Goal: Information Seeking & Learning: Check status

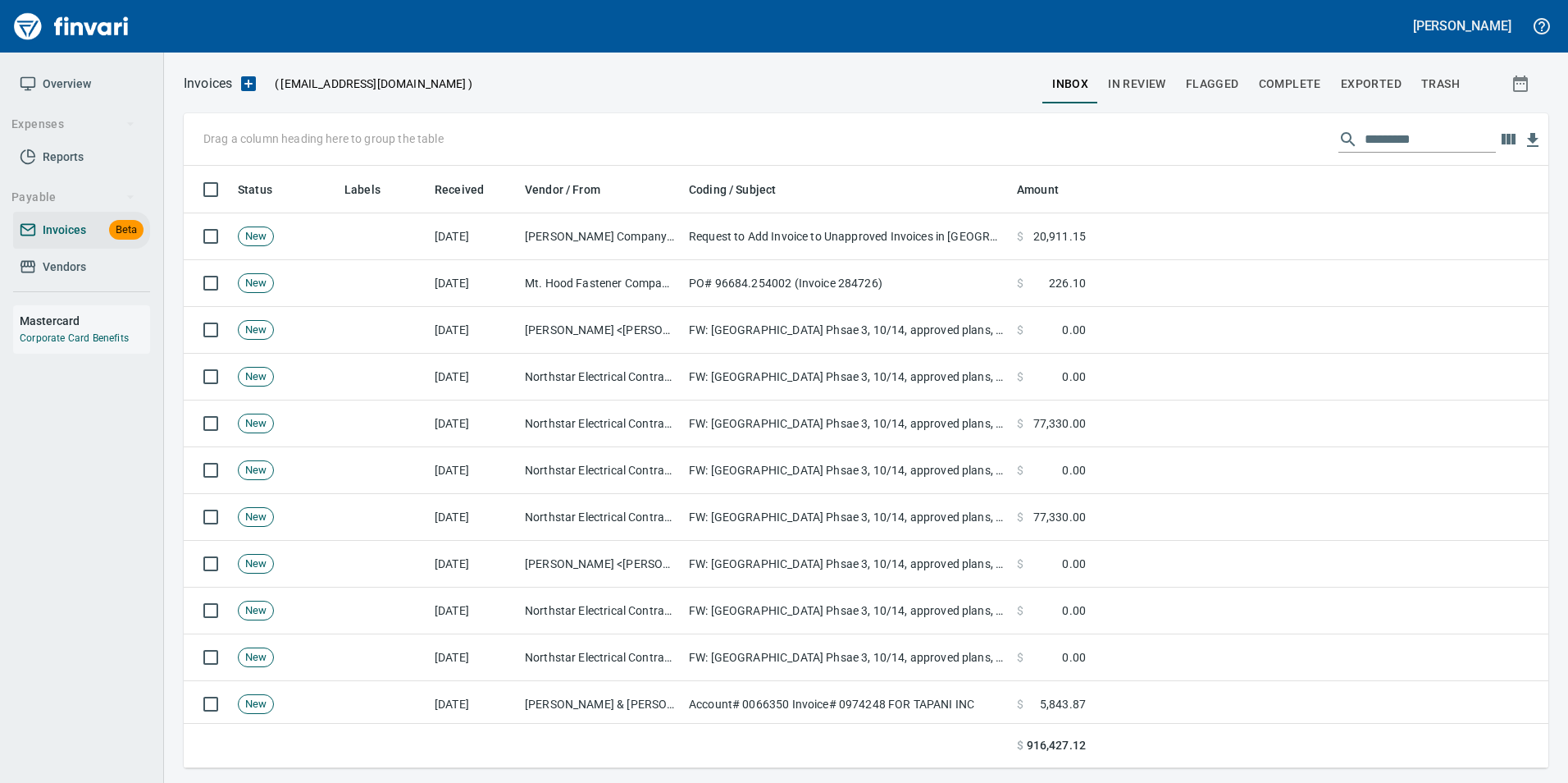
scroll to position [590, 1340]
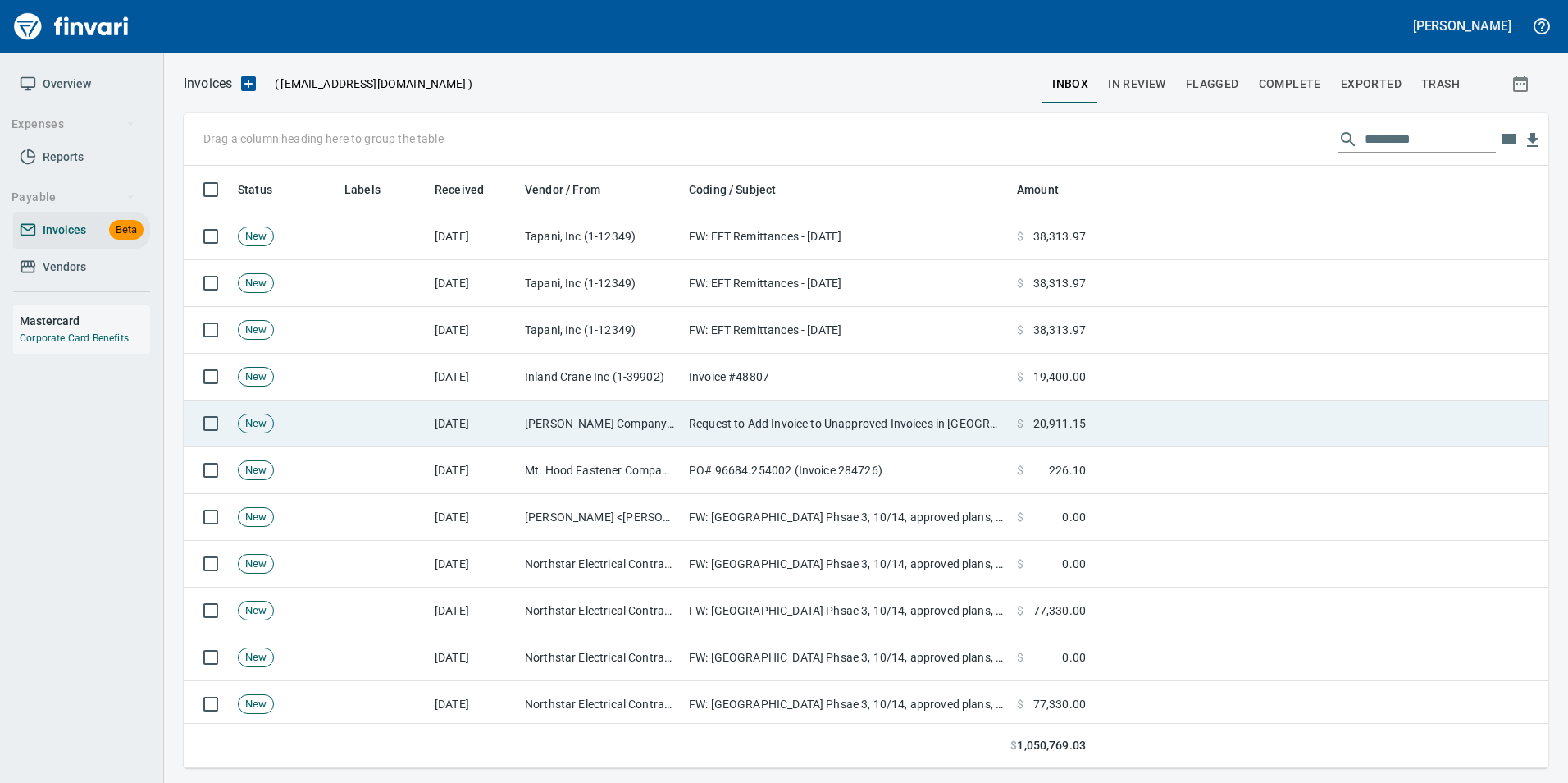
click at [603, 429] on td "[PERSON_NAME] Company Inc. (1-10431)" at bounding box center [600, 423] width 164 height 47
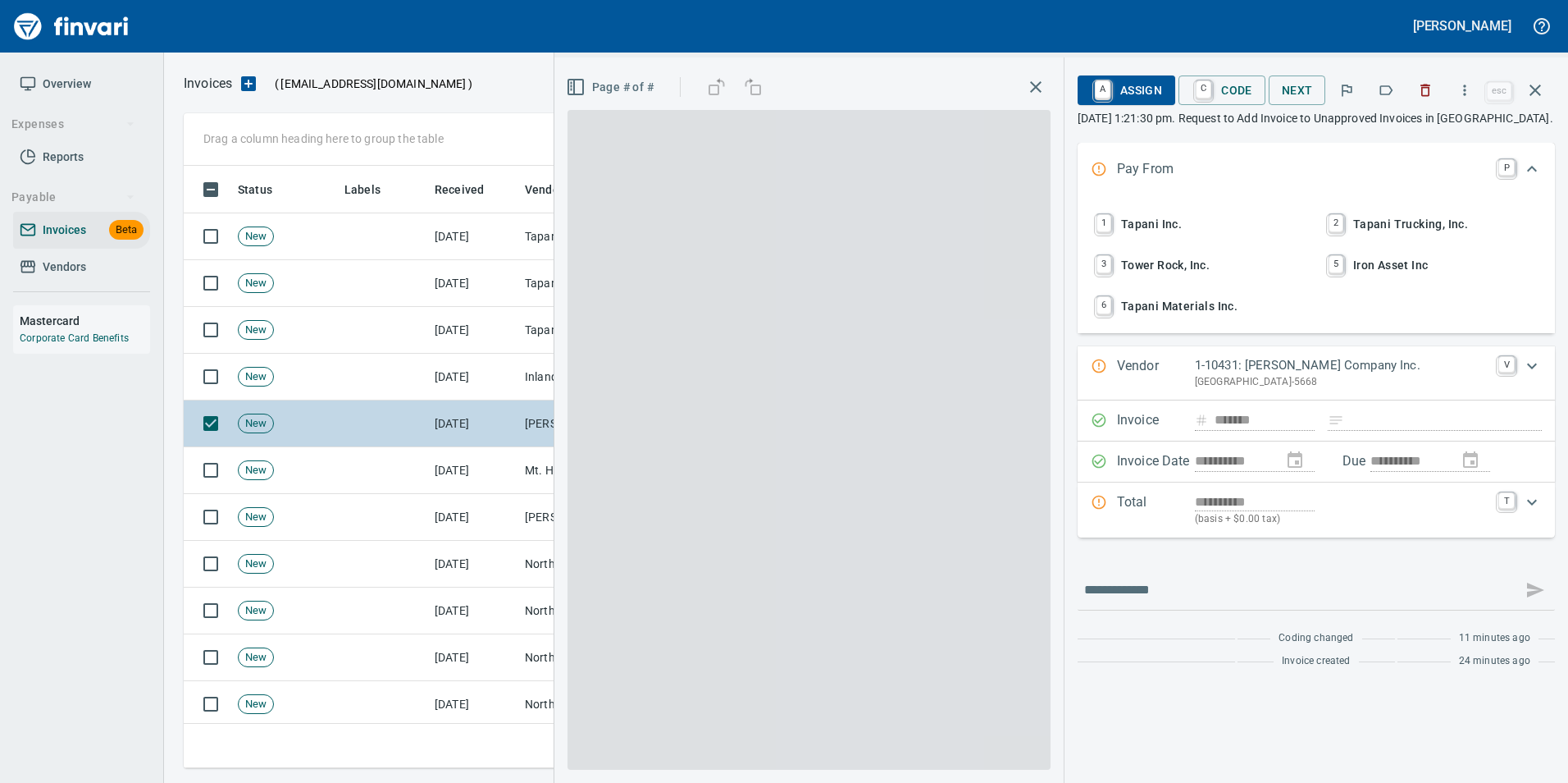
scroll to position [590, 1339]
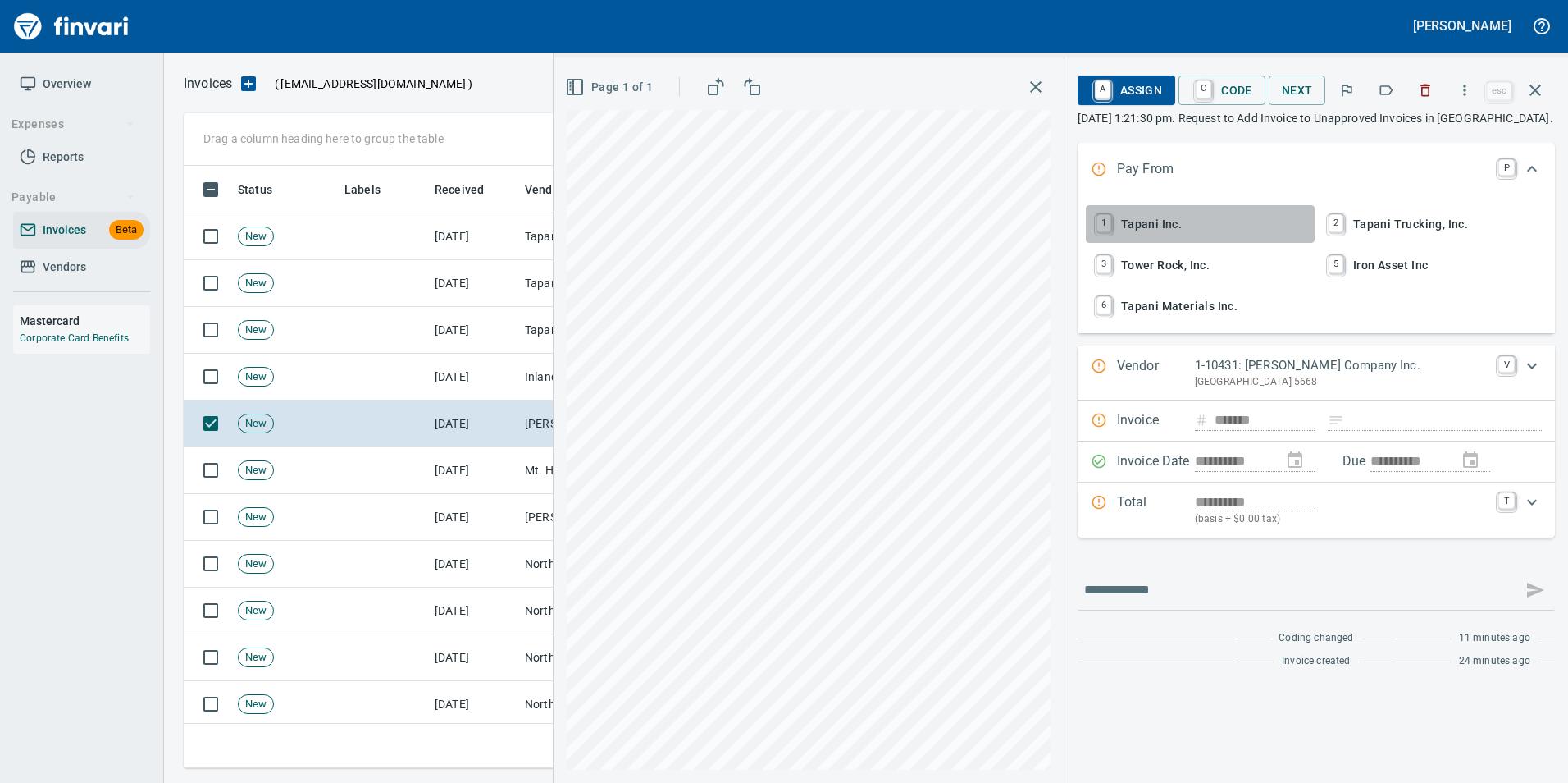
click at [1230, 238] on span "1 Tapani Inc." at bounding box center [1200, 224] width 216 height 28
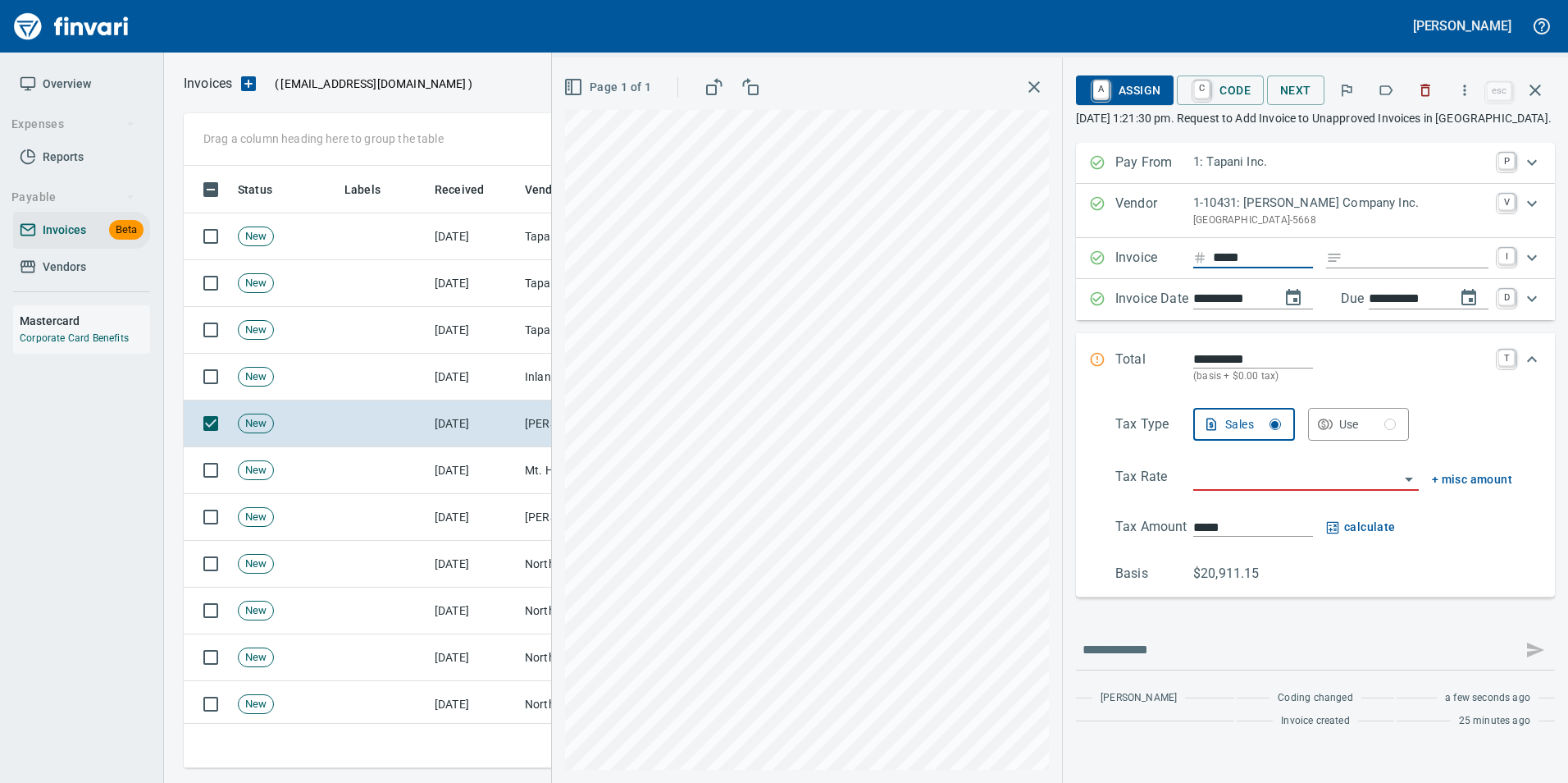
click at [1279, 263] on input "*****" at bounding box center [1263, 257] width 100 height 20
type input "*******"
click at [1063, 382] on div "**********" at bounding box center [1315, 463] width 505 height 640
click at [1381, 86] on icon "button" at bounding box center [1386, 90] width 17 height 17
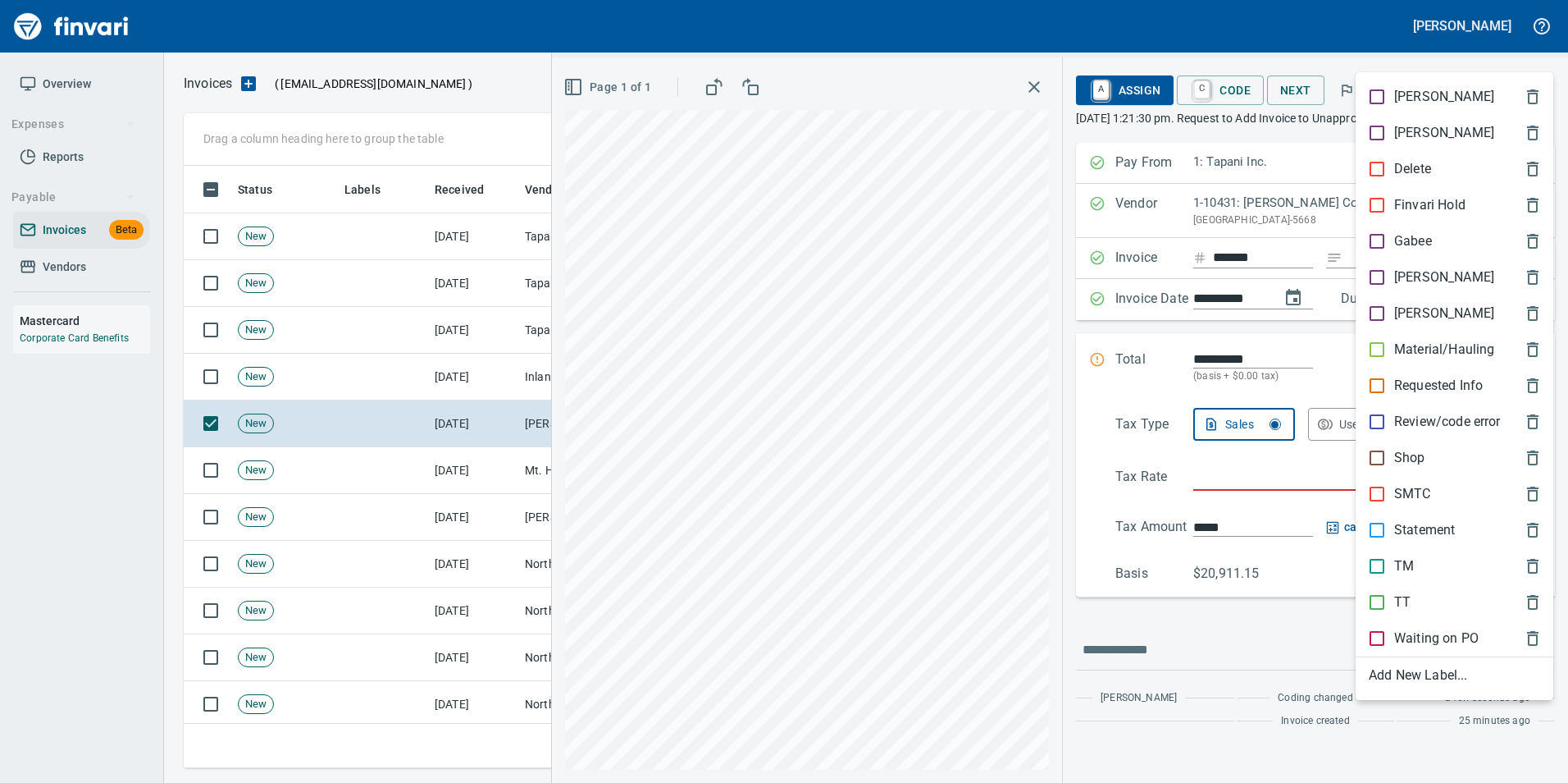
click at [1420, 268] on p "[PERSON_NAME]" at bounding box center [1445, 277] width 100 height 19
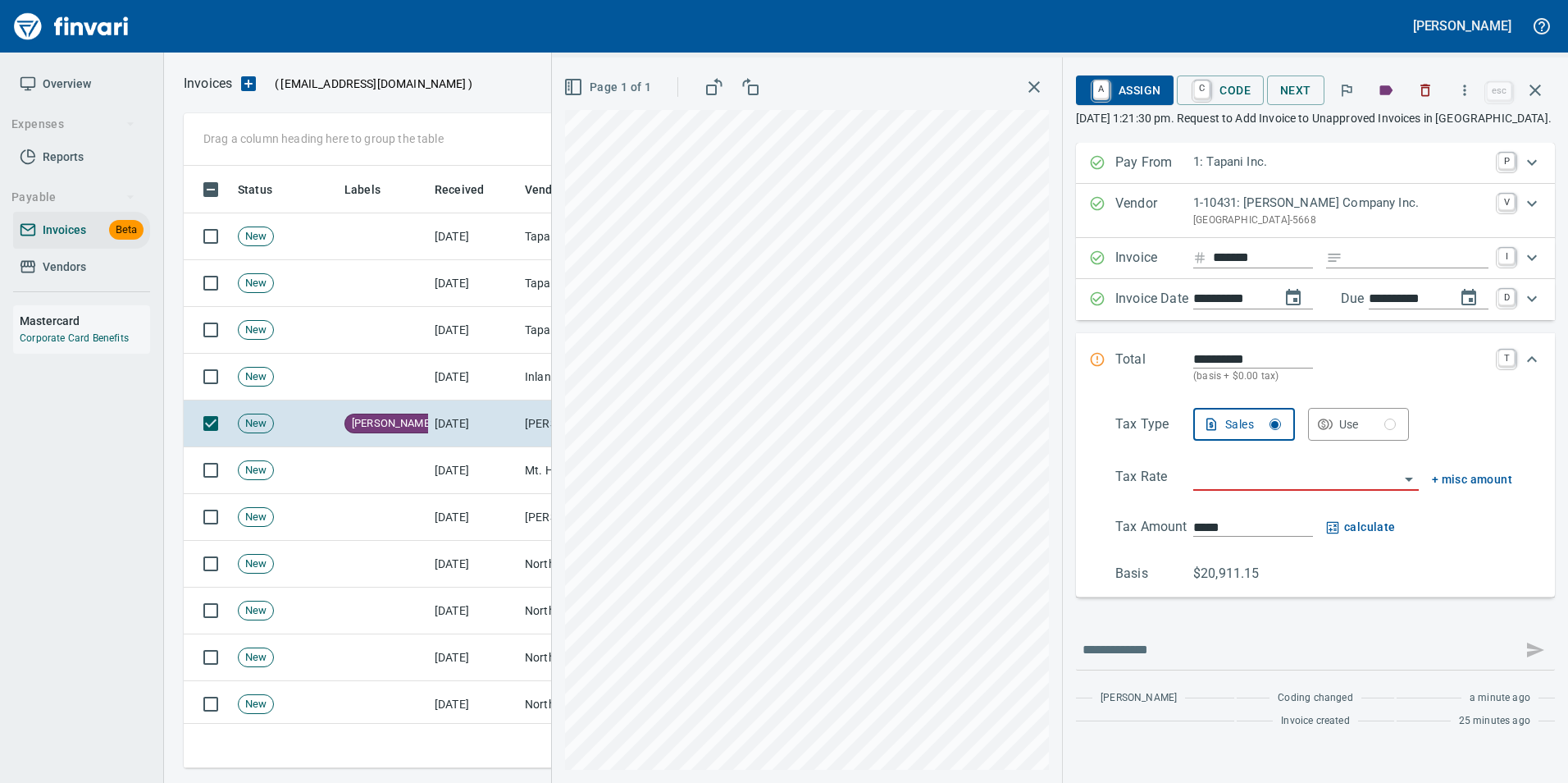
click at [1063, 433] on div "**********" at bounding box center [1315, 463] width 505 height 640
click at [1540, 95] on icon "button" at bounding box center [1535, 90] width 19 height 19
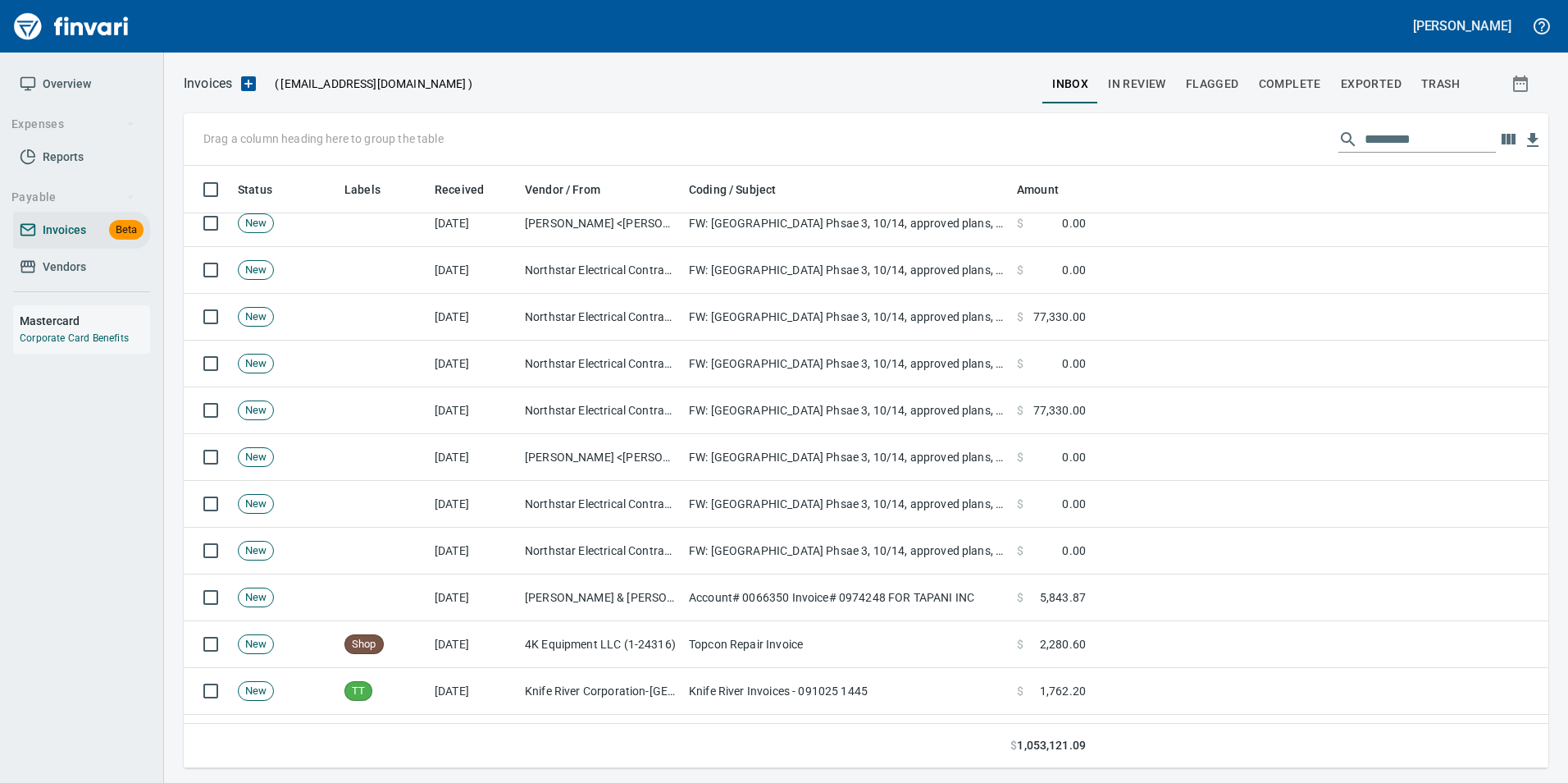
scroll to position [328, 0]
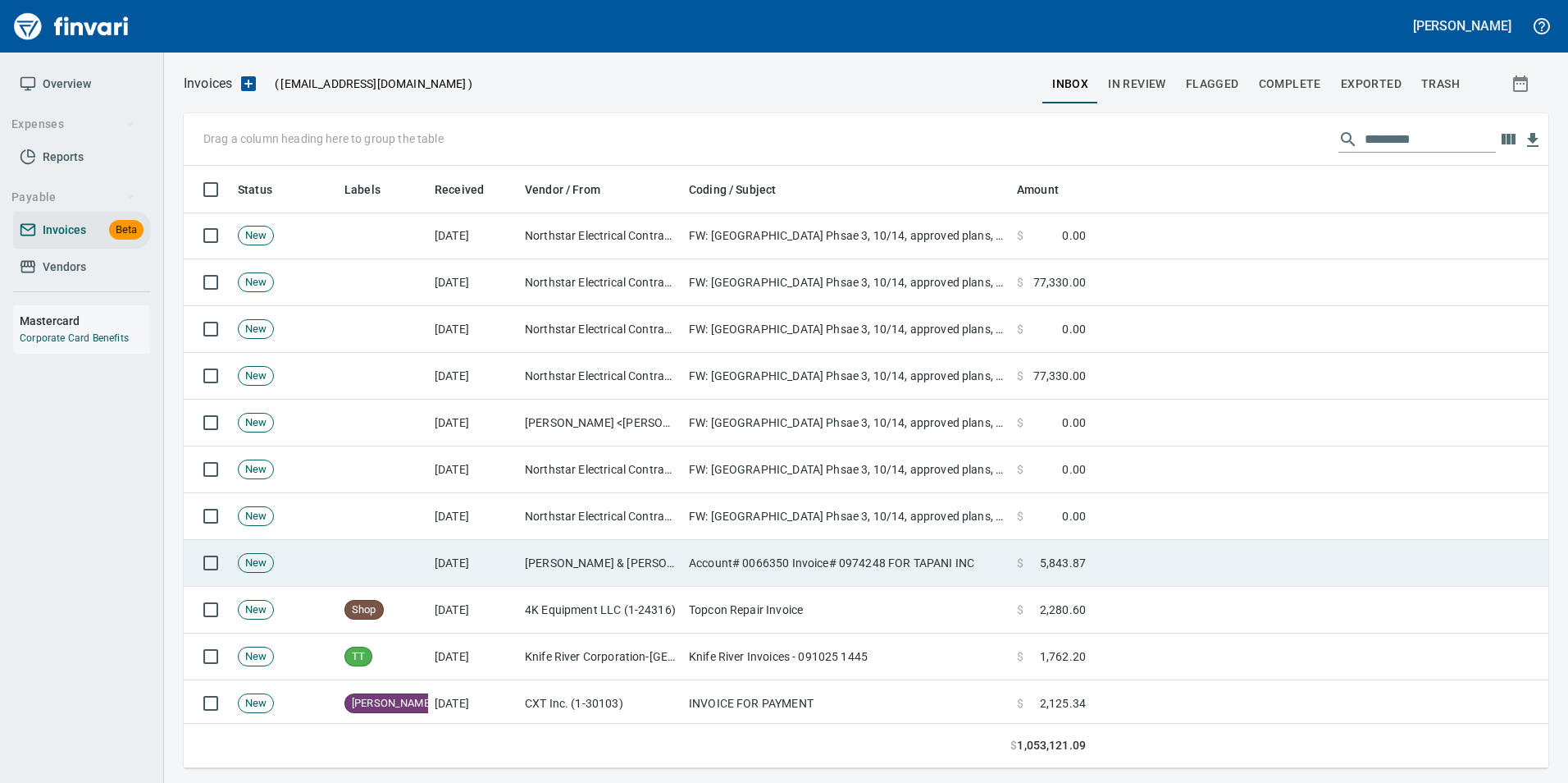
click at [477, 572] on td "[DATE]" at bounding box center [473, 563] width 90 height 47
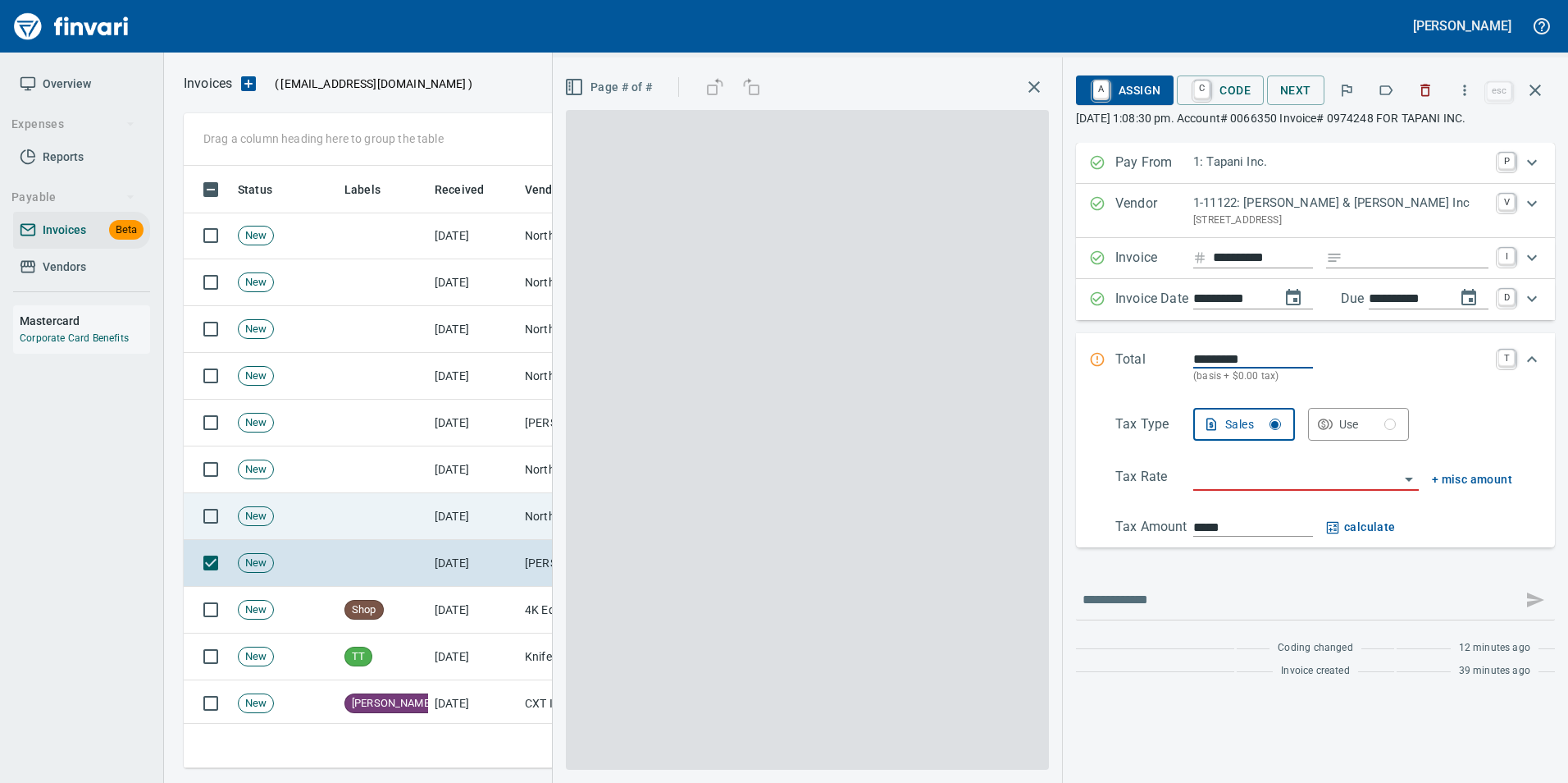
scroll to position [590, 1339]
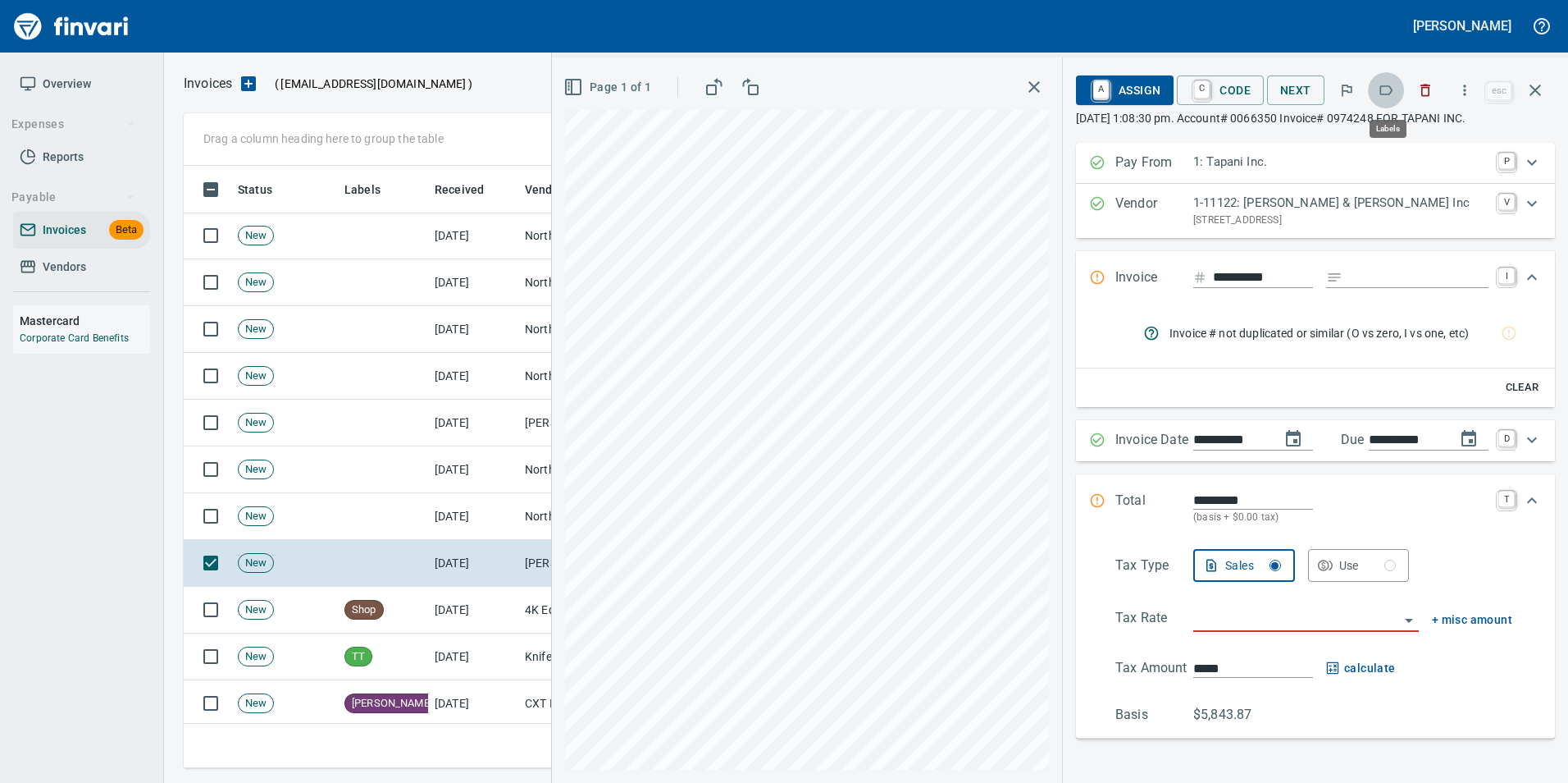
click at [1397, 88] on button "button" at bounding box center [1386, 90] width 36 height 36
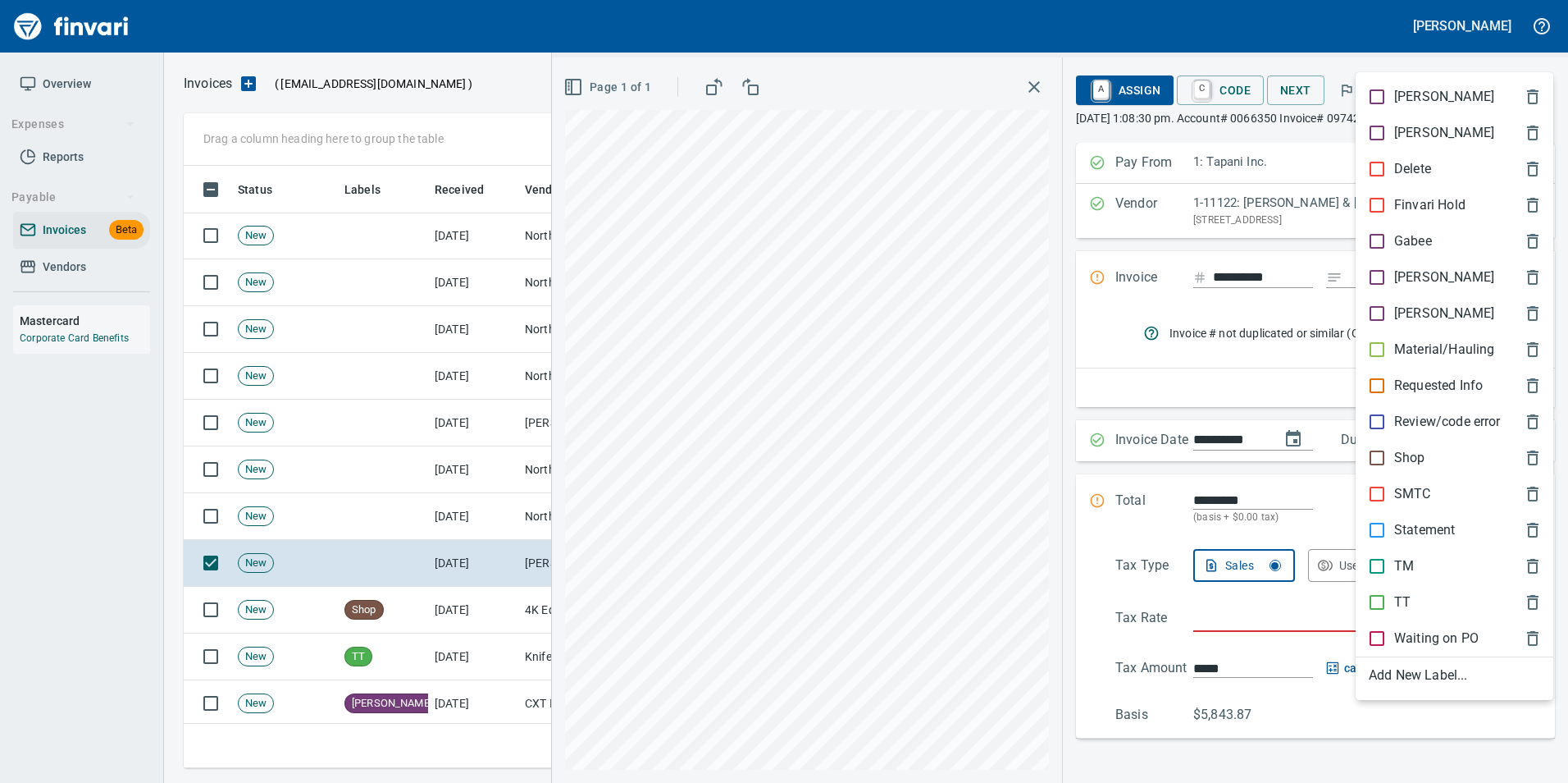
drag, startPoint x: 1414, startPoint y: 451, endPoint x: 1413, endPoint y: 418, distance: 33.0
click at [1413, 451] on p "Shop" at bounding box center [1409, 458] width 31 height 19
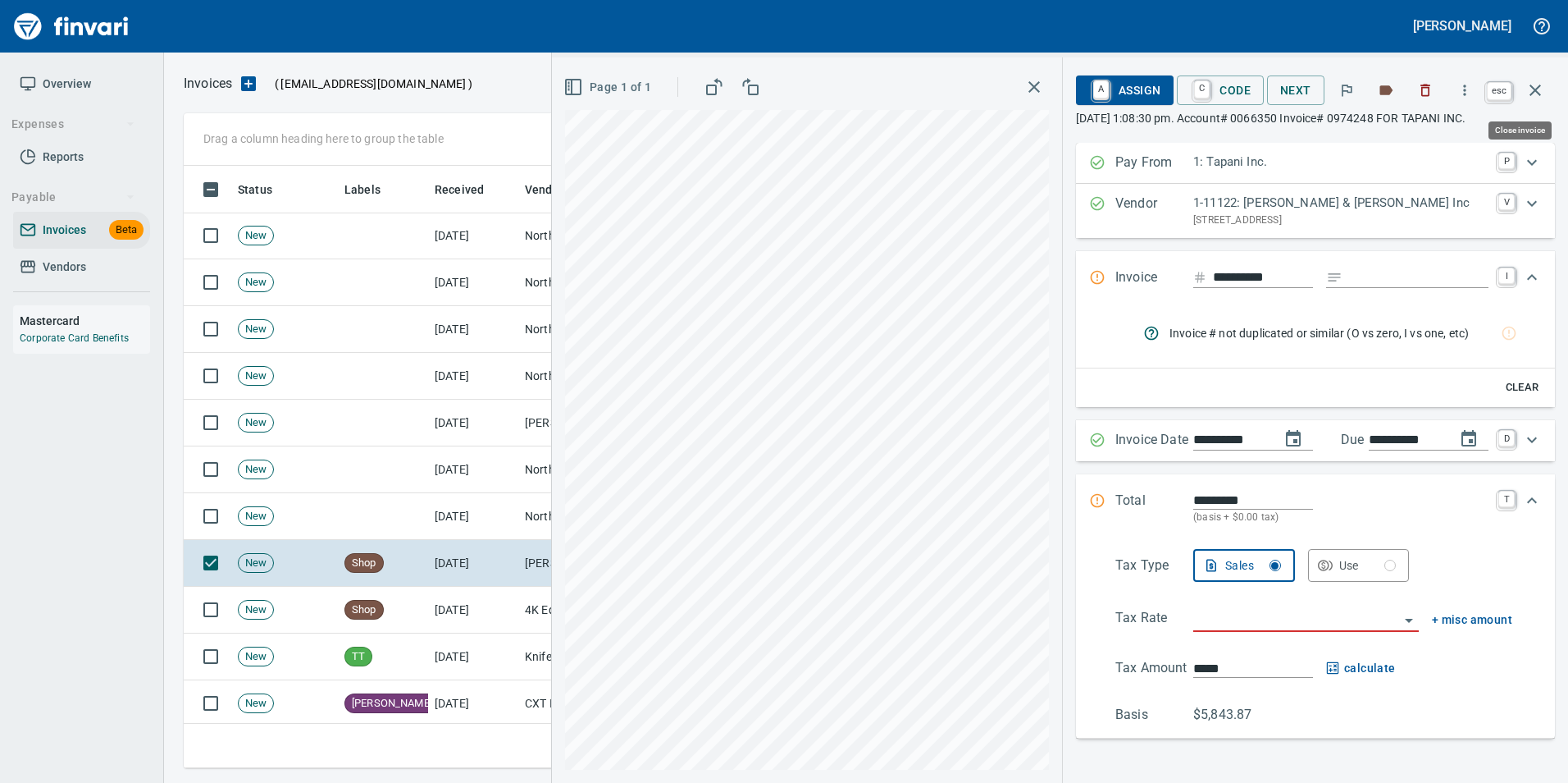
click at [1545, 83] on button "button" at bounding box center [1535, 90] width 40 height 40
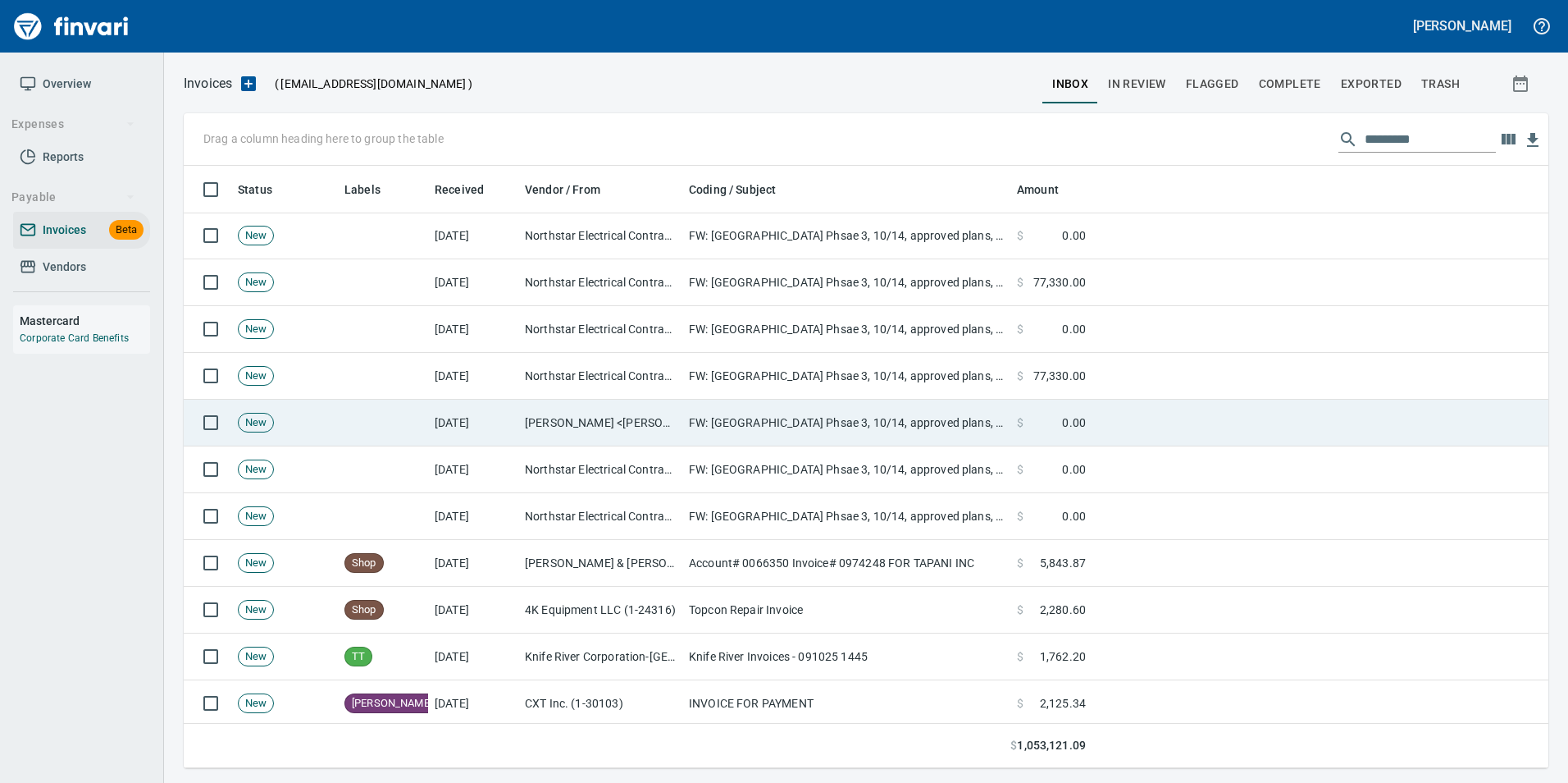
scroll to position [590, 1339]
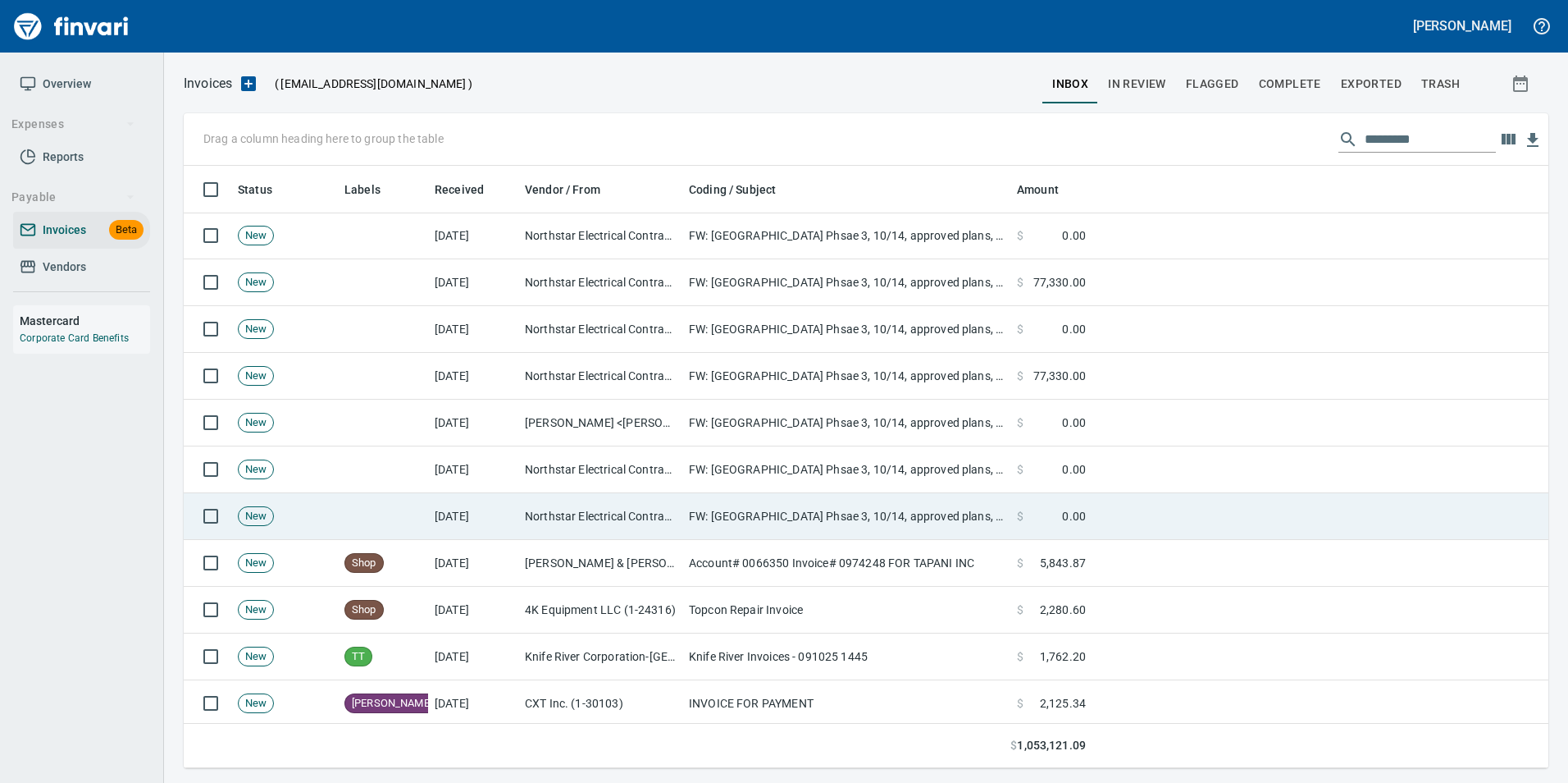
click at [758, 499] on td "FW: Scholls Valley Heights Phsae 3, 10/14, approved plans, subcontract, april 2…" at bounding box center [846, 516] width 328 height 47
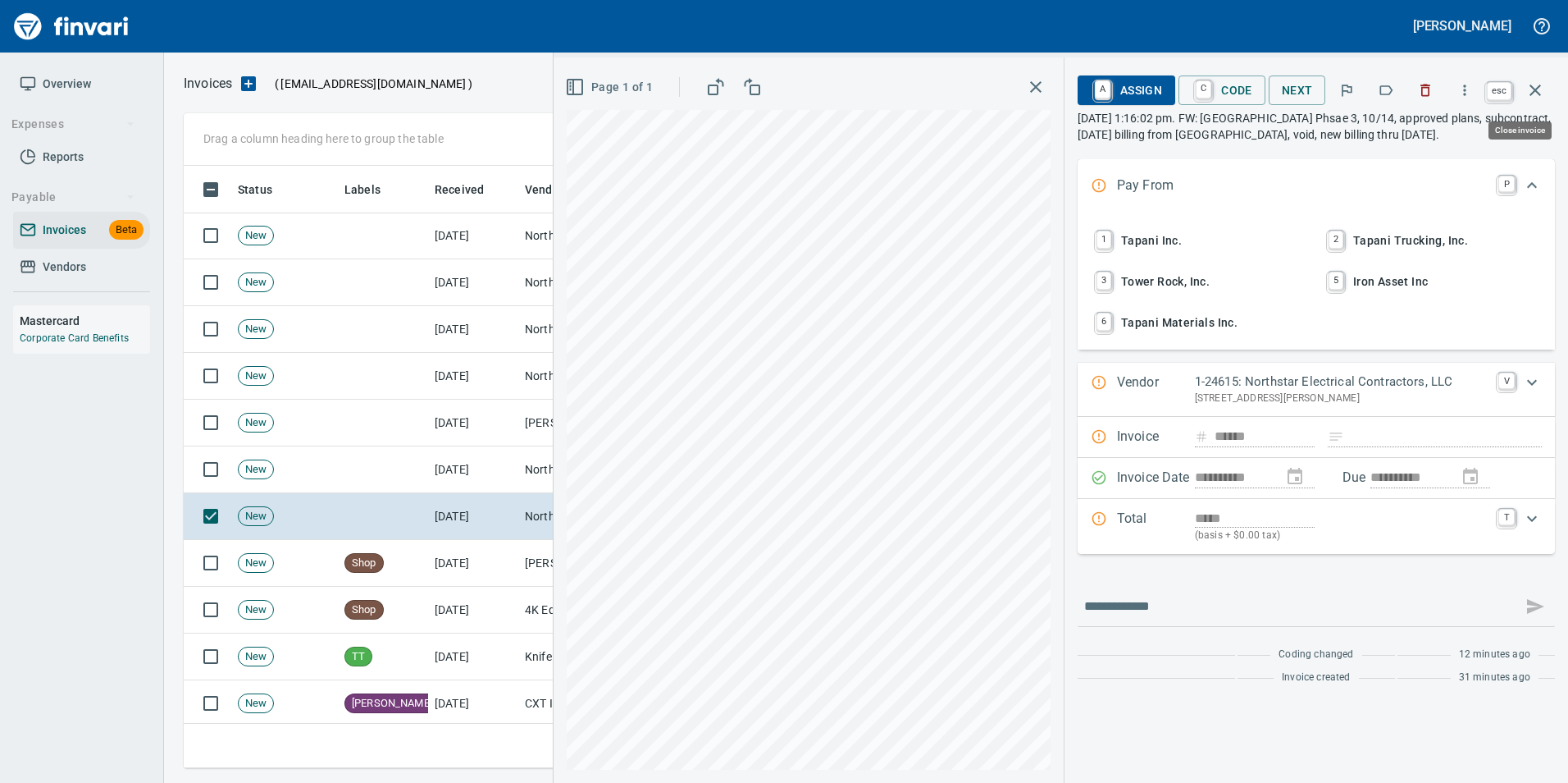
click at [1549, 84] on button "button" at bounding box center [1535, 90] width 40 height 40
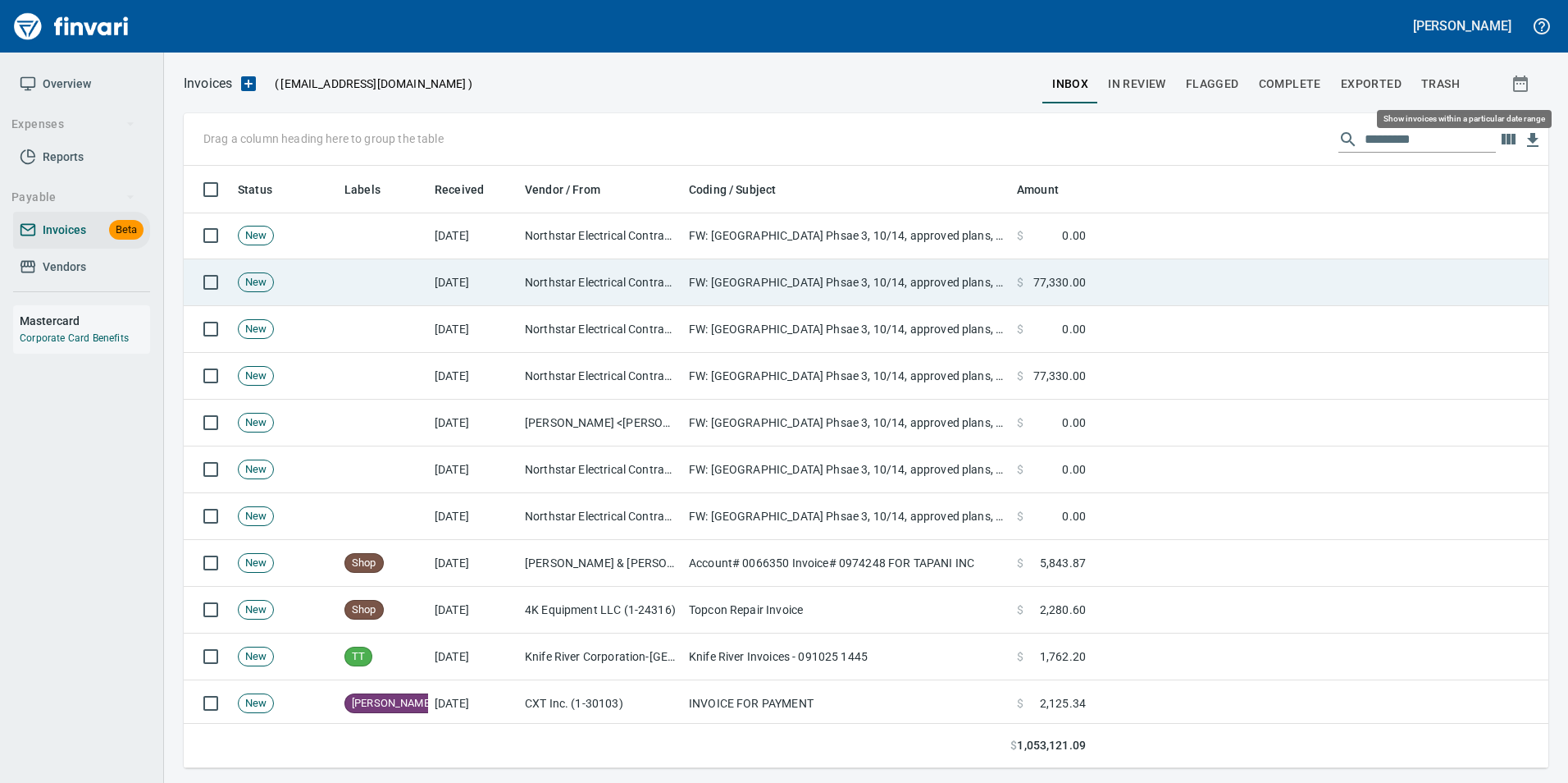
scroll to position [590, 1339]
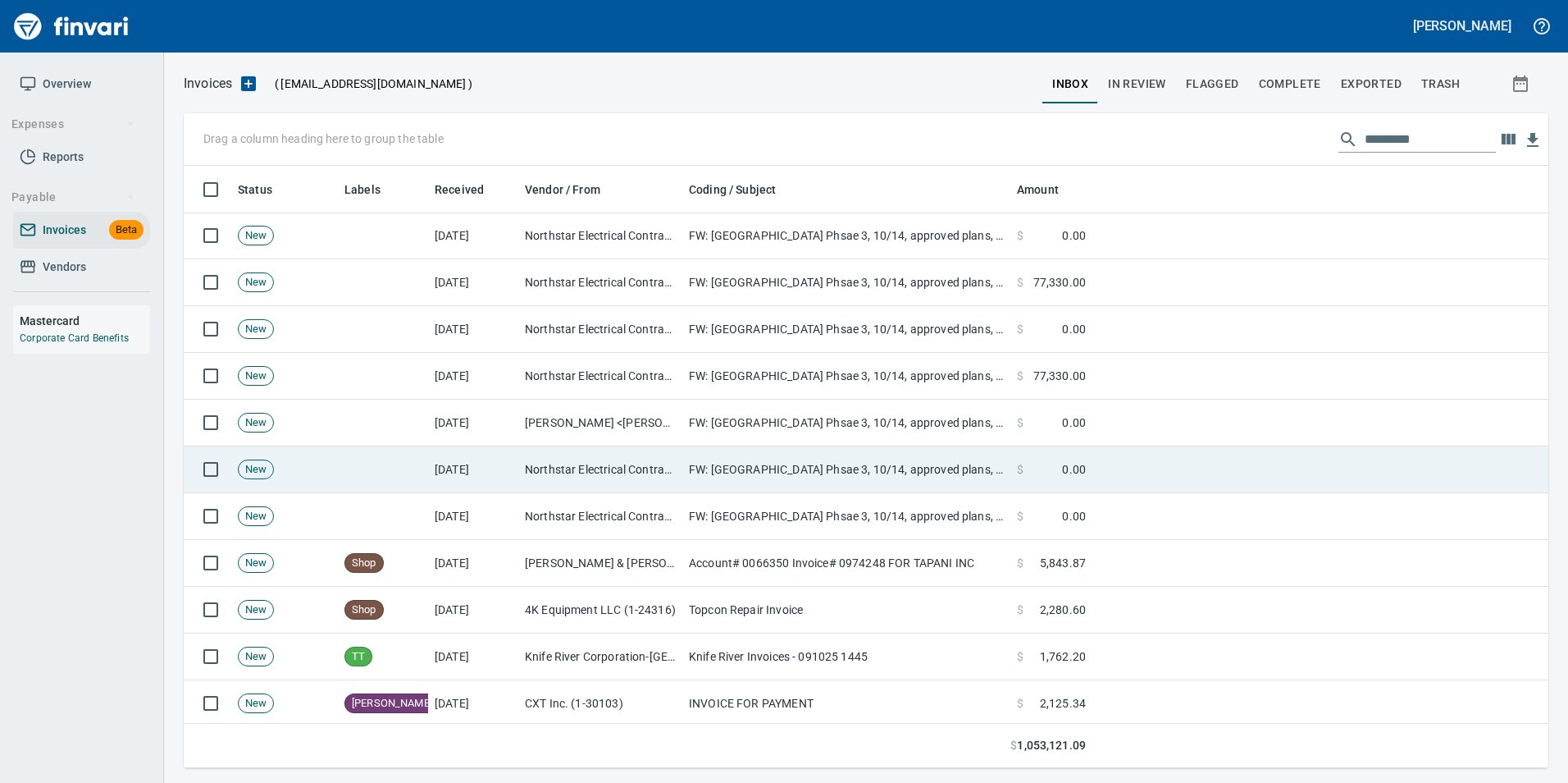
click at [745, 452] on td "FW: Scholls Valley Heights Phsae 3, 10/14, approved plans, subcontract, april 2…" at bounding box center [846, 469] width 328 height 47
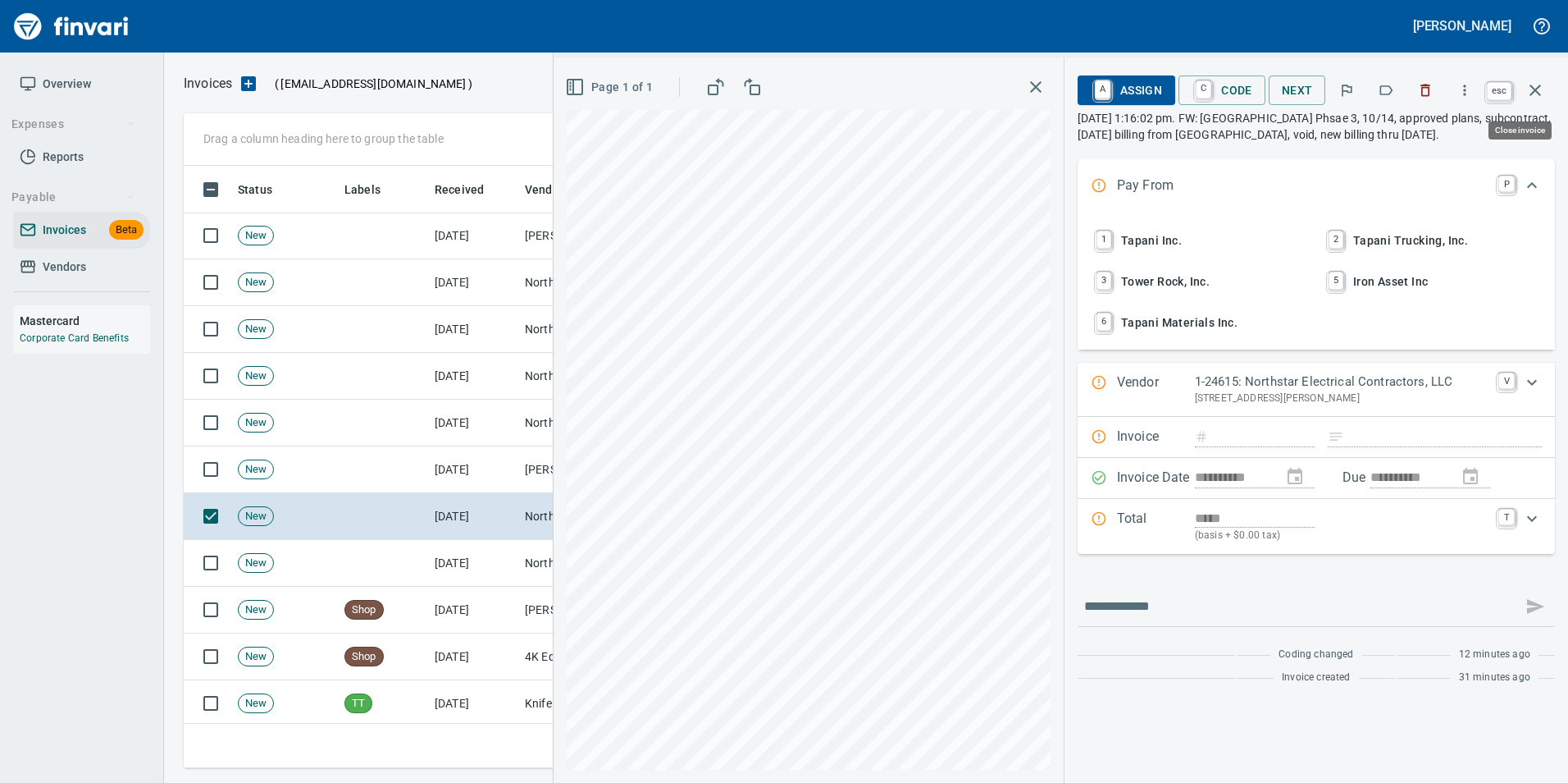
scroll to position [590, 1339]
click at [1542, 82] on icon "button" at bounding box center [1535, 90] width 19 height 19
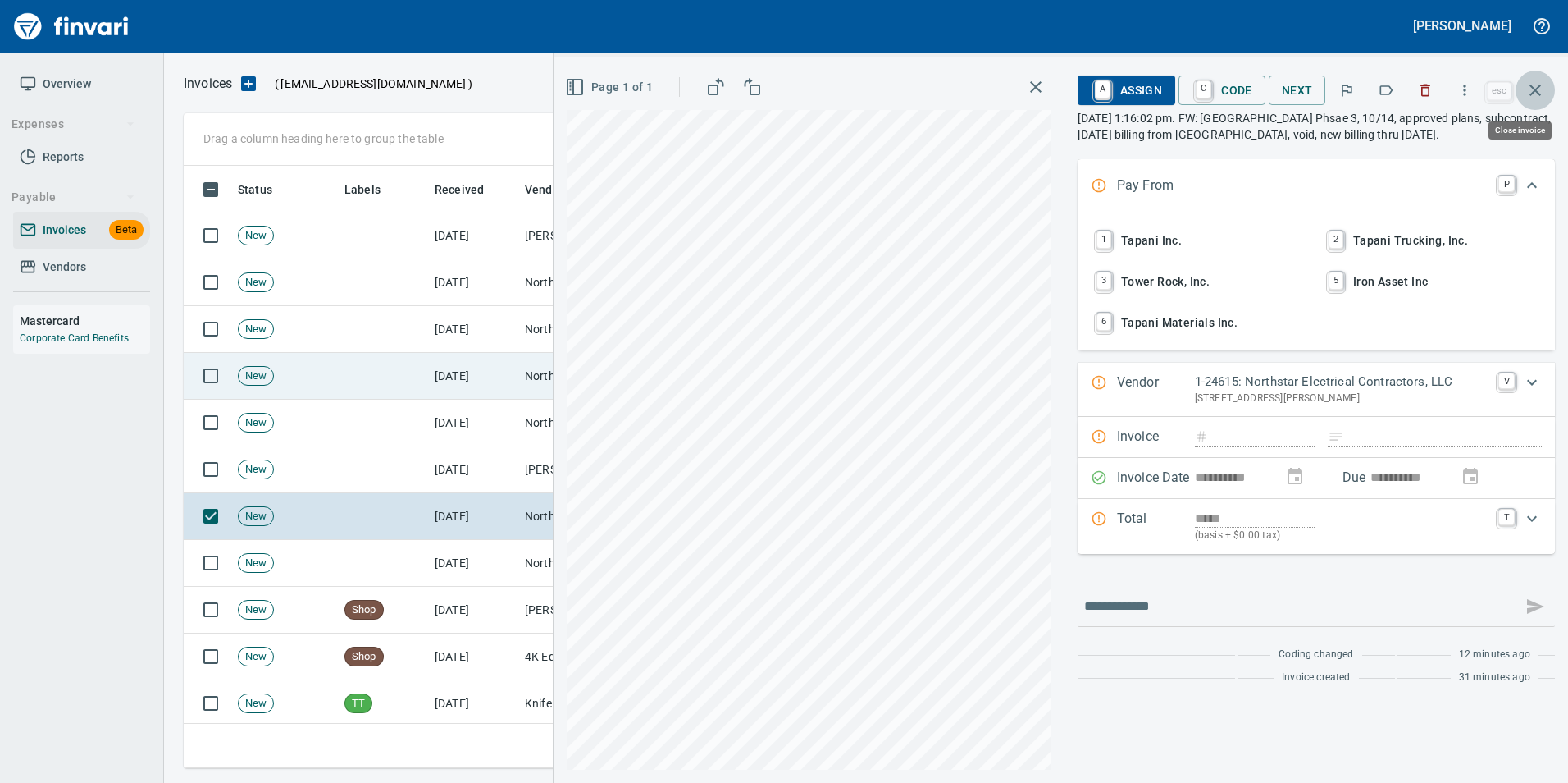
scroll to position [590, 1339]
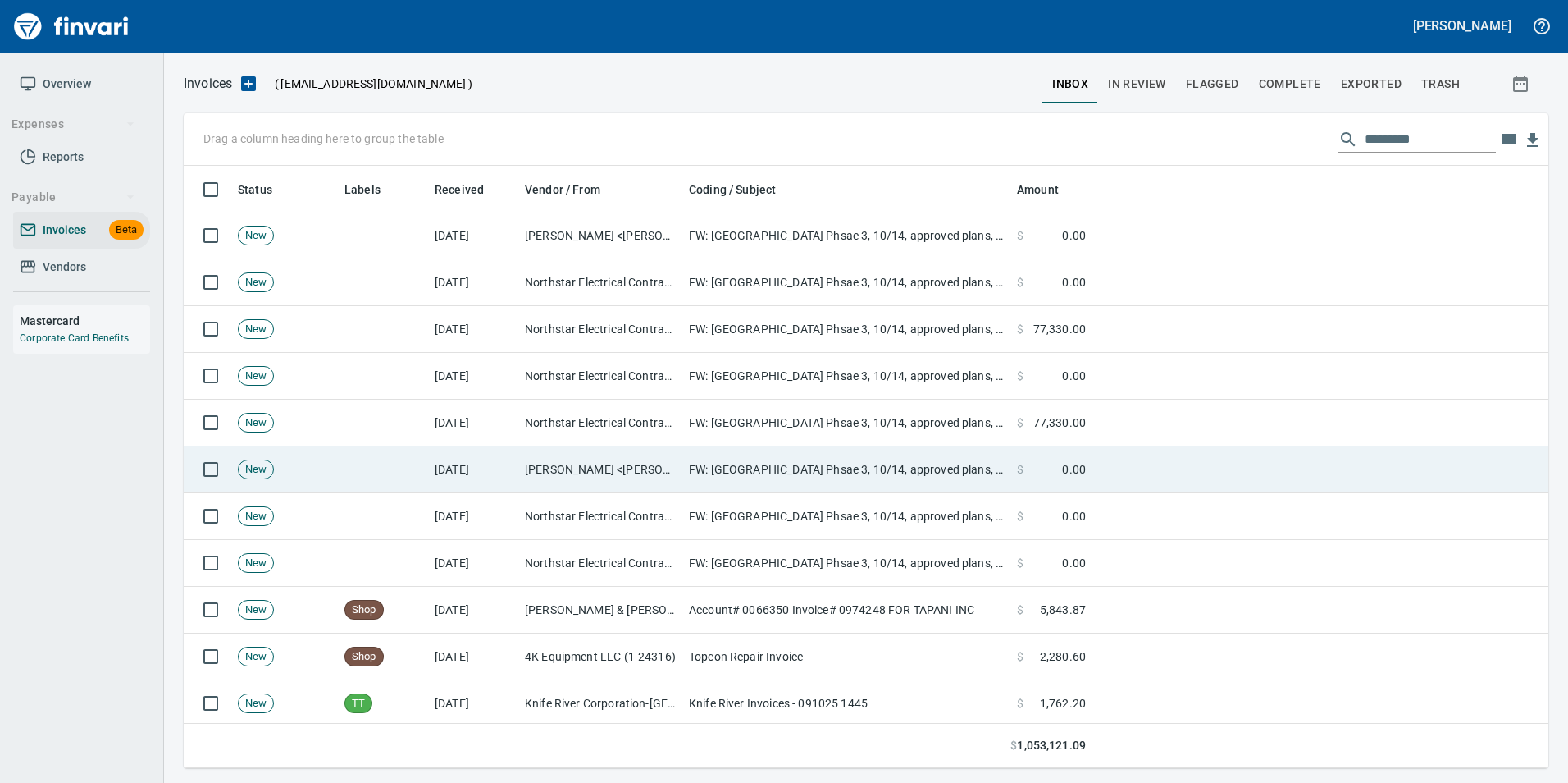
click at [660, 464] on td "Marilyn Achterman <marilyn.achterman@northstarelect.com>" at bounding box center [600, 469] width 164 height 47
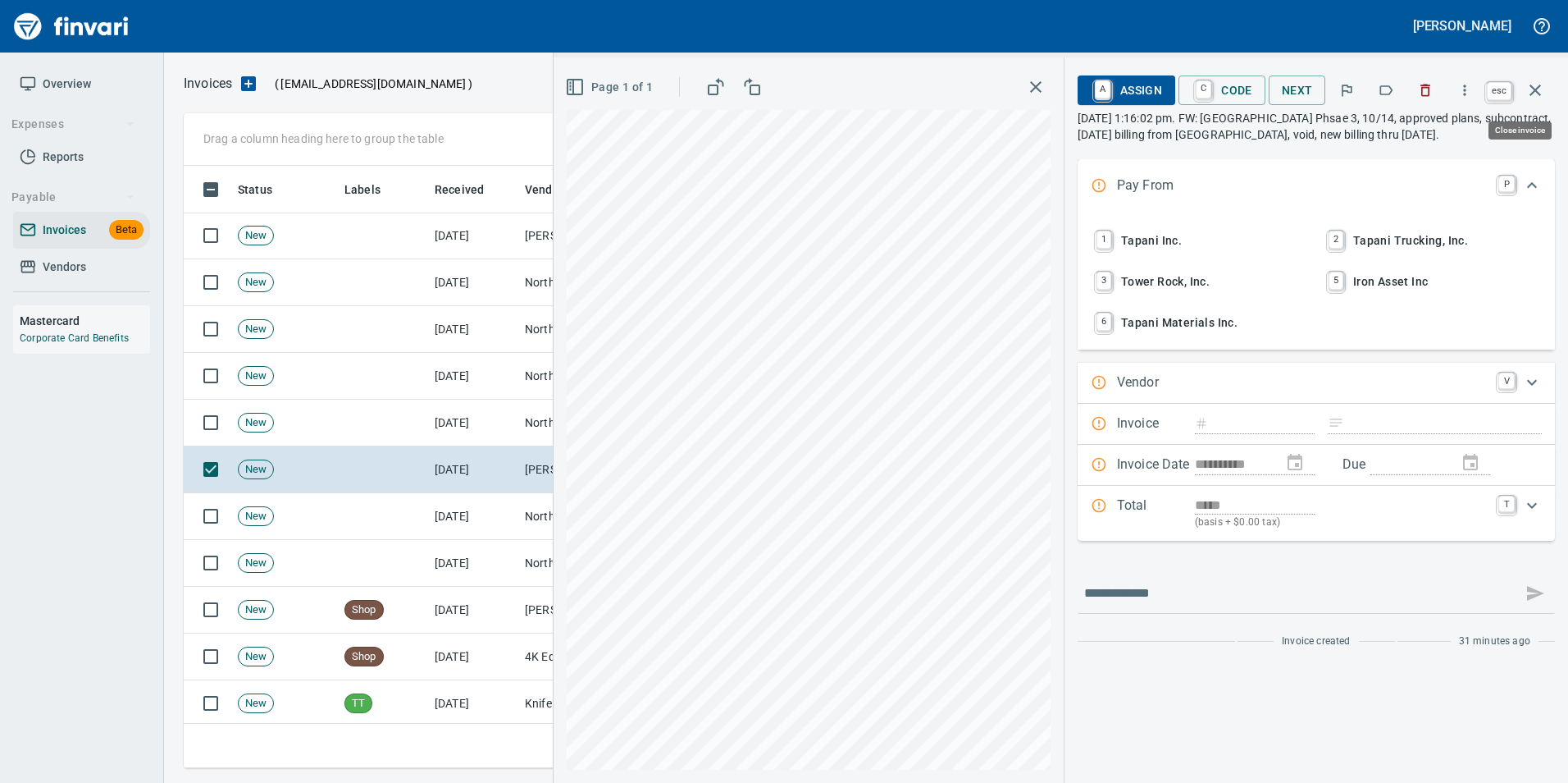
scroll to position [590, 1339]
click at [1536, 92] on icon "button" at bounding box center [1535, 90] width 11 height 11
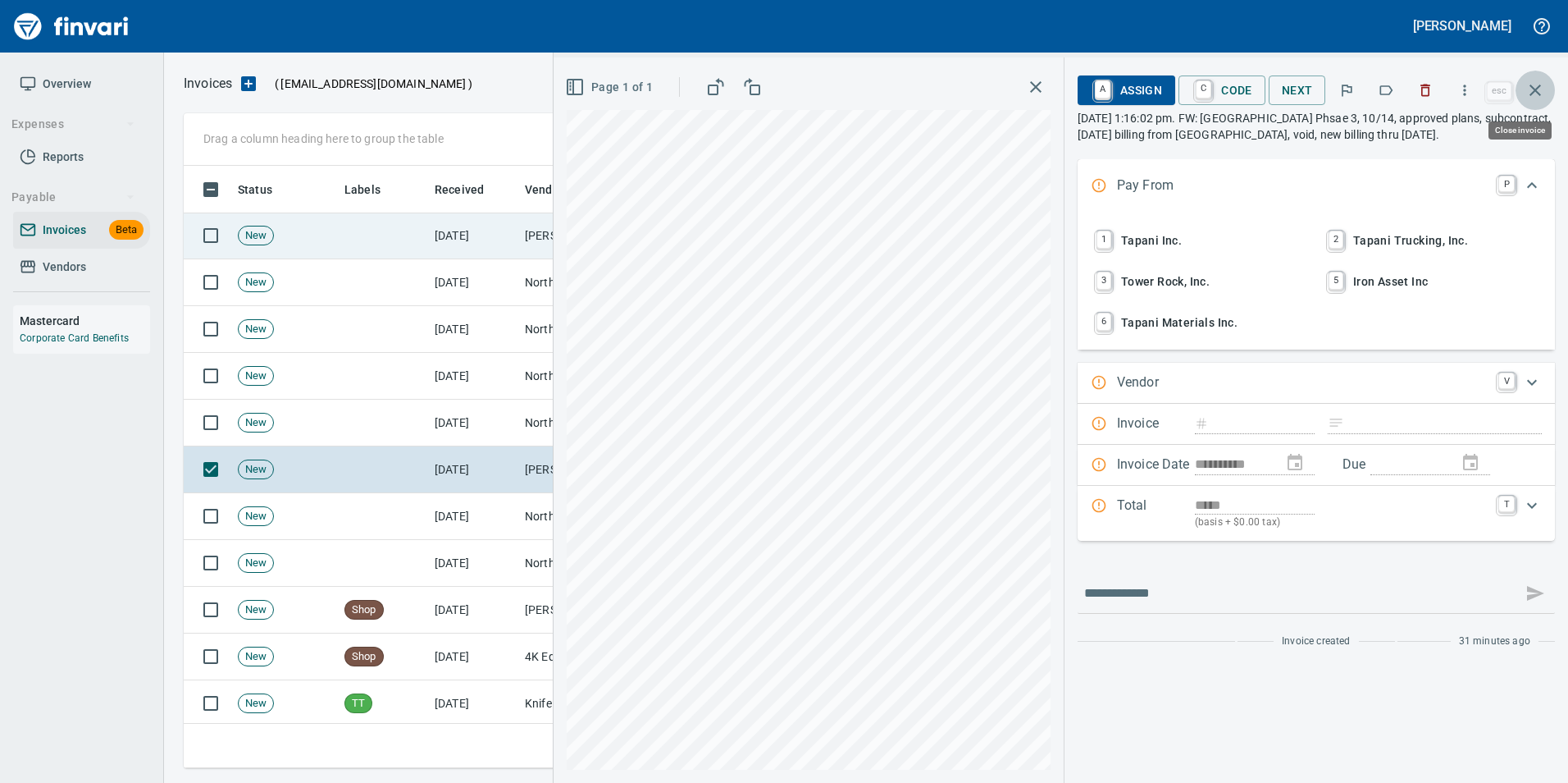
scroll to position [590, 1339]
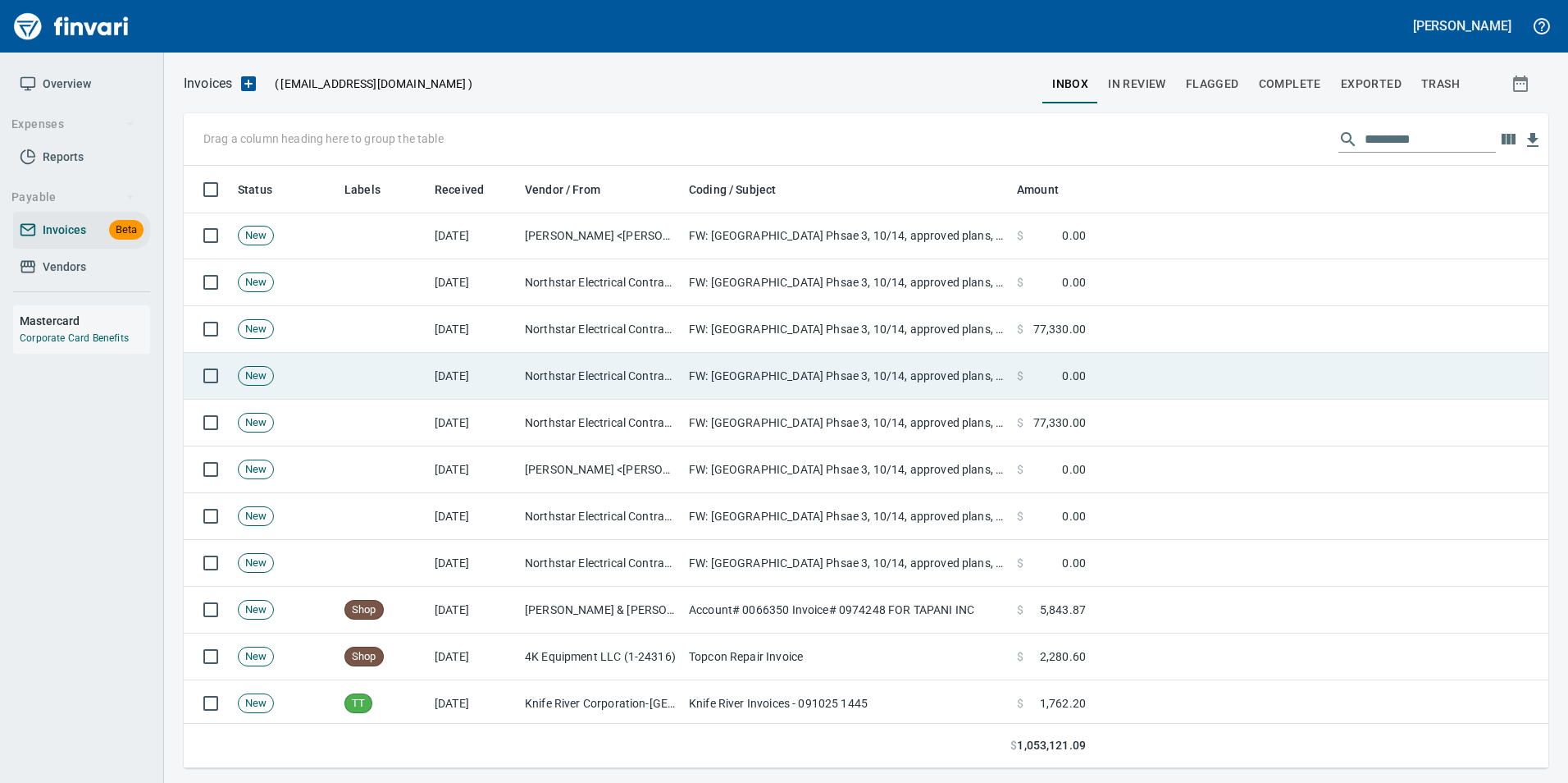
click at [658, 371] on td "Northstar Electrical Contractors, LLC (1-24615)" at bounding box center [600, 376] width 164 height 47
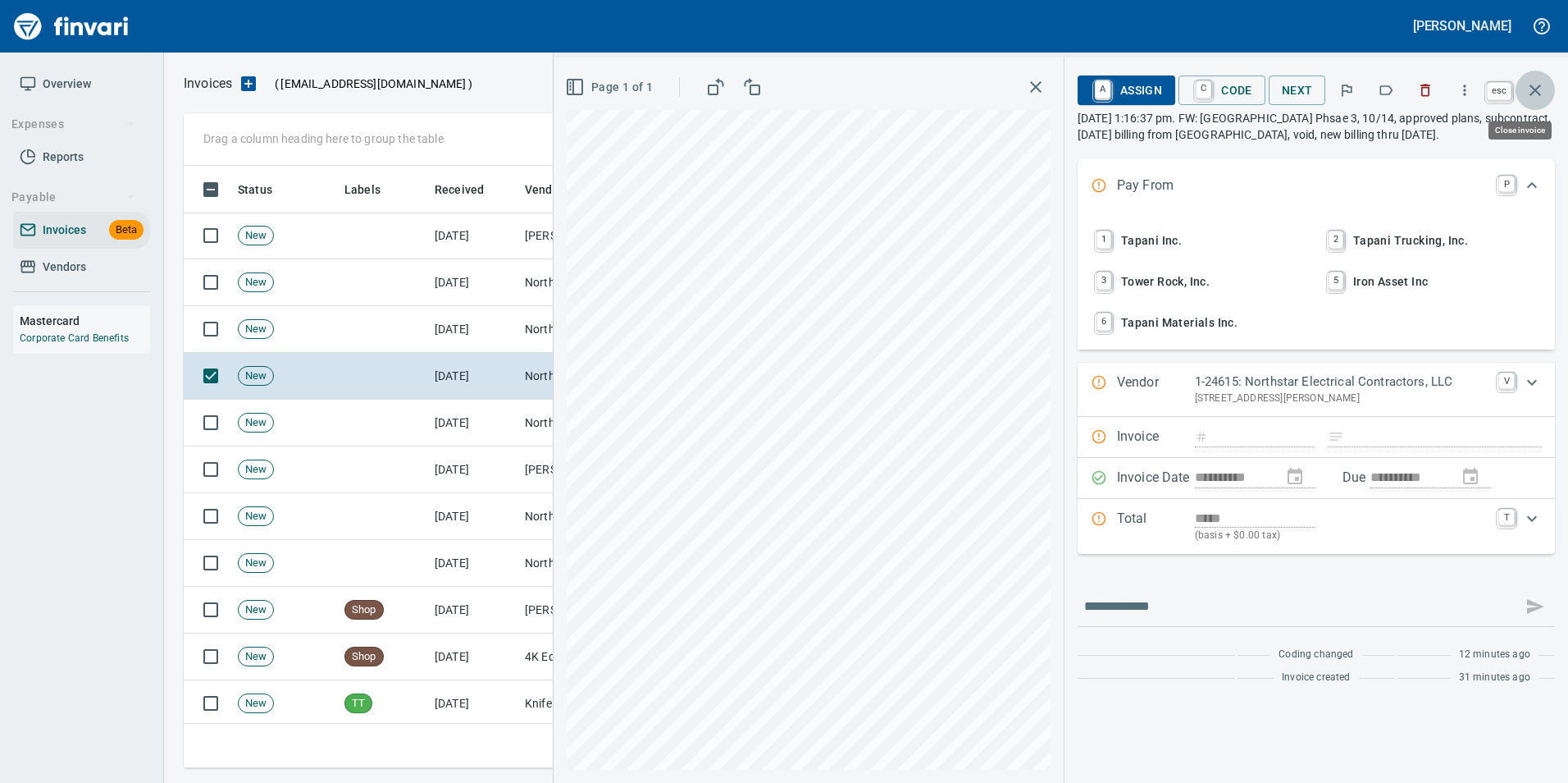
click at [1535, 97] on icon "button" at bounding box center [1535, 90] width 19 height 19
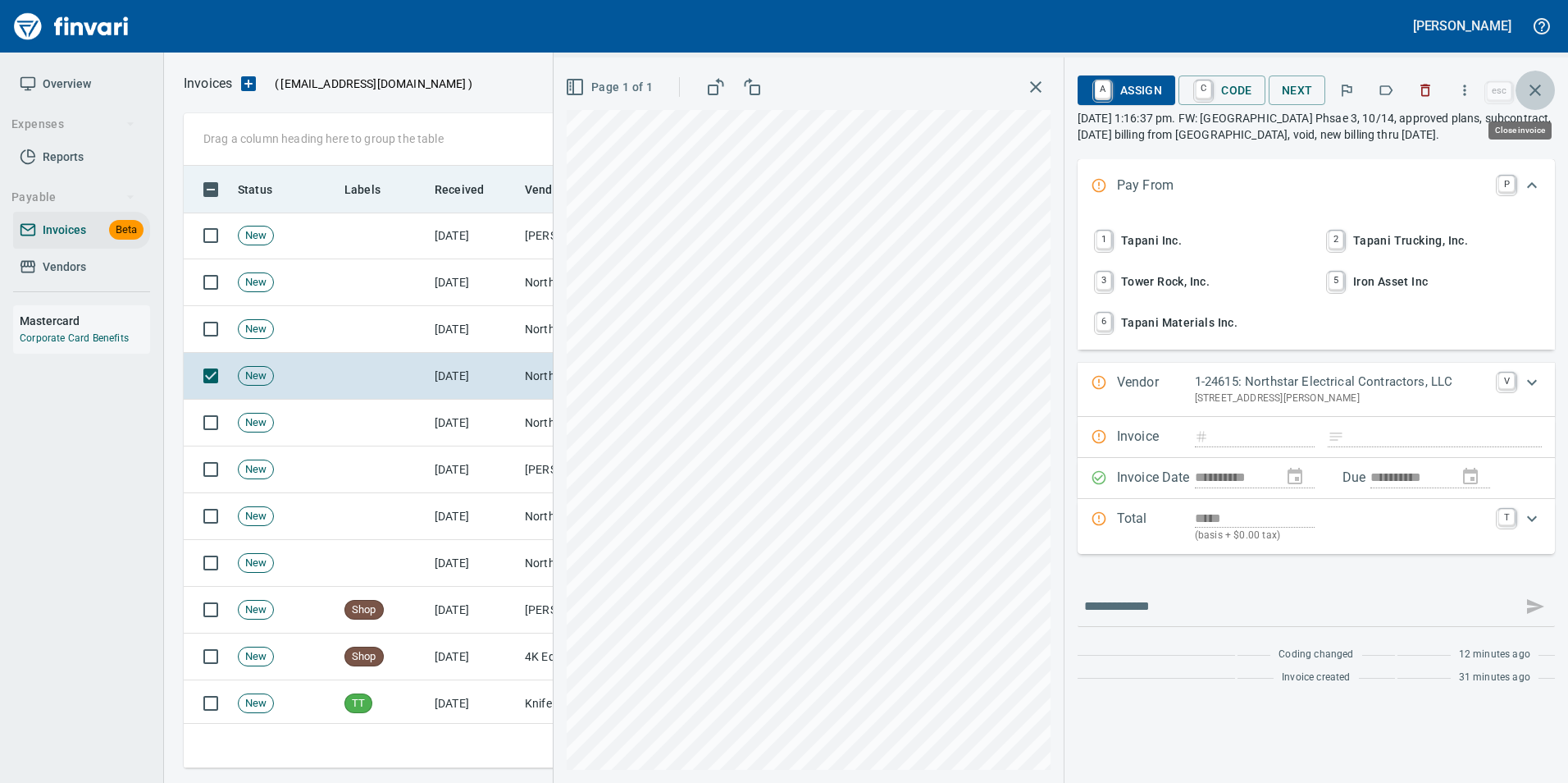
scroll to position [590, 1339]
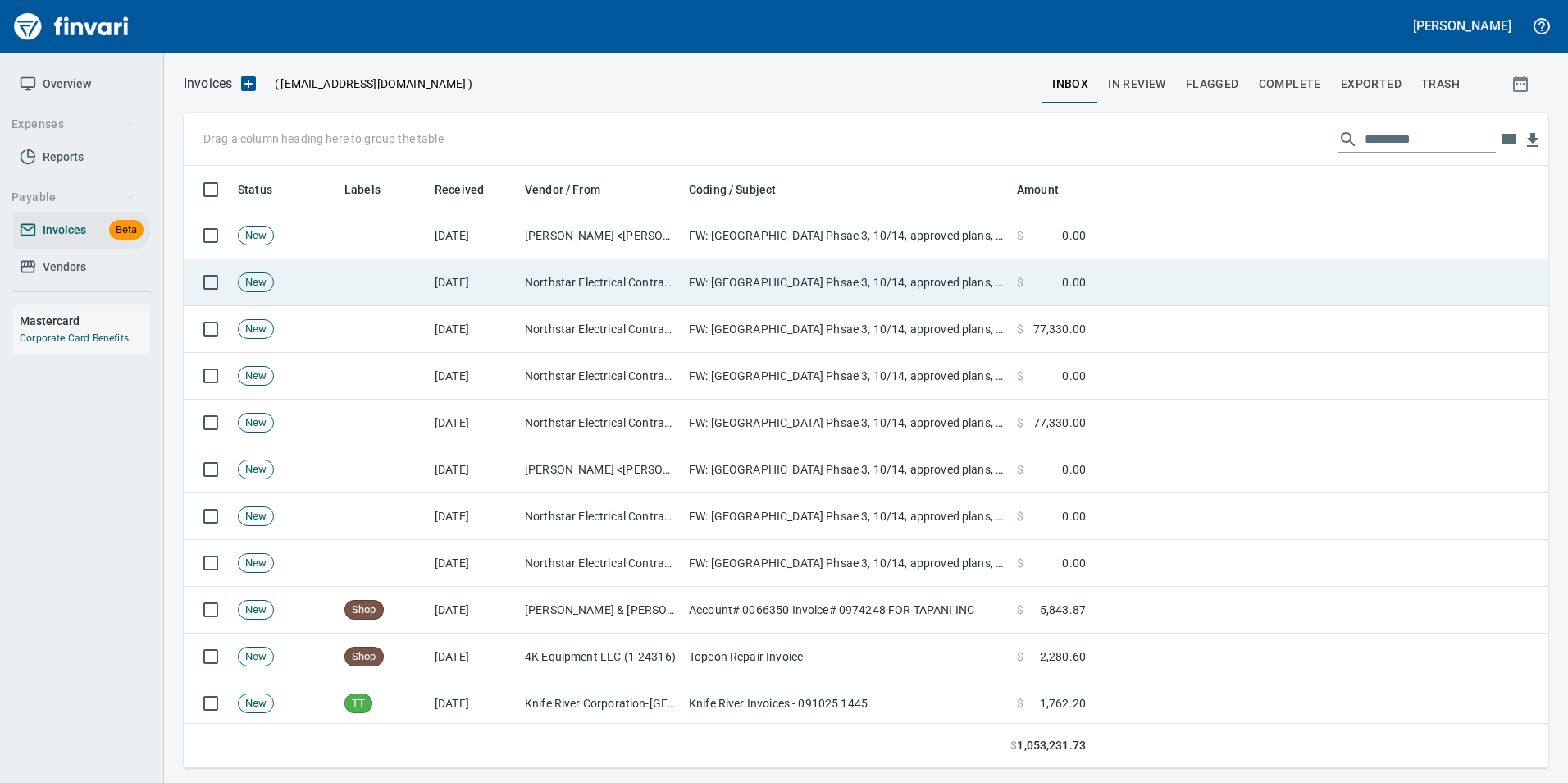
click at [814, 269] on td "FW: Scholls Valley Heights Phsae 3, 10/14, approved plans, subcontract, april 2…" at bounding box center [846, 282] width 328 height 47
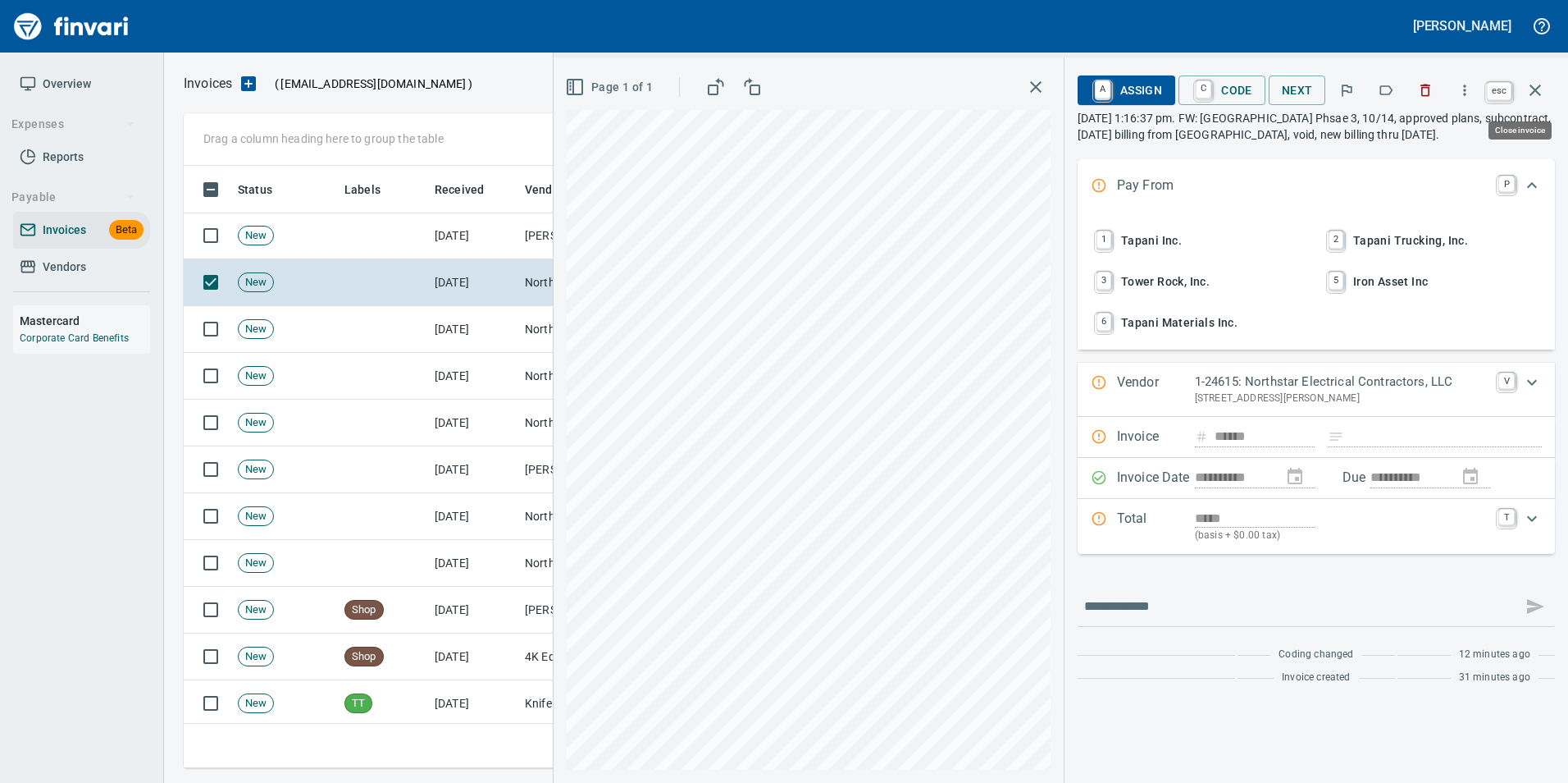
click at [1552, 95] on button "button" at bounding box center [1535, 90] width 40 height 40
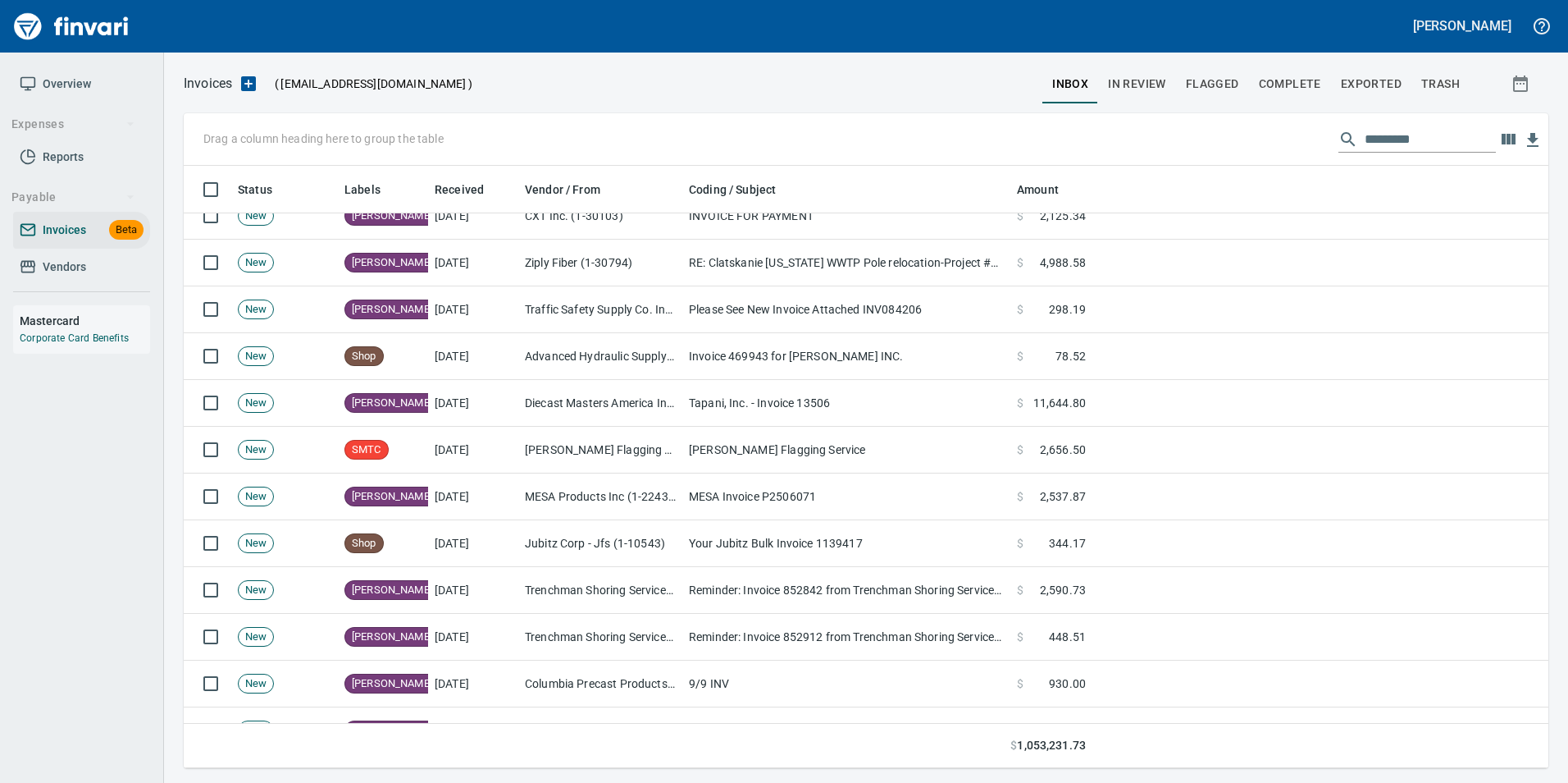
scroll to position [738, 0]
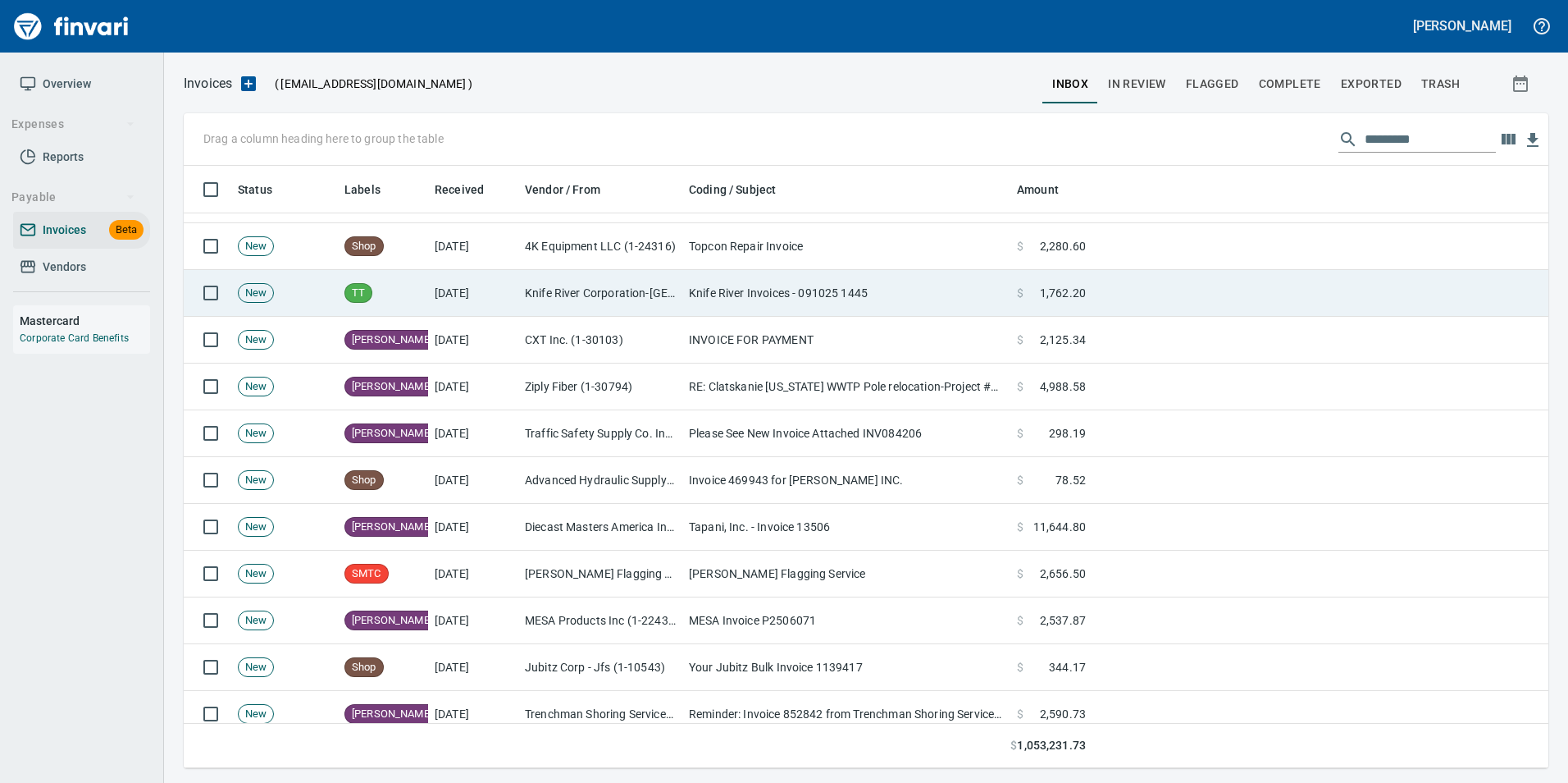
click at [1011, 298] on td "$ 1,762.20" at bounding box center [1051, 293] width 82 height 47
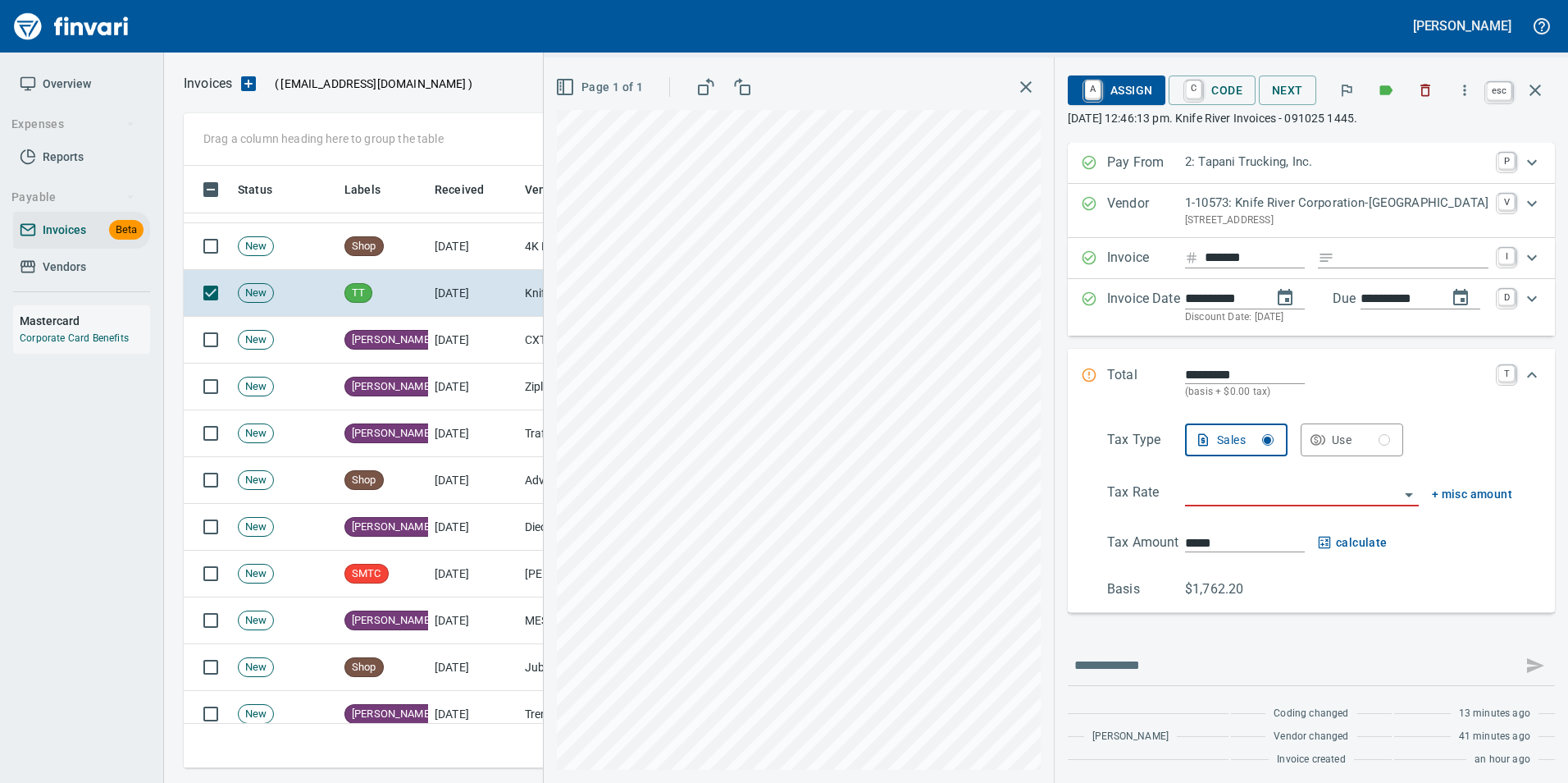
scroll to position [590, 1339]
click at [1545, 93] on button "button" at bounding box center [1535, 90] width 40 height 40
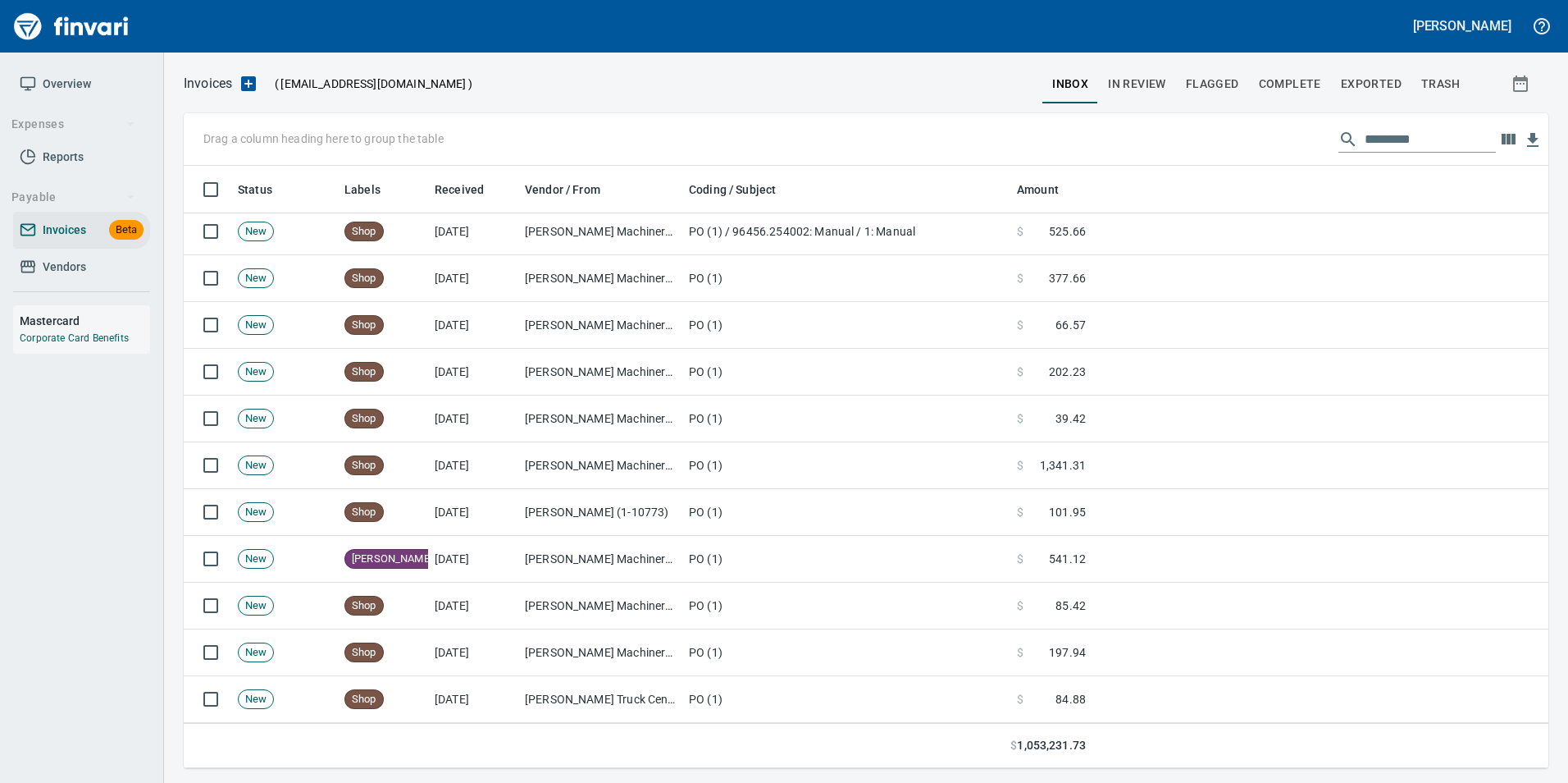
scroll to position [1477, 0]
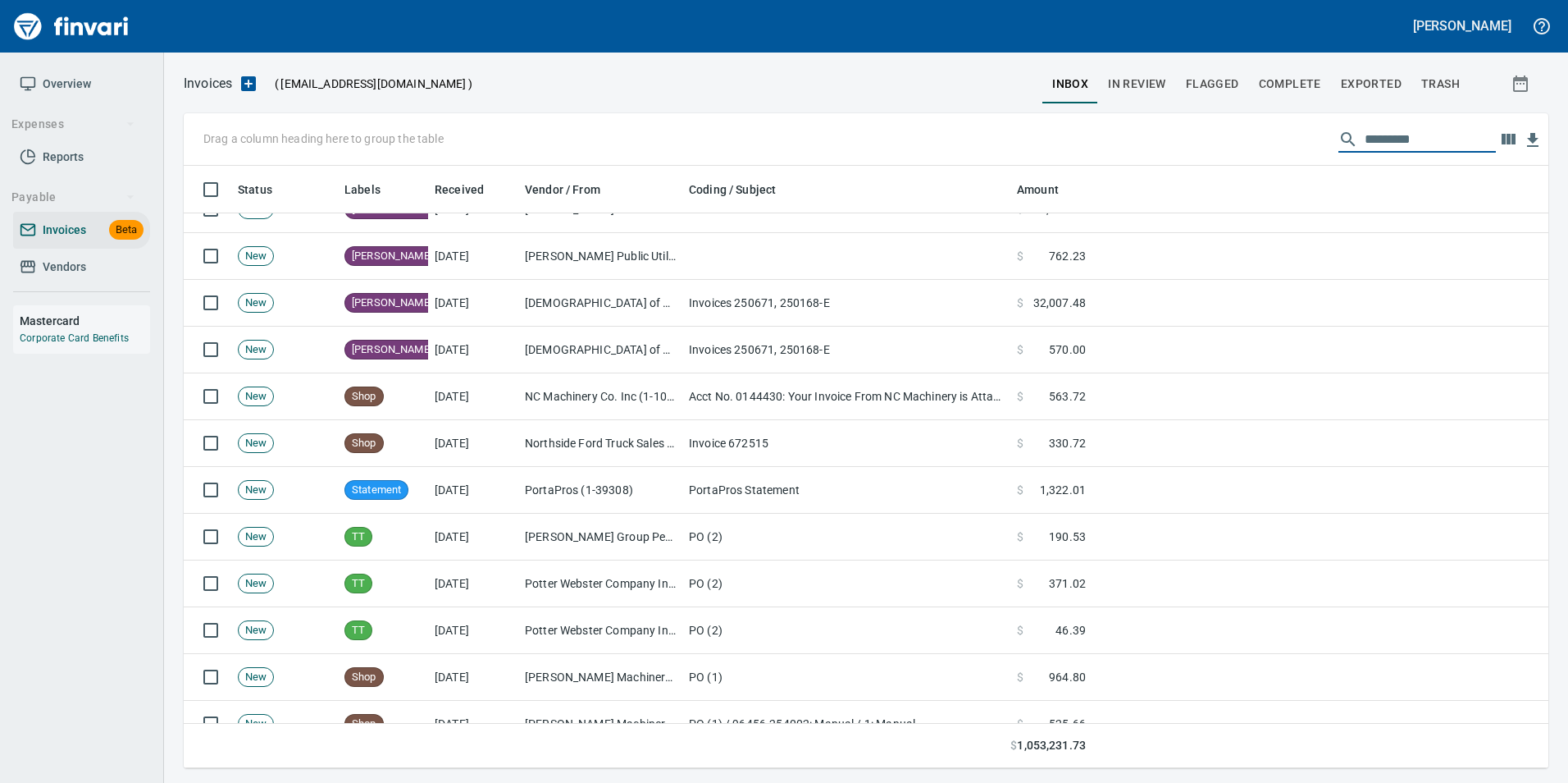
click at [1378, 144] on input "text" at bounding box center [1430, 139] width 131 height 26
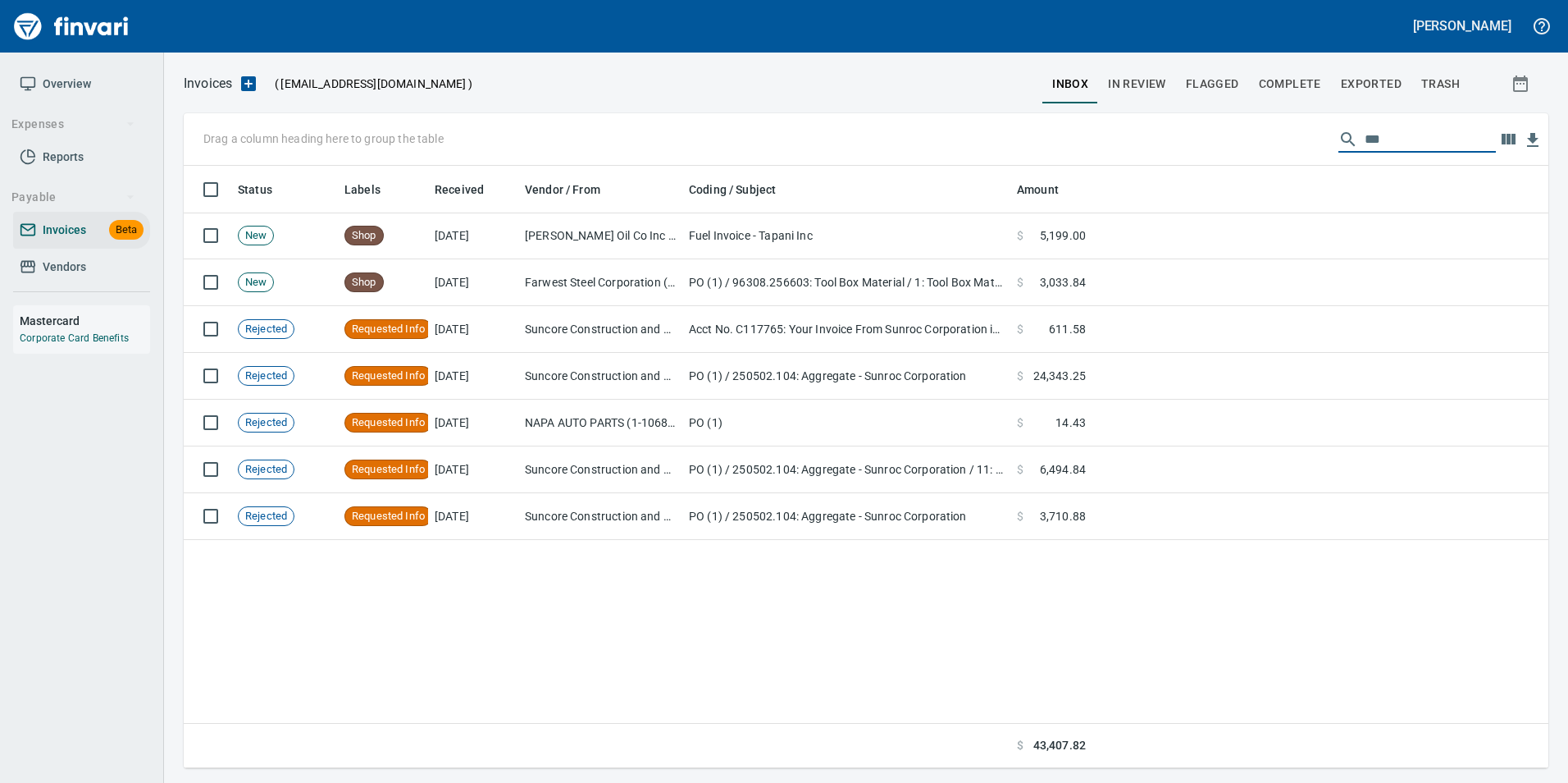
scroll to position [0, 0]
type input "*"
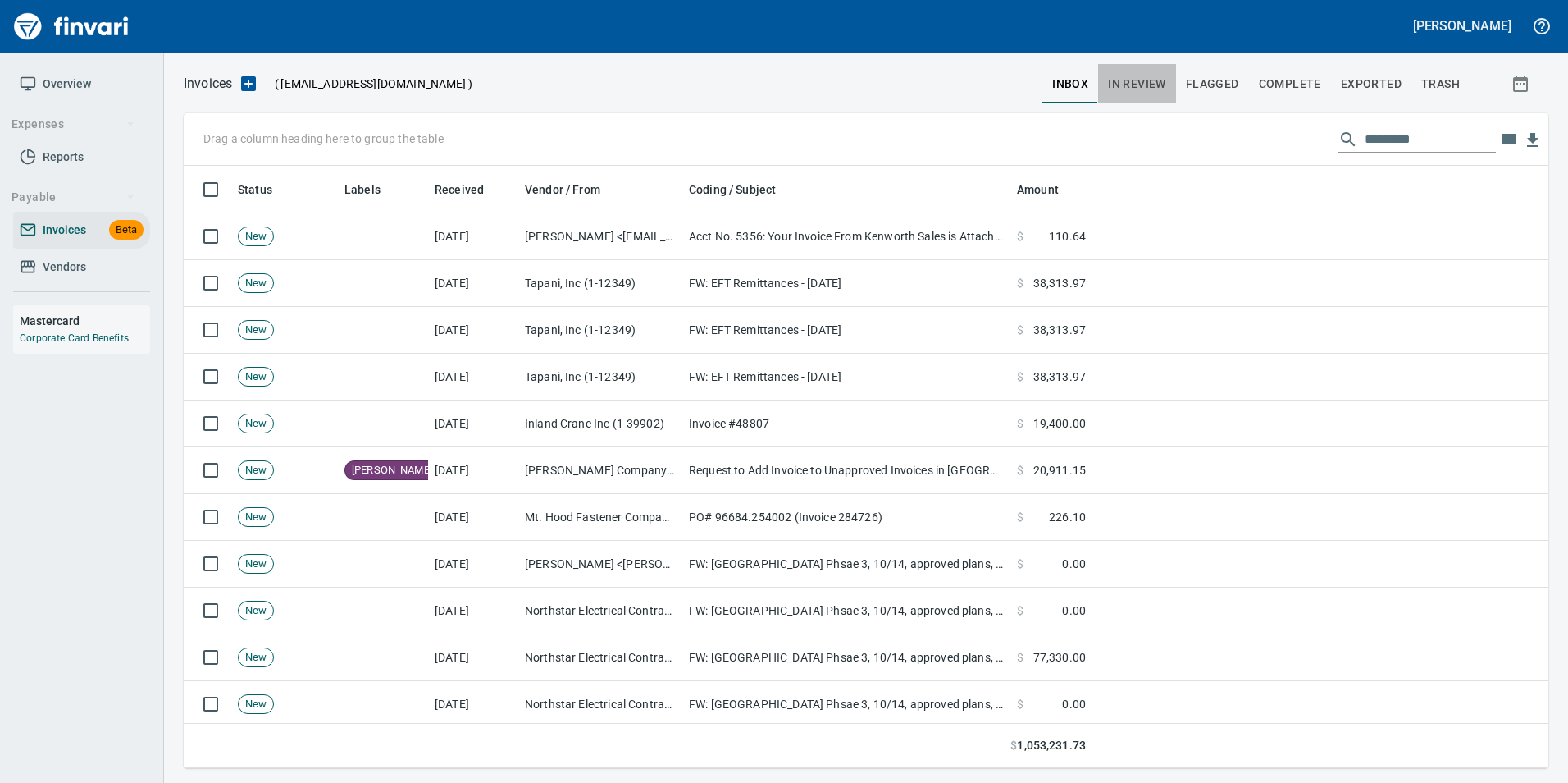
click at [1146, 82] on span "In Review" at bounding box center [1137, 84] width 58 height 20
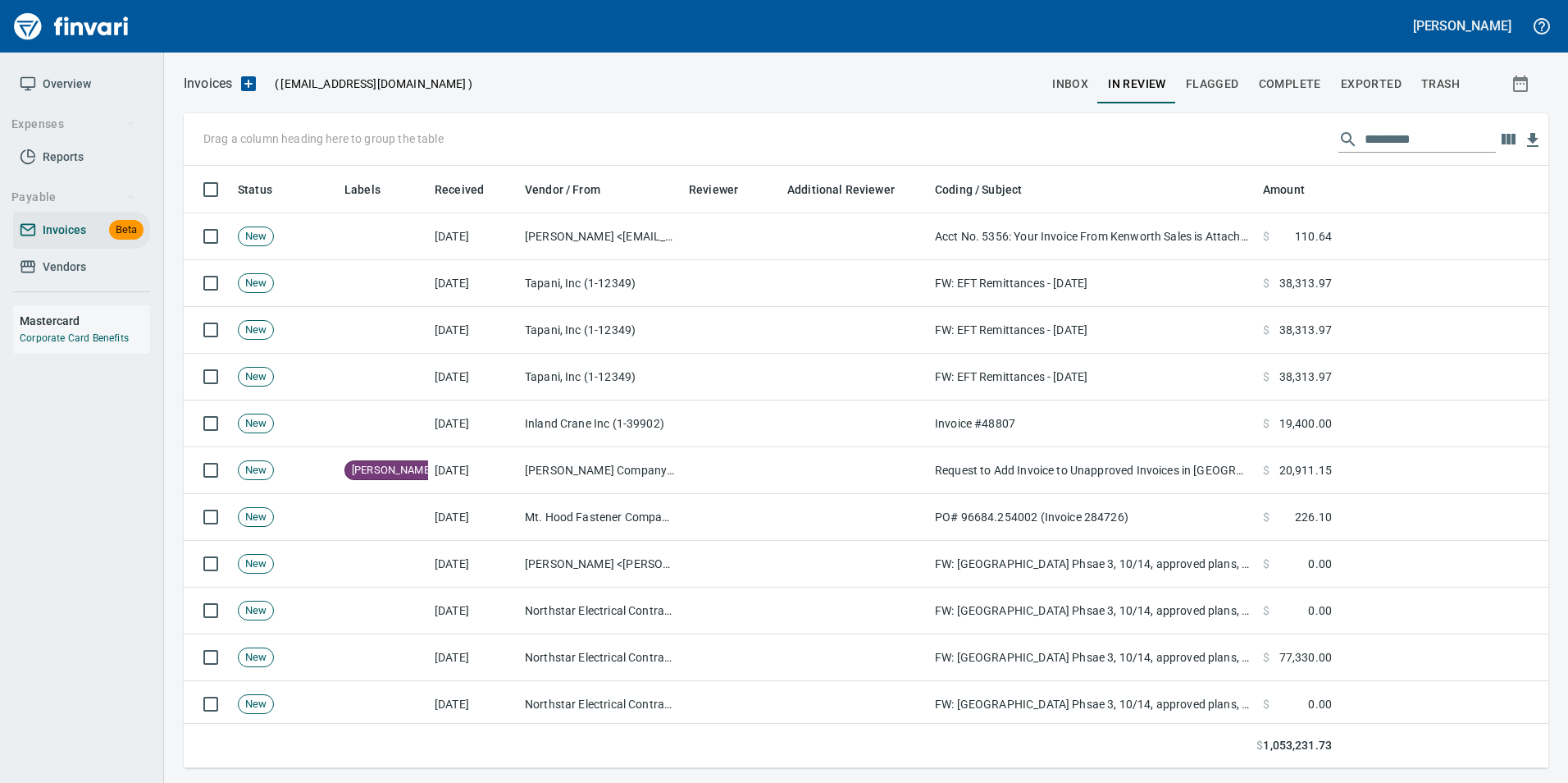
scroll to position [590, 1340]
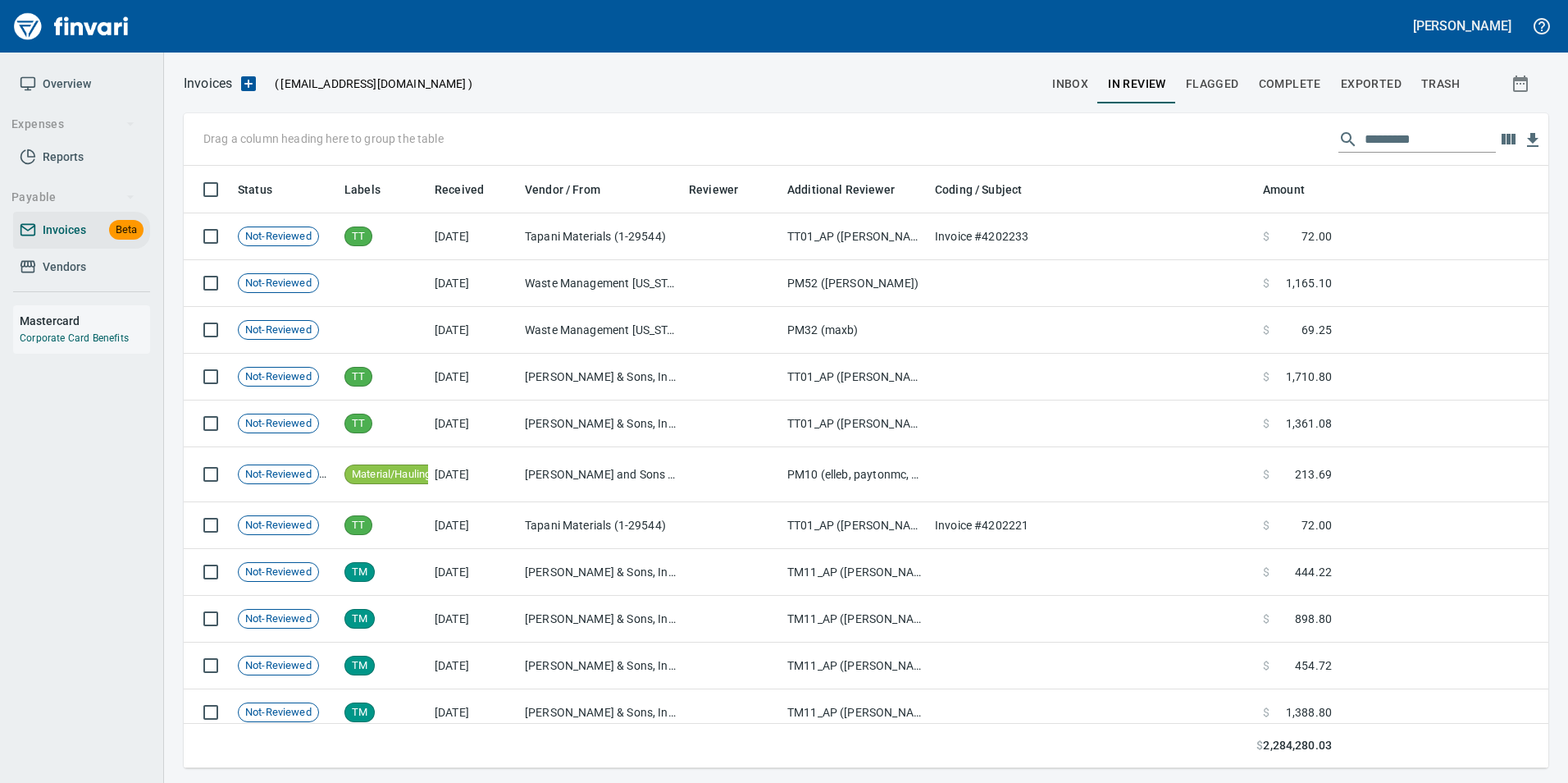
click at [1420, 141] on input "text" at bounding box center [1430, 139] width 131 height 26
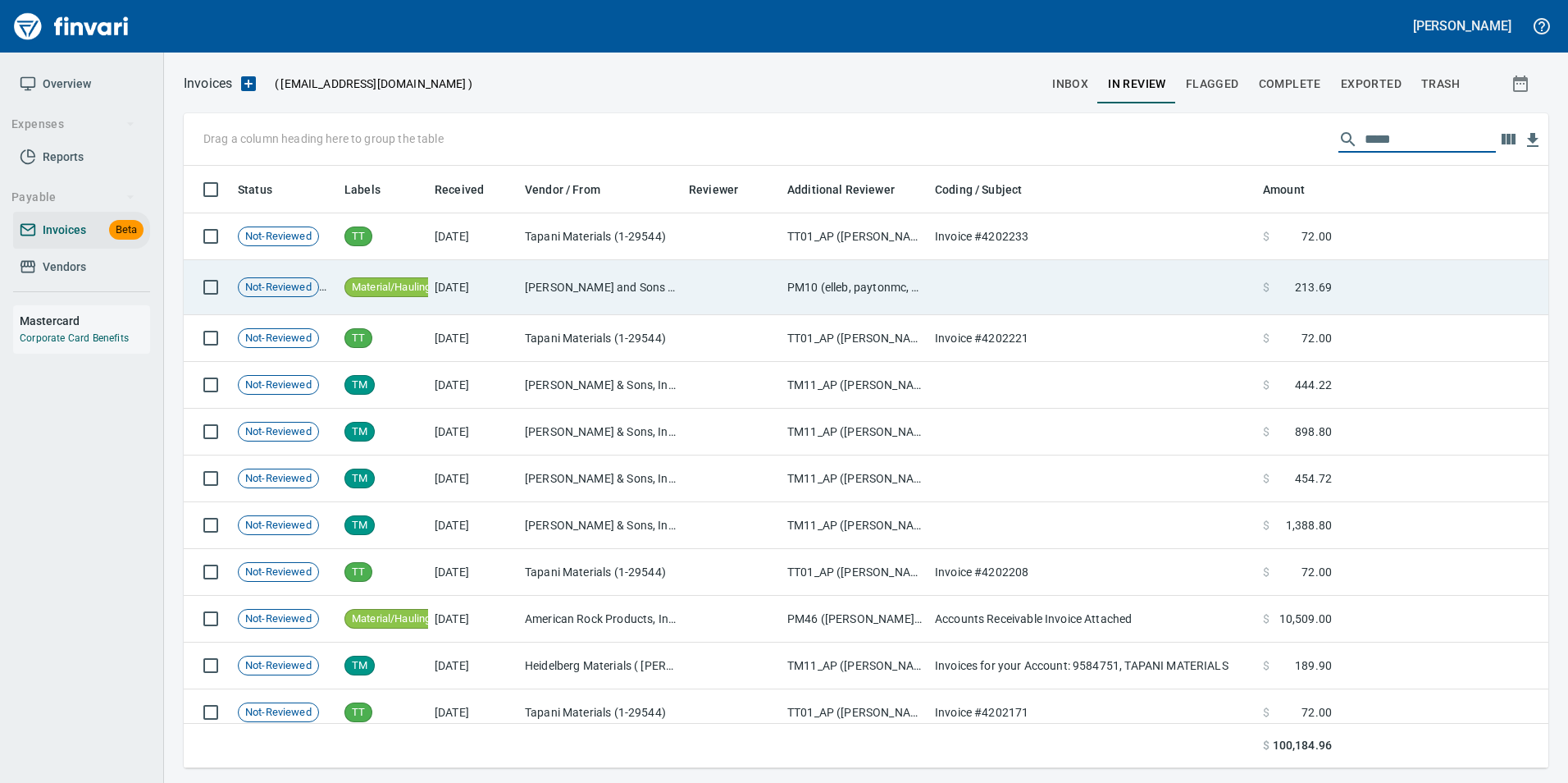
click at [1029, 272] on td at bounding box center [1092, 287] width 328 height 55
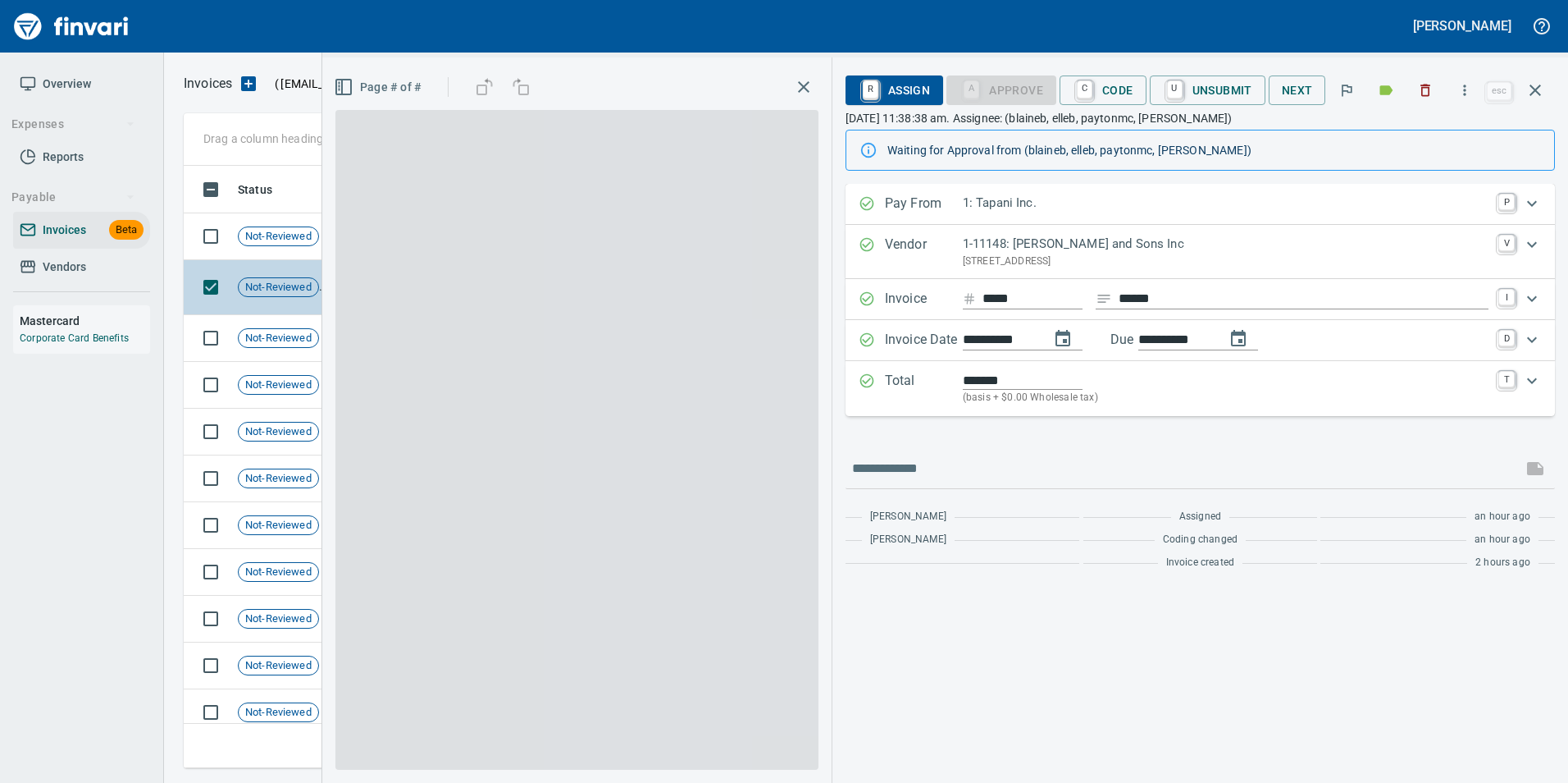
scroll to position [590, 1339]
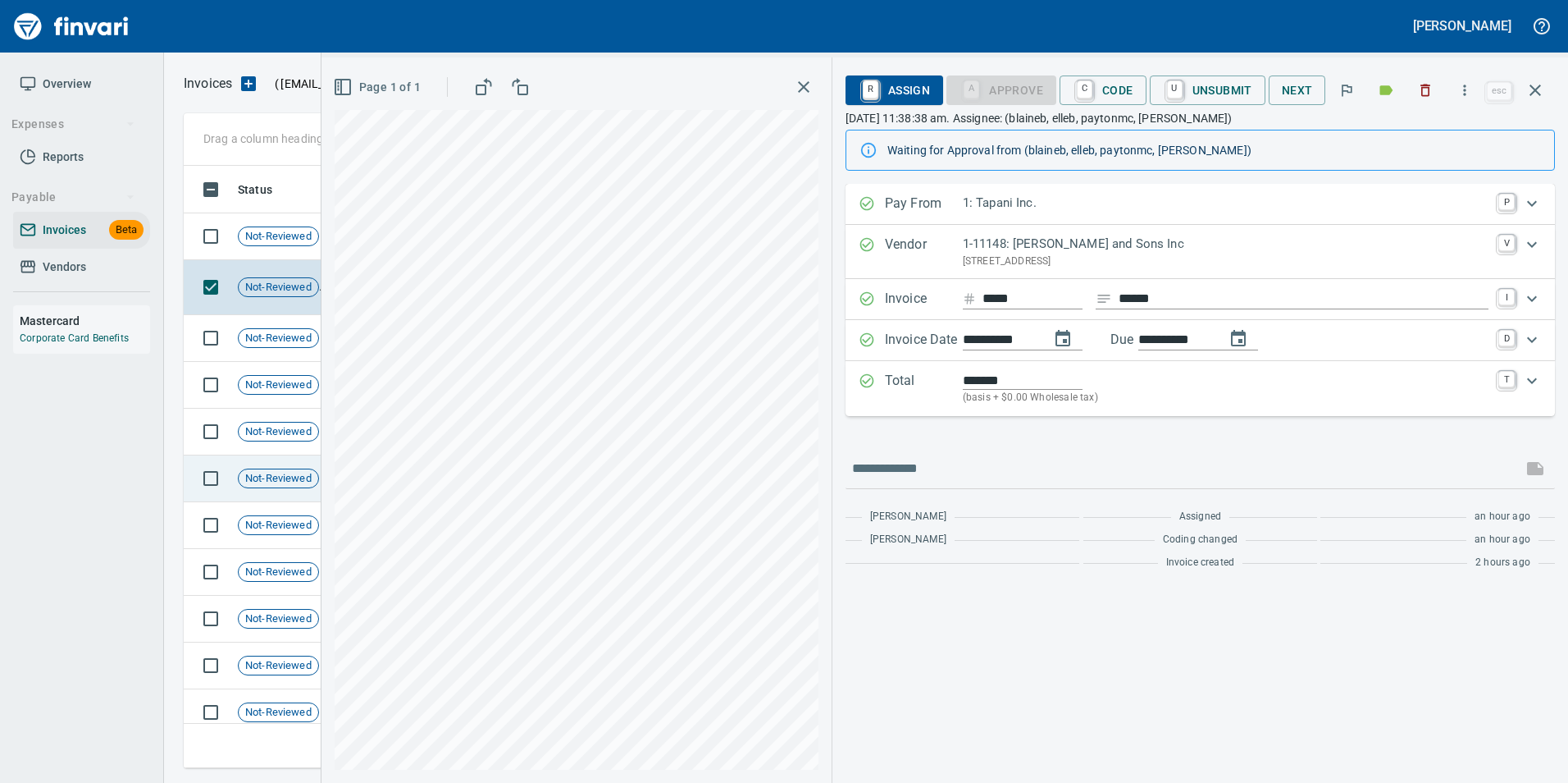
click at [1533, 97] on icon "button" at bounding box center [1535, 90] width 19 height 19
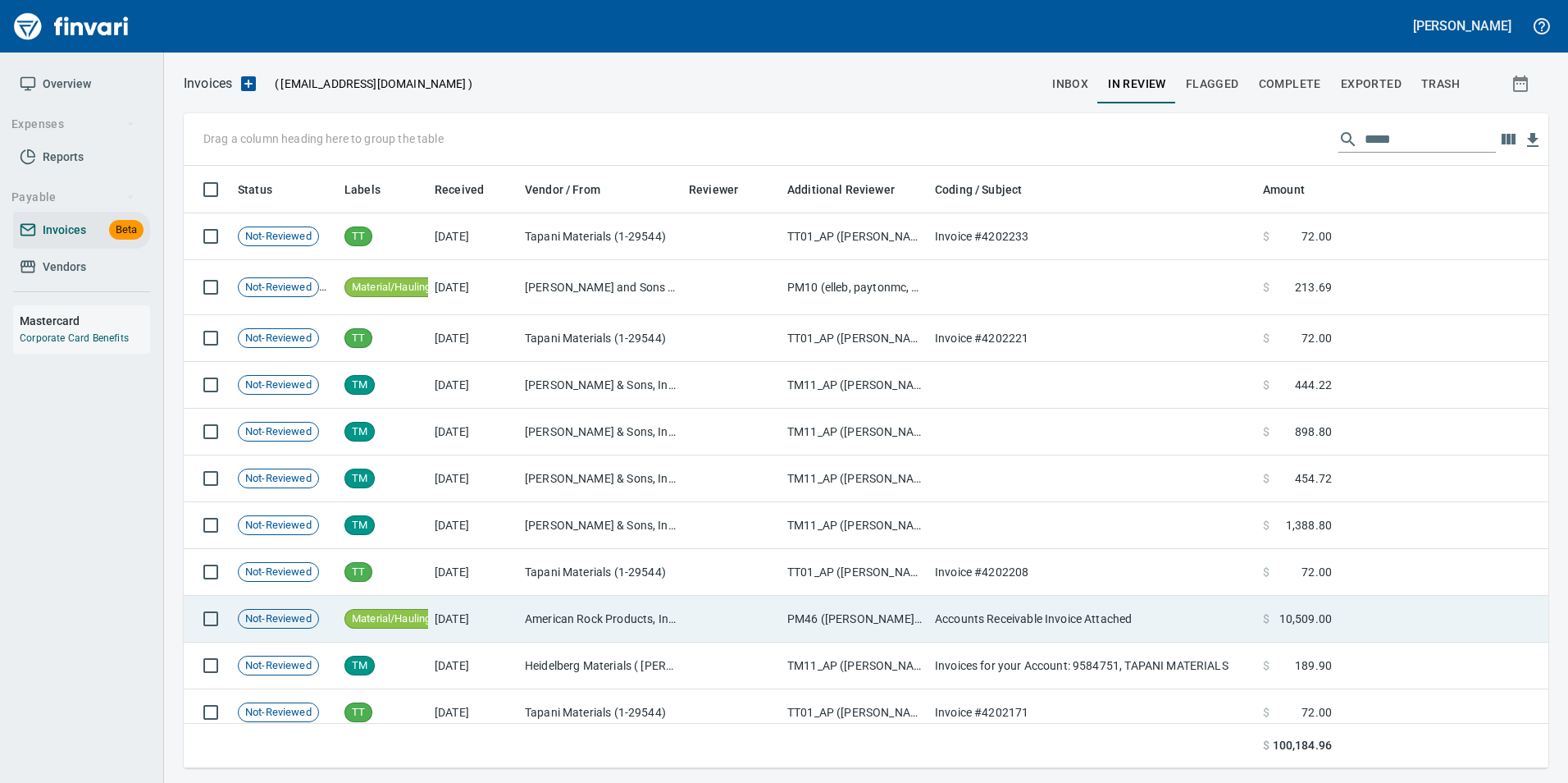
click at [521, 614] on td "American Rock Products, Inc. (1-10054)" at bounding box center [600, 618] width 164 height 47
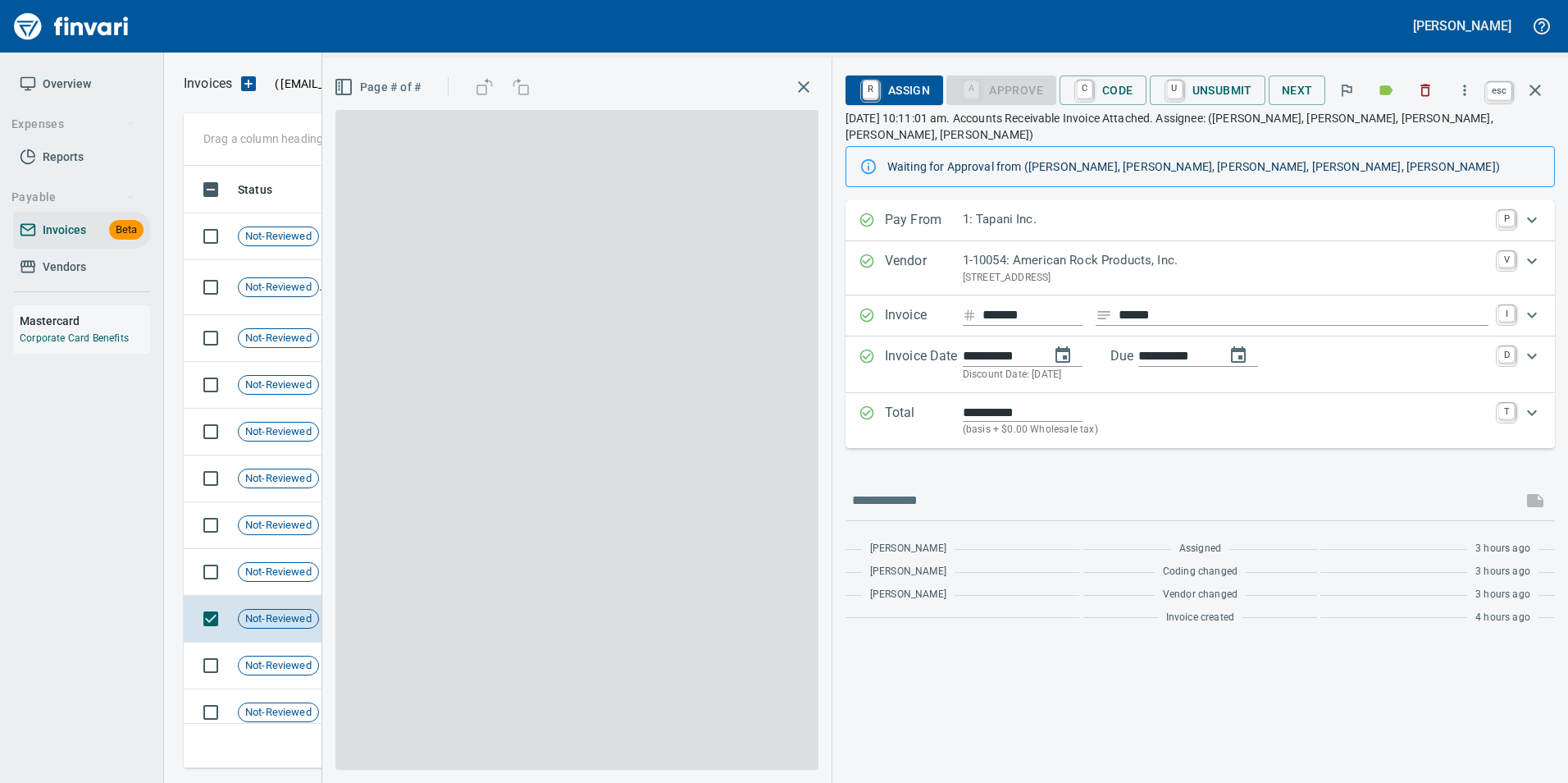
scroll to position [590, 1339]
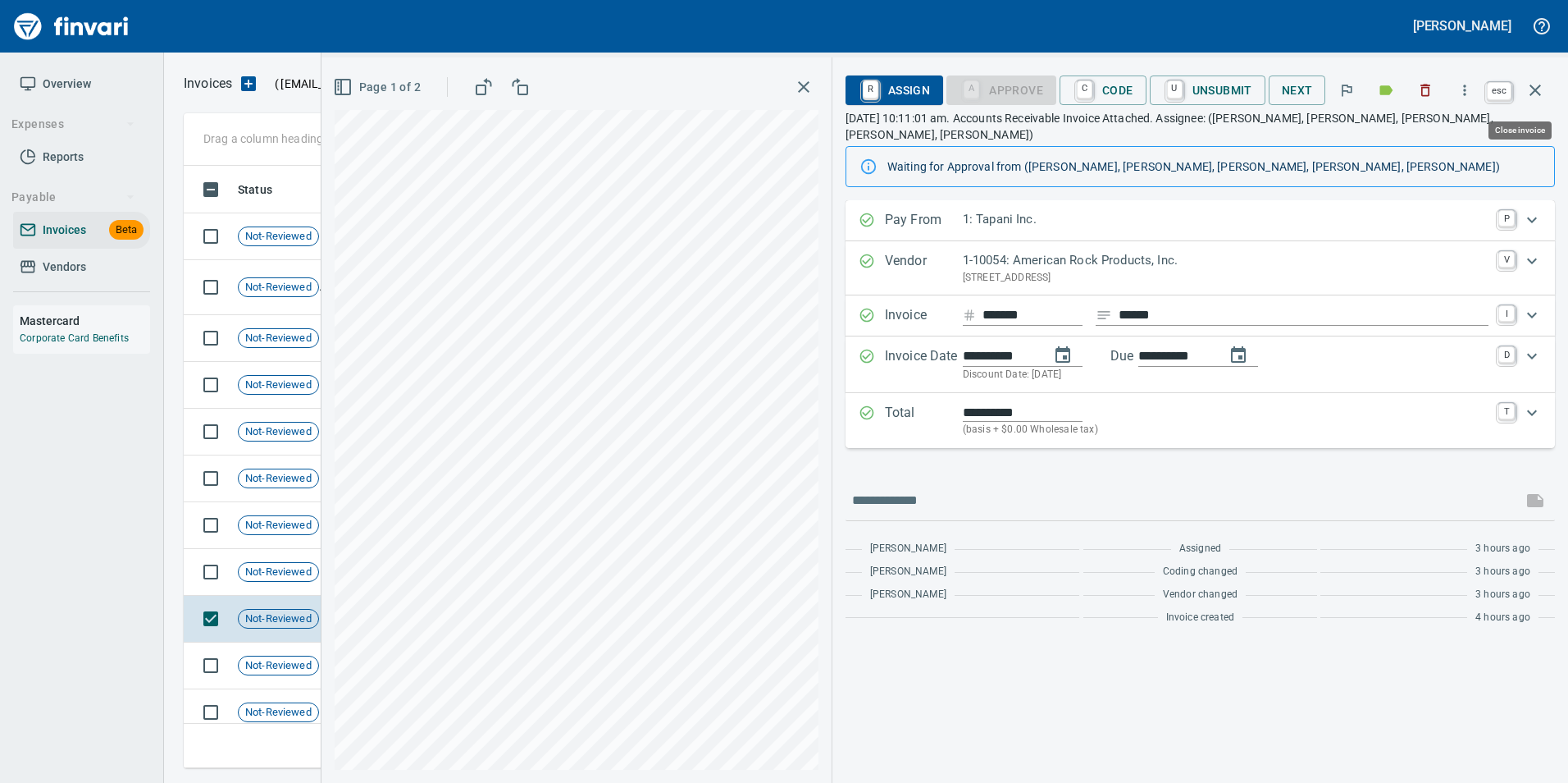
click at [1540, 92] on icon "button" at bounding box center [1535, 90] width 19 height 19
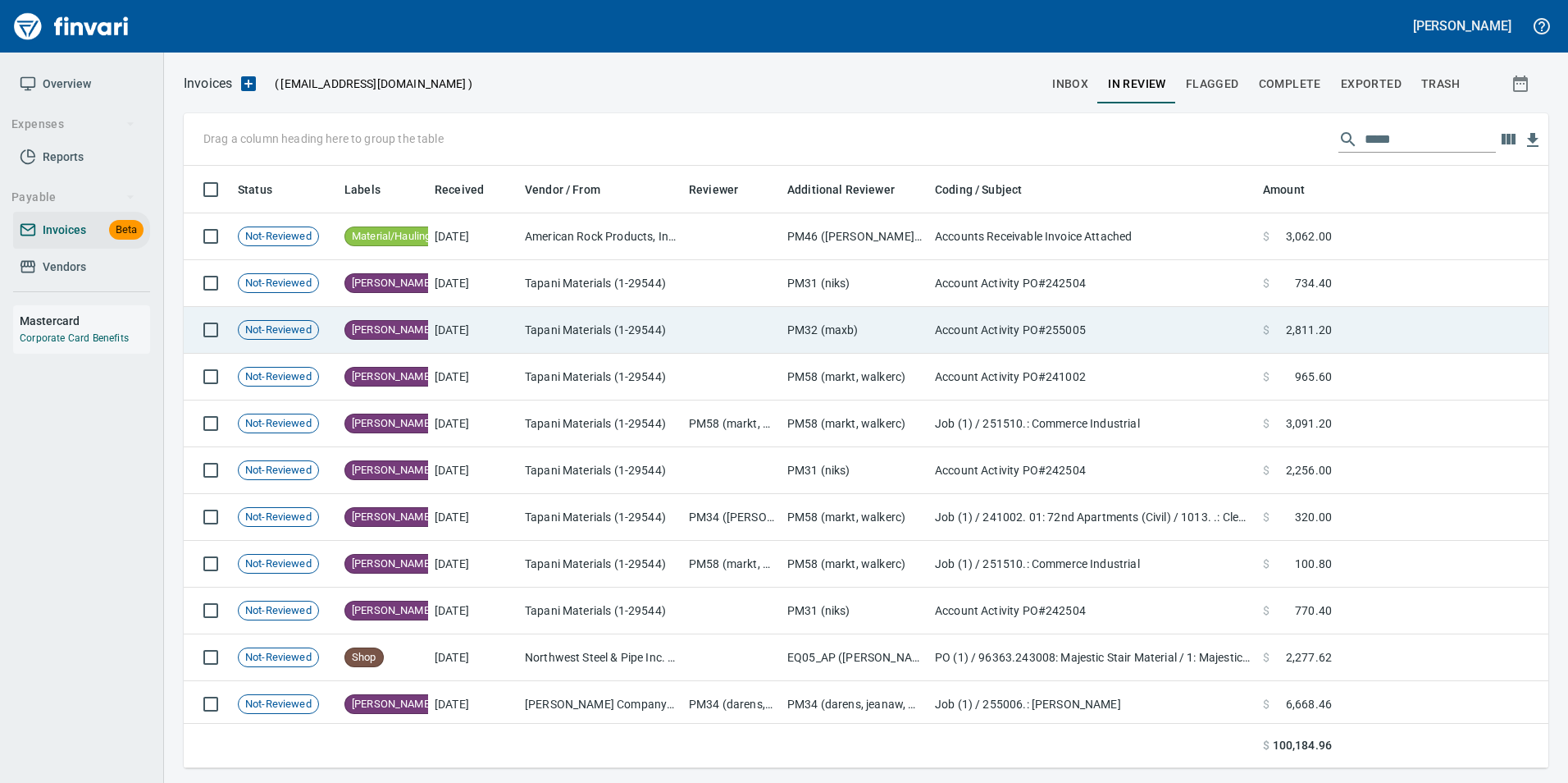
scroll to position [902, 0]
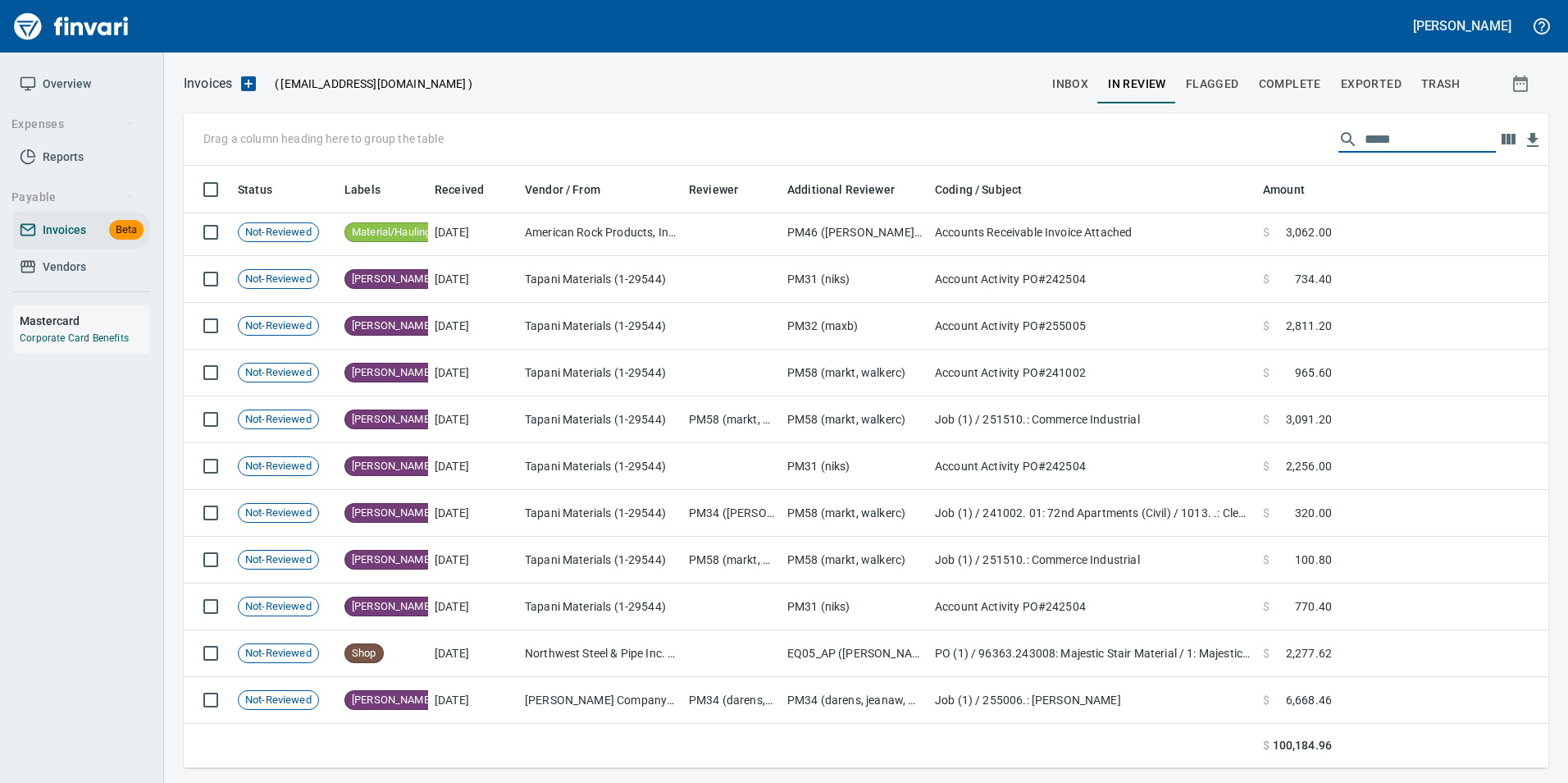
click at [1415, 149] on input "*****" at bounding box center [1430, 139] width 131 height 26
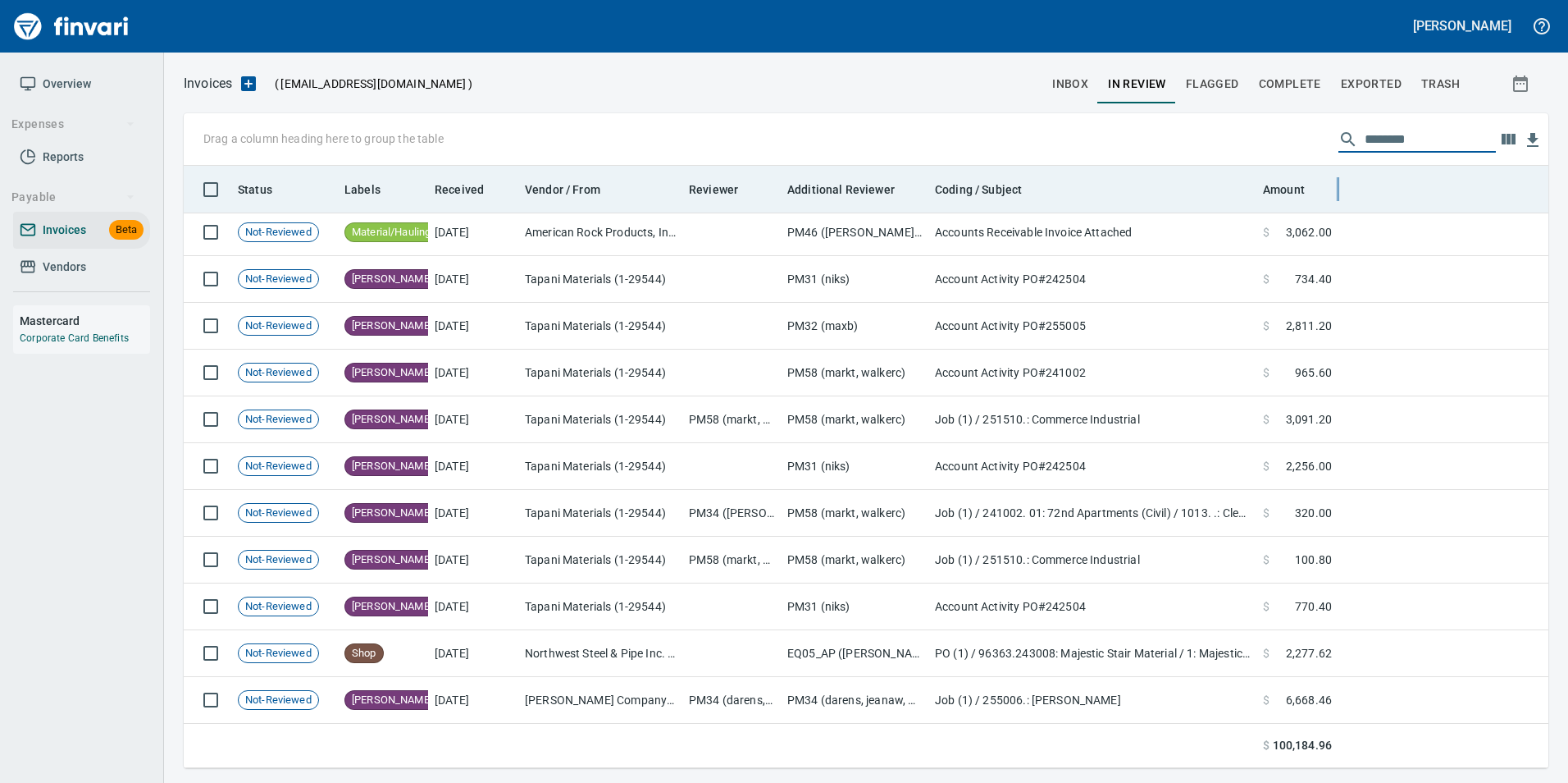
type input "*********"
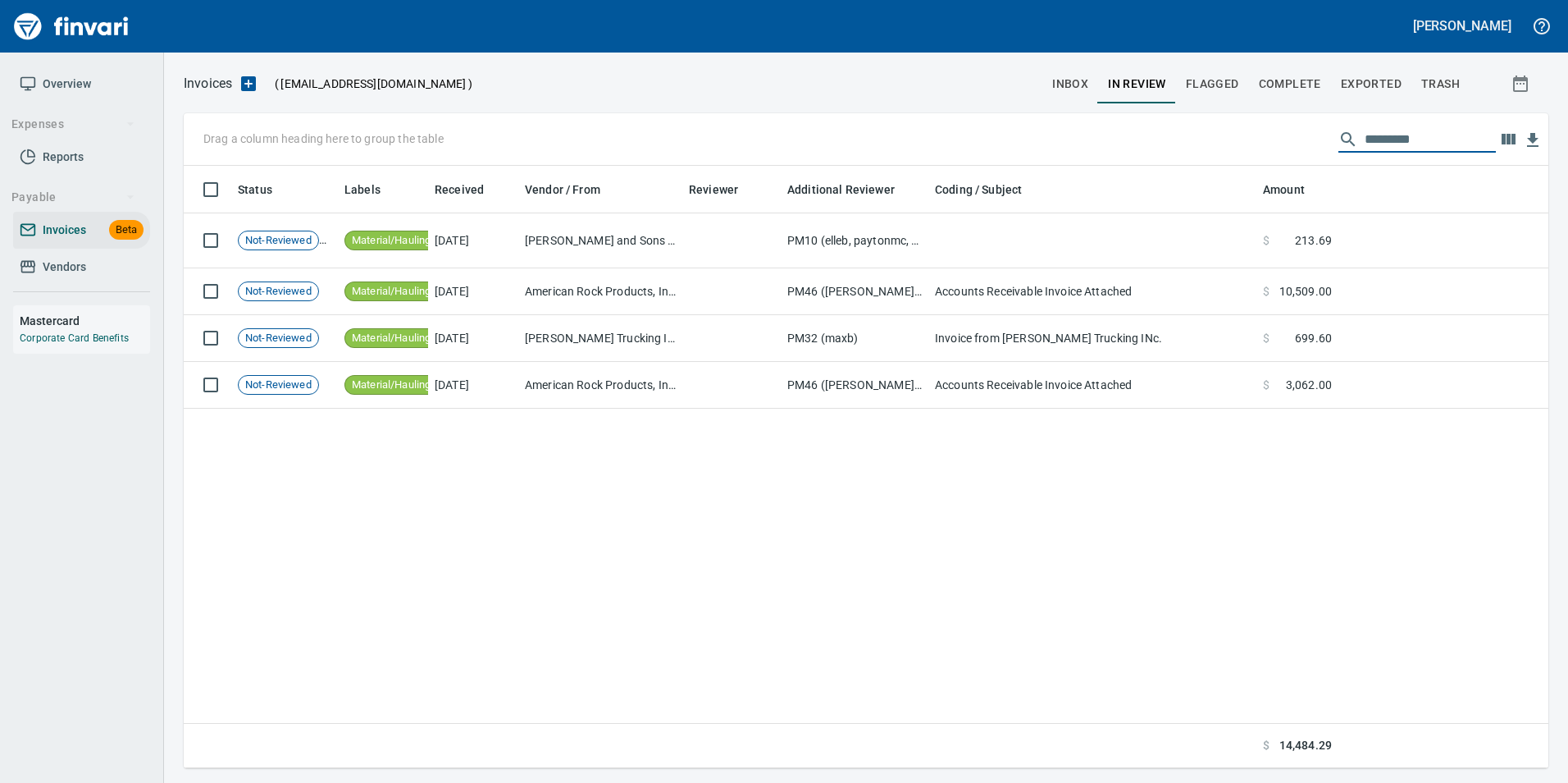
click at [1309, 74] on span "Complete" at bounding box center [1289, 84] width 63 height 20
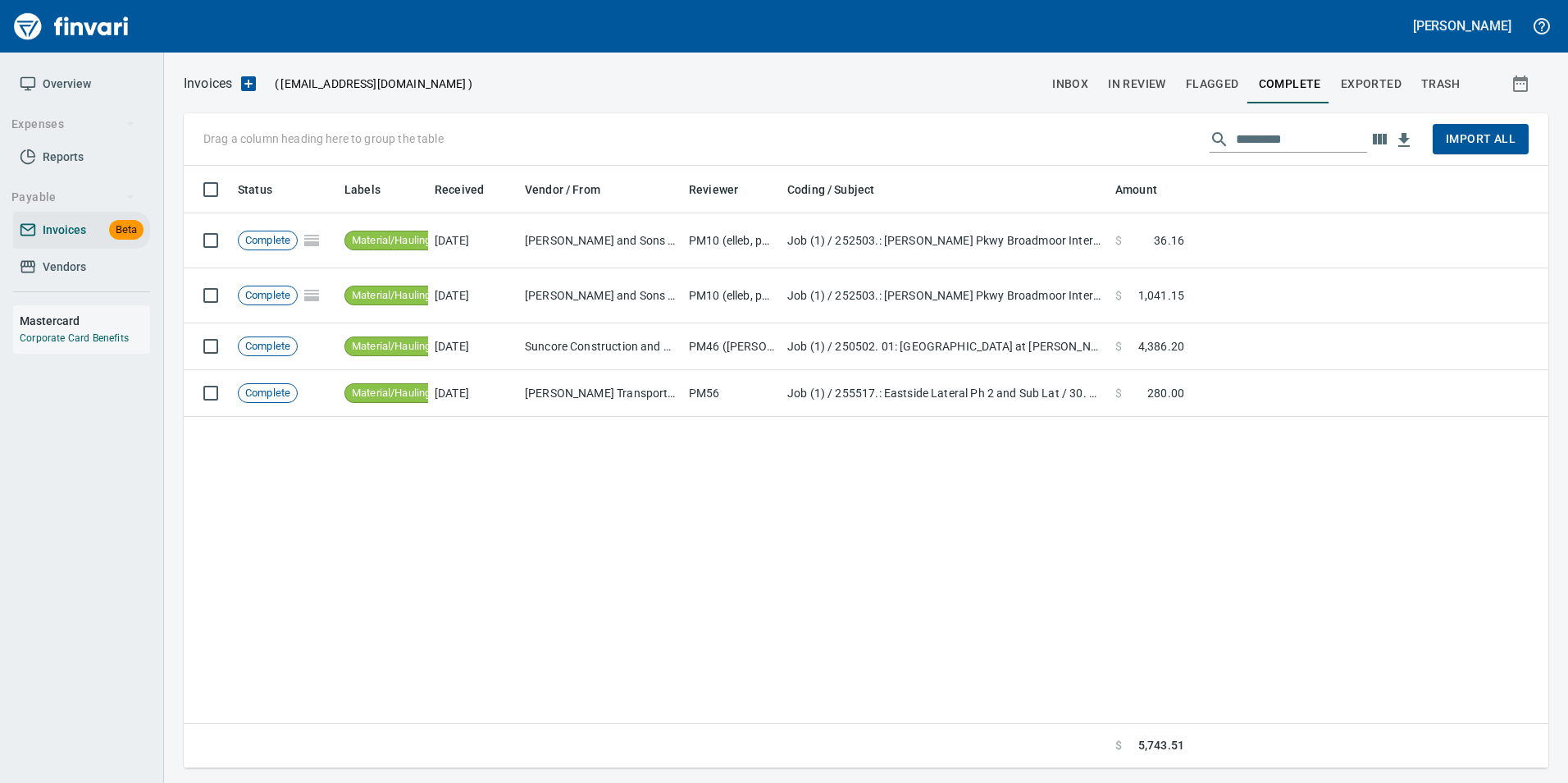
scroll to position [590, 1352]
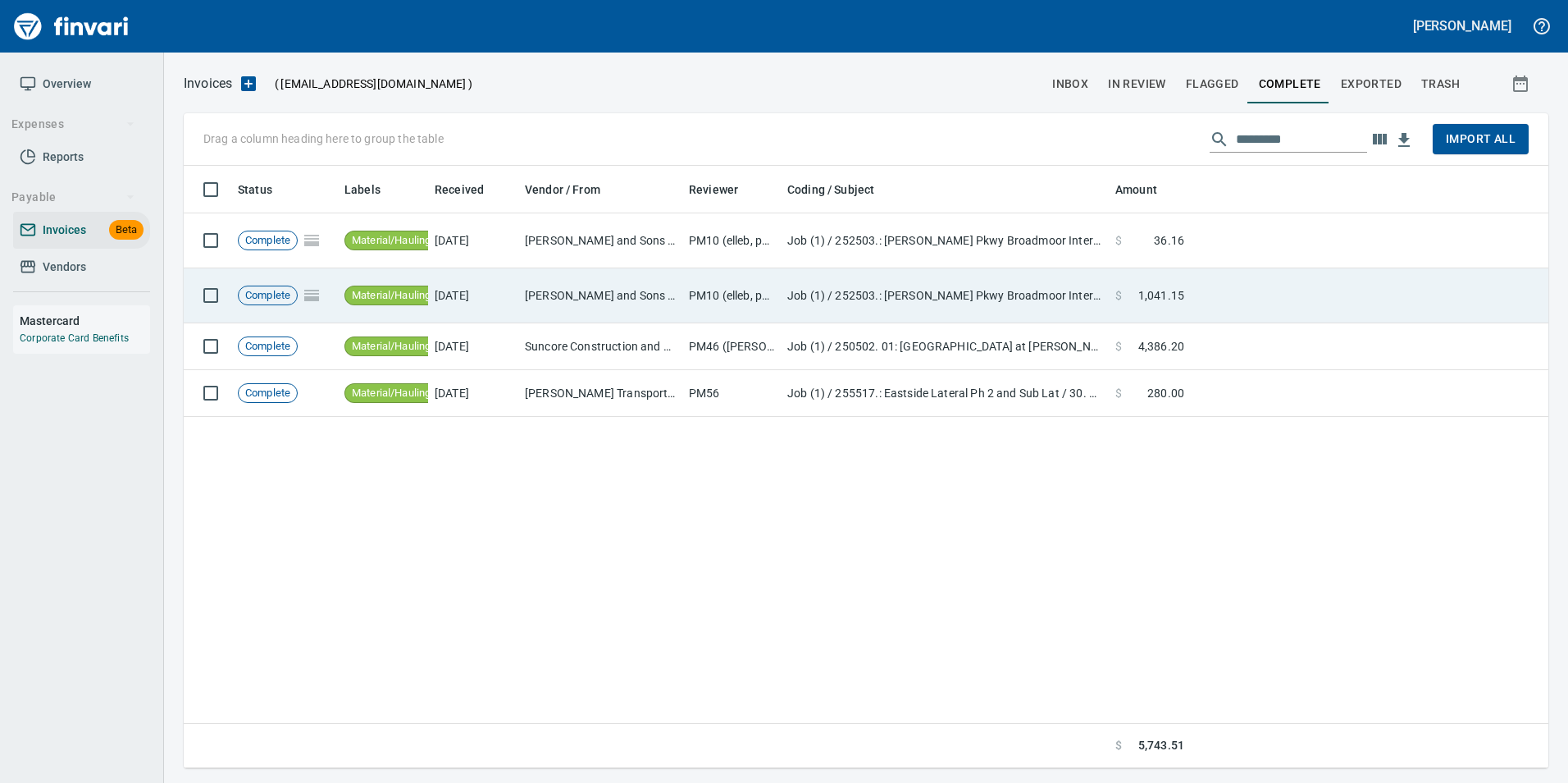
click at [1266, 275] on td at bounding box center [1370, 295] width 358 height 55
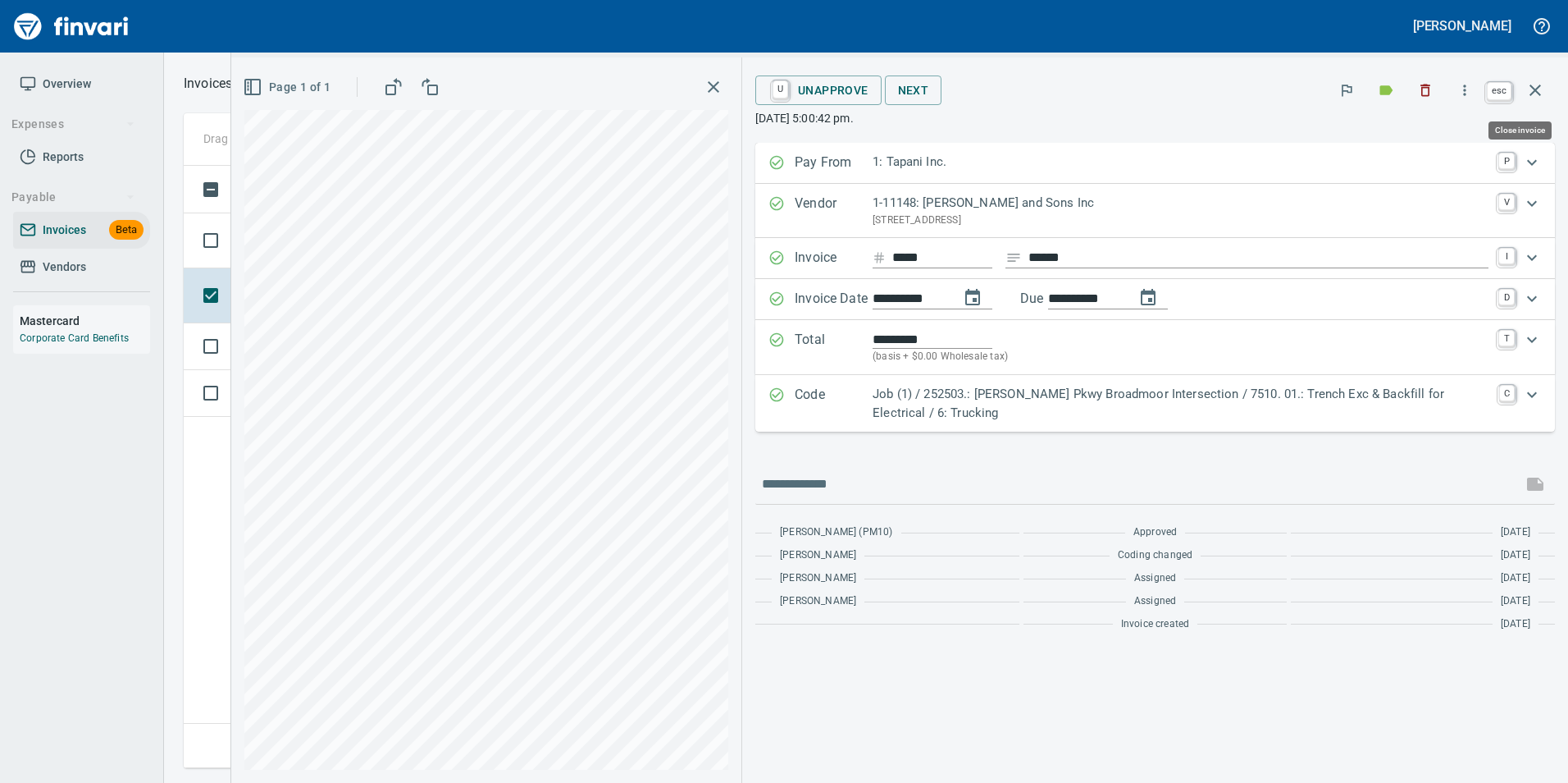
scroll to position [590, 1351]
click at [1527, 86] on icon "button" at bounding box center [1535, 90] width 19 height 19
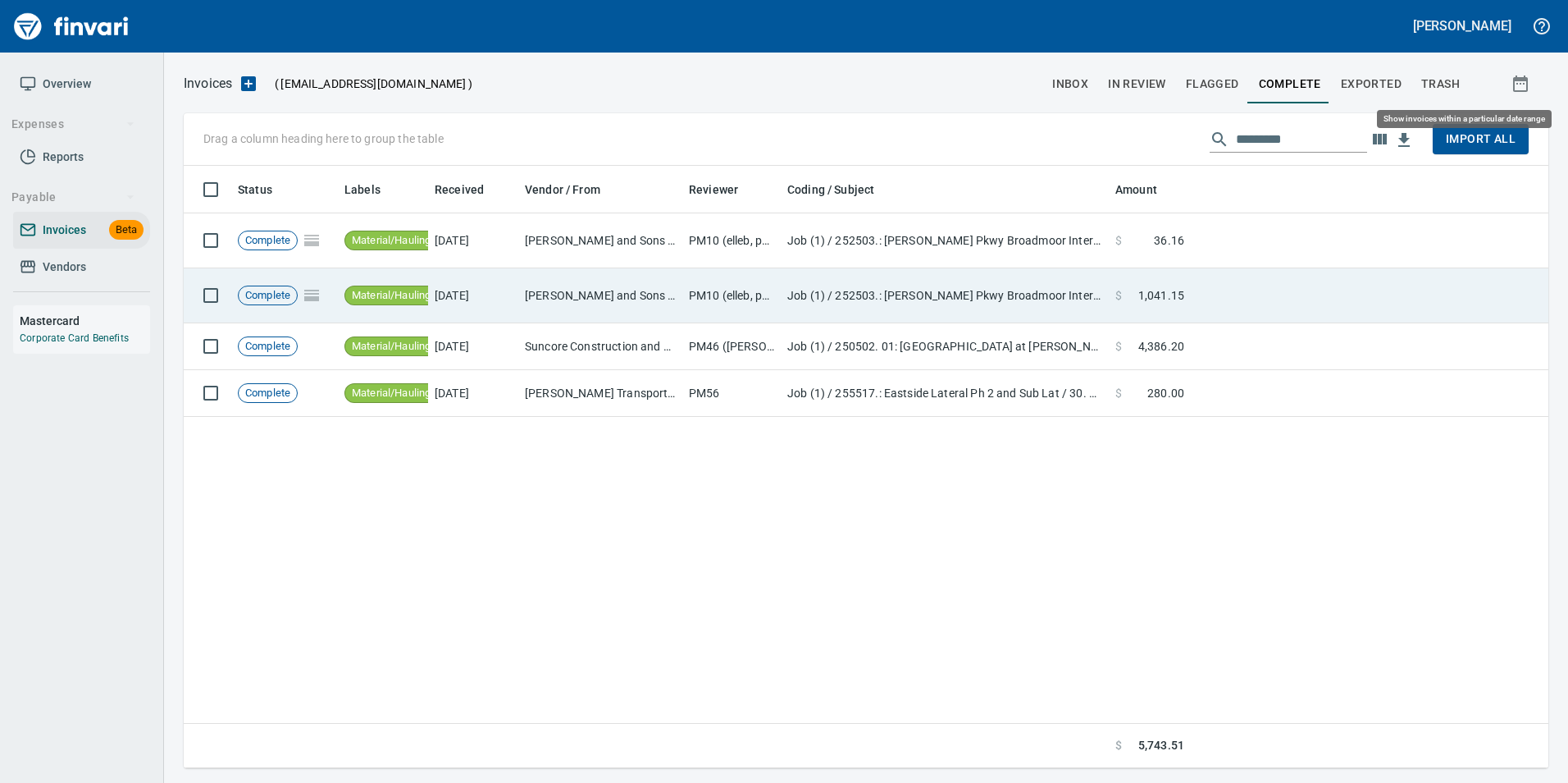
scroll to position [590, 1352]
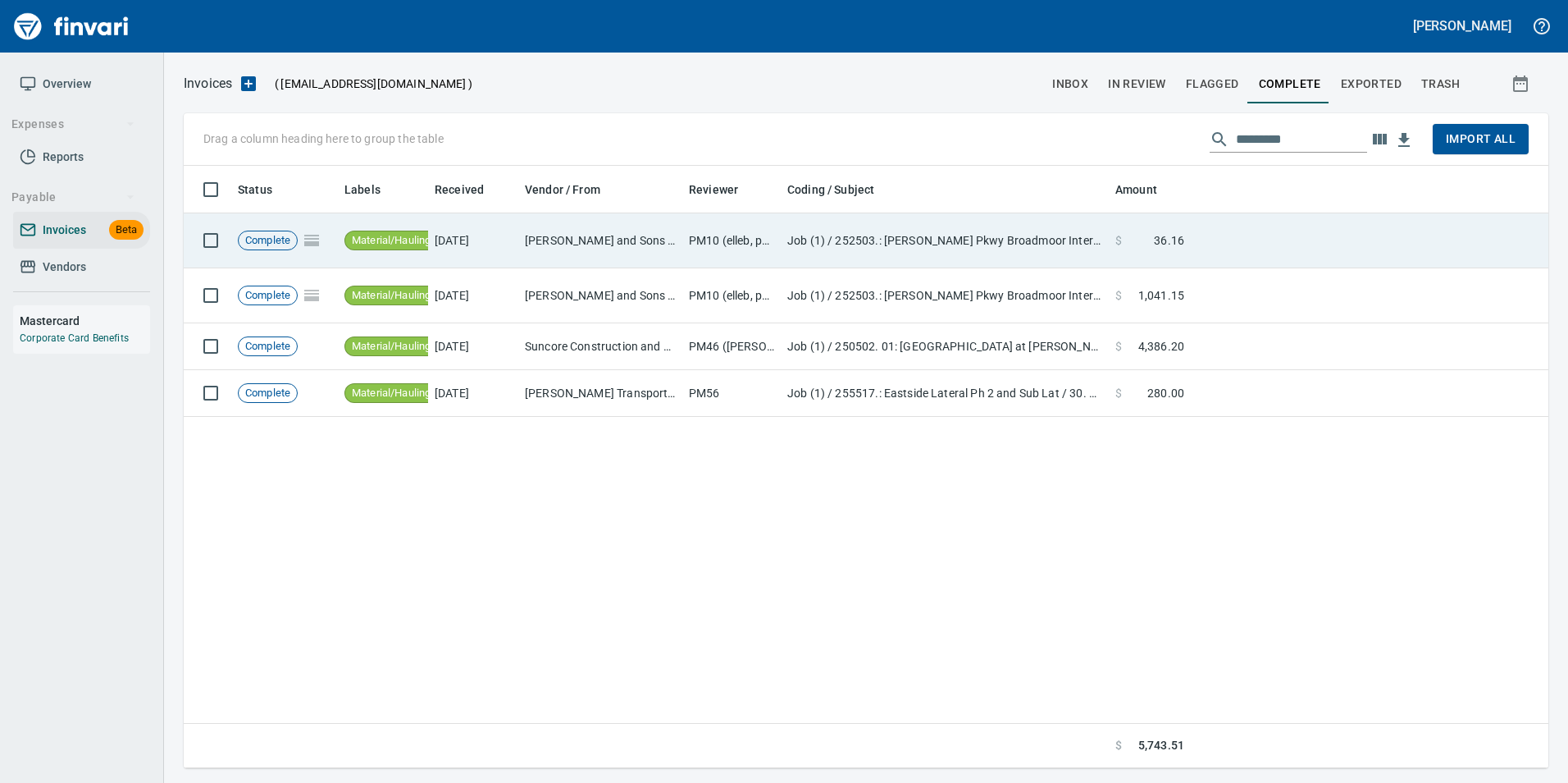
click at [922, 241] on td "Job (1) / 252503.: Sandifur Pkwy Broadmoor Intersection / 7510. 01.: Trench Exc…" at bounding box center [945, 241] width 328 height 55
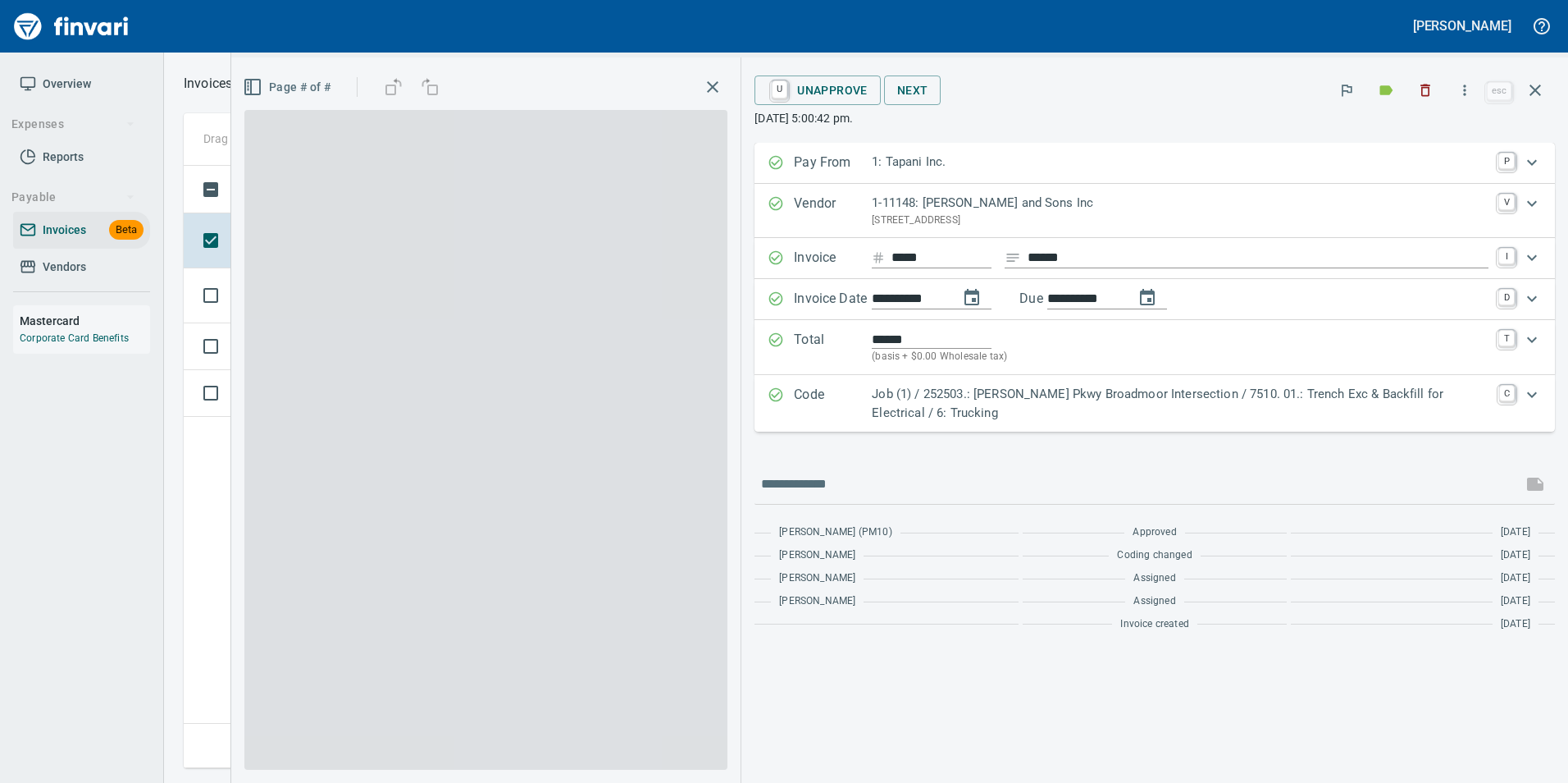
scroll to position [590, 1351]
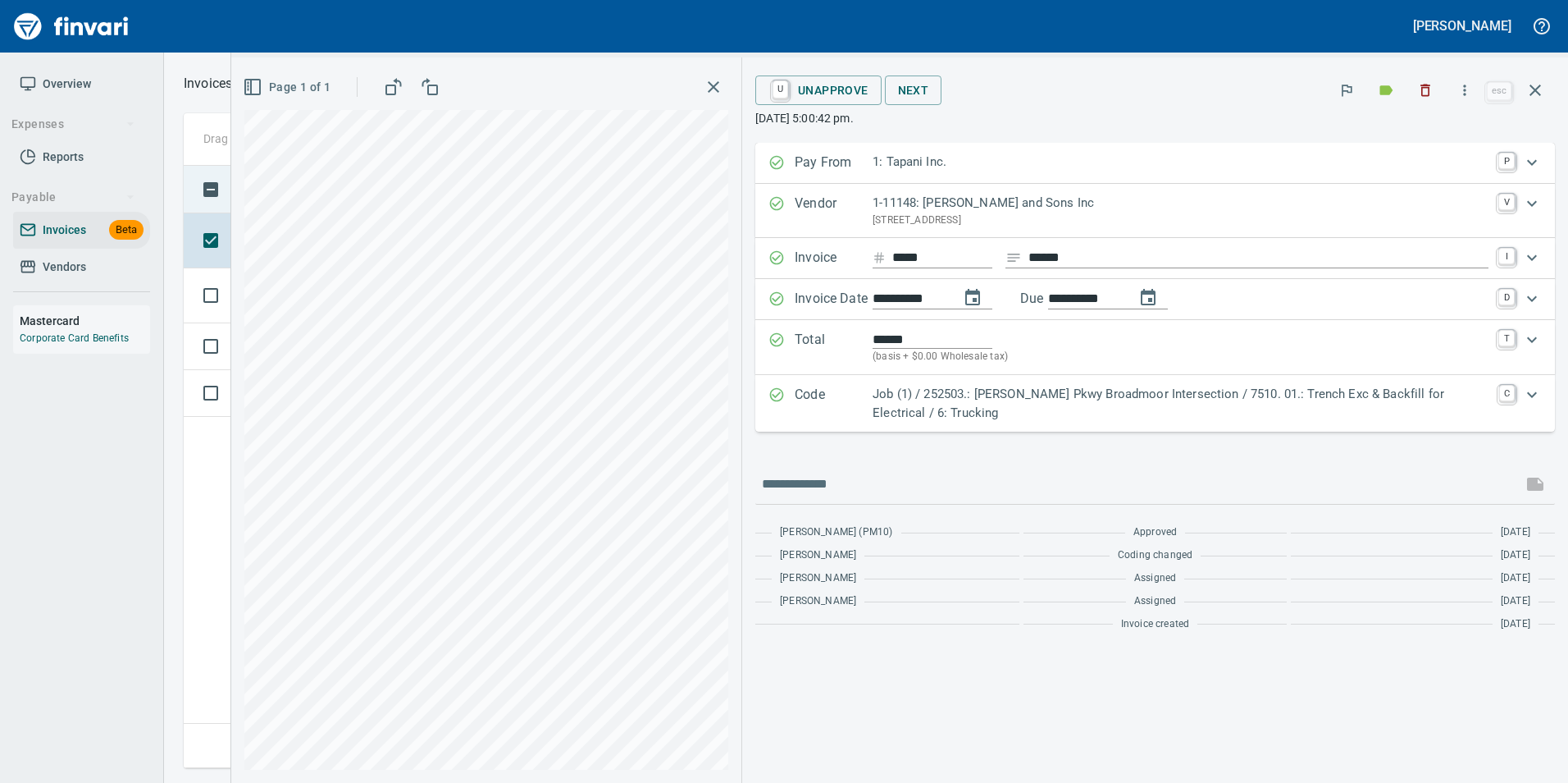
click at [1541, 90] on icon "button" at bounding box center [1535, 90] width 19 height 19
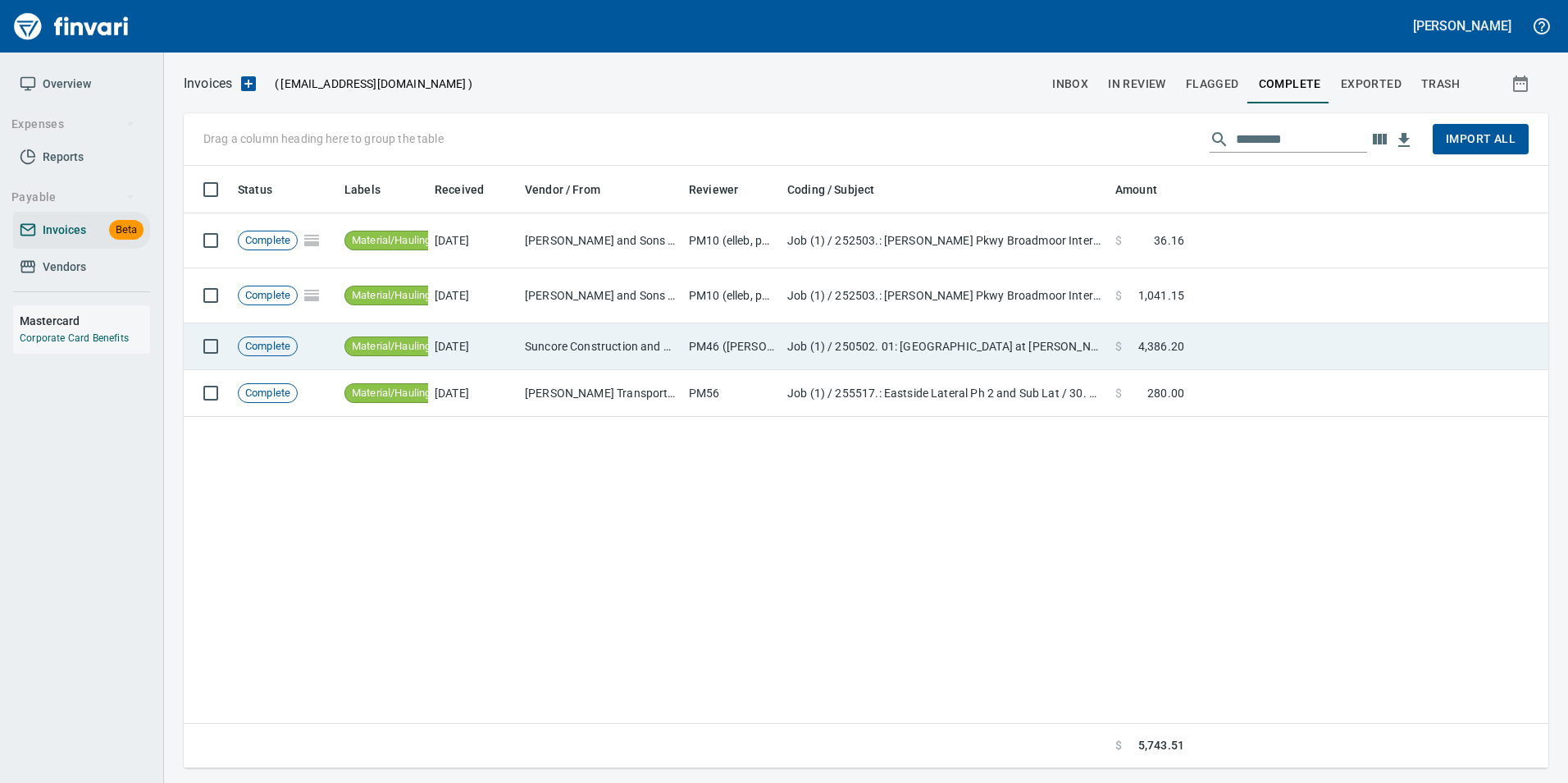
scroll to position [590, 1351]
click at [1092, 341] on td "Job (1) / 250502. 01: Indian Creek at Ustick Bridge Structures / 93022. .: Pour…" at bounding box center [945, 347] width 328 height 47
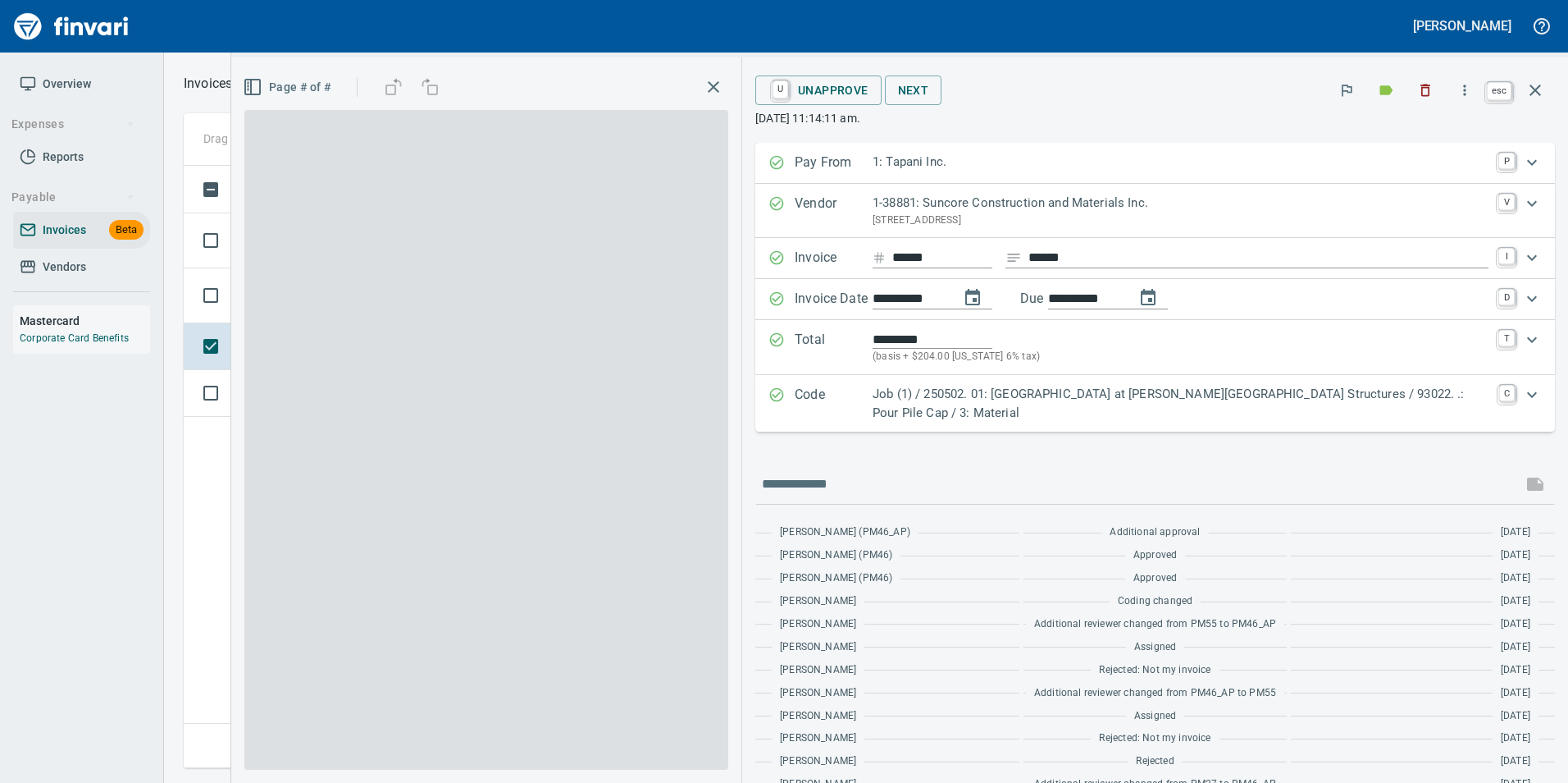
scroll to position [590, 1351]
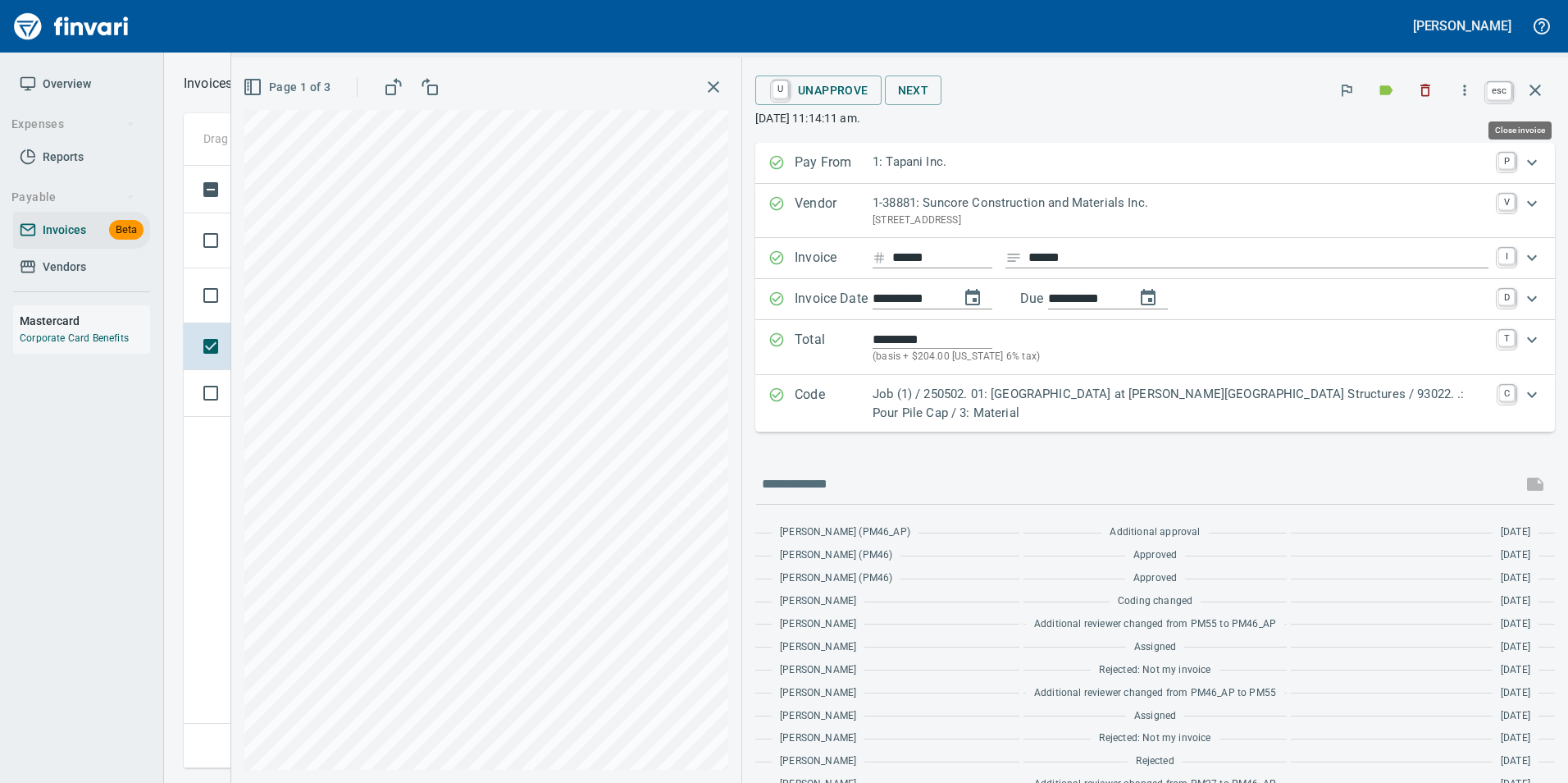
click at [1537, 93] on icon "button" at bounding box center [1535, 90] width 11 height 11
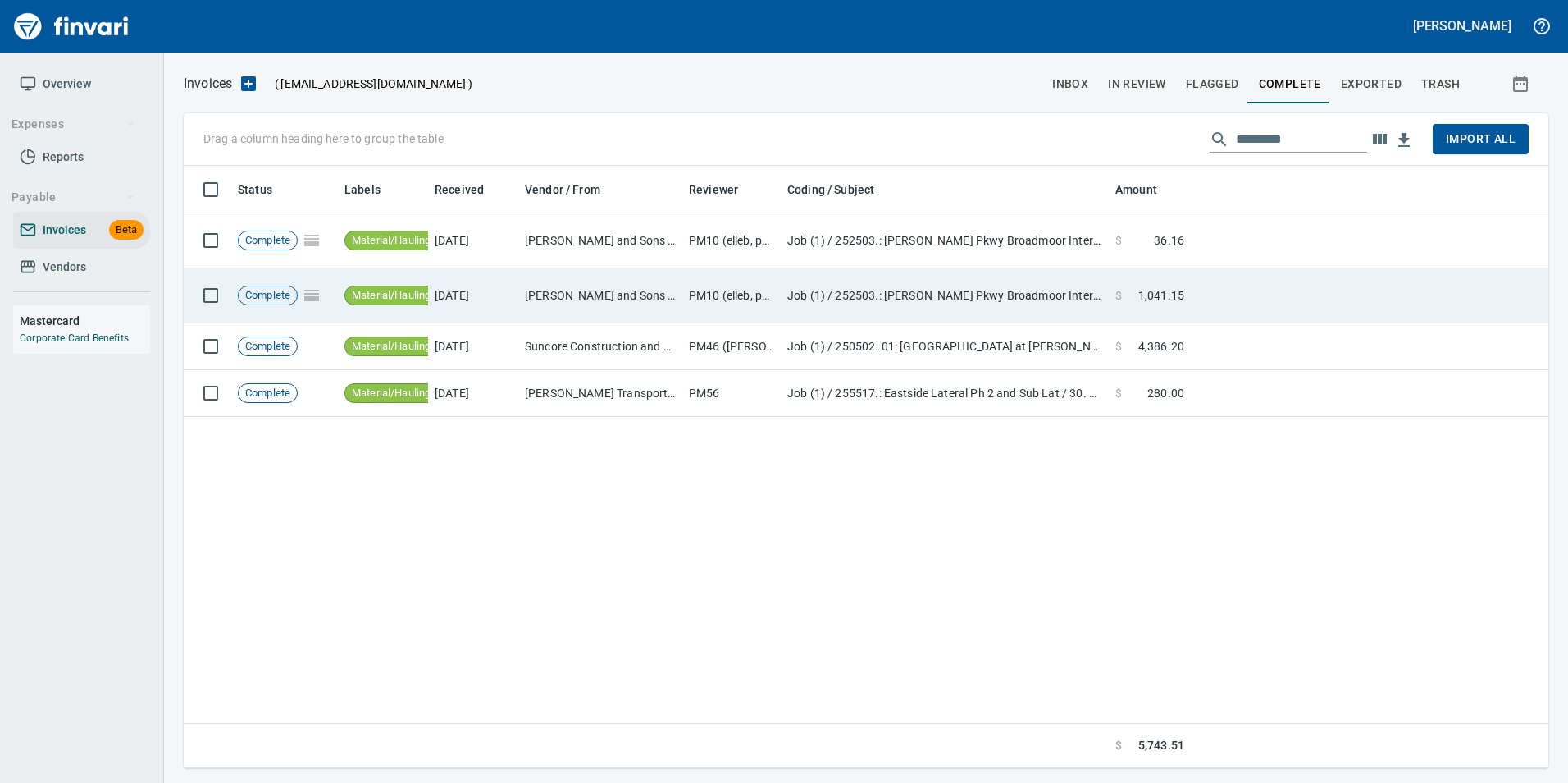
scroll to position [590, 1351]
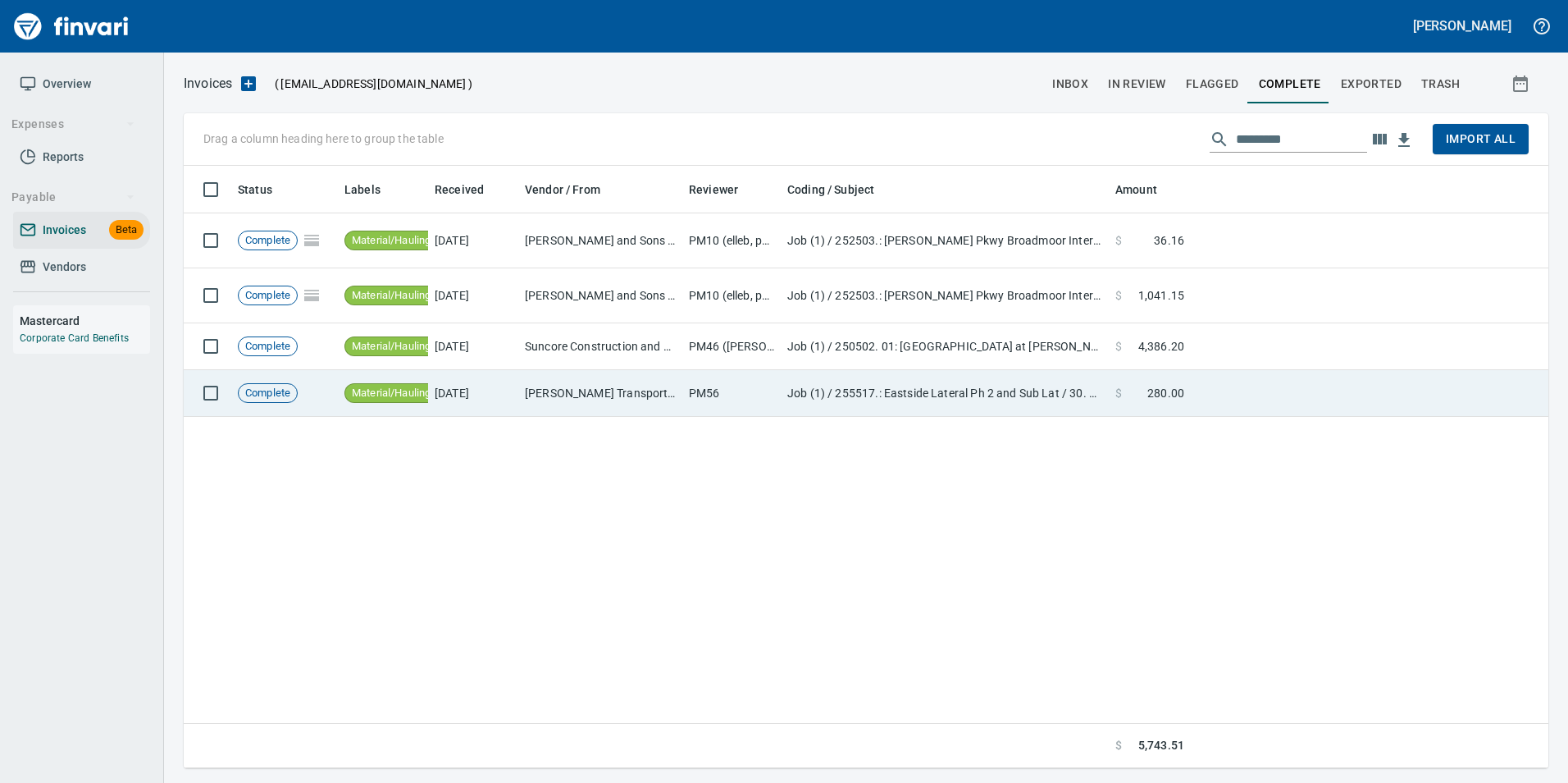
click at [1104, 393] on td "Job (1) / 255517.: Eastside Lateral Ph 2 and Sub Lat / 30. 02.: Imported Select…" at bounding box center [945, 393] width 328 height 47
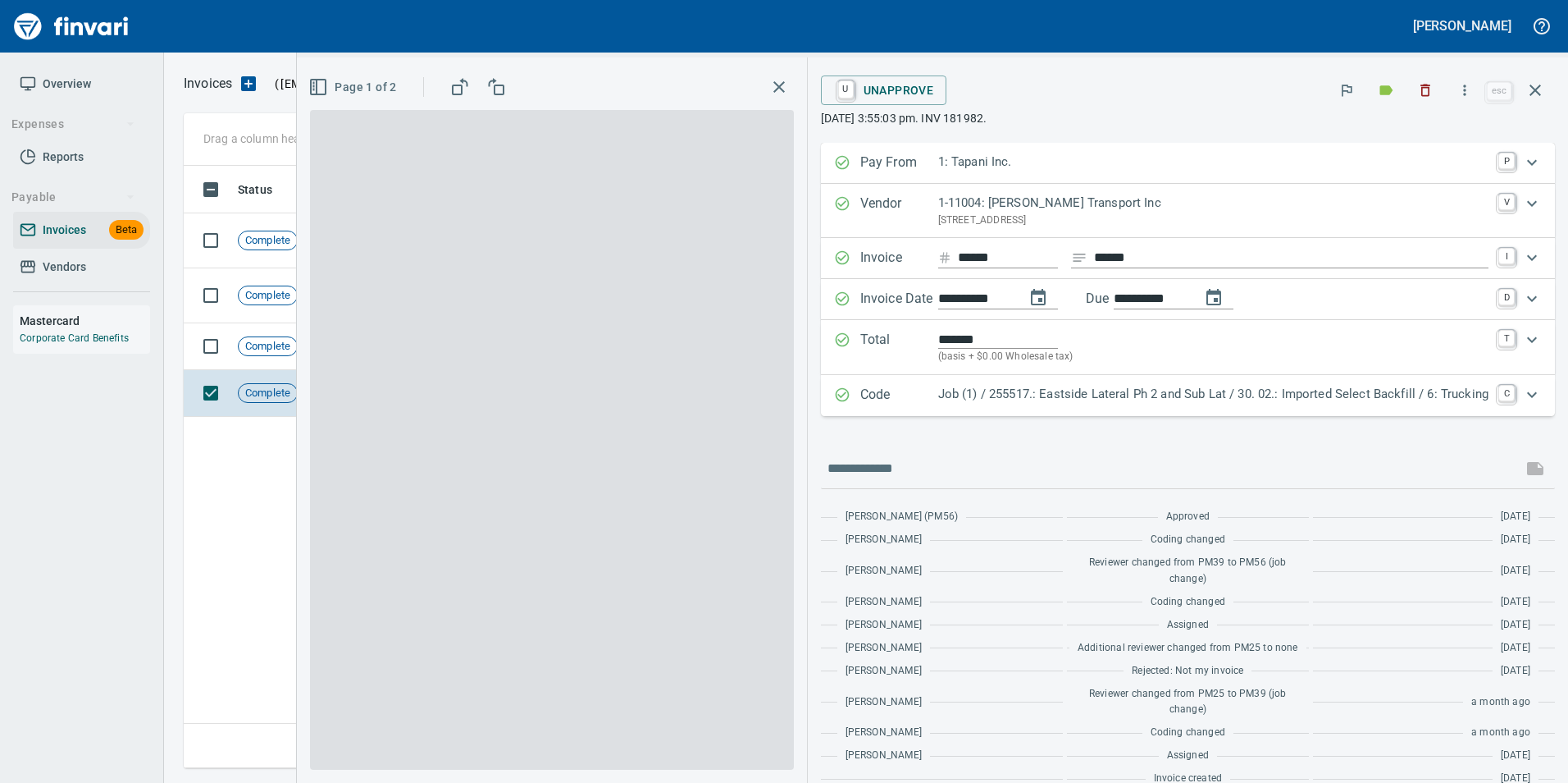
click at [1542, 97] on icon "button" at bounding box center [1535, 90] width 19 height 19
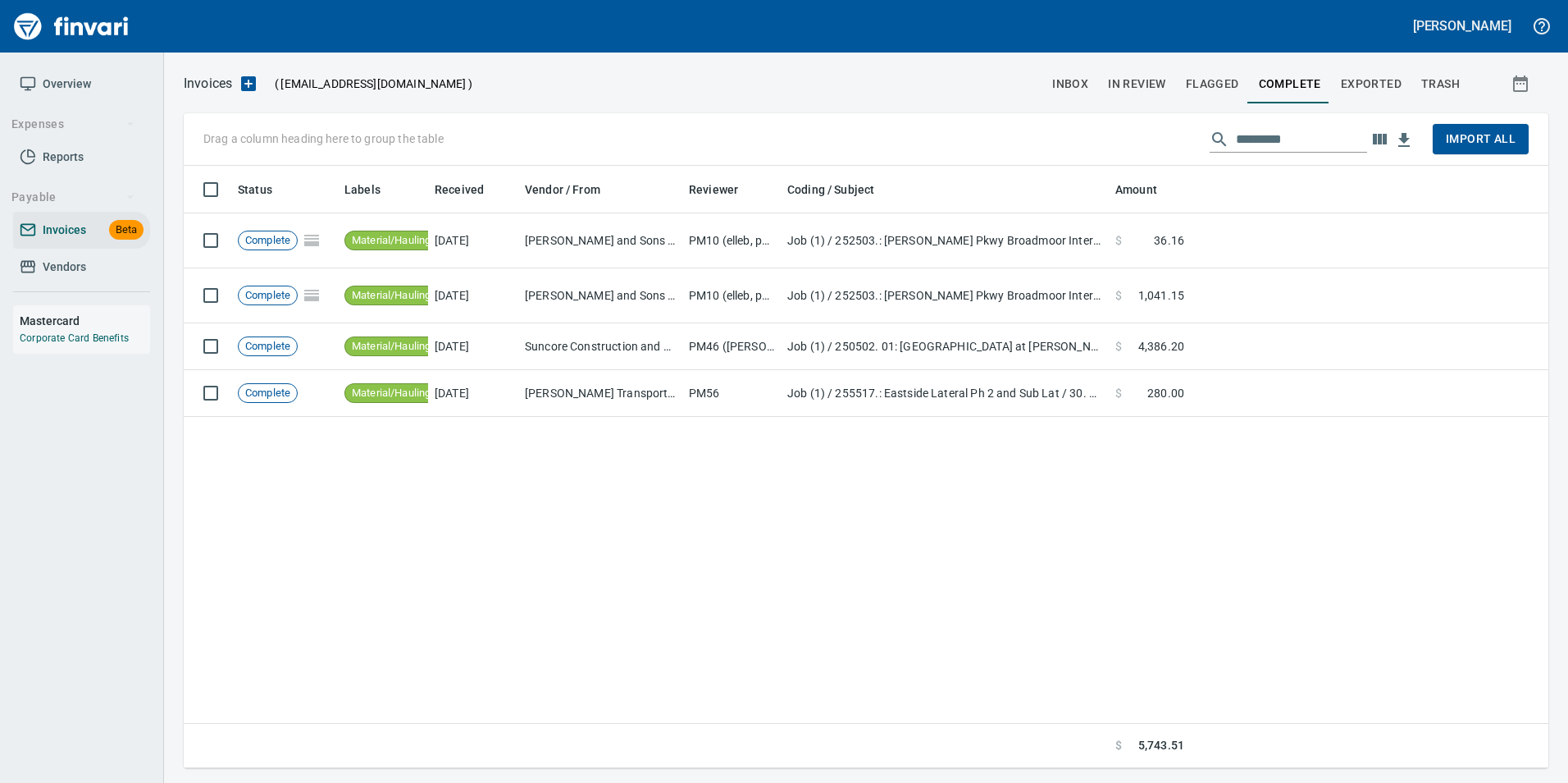
click at [1359, 85] on span "Exported" at bounding box center [1371, 84] width 61 height 20
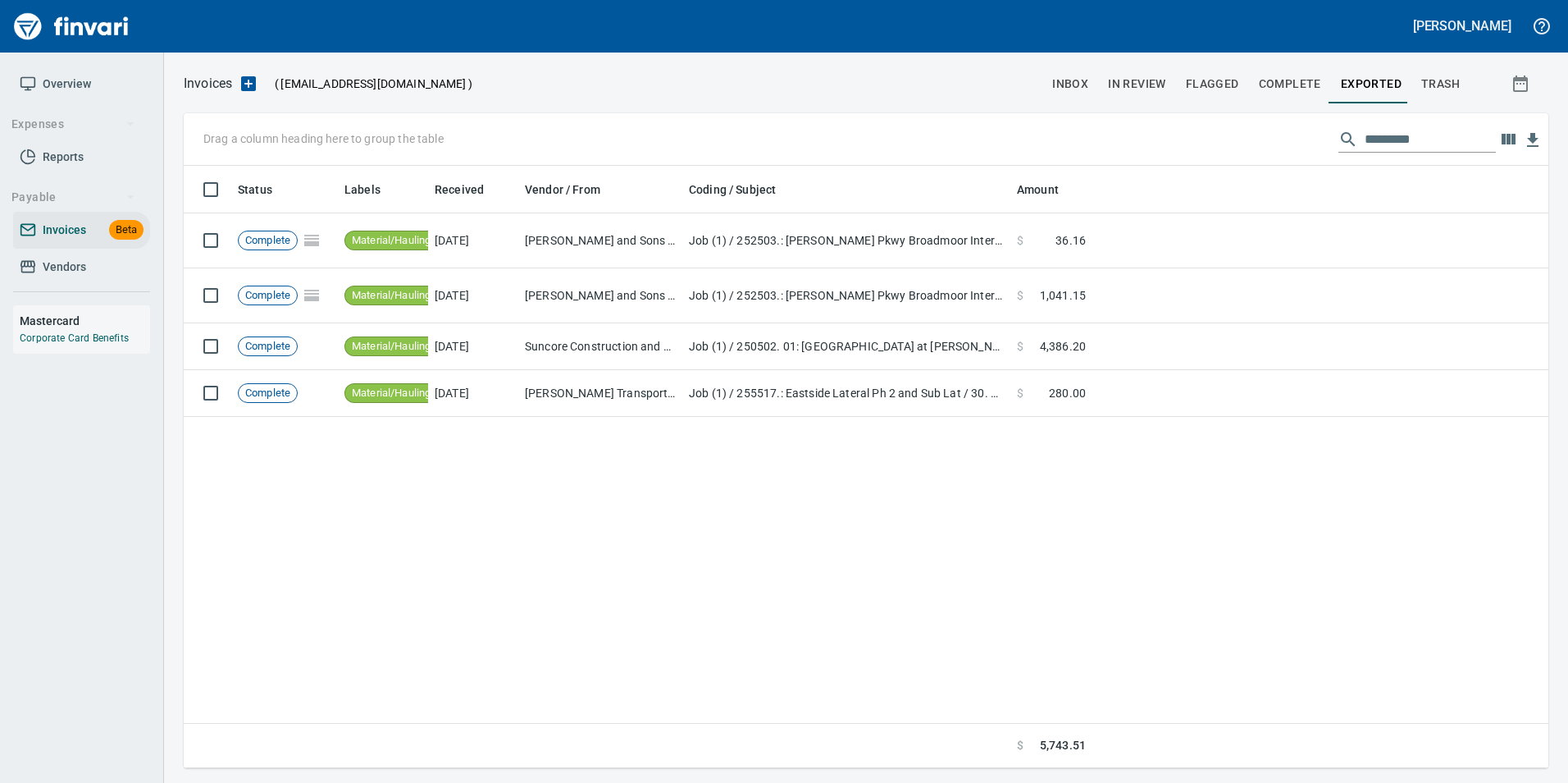
scroll to position [590, 1352]
click at [1431, 141] on input "*********" at bounding box center [1430, 139] width 131 height 26
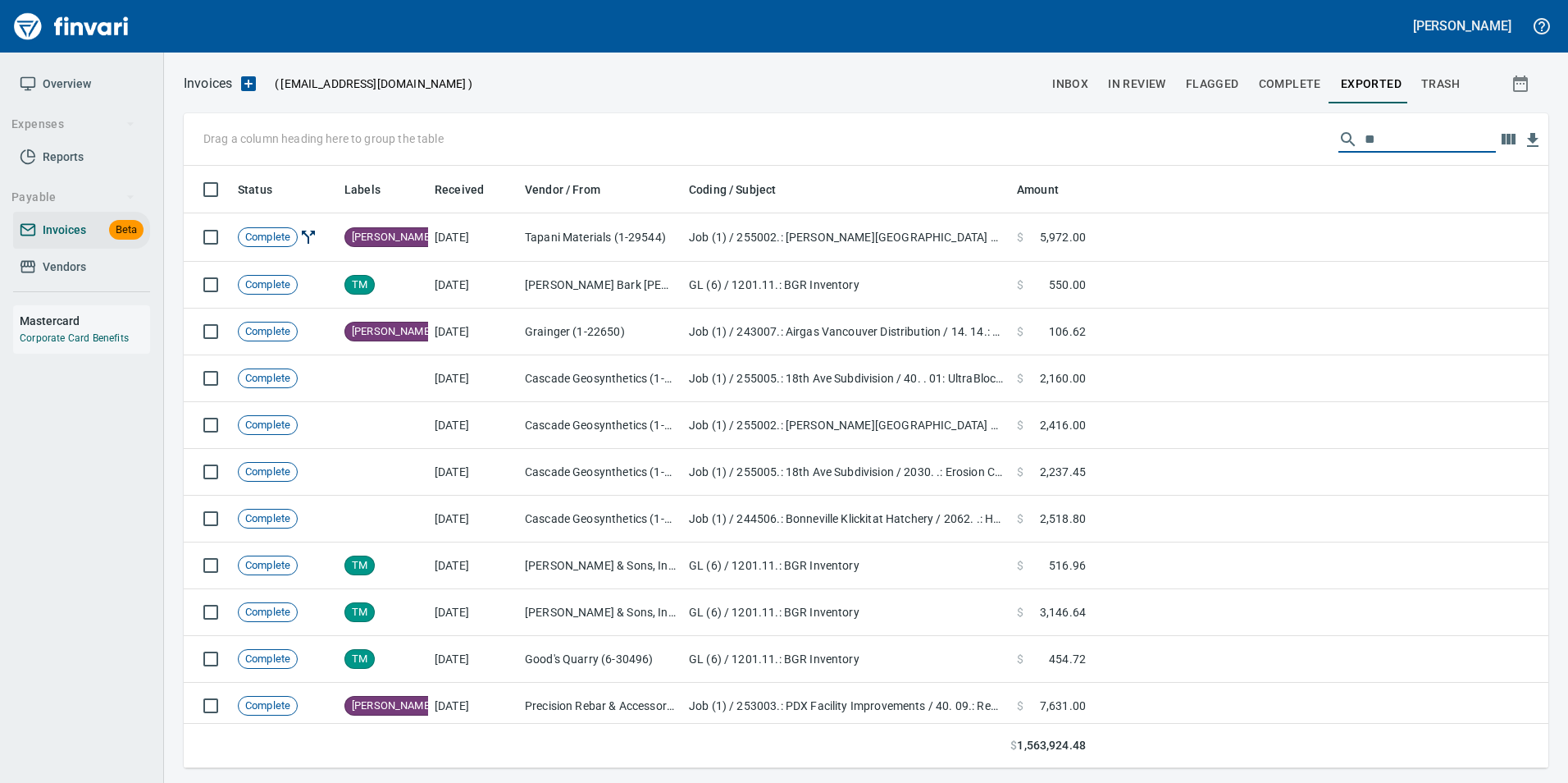
scroll to position [590, 1340]
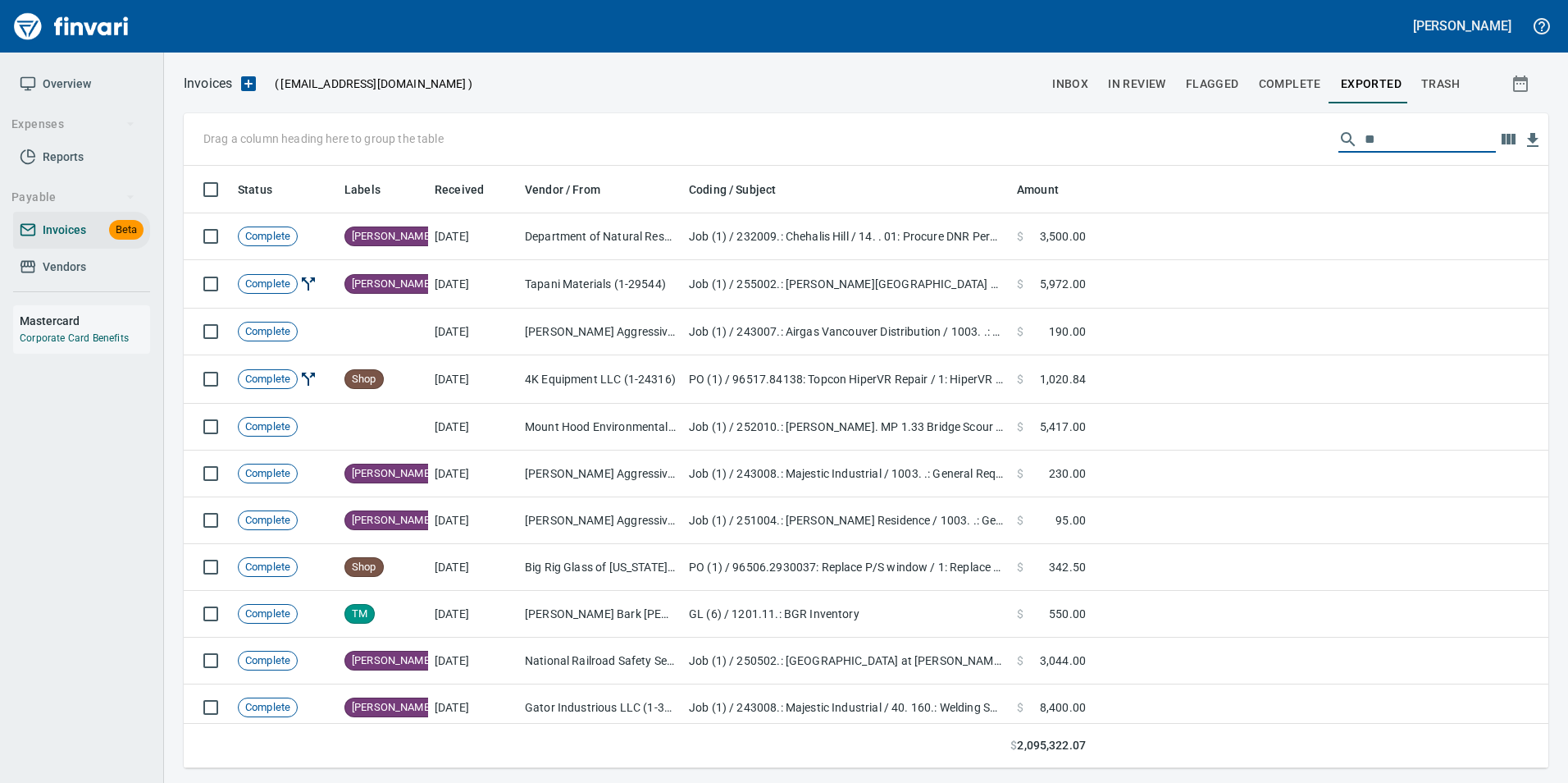
type input "*"
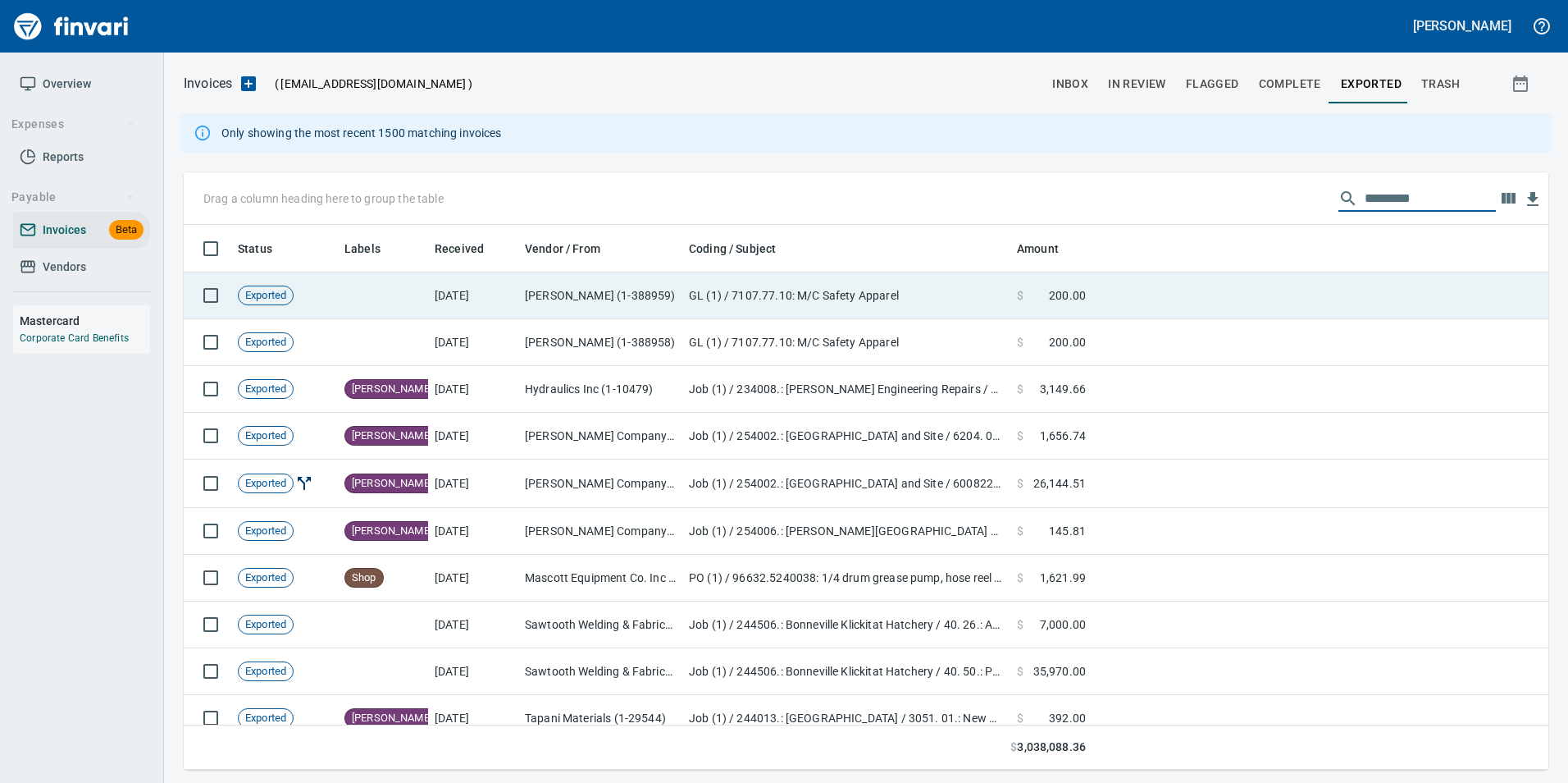
scroll to position [533, 1340]
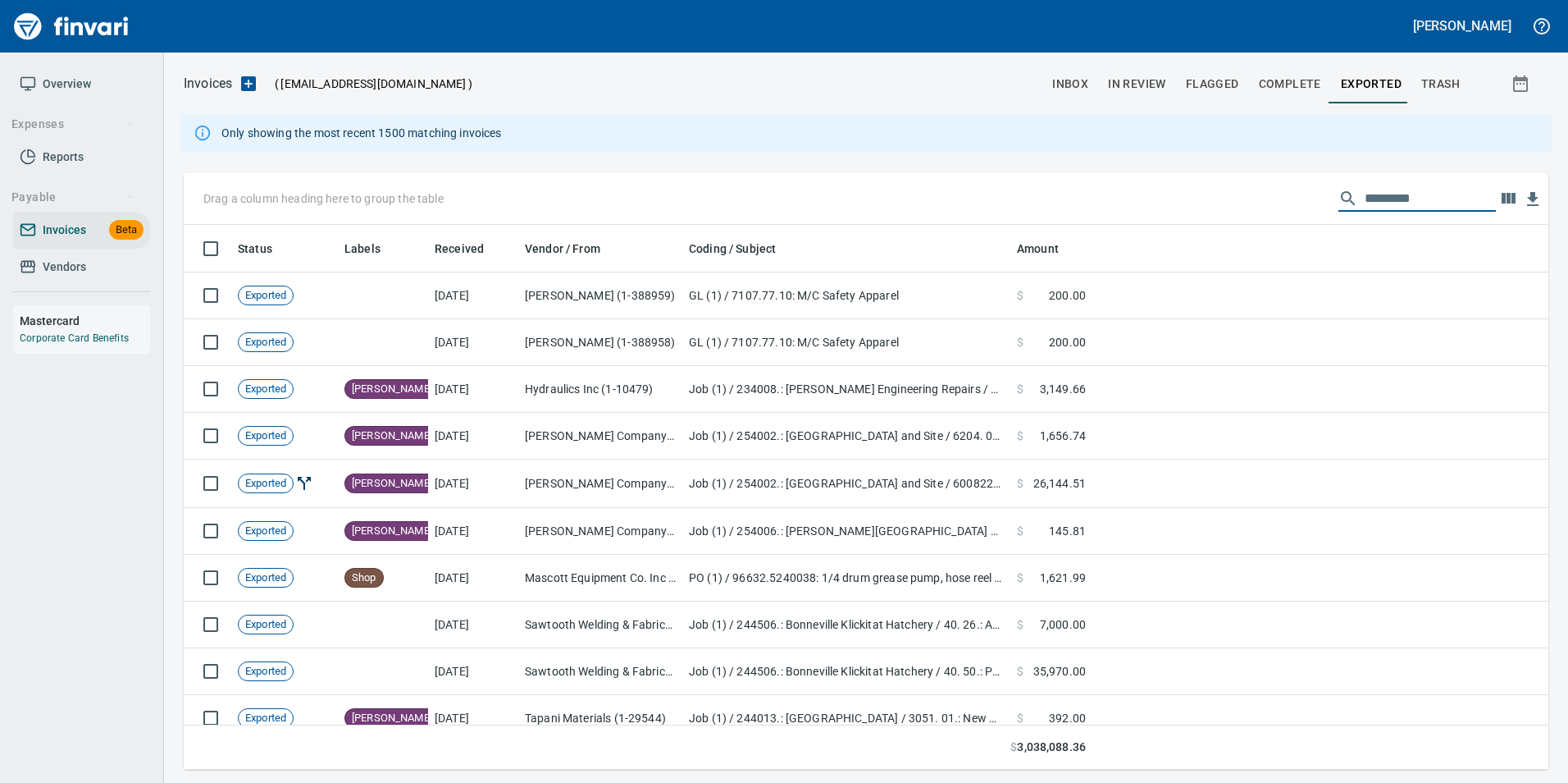
click at [1371, 200] on input "text" at bounding box center [1430, 198] width 131 height 26
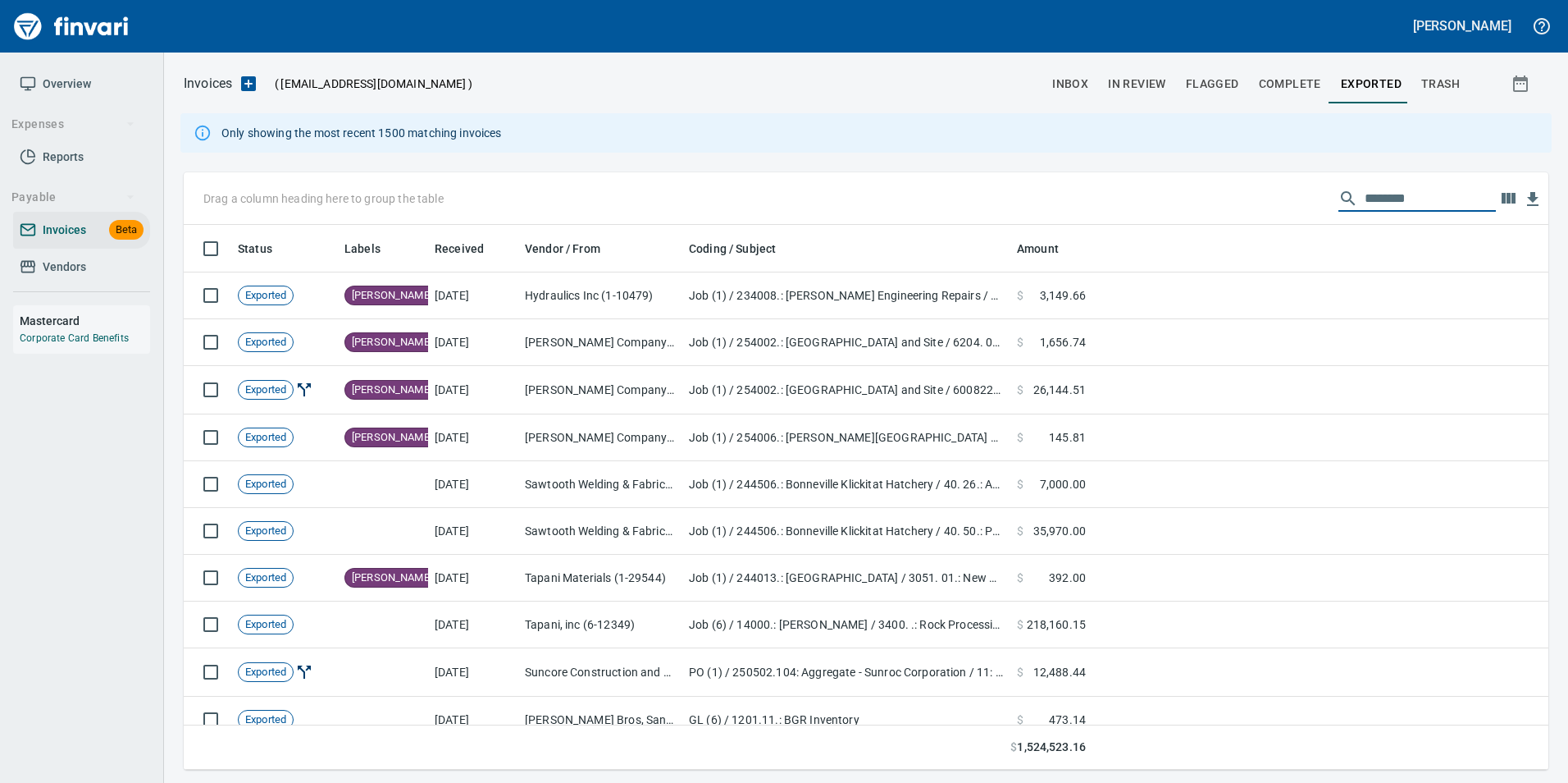
type input "*********"
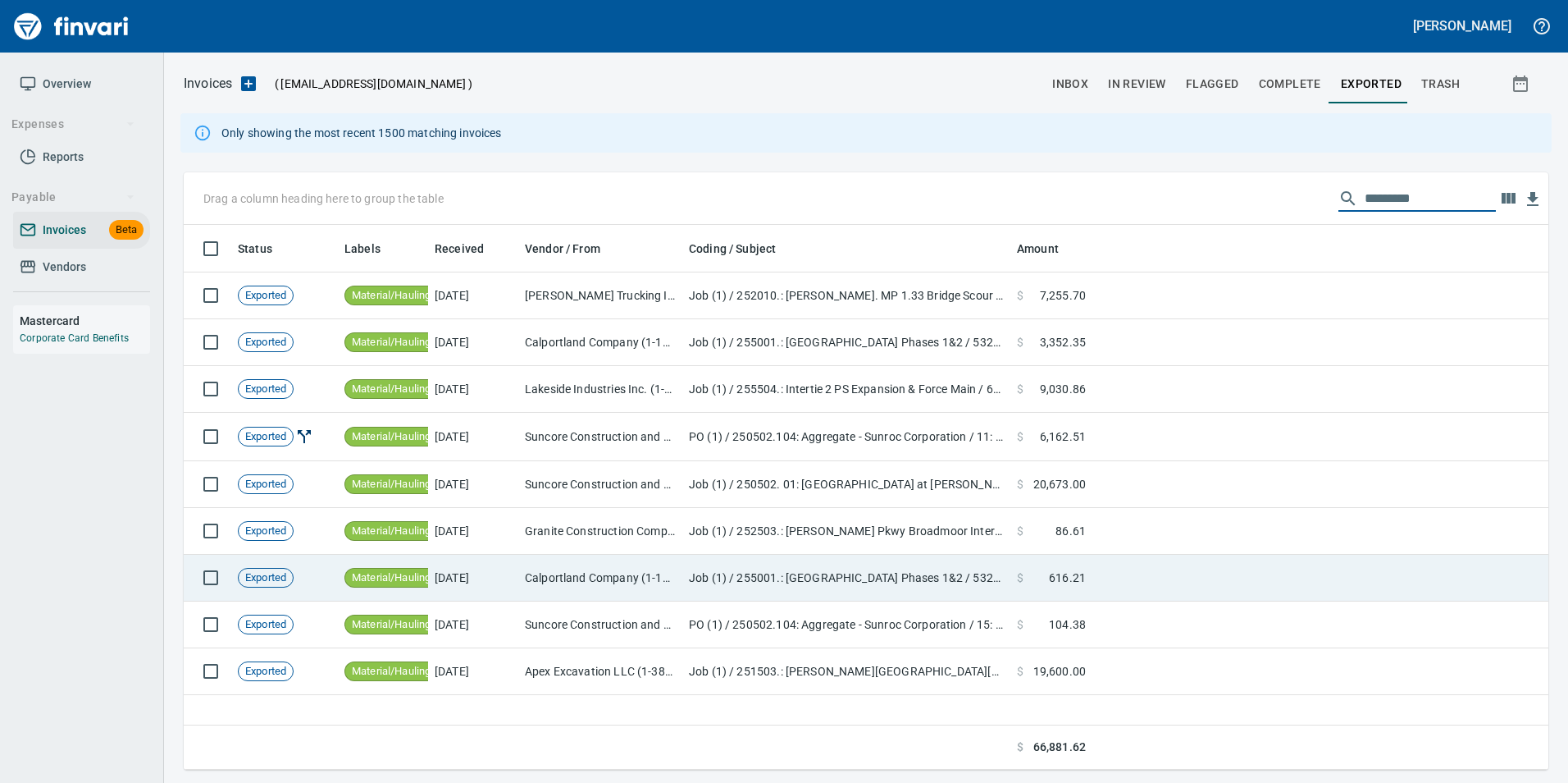
click at [734, 583] on td "Job (1) / 255001.: Kingston Terrace Town Center Phases 1&2 / 53204. .: P1 CIP R…" at bounding box center [846, 578] width 328 height 47
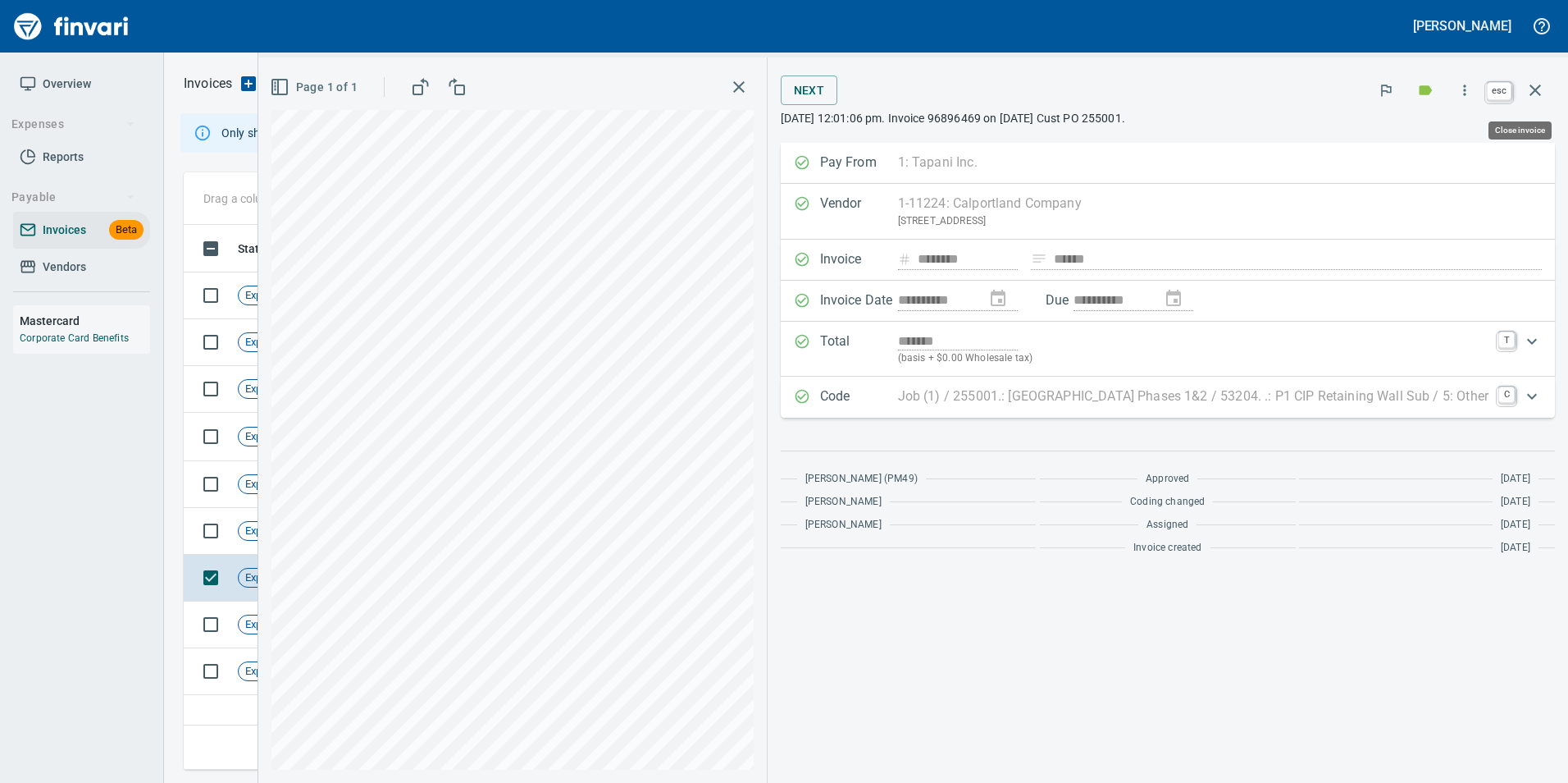
scroll to position [533, 1351]
click at [1542, 91] on icon "button" at bounding box center [1535, 90] width 19 height 19
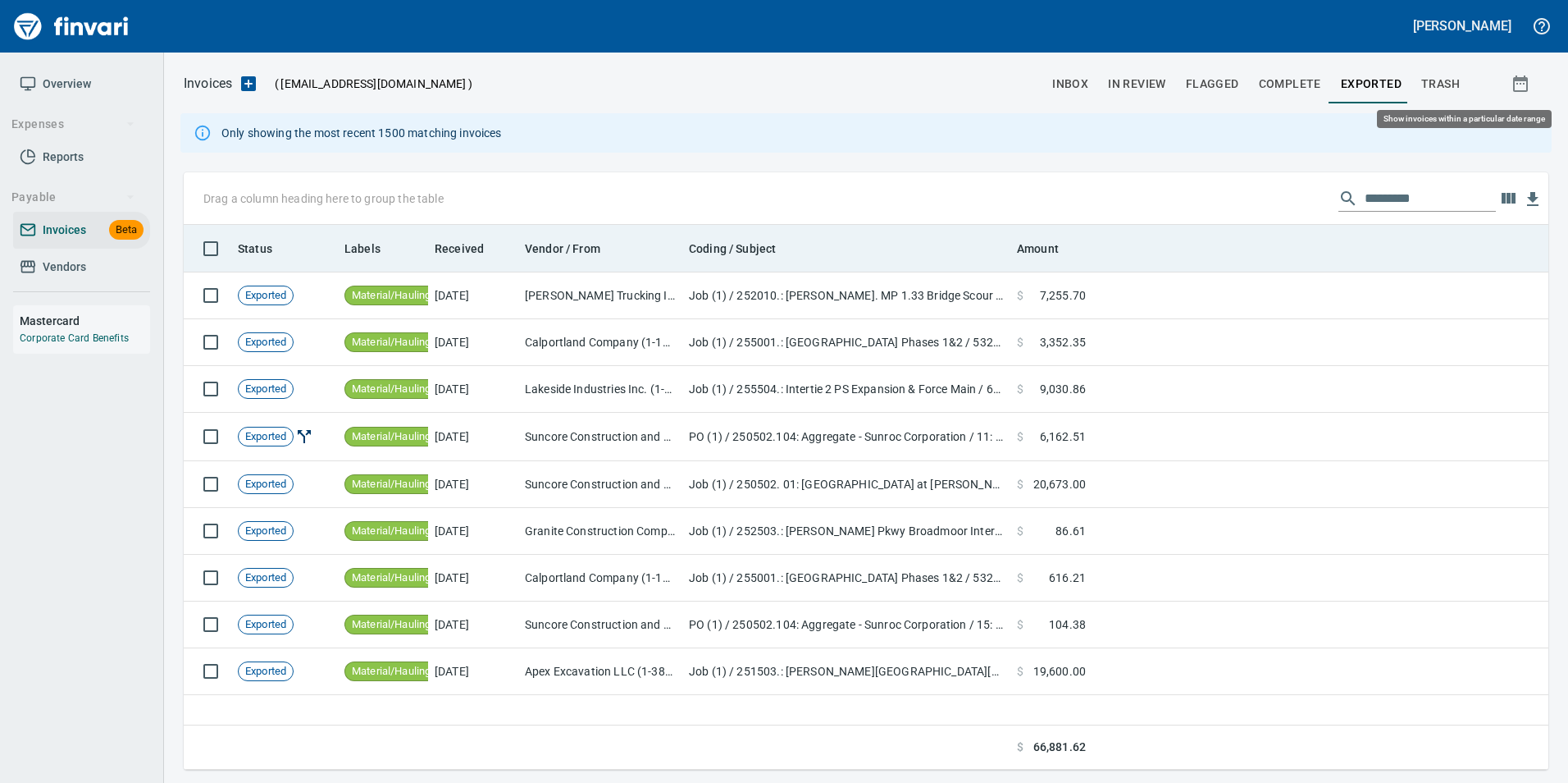
scroll to position [533, 1352]
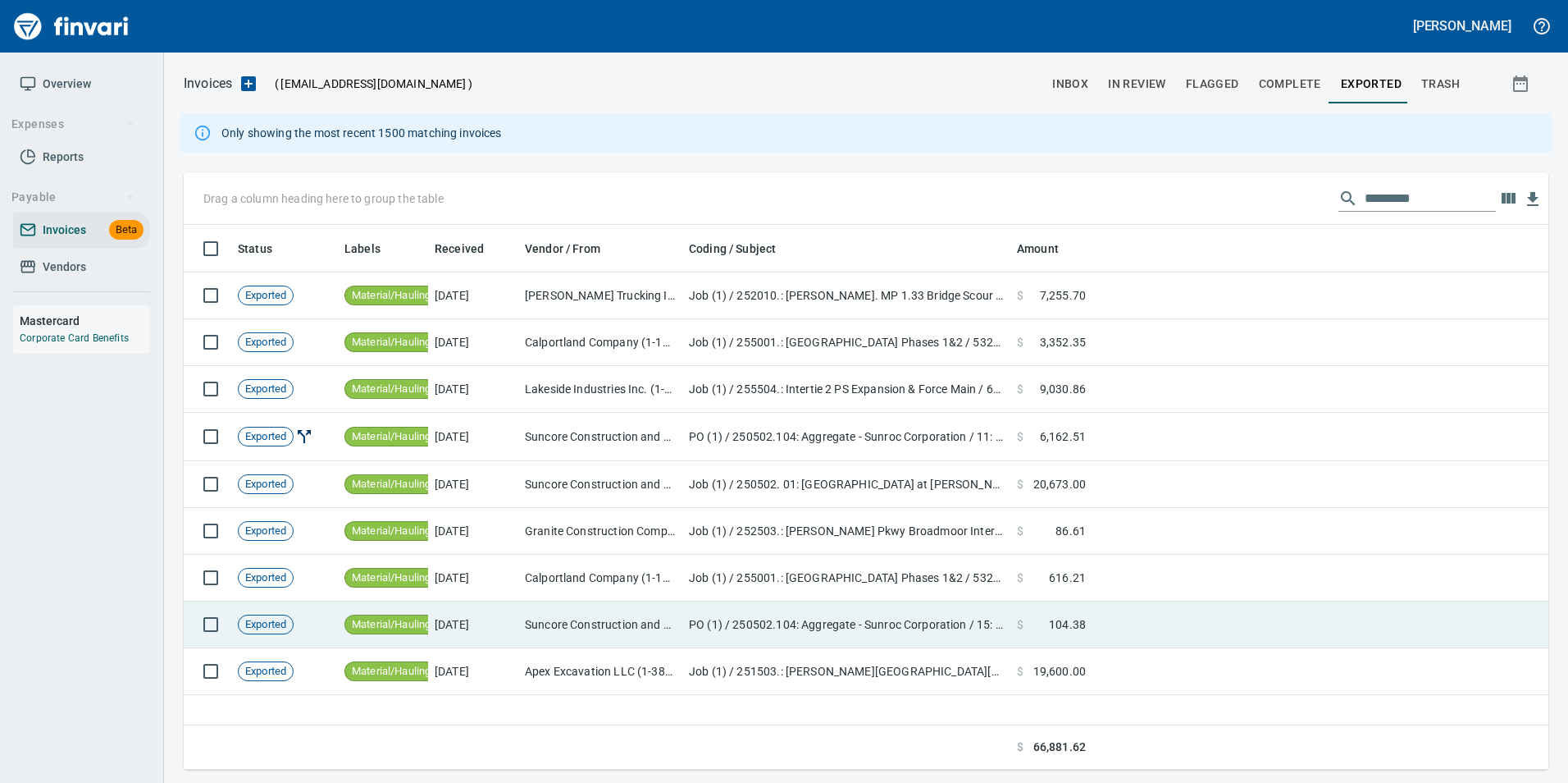
click at [1002, 627] on td "PO (1) / 250502.104: Aggregate - Sunroc Corporation / 15: Dump Fees Unsuitable-…" at bounding box center [846, 624] width 328 height 47
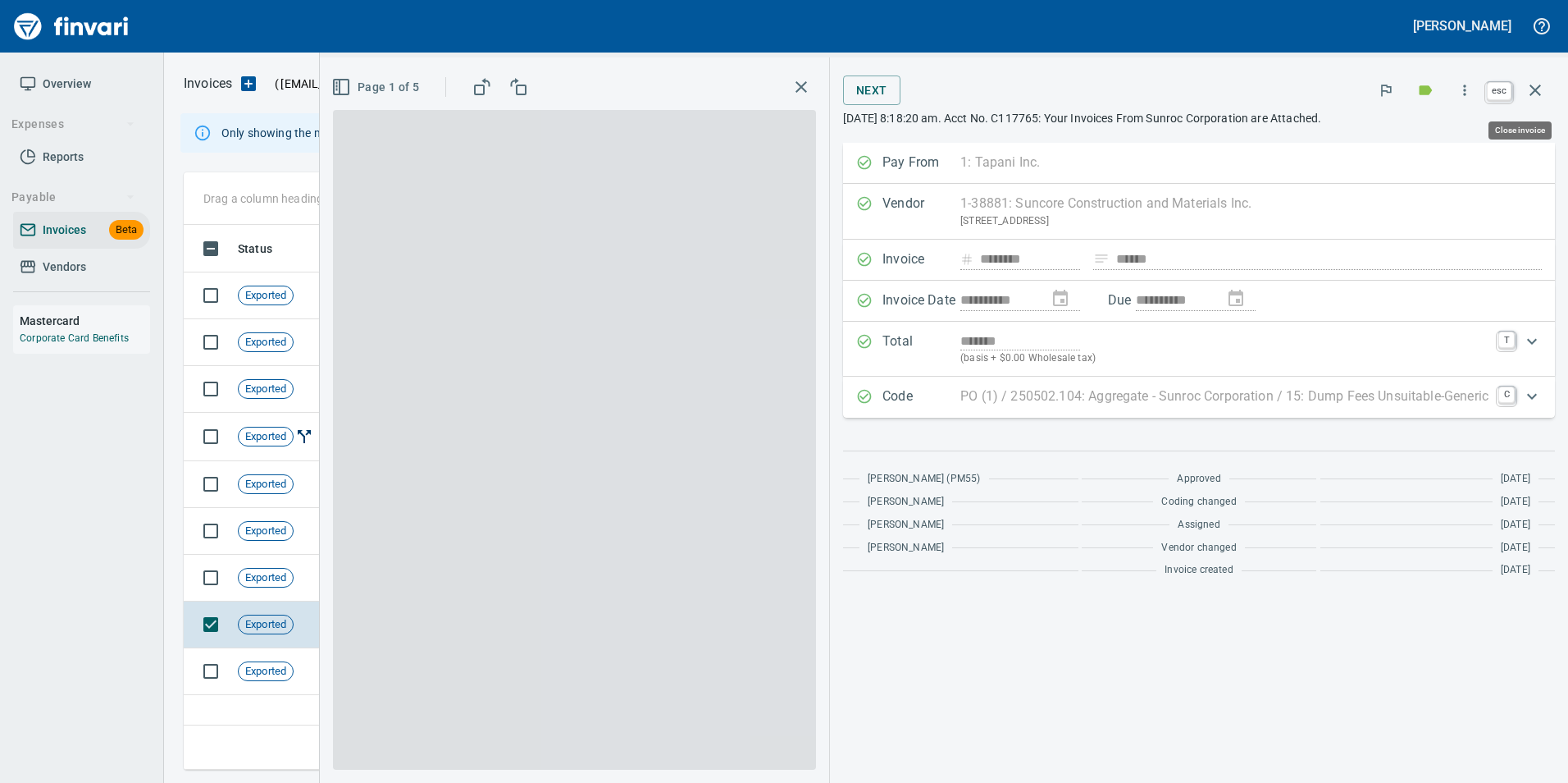
scroll to position [533, 1351]
click at [1533, 92] on icon "button" at bounding box center [1535, 90] width 11 height 11
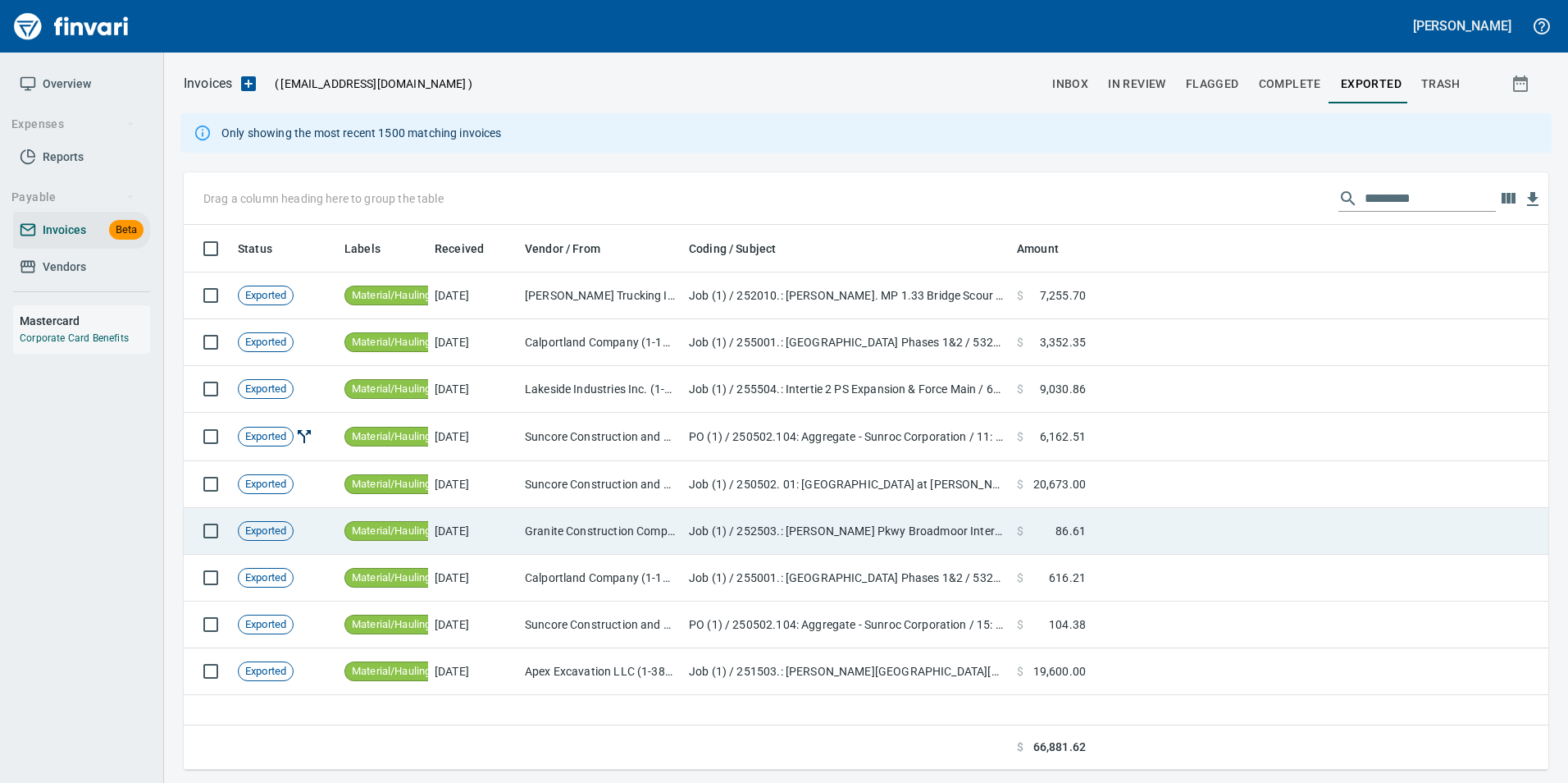
click at [702, 537] on td "Job (1) / 252503.: Sandifur Pkwy Broadmoor Intersection / 63011. .: Temporary T…" at bounding box center [846, 531] width 328 height 47
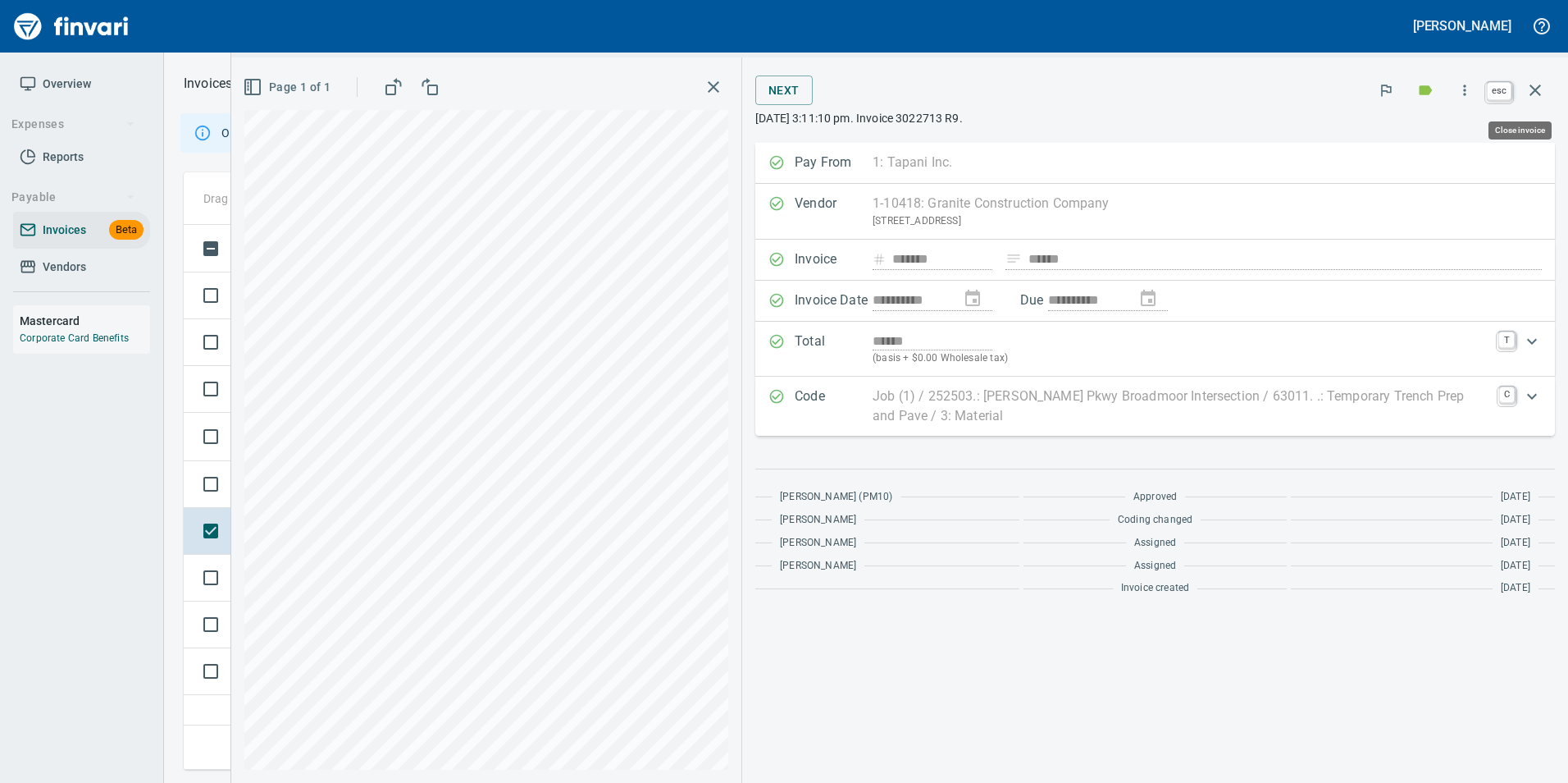
click at [1539, 85] on icon "button" at bounding box center [1535, 90] width 19 height 19
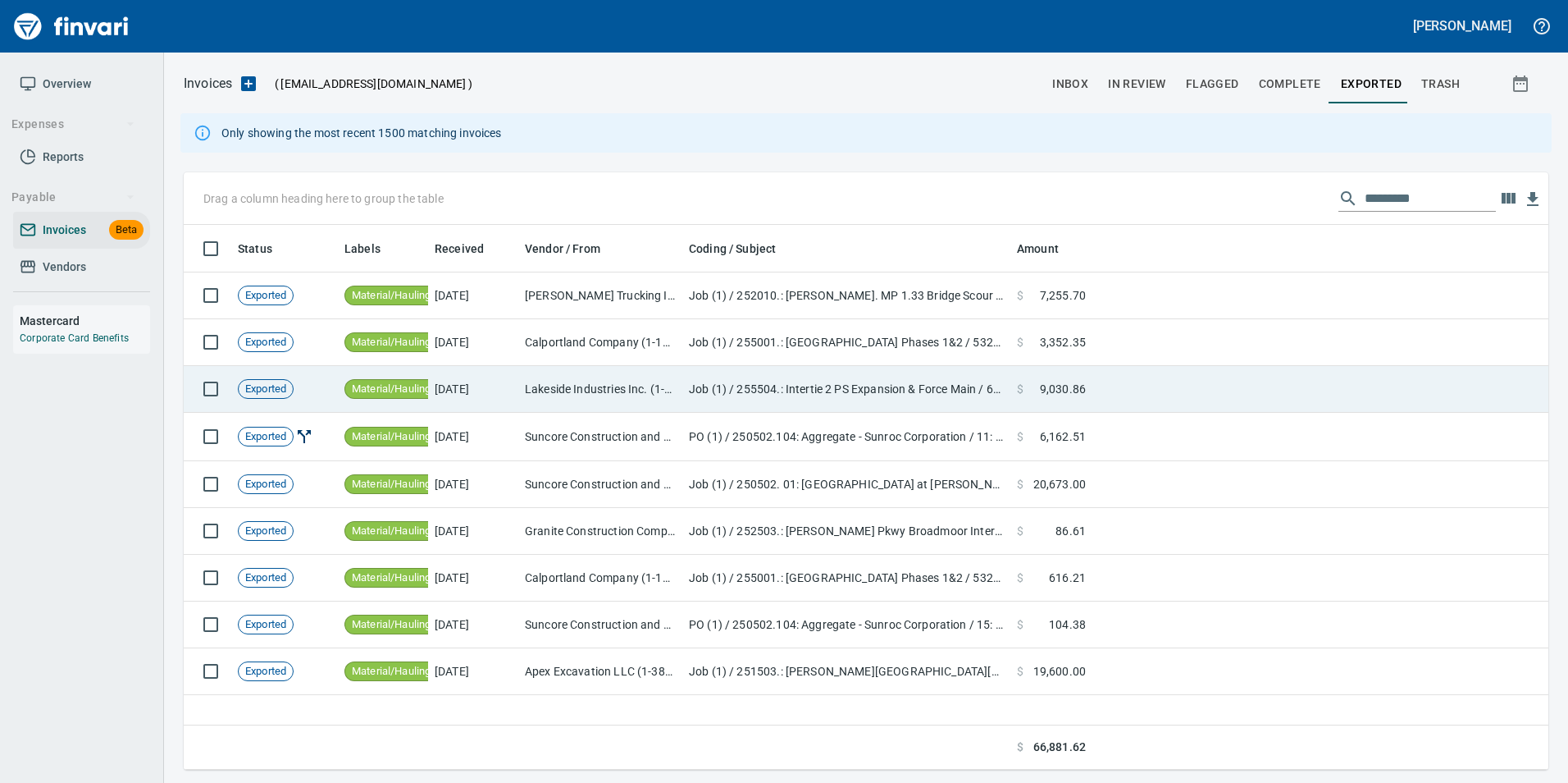
scroll to position [533, 1351]
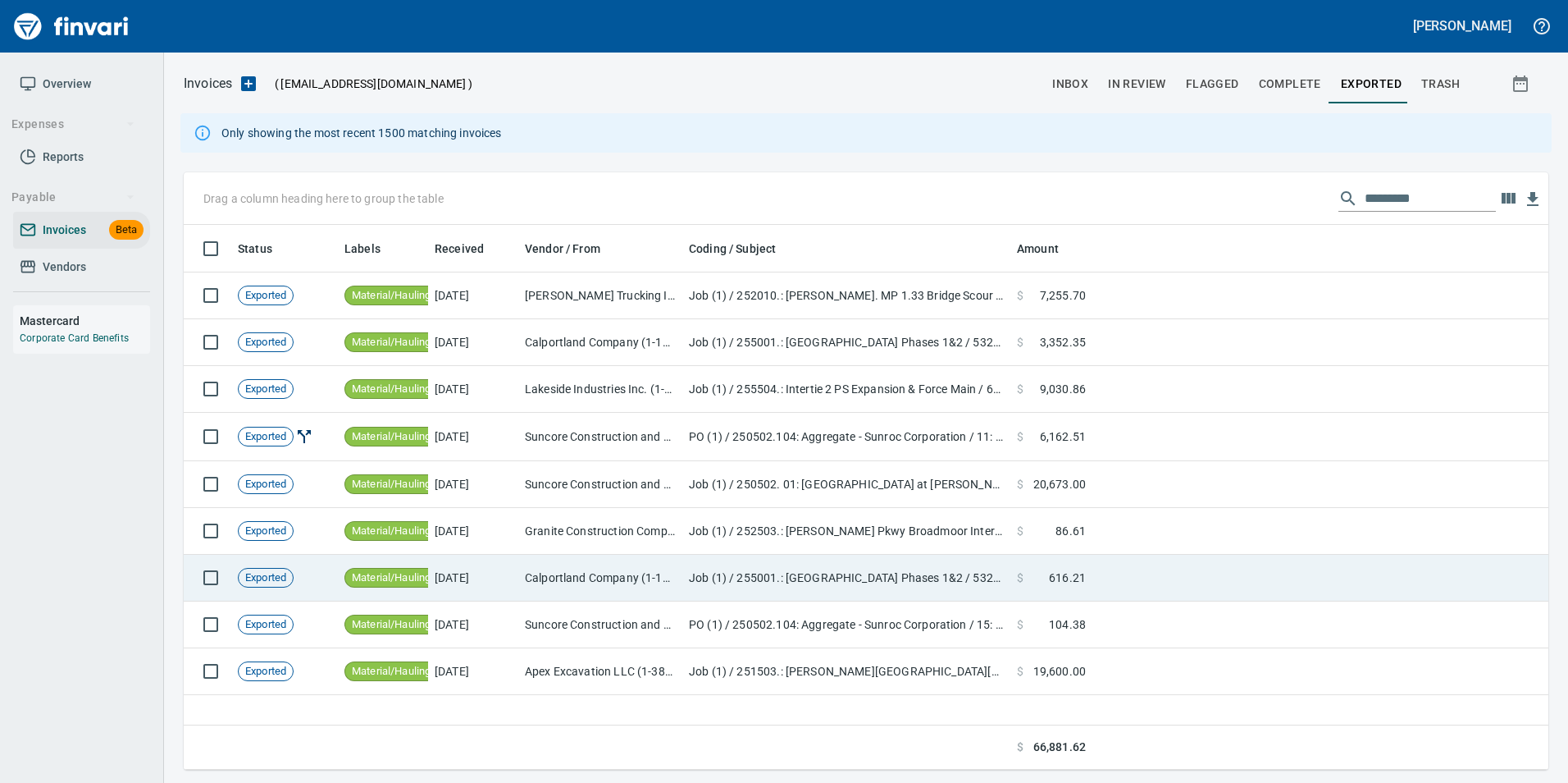
click at [606, 570] on td "Calportland Company (1-11224)" at bounding box center [600, 578] width 164 height 47
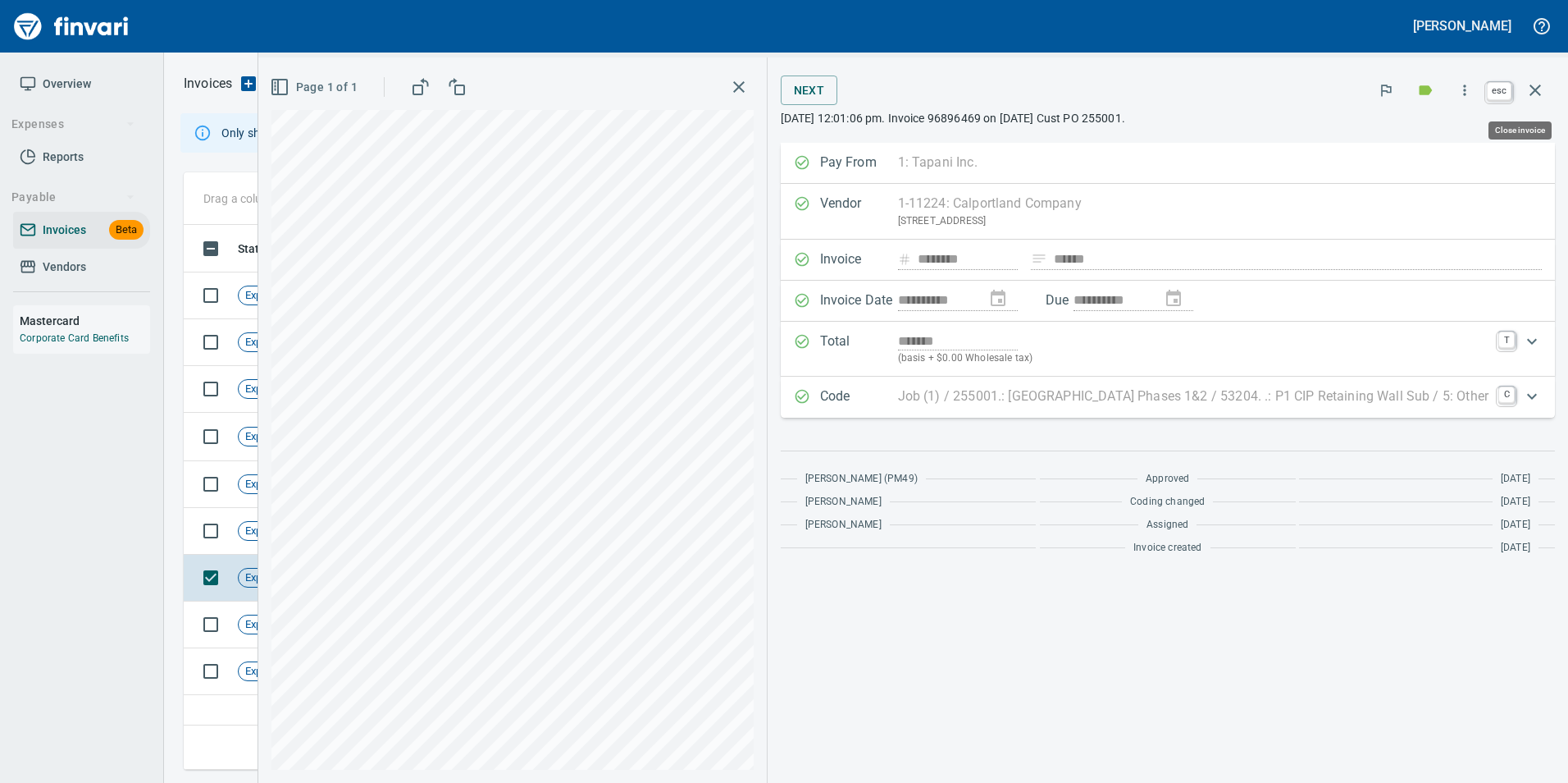
click at [1549, 84] on button "button" at bounding box center [1535, 90] width 40 height 40
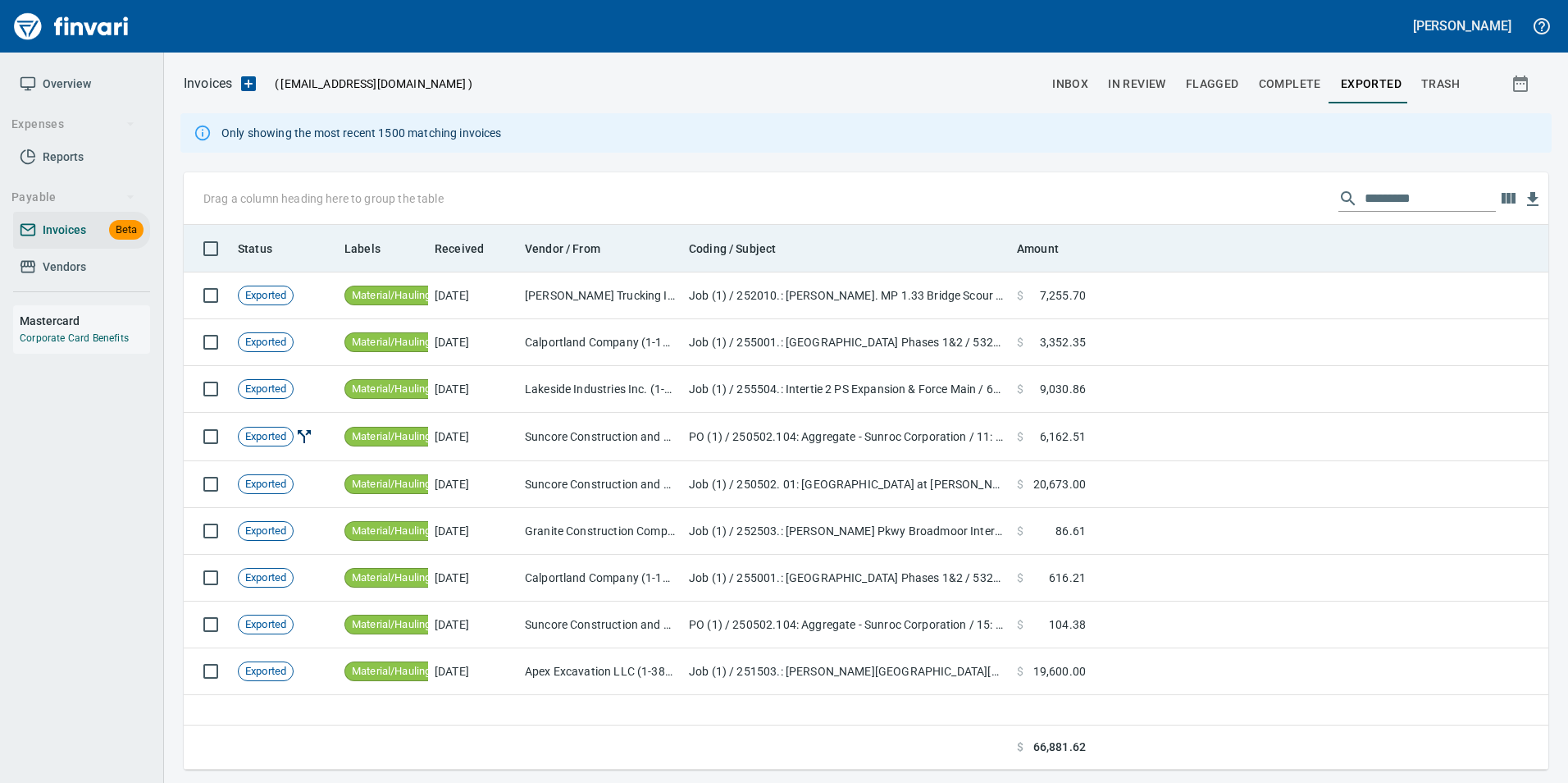
scroll to position [533, 1351]
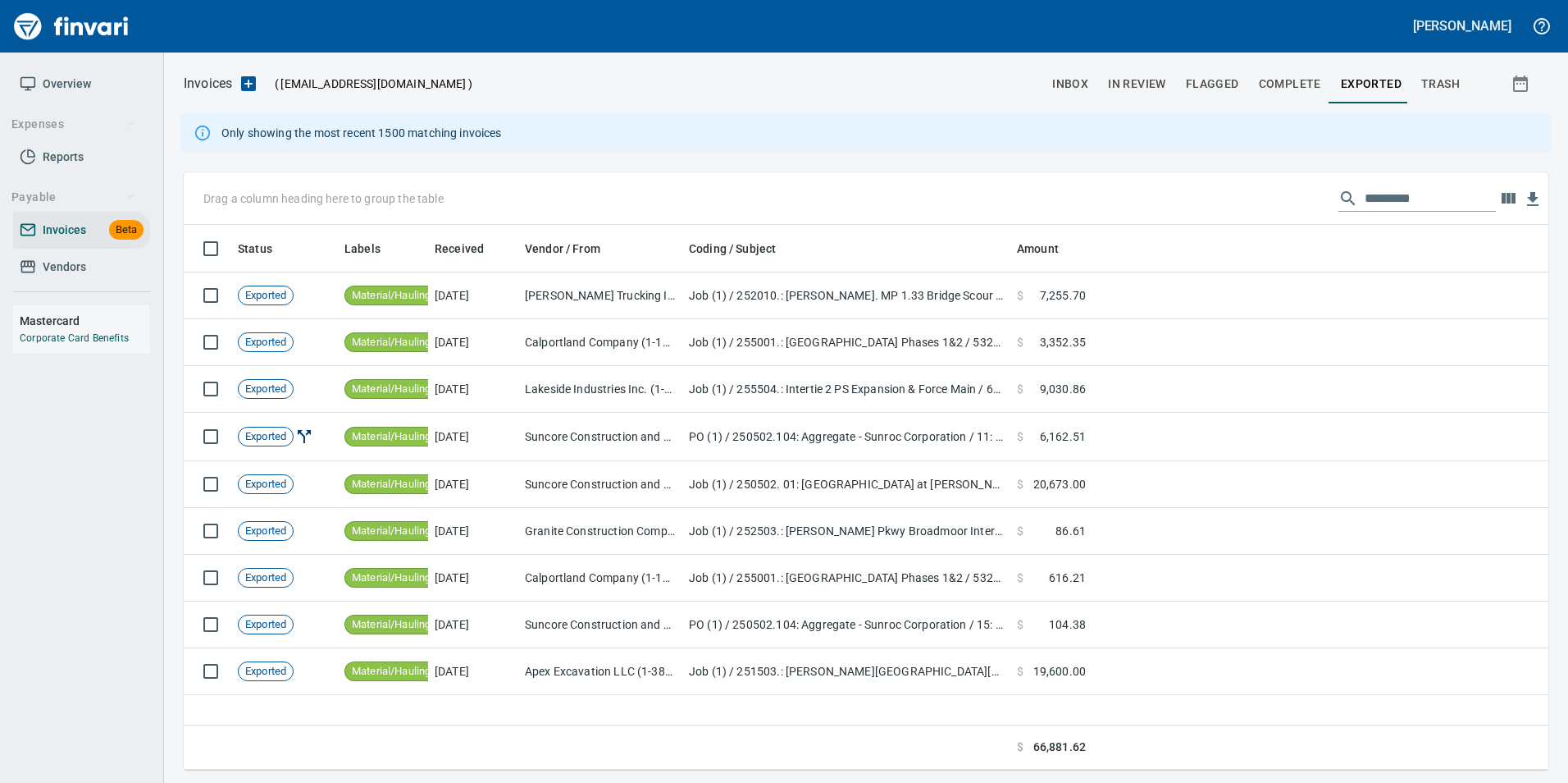
click at [74, 78] on span "Overview" at bounding box center [66, 84] width 48 height 20
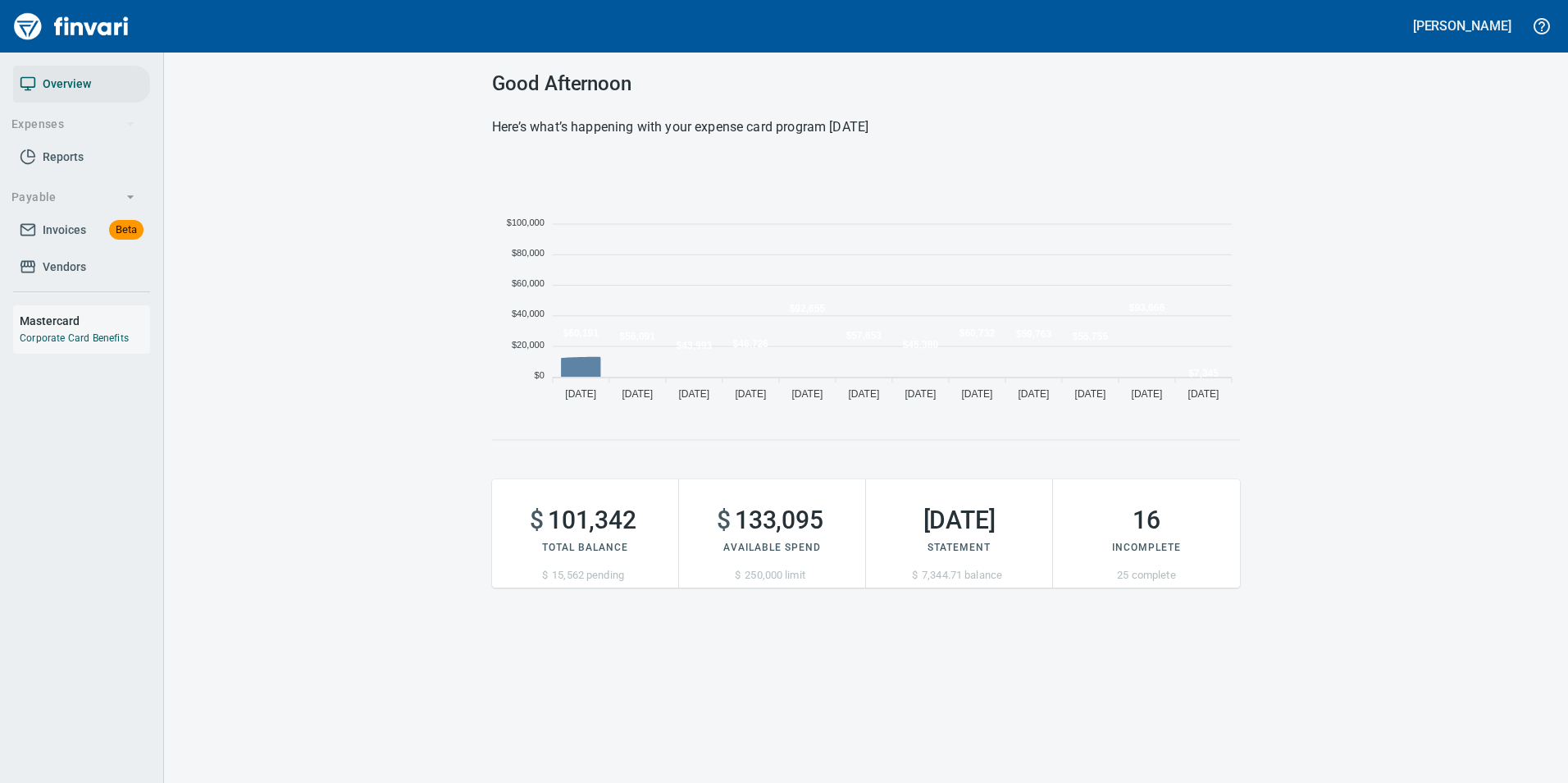
scroll to position [250, 736]
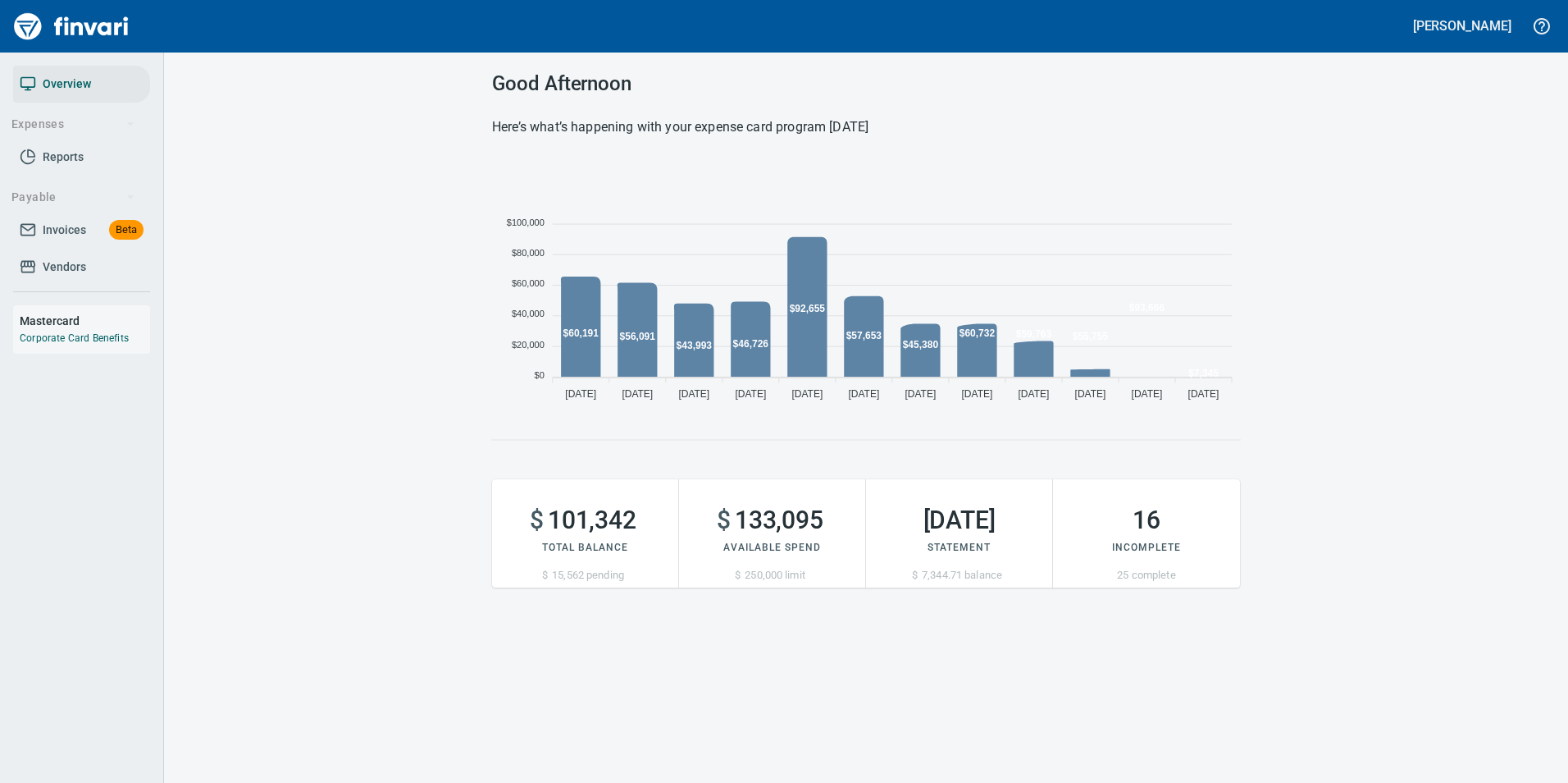
click at [58, 218] on link "Invoices Beta" at bounding box center [81, 230] width 137 height 37
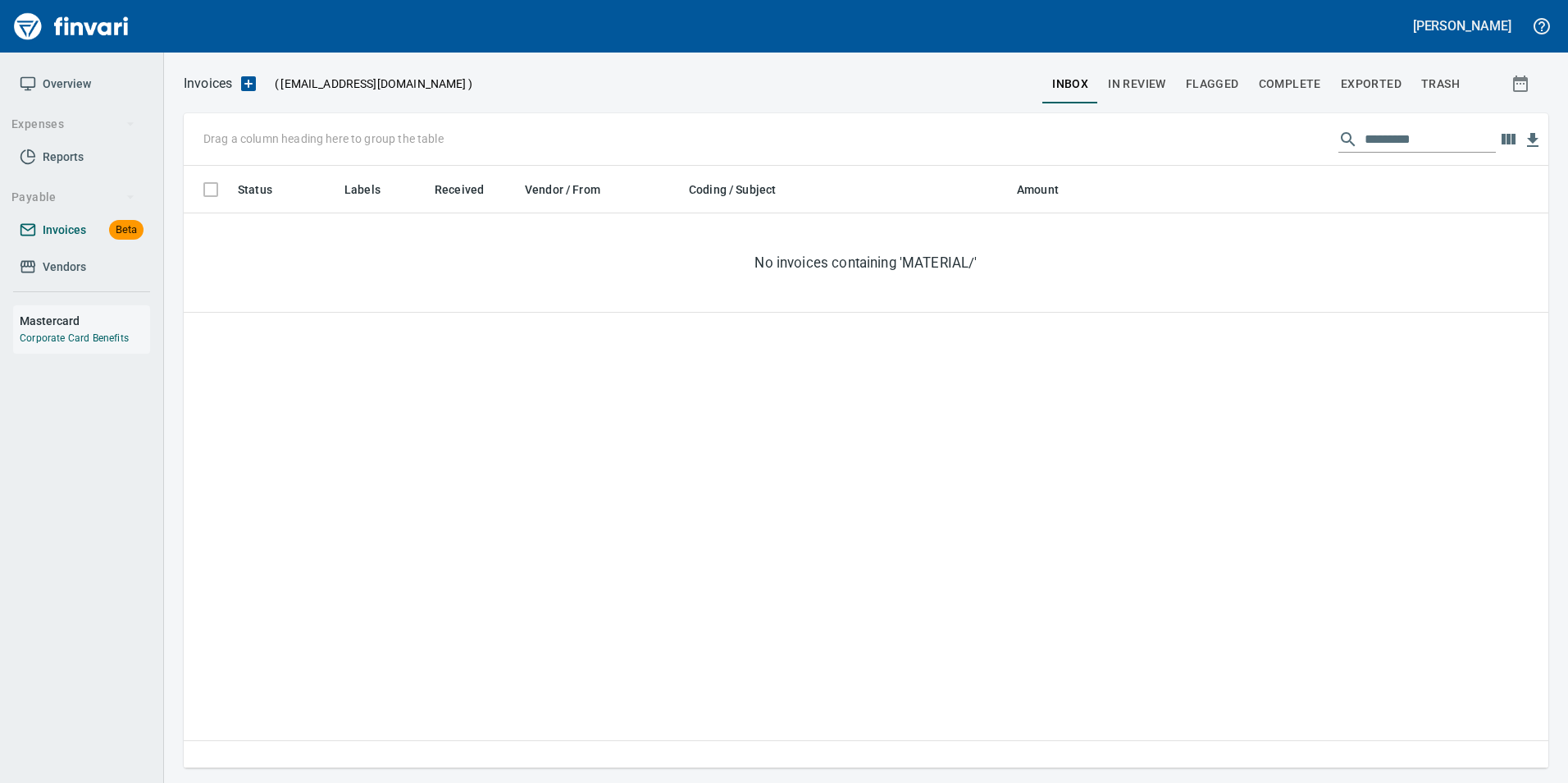
scroll to position [590, 1352]
click at [1434, 139] on input "*********" at bounding box center [1430, 139] width 131 height 26
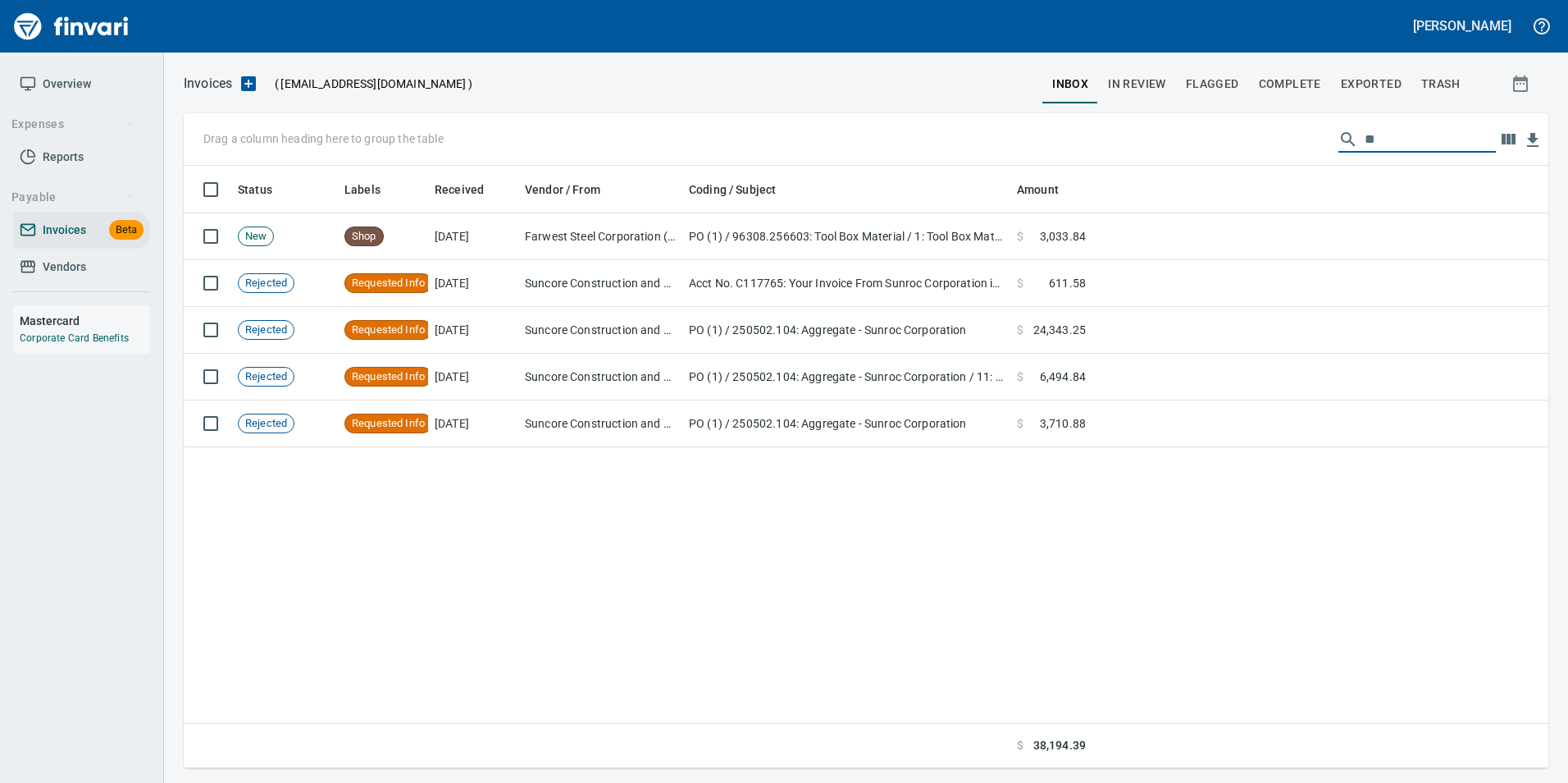
type input "*"
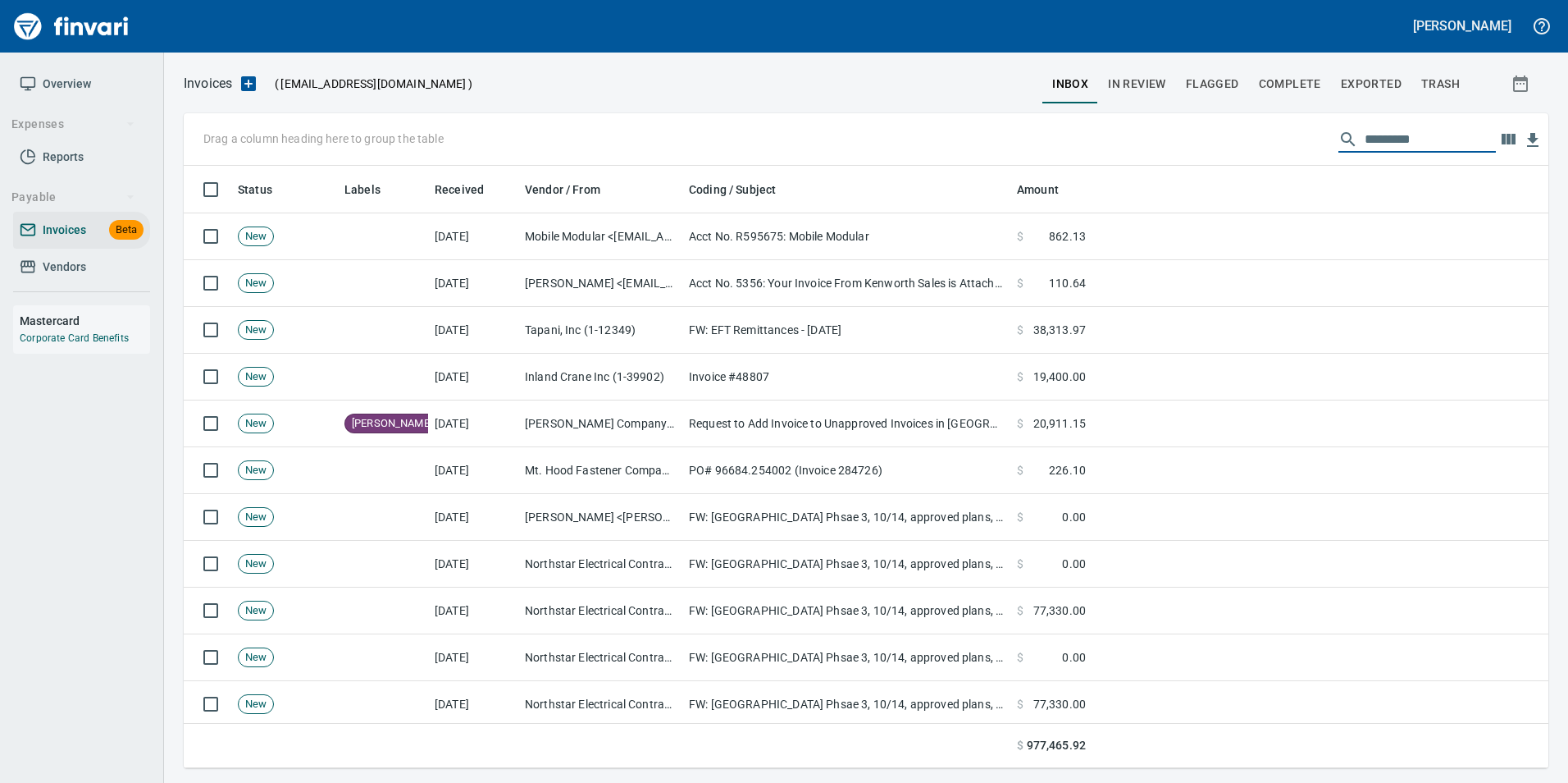
scroll to position [590, 1340]
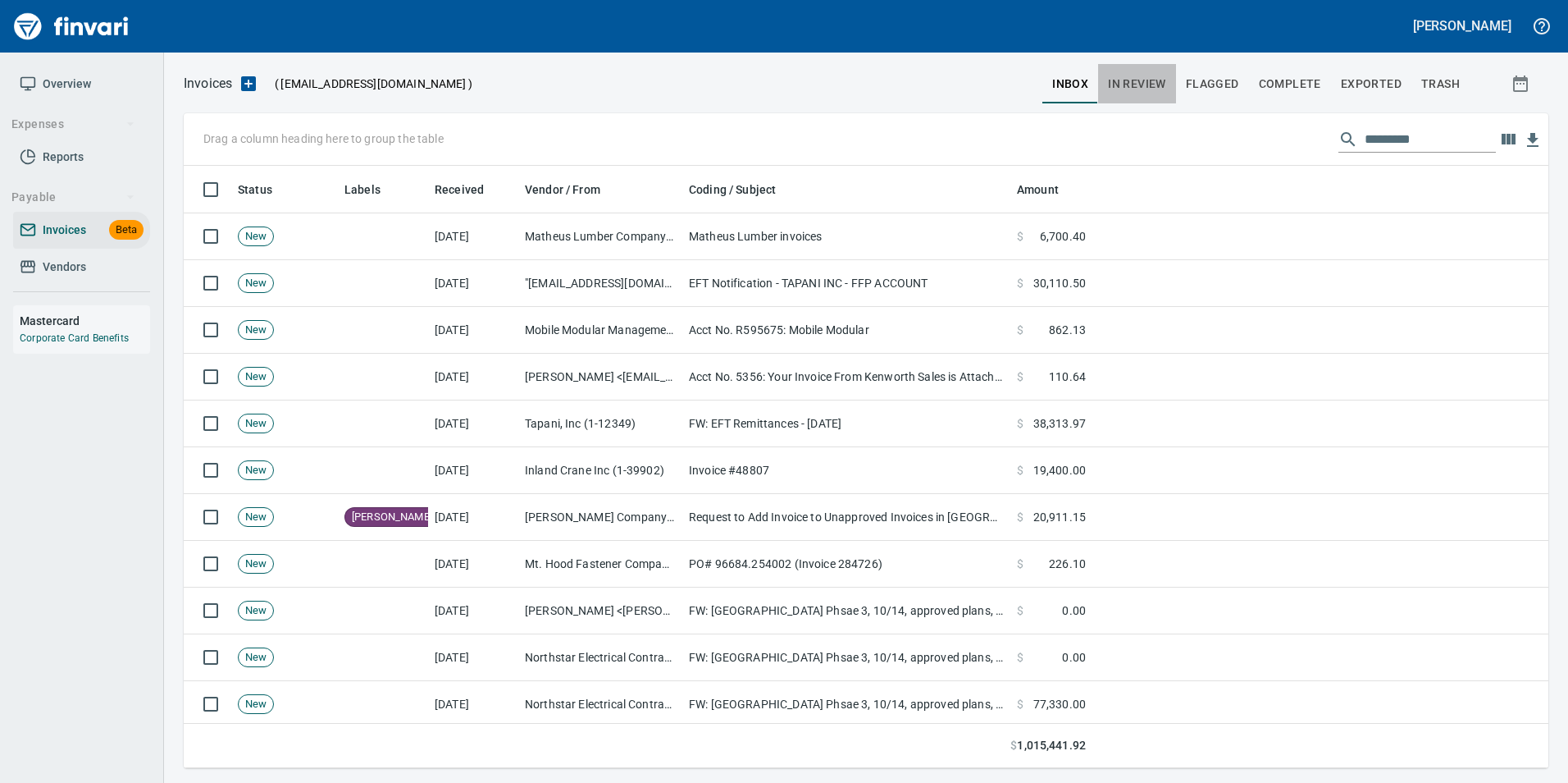
click at [1156, 83] on span "In Review" at bounding box center [1137, 84] width 58 height 20
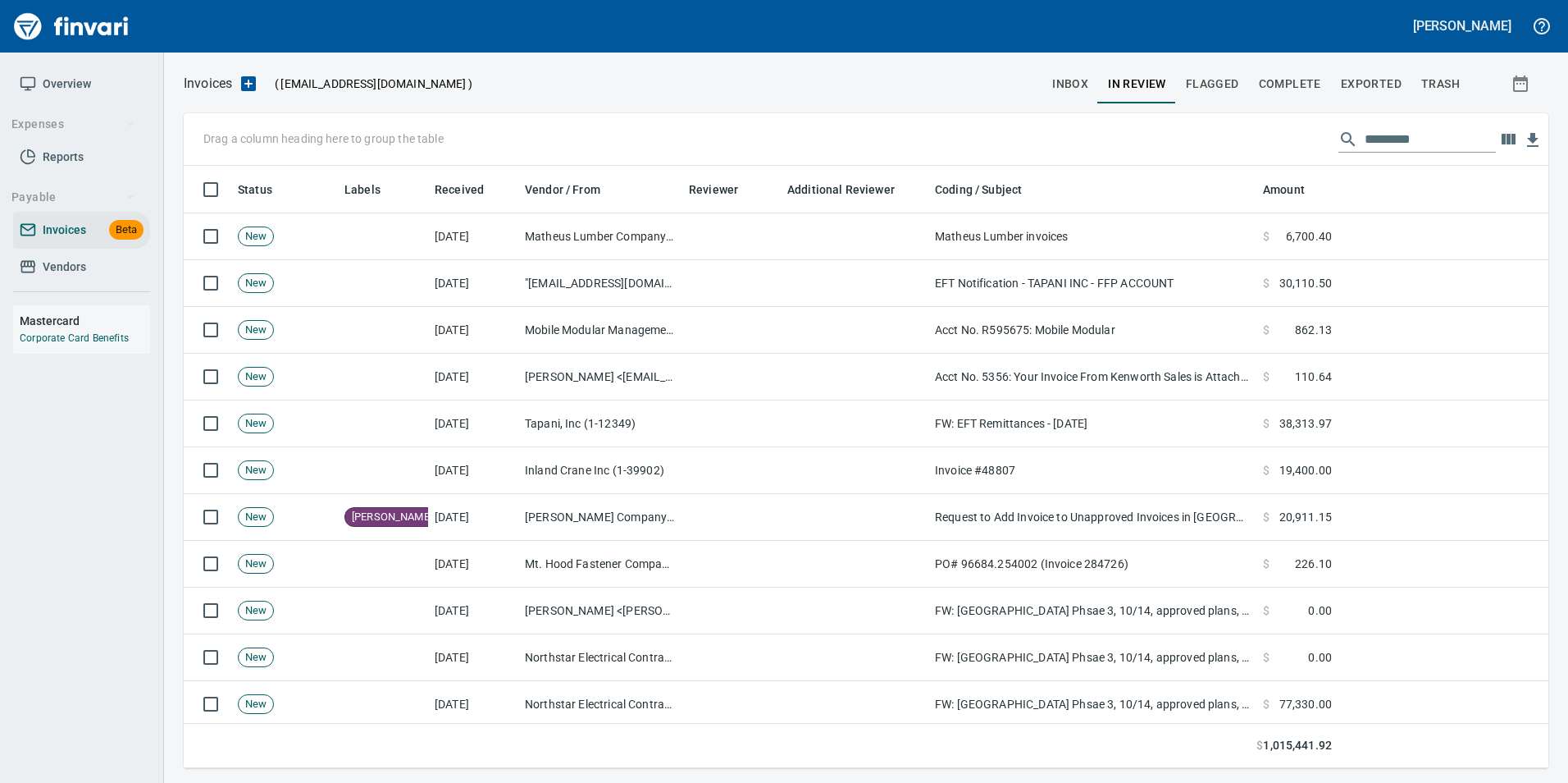
scroll to position [590, 1340]
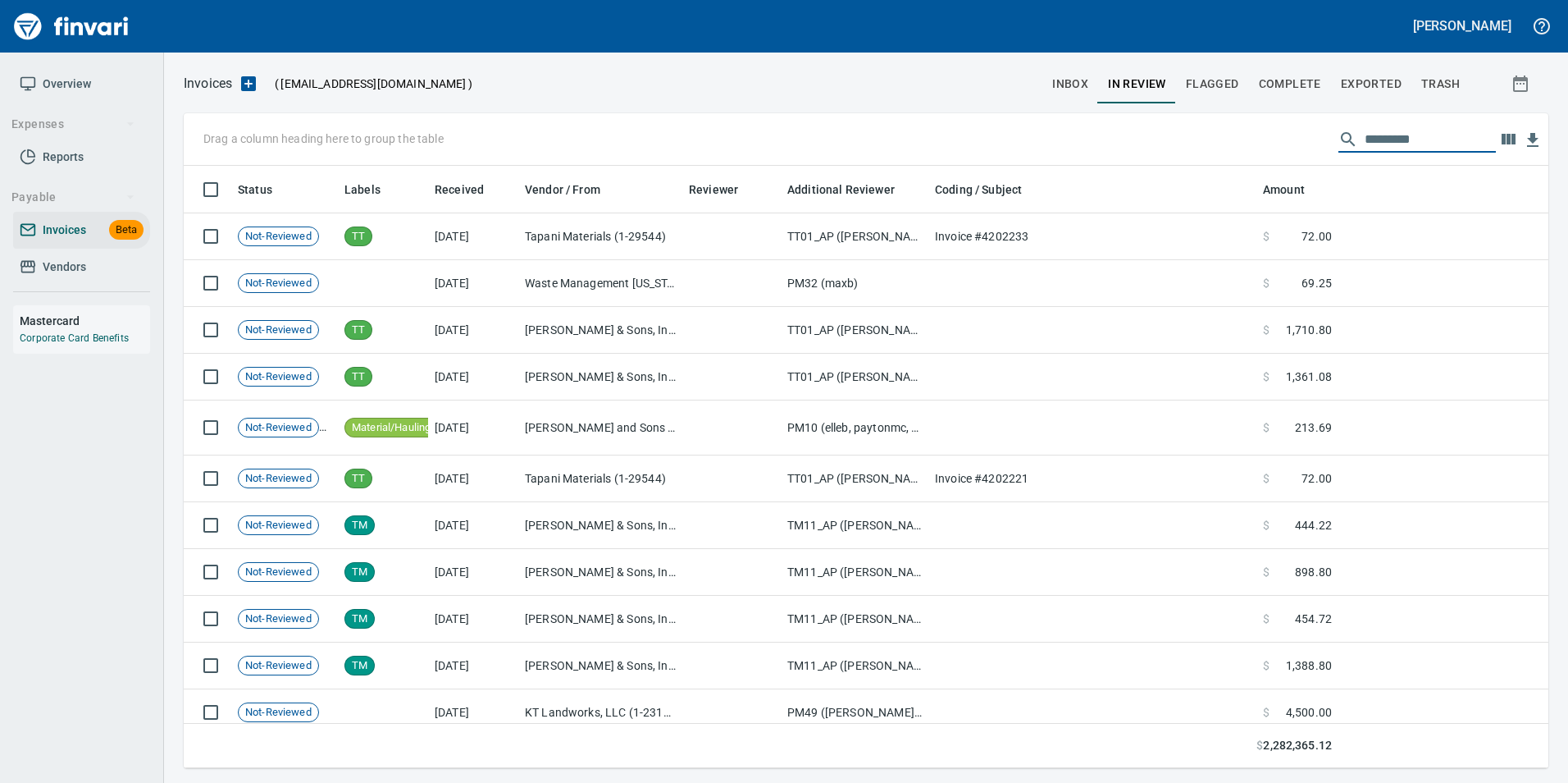
click at [1405, 138] on input "text" at bounding box center [1430, 139] width 131 height 26
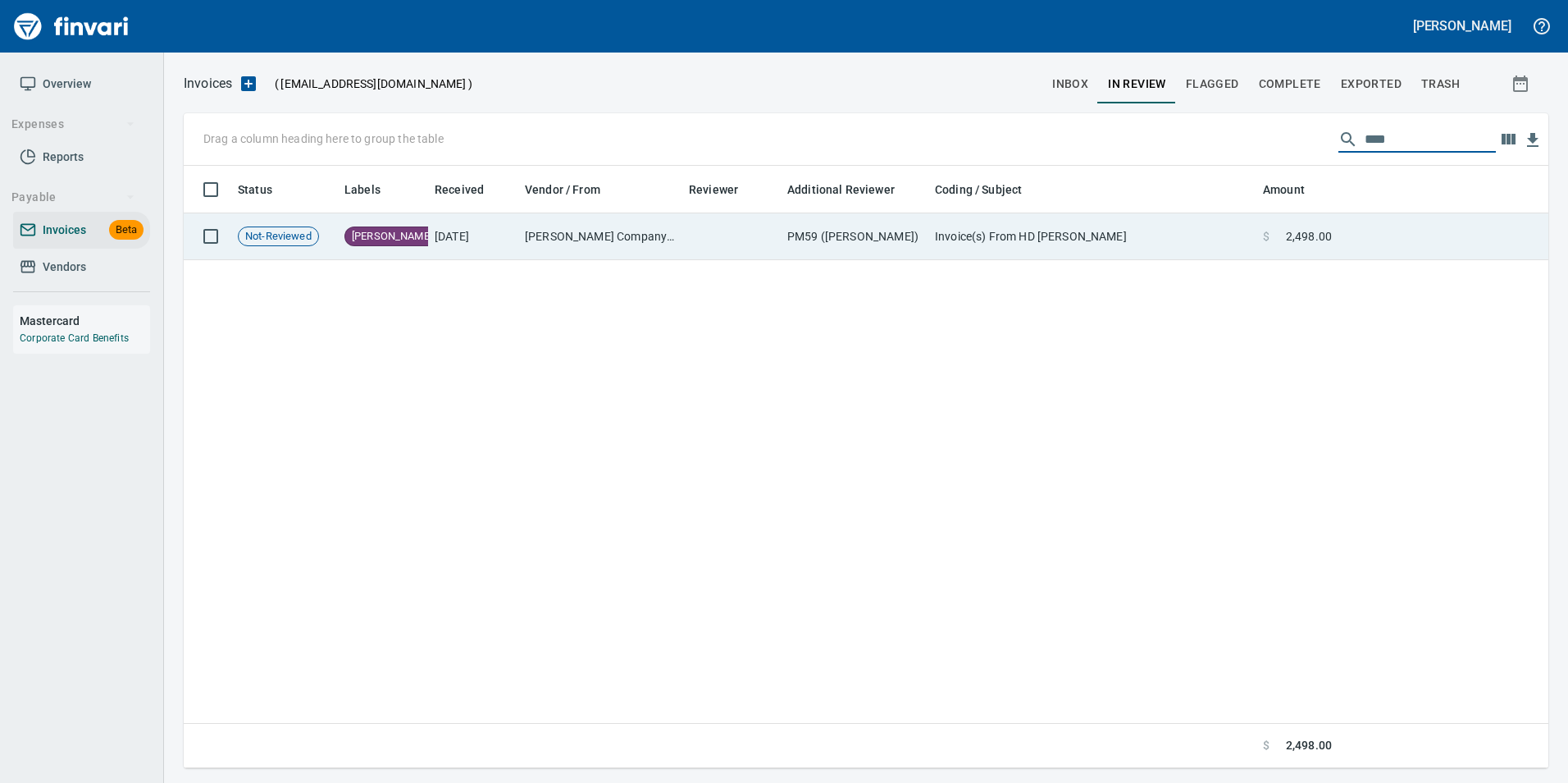
click at [1379, 220] on td at bounding box center [1443, 236] width 210 height 47
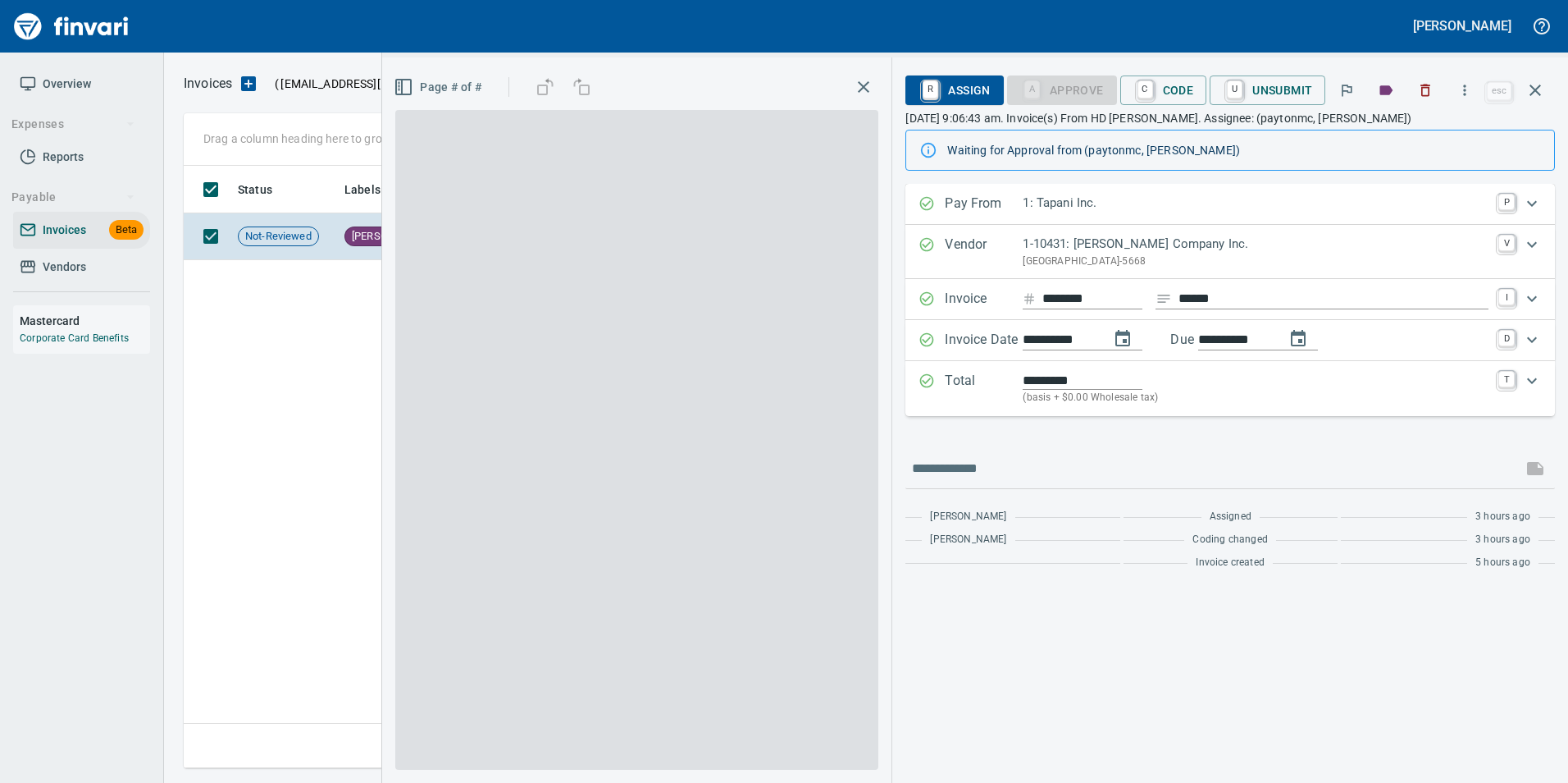
drag, startPoint x: 1531, startPoint y: 86, endPoint x: 1563, endPoint y: 153, distance: 74.2
click at [1531, 86] on icon "button" at bounding box center [1535, 90] width 11 height 11
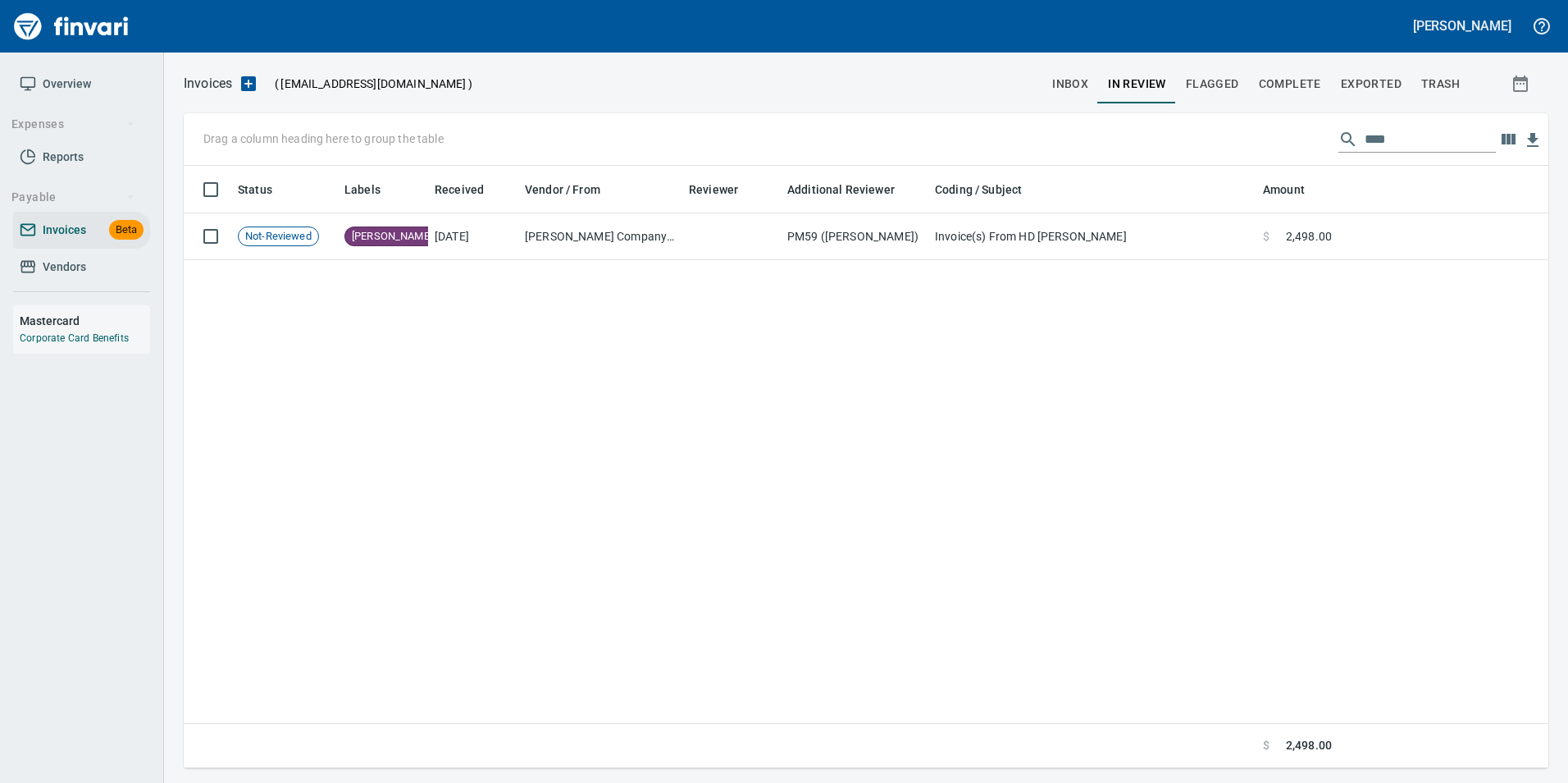
click at [1410, 134] on input "****" at bounding box center [1430, 139] width 131 height 26
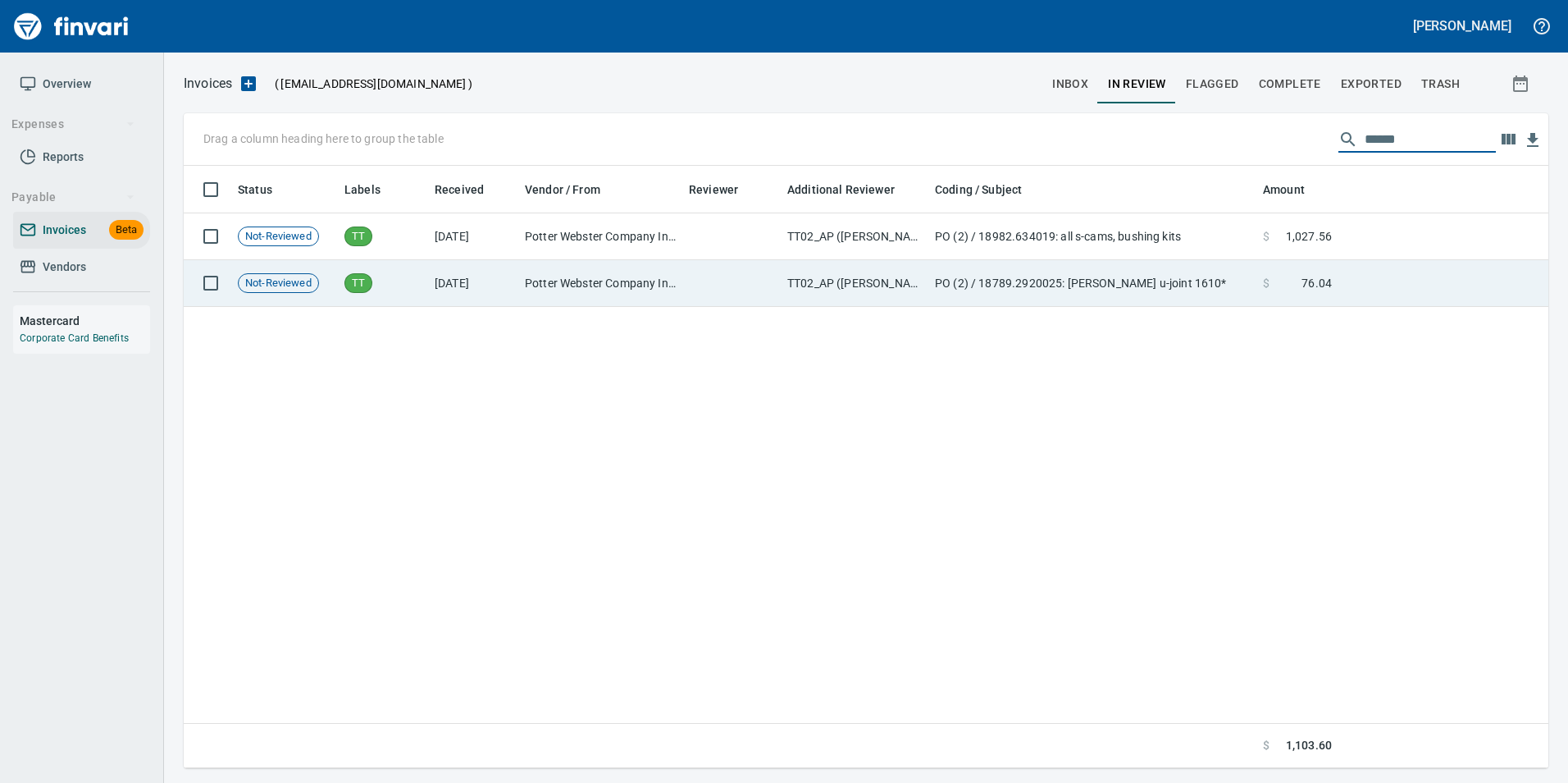
type input "******"
click at [1524, 302] on td at bounding box center [1443, 283] width 210 height 47
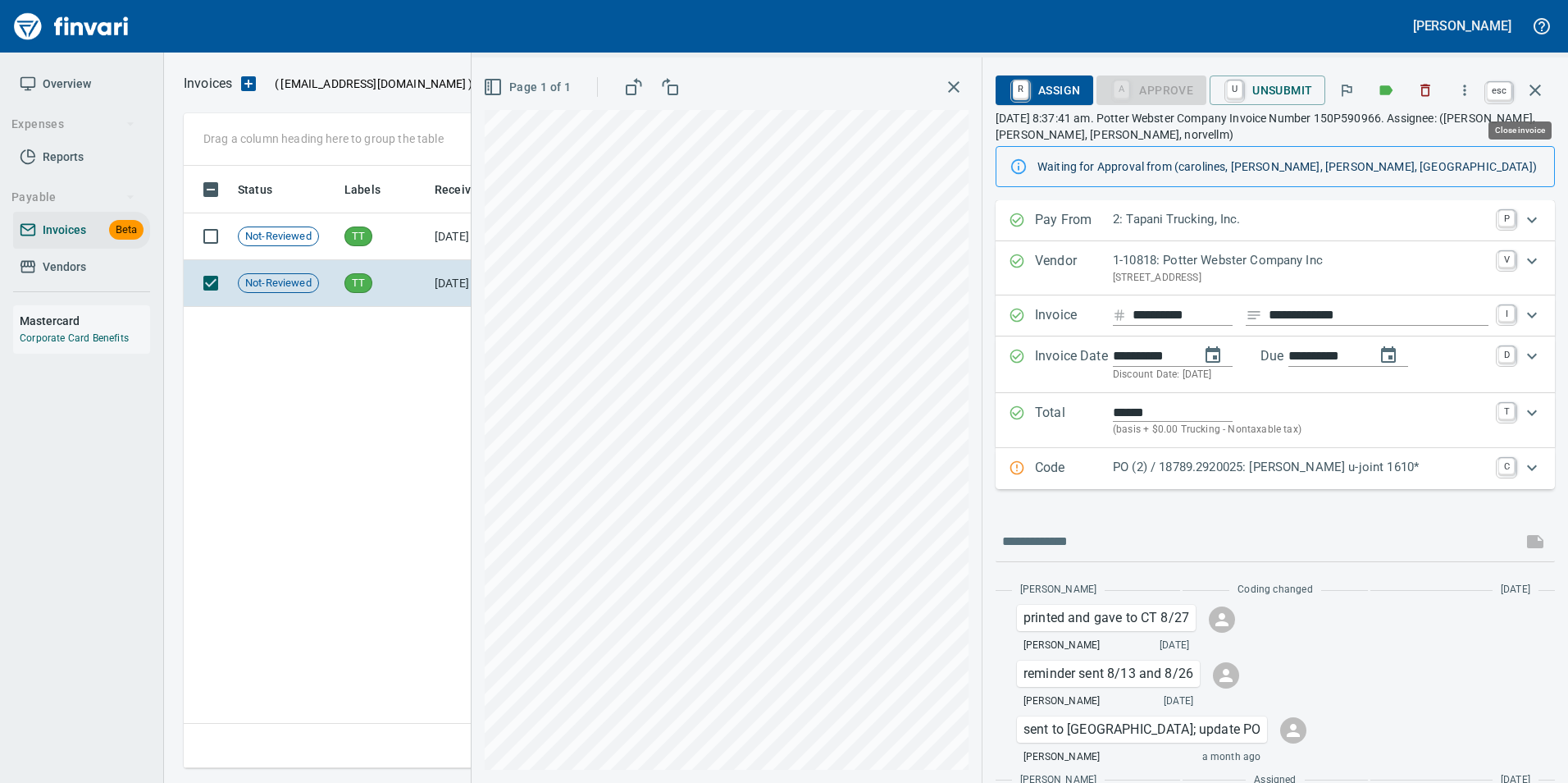
click at [1526, 82] on icon "button" at bounding box center [1535, 90] width 19 height 19
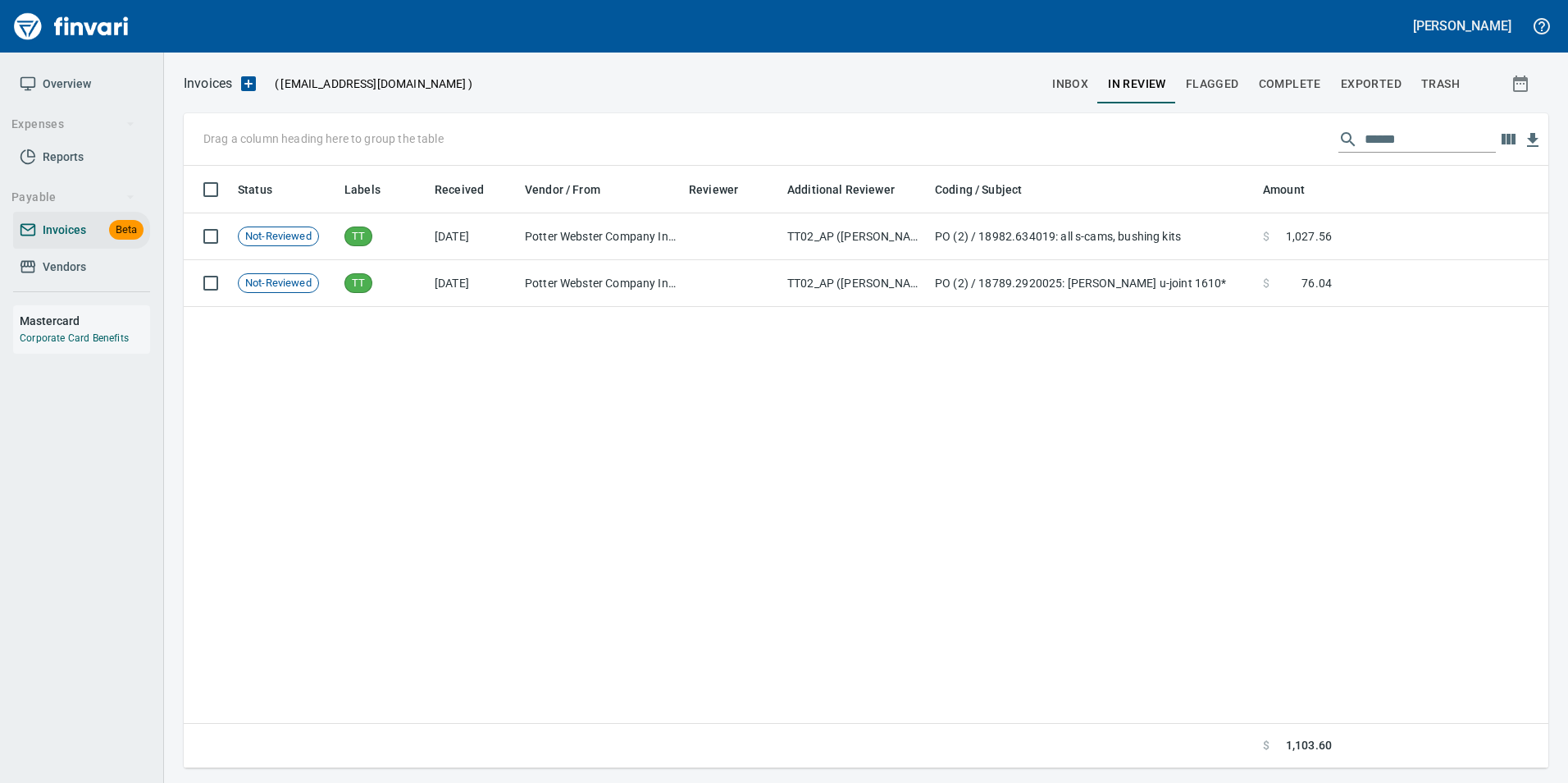
scroll to position [590, 1352]
click at [1376, 138] on input "******" at bounding box center [1430, 139] width 131 height 26
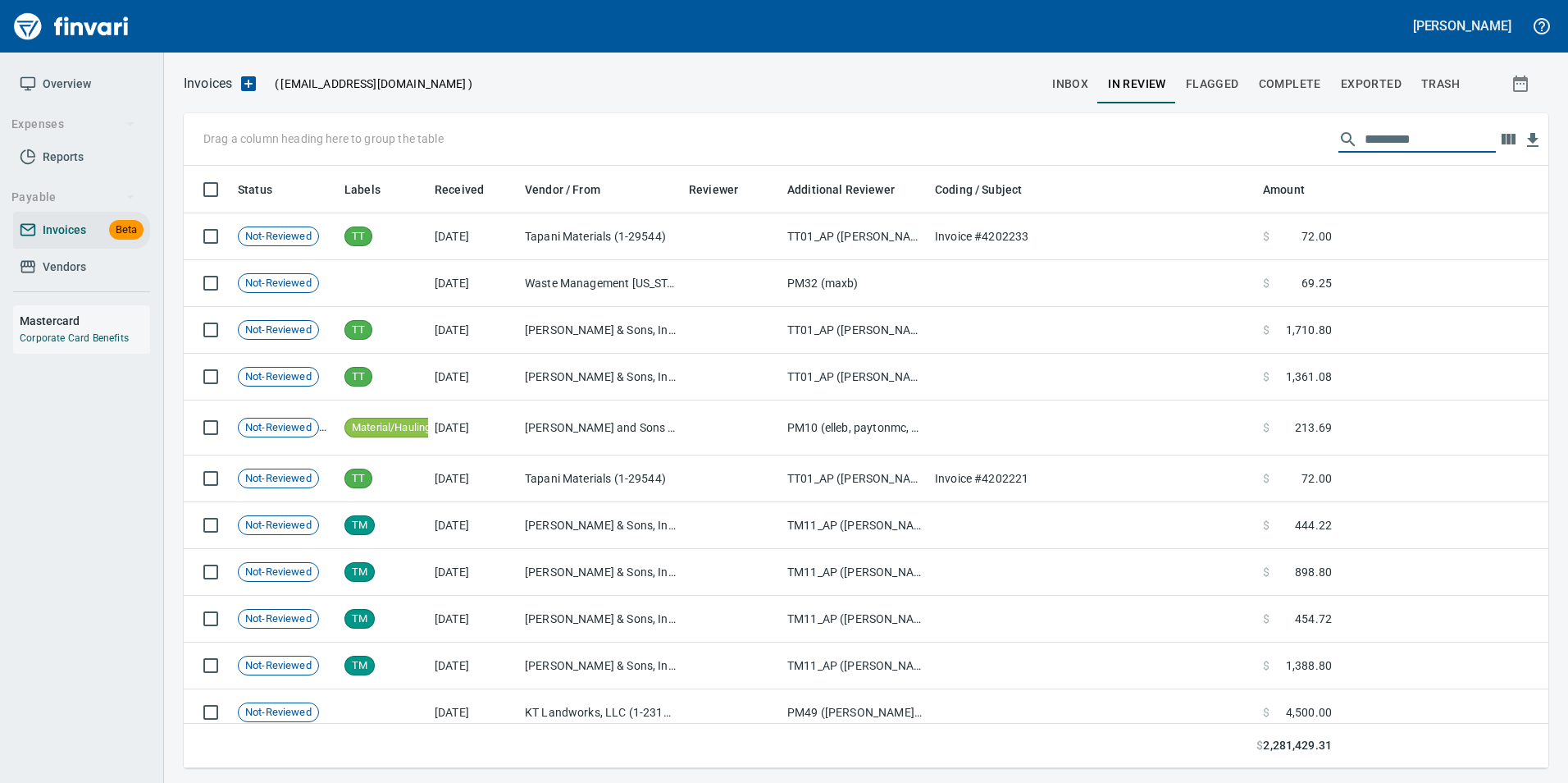
scroll to position [590, 1340]
click at [1437, 130] on input "text" at bounding box center [1430, 139] width 131 height 26
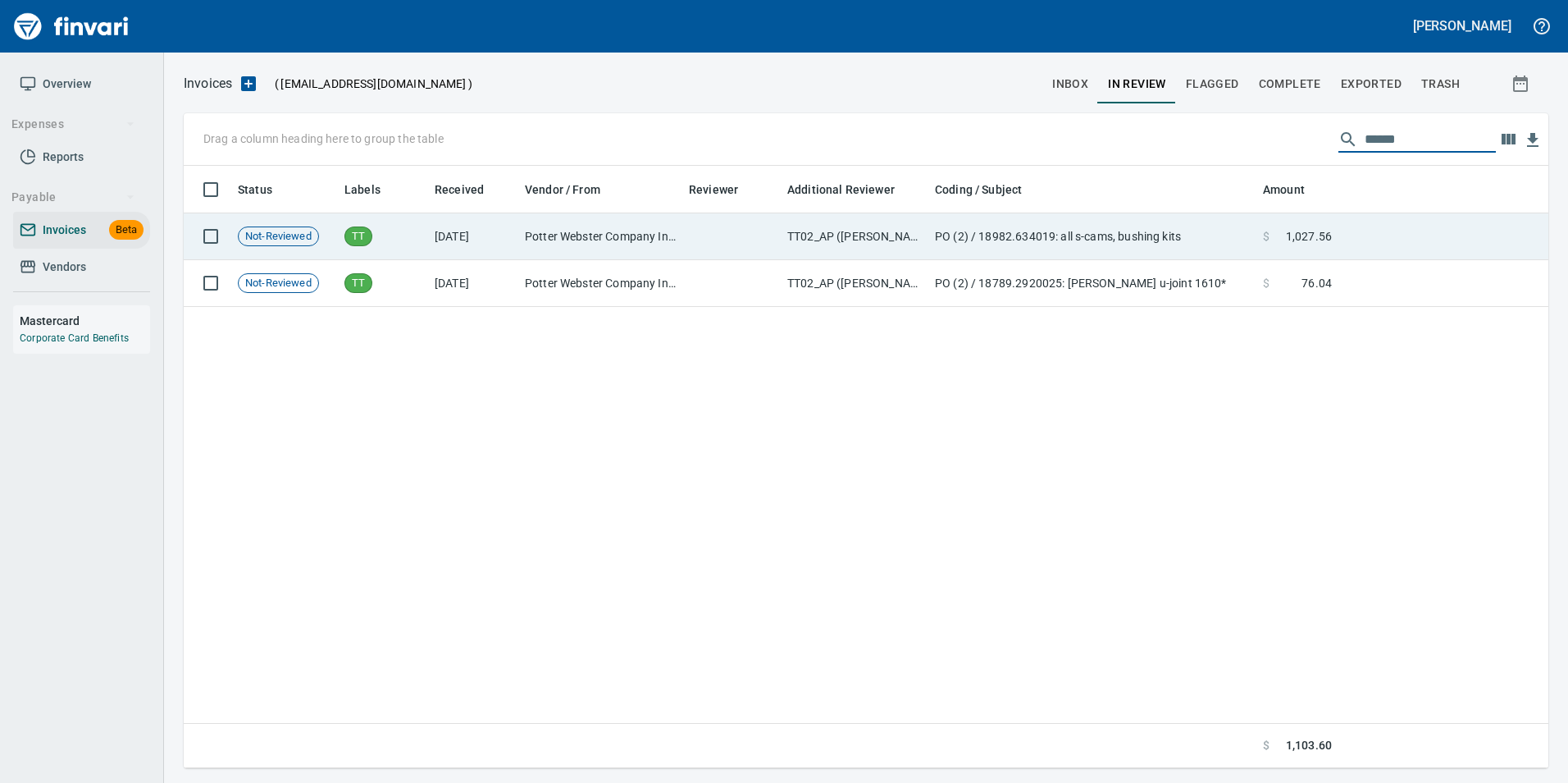
type input "******"
click at [1336, 236] on td "$ 1,027.56" at bounding box center [1297, 236] width 82 height 47
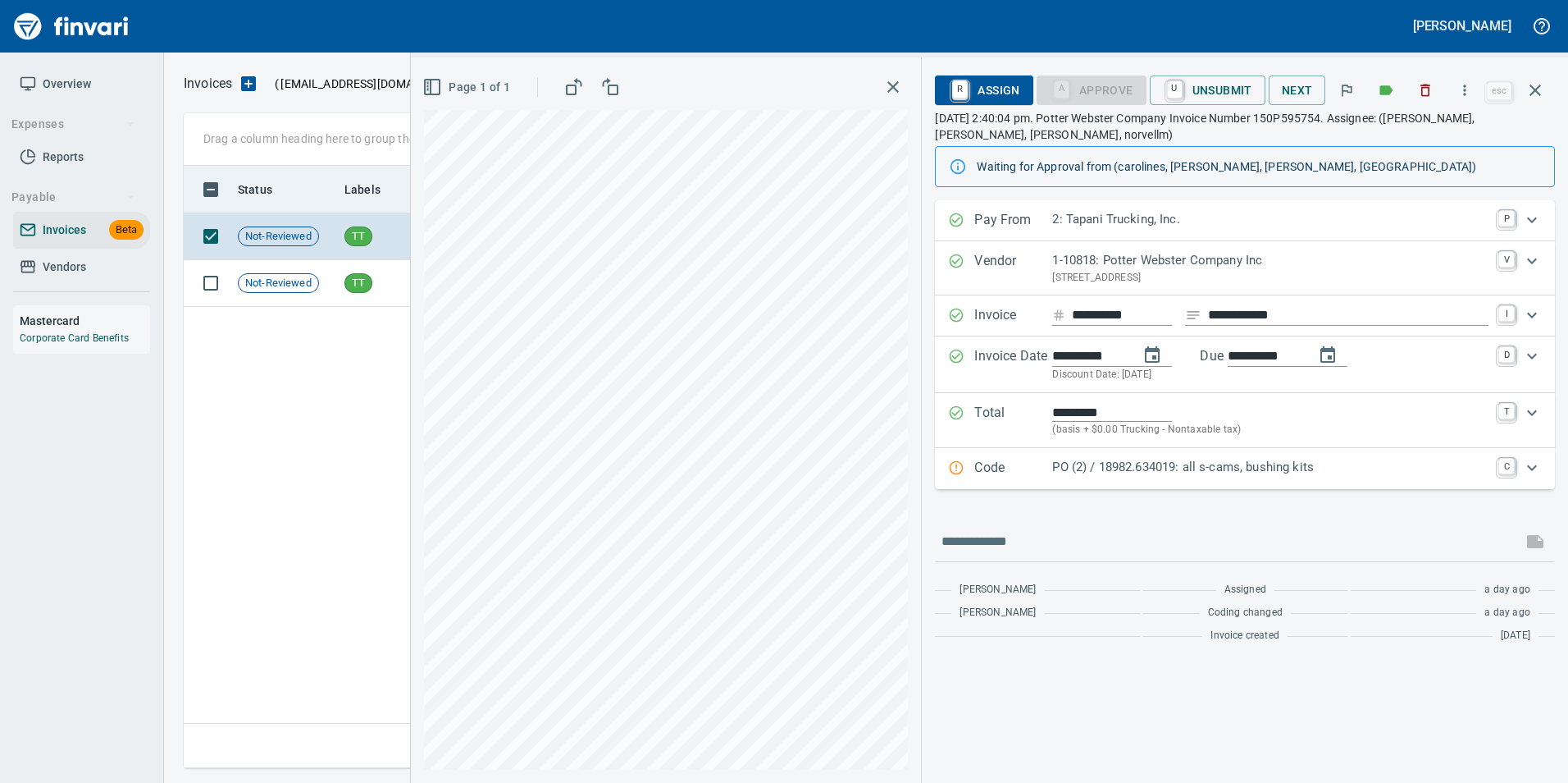
click at [1537, 86] on icon "button" at bounding box center [1535, 90] width 19 height 19
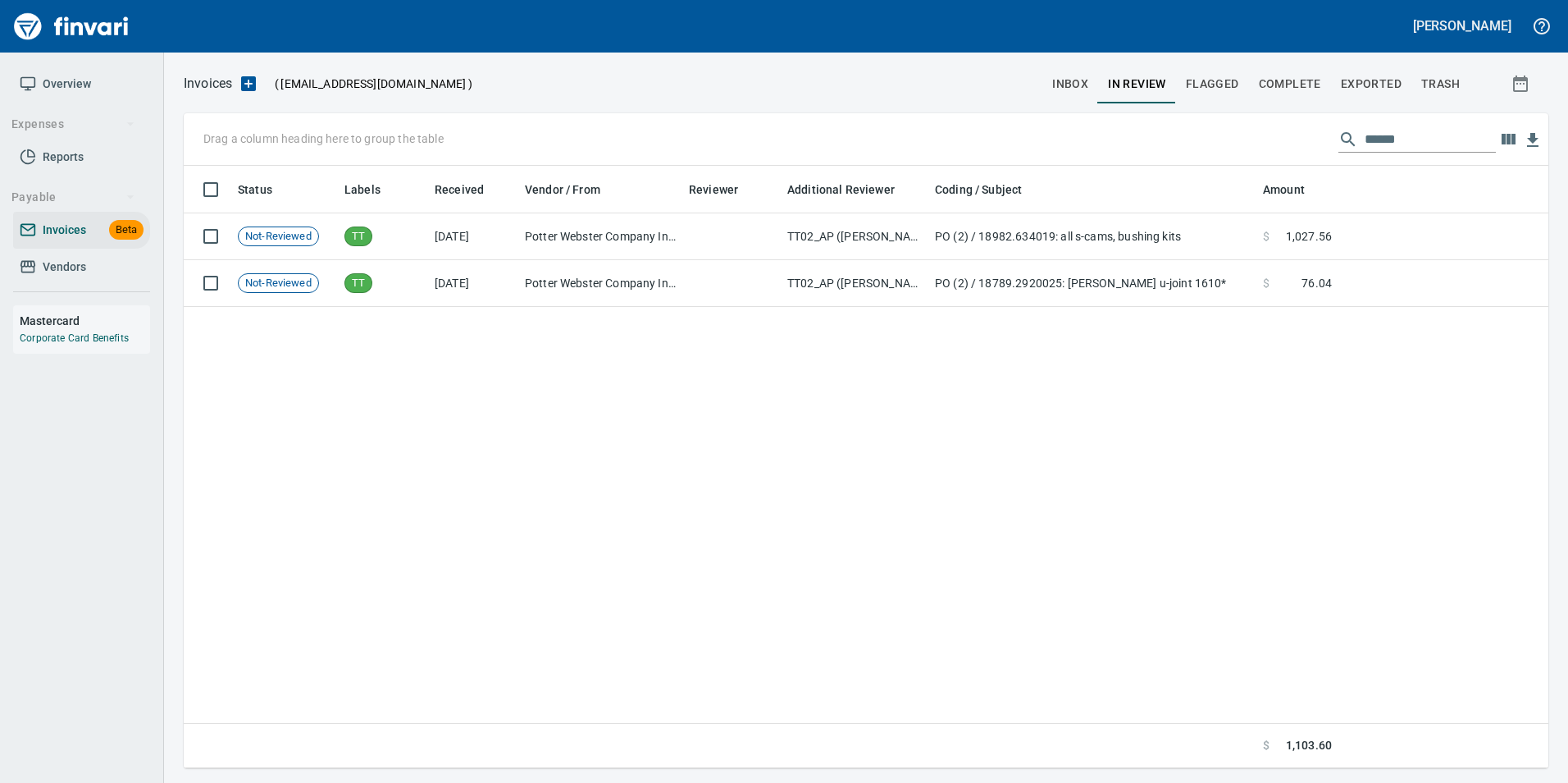
click at [1093, 82] on button "inbox" at bounding box center [1069, 84] width 56 height 40
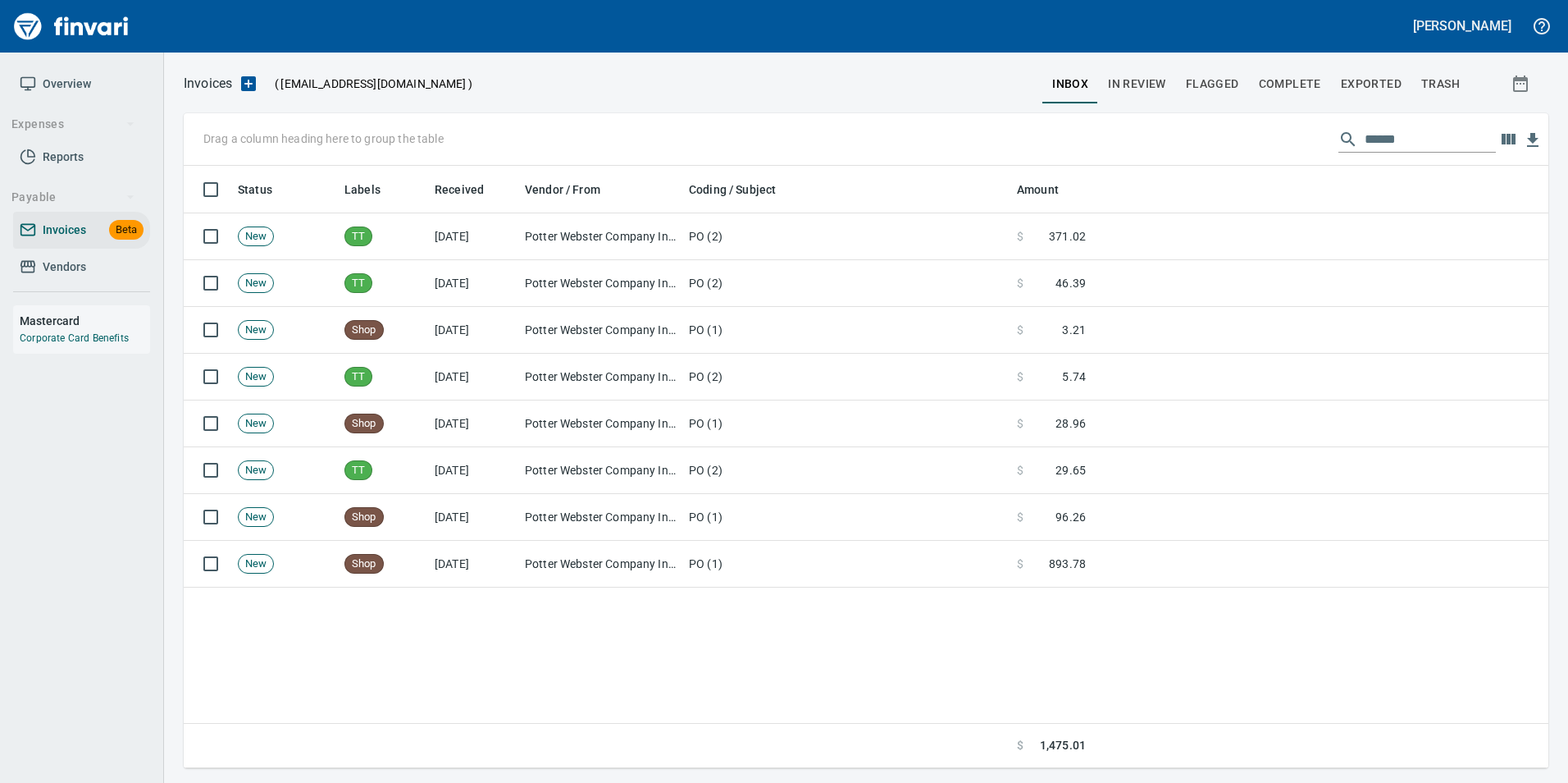
scroll to position [590, 1352]
click at [1287, 77] on span "Complete" at bounding box center [1289, 84] width 63 height 20
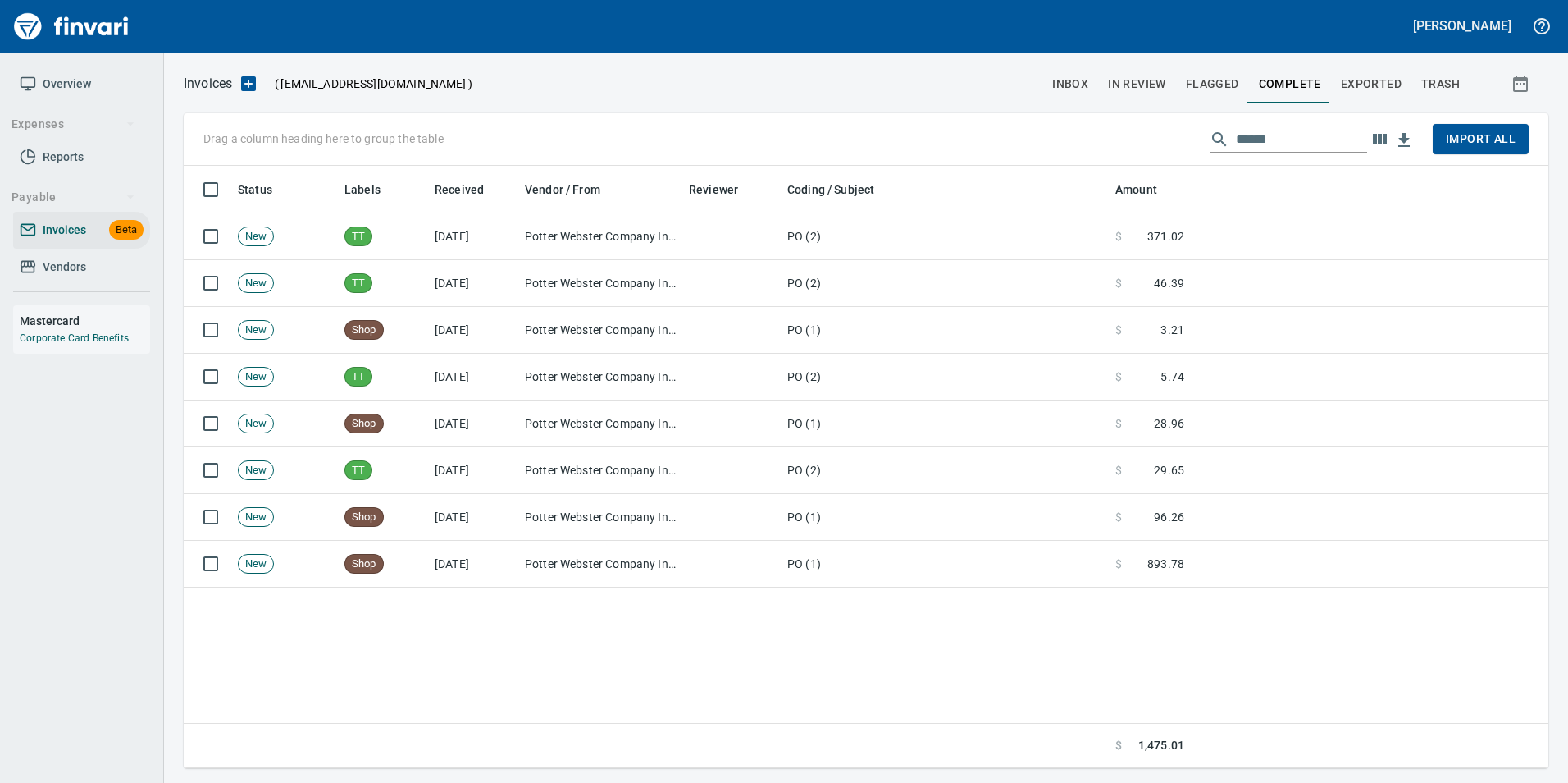
scroll to position [590, 1352]
click at [1387, 74] on span "Exported" at bounding box center [1371, 84] width 61 height 20
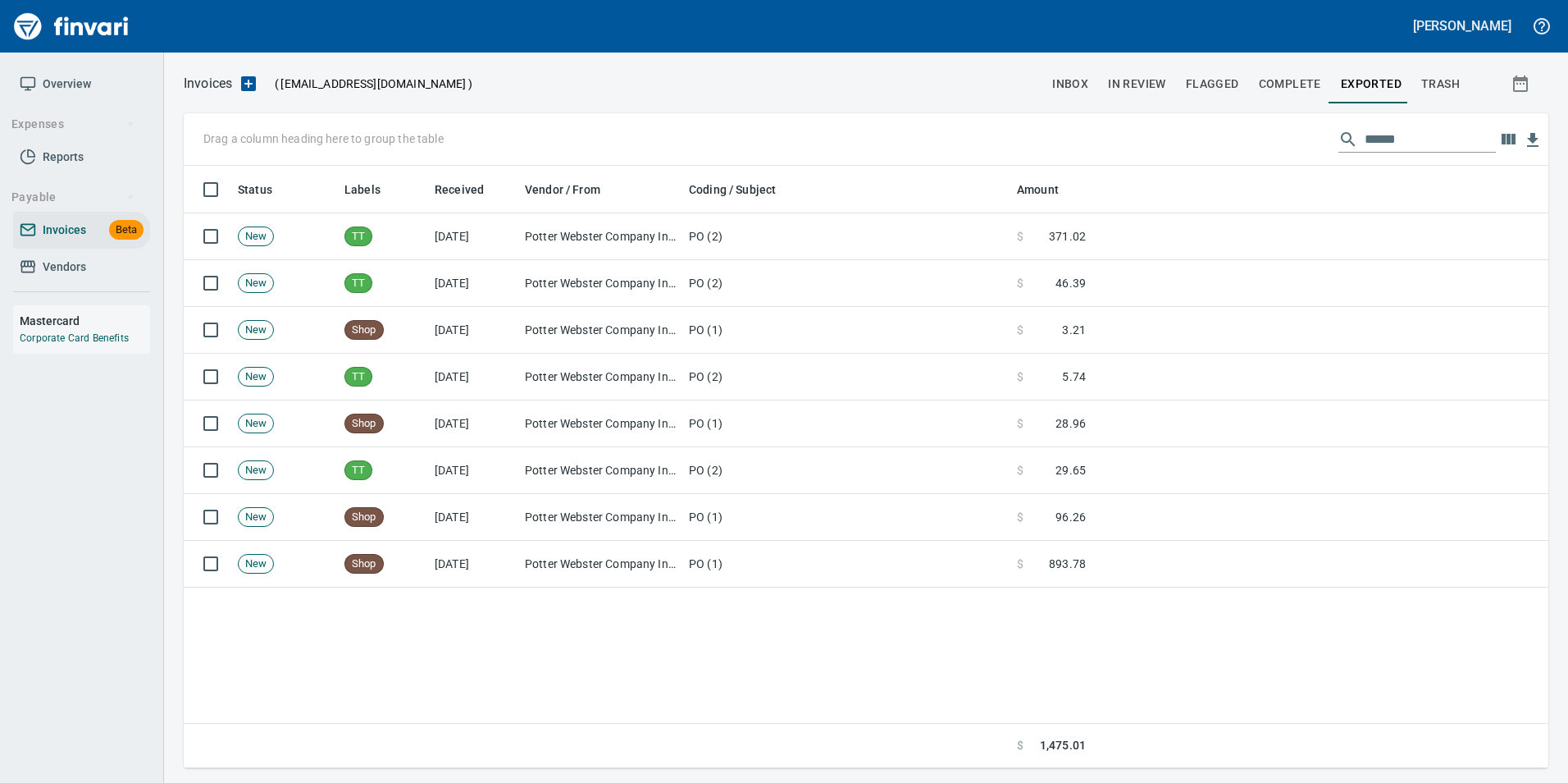
scroll to position [590, 1352]
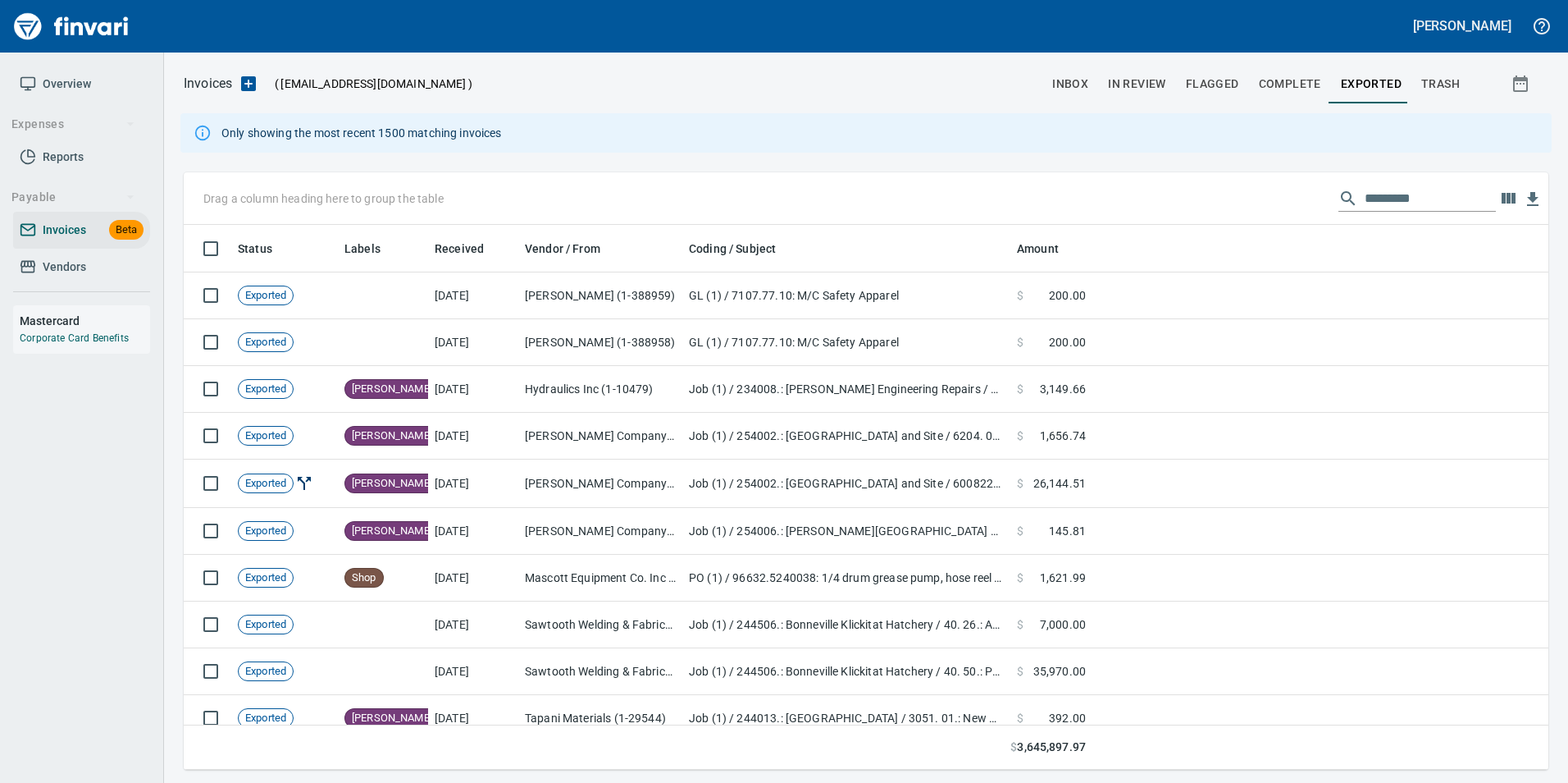
scroll to position [533, 1340]
click at [1377, 196] on input "text" at bounding box center [1430, 198] width 131 height 26
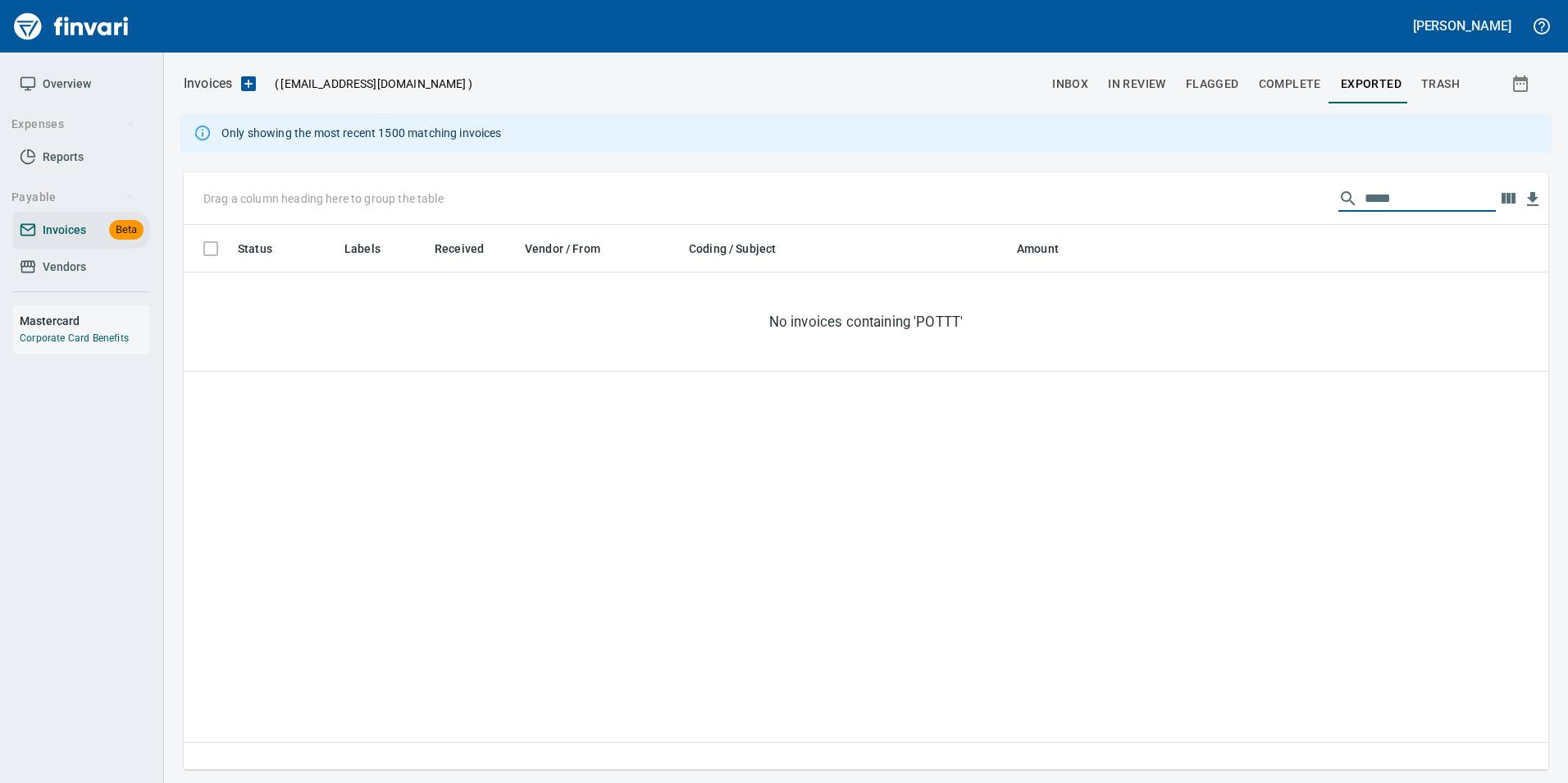
type input "******"
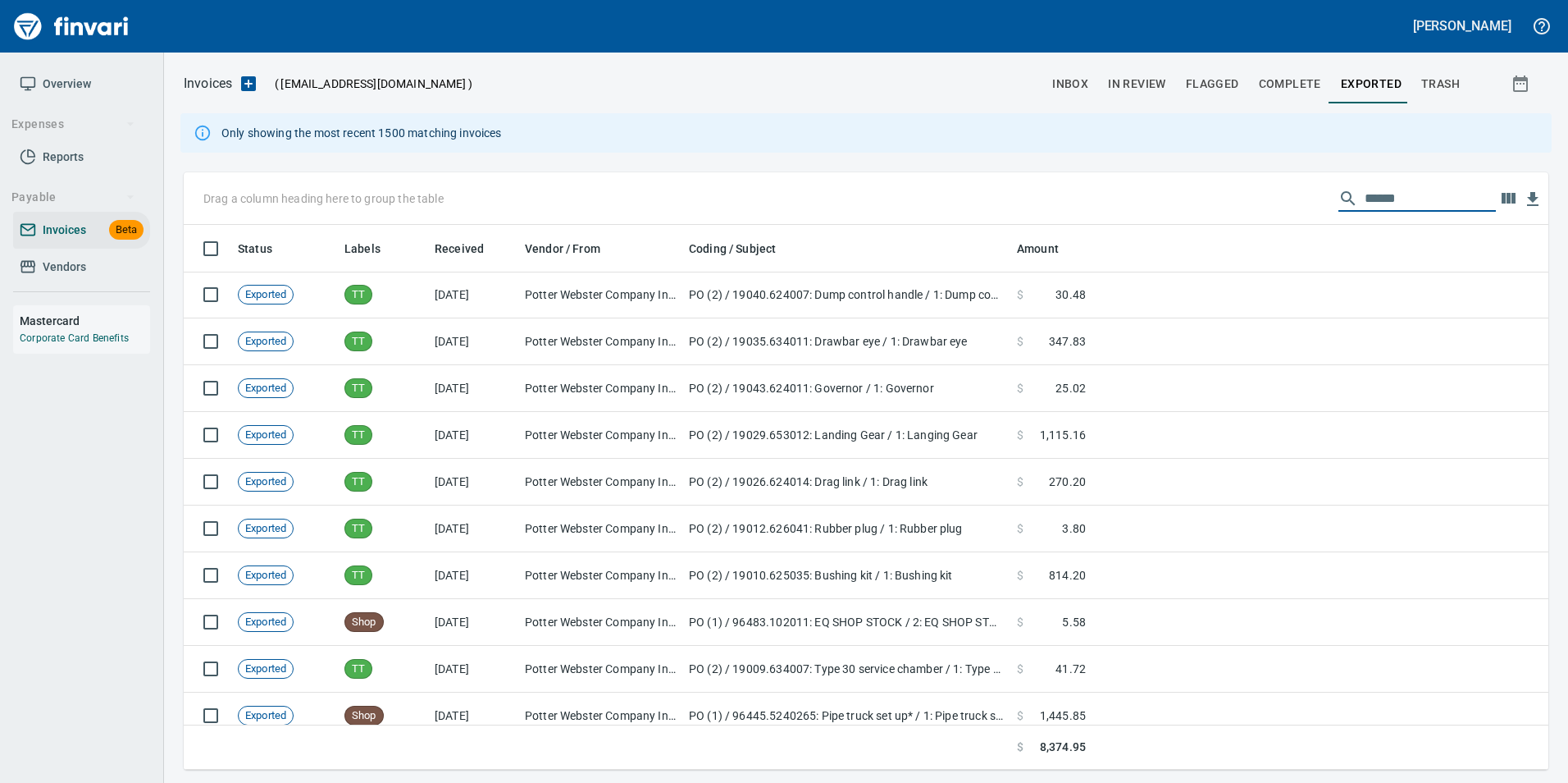
scroll to position [0, 0]
click at [1396, 192] on input "******" at bounding box center [1430, 198] width 131 height 26
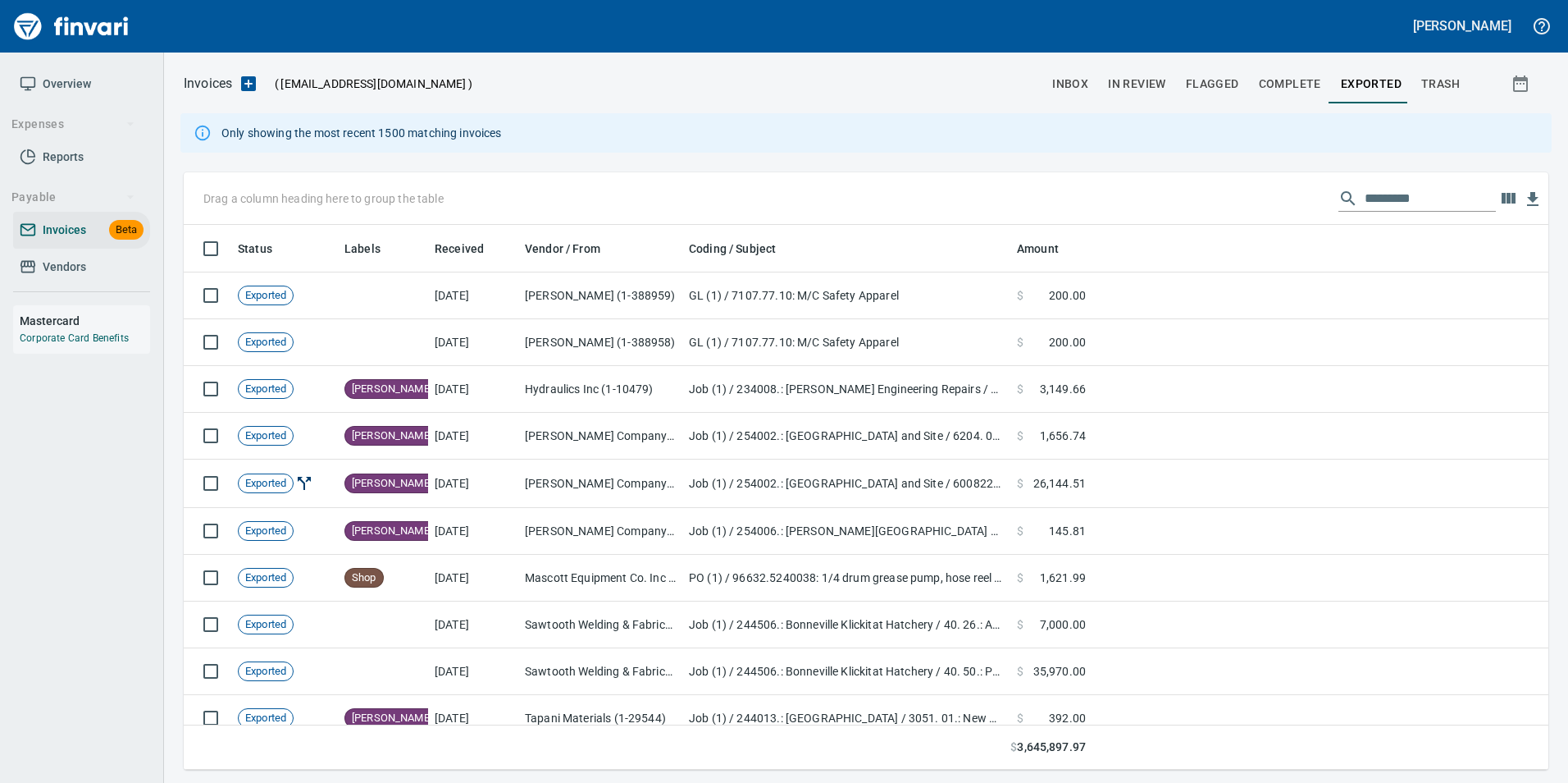
click at [1132, 80] on span "In Review" at bounding box center [1137, 84] width 58 height 20
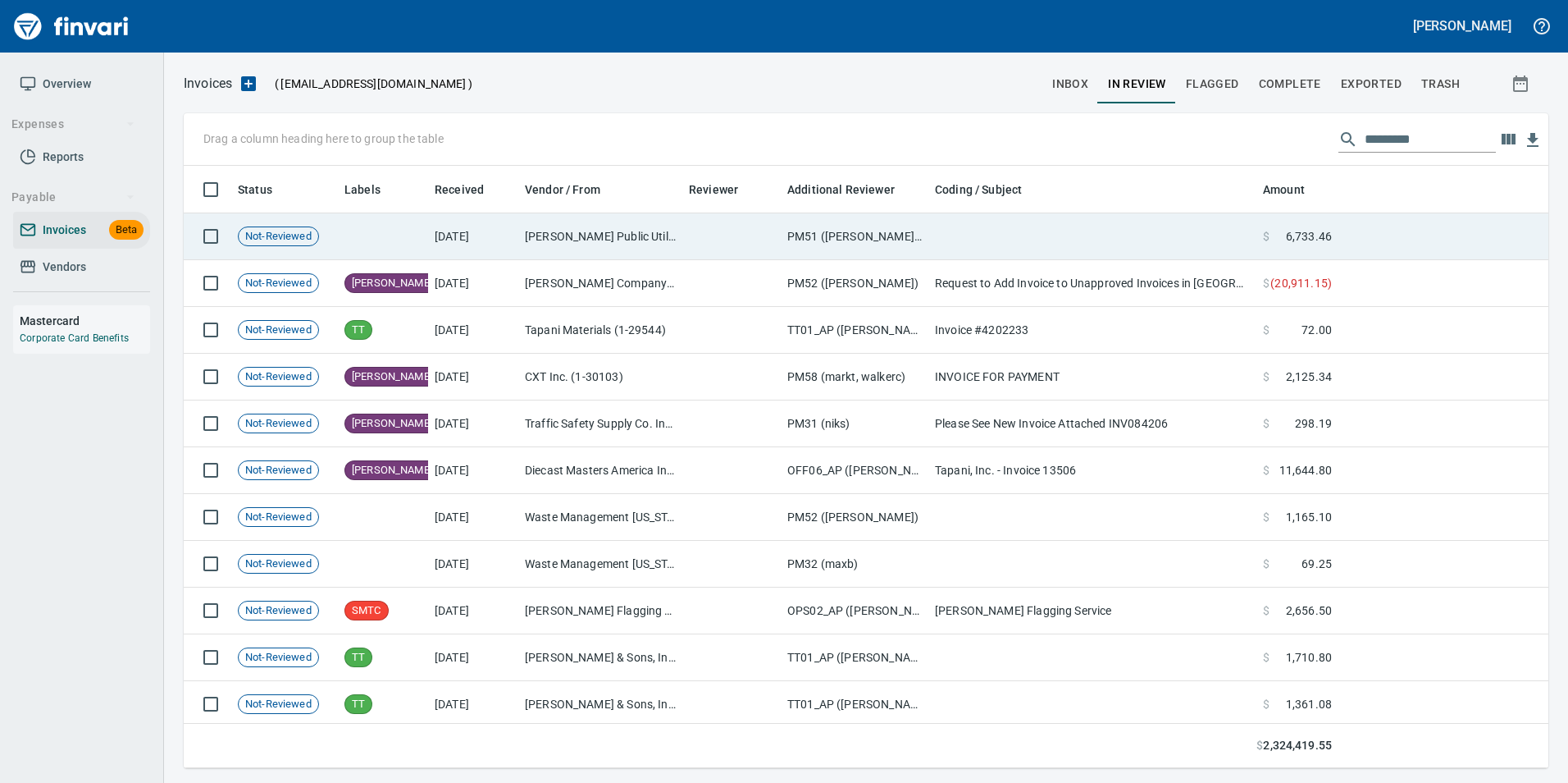
scroll to position [590, 1340]
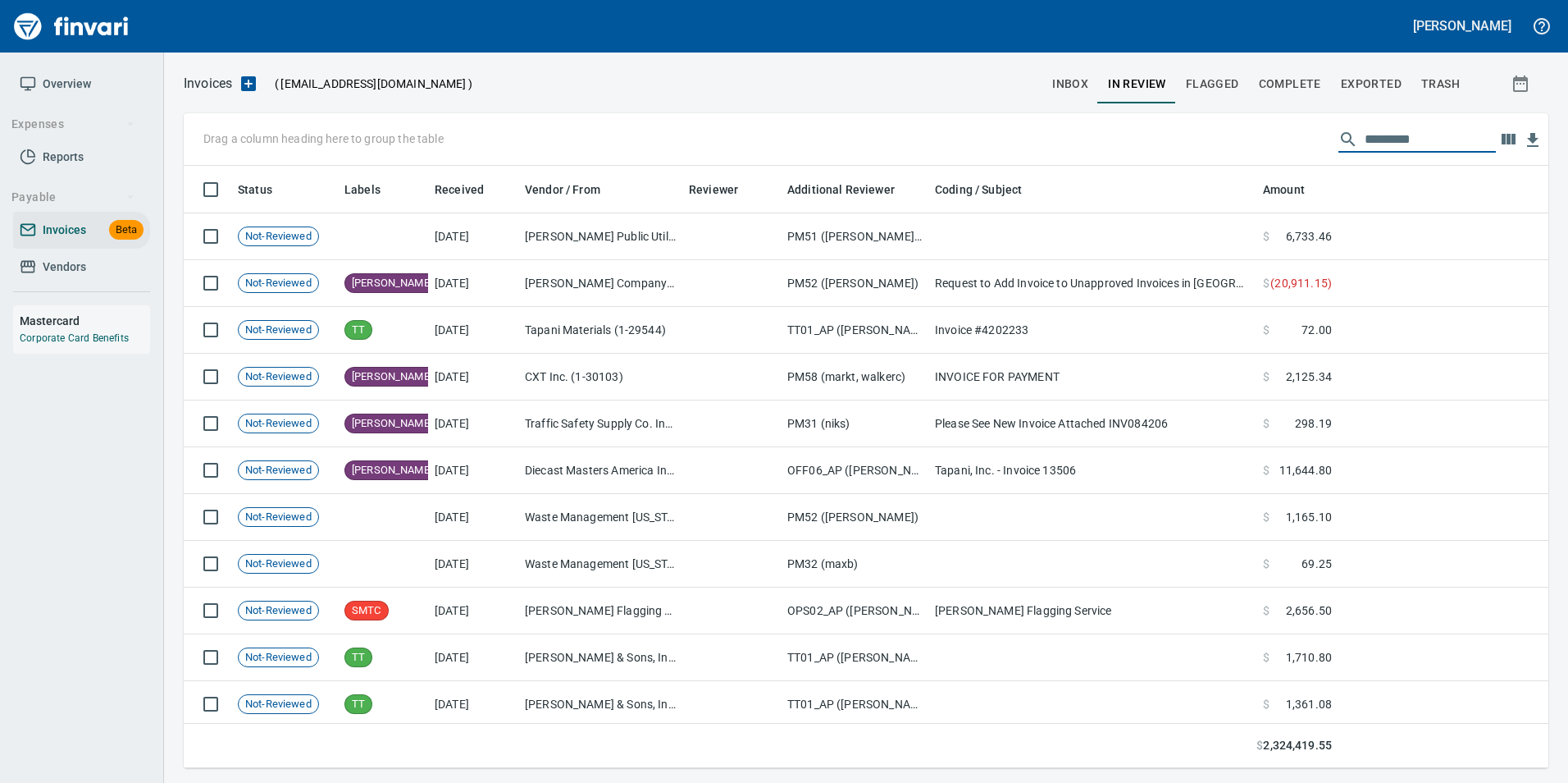
click at [1419, 138] on input "text" at bounding box center [1430, 139] width 131 height 26
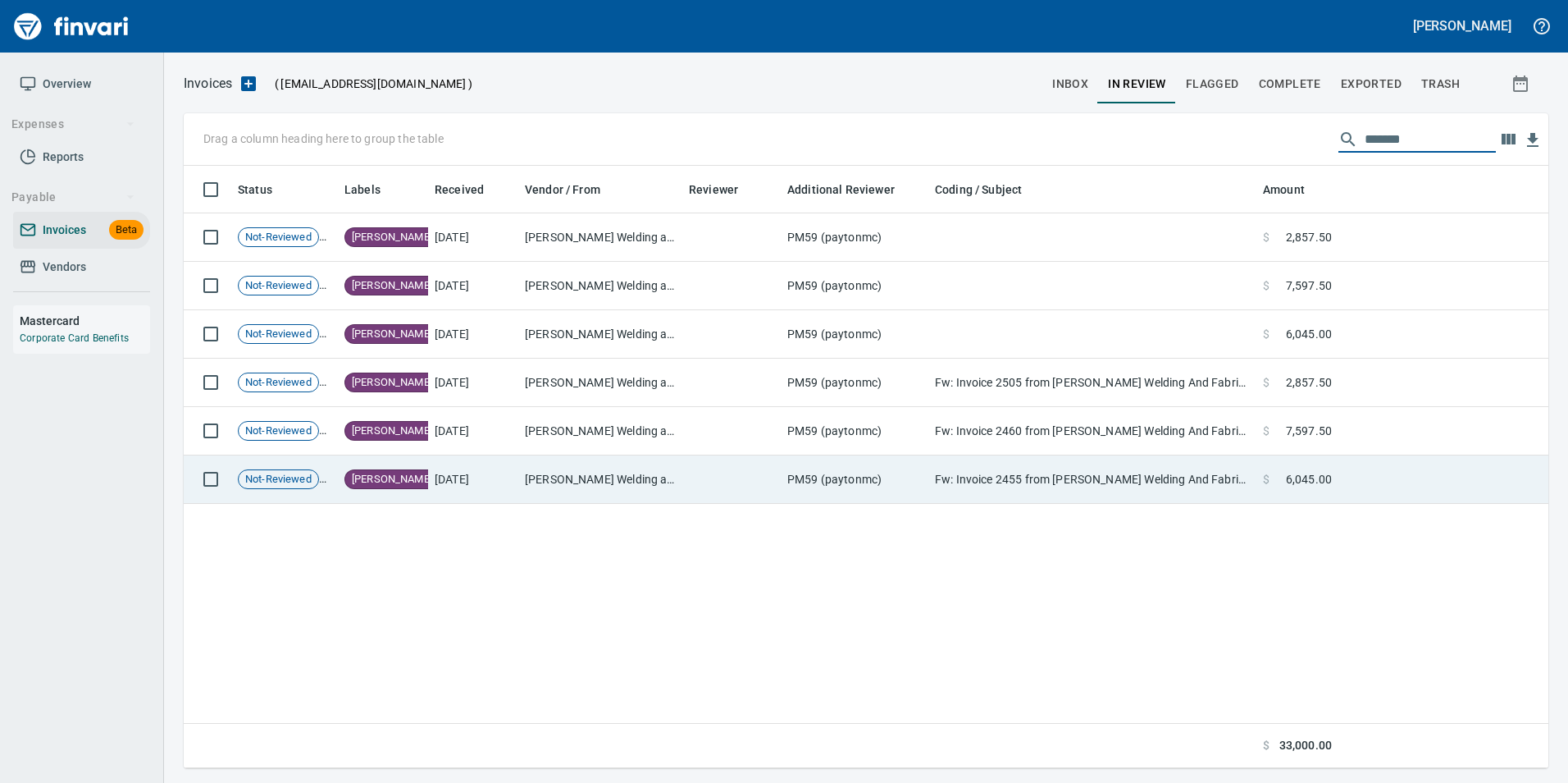
type input "*******"
click at [1387, 488] on td at bounding box center [1443, 479] width 210 height 48
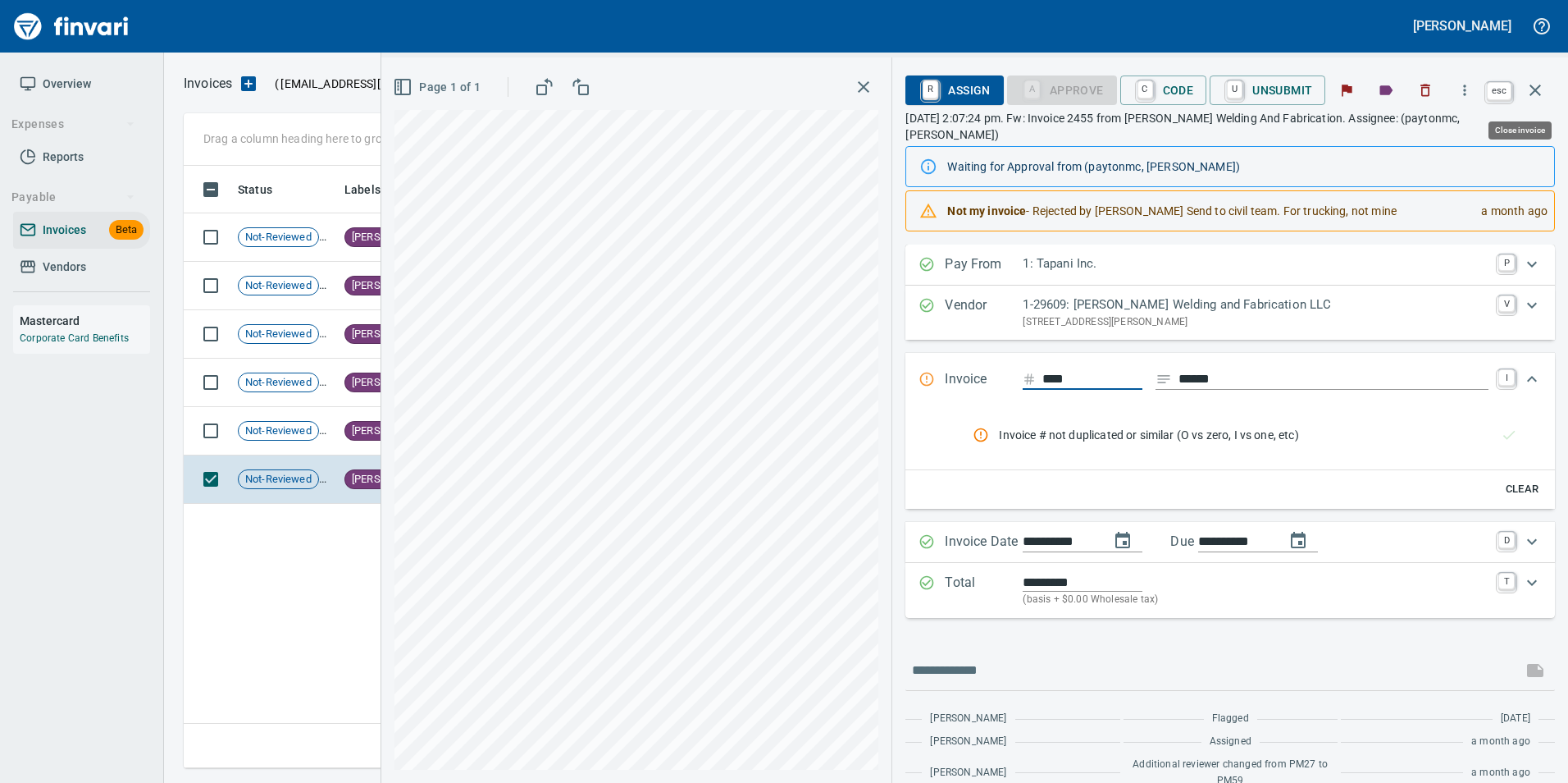
scroll to position [590, 1351]
click at [1536, 88] on icon "button" at bounding box center [1535, 90] width 11 height 11
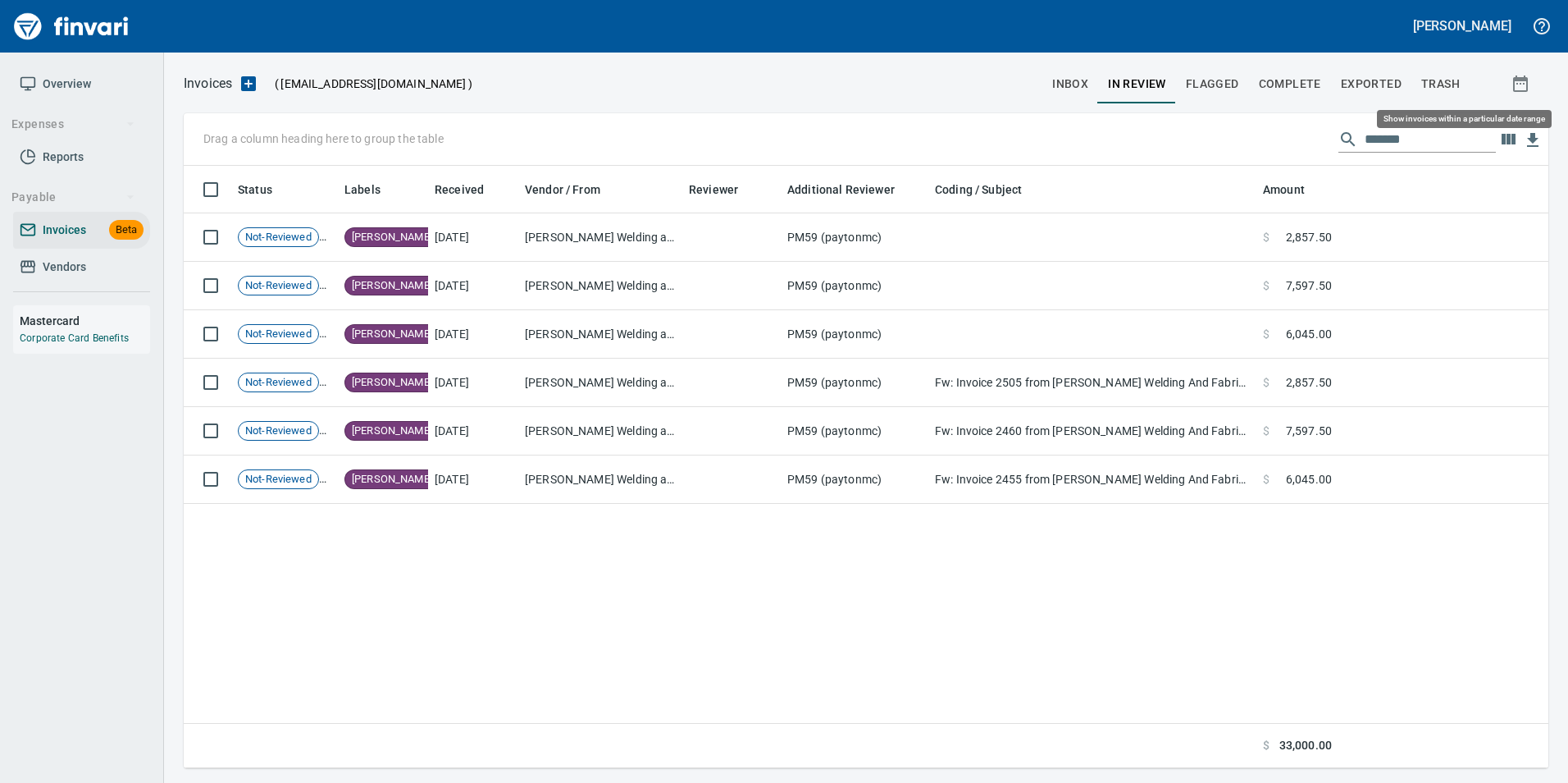
scroll to position [590, 1351]
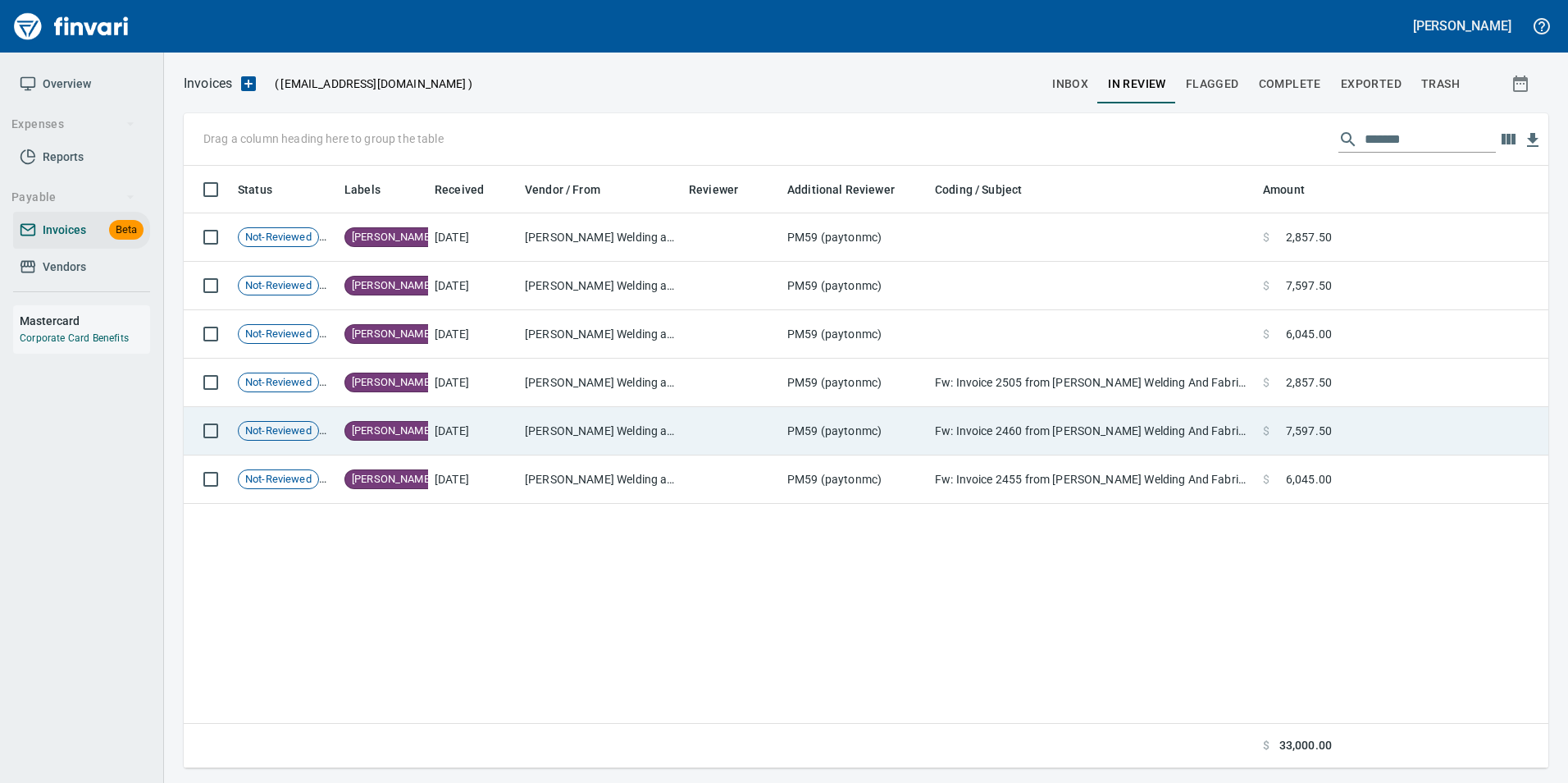
click at [1358, 429] on td at bounding box center [1443, 430] width 210 height 48
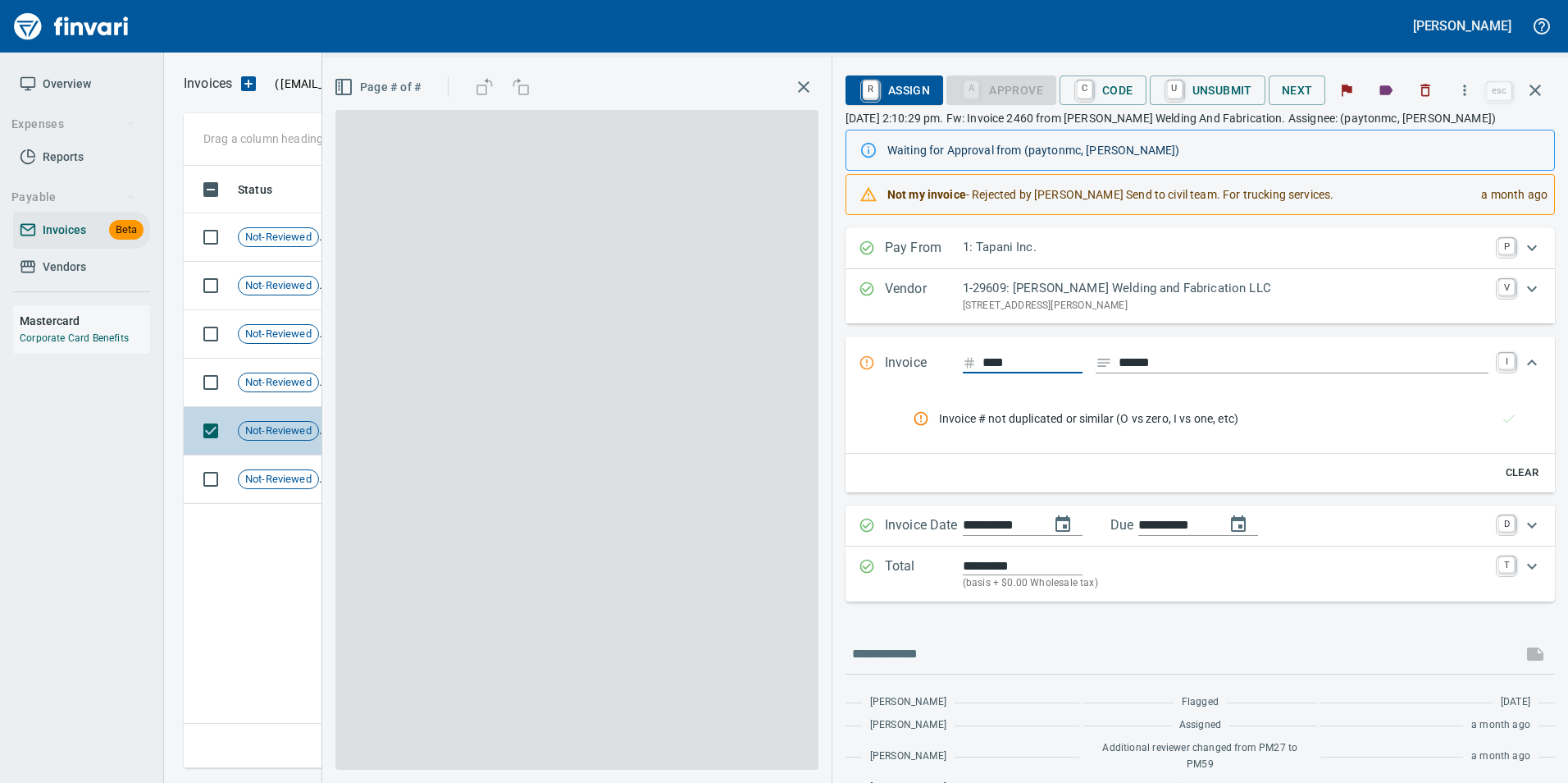
scroll to position [590, 1351]
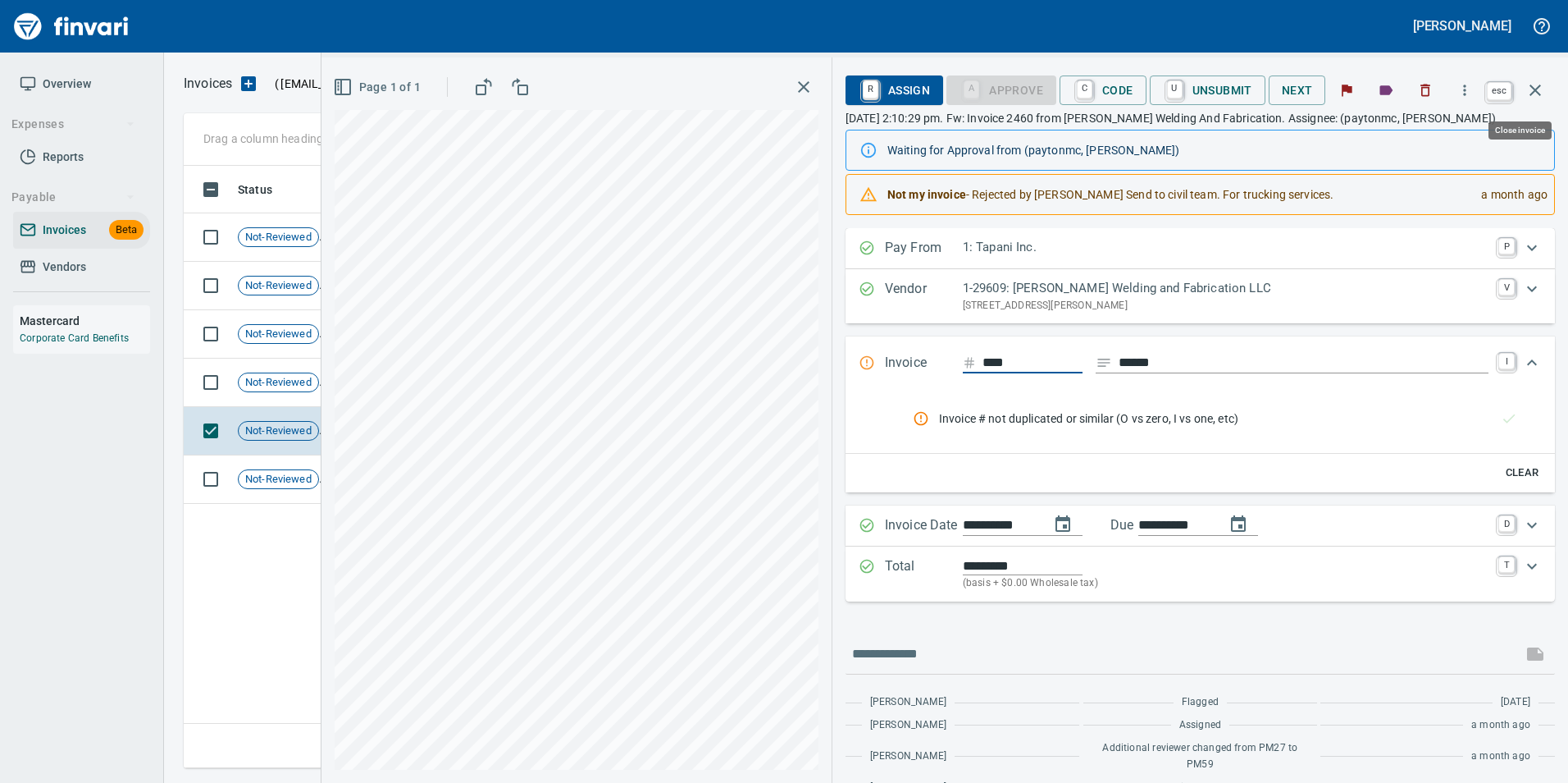
click at [1531, 95] on icon "button" at bounding box center [1535, 90] width 11 height 11
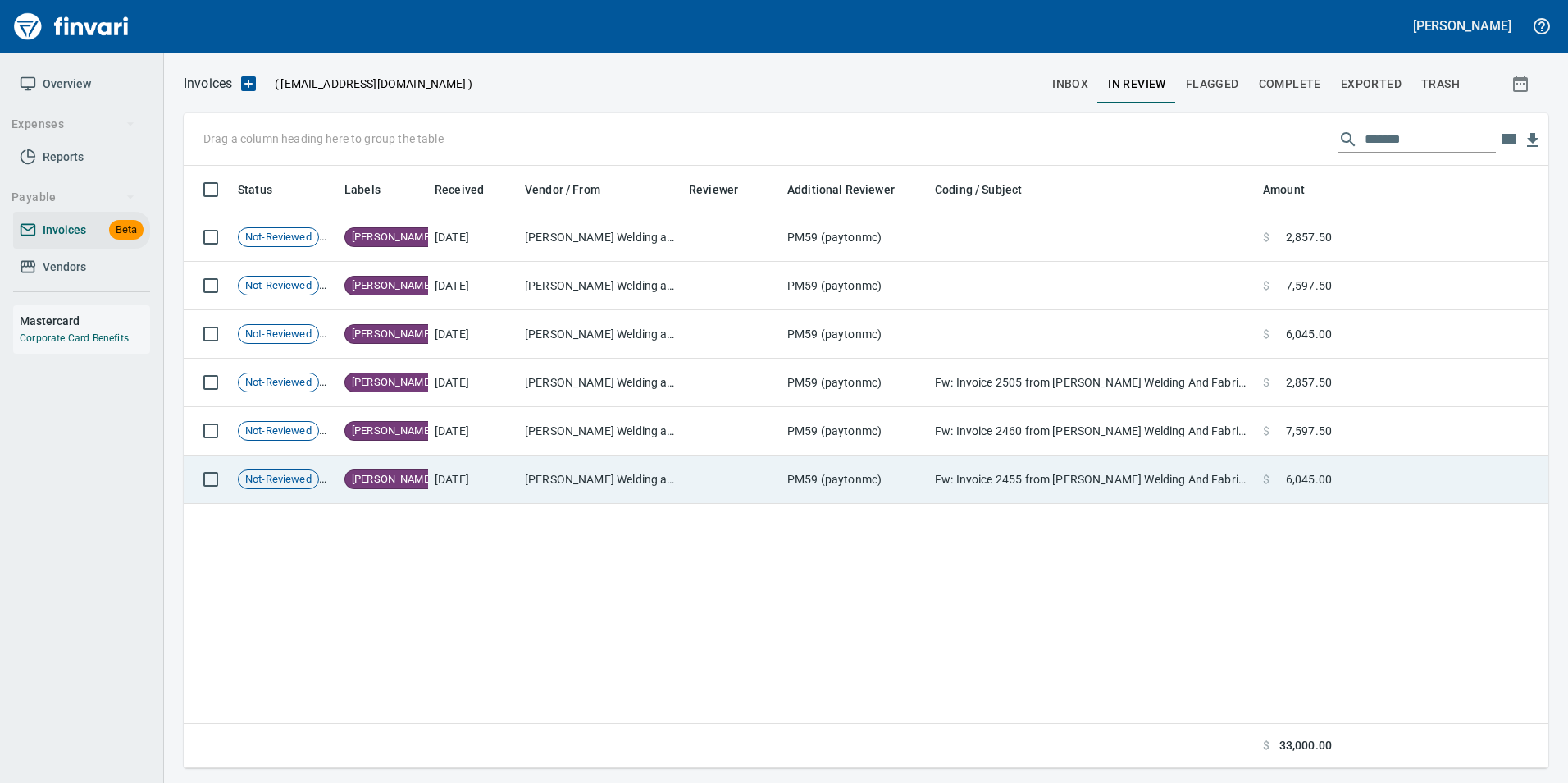
click at [1335, 473] on td "$ 6,045.00" at bounding box center [1297, 479] width 82 height 48
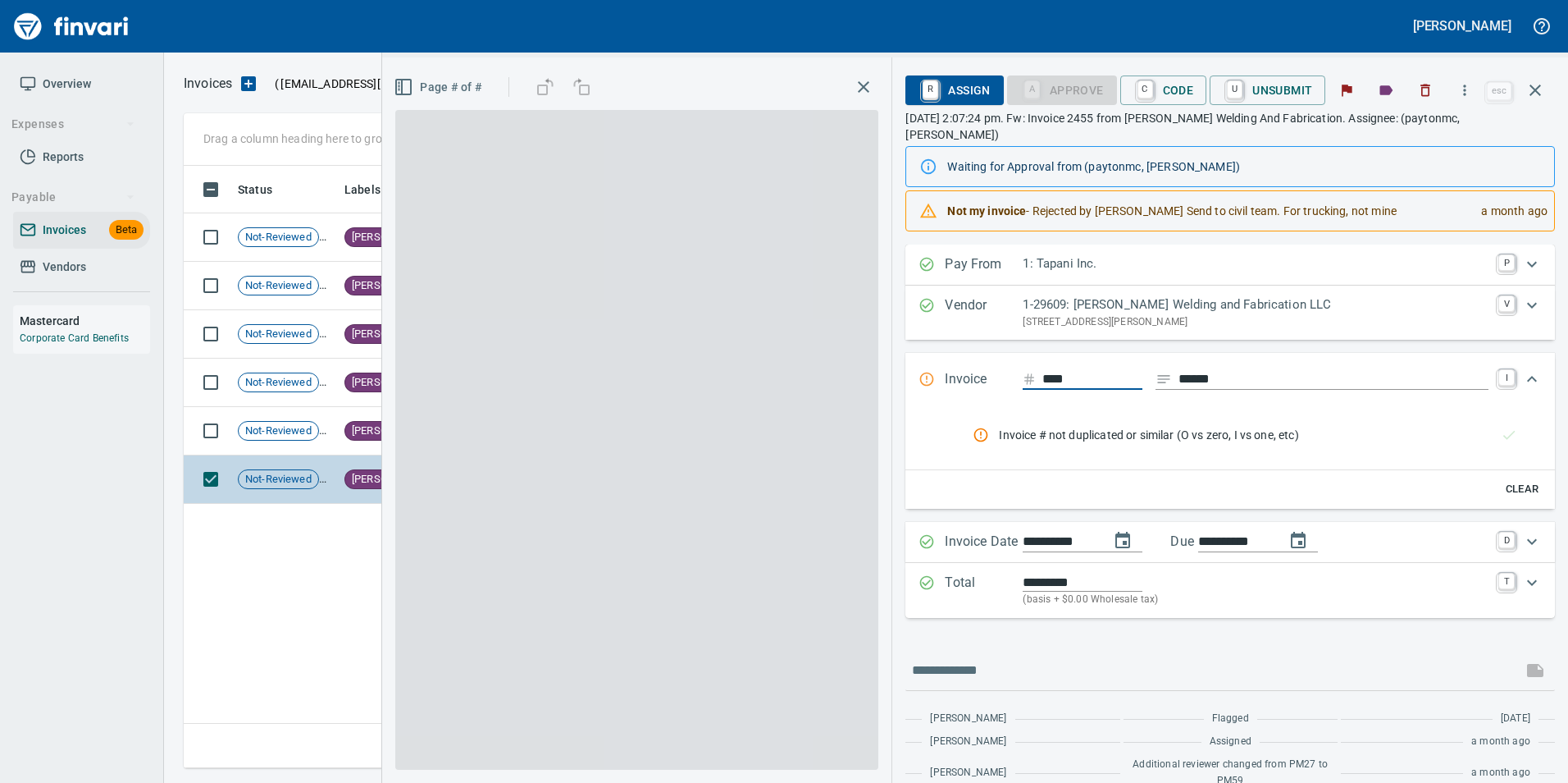
scroll to position [590, 1351]
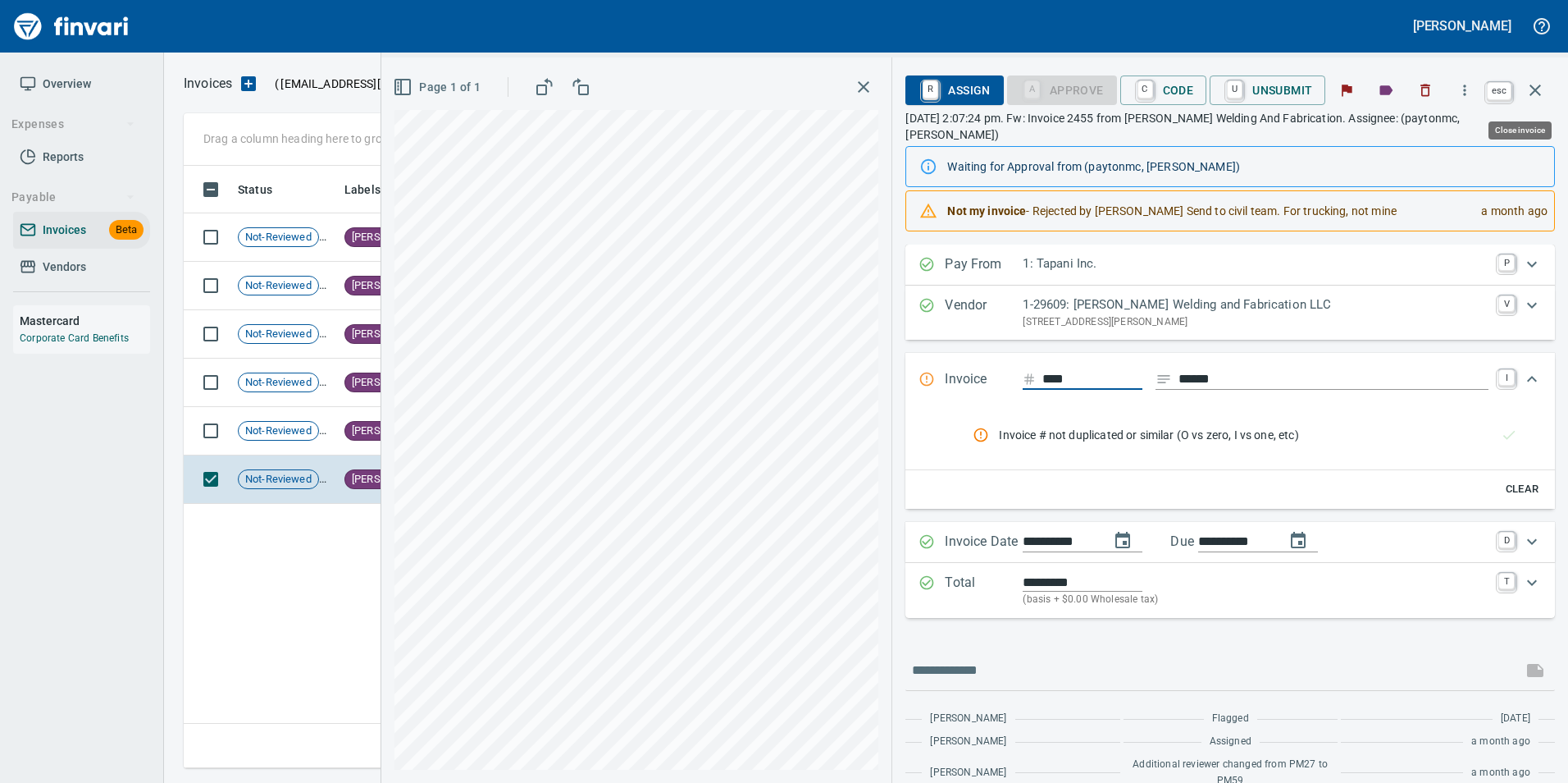
click at [1548, 91] on button "button" at bounding box center [1535, 90] width 40 height 40
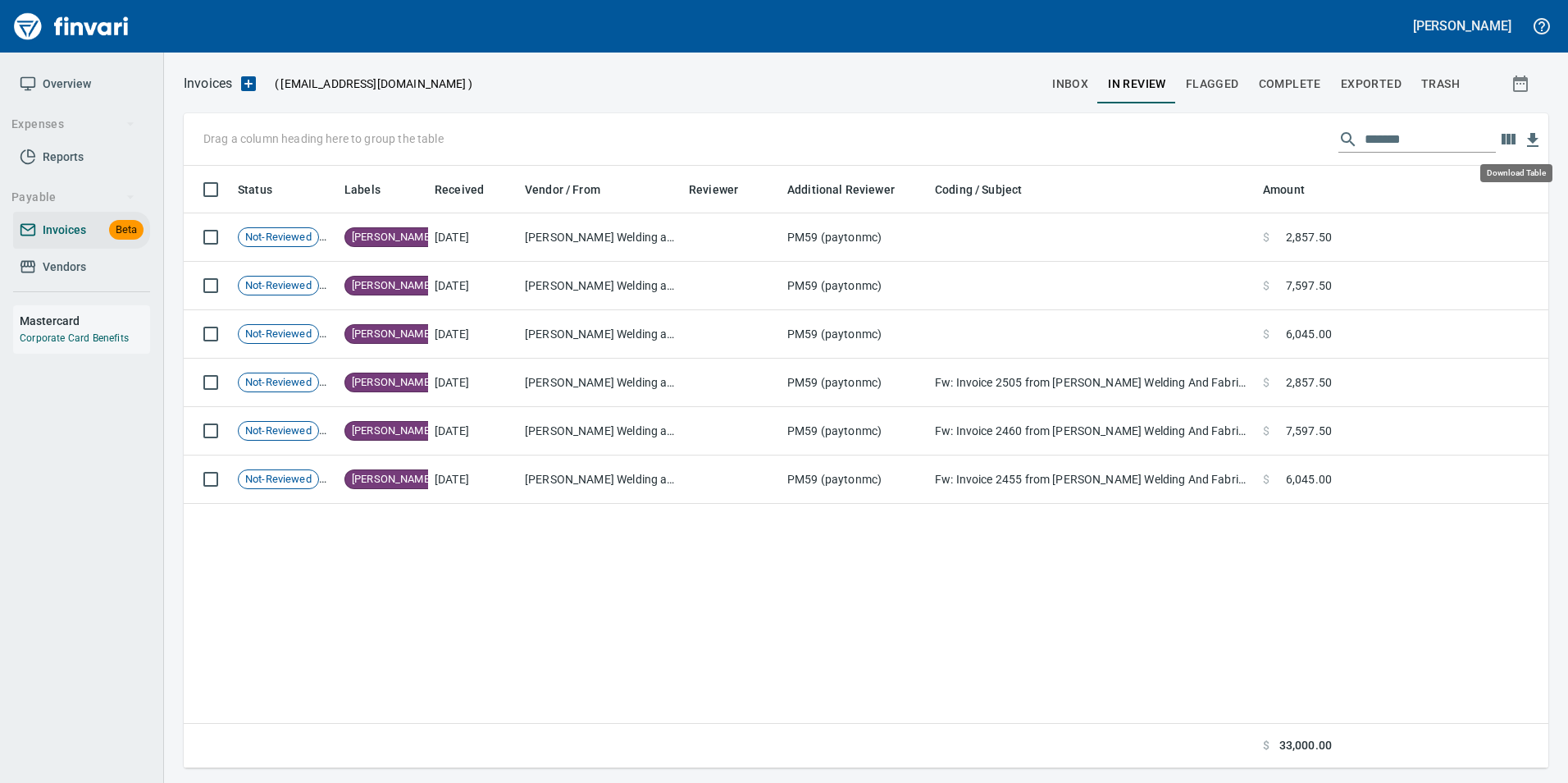
scroll to position [590, 1352]
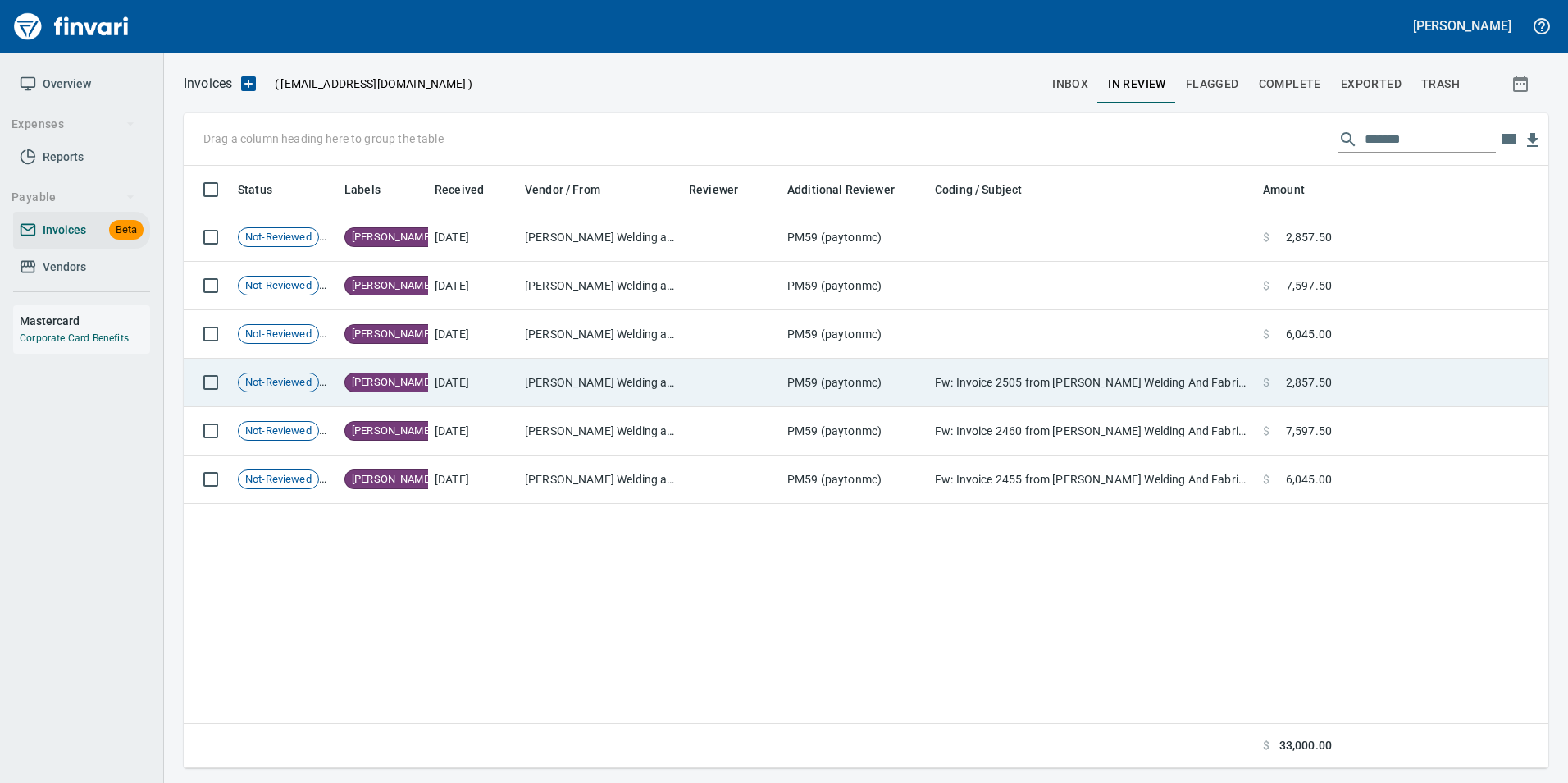
click at [1323, 390] on span "2,857.50" at bounding box center [1309, 382] width 46 height 17
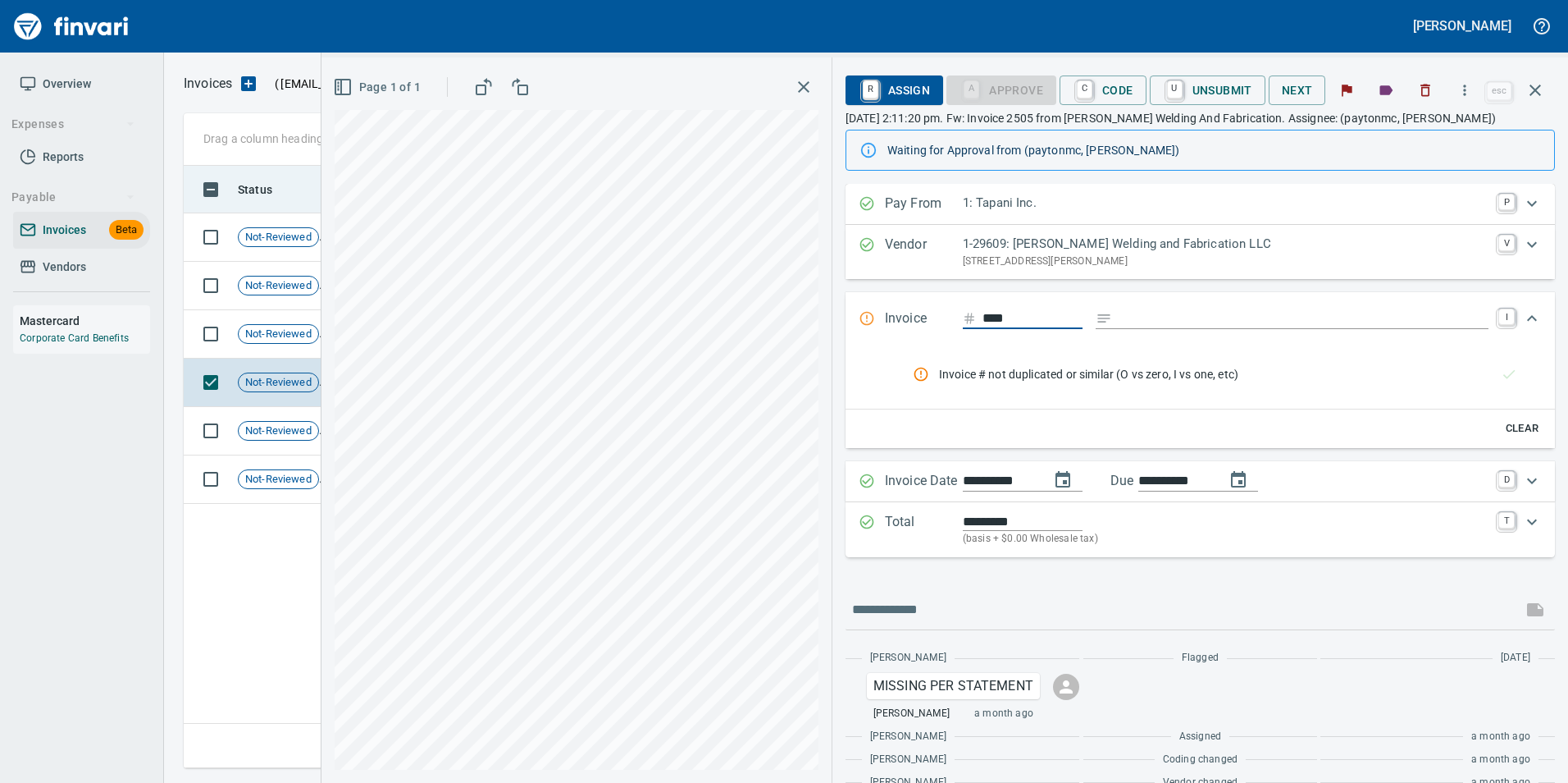
click at [1536, 93] on icon "button" at bounding box center [1535, 90] width 11 height 11
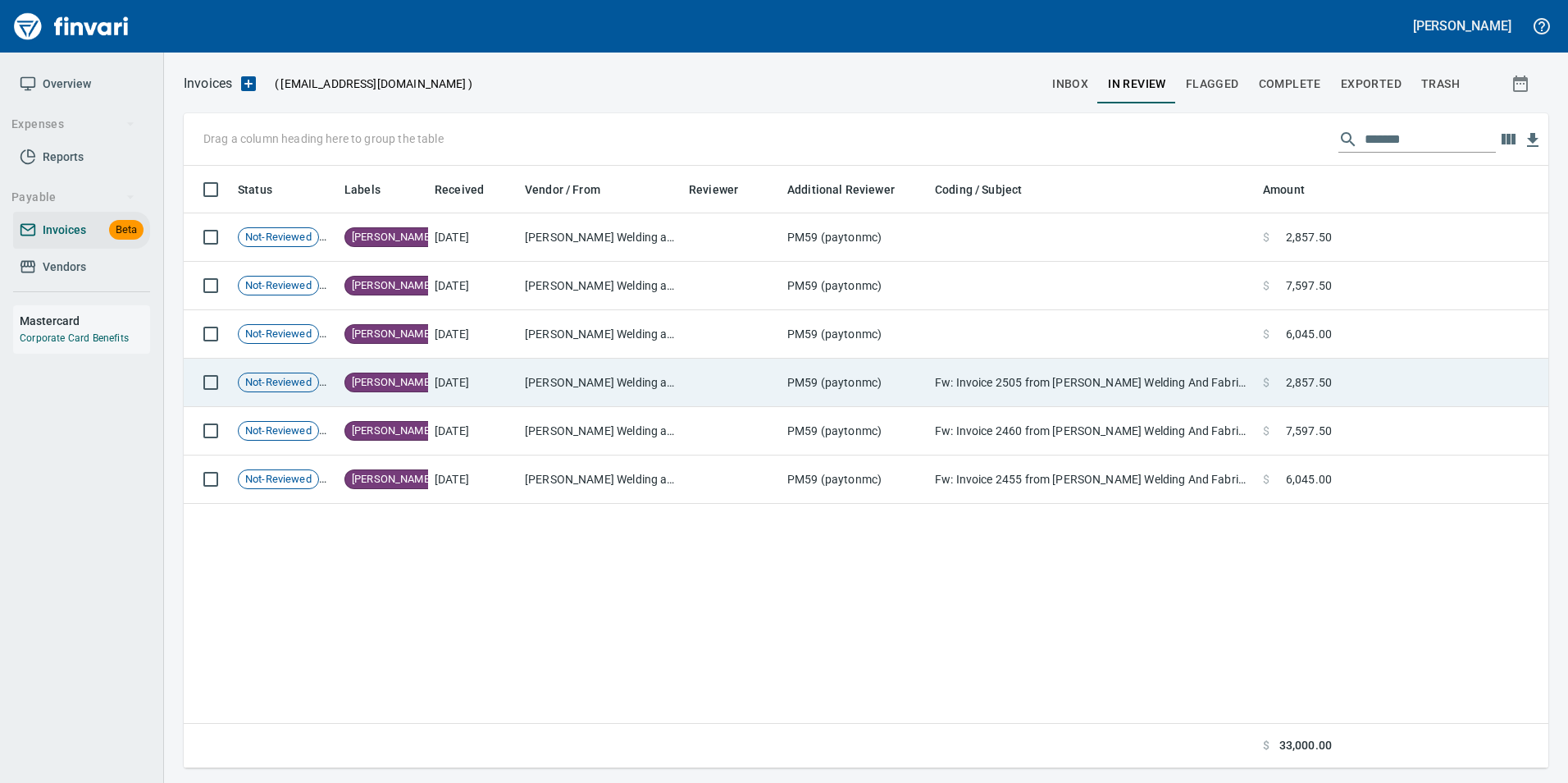
click at [1070, 396] on td "Fw: Invoice 2505 from Callies Welding And Fabrication" at bounding box center [1092, 383] width 328 height 48
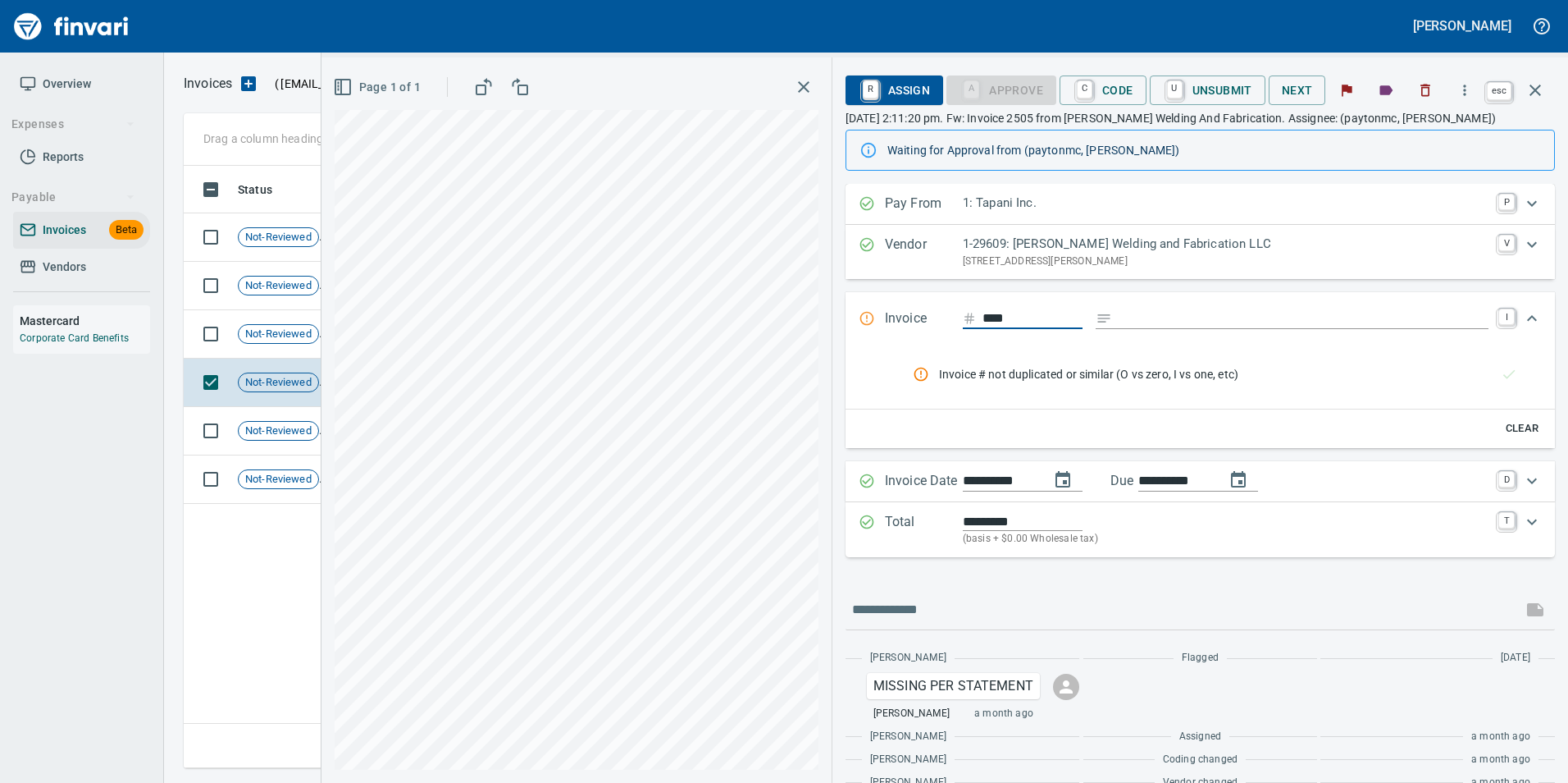
click at [1536, 86] on icon "button" at bounding box center [1535, 90] width 19 height 19
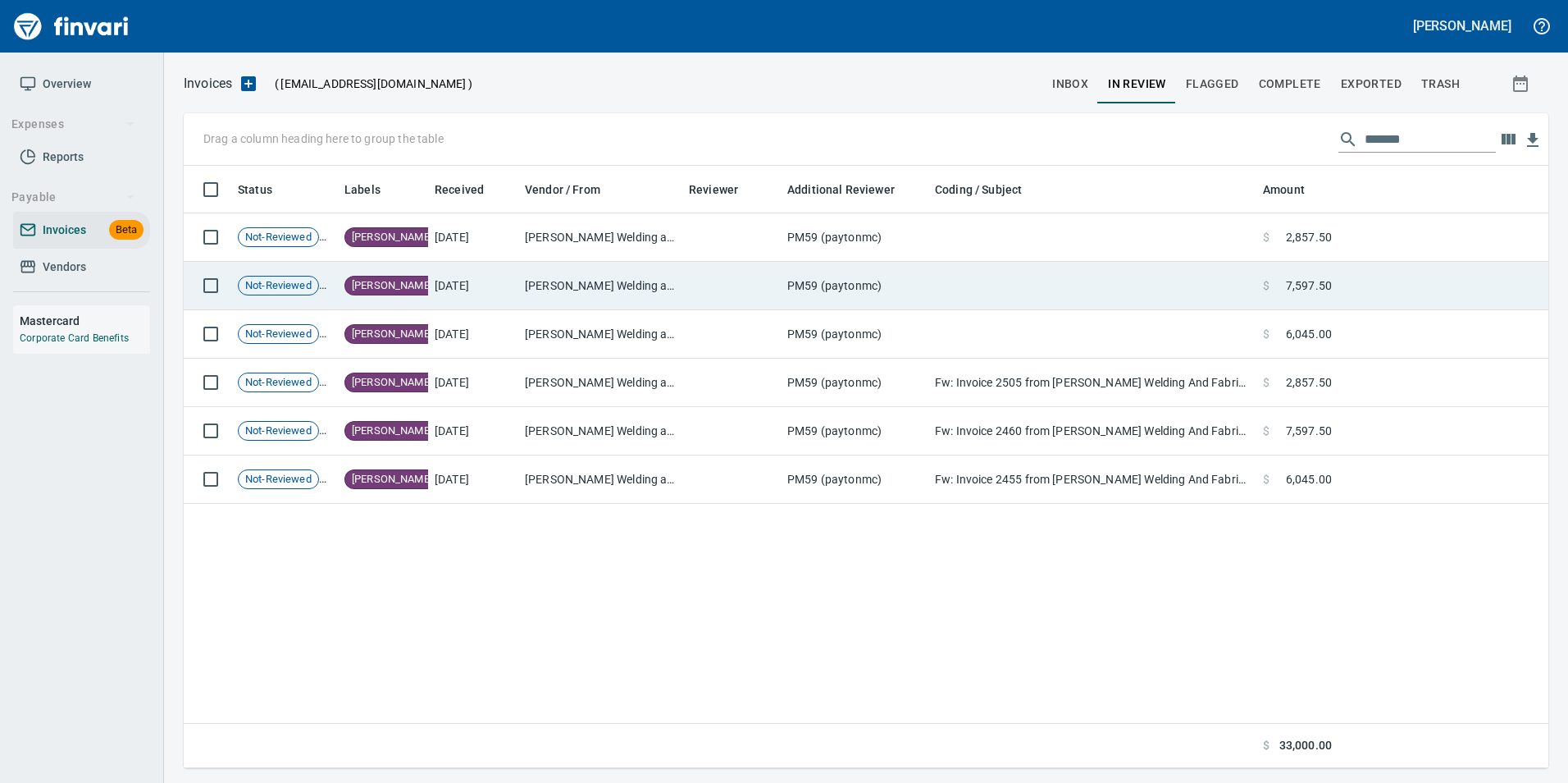
scroll to position [590, 1351]
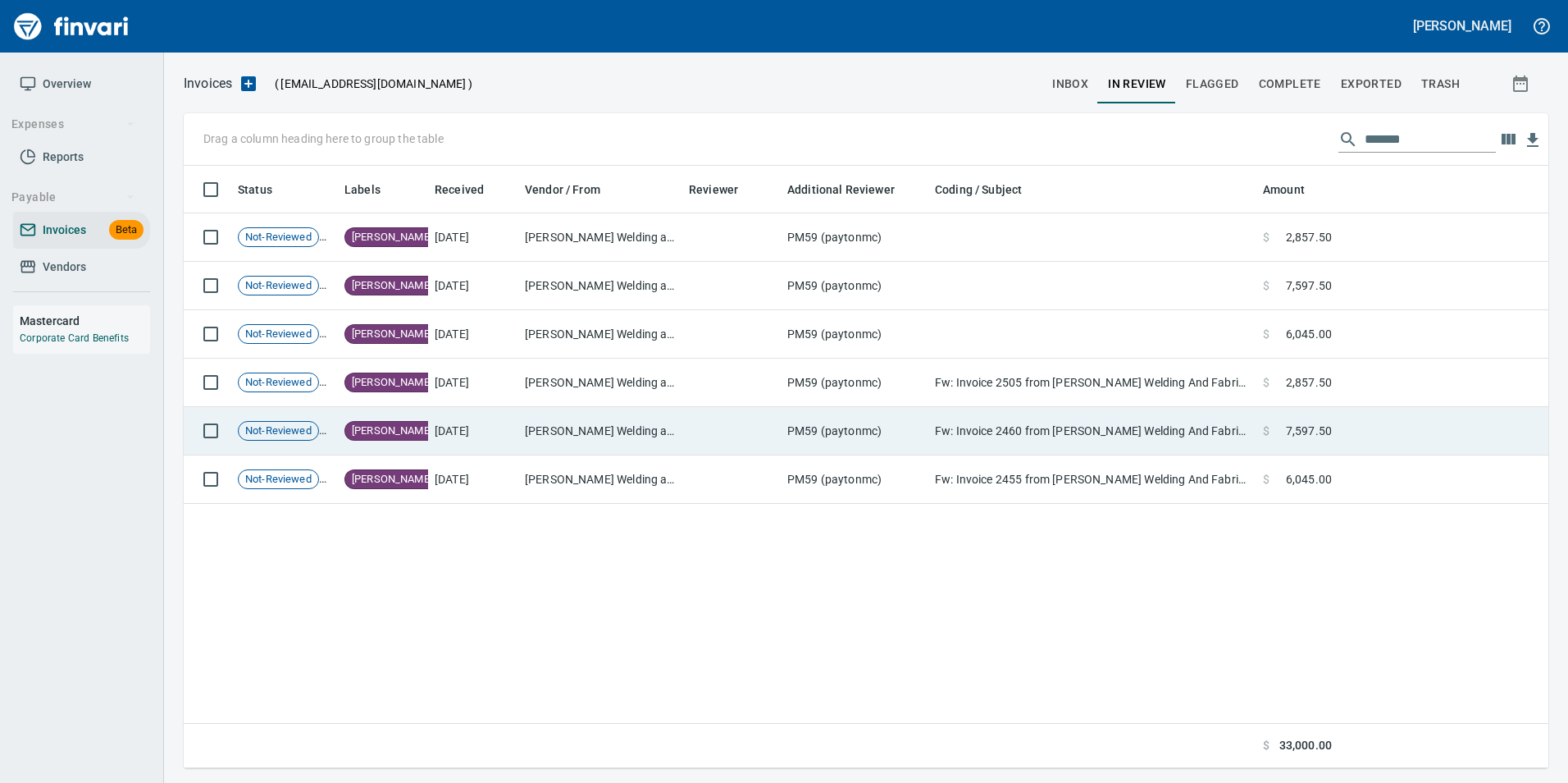
click at [1409, 413] on td at bounding box center [1443, 430] width 210 height 48
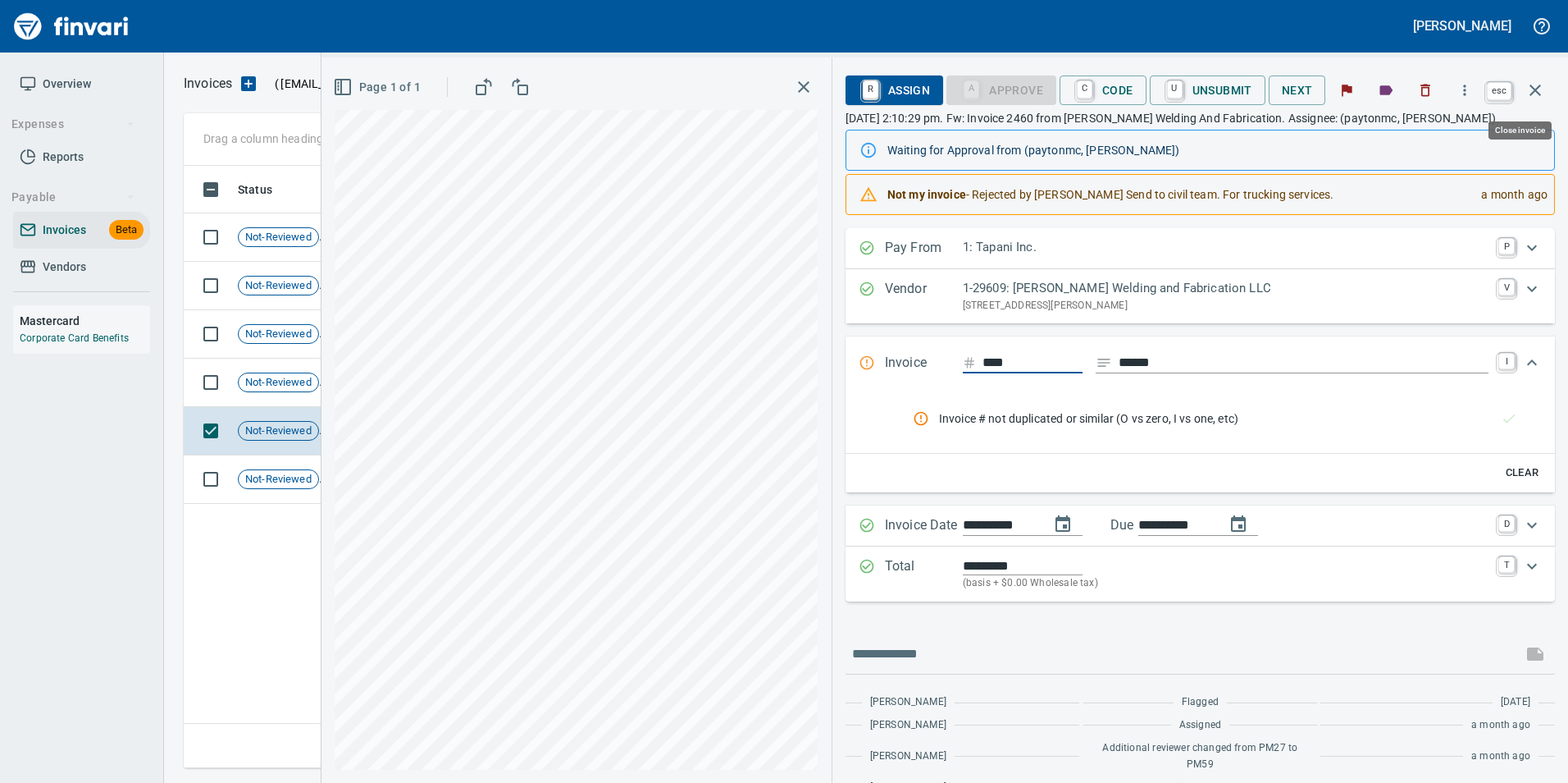
click at [1542, 82] on icon "button" at bounding box center [1535, 90] width 19 height 19
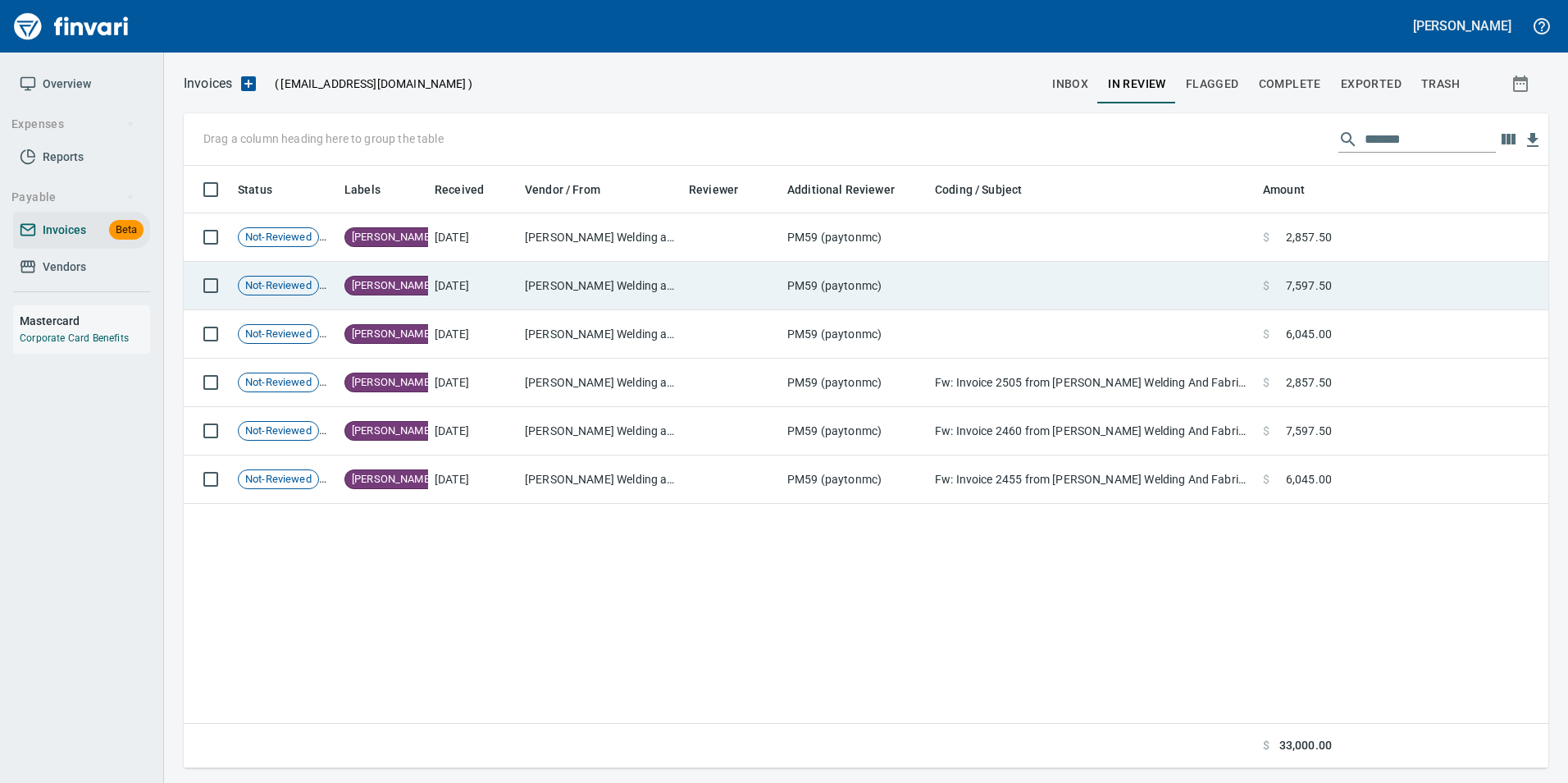
scroll to position [590, 1351]
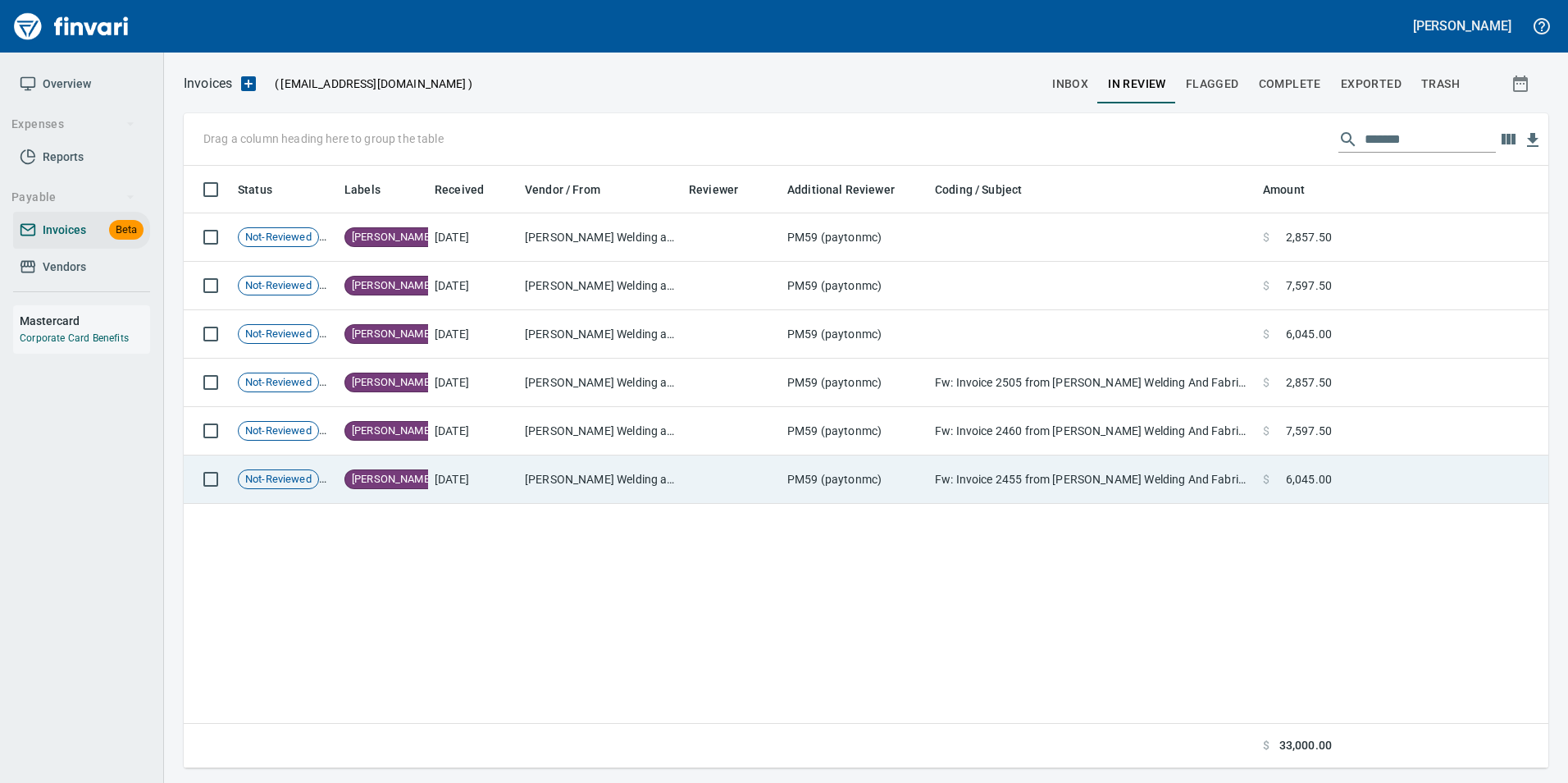
click at [1337, 471] on td "$ 6,045.00" at bounding box center [1297, 479] width 82 height 48
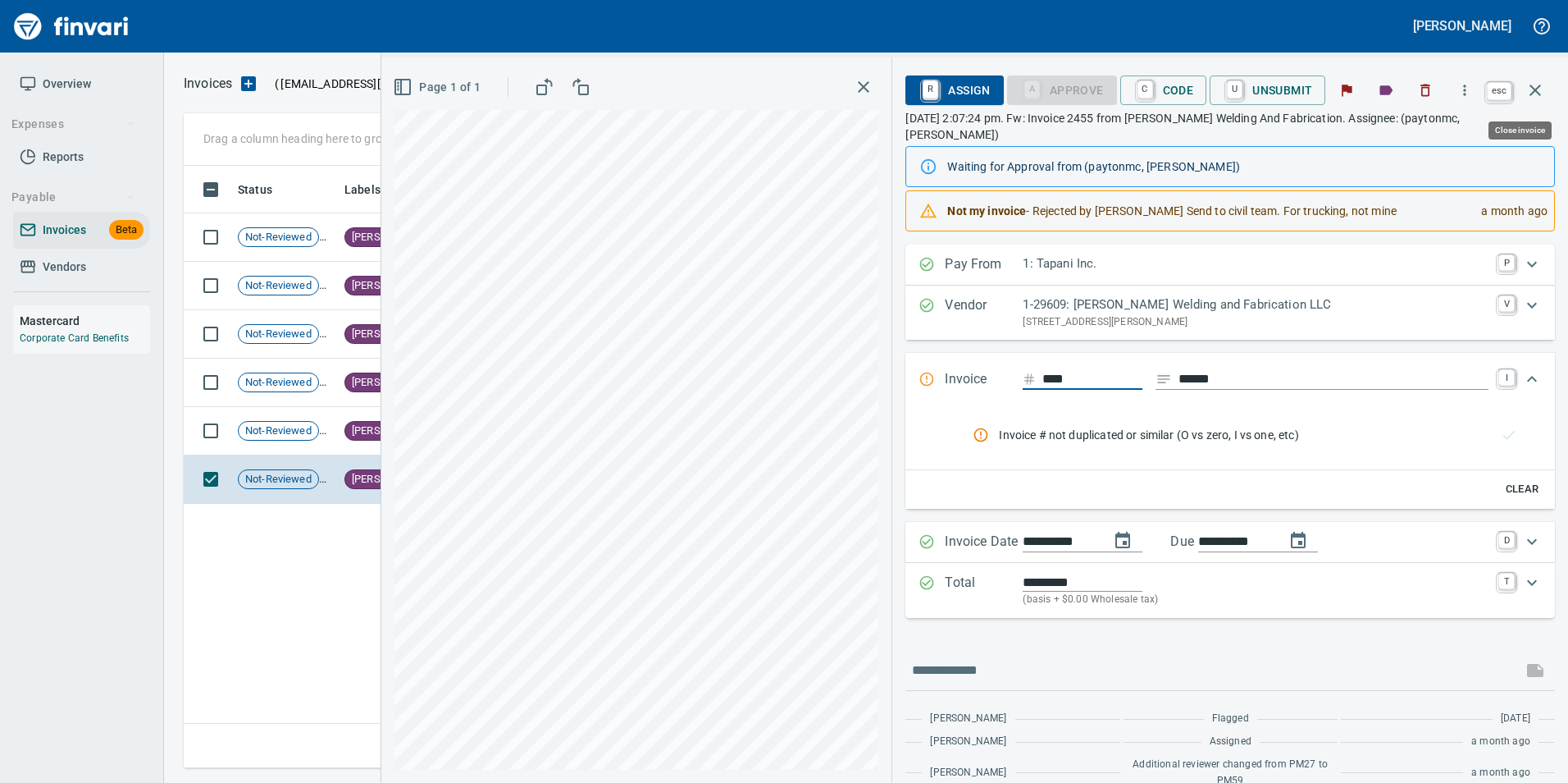
click at [1532, 91] on icon "button" at bounding box center [1535, 90] width 19 height 19
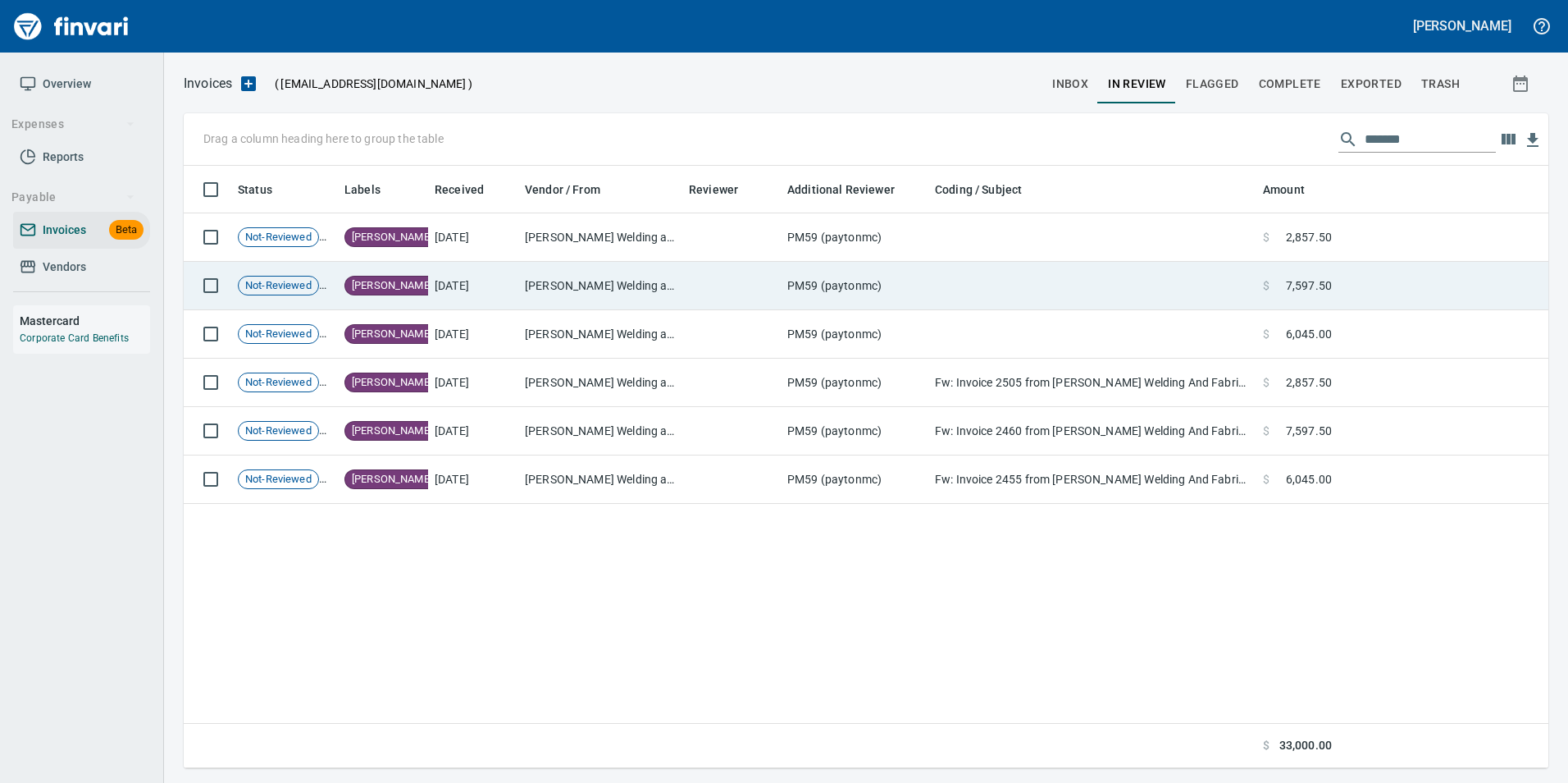
scroll to position [590, 1351]
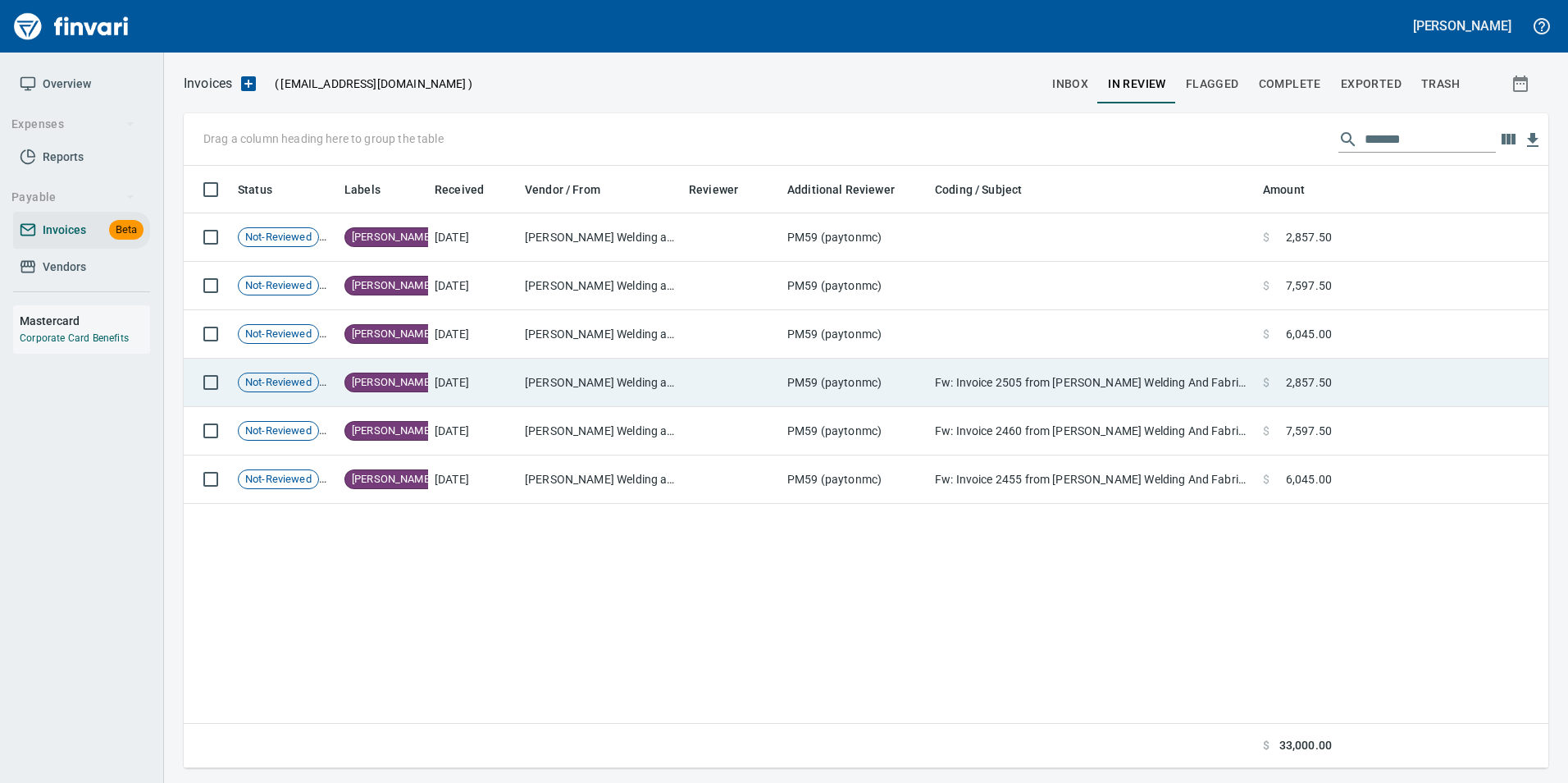
click at [1240, 360] on td "Fw: Invoice 2505 from Callies Welding And Fabrication" at bounding box center [1092, 383] width 328 height 48
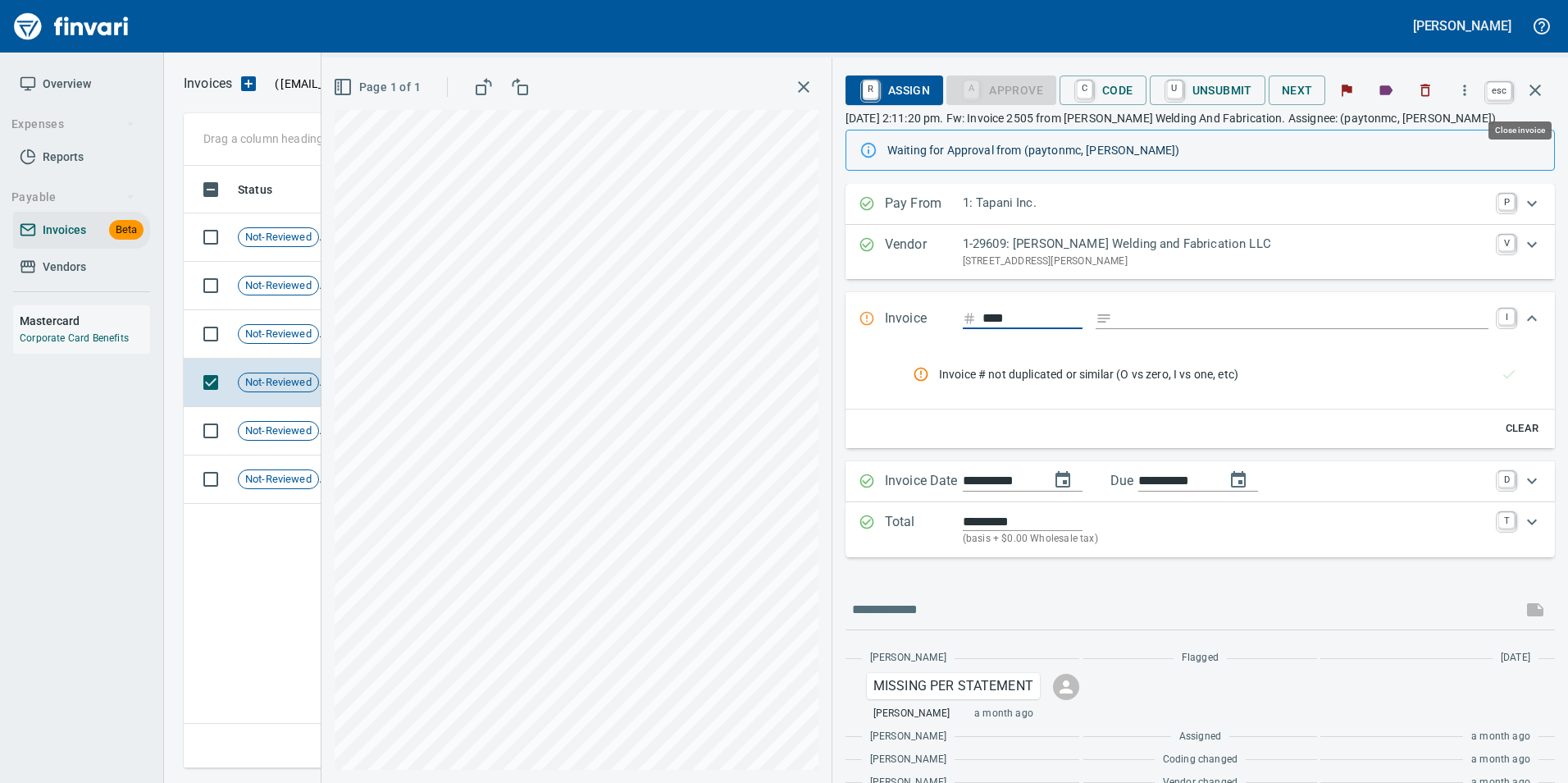
scroll to position [590, 1351]
click at [1529, 99] on icon "button" at bounding box center [1535, 90] width 19 height 19
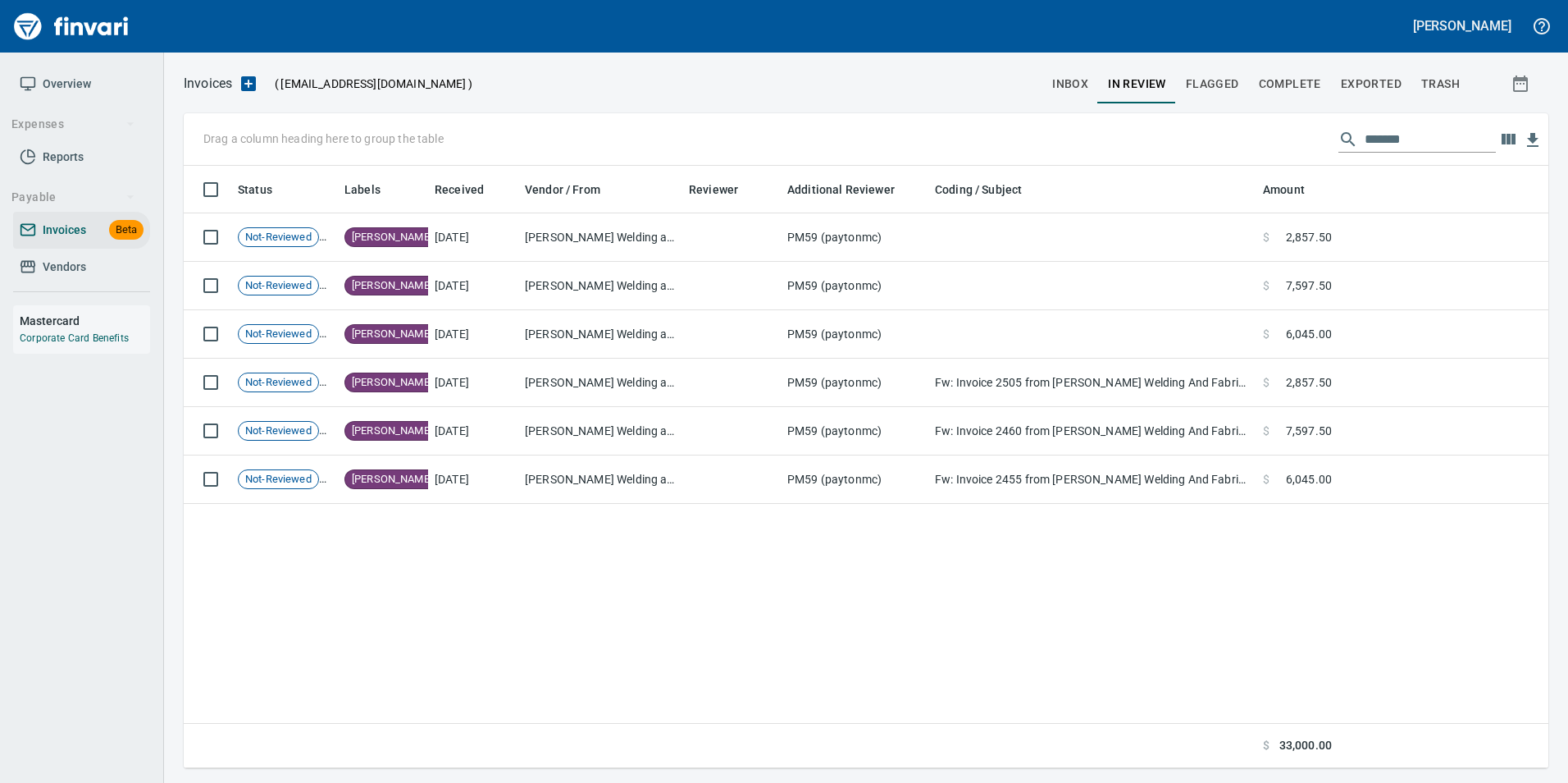
scroll to position [590, 1352]
click at [1394, 142] on input "*******" at bounding box center [1430, 139] width 131 height 26
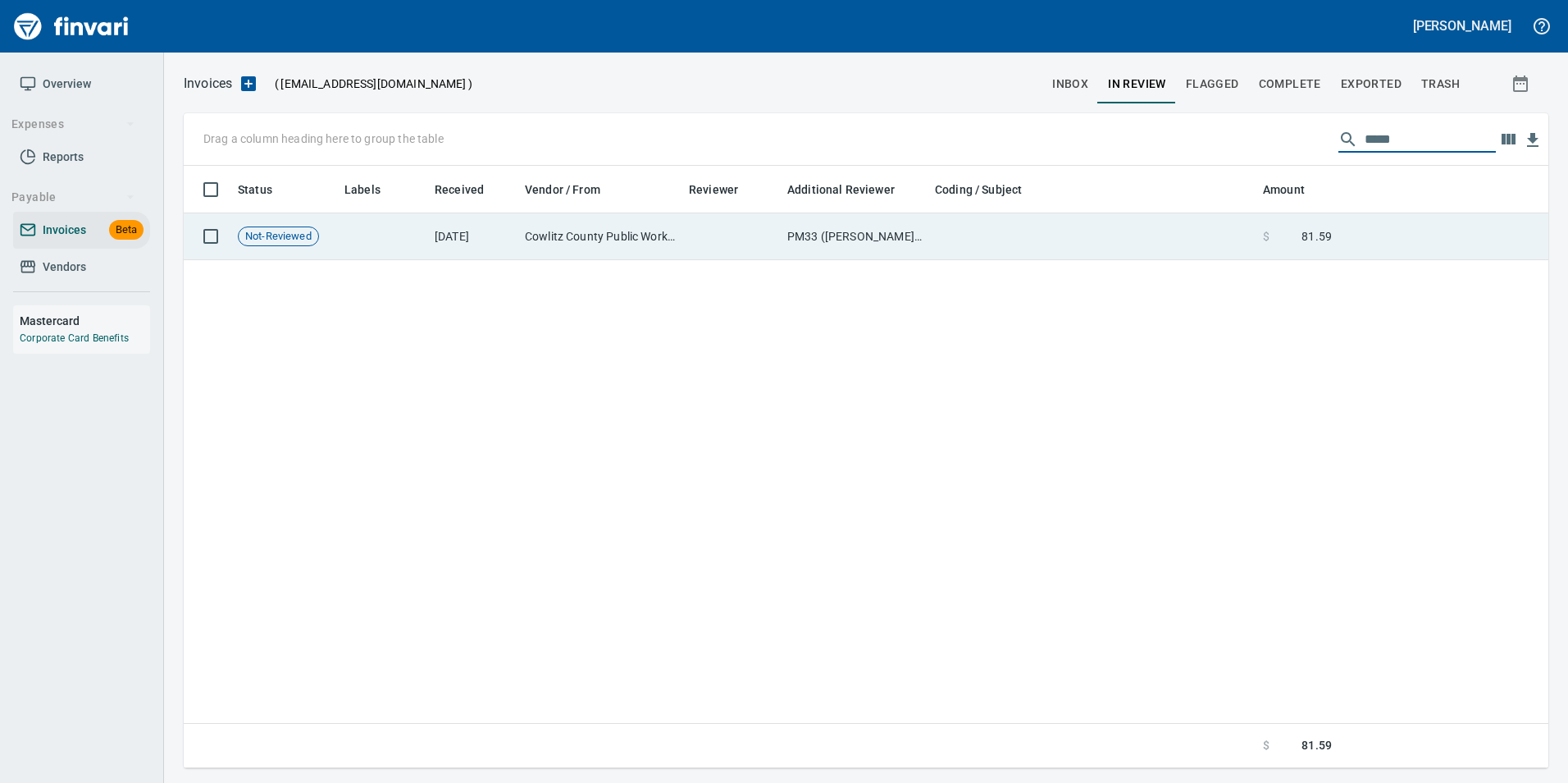
click at [1311, 246] on td "$ 81.59" at bounding box center [1297, 236] width 82 height 47
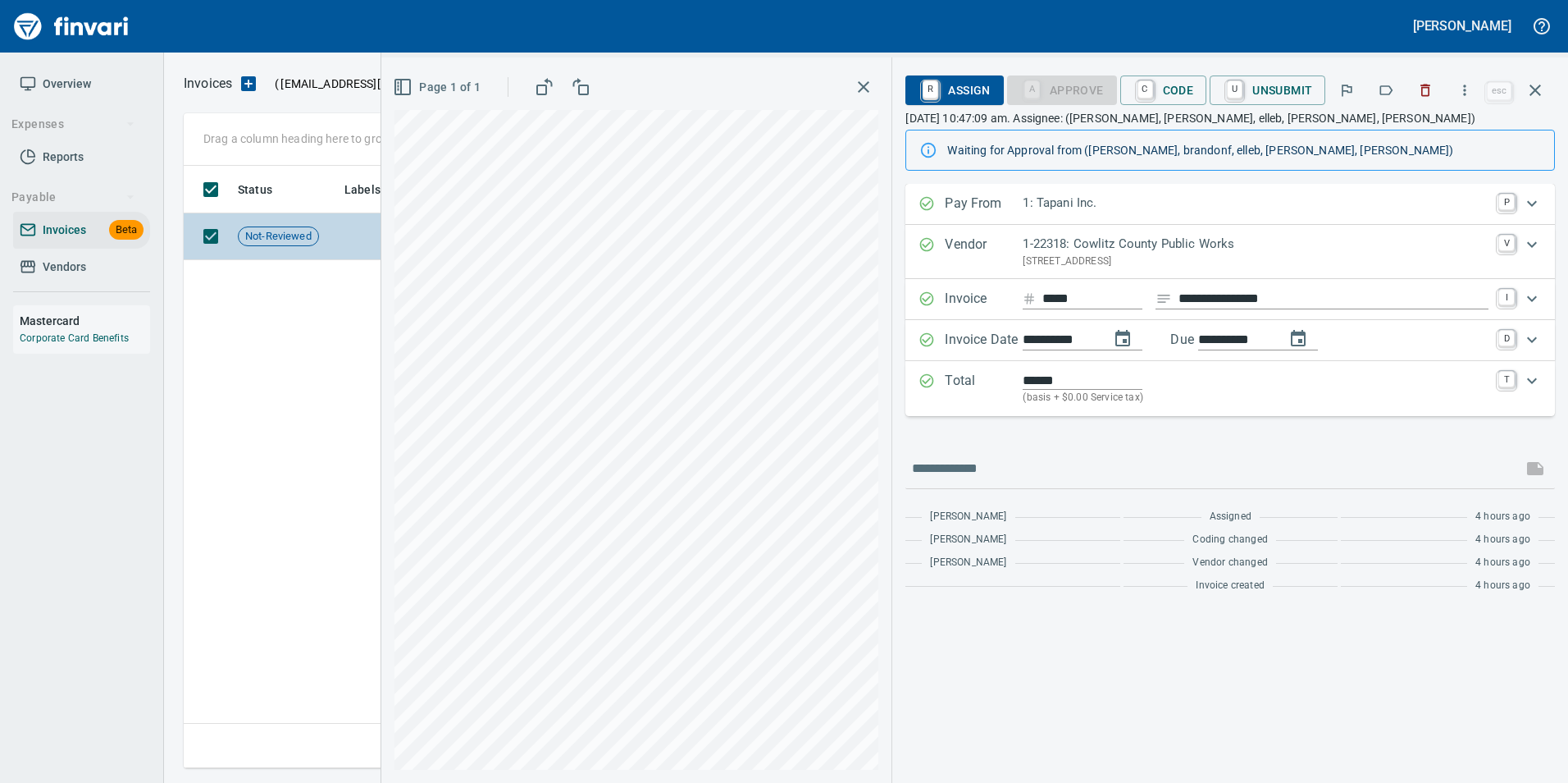
click at [1538, 96] on icon "button" at bounding box center [1535, 90] width 19 height 19
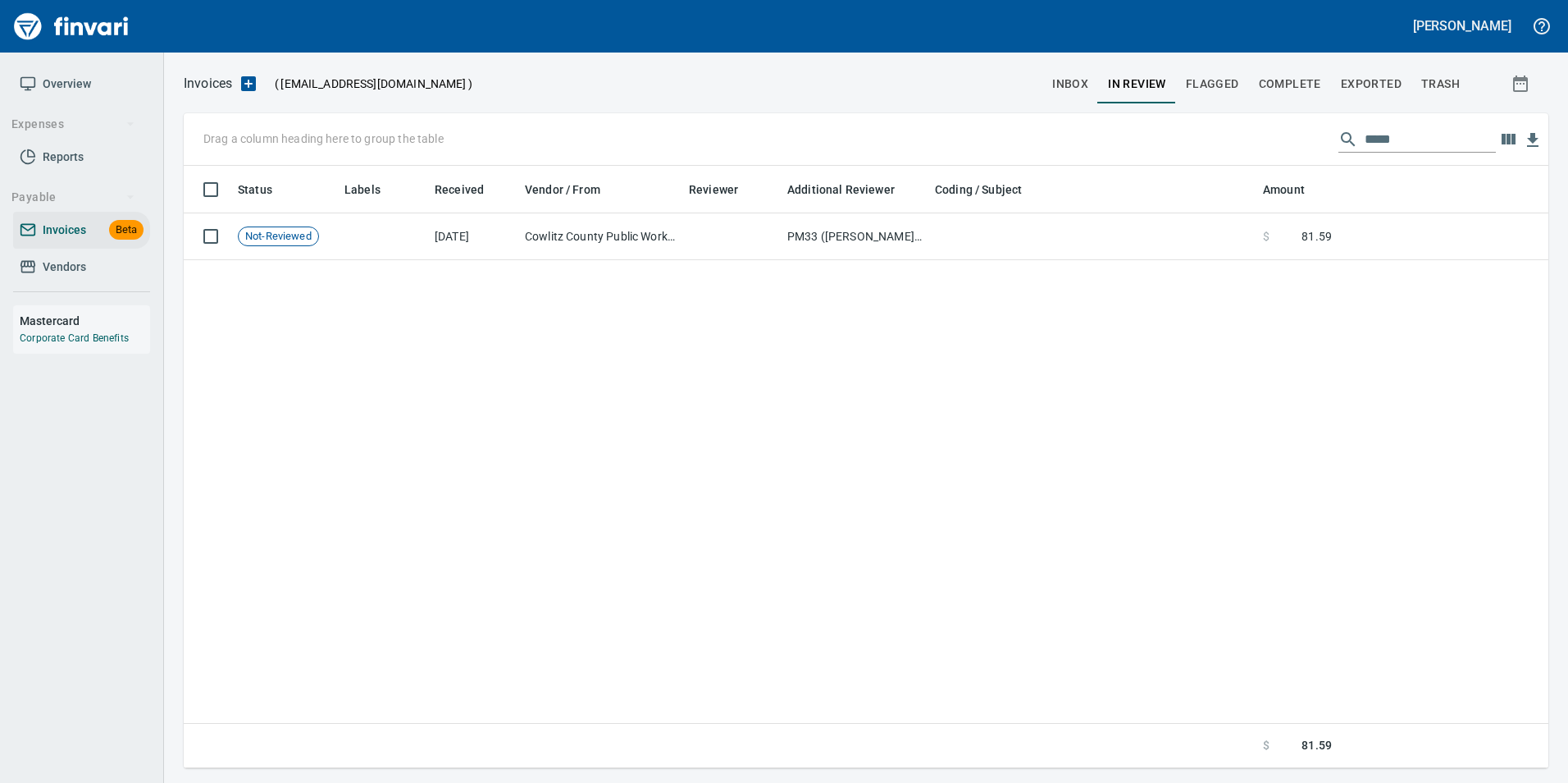
click at [1406, 139] on input "*****" at bounding box center [1430, 139] width 131 height 26
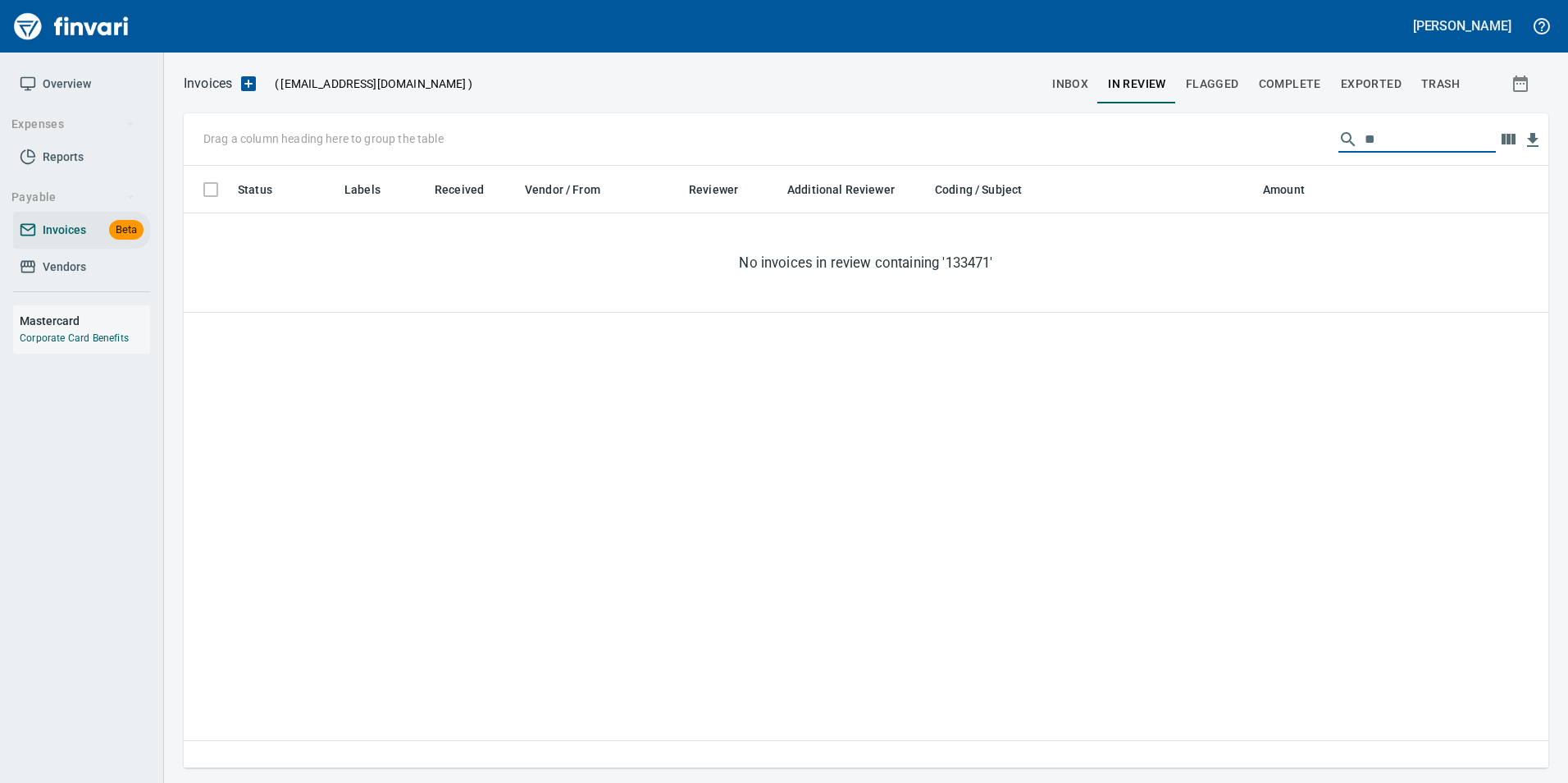
type input "*"
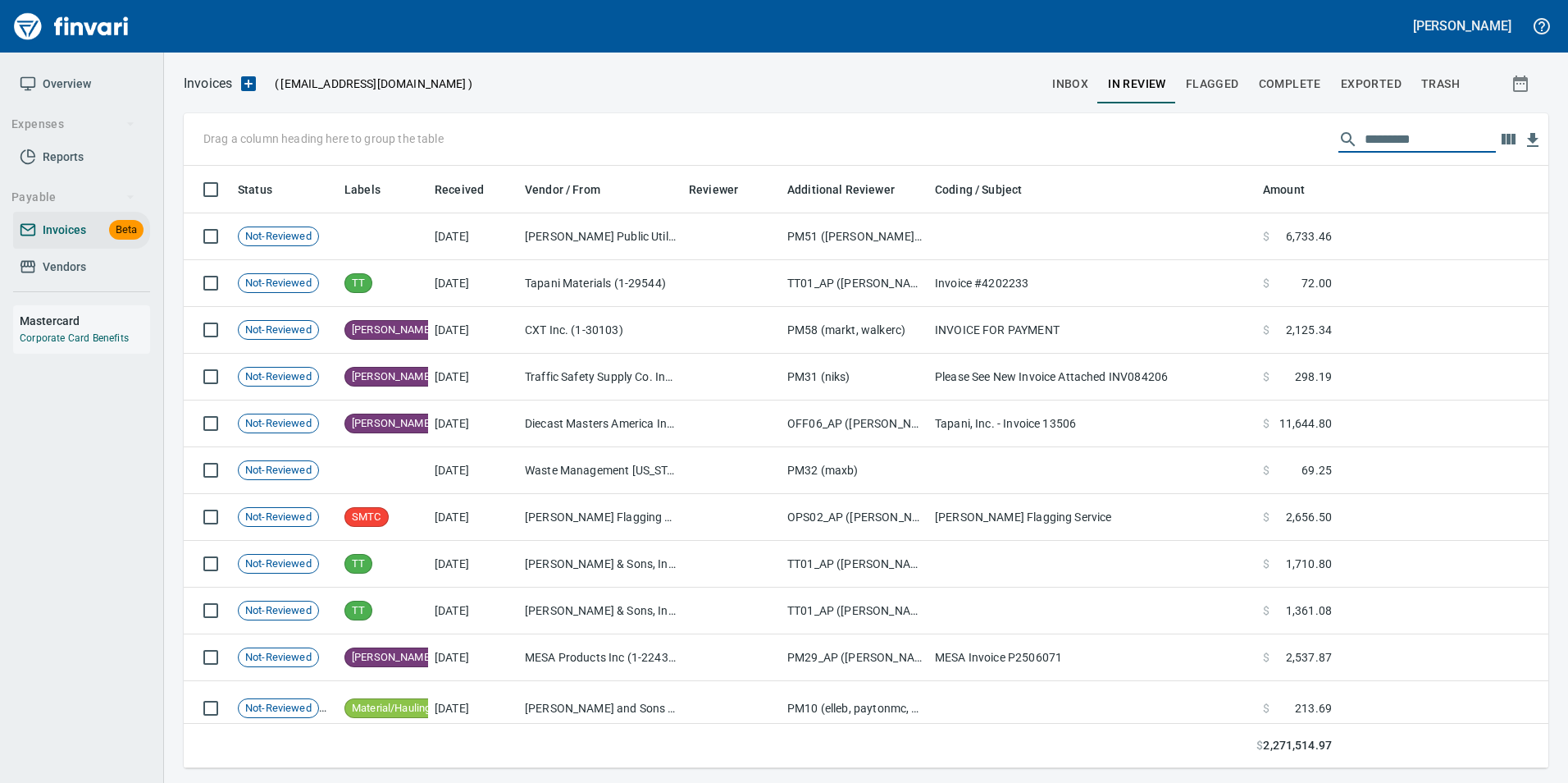
click at [1407, 138] on input "text" at bounding box center [1430, 139] width 131 height 26
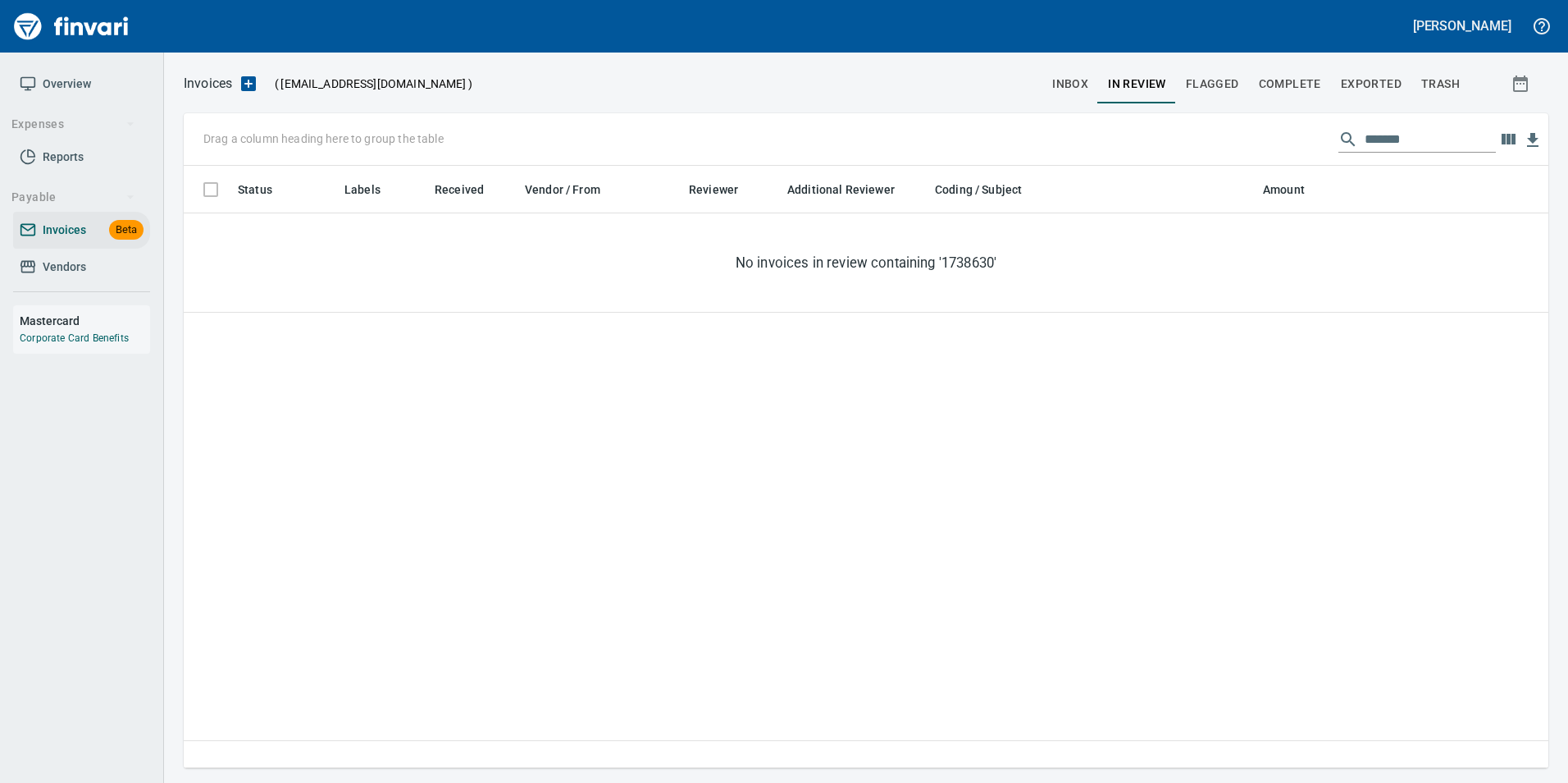
click at [1376, 130] on input "*******" at bounding box center [1430, 139] width 131 height 26
click at [1364, 141] on input "******" at bounding box center [1430, 139] width 131 height 26
type input "*****"
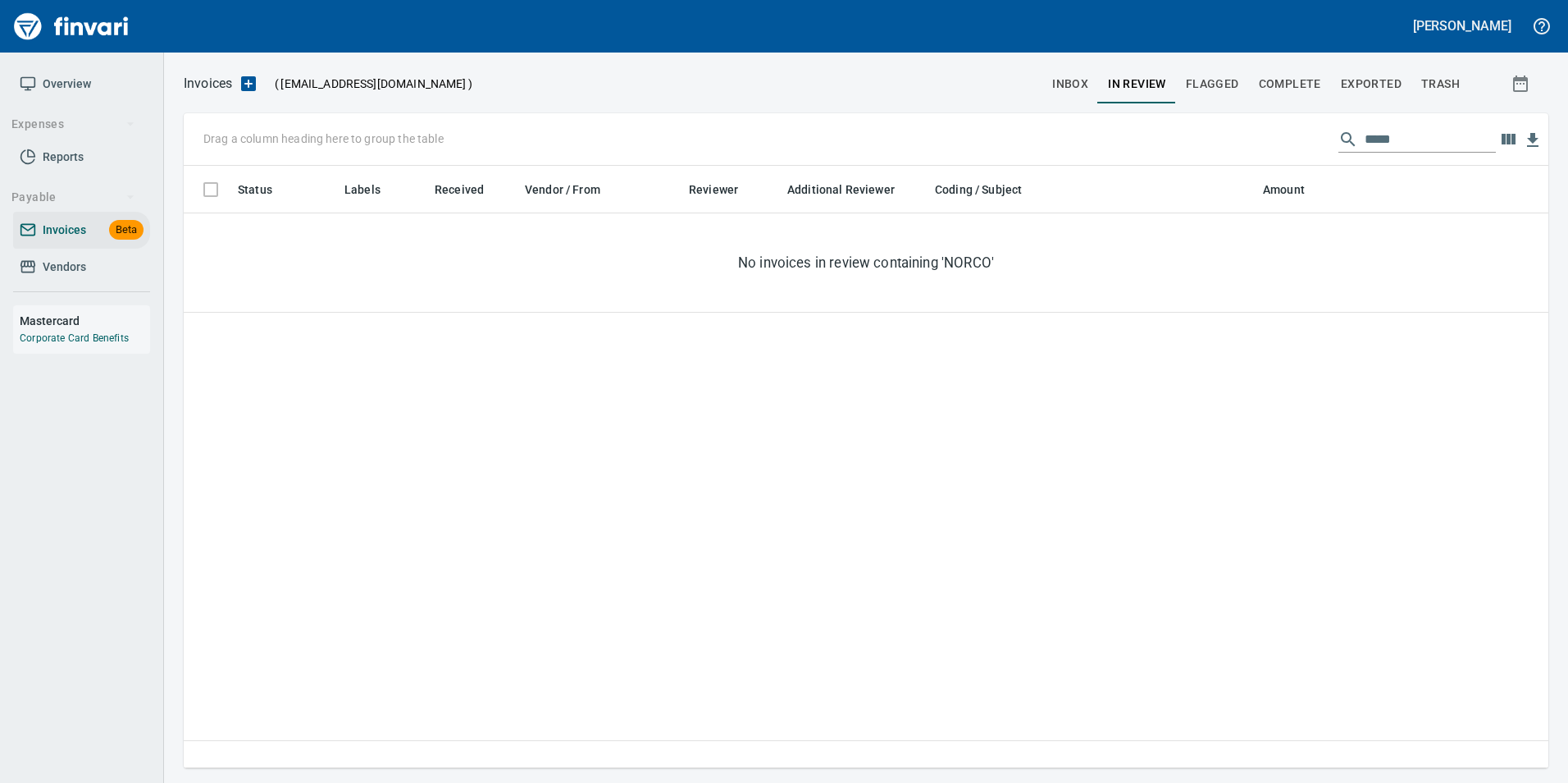
click at [1216, 105] on div "Invoices ( tapani-invoices@finvari.net ) inbox In Review Flagged Complete Expor…" at bounding box center [866, 420] width 1404 height 696
click at [1366, 139] on input "*****" at bounding box center [1430, 139] width 131 height 26
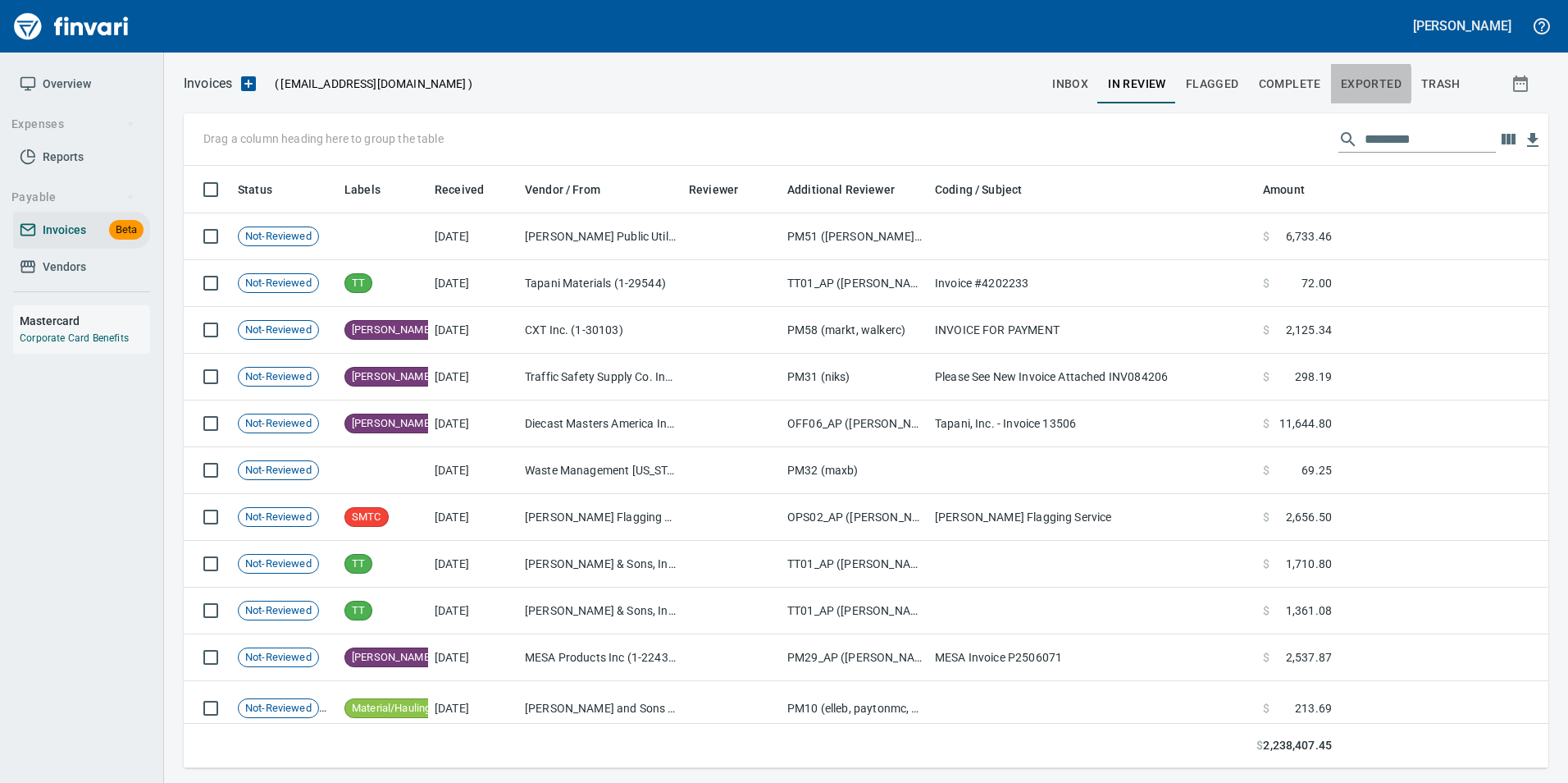
click at [1337, 84] on button "Exported" at bounding box center [1371, 84] width 80 height 40
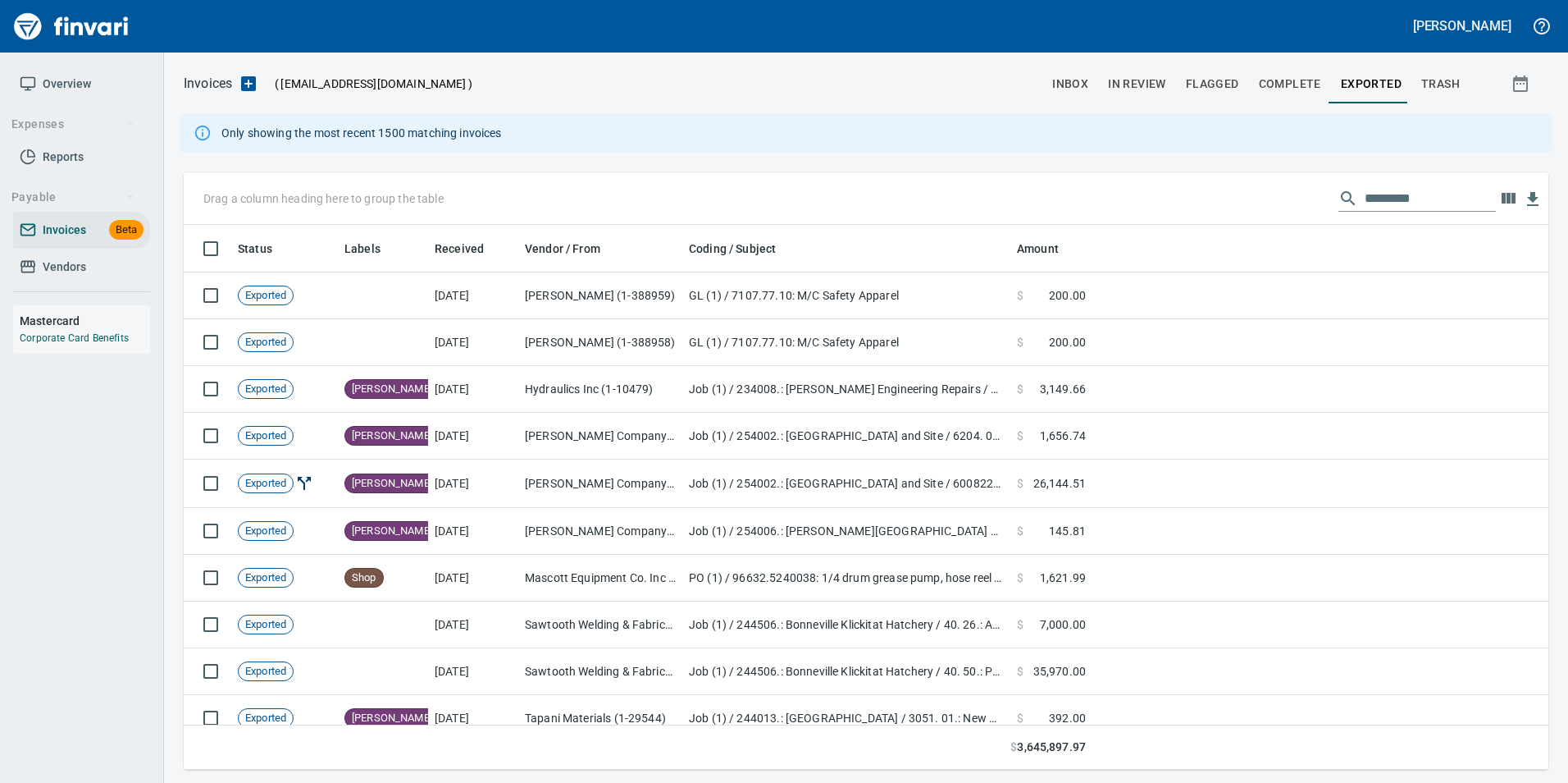
scroll to position [533, 1340]
click at [1446, 198] on input "text" at bounding box center [1430, 198] width 131 height 26
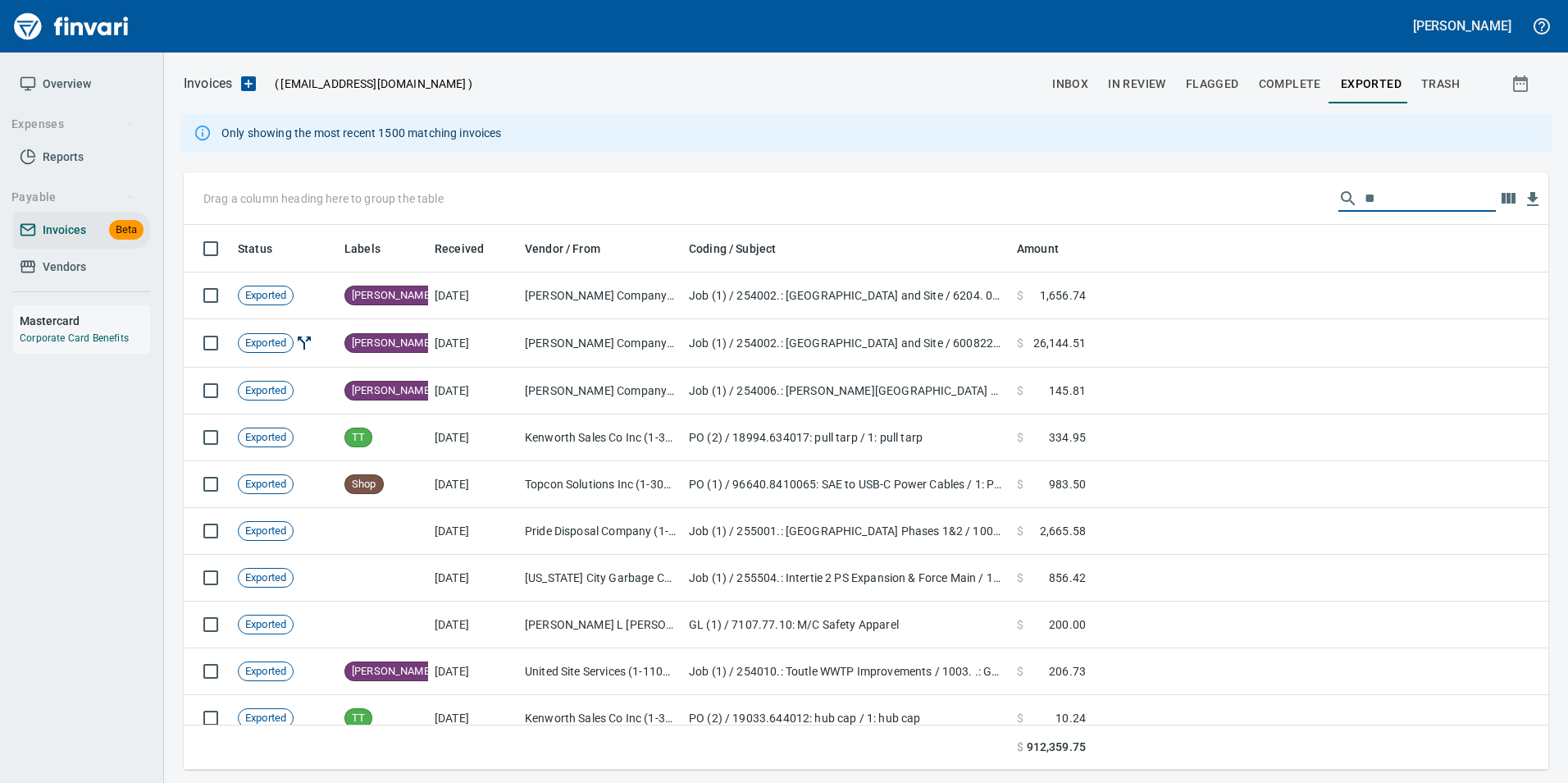
type input "*"
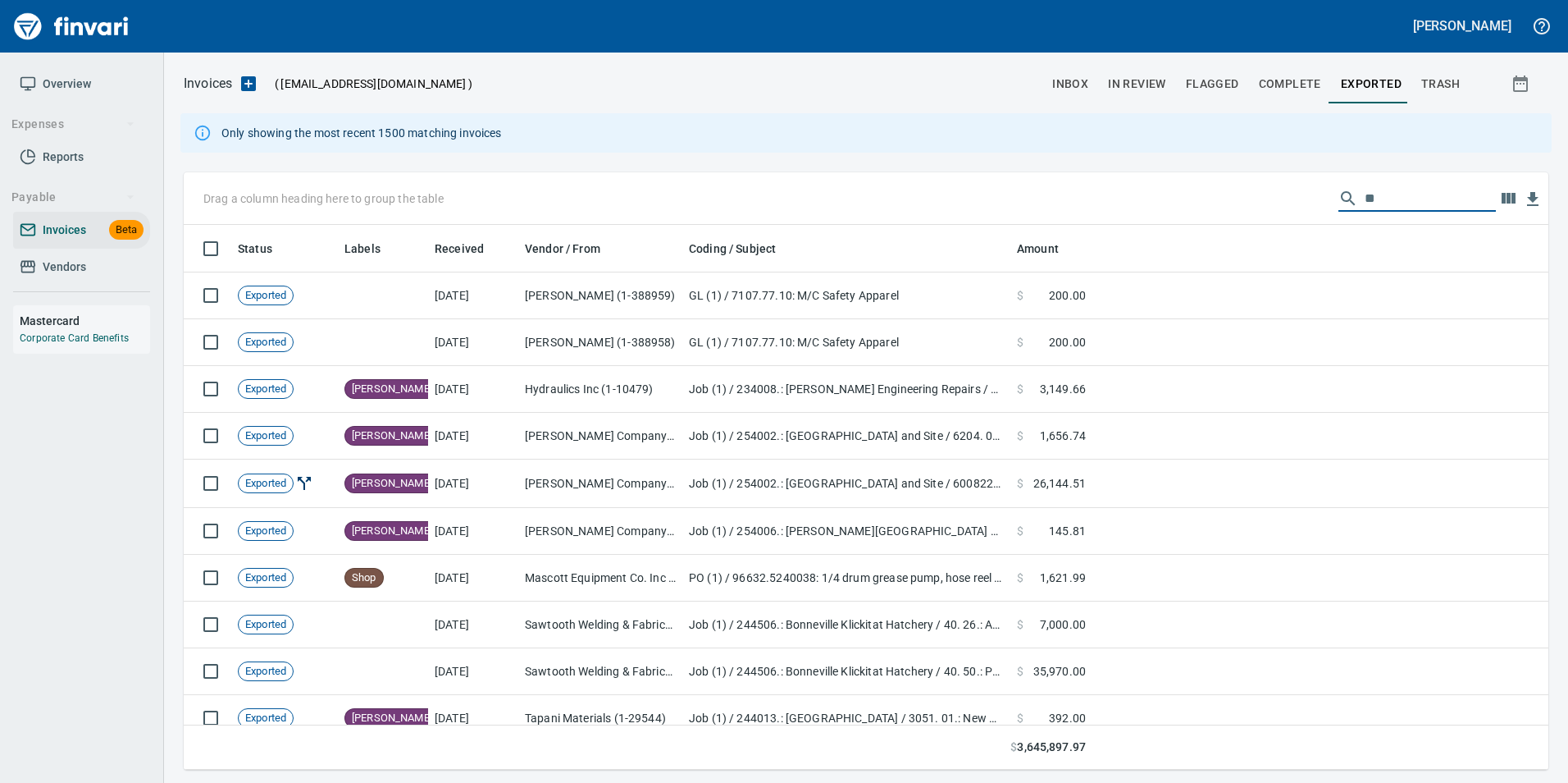
type input "*"
click at [1275, 75] on span "Complete" at bounding box center [1289, 84] width 63 height 20
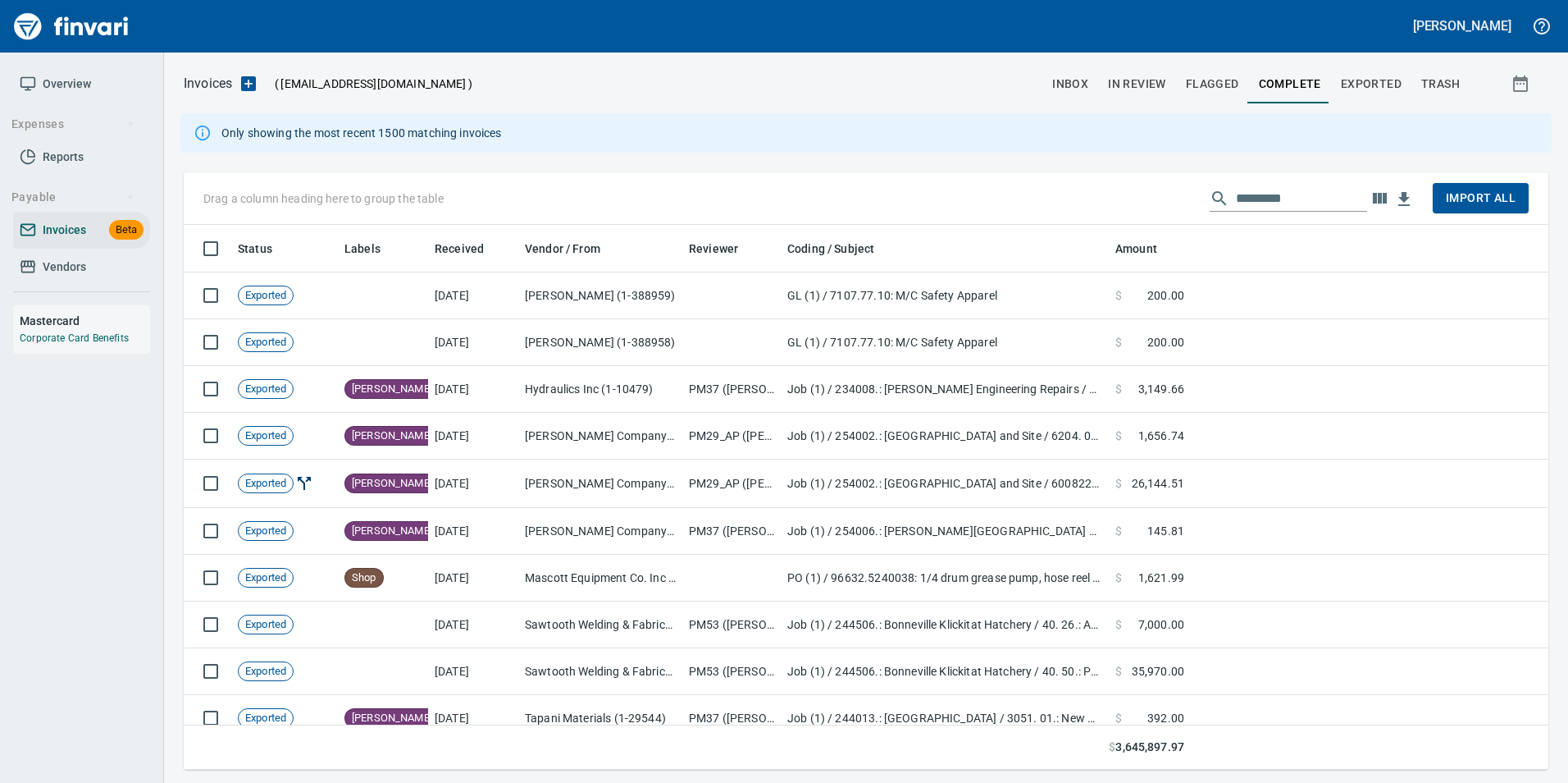
scroll to position [533, 1340]
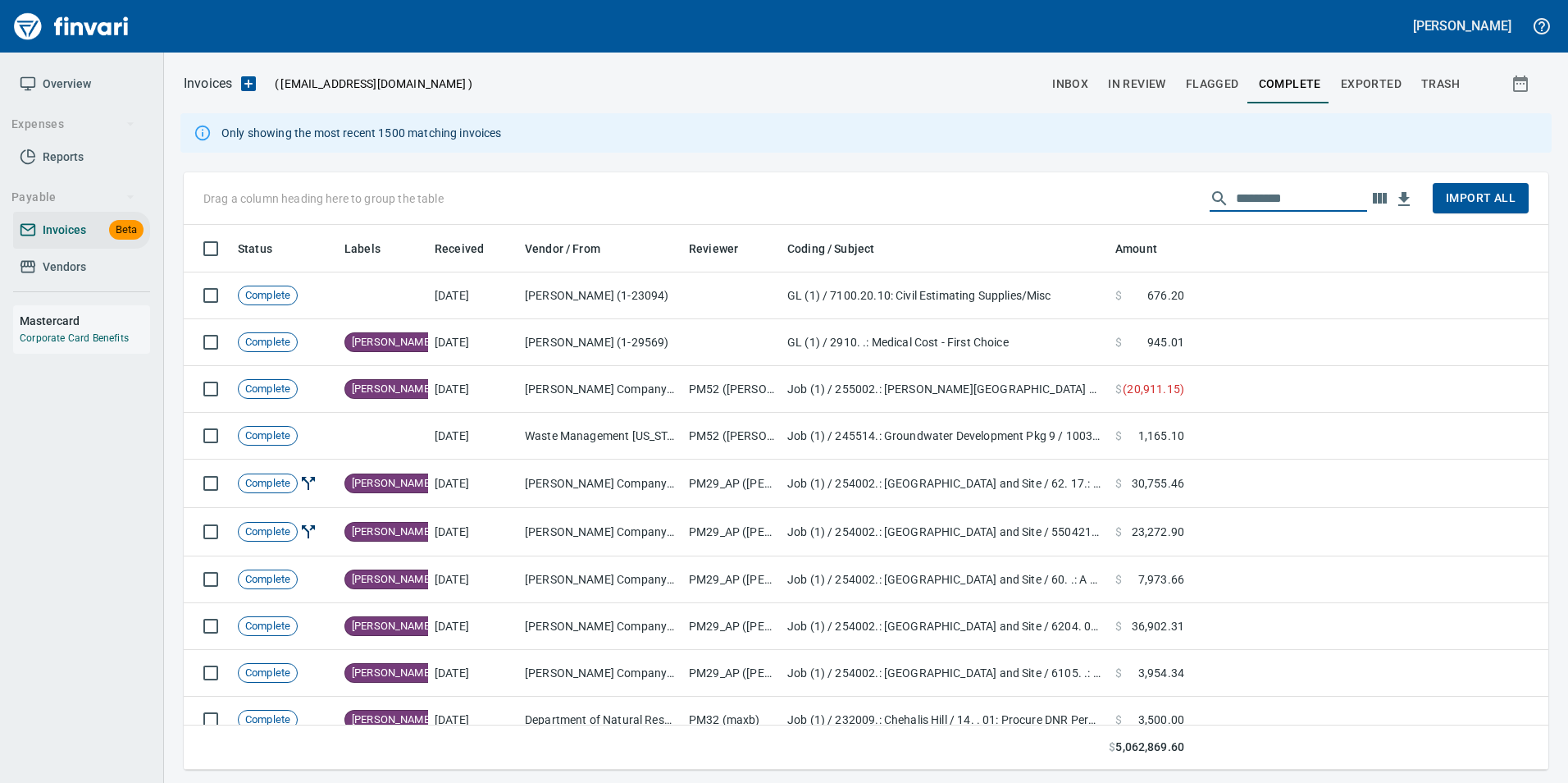
click at [1254, 202] on input "text" at bounding box center [1301, 198] width 131 height 26
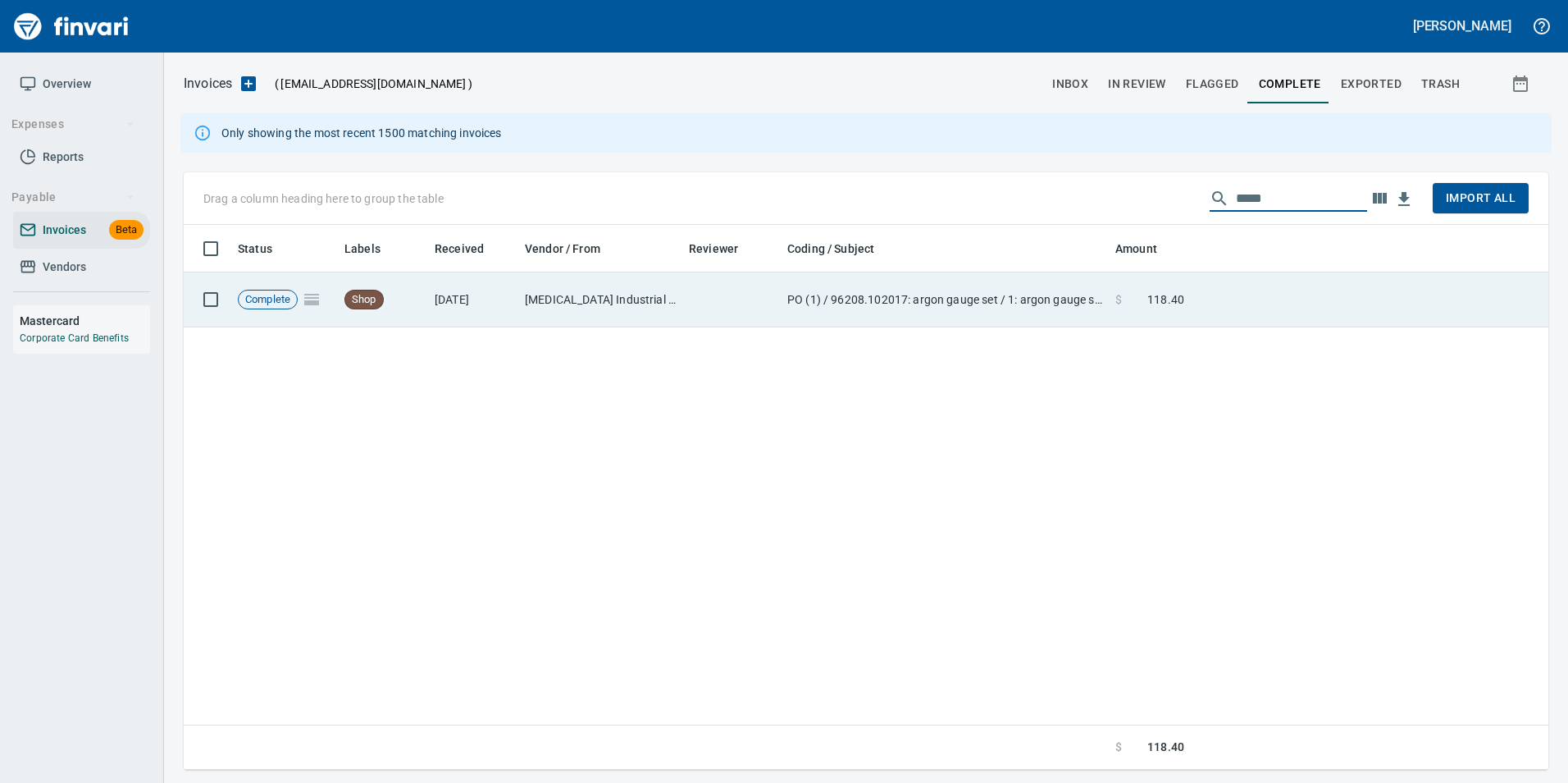
click at [1266, 304] on td at bounding box center [1370, 300] width 358 height 55
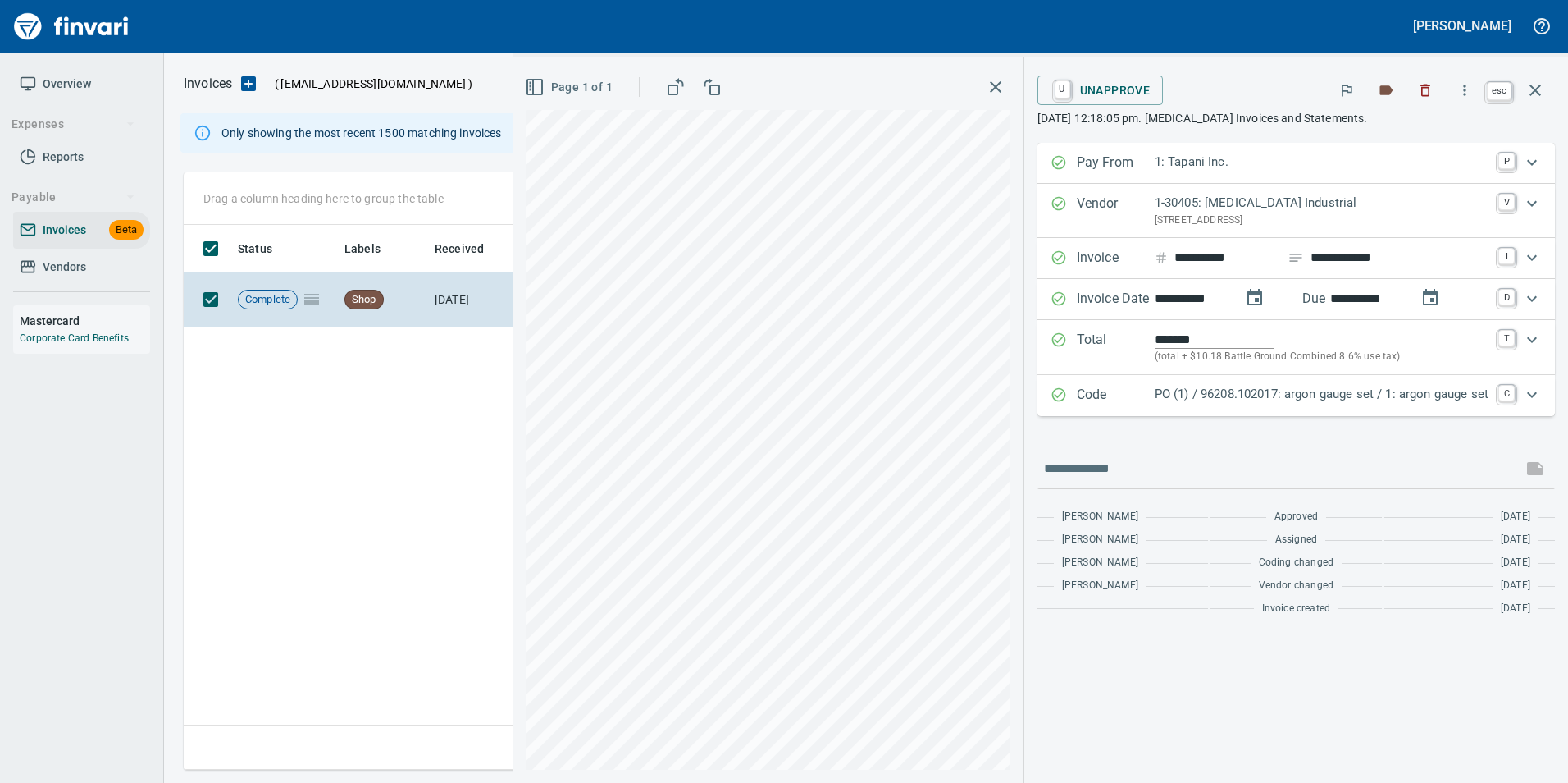
scroll to position [533, 1351]
click at [1551, 83] on button "button" at bounding box center [1535, 90] width 40 height 40
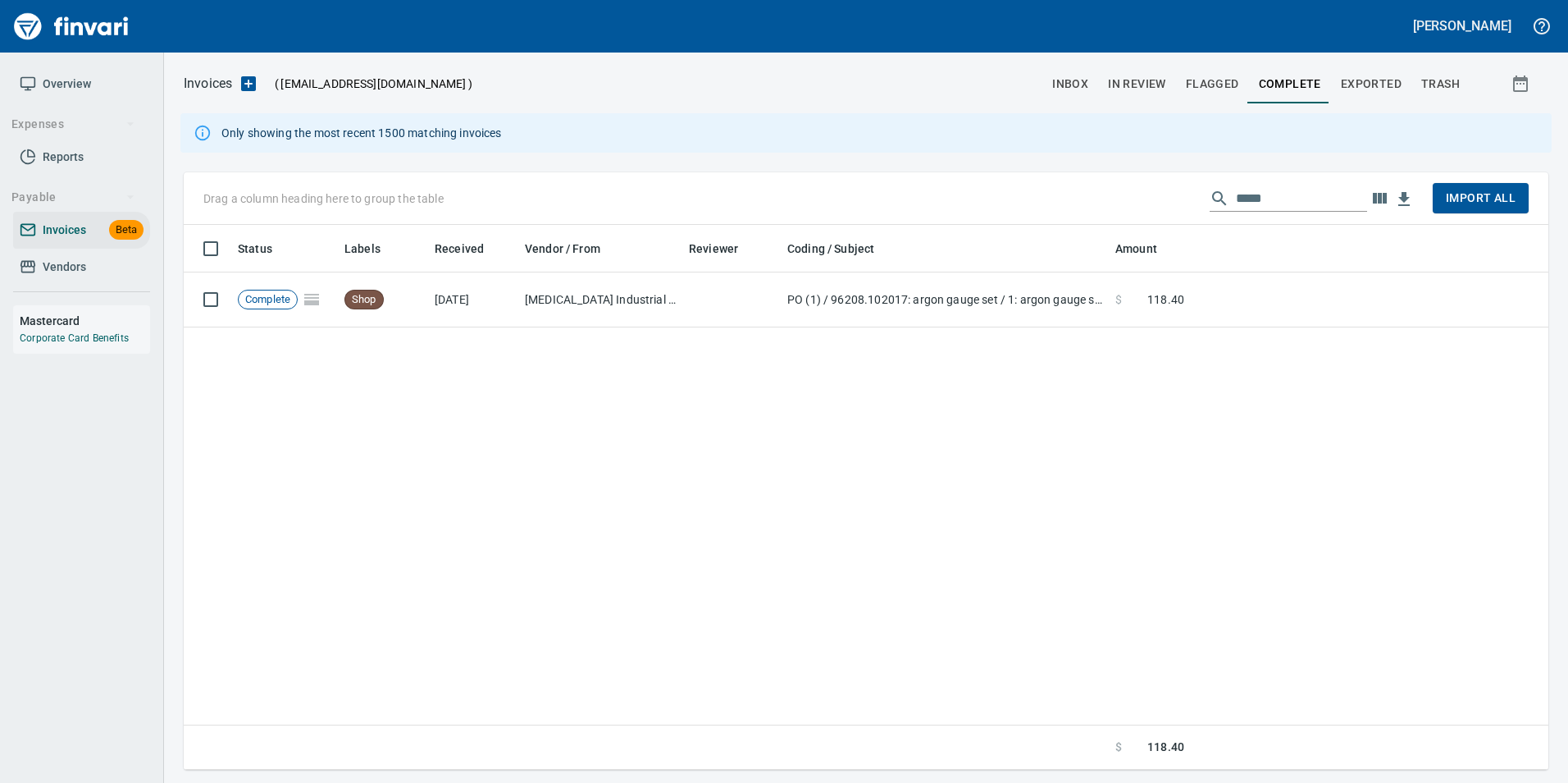
scroll to position [533, 1351]
click at [1294, 198] on input "*****" at bounding box center [1301, 198] width 131 height 26
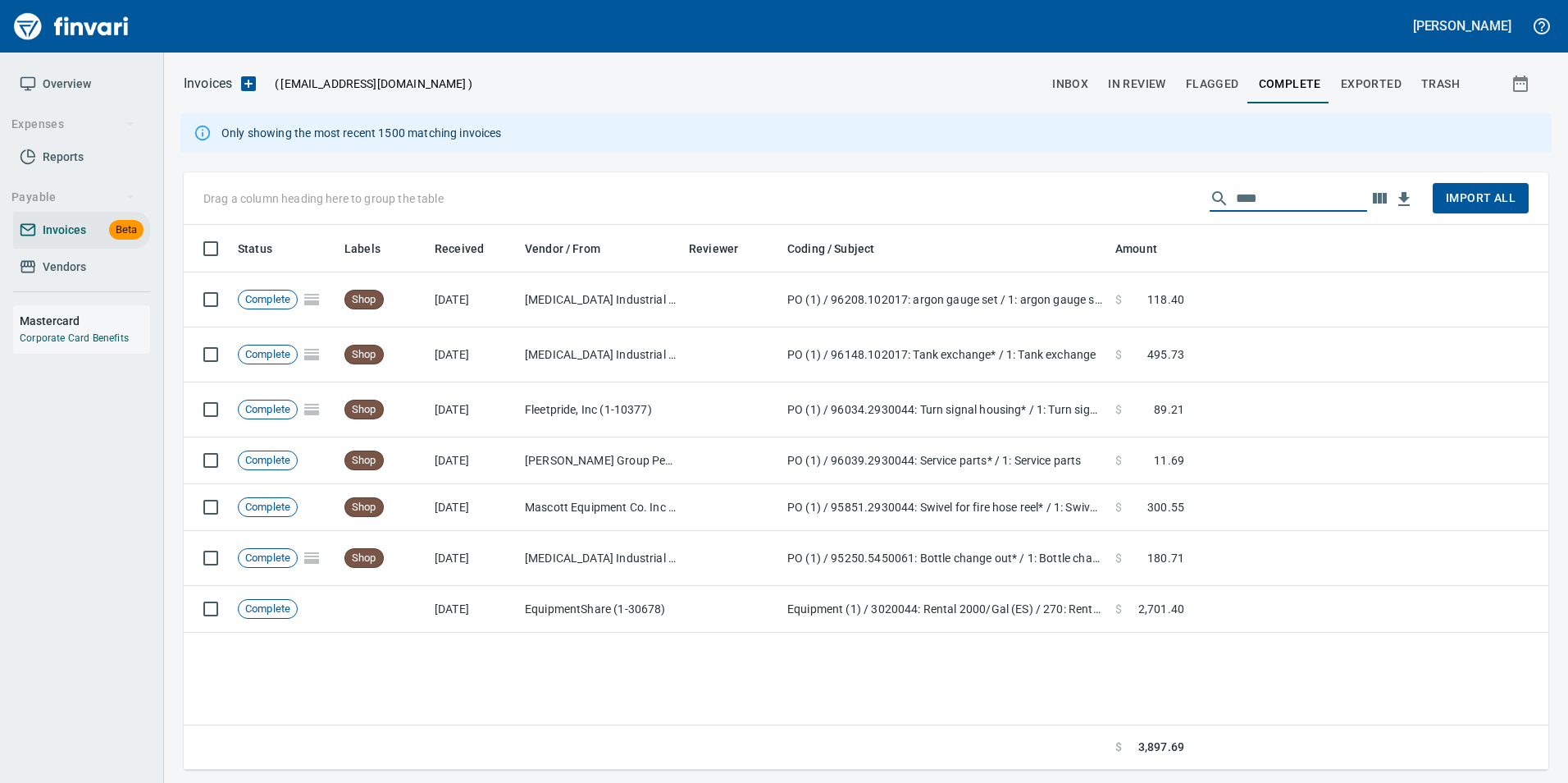
scroll to position [533, 1352]
click at [1269, 201] on input "****" at bounding box center [1301, 198] width 131 height 26
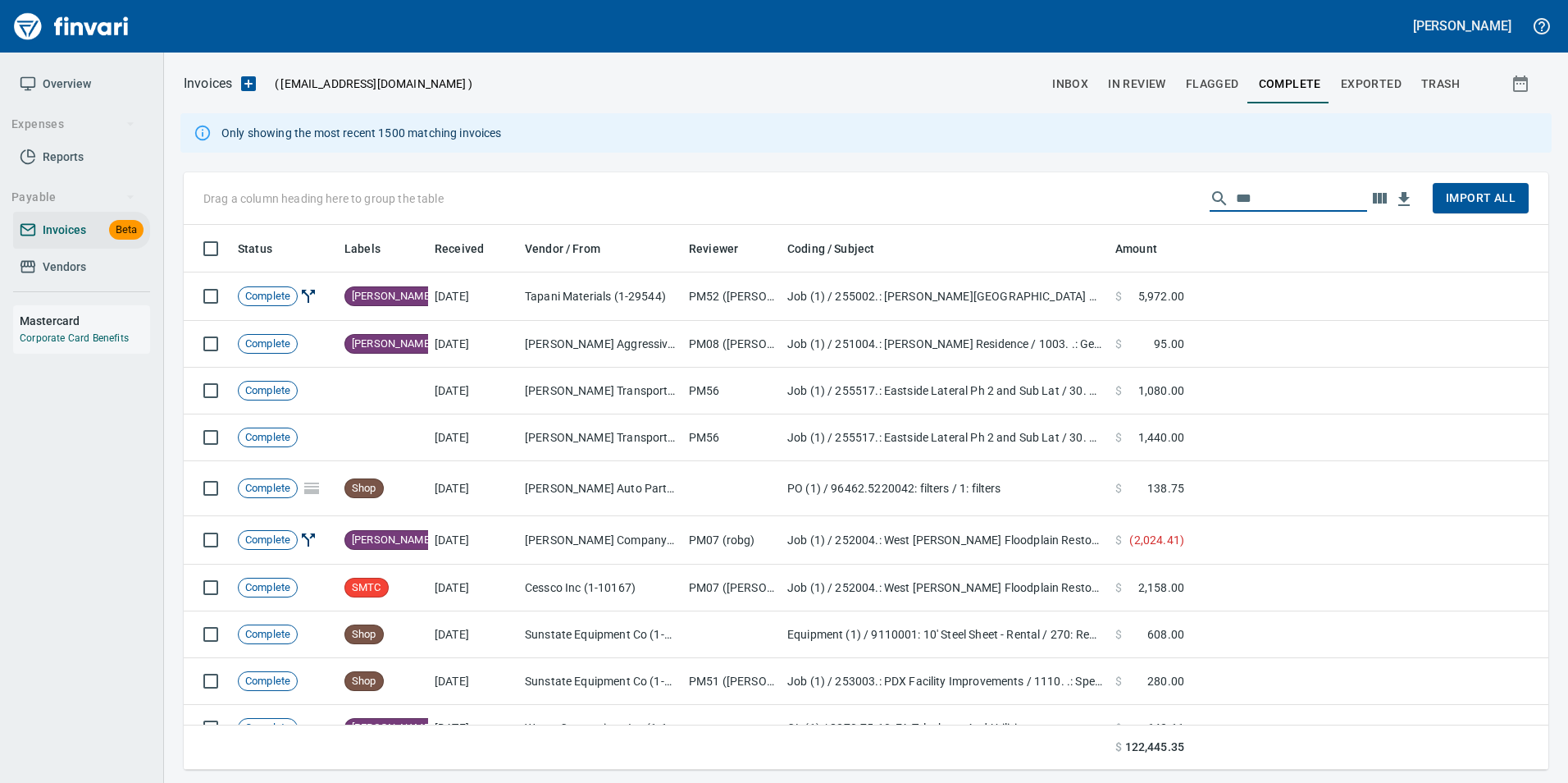
scroll to position [533, 1340]
type input "*"
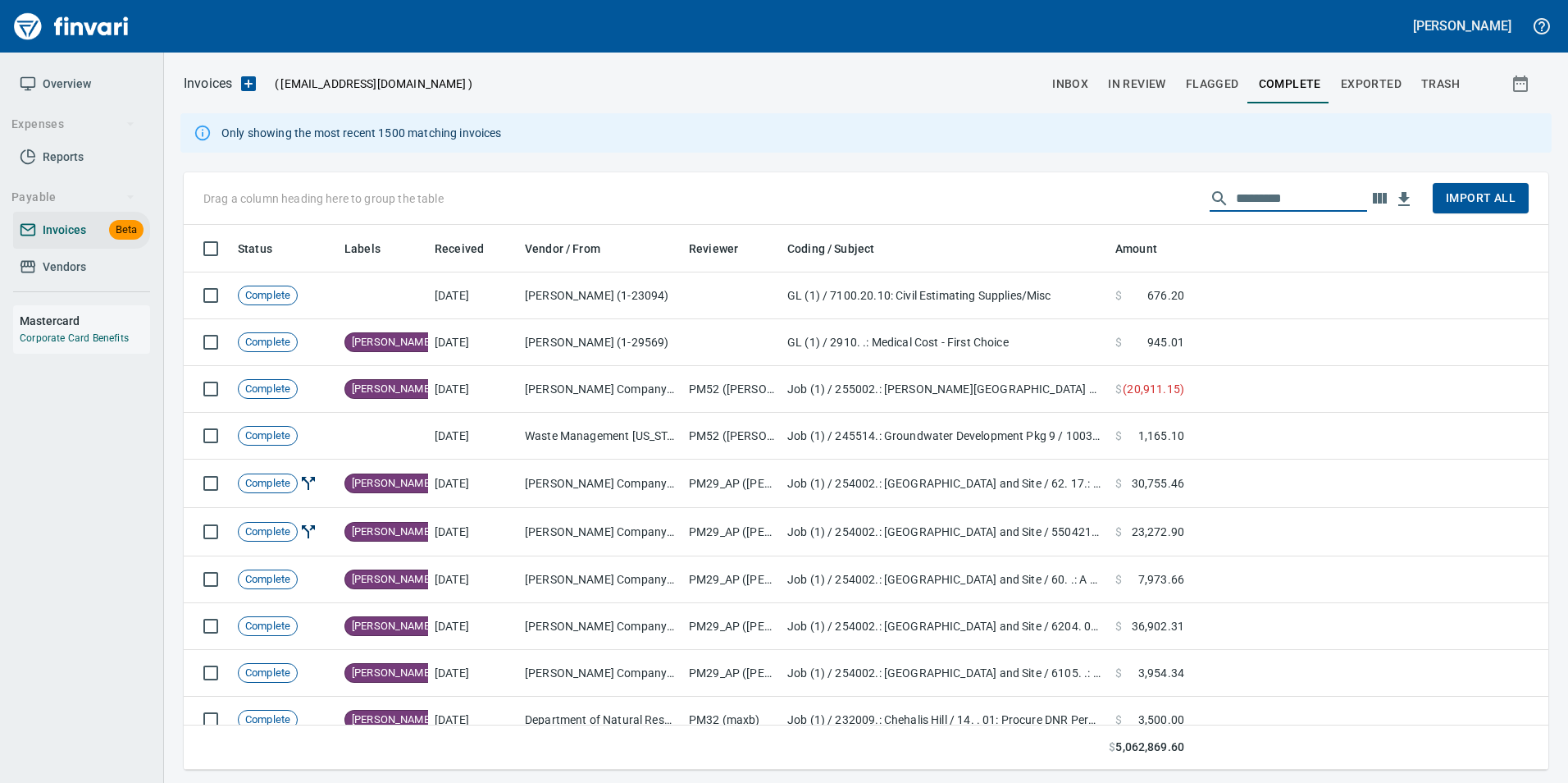
click at [1074, 81] on span "inbox" at bounding box center [1070, 84] width 36 height 20
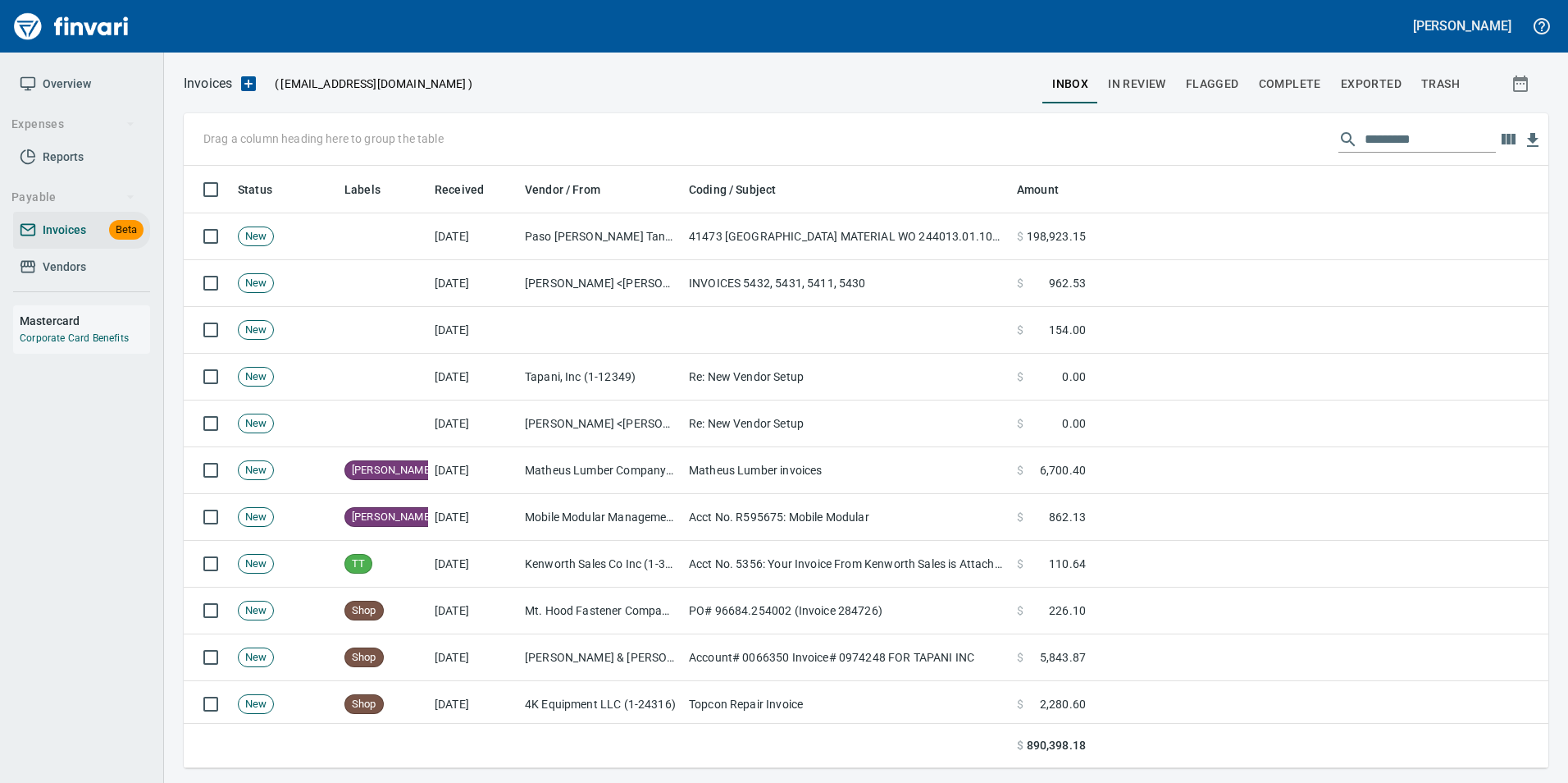
scroll to position [590, 1340]
click at [1386, 134] on input "text" at bounding box center [1430, 139] width 131 height 26
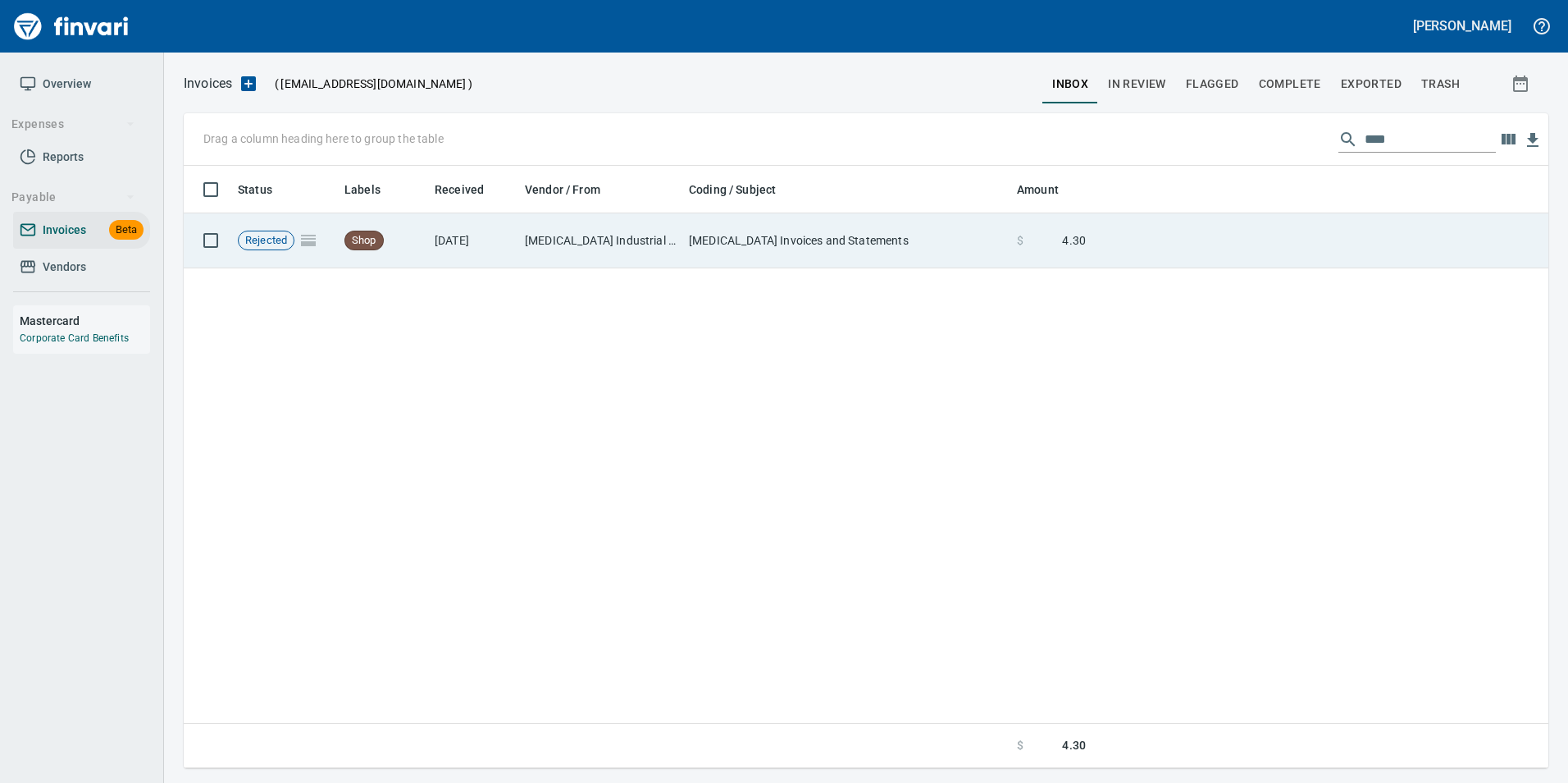
click at [1251, 253] on td at bounding box center [1319, 241] width 456 height 55
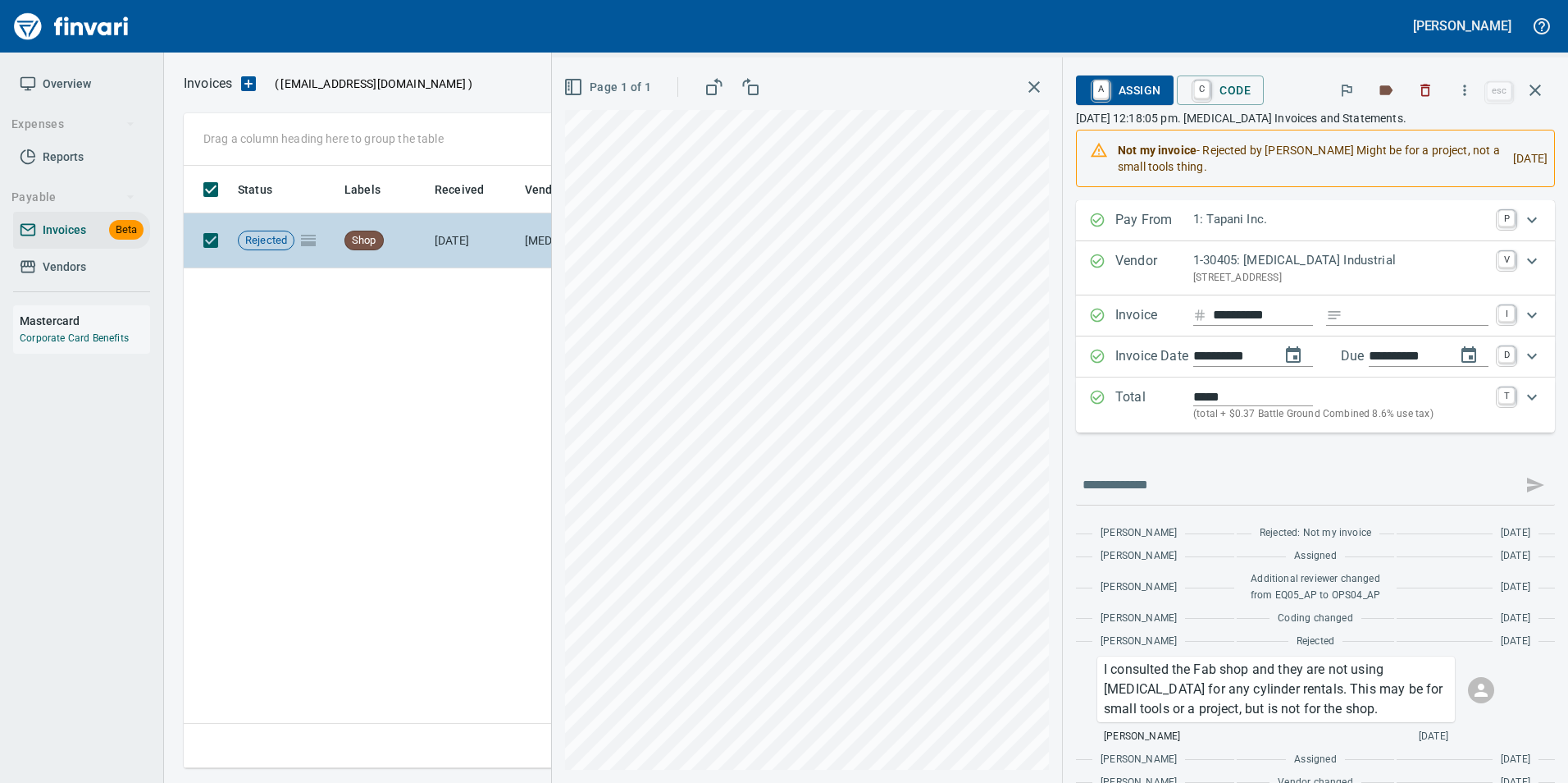
click at [1544, 86] on icon "button" at bounding box center [1535, 90] width 19 height 19
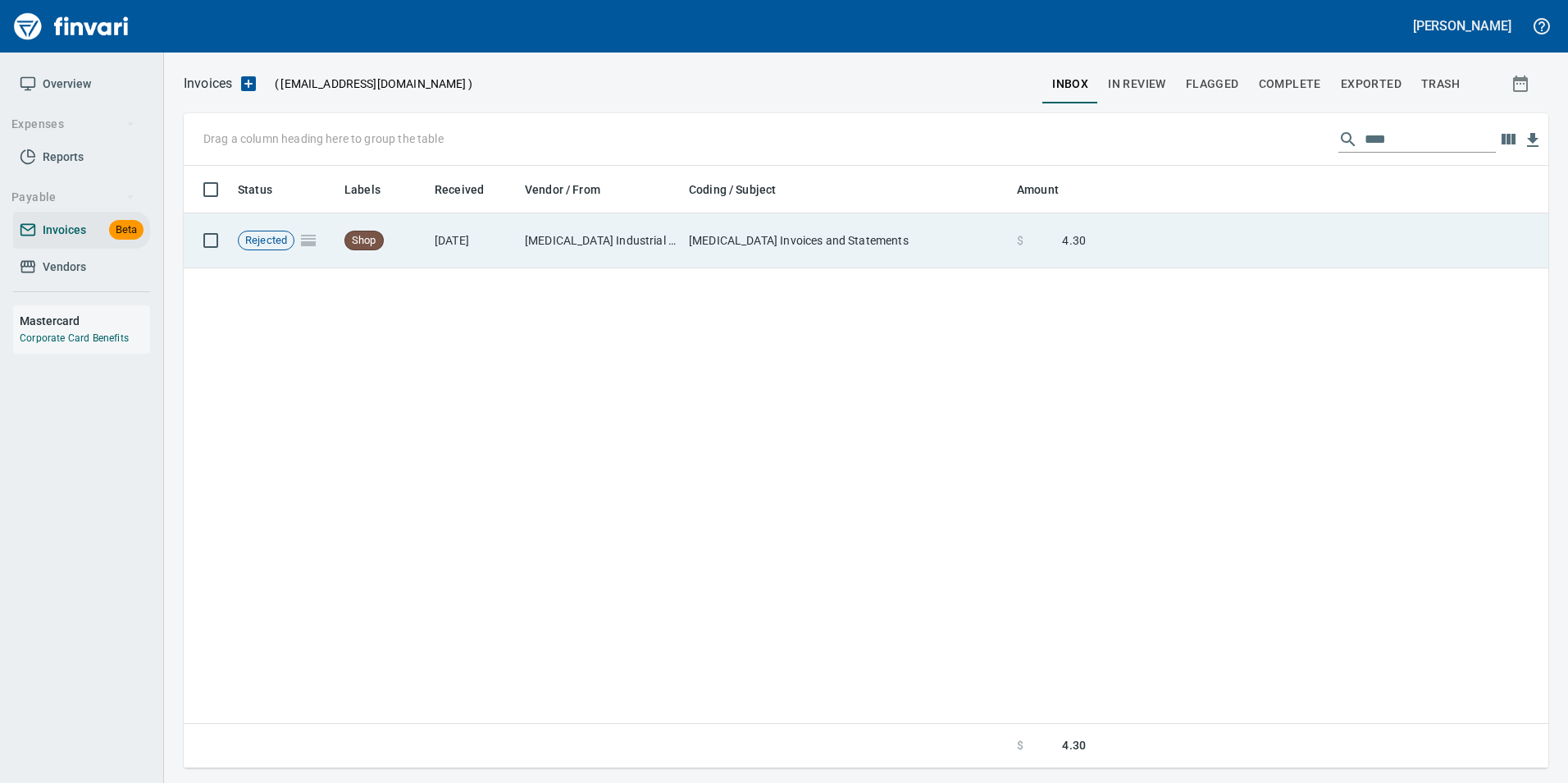
scroll to position [590, 1351]
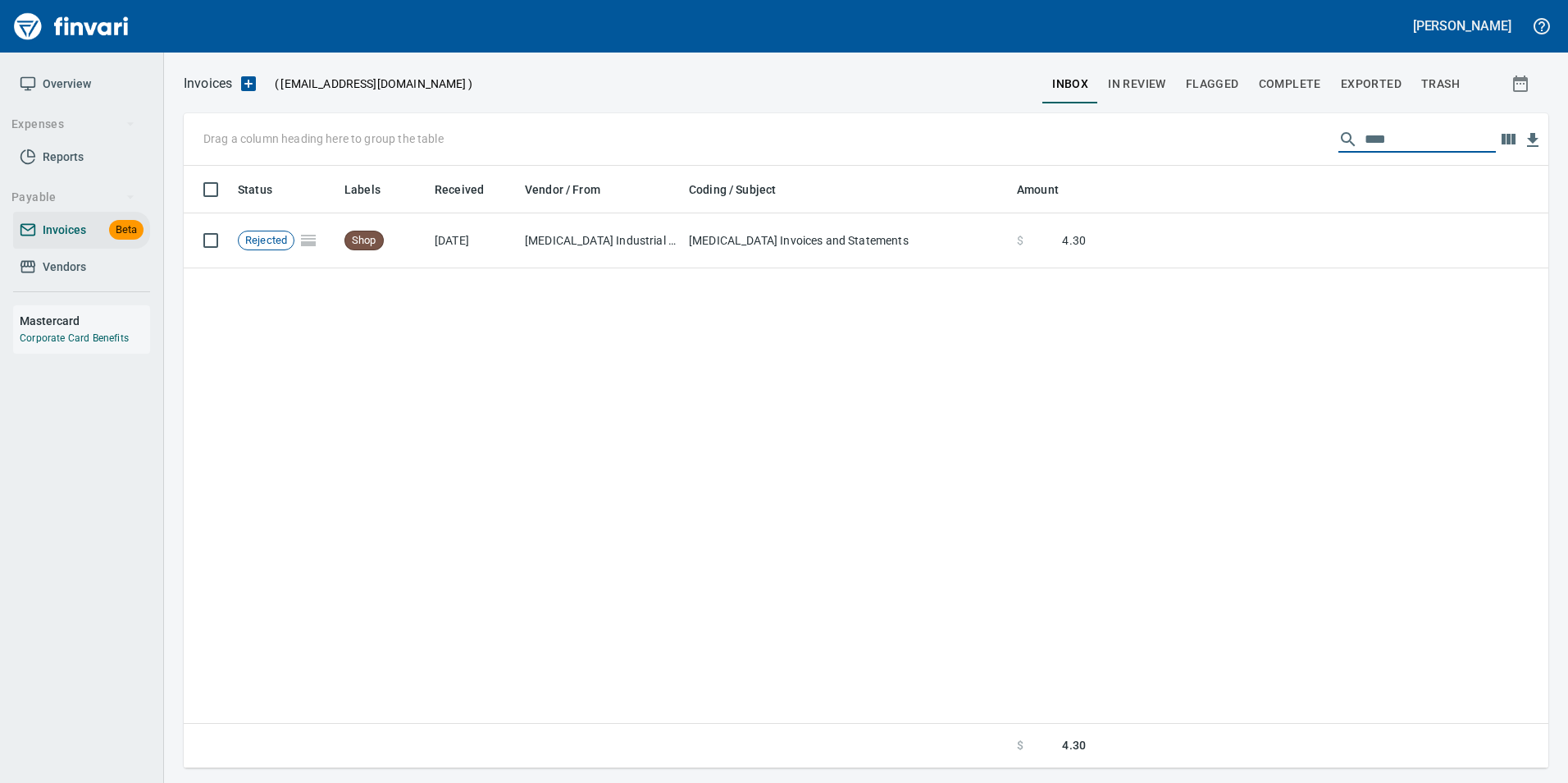
click at [1383, 145] on input "****" at bounding box center [1430, 139] width 131 height 26
click at [1447, 138] on input "****" at bounding box center [1430, 139] width 131 height 26
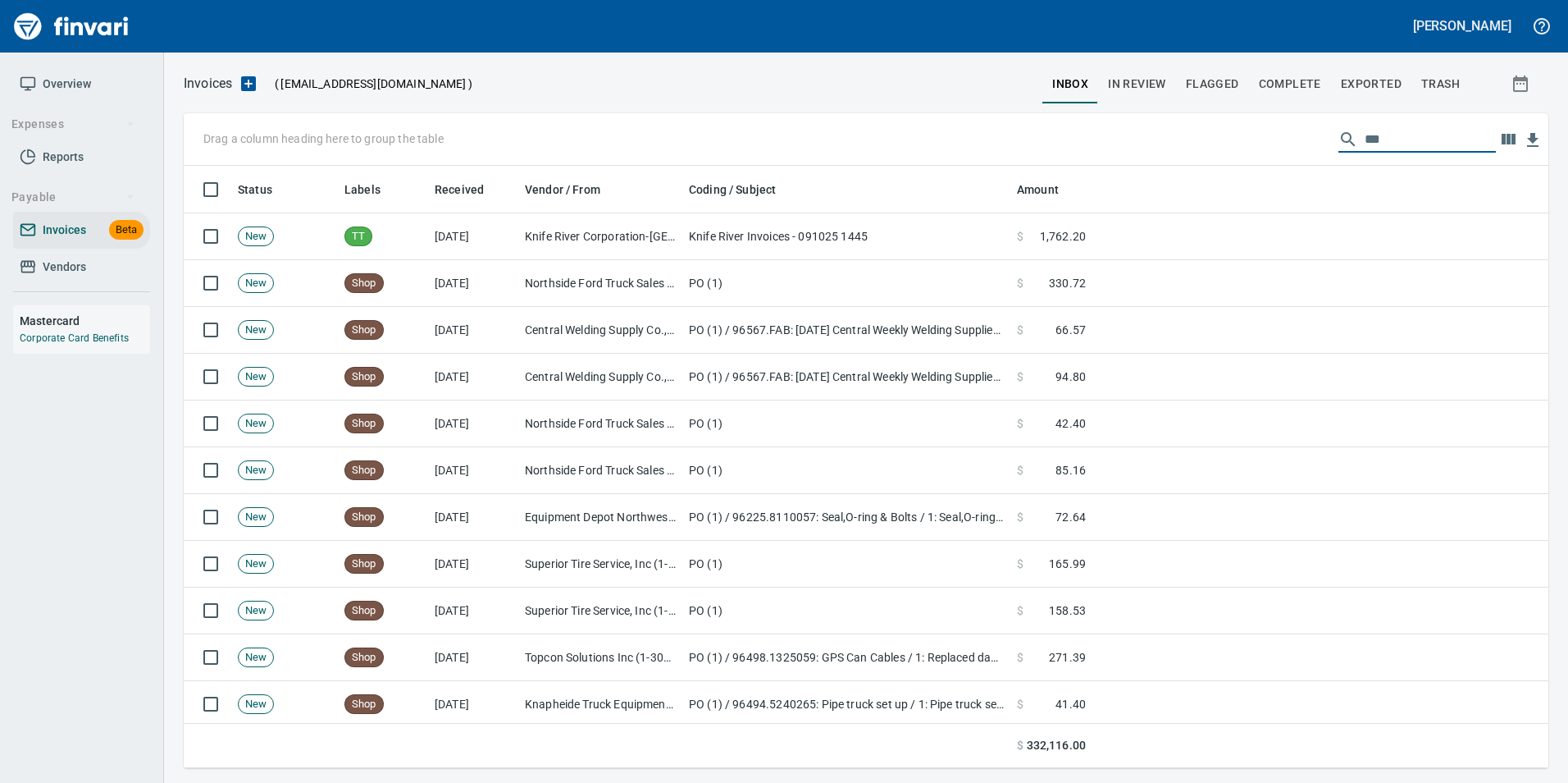
scroll to position [590, 1340]
type input "*"
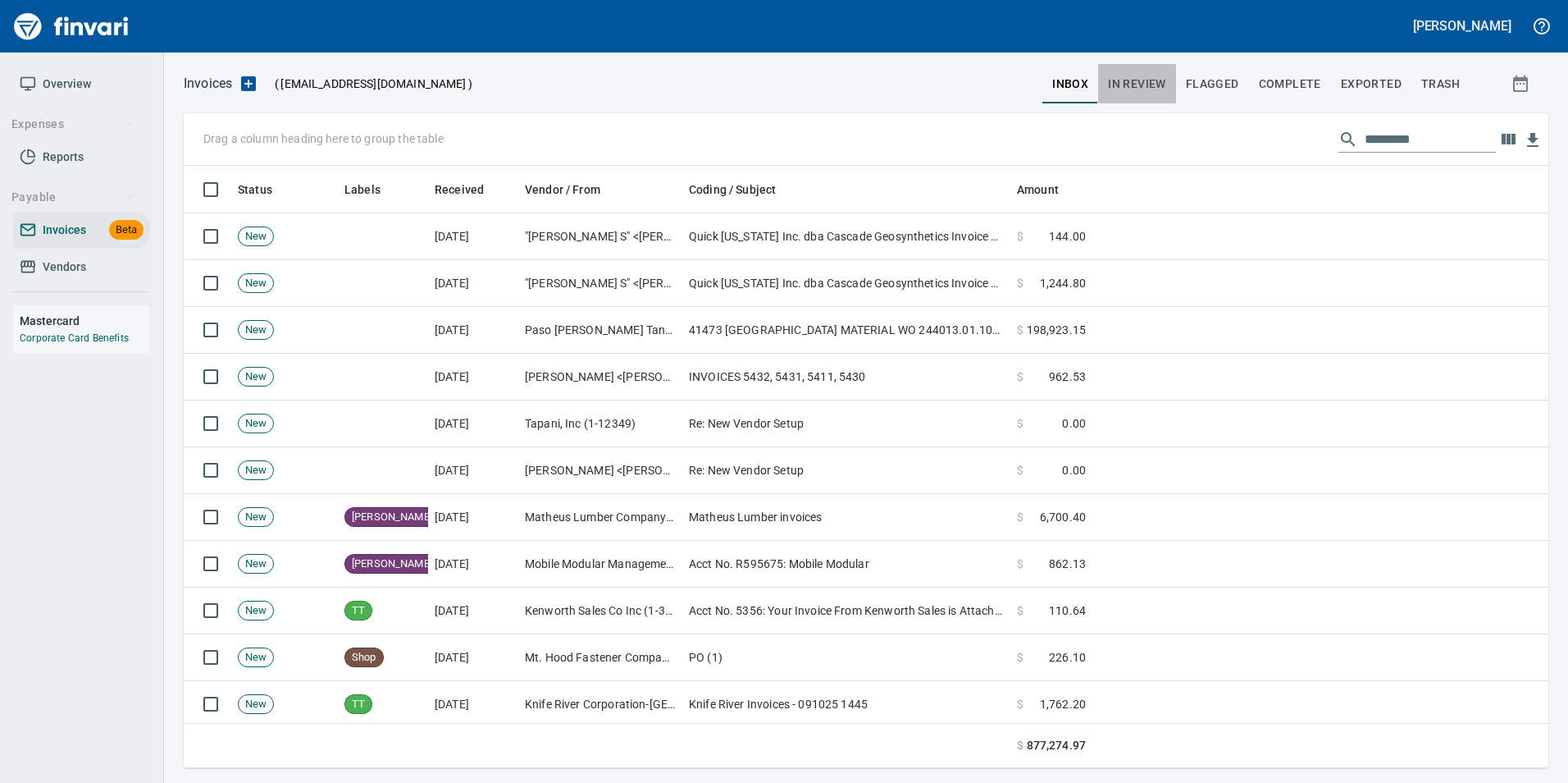
click at [1163, 80] on span "In Review" at bounding box center [1137, 84] width 58 height 20
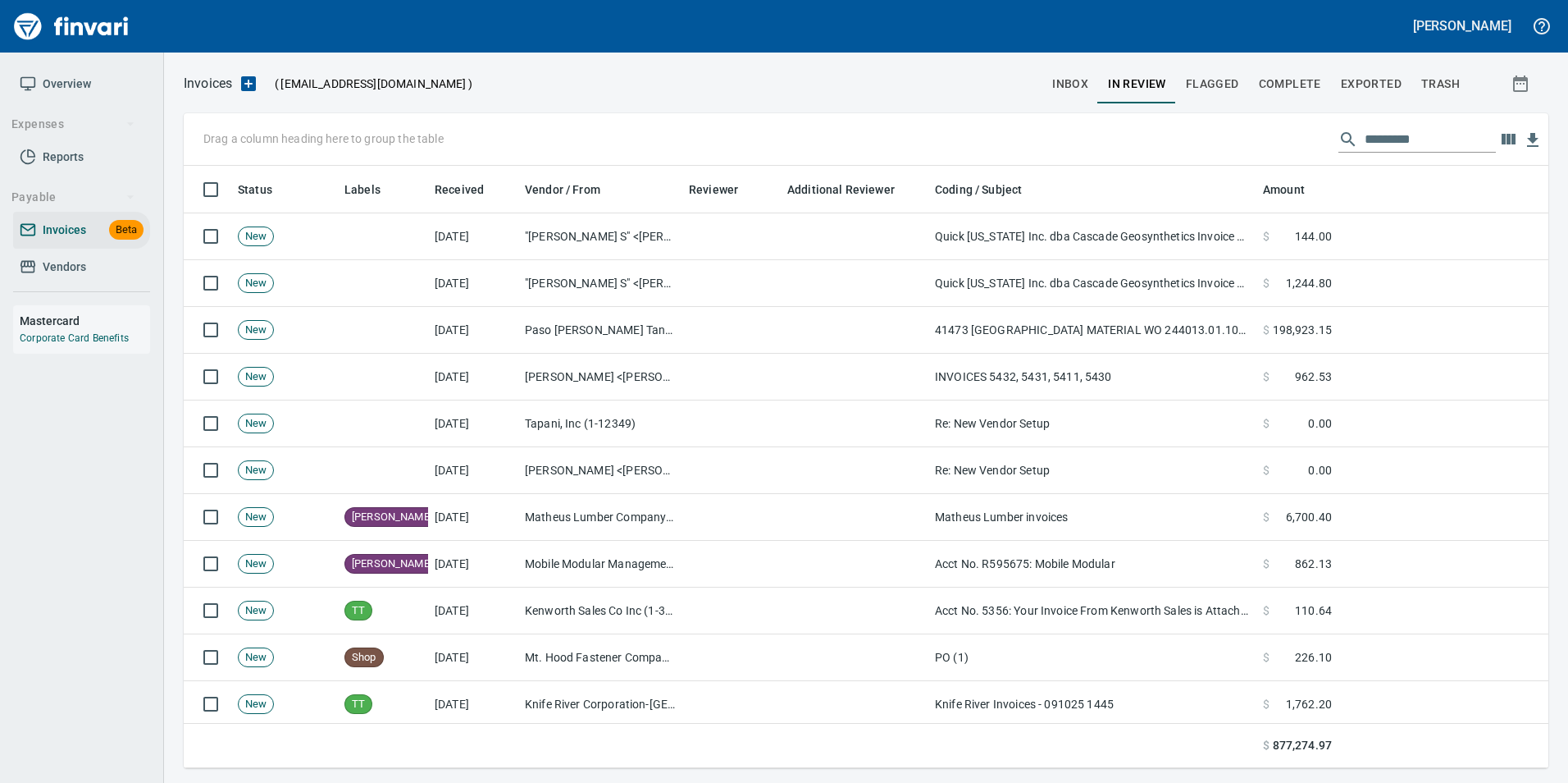
scroll to position [590, 1340]
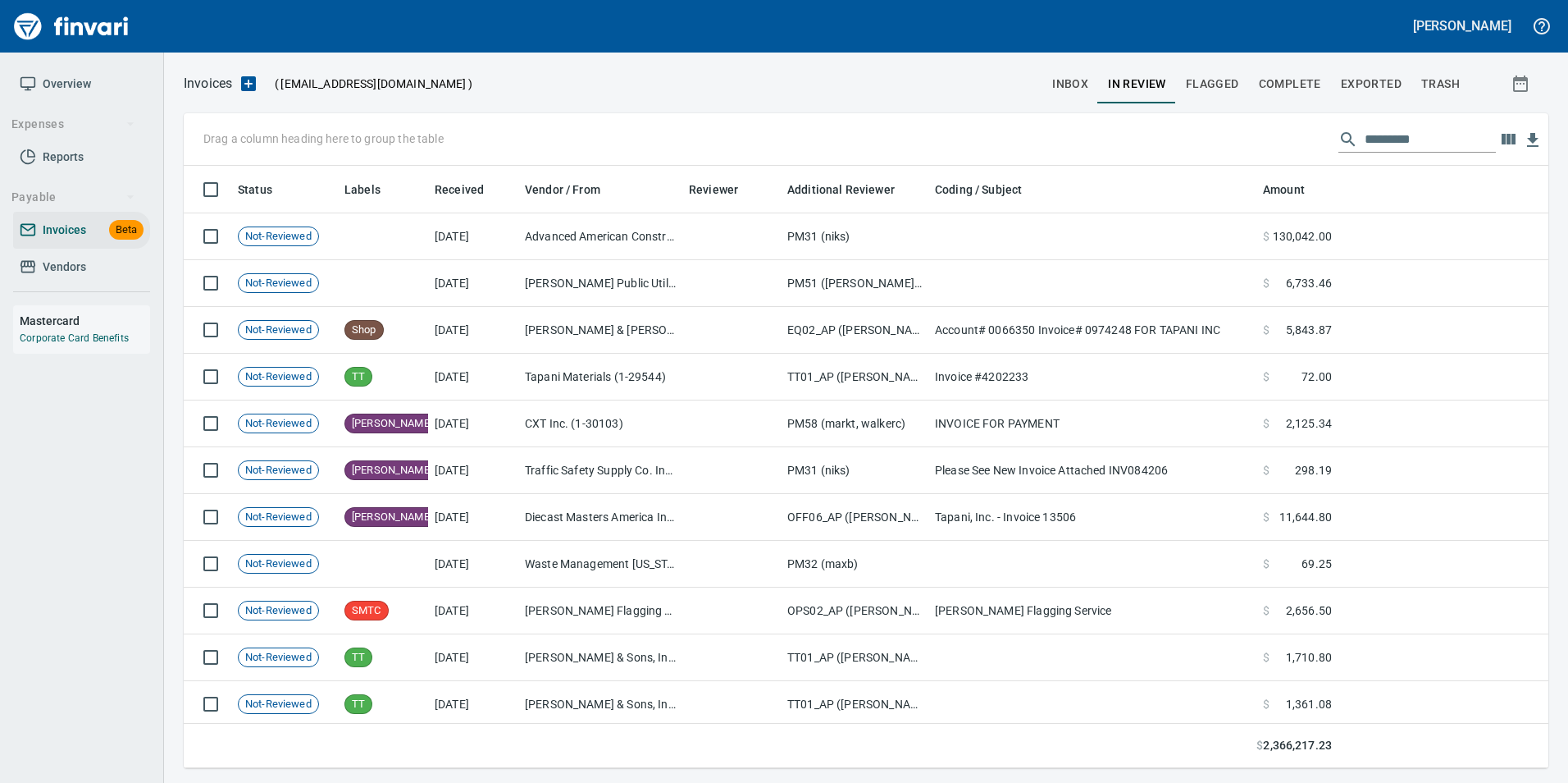
click at [1379, 142] on input "text" at bounding box center [1430, 139] width 131 height 26
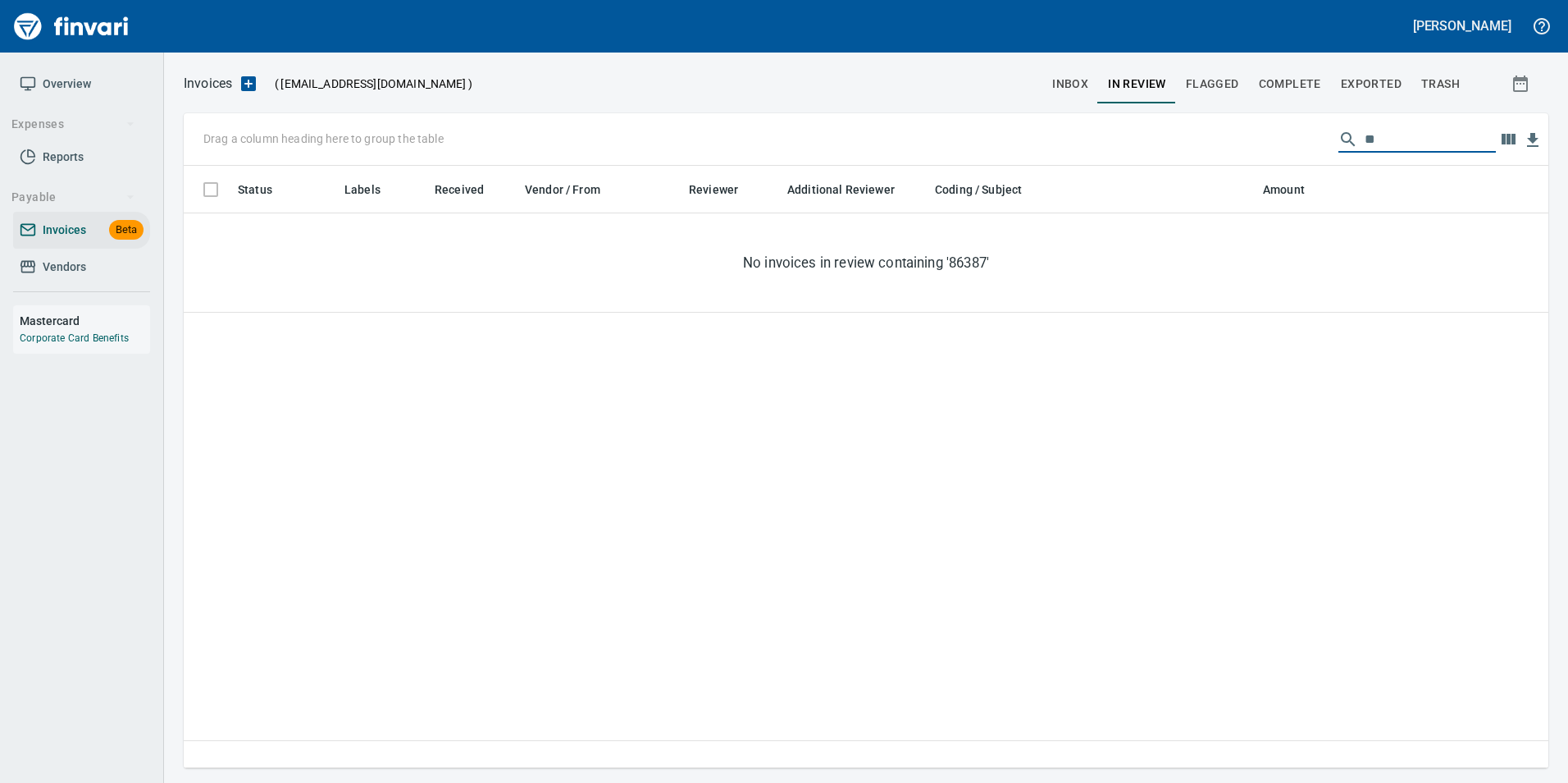
type input "*"
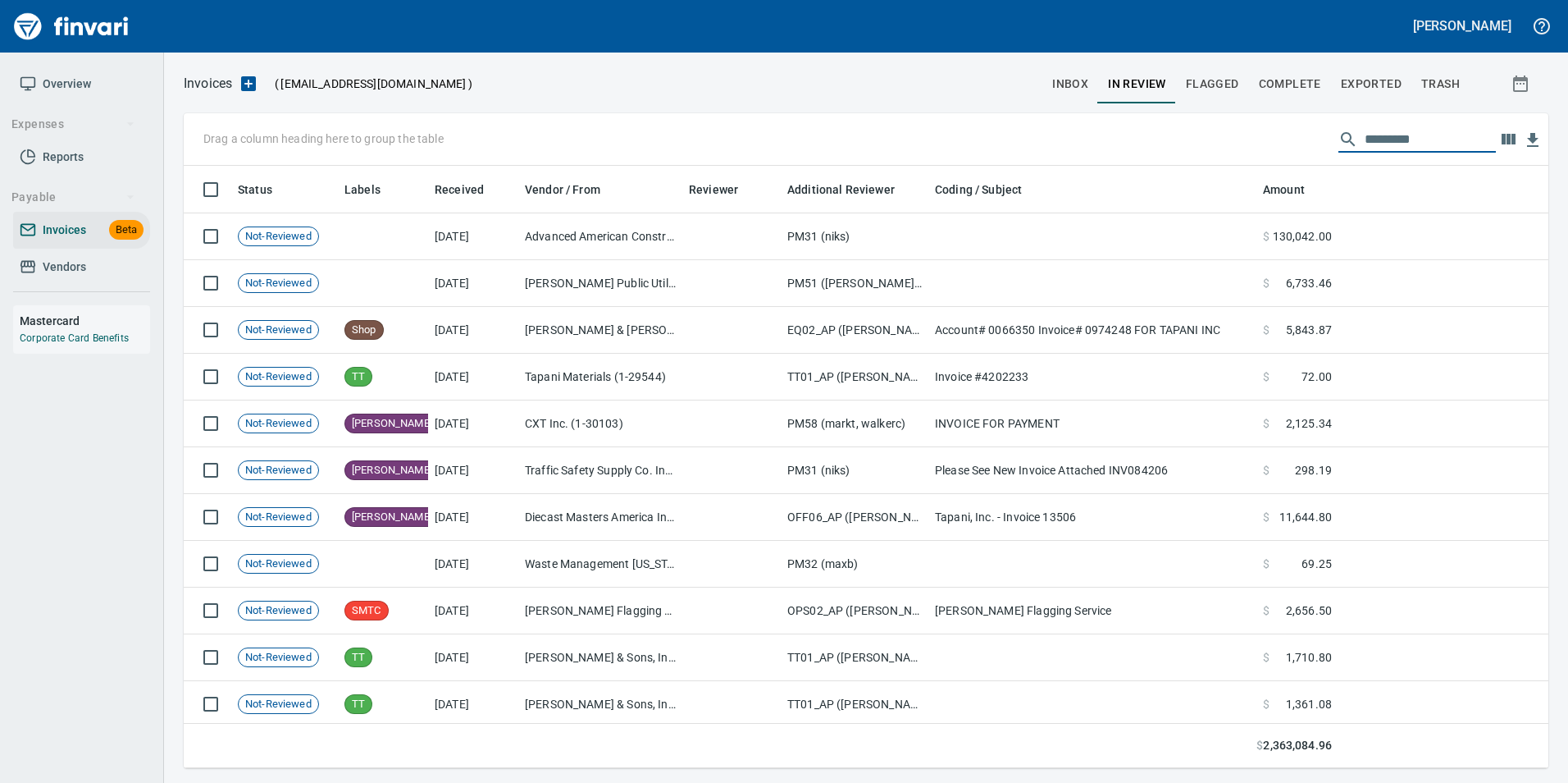
click at [1364, 133] on input "text" at bounding box center [1430, 139] width 131 height 26
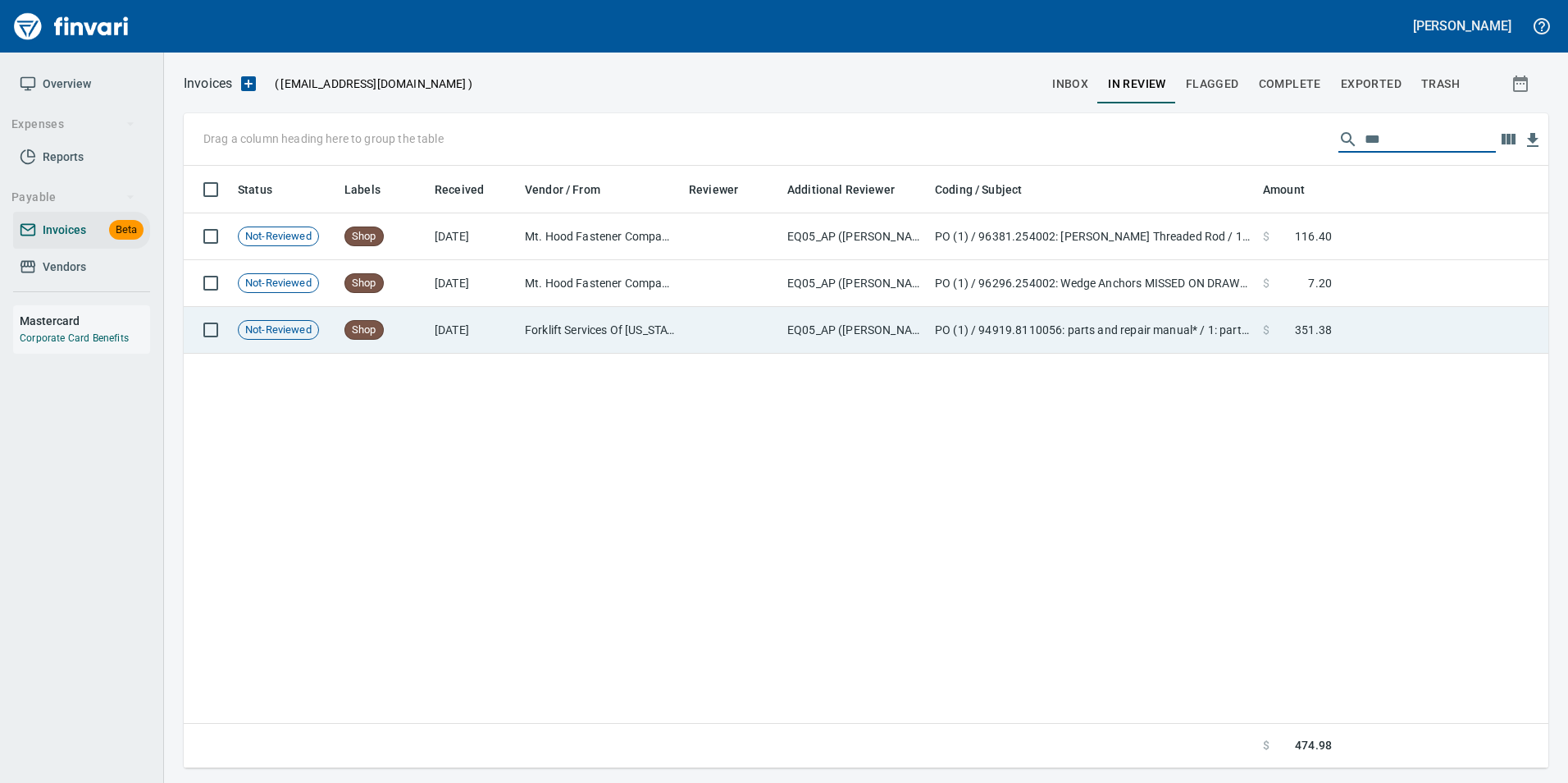
type input "***"
click at [1325, 333] on span "351.38" at bounding box center [1313, 330] width 37 height 17
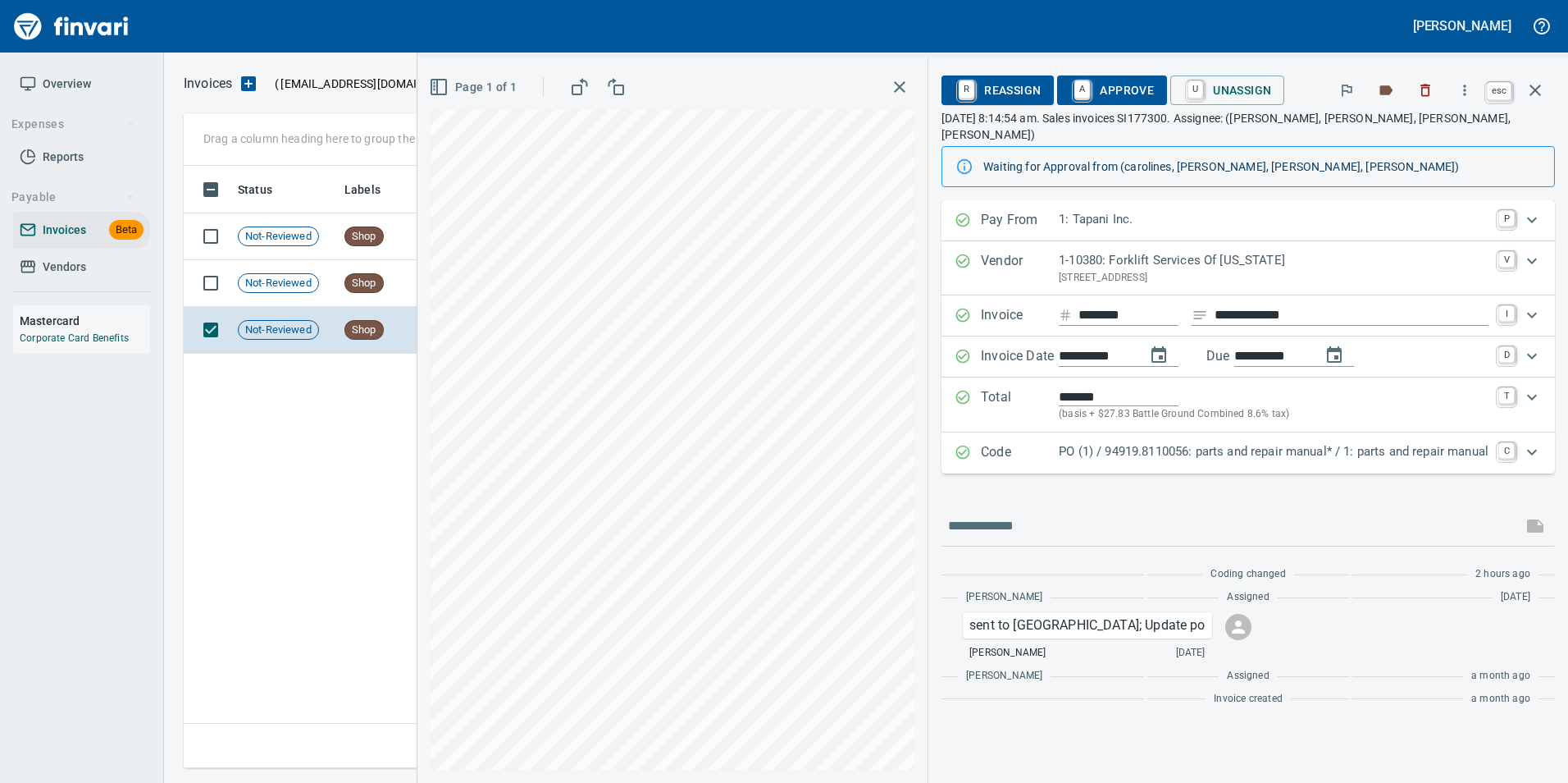
drag, startPoint x: 1540, startPoint y: 79, endPoint x: 1528, endPoint y: 162, distance: 83.9
click at [1541, 79] on button "button" at bounding box center [1535, 90] width 40 height 40
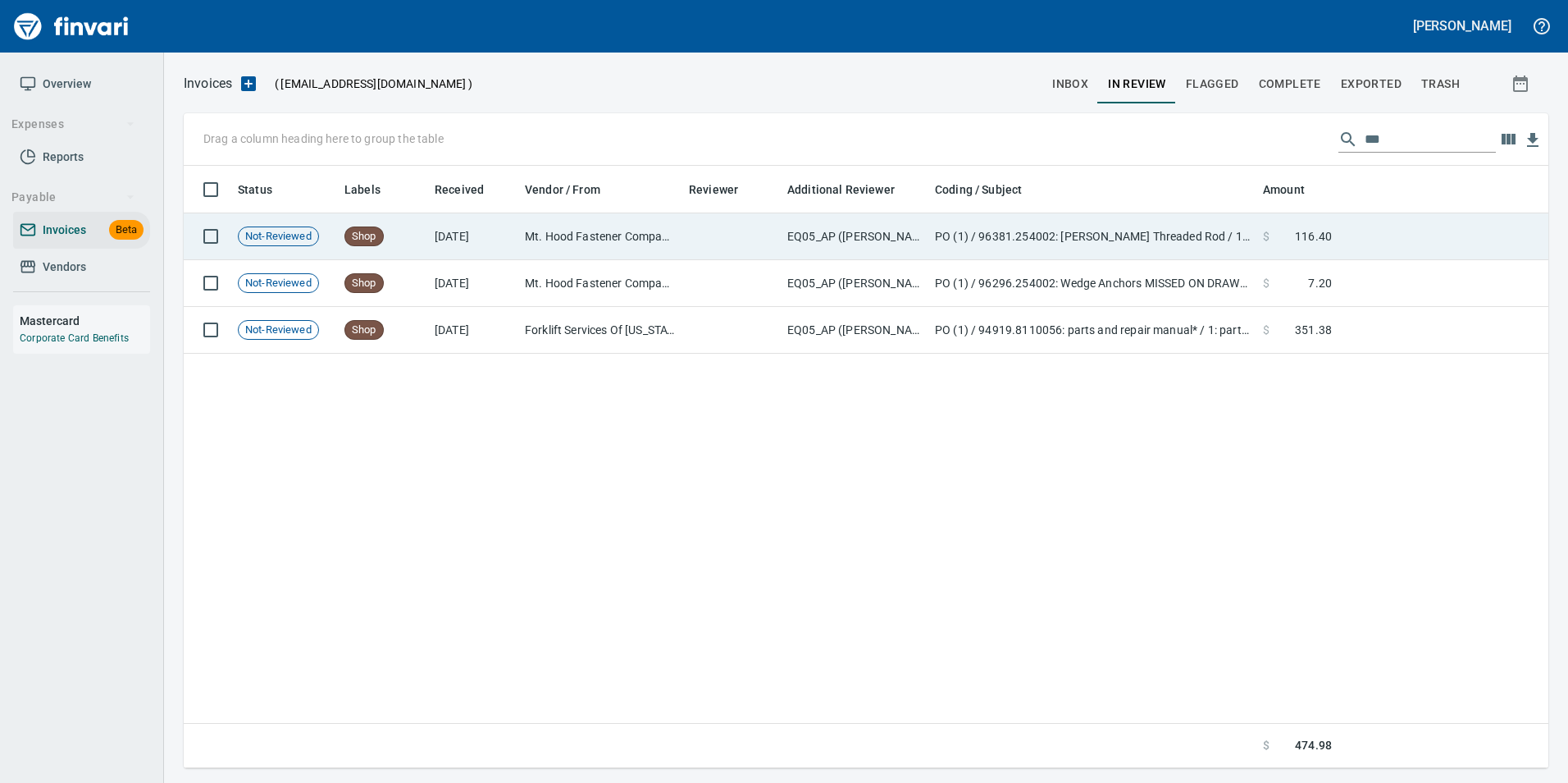
scroll to position [590, 1351]
click at [1423, 216] on td at bounding box center [1443, 236] width 210 height 47
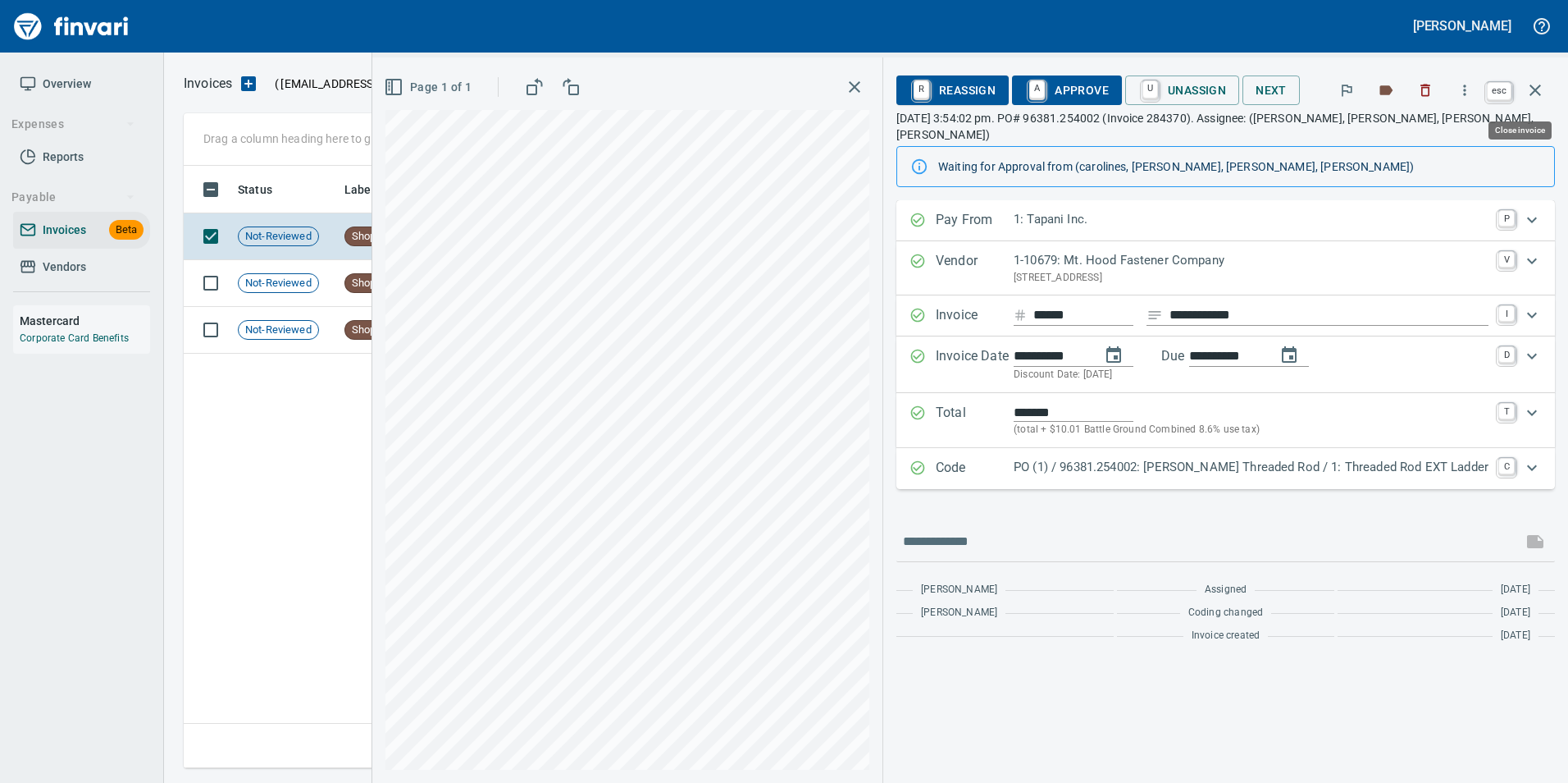
click at [1536, 84] on icon "button" at bounding box center [1535, 90] width 19 height 19
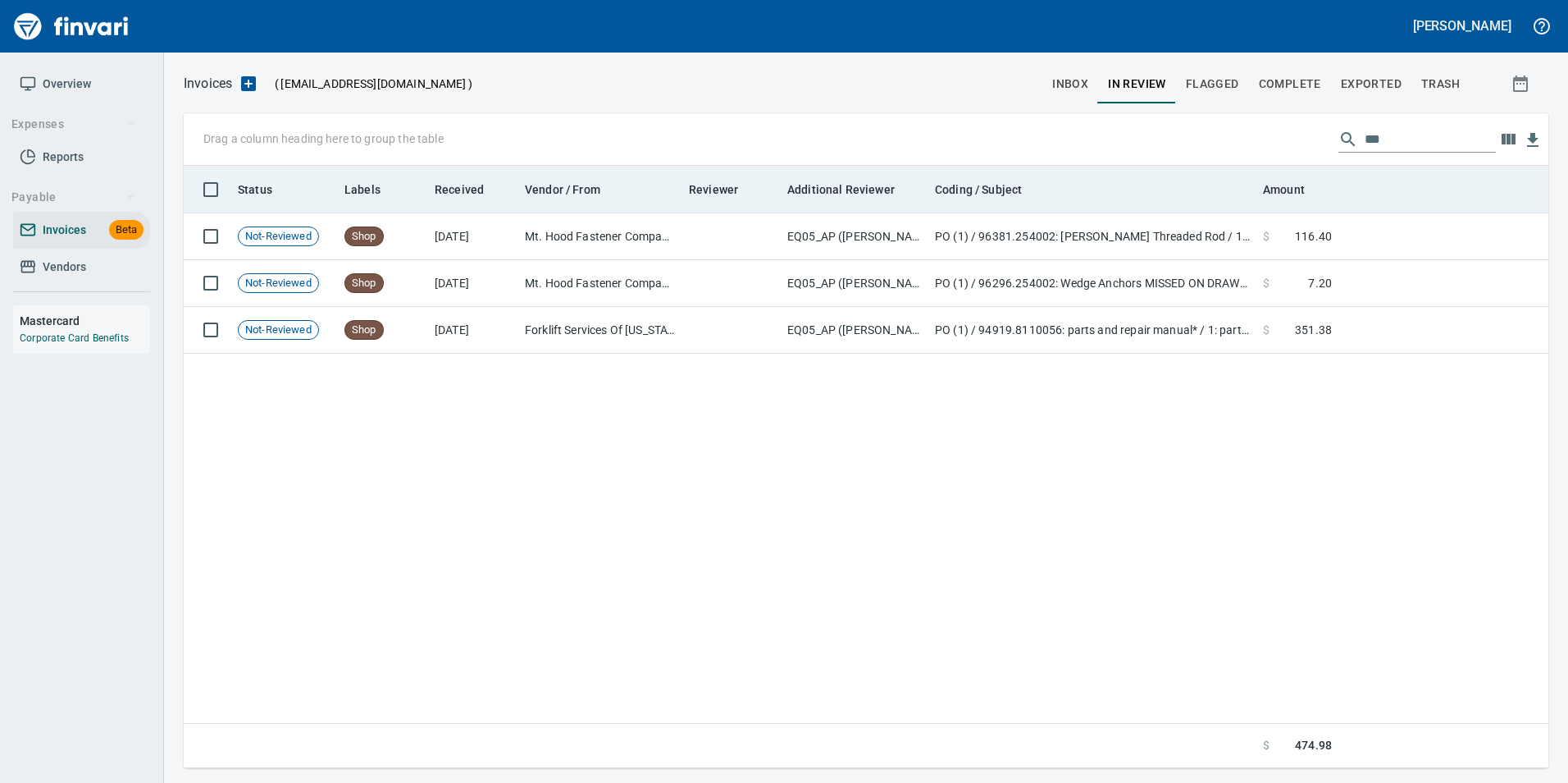
scroll to position [590, 1352]
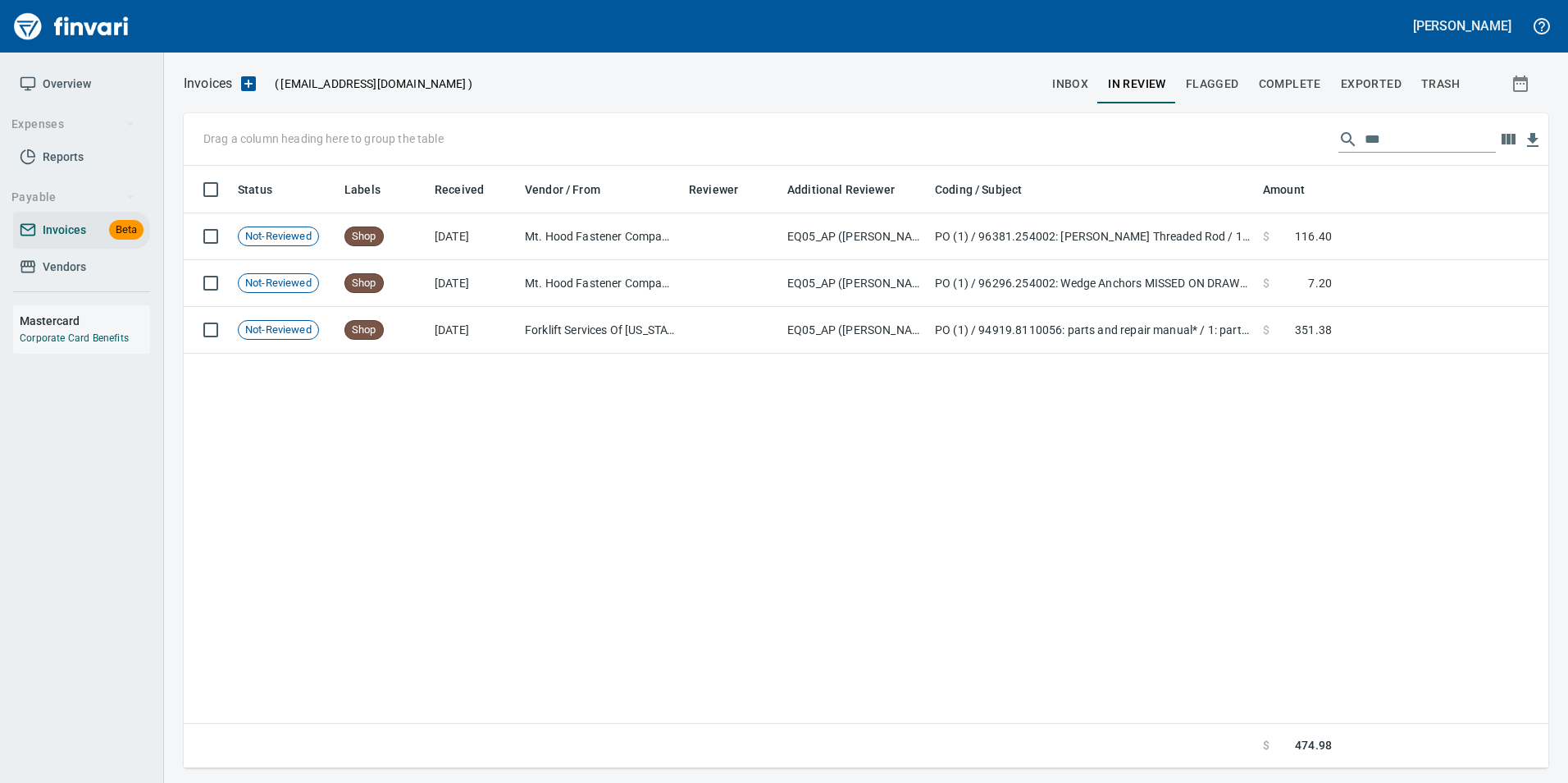
click at [1289, 96] on button "Complete" at bounding box center [1289, 84] width 82 height 40
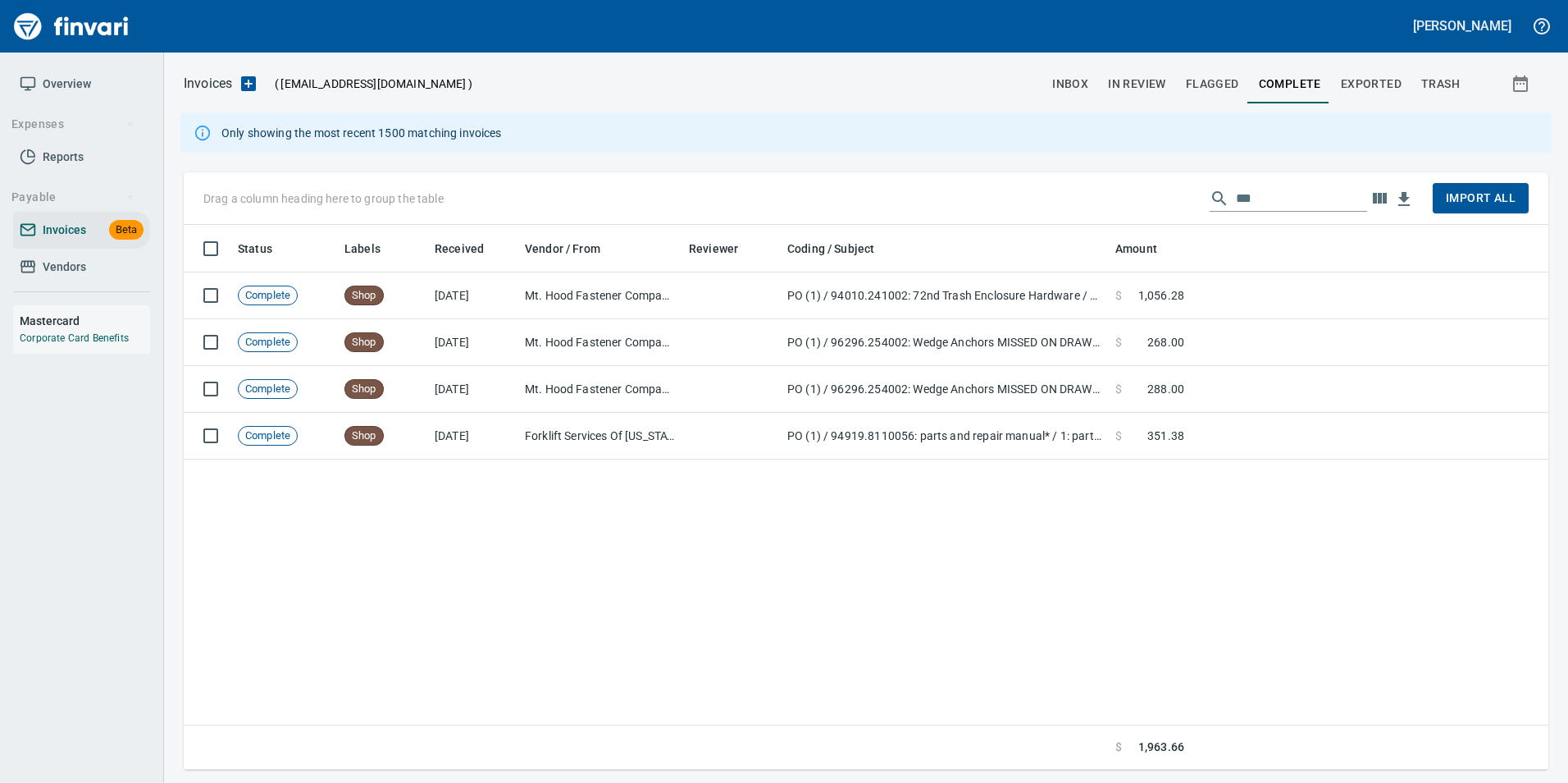
scroll to position [533, 1340]
click at [1260, 194] on input "***" at bounding box center [1301, 198] width 131 height 26
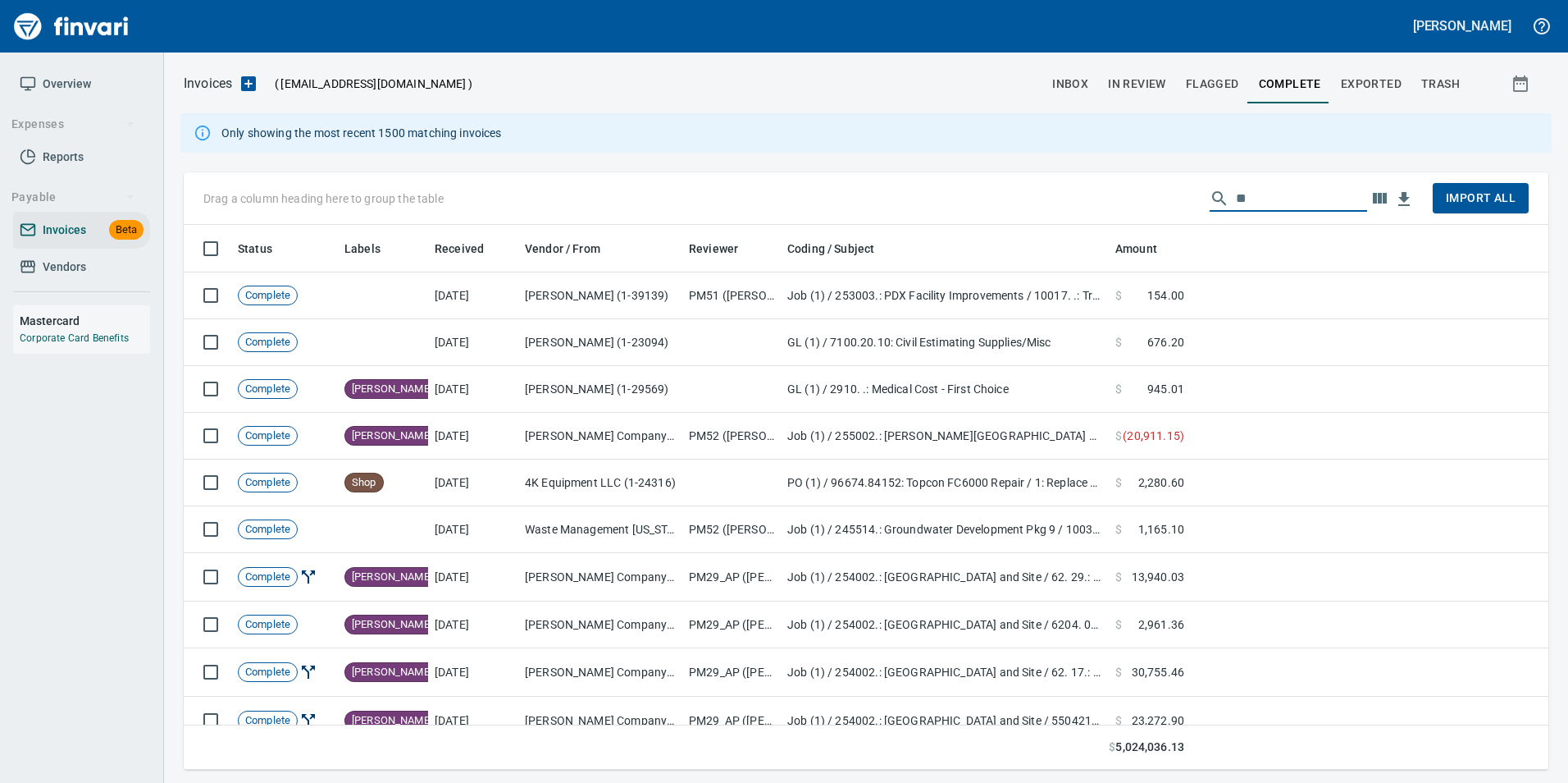
type input "*"
click at [1073, 95] on button "inbox" at bounding box center [1069, 84] width 56 height 40
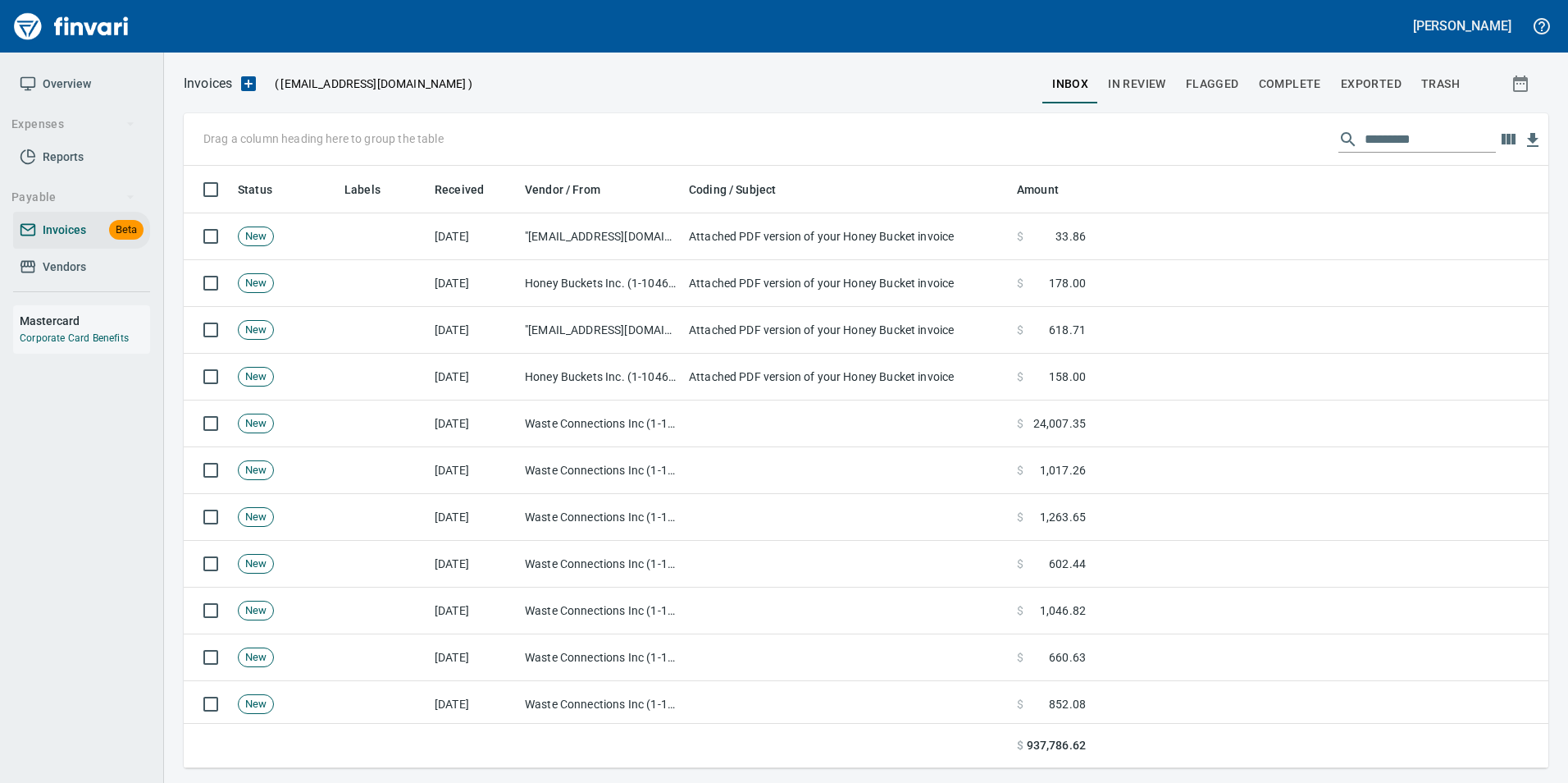
click at [1144, 75] on span "In Review" at bounding box center [1137, 84] width 58 height 20
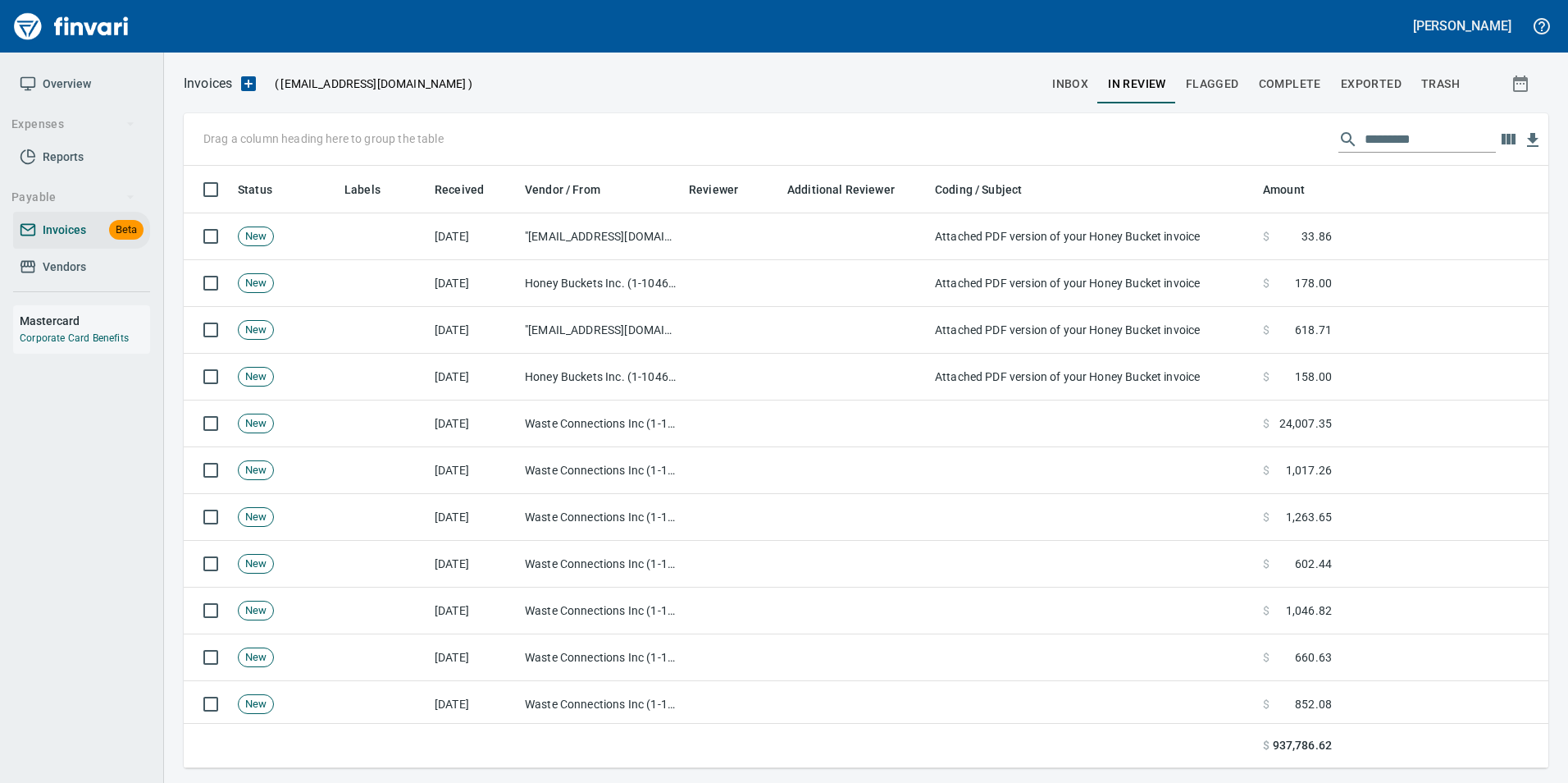
scroll to position [590, 1340]
click at [1387, 138] on input "text" at bounding box center [1430, 139] width 131 height 26
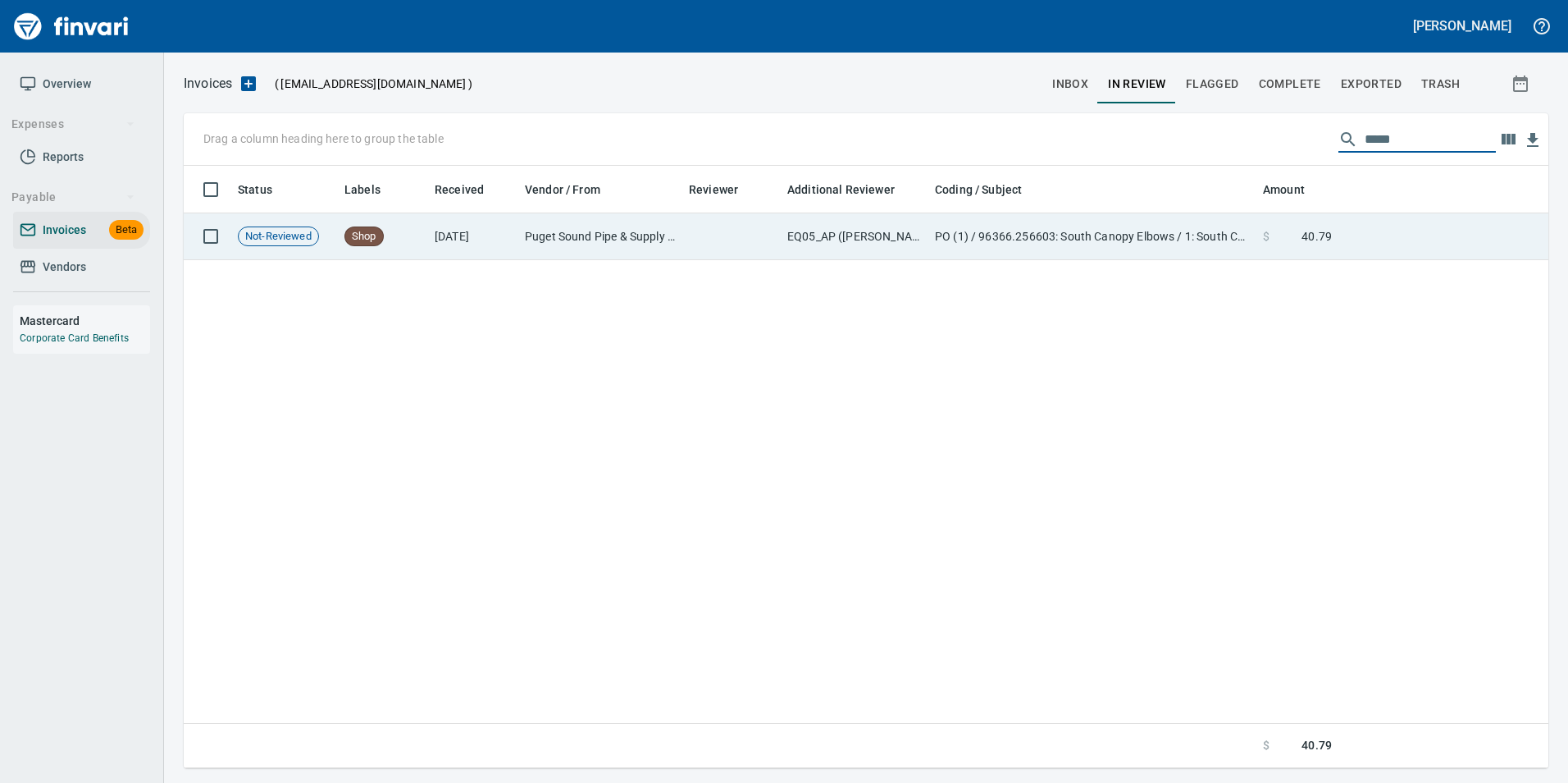
click at [1277, 220] on td "$ 40.79" at bounding box center [1297, 236] width 82 height 47
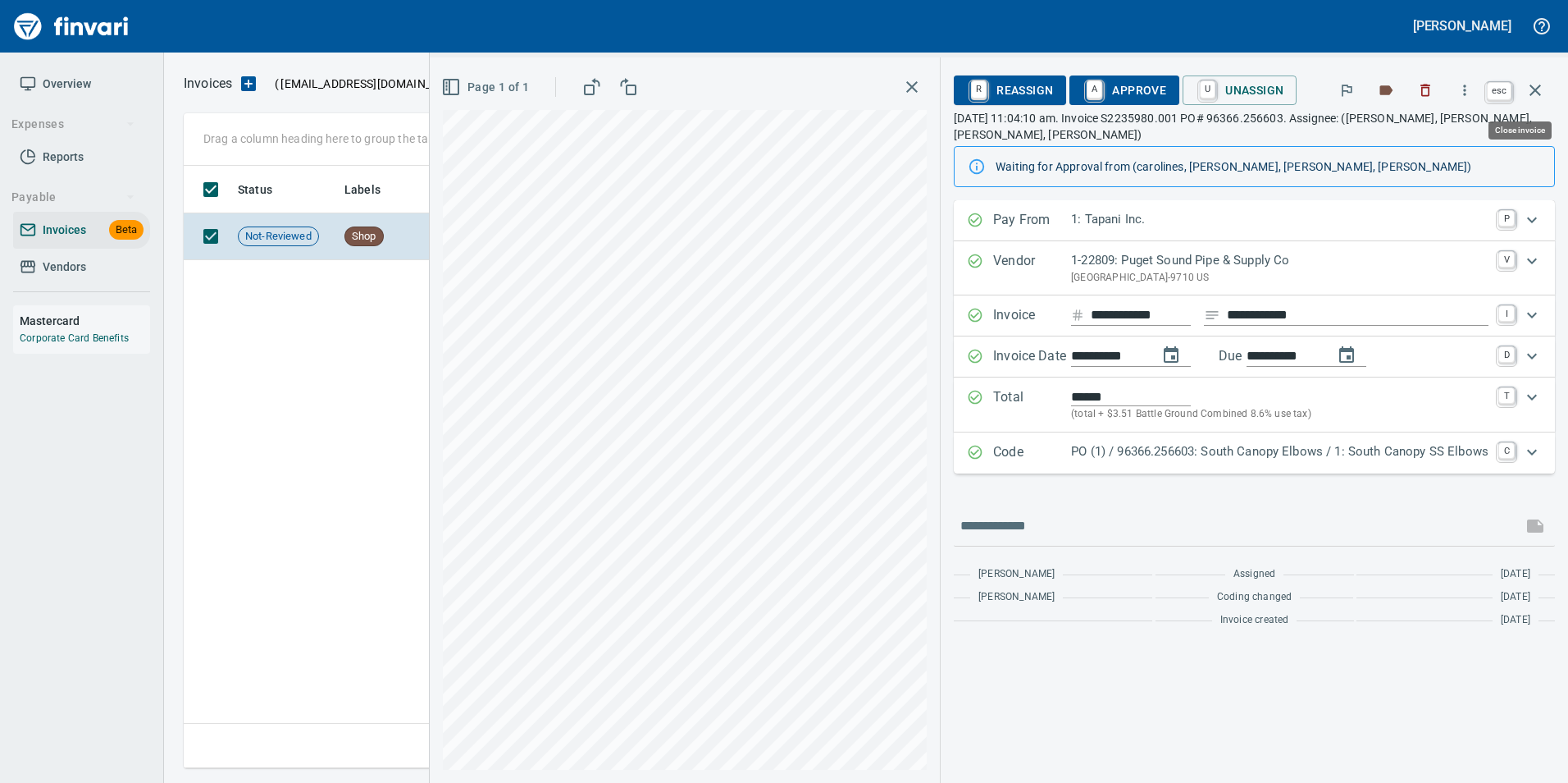
click at [1536, 91] on icon "button" at bounding box center [1535, 90] width 11 height 11
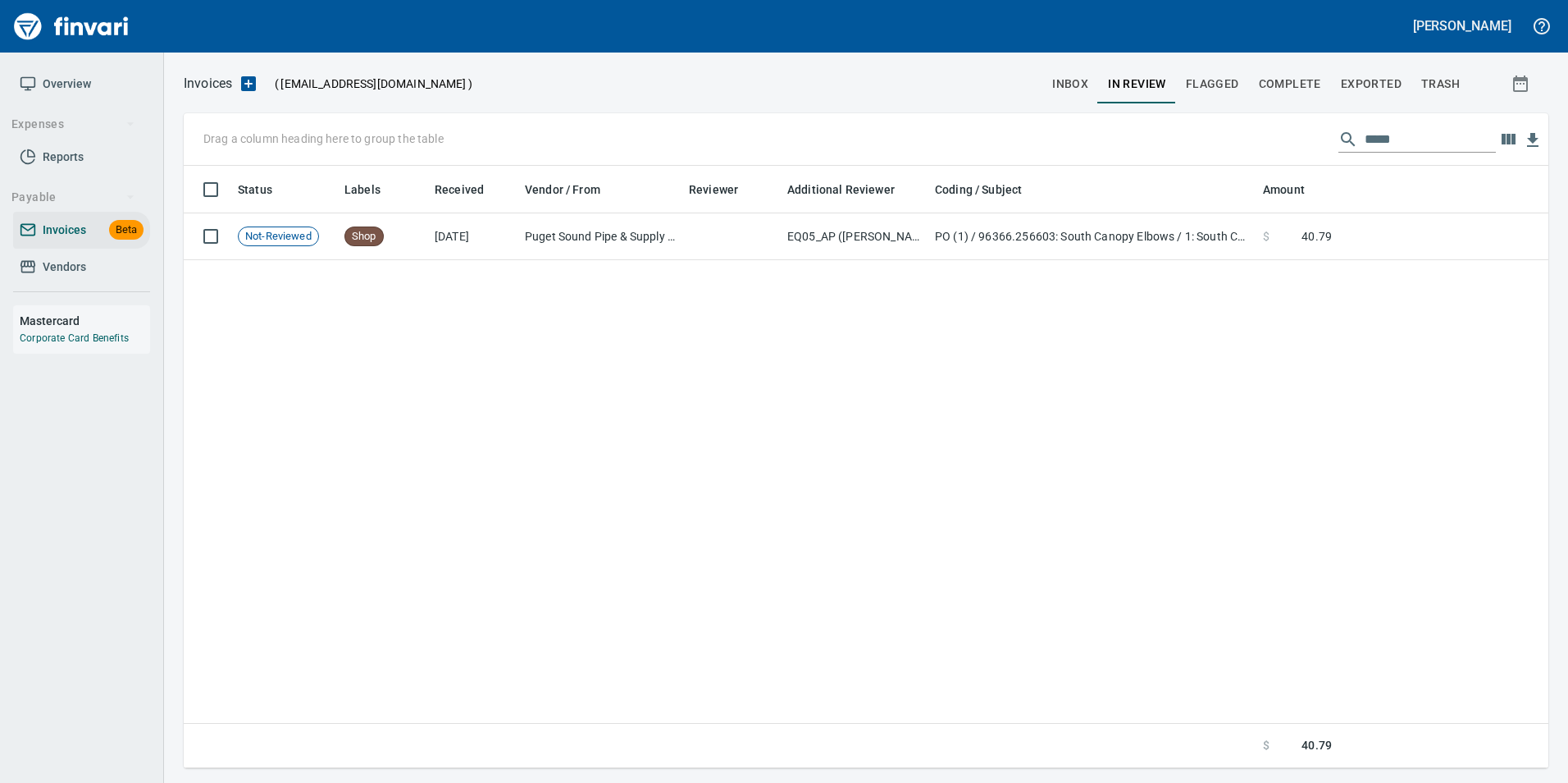
scroll to position [590, 1351]
click at [1371, 143] on input "*****" at bounding box center [1430, 139] width 131 height 26
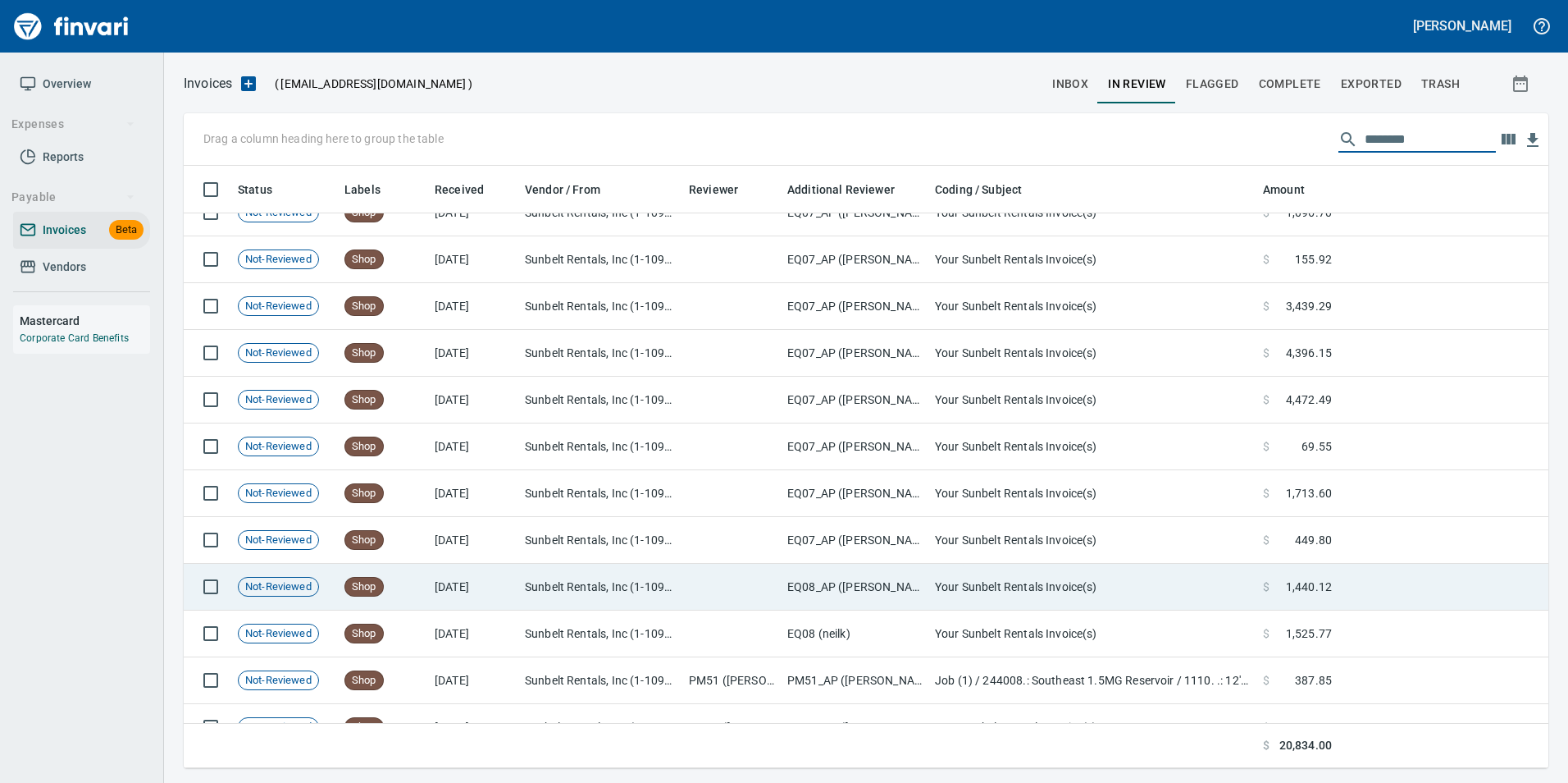
scroll to position [145, 0]
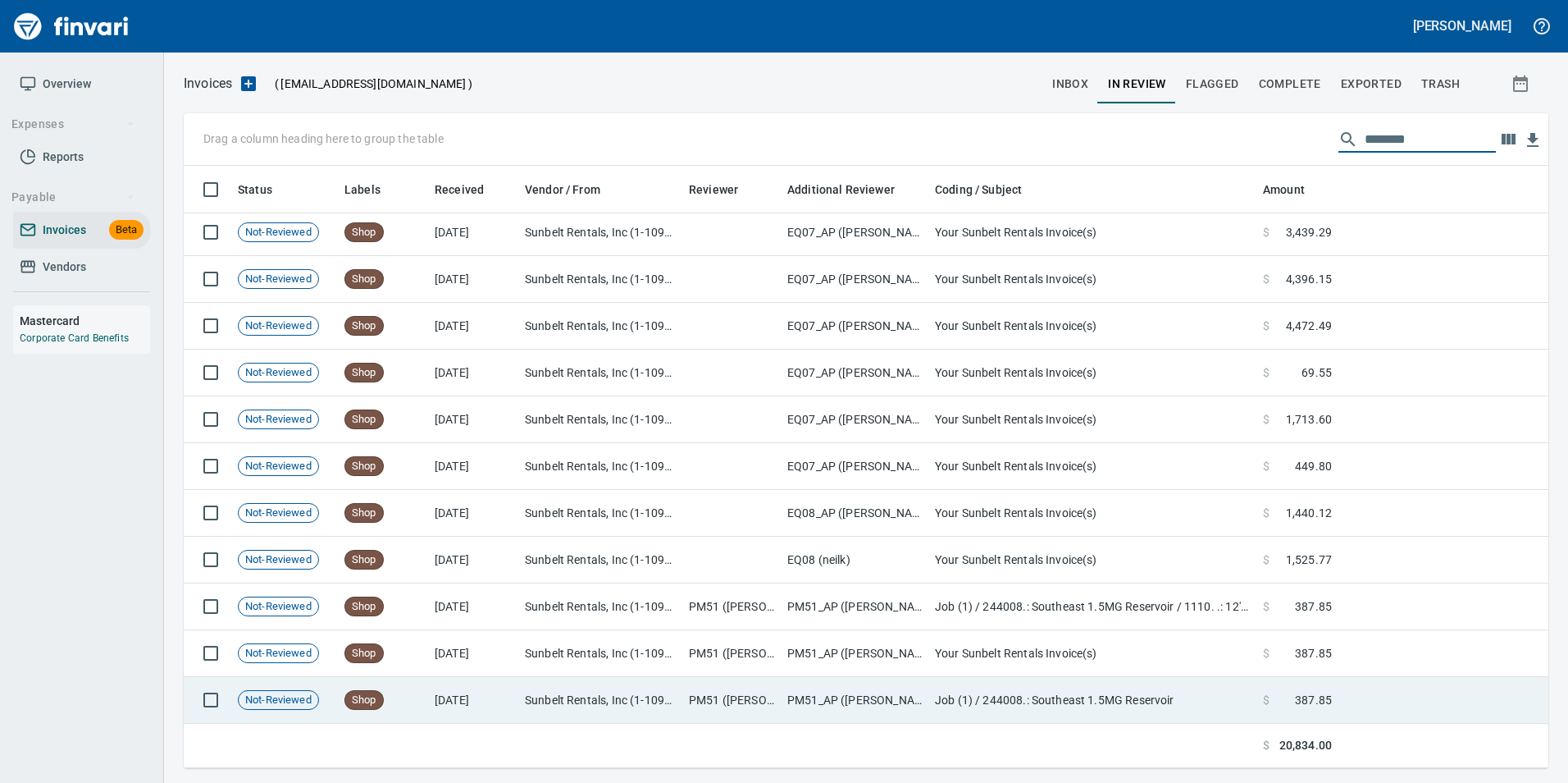
click at [1371, 693] on td at bounding box center [1443, 700] width 210 height 47
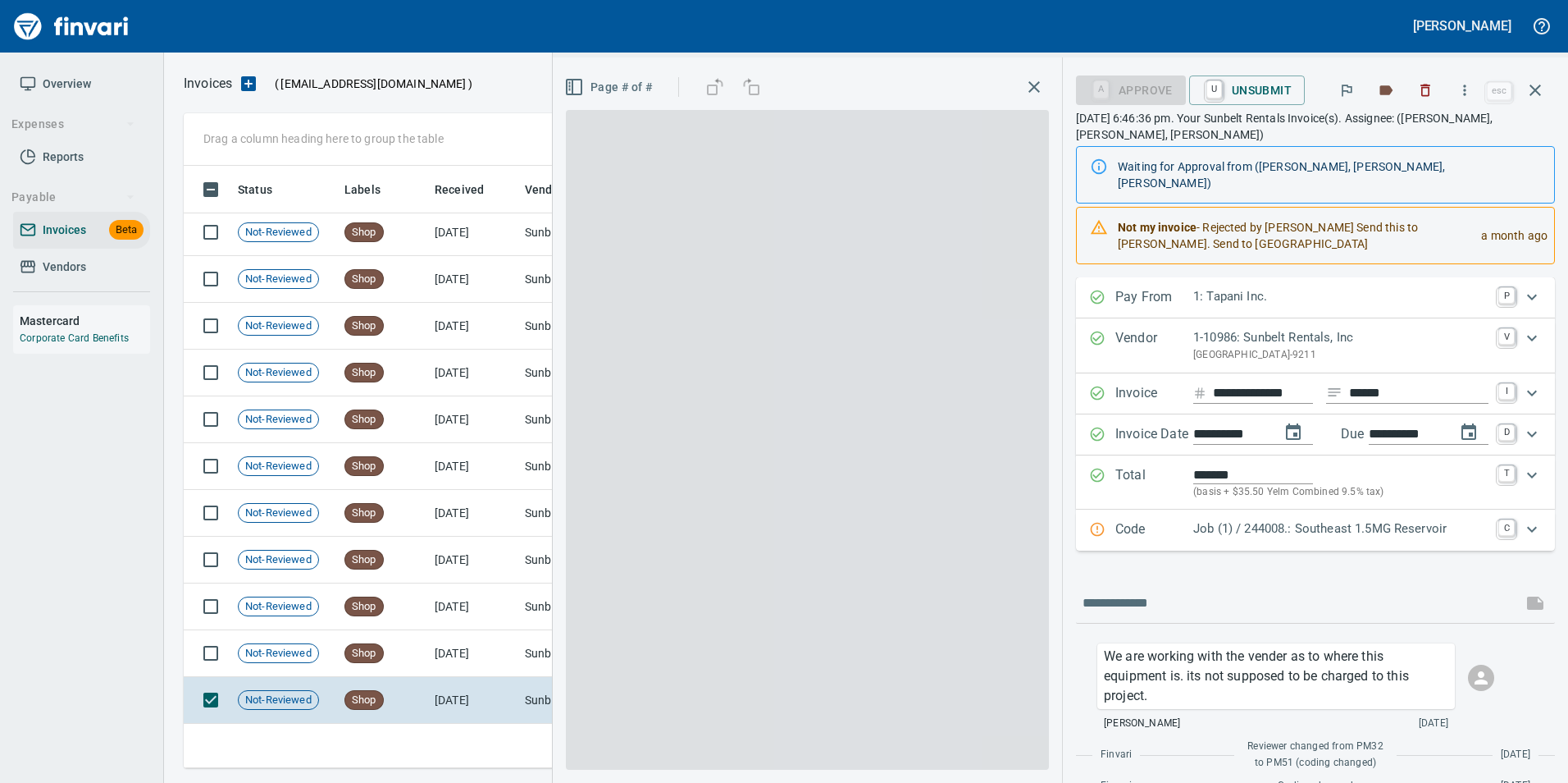
scroll to position [590, 1339]
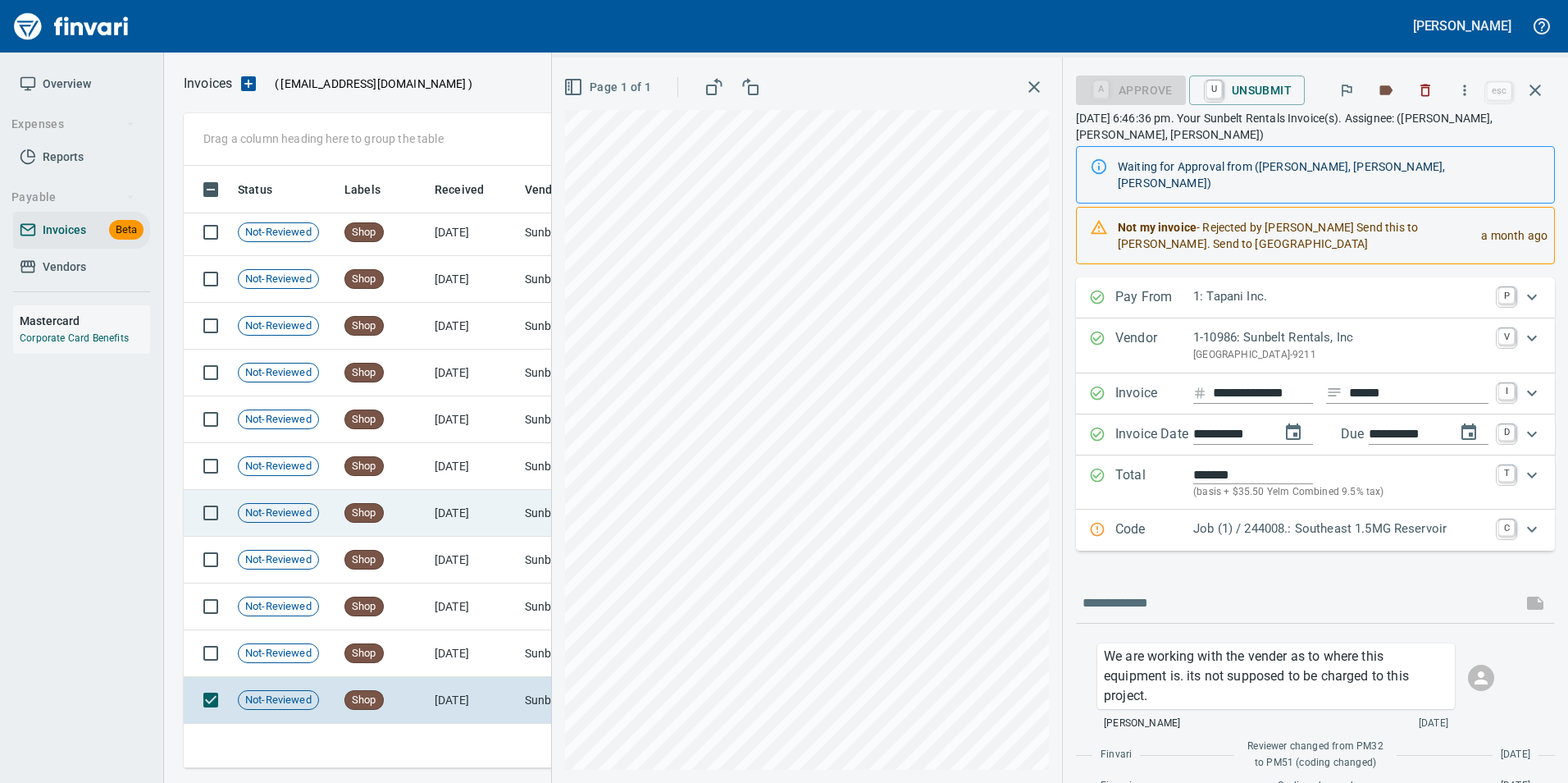
click at [1524, 97] on button "button" at bounding box center [1535, 90] width 40 height 40
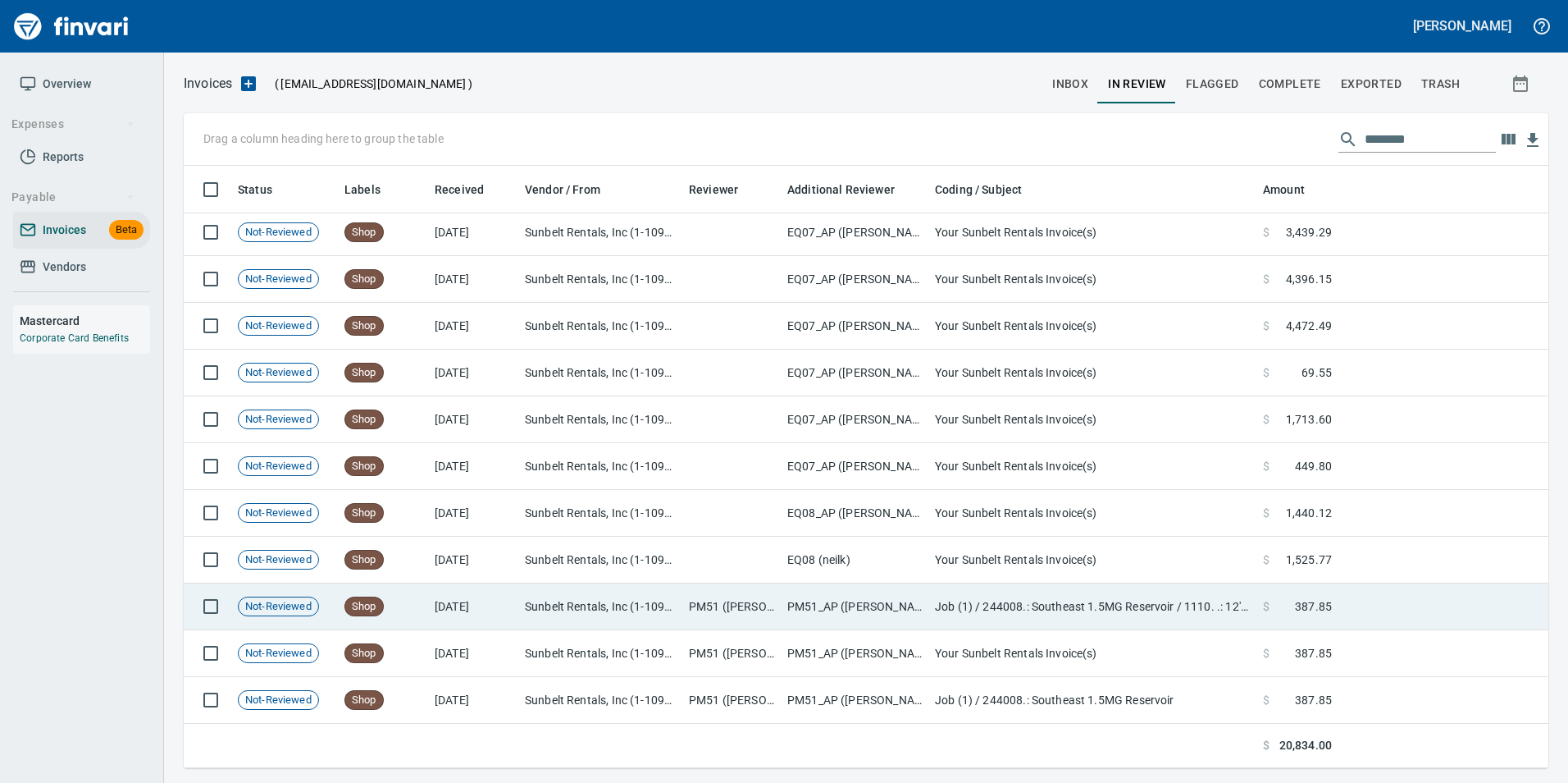
scroll to position [590, 1339]
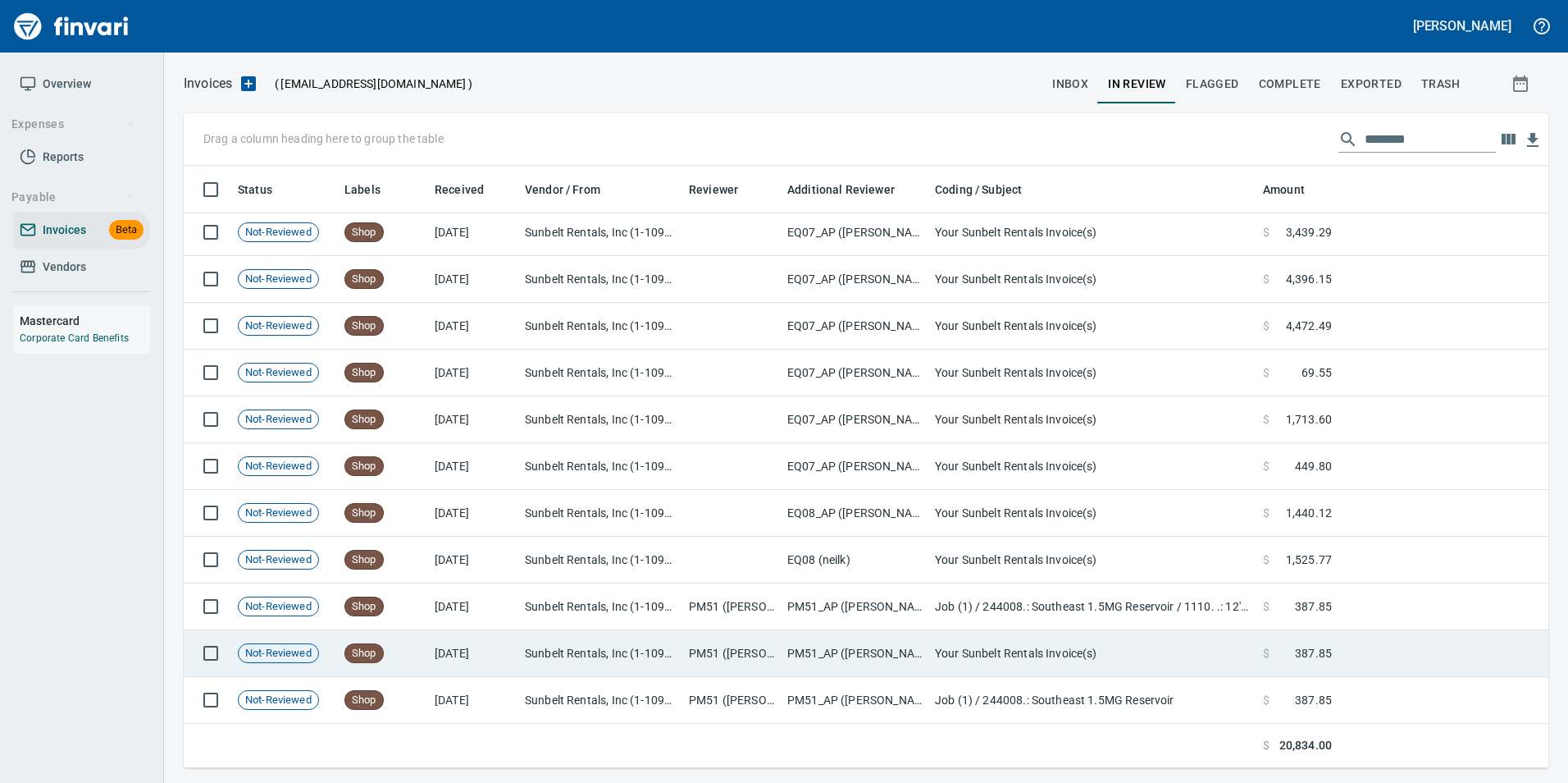
click at [1256, 638] on td "$ 387.85" at bounding box center [1297, 653] width 82 height 47
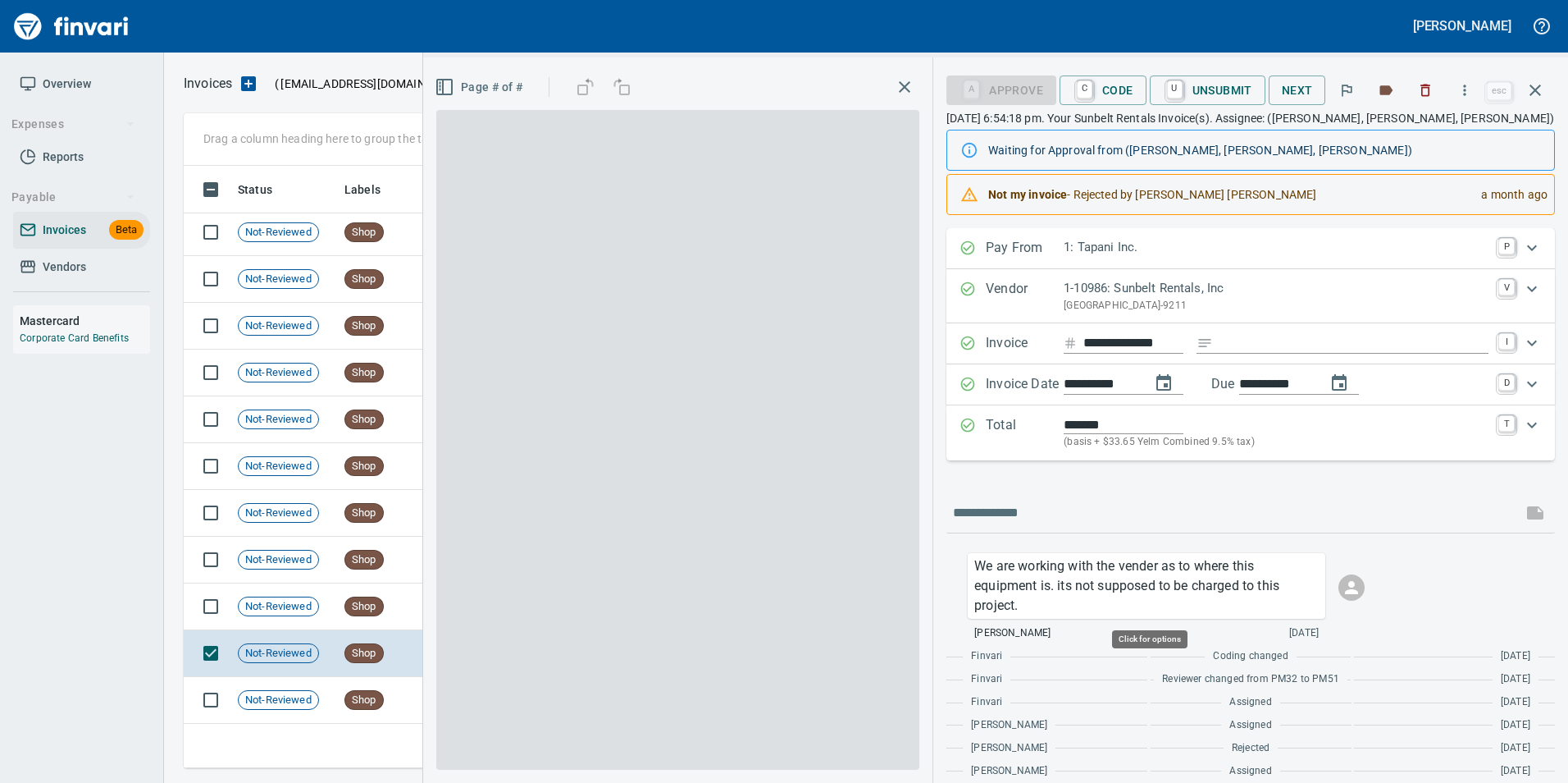
scroll to position [590, 1339]
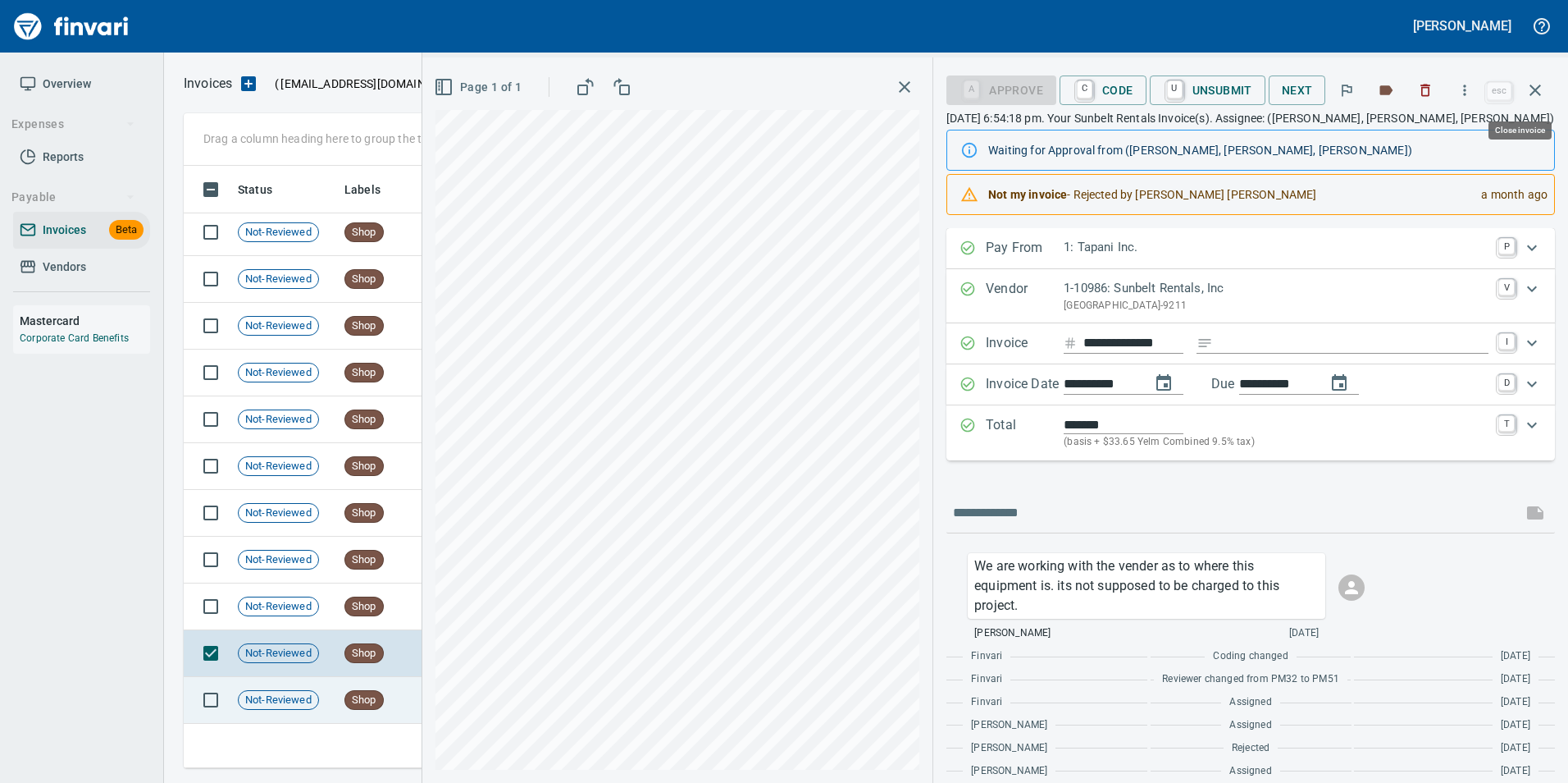
click at [1536, 99] on icon "button" at bounding box center [1535, 90] width 19 height 19
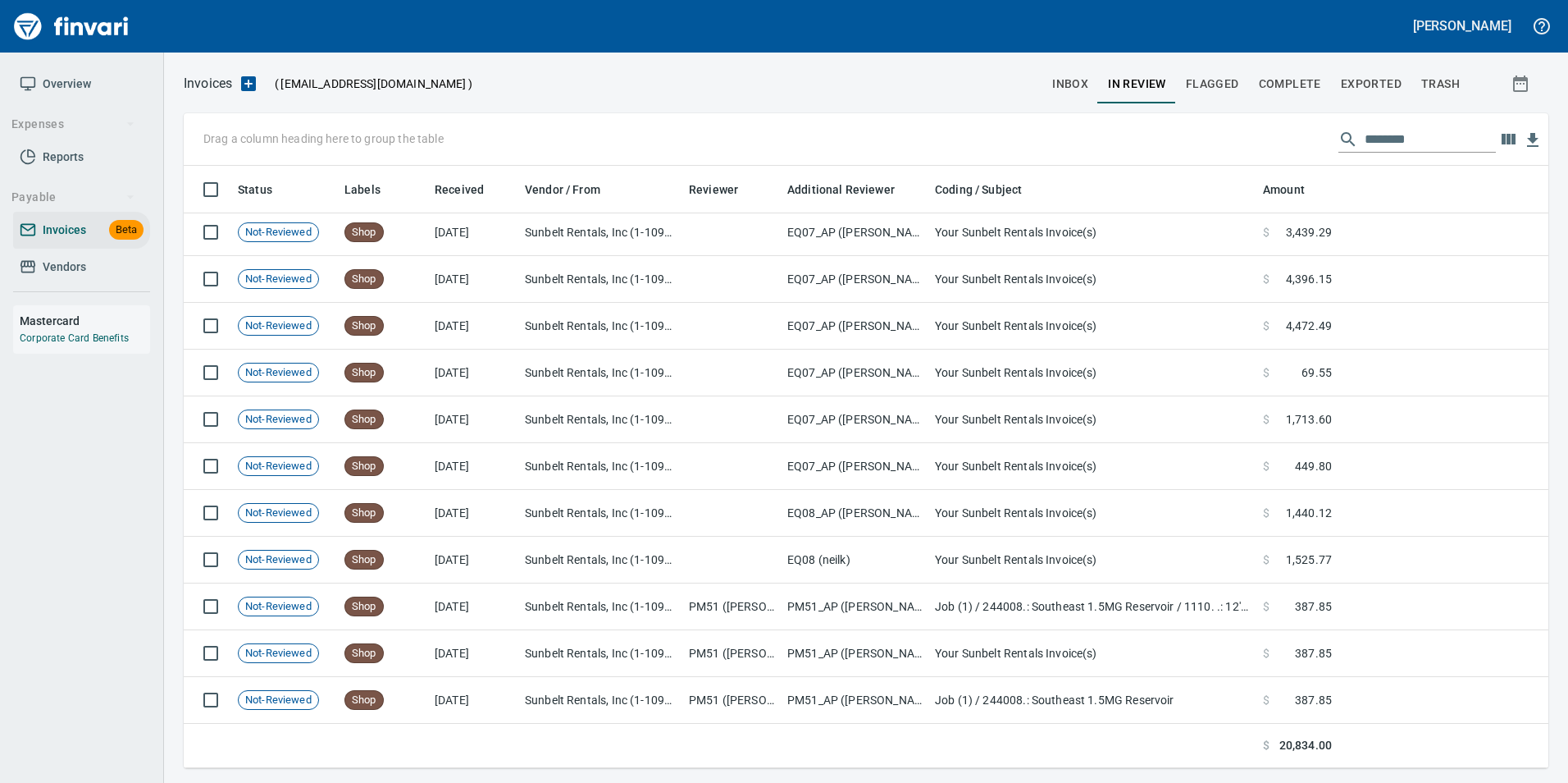
scroll to position [590, 1339]
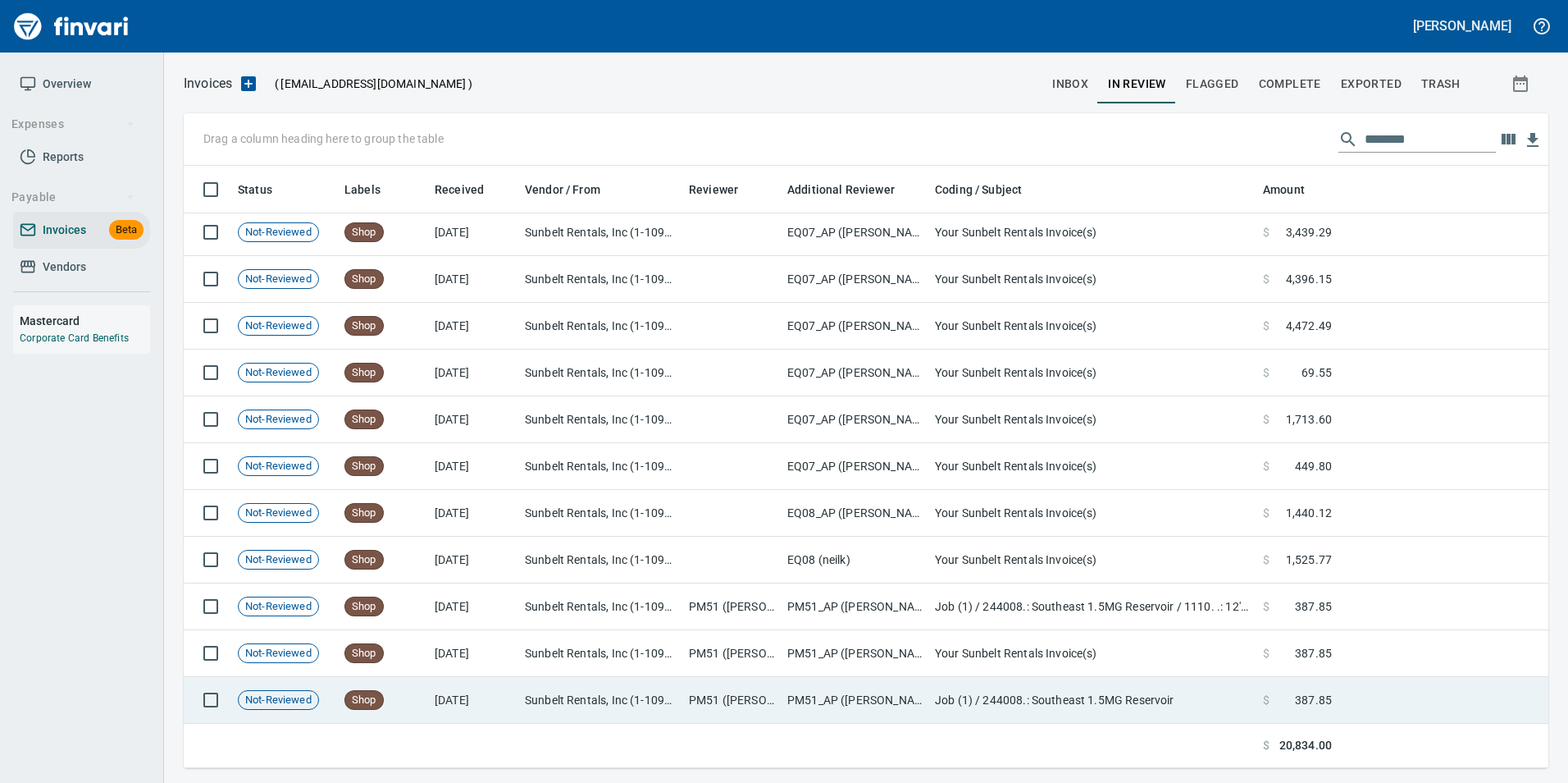
click at [1419, 693] on td at bounding box center [1443, 700] width 210 height 47
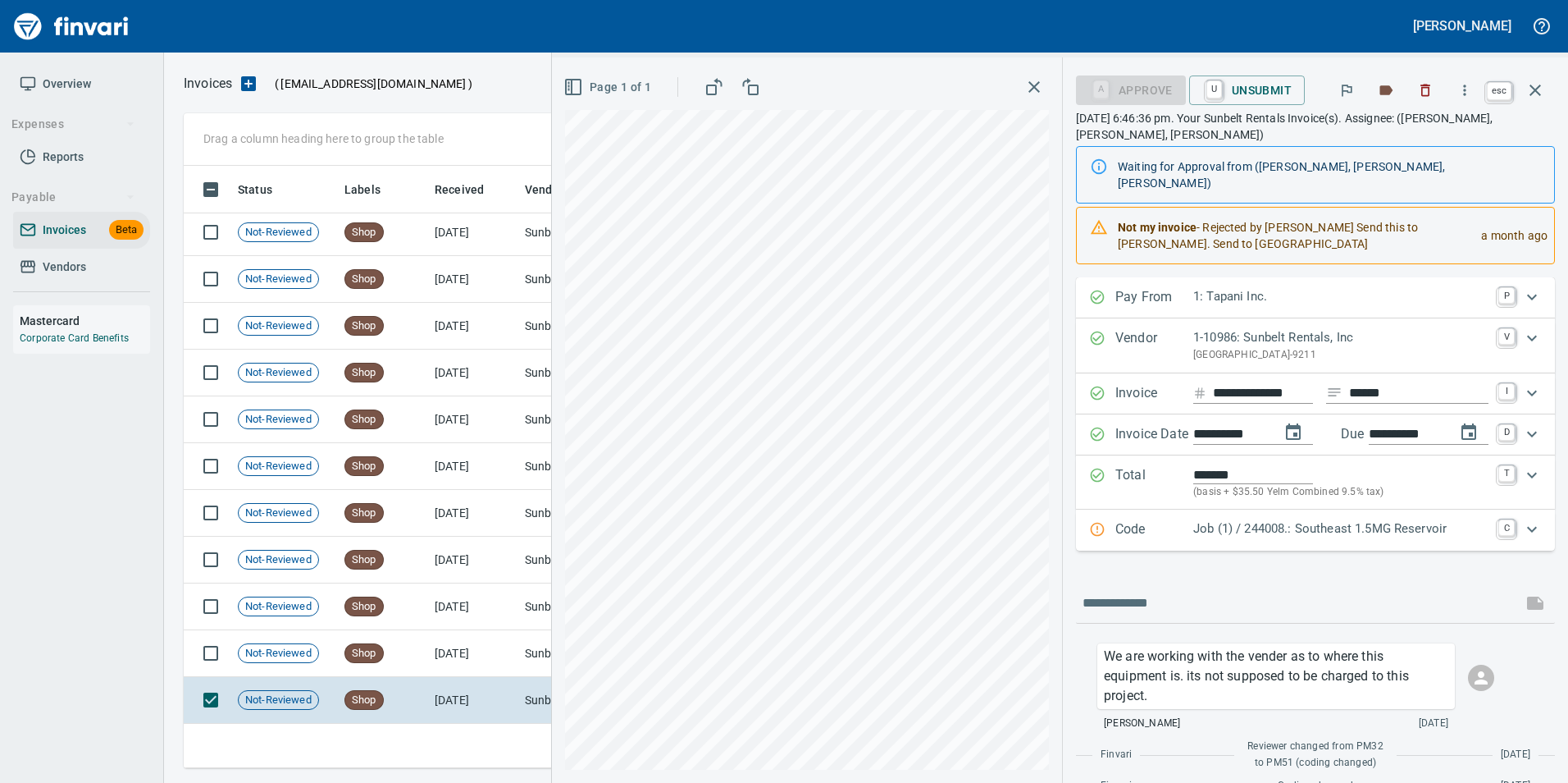
scroll to position [590, 1339]
click at [1532, 94] on icon "button" at bounding box center [1535, 90] width 11 height 11
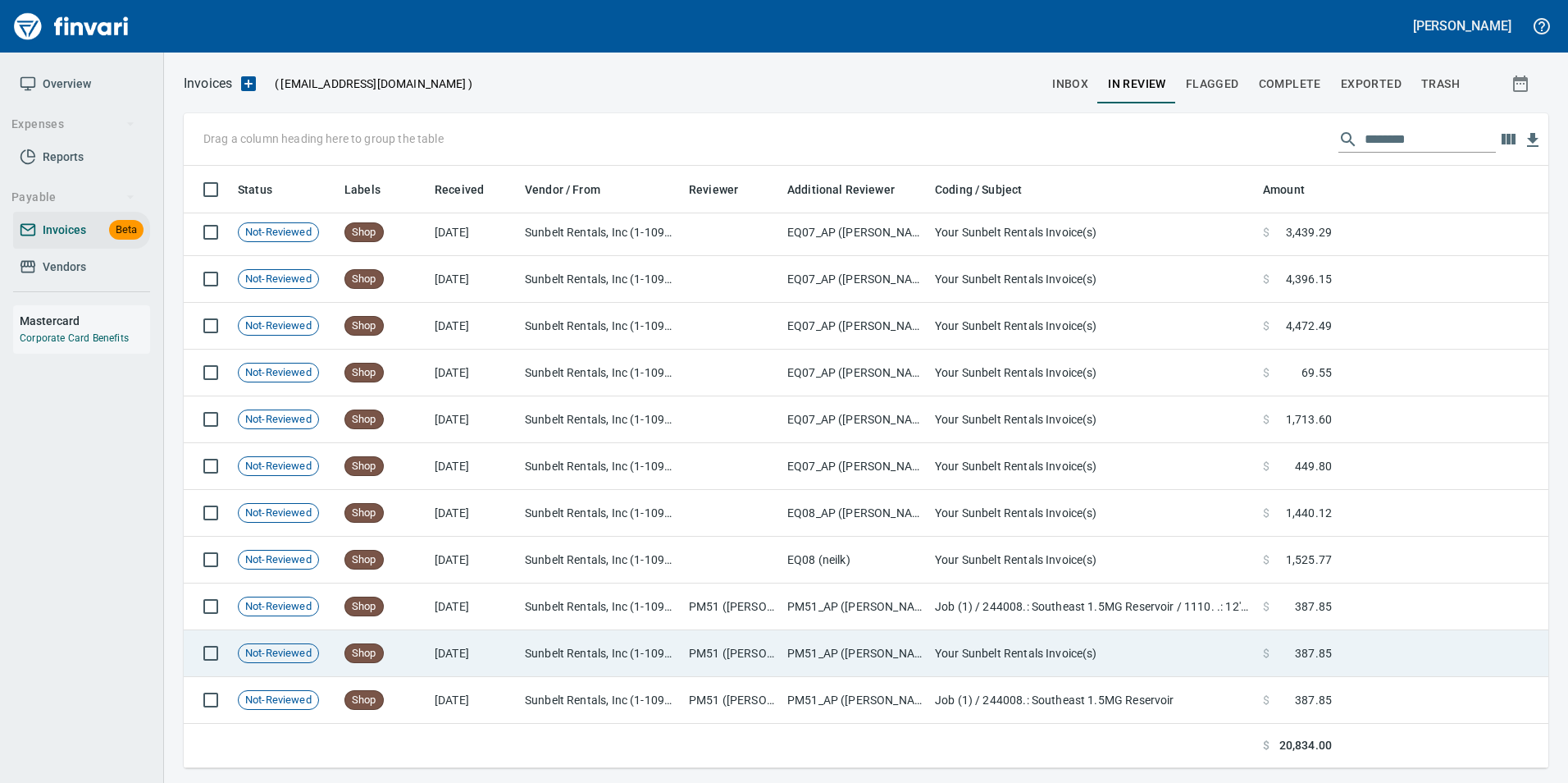
scroll to position [590, 1339]
click at [1332, 653] on td "$ 387.85" at bounding box center [1297, 653] width 82 height 47
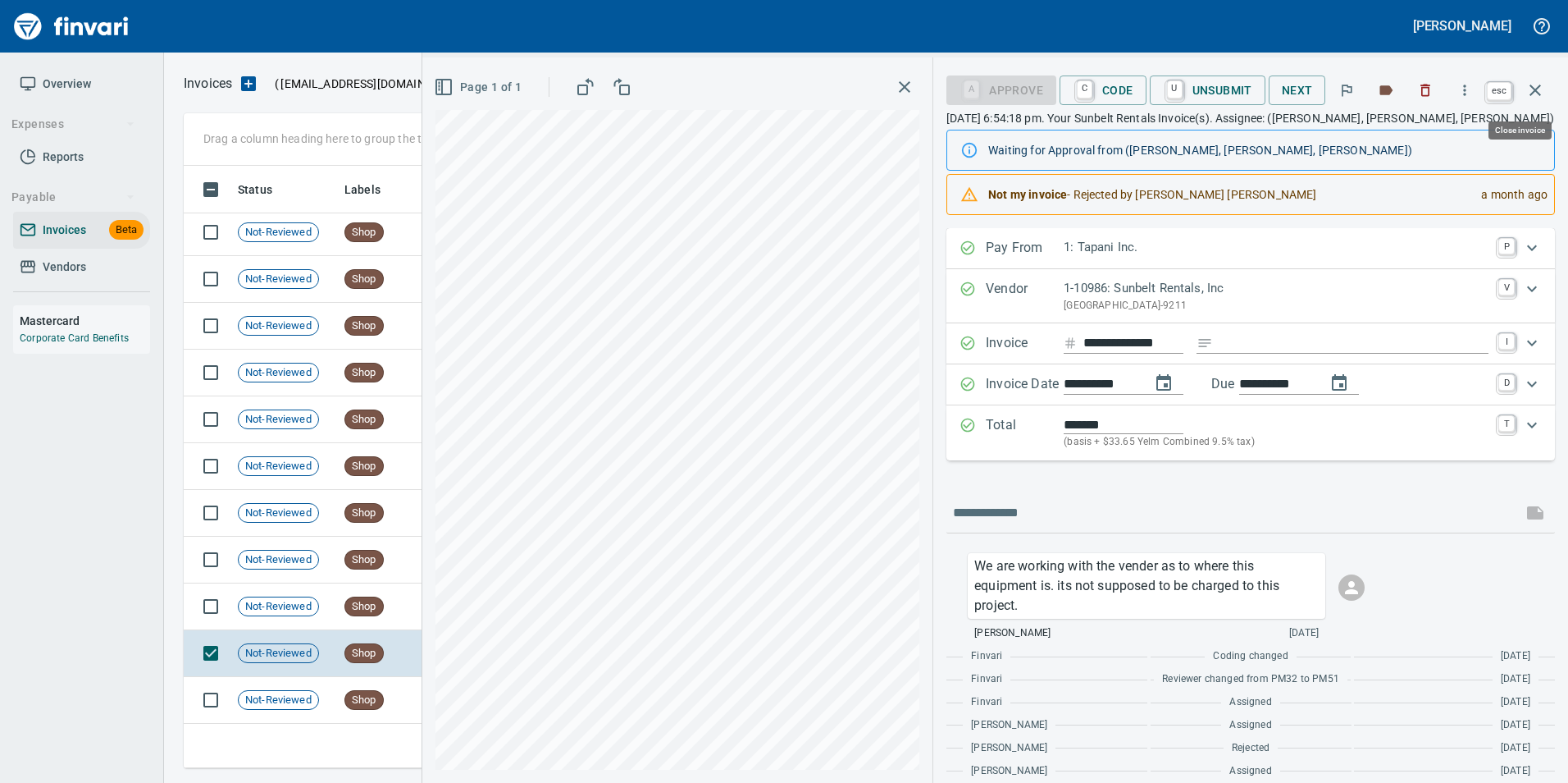
scroll to position [590, 1339]
click at [1540, 98] on icon "button" at bounding box center [1535, 90] width 19 height 19
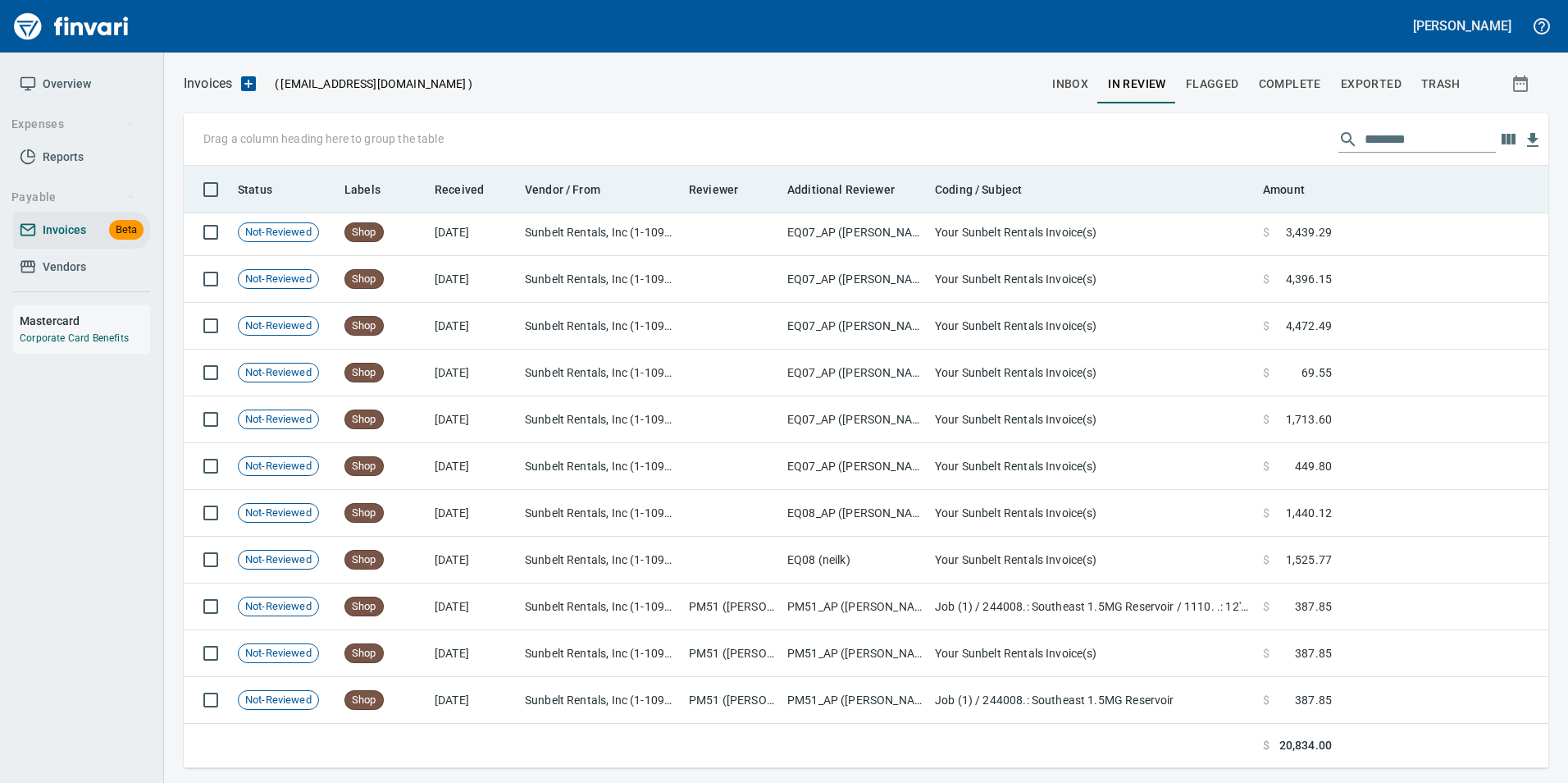
scroll to position [590, 1340]
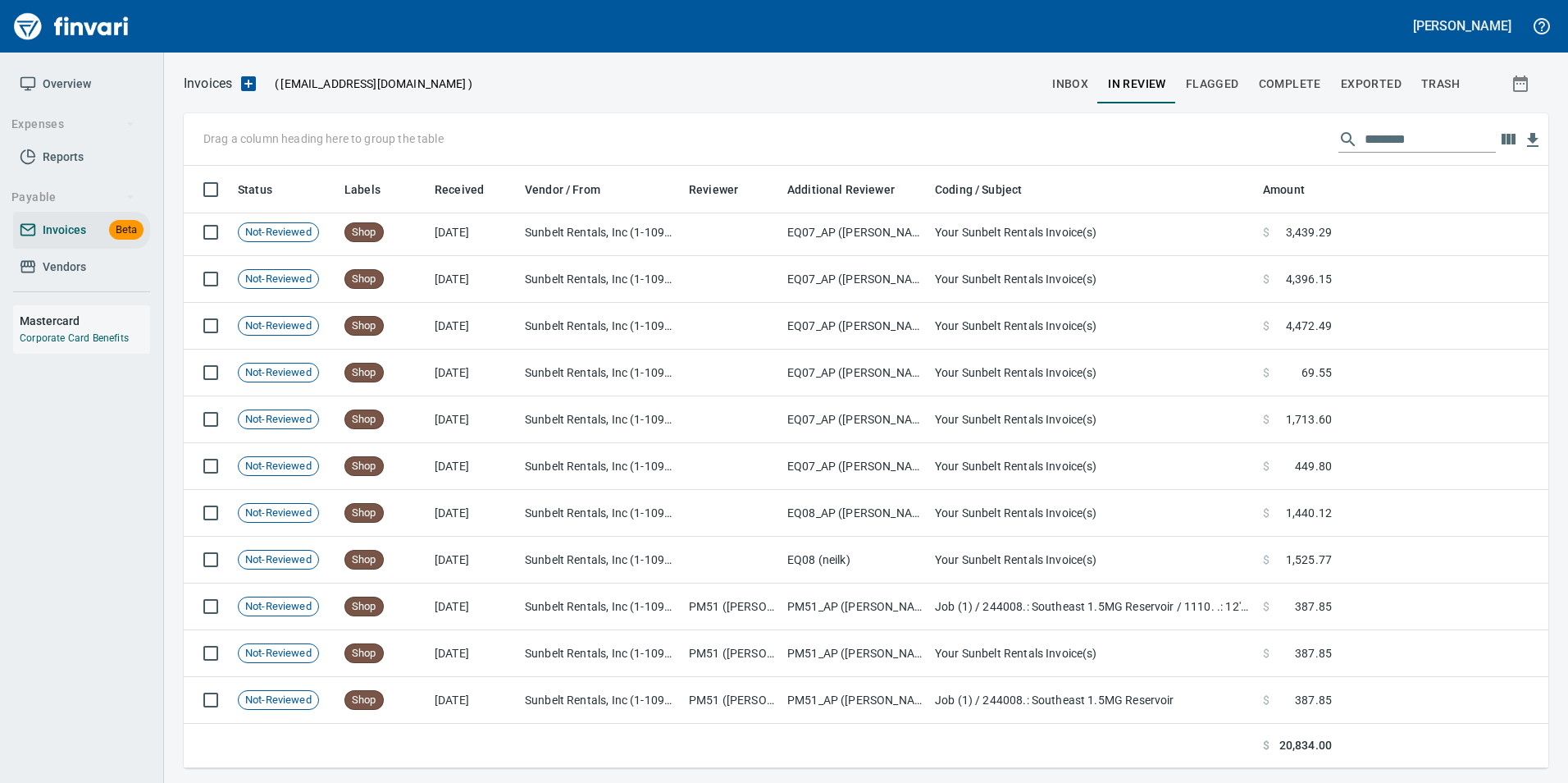
click at [1371, 138] on input "*******" at bounding box center [1430, 139] width 131 height 26
click at [1371, 137] on input "*******" at bounding box center [1430, 139] width 131 height 26
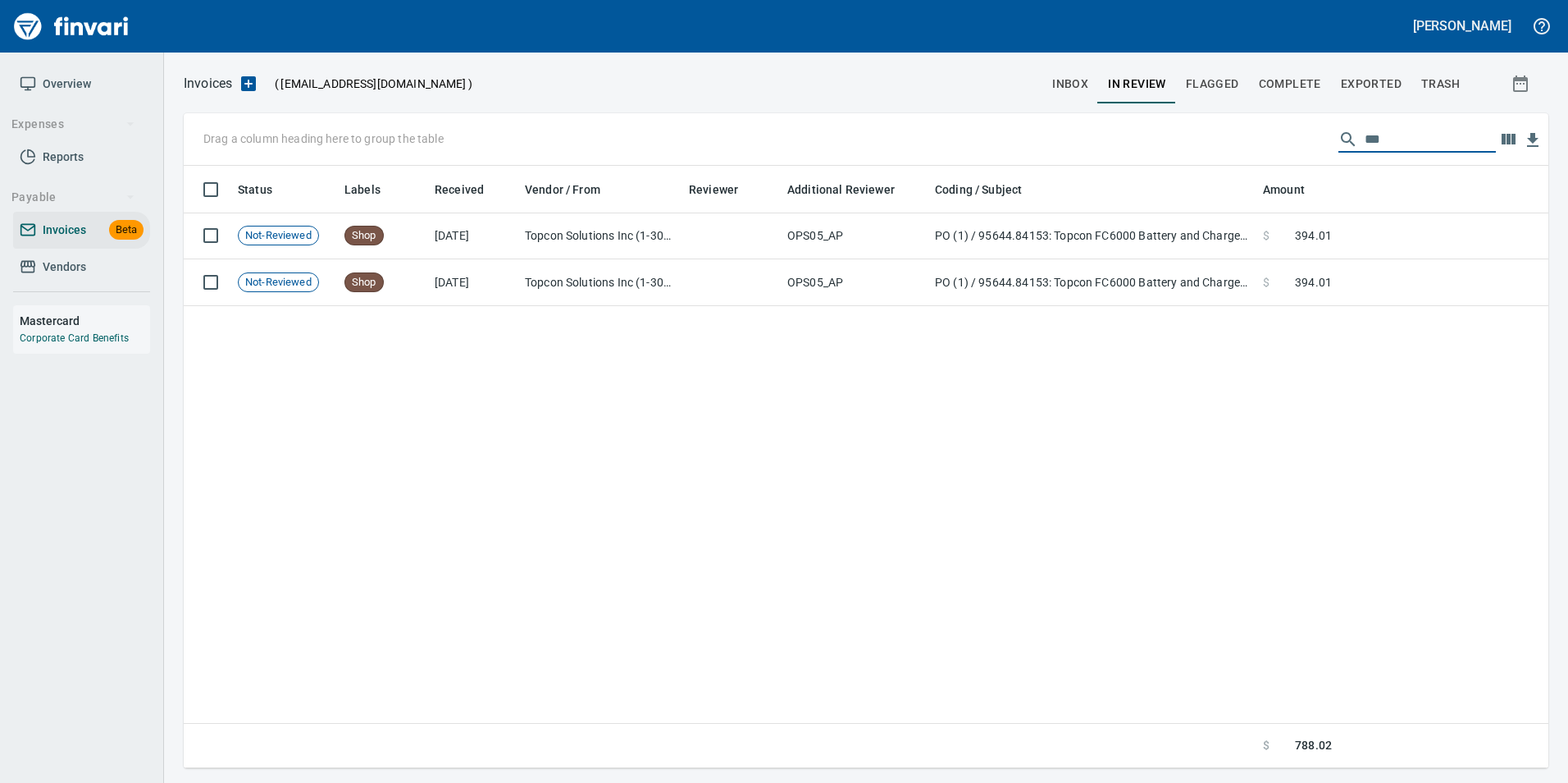
scroll to position [0, 0]
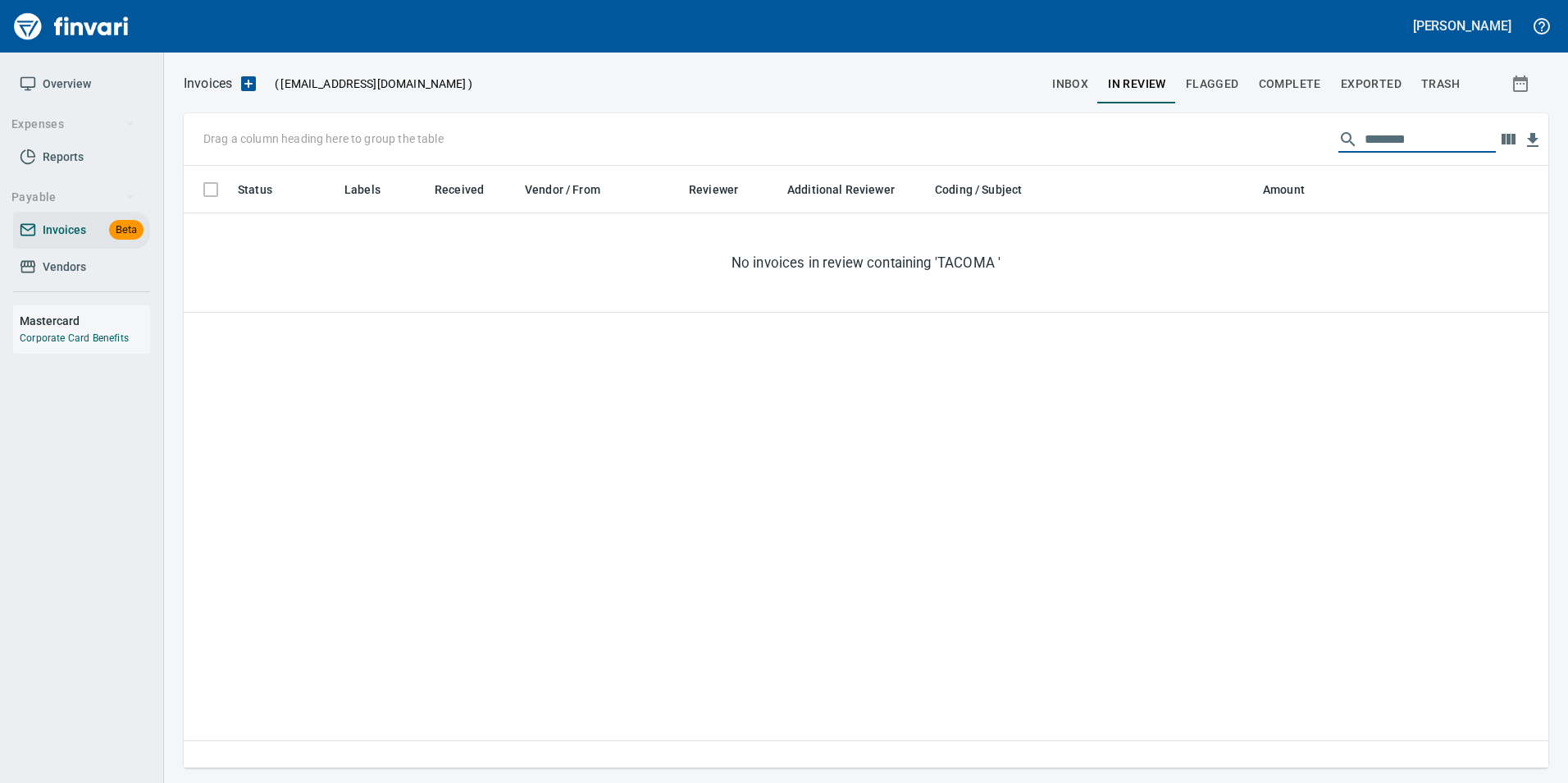
click at [1423, 138] on input "******" at bounding box center [1430, 139] width 131 height 26
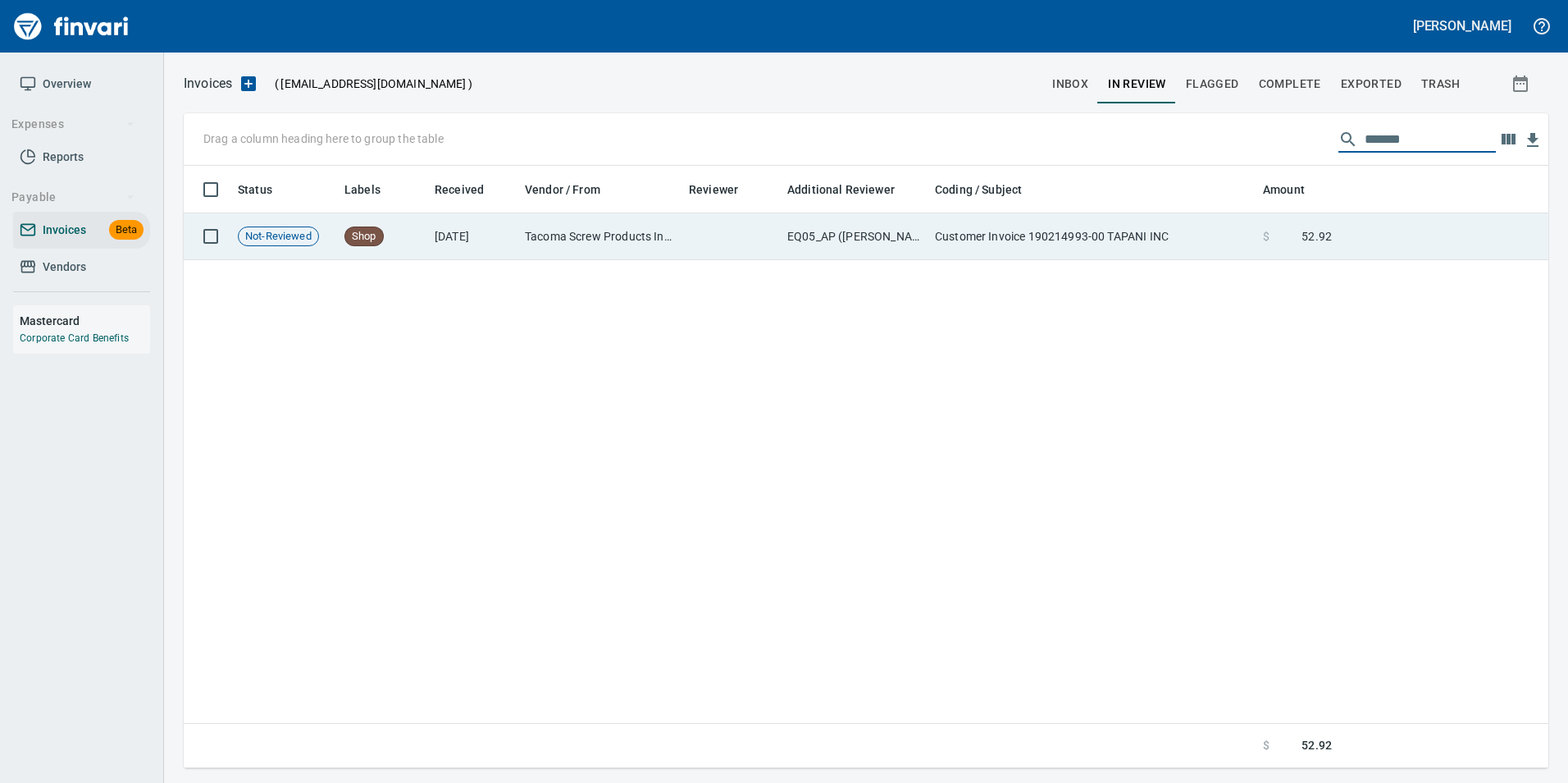
click at [1386, 235] on td at bounding box center [1443, 236] width 210 height 47
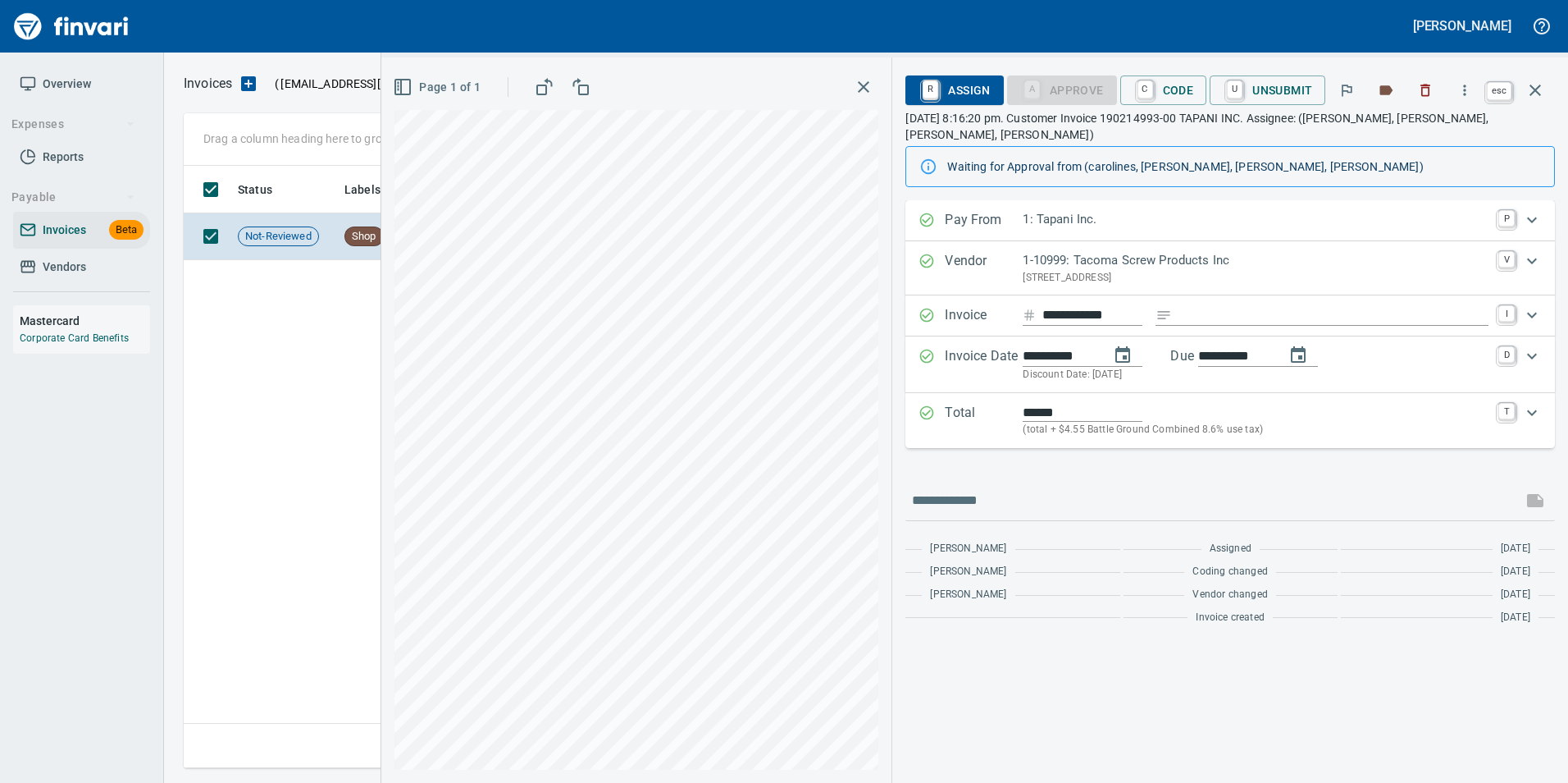
drag, startPoint x: 1531, startPoint y: 100, endPoint x: 1519, endPoint y: 107, distance: 13.9
click at [1531, 99] on icon "button" at bounding box center [1535, 90] width 19 height 19
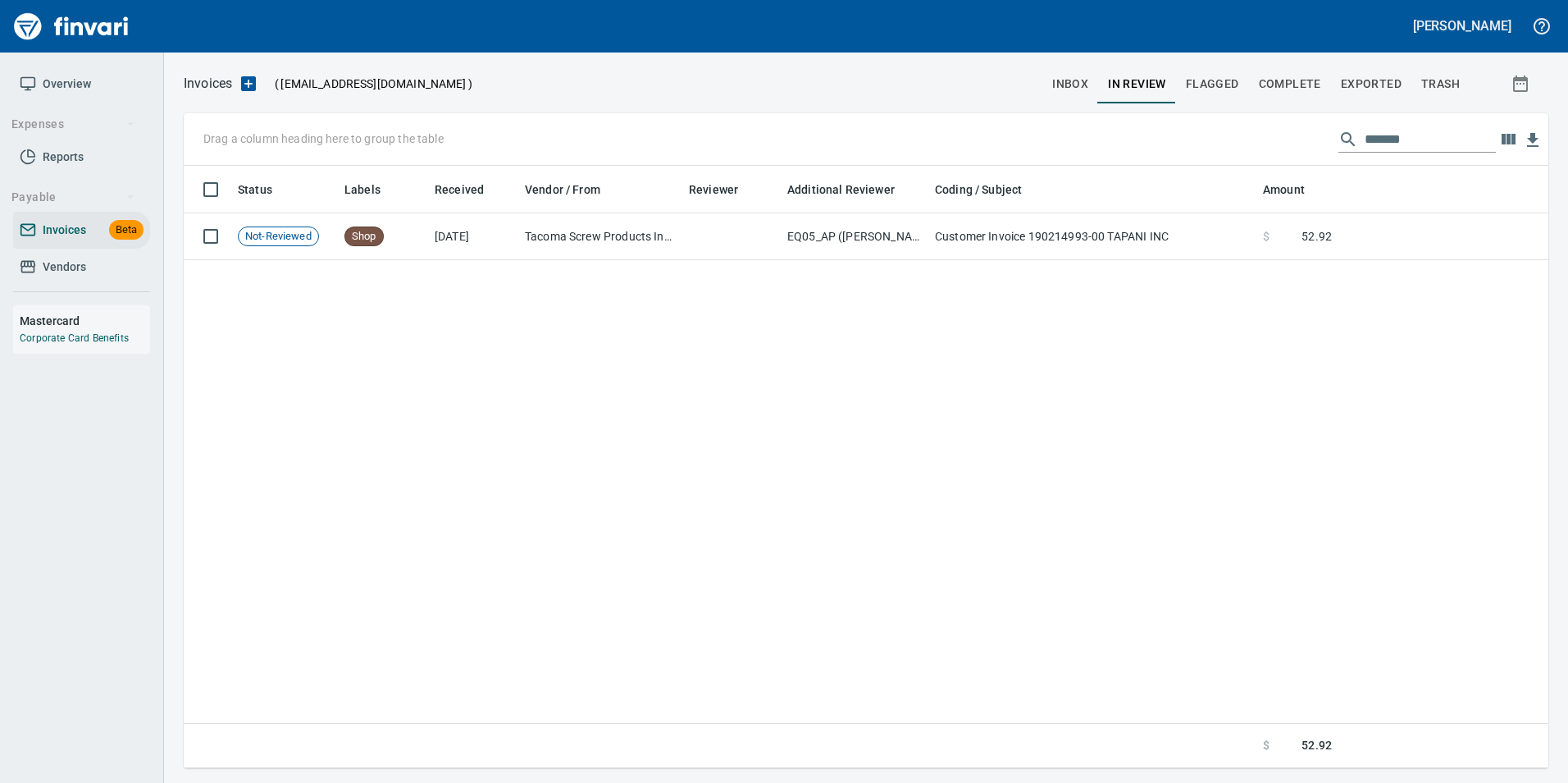
click at [1419, 138] on input "******" at bounding box center [1430, 139] width 131 height 26
type input "******"
click at [1074, 82] on span "inbox" at bounding box center [1070, 84] width 36 height 20
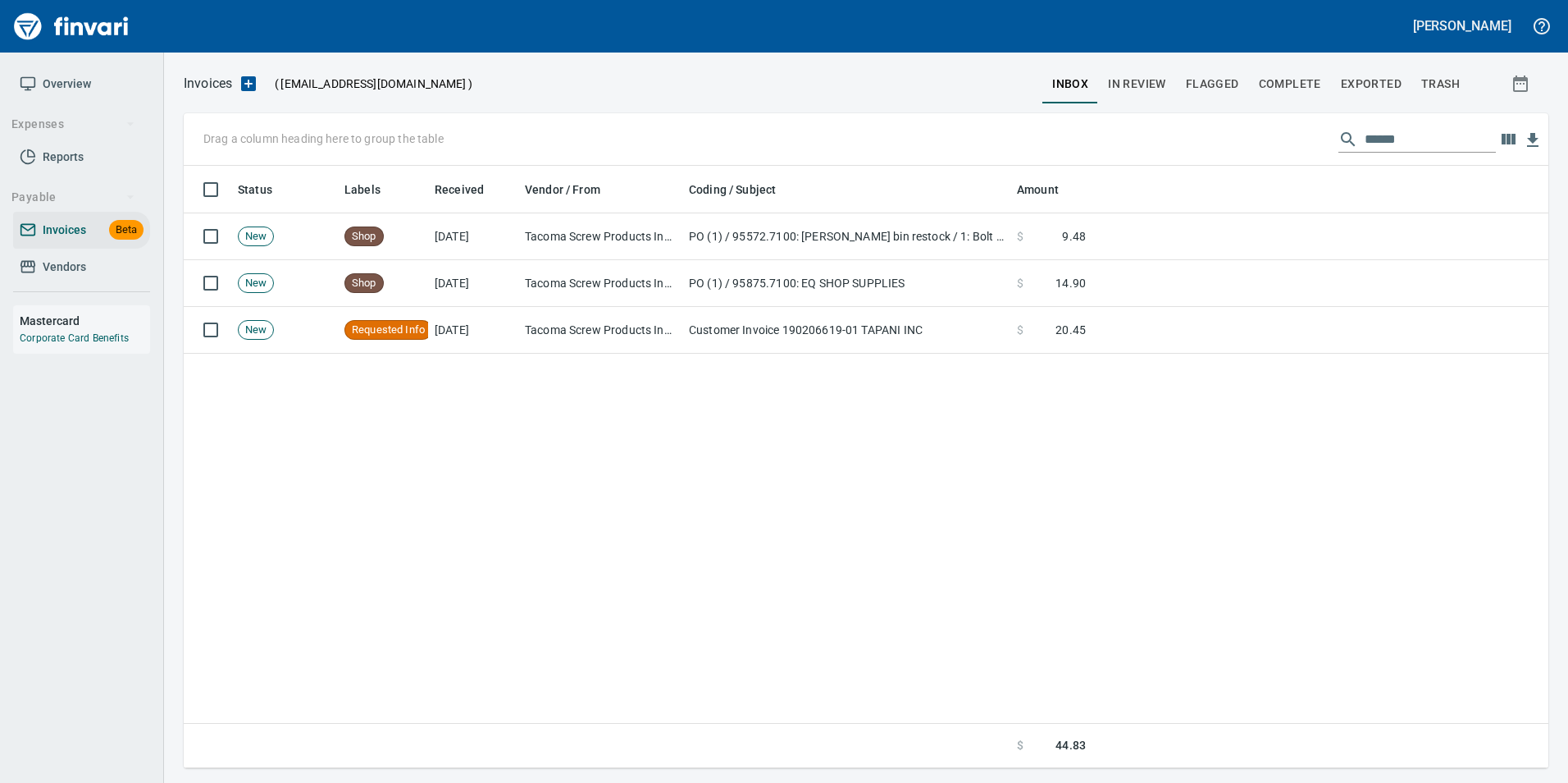
scroll to position [590, 1352]
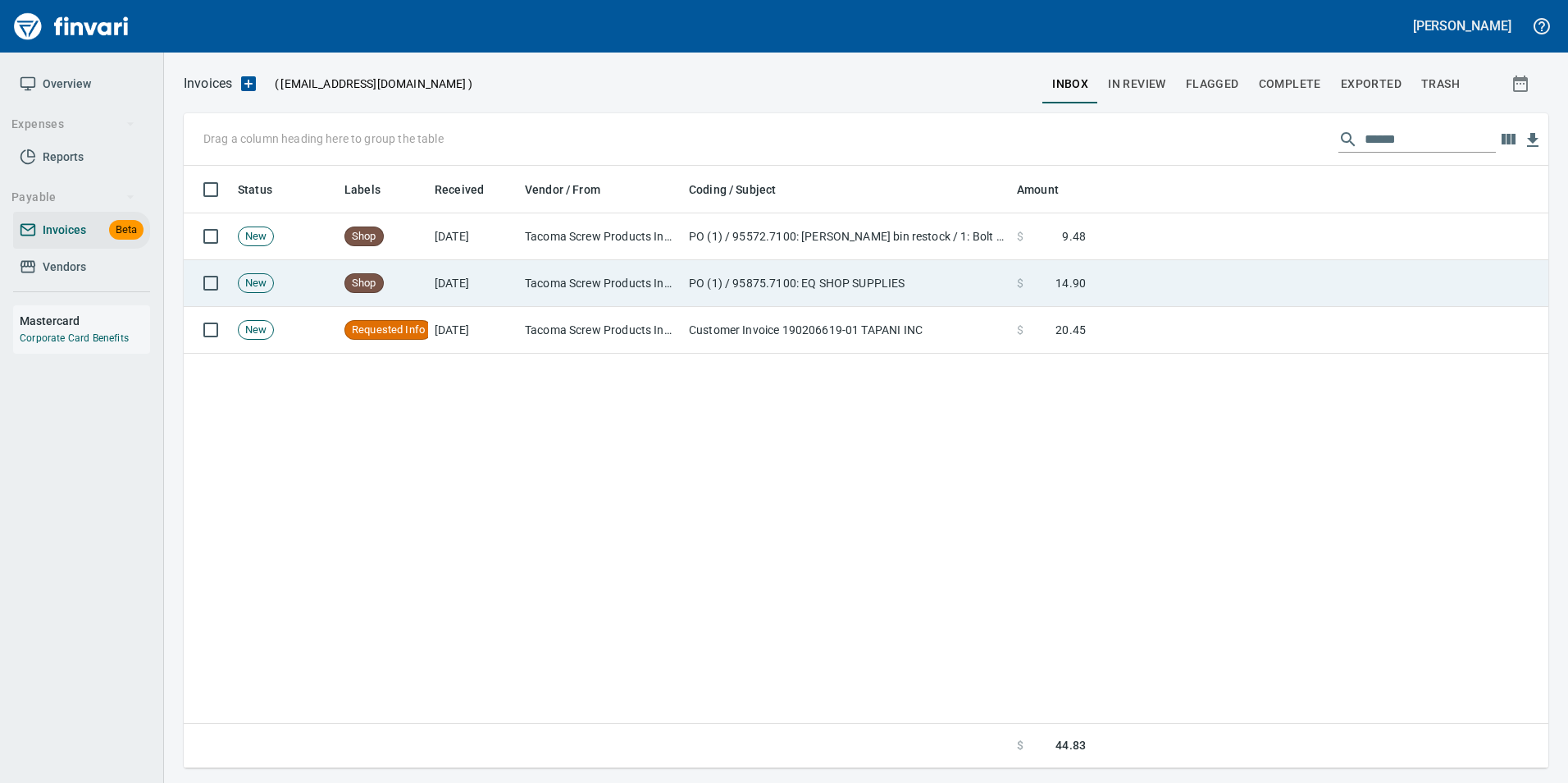
click at [1135, 279] on td at bounding box center [1319, 283] width 456 height 47
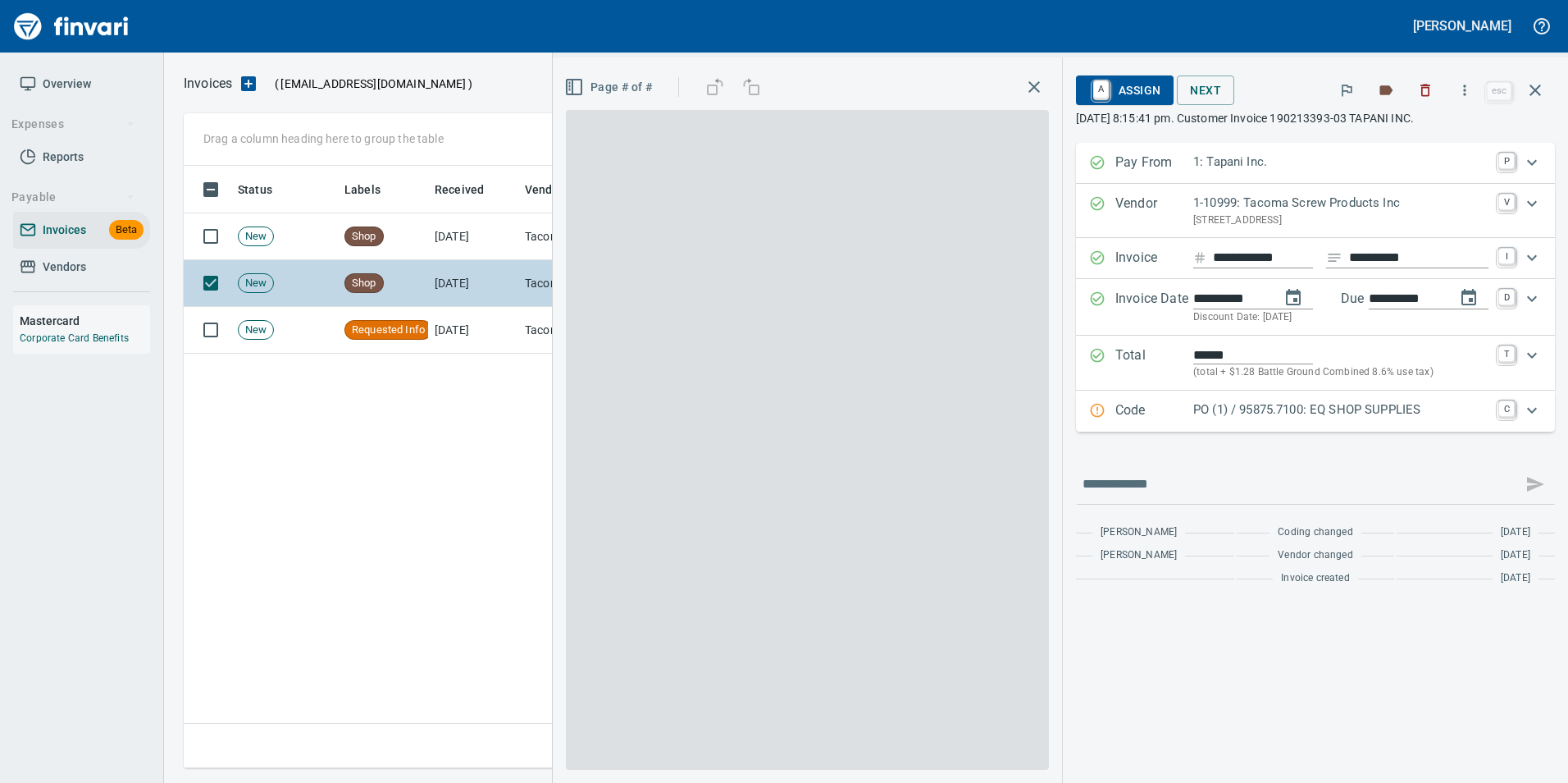
scroll to position [590, 1351]
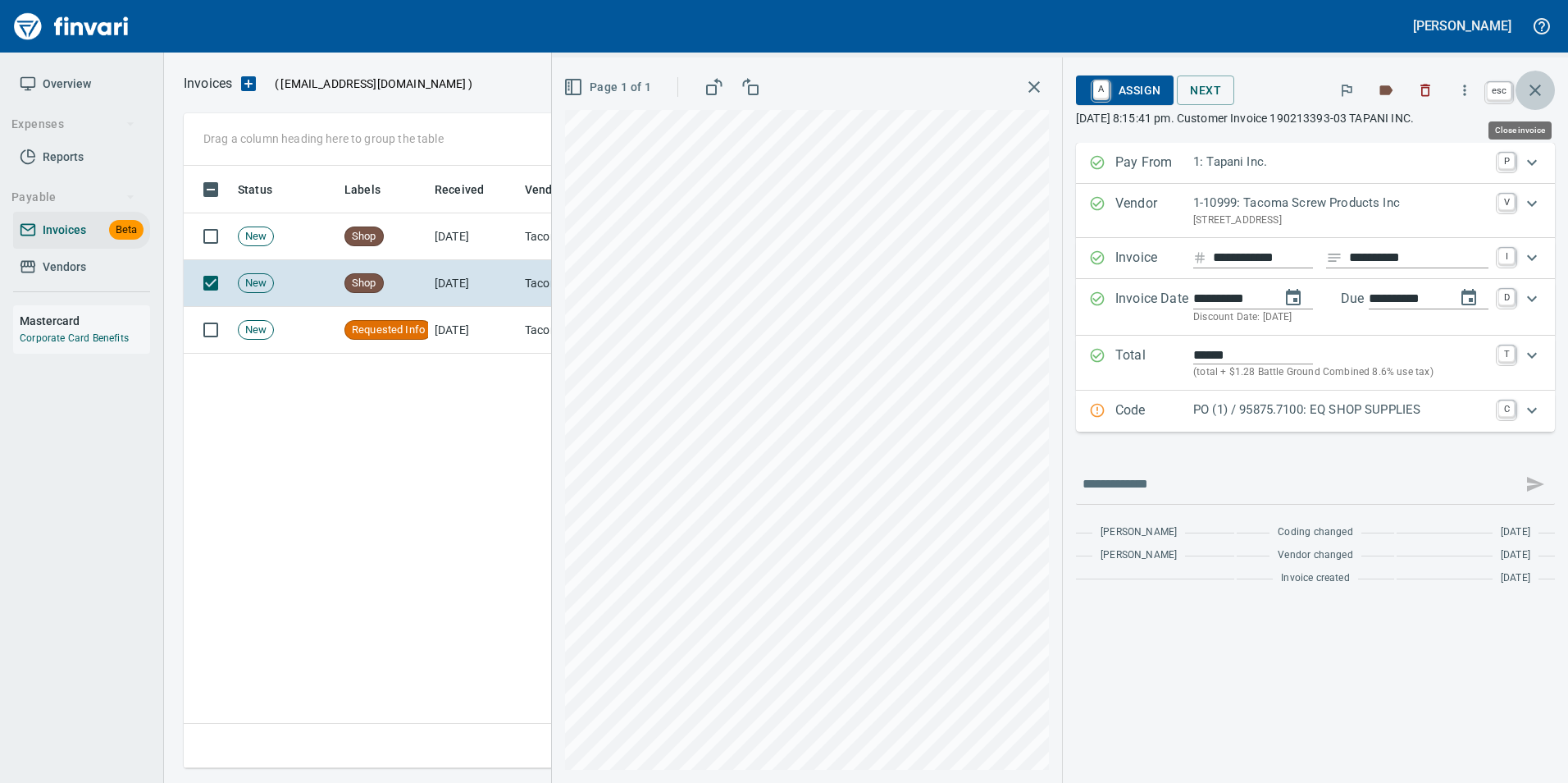
click at [1536, 98] on icon "button" at bounding box center [1535, 90] width 19 height 19
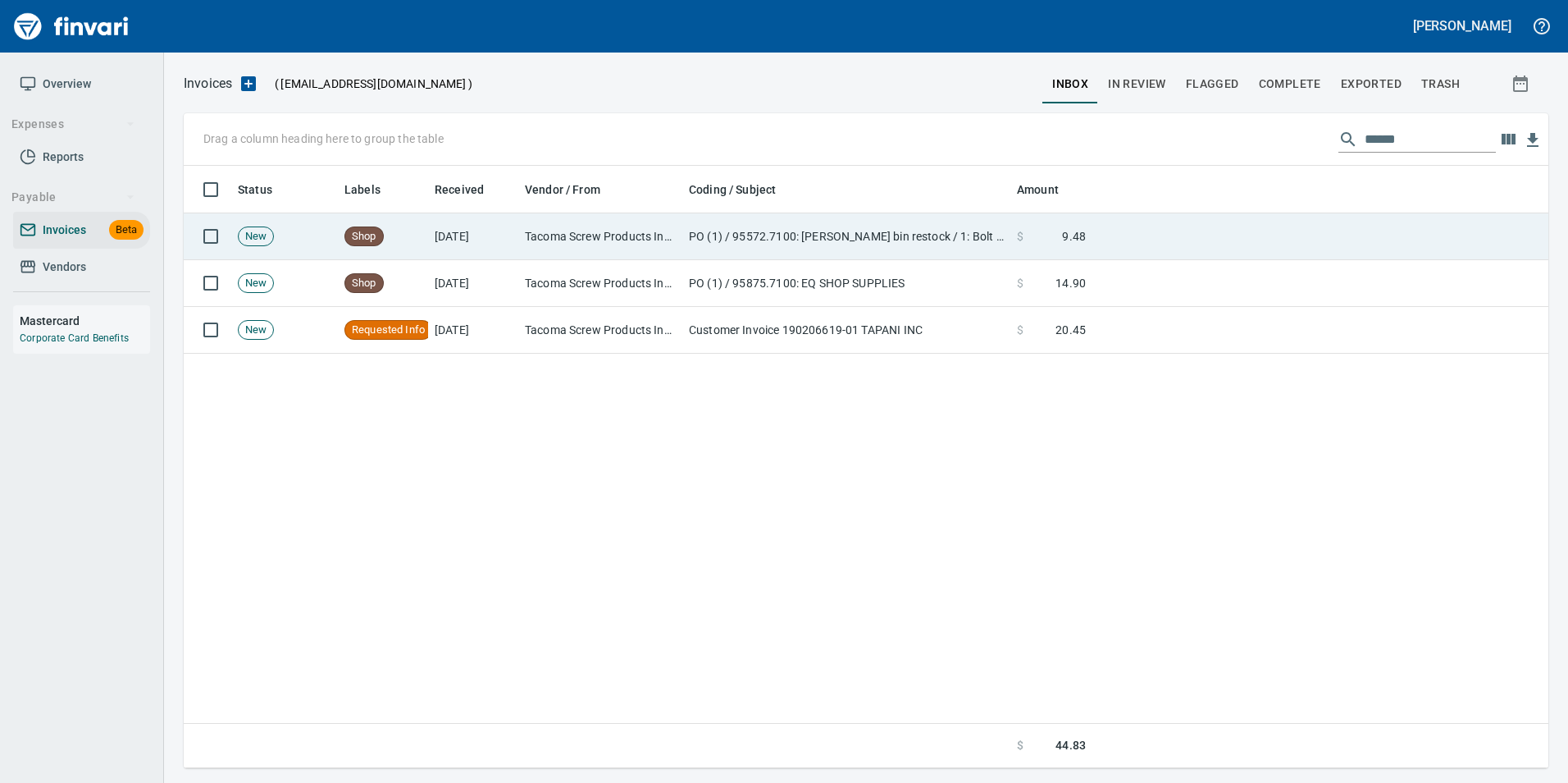
click at [1437, 227] on td at bounding box center [1319, 236] width 456 height 47
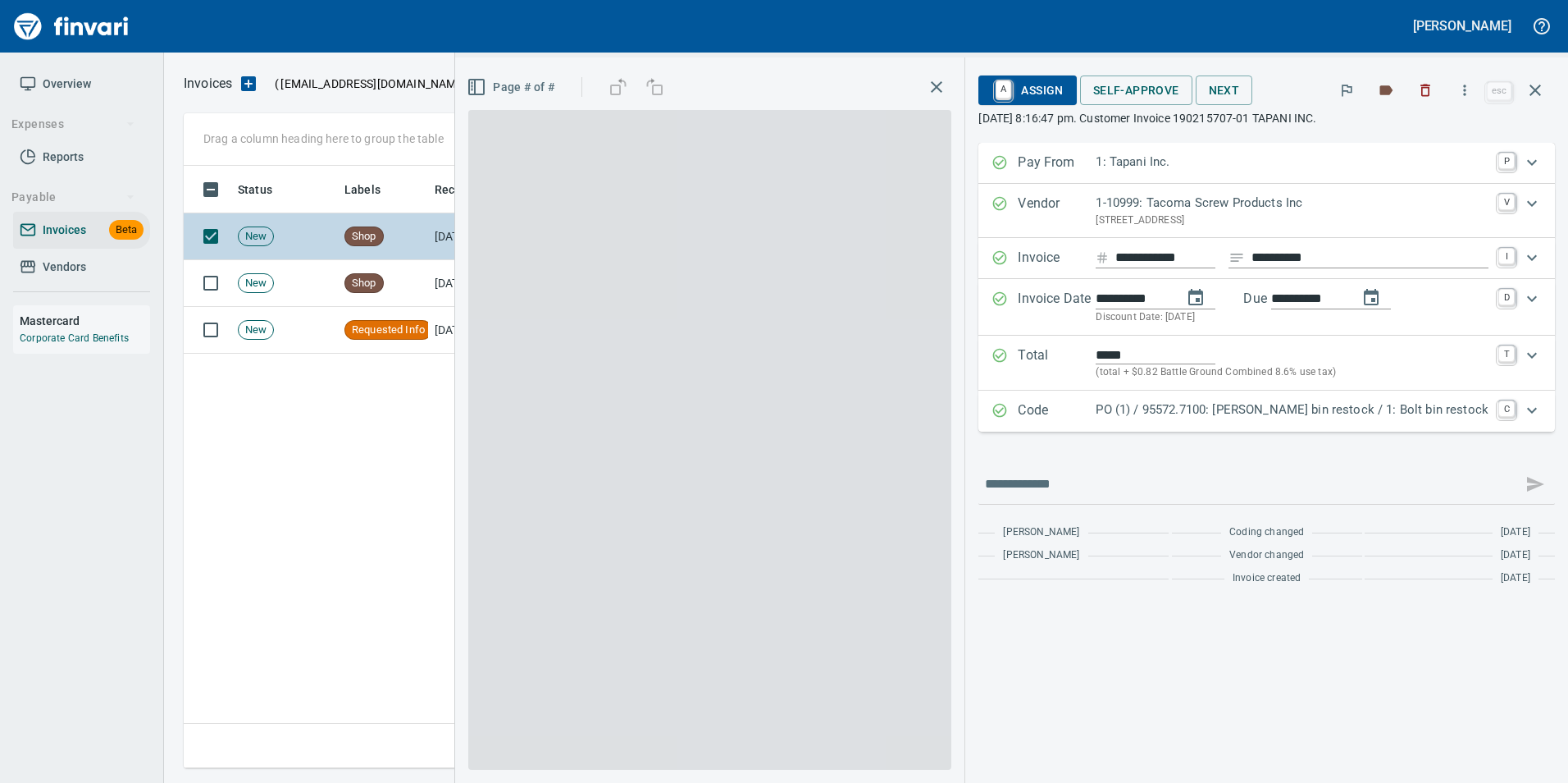
scroll to position [590, 1351]
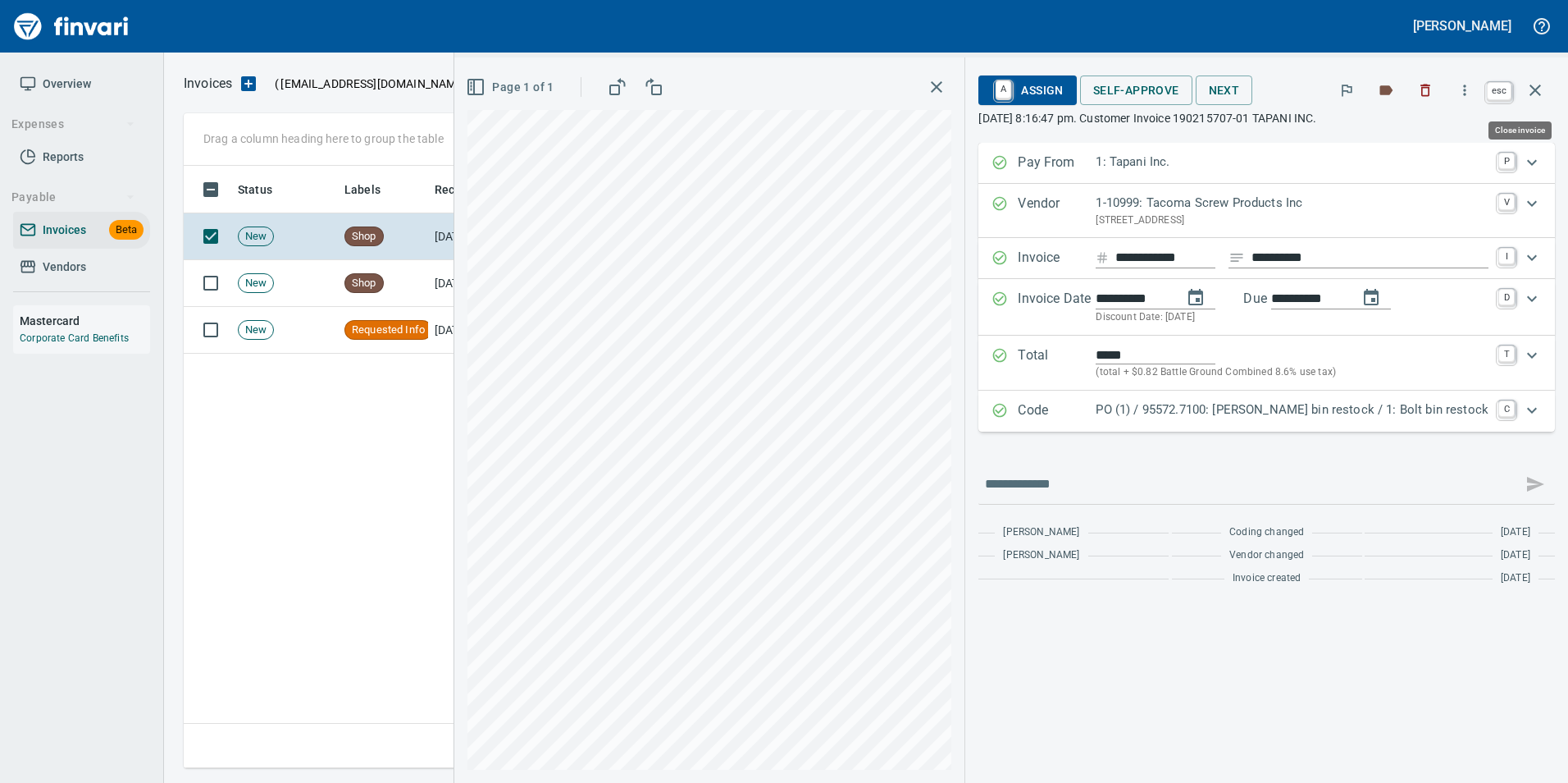
click at [1530, 100] on icon "button" at bounding box center [1535, 90] width 19 height 19
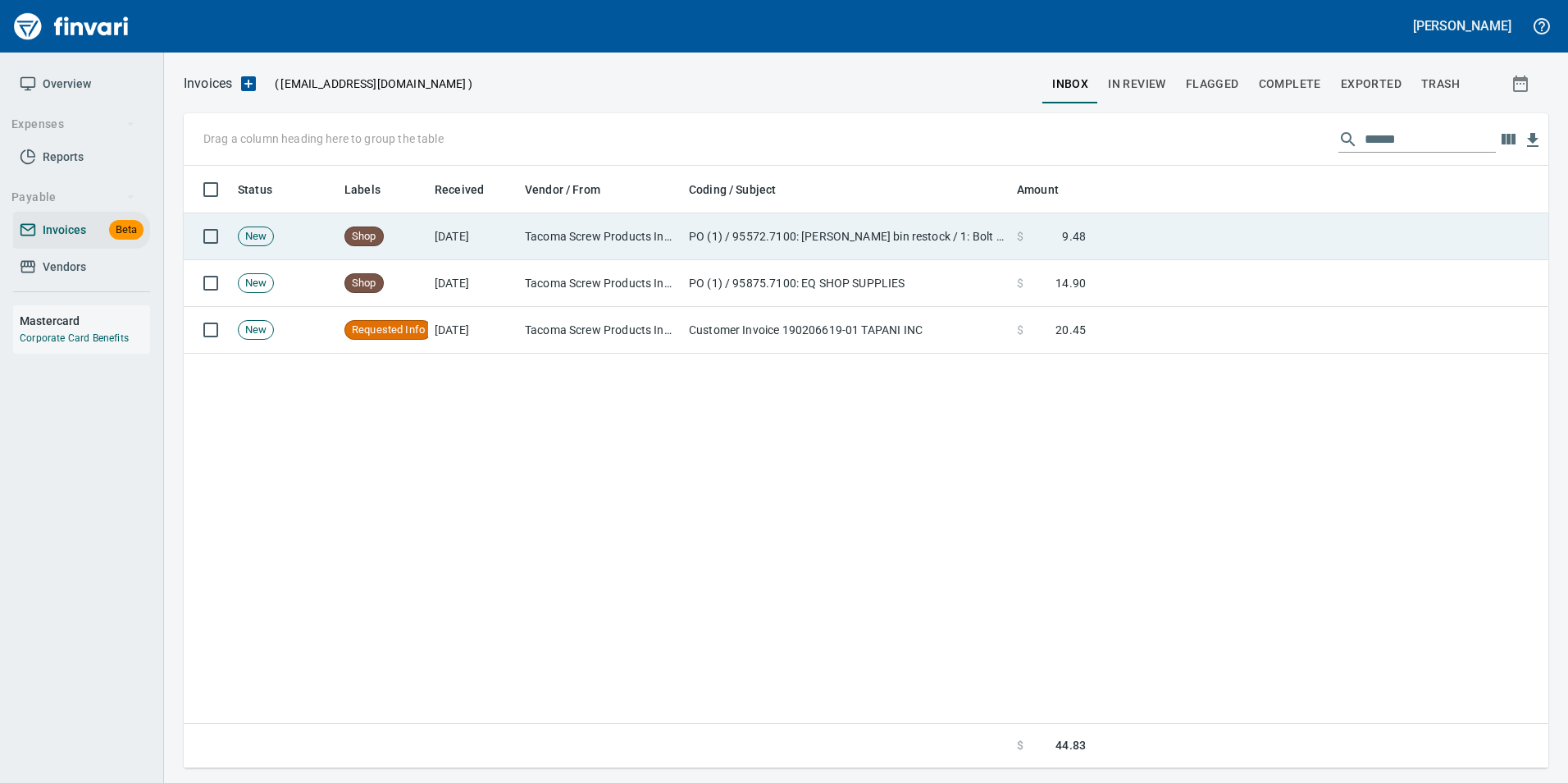
scroll to position [590, 1352]
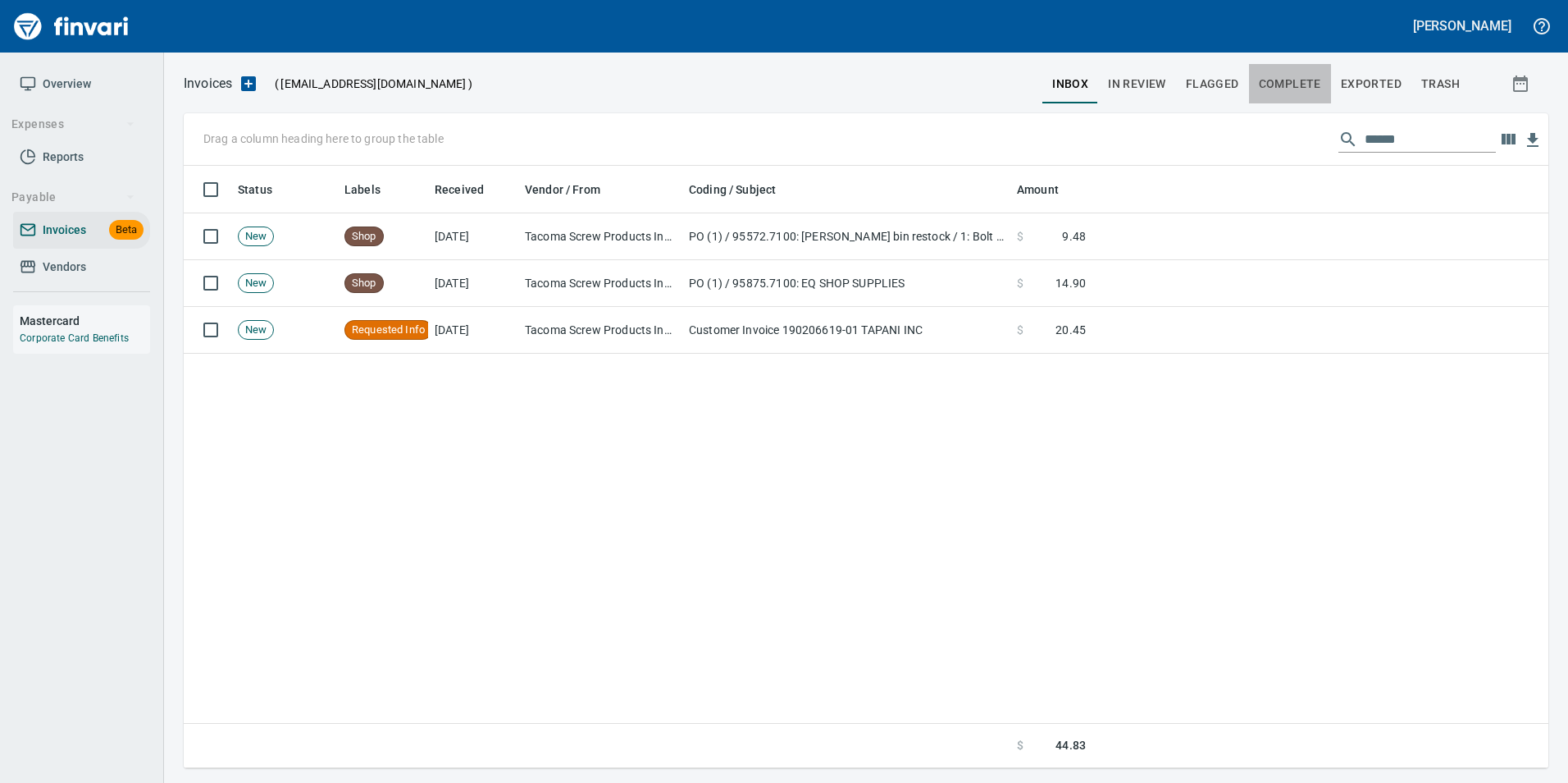
click at [1267, 85] on span "Complete" at bounding box center [1289, 84] width 63 height 20
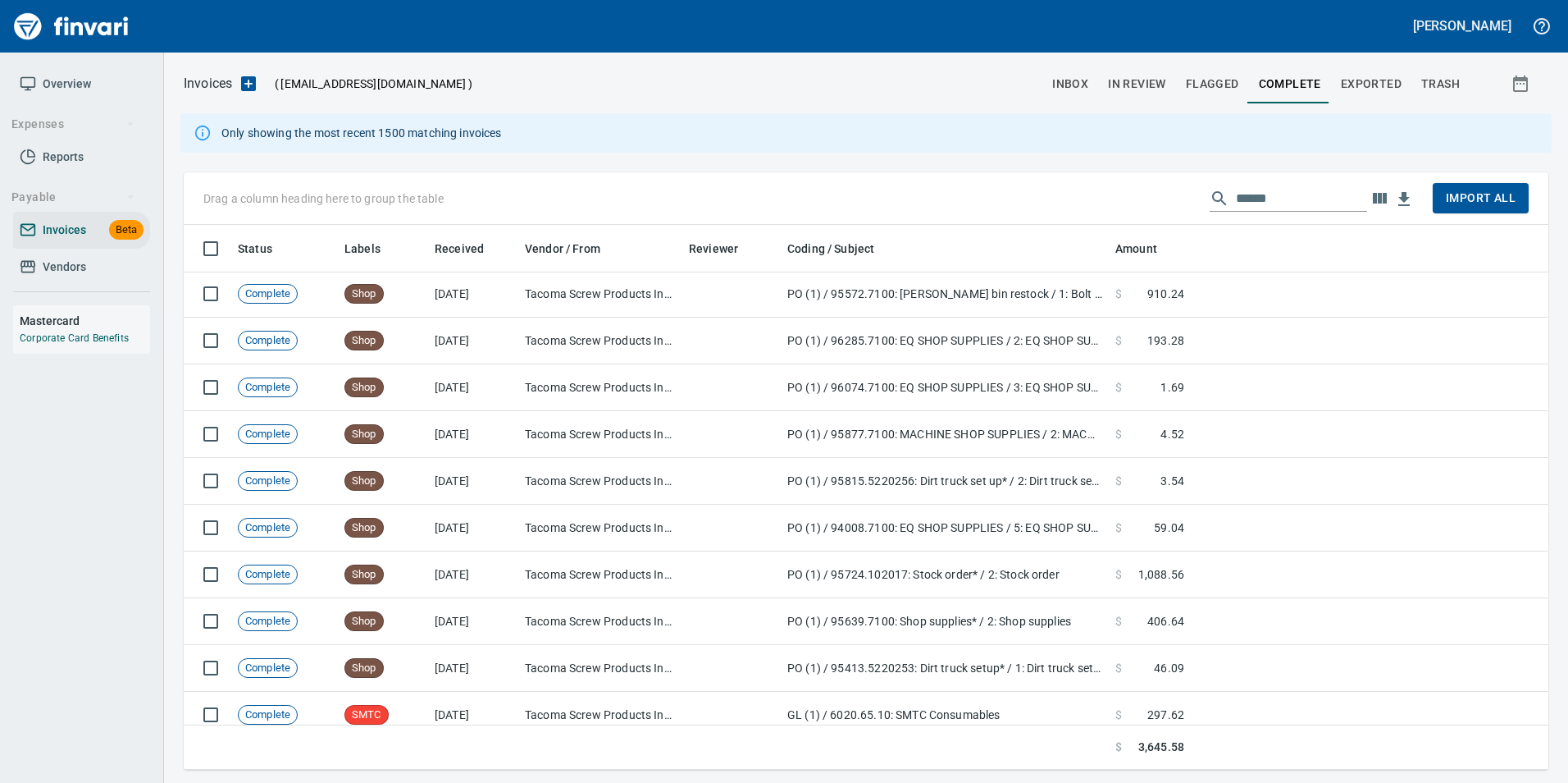
scroll to position [202, 0]
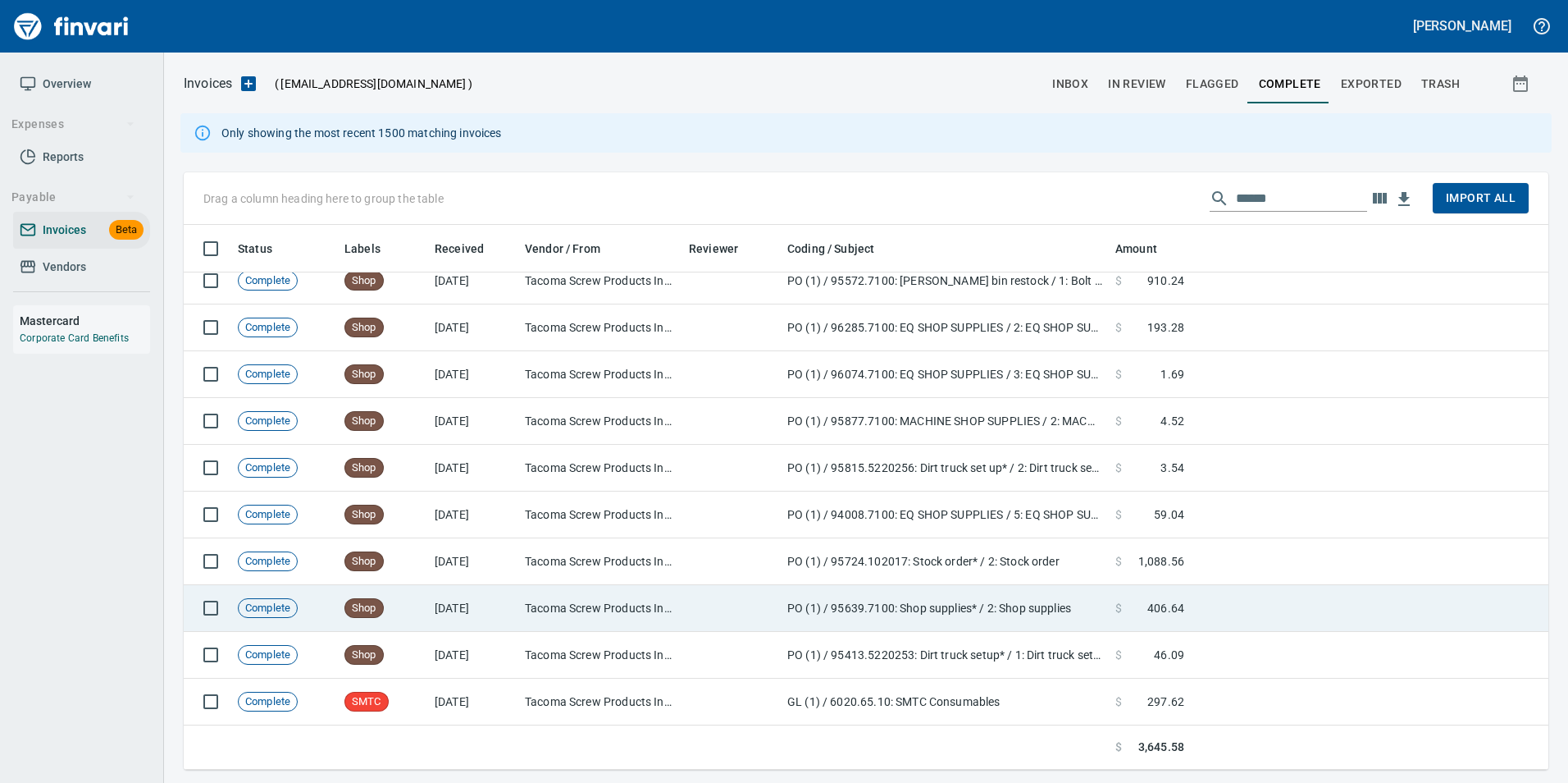
click at [1204, 600] on td at bounding box center [1370, 608] width 358 height 47
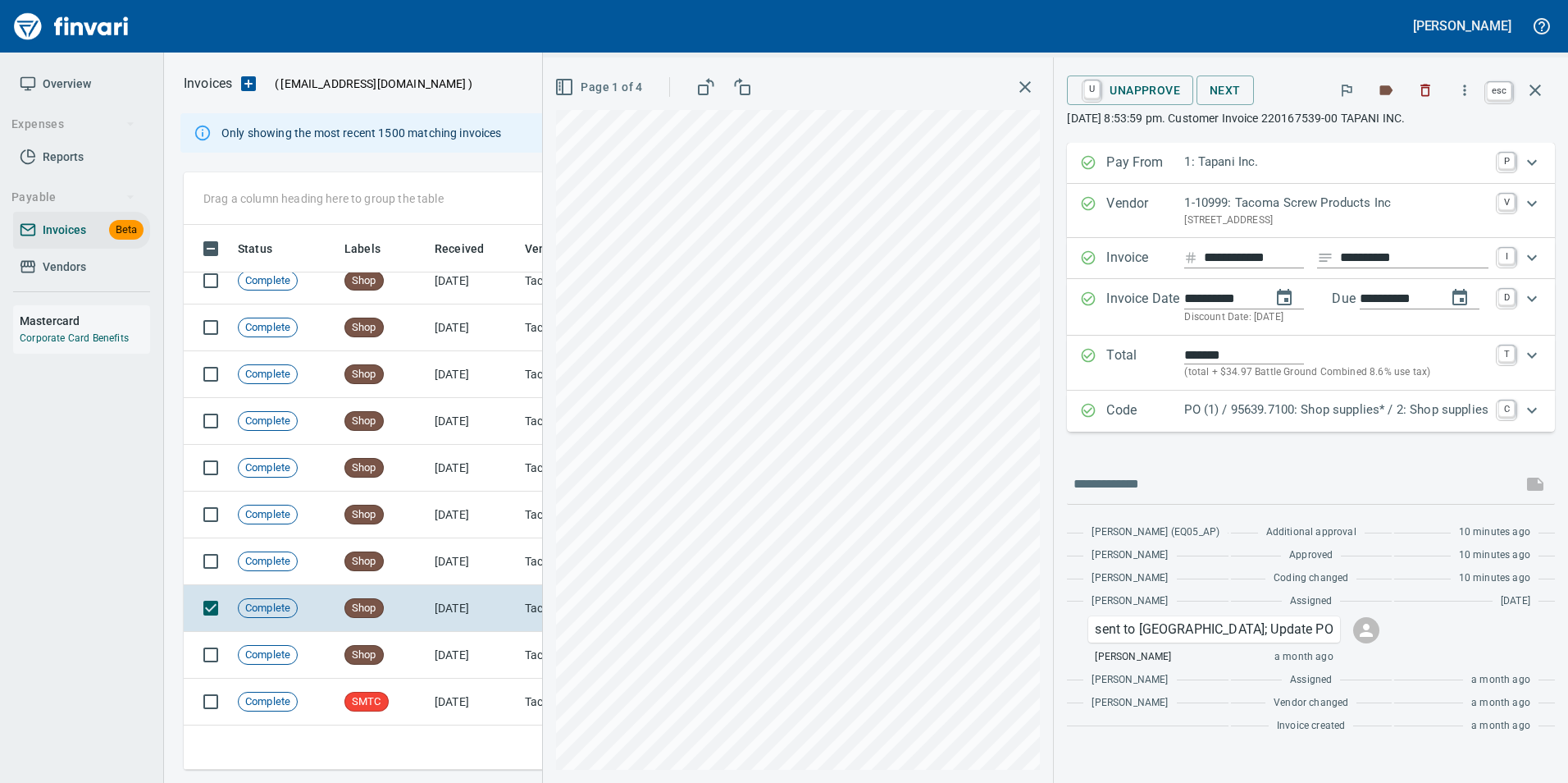
scroll to position [533, 1339]
click at [1545, 92] on button "button" at bounding box center [1535, 90] width 40 height 40
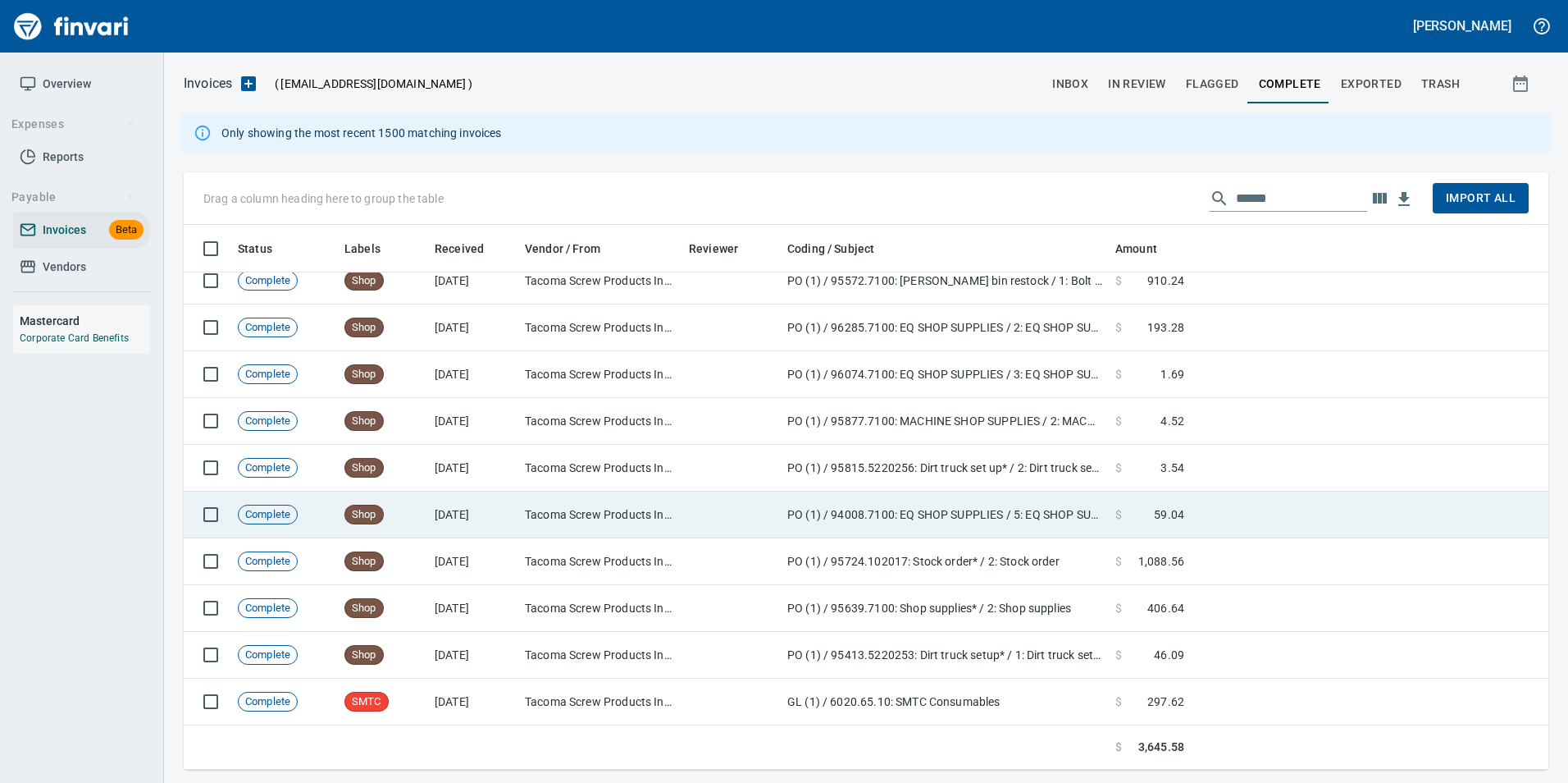
scroll to position [120, 0]
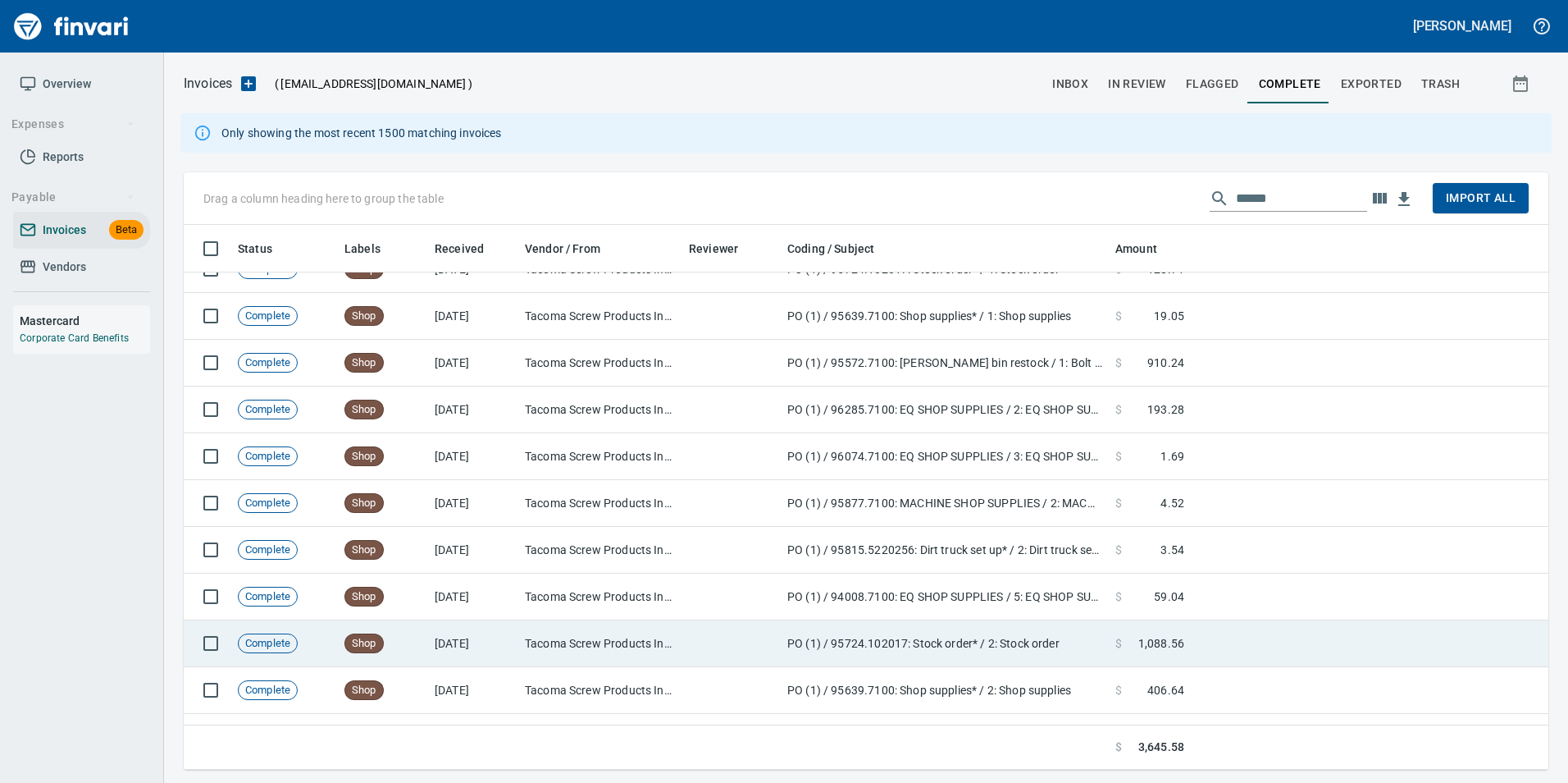
click at [1209, 653] on td at bounding box center [1370, 643] width 358 height 47
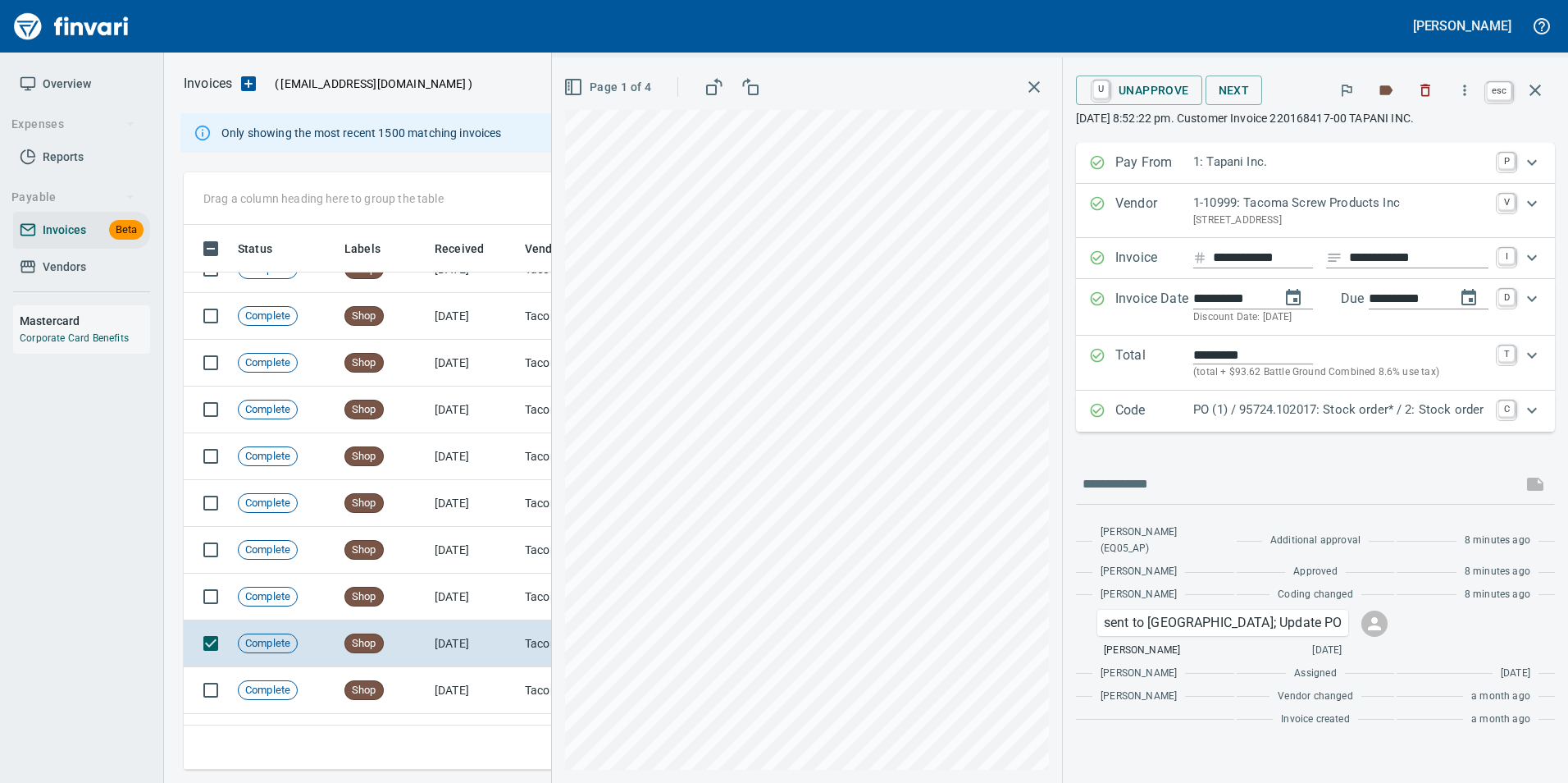
scroll to position [533, 1339]
click at [1543, 98] on icon "button" at bounding box center [1535, 90] width 19 height 19
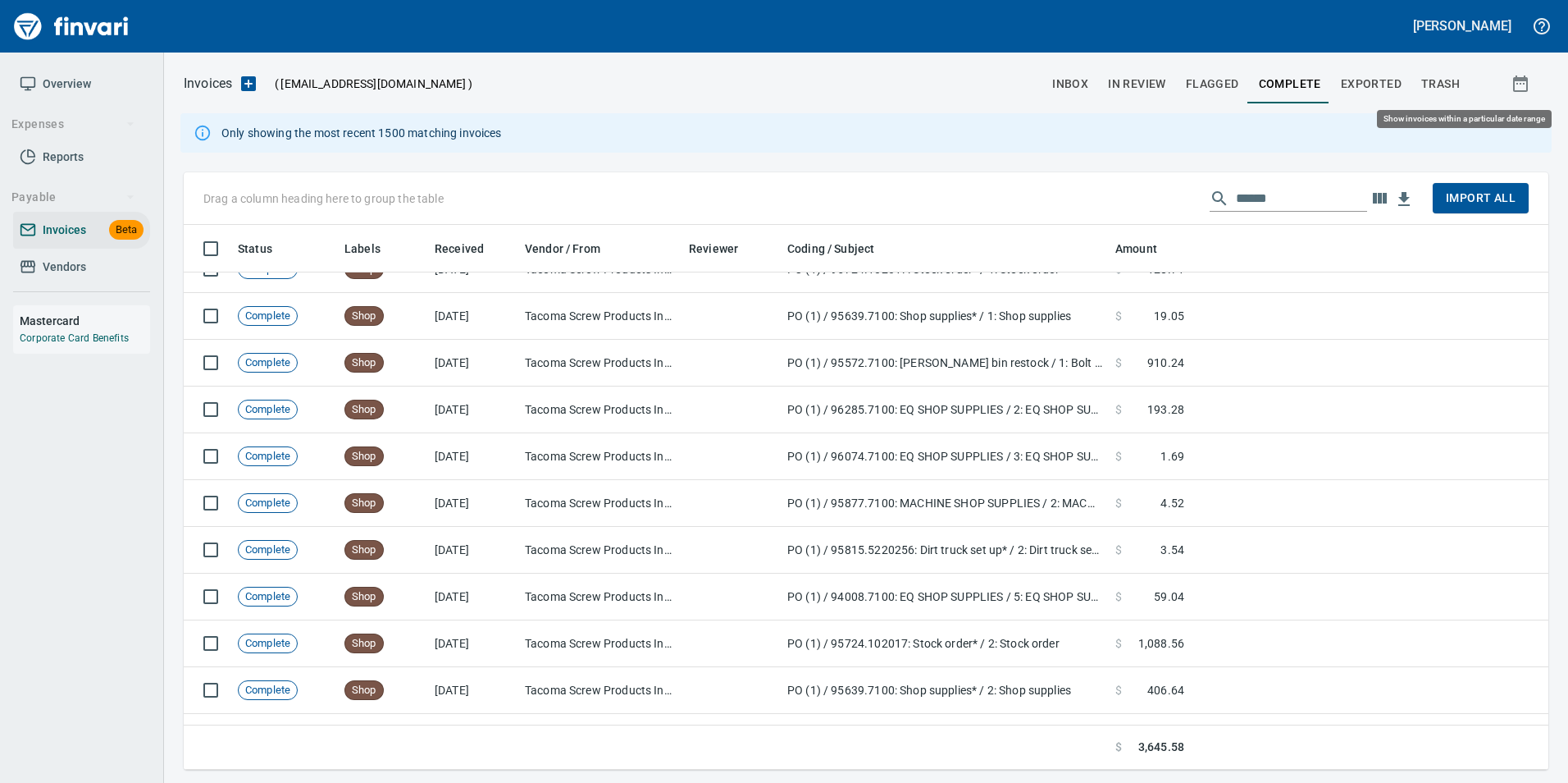
scroll to position [533, 1340]
click at [1245, 188] on input "******" at bounding box center [1301, 198] width 131 height 26
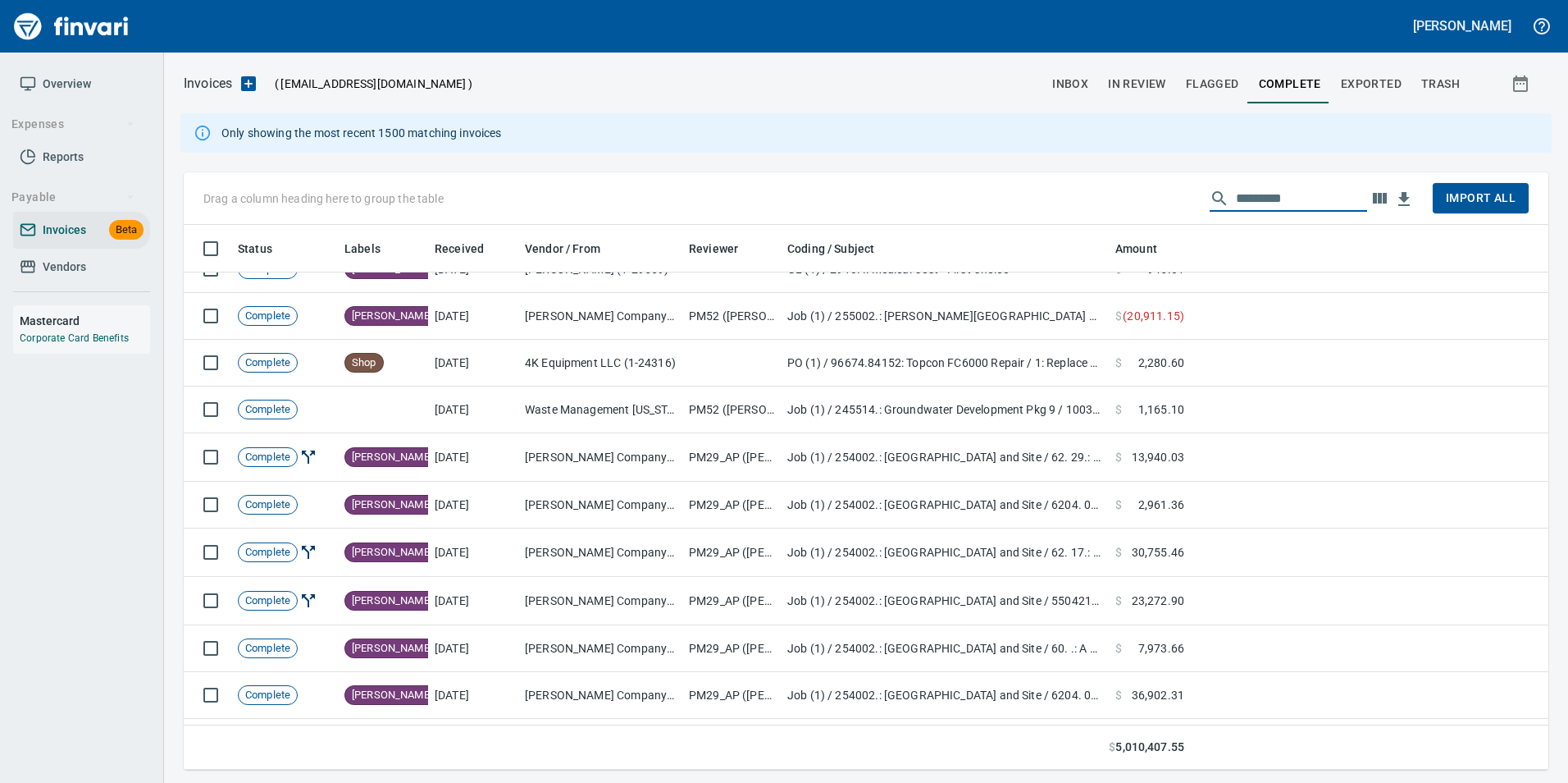
click at [1151, 86] on span "In Review" at bounding box center [1137, 84] width 58 height 20
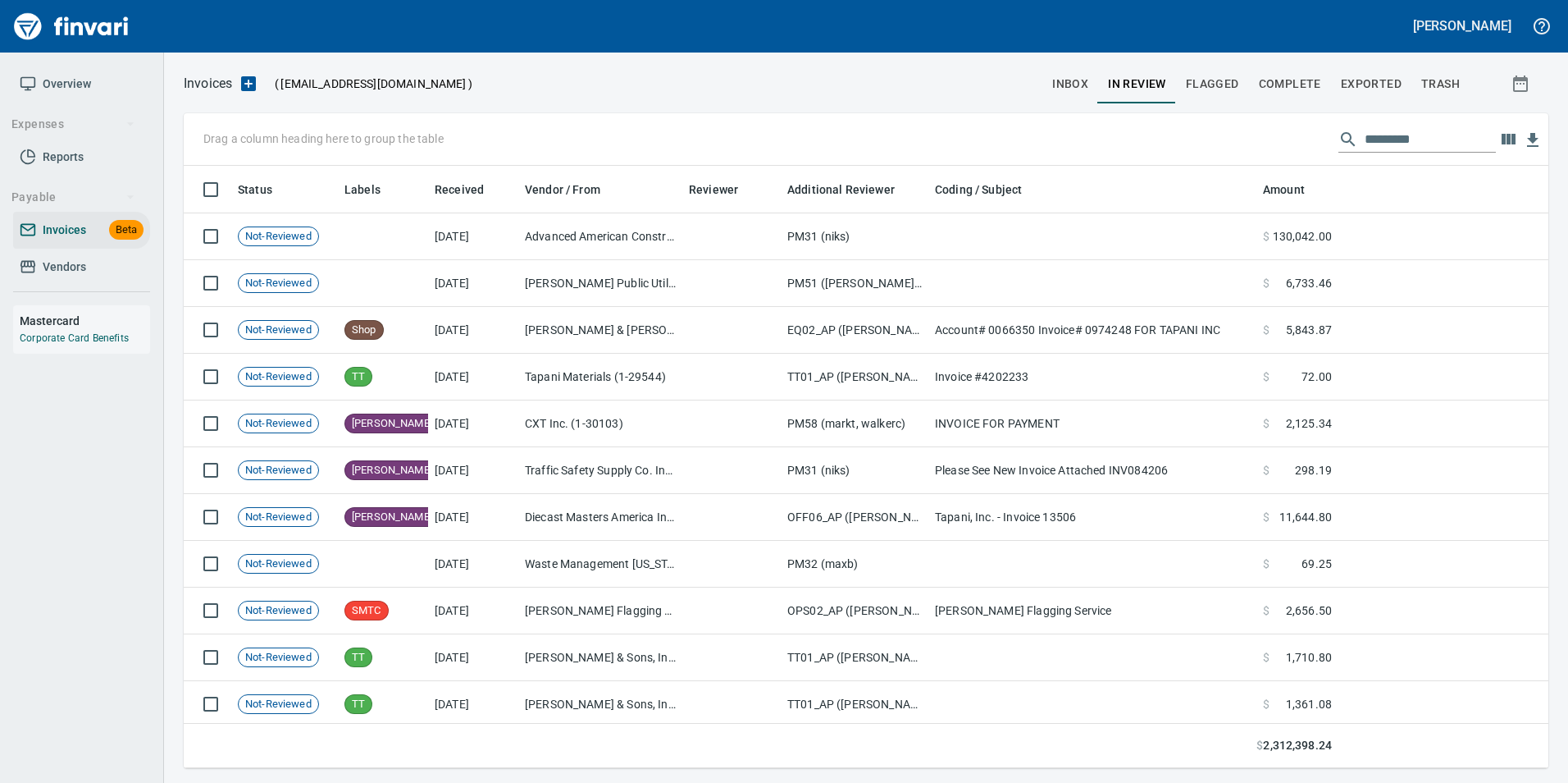
scroll to position [590, 1340]
click at [1415, 145] on input "text" at bounding box center [1430, 139] width 131 height 26
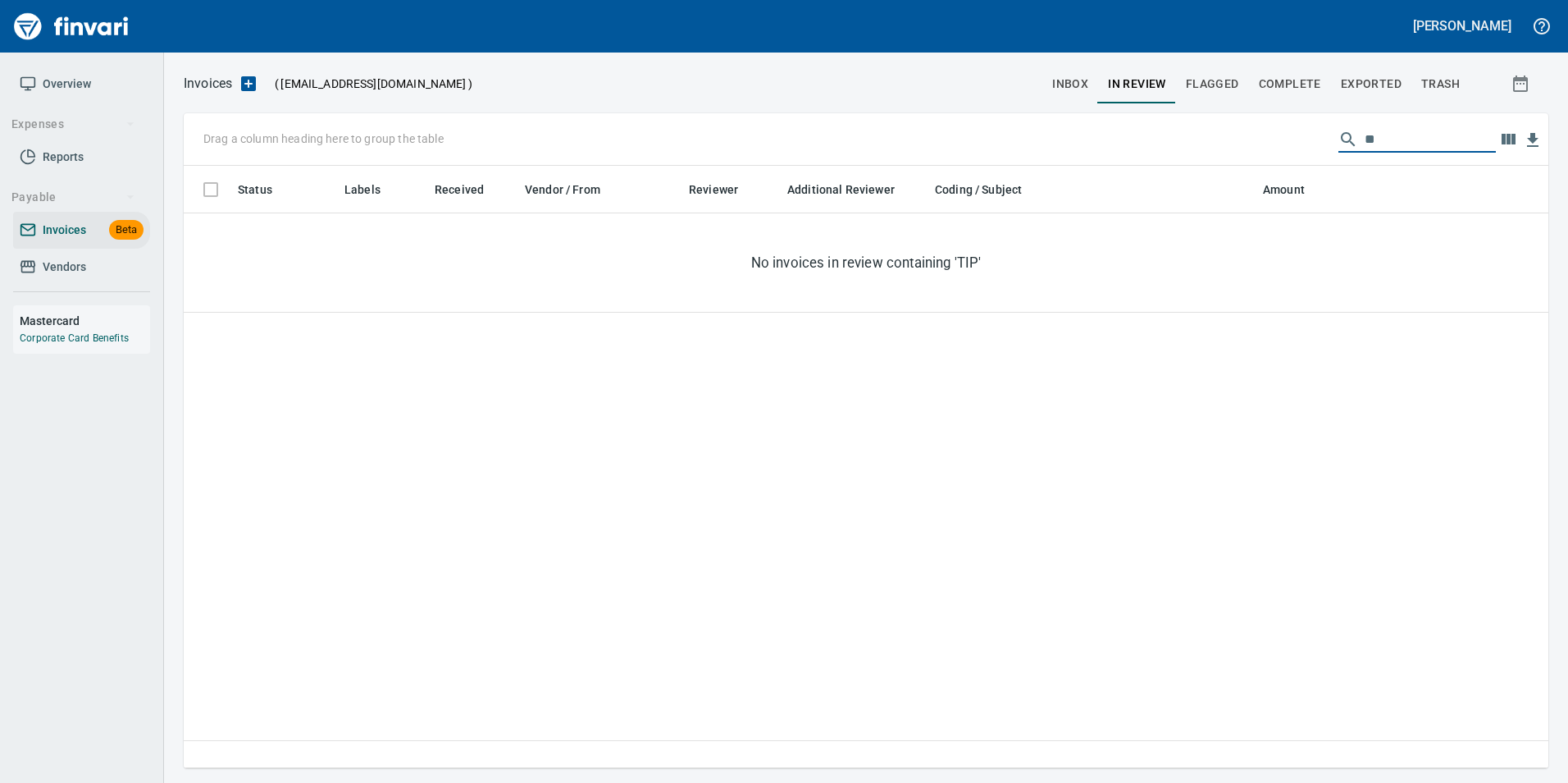
type input "*"
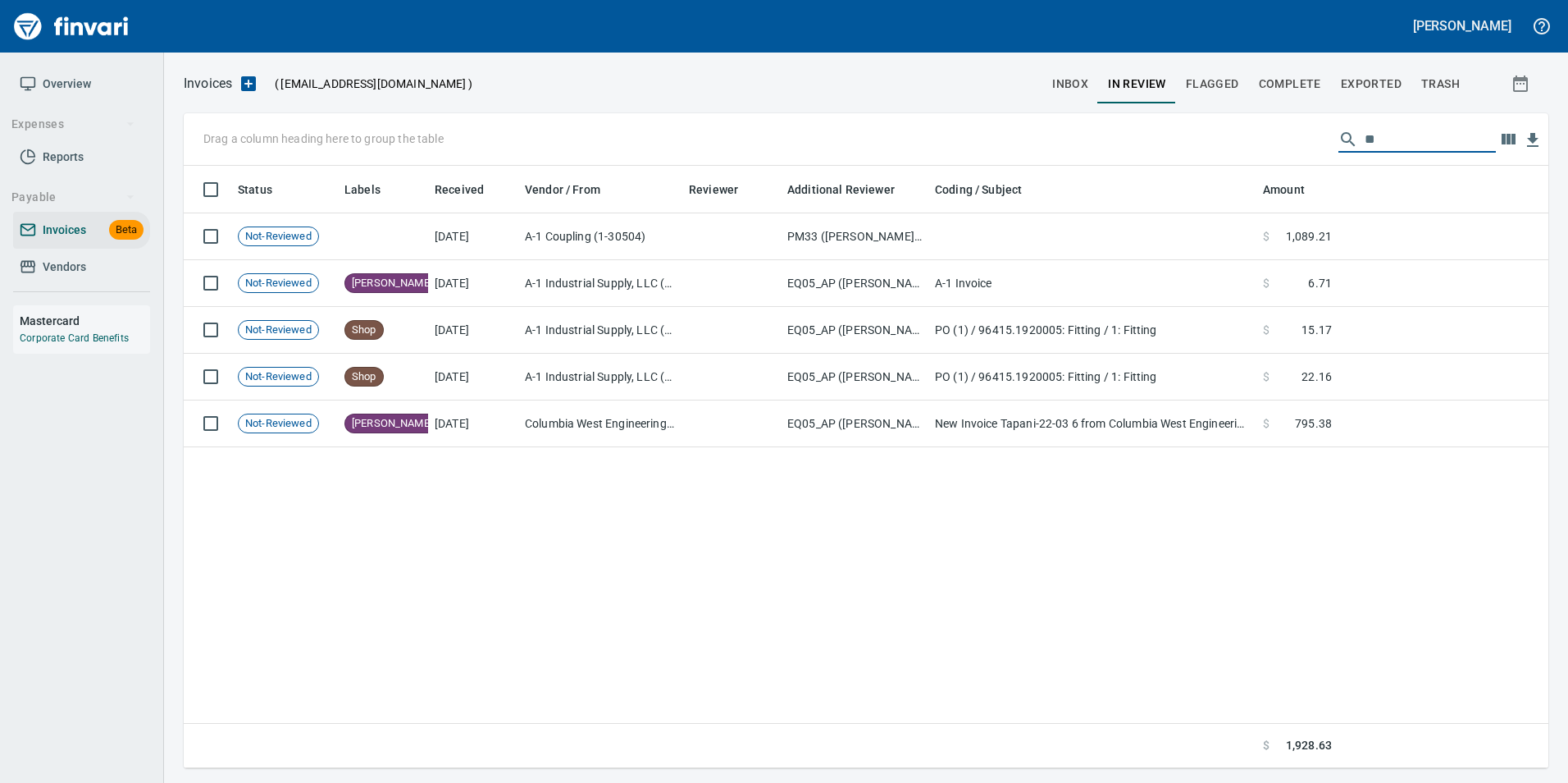
type input "*"
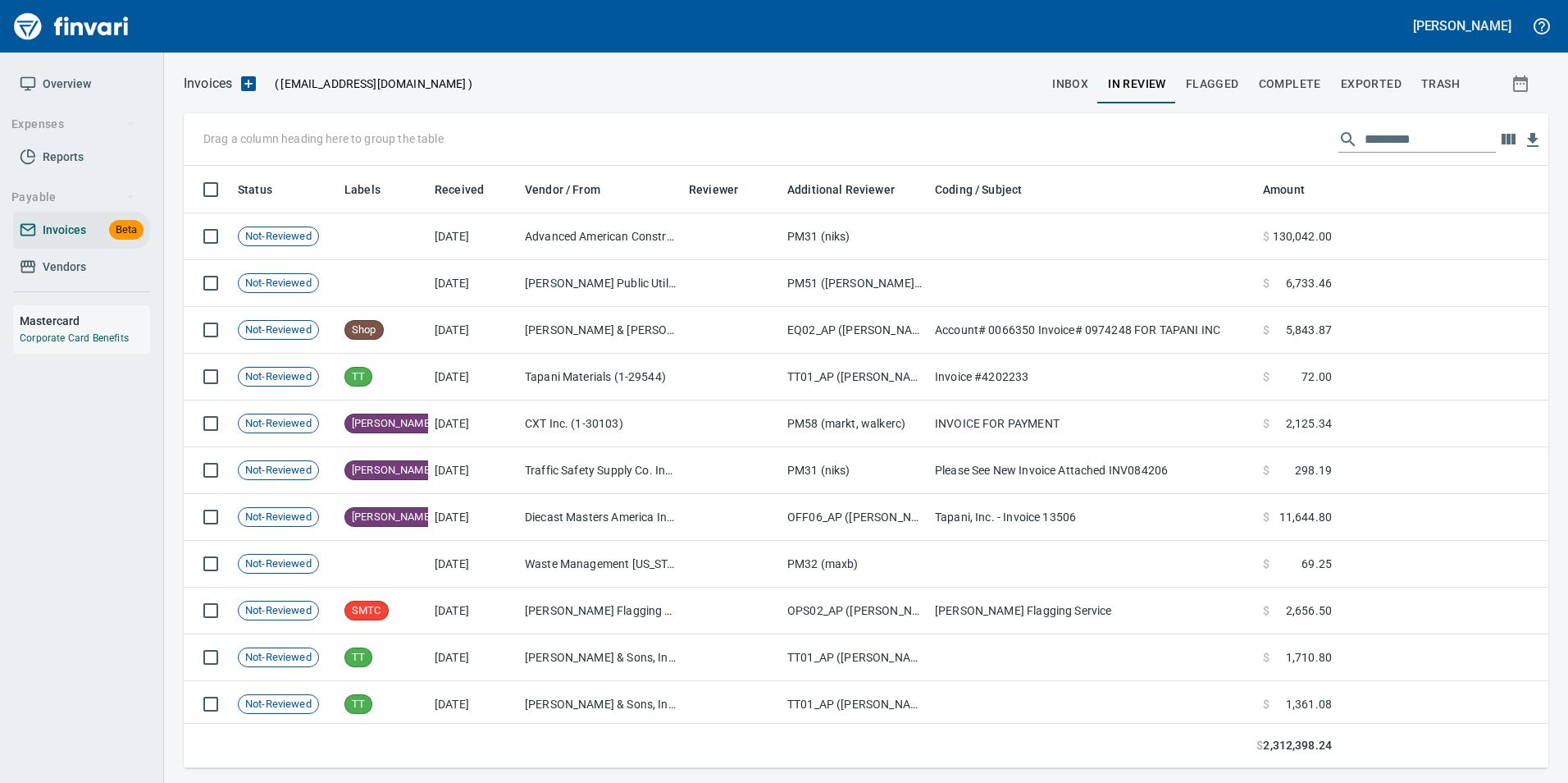
click at [1297, 64] on button "Complete" at bounding box center [1289, 84] width 82 height 40
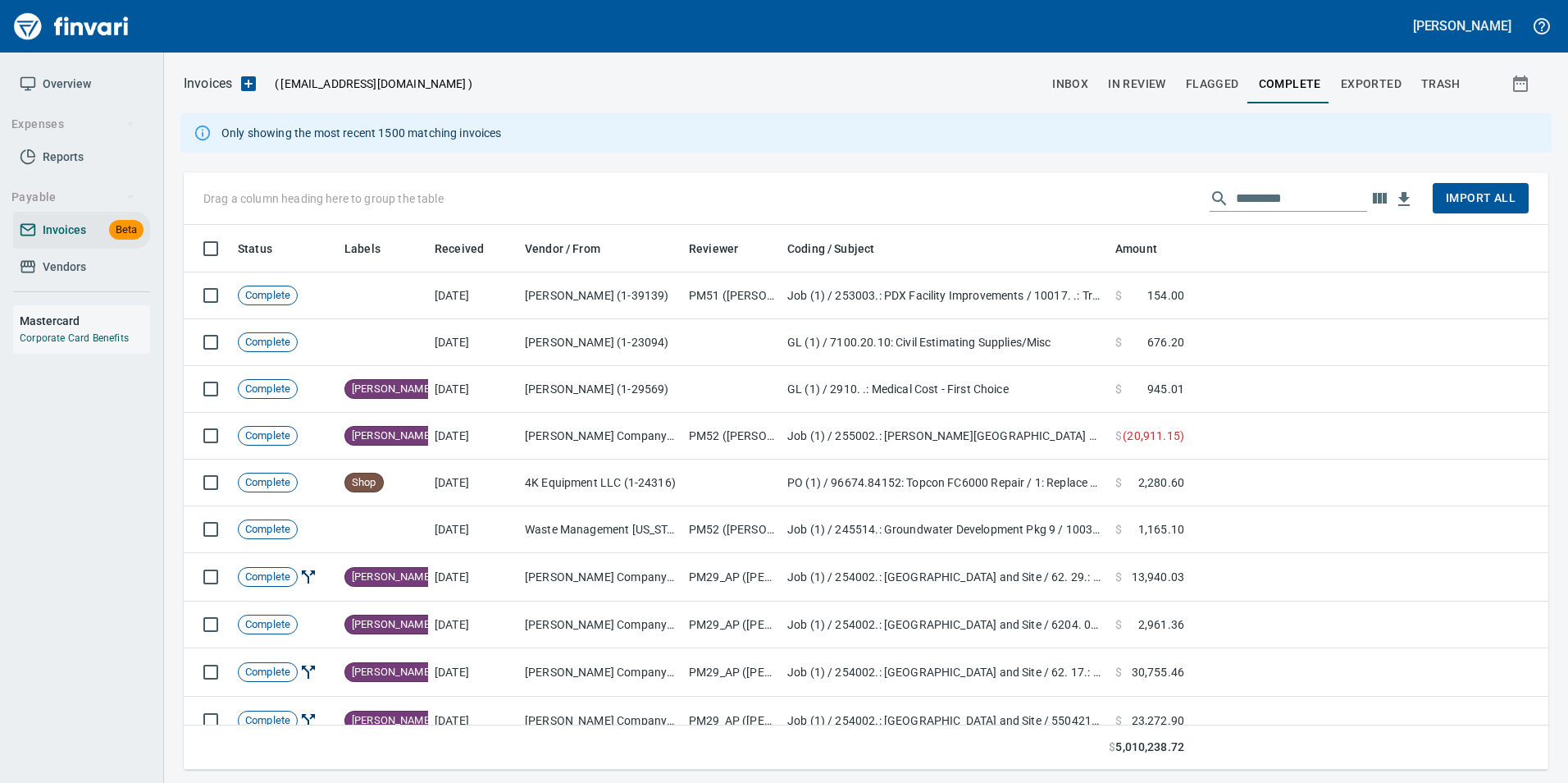
scroll to position [533, 1340]
click at [1286, 200] on input "text" at bounding box center [1301, 198] width 131 height 26
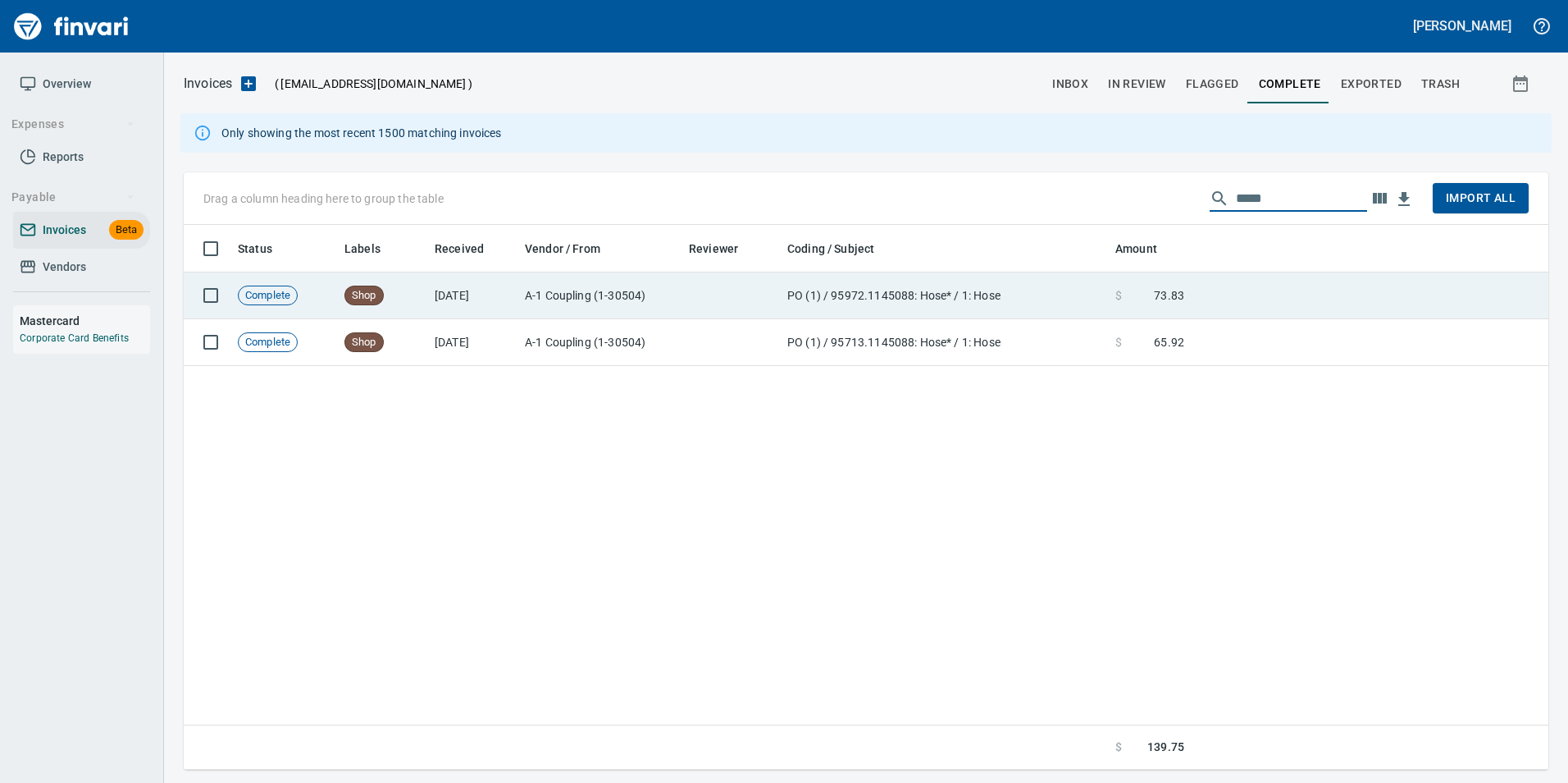
type input "*****"
click at [1215, 292] on td at bounding box center [1370, 295] width 358 height 47
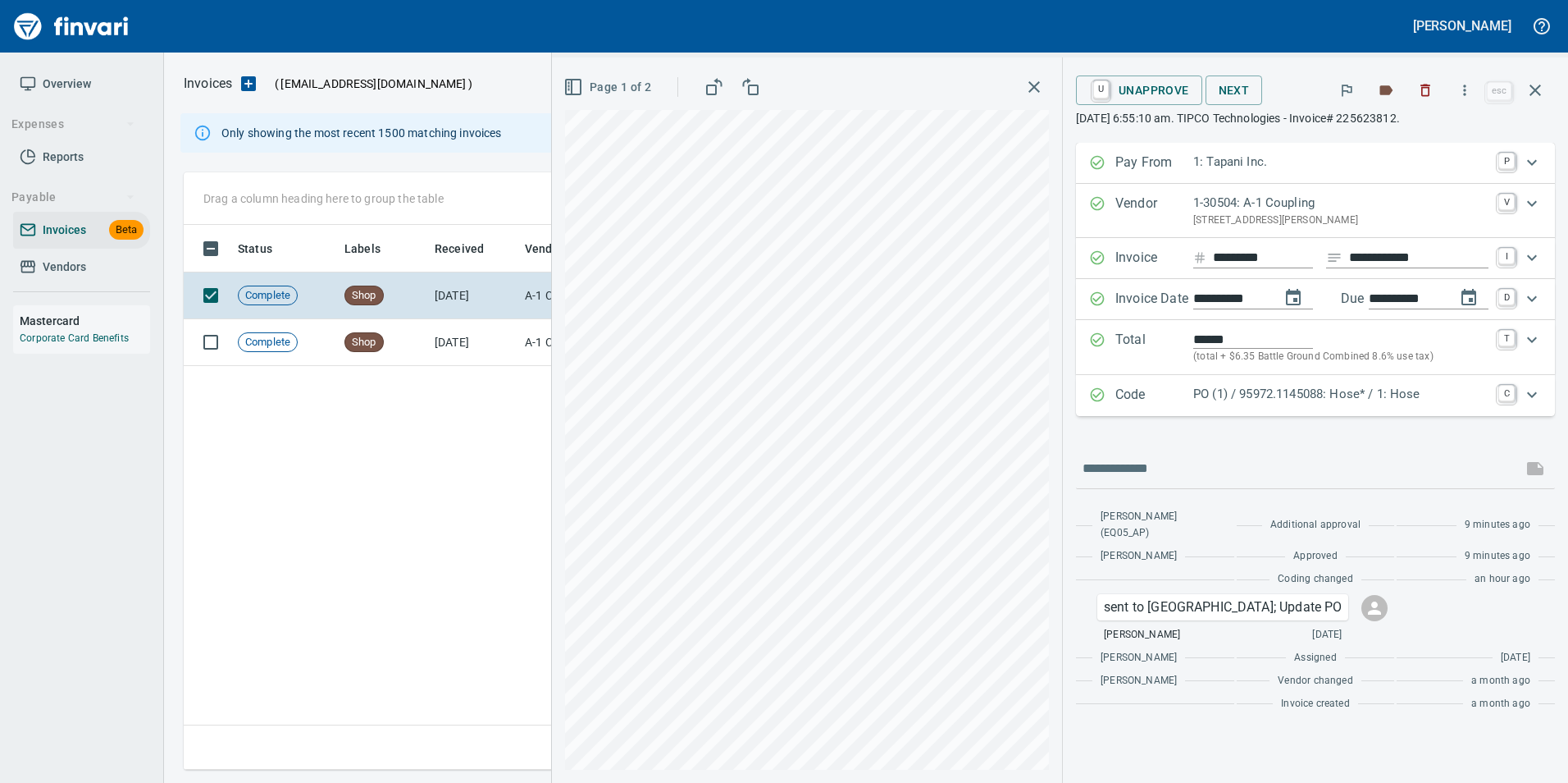
click at [1539, 85] on icon "button" at bounding box center [1535, 90] width 19 height 19
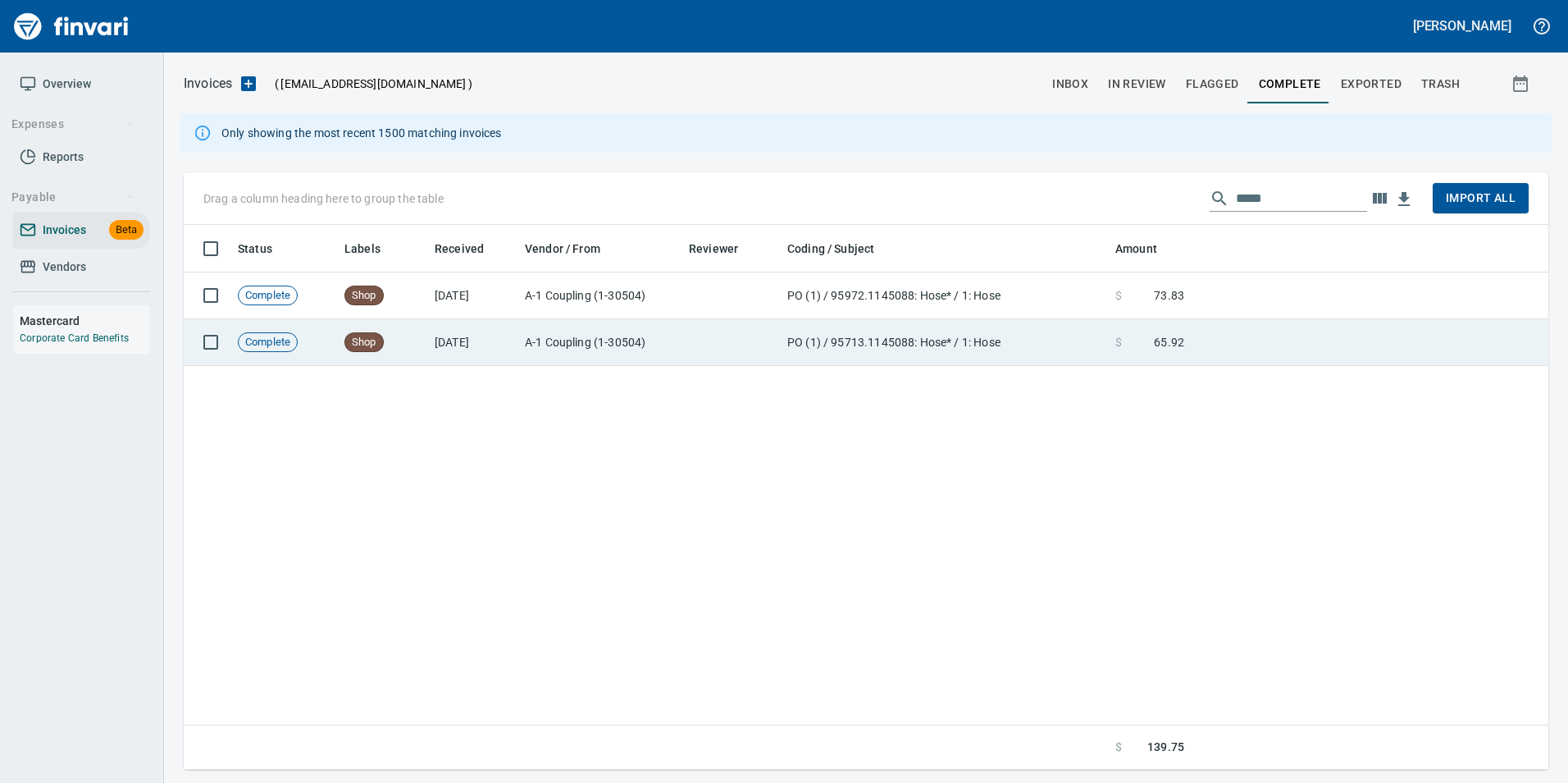
click at [1258, 349] on td at bounding box center [1370, 342] width 358 height 47
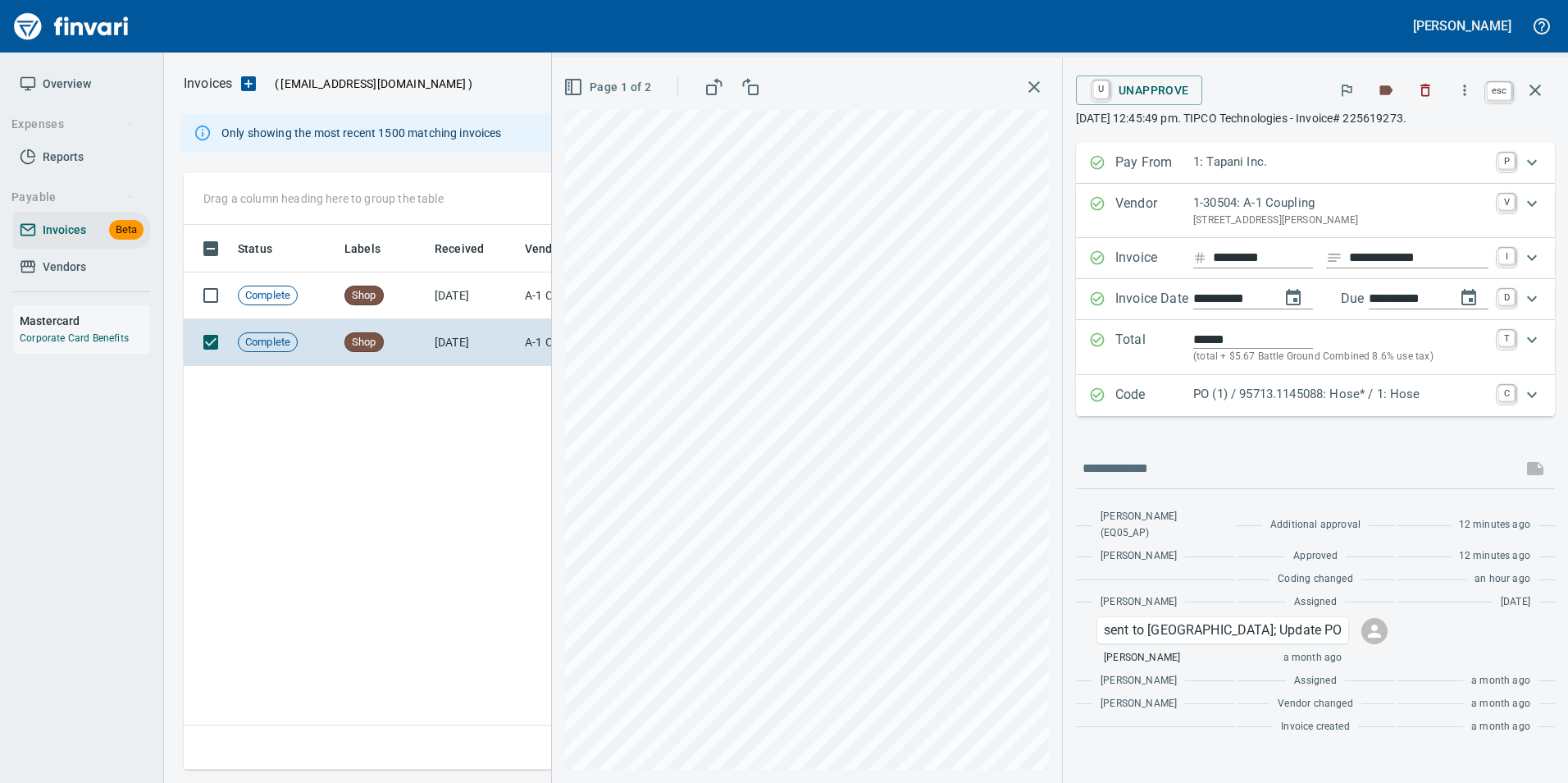
drag, startPoint x: 1537, startPoint y: 93, endPoint x: 1435, endPoint y: 133, distance: 109.6
click at [1537, 92] on icon "button" at bounding box center [1535, 90] width 11 height 11
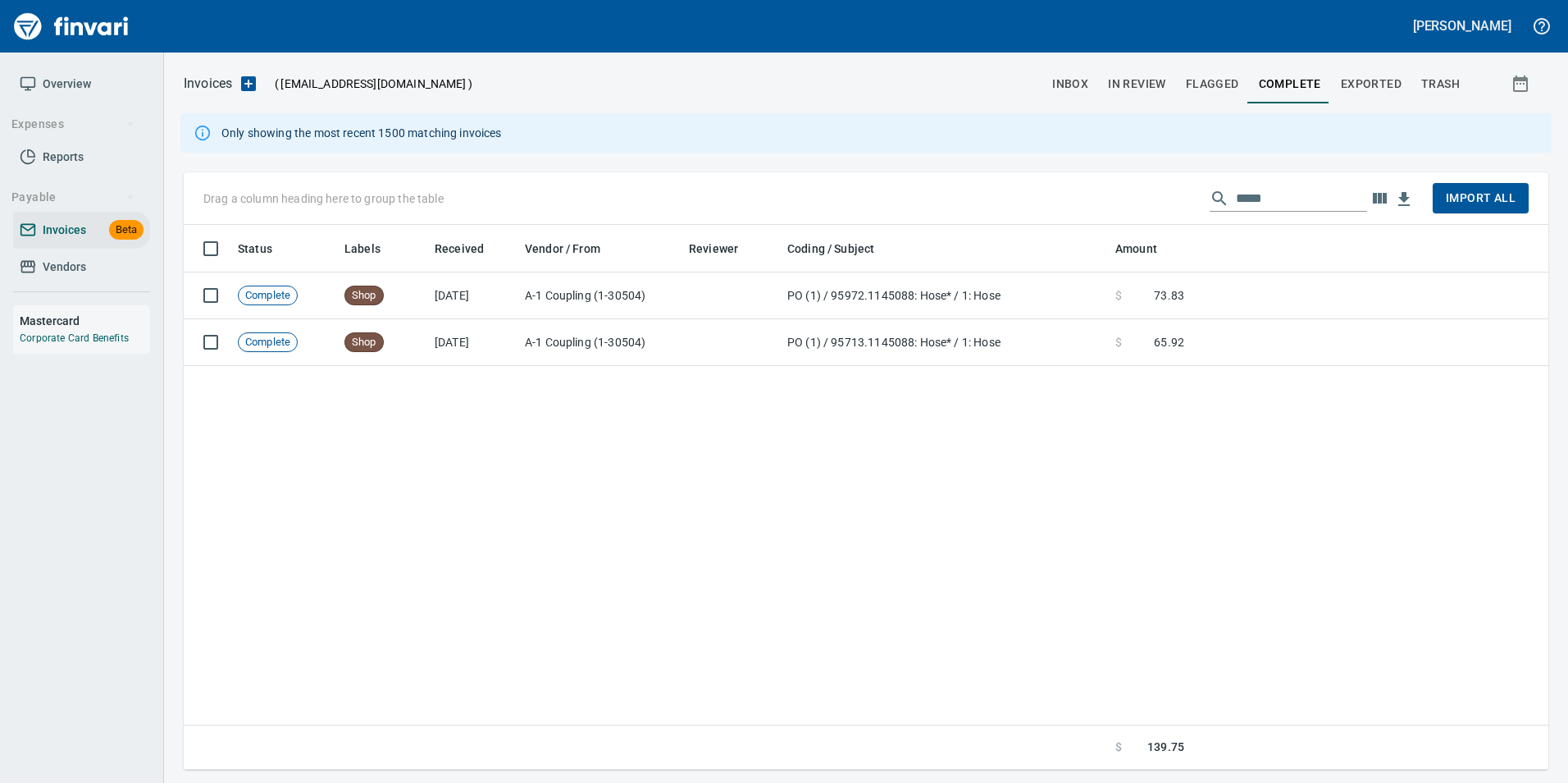
scroll to position [533, 1351]
click at [1305, 197] on input "*****" at bounding box center [1301, 198] width 131 height 26
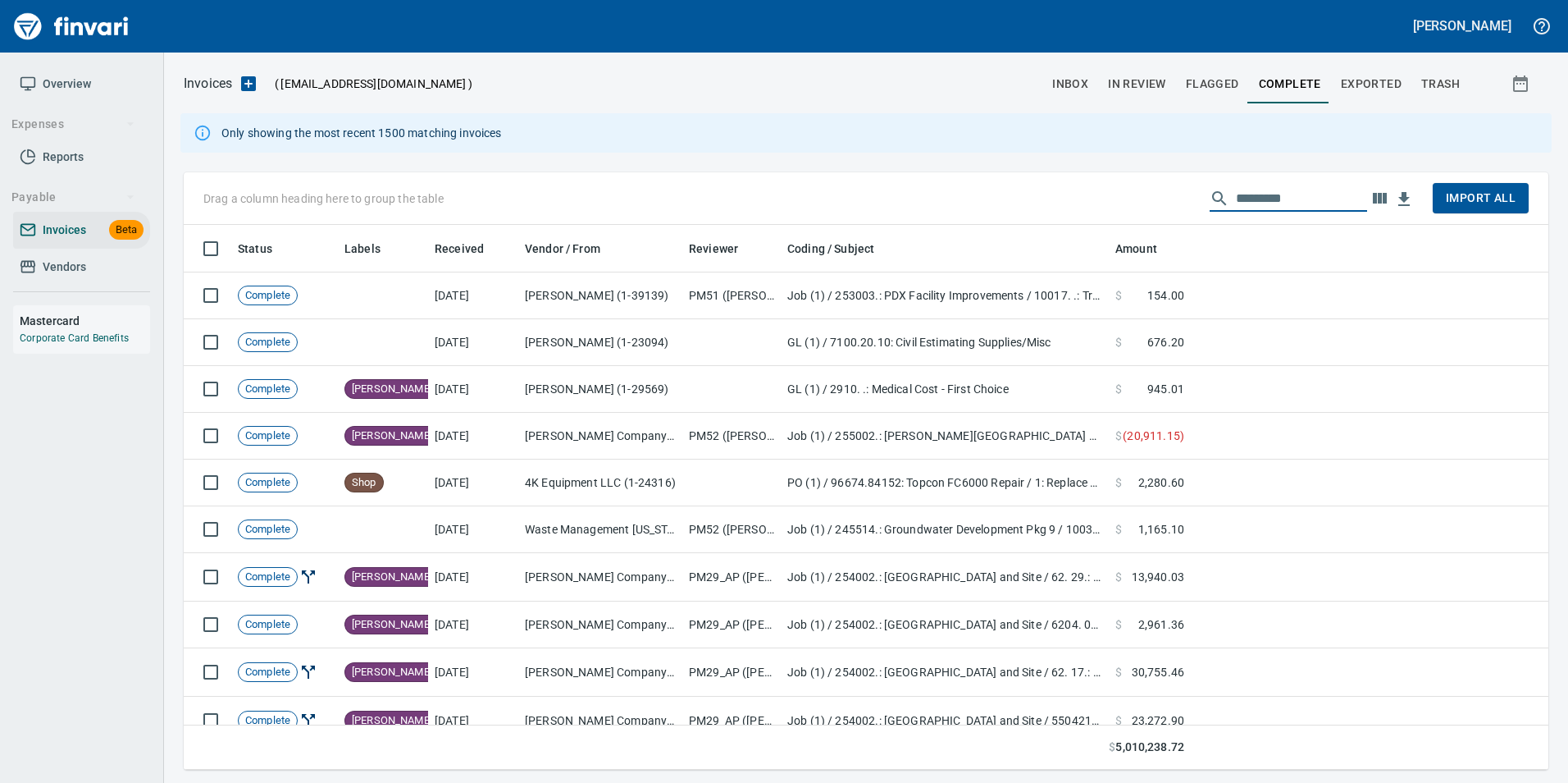
scroll to position [533, 1340]
click at [1132, 76] on span "In Review" at bounding box center [1137, 84] width 58 height 20
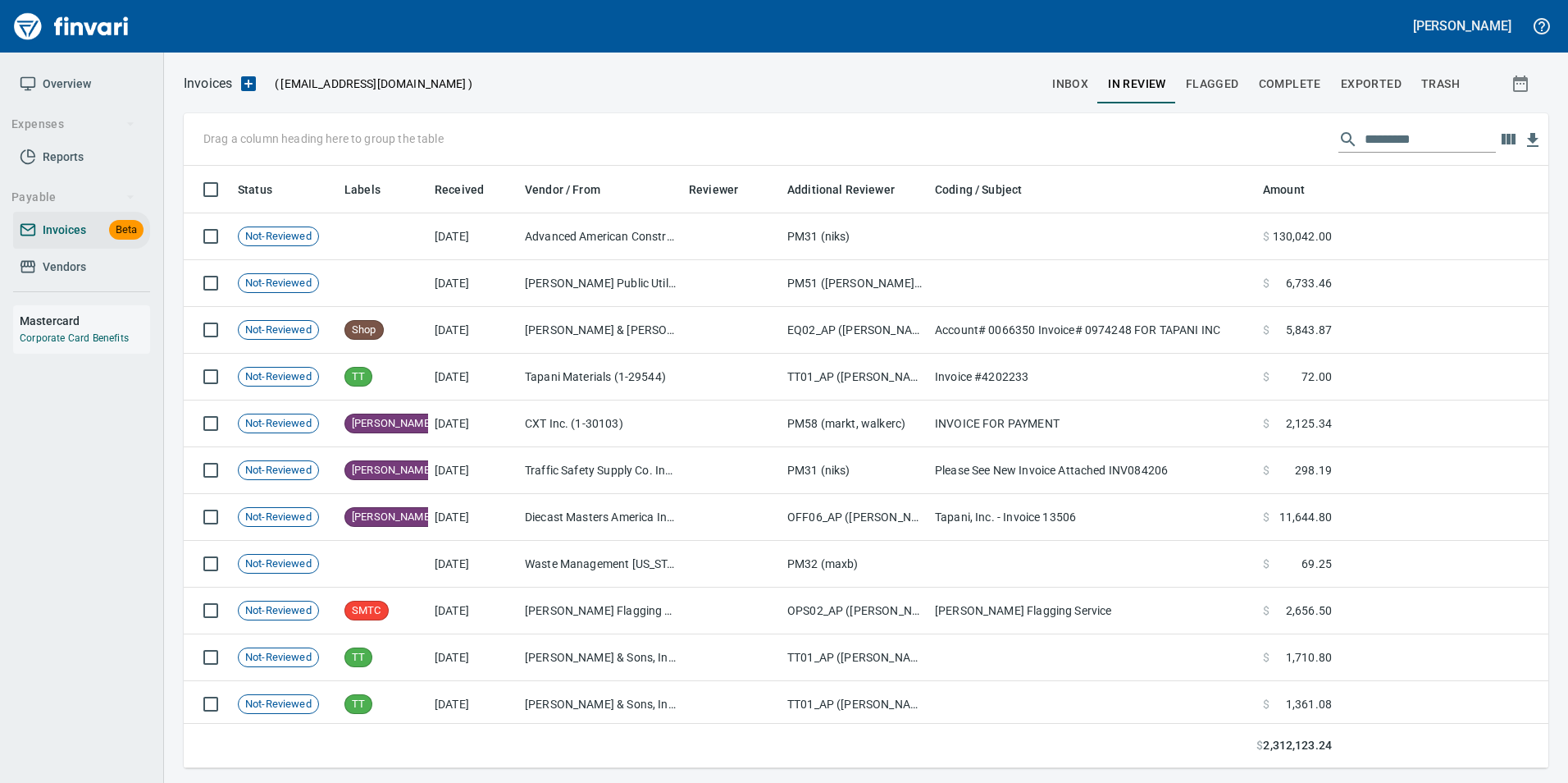
scroll to position [590, 1340]
click at [1368, 136] on input "text" at bounding box center [1430, 139] width 131 height 26
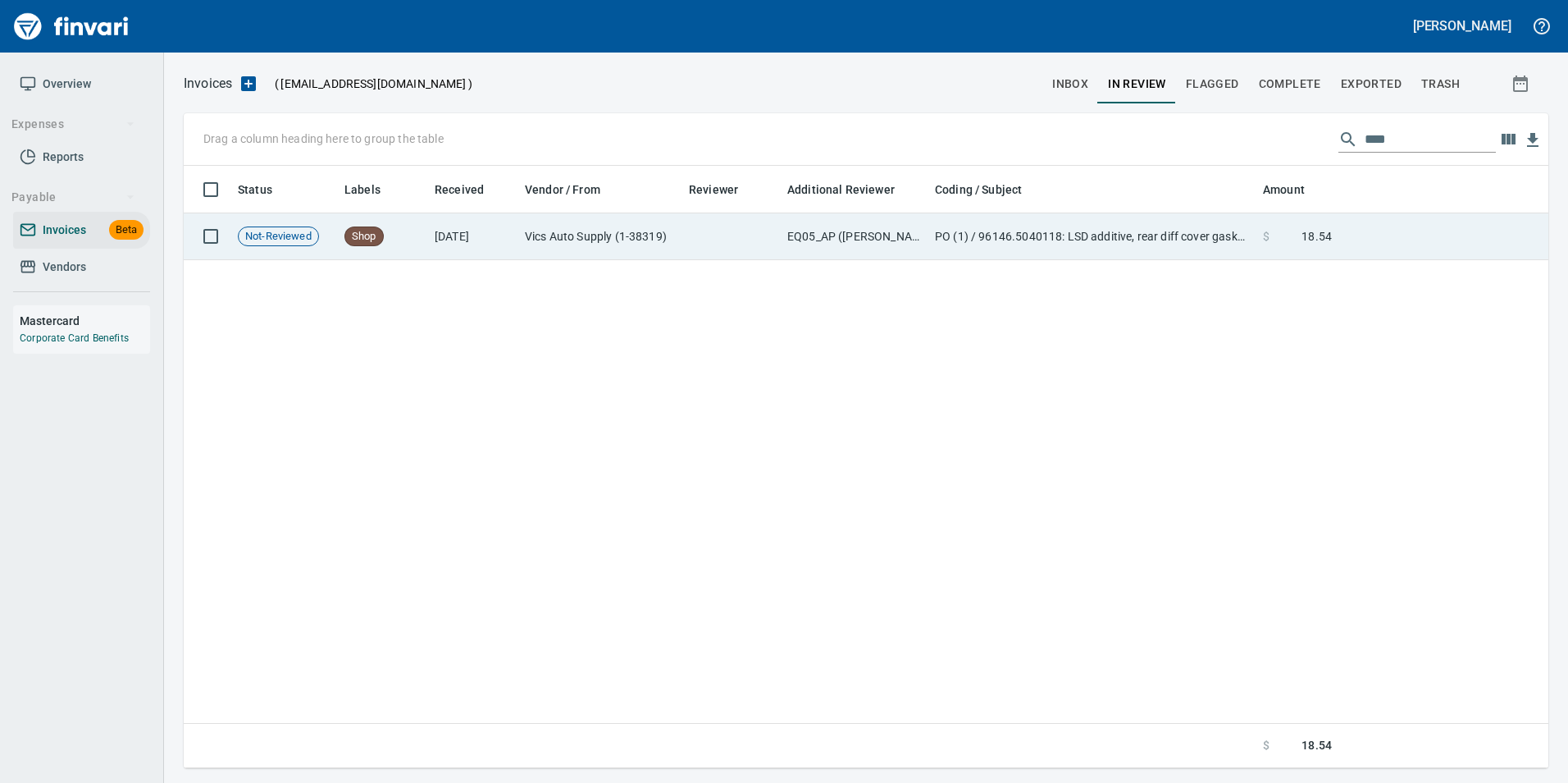
click at [1384, 239] on td at bounding box center [1443, 236] width 210 height 47
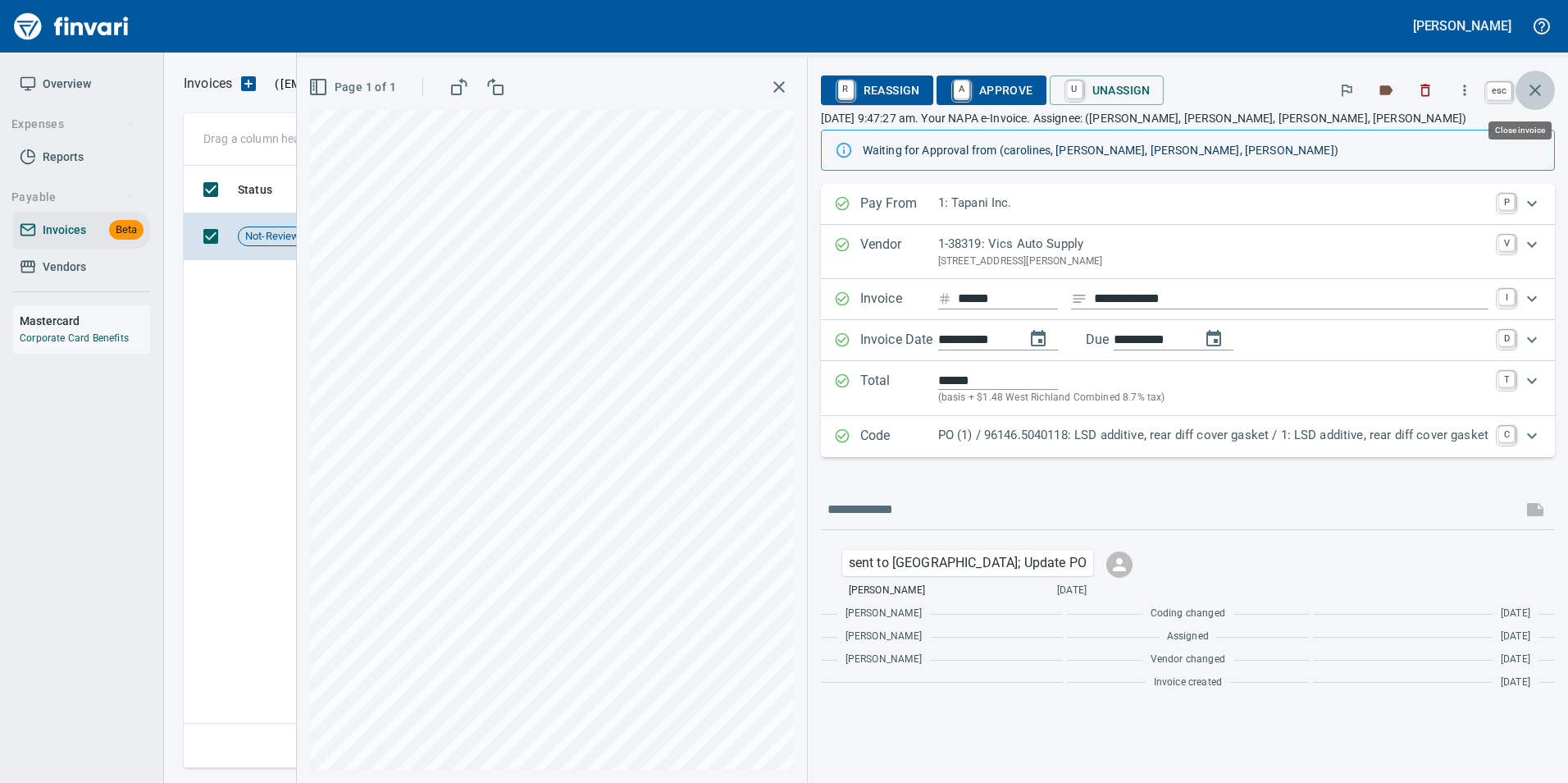
click at [1546, 101] on button "button" at bounding box center [1535, 90] width 40 height 40
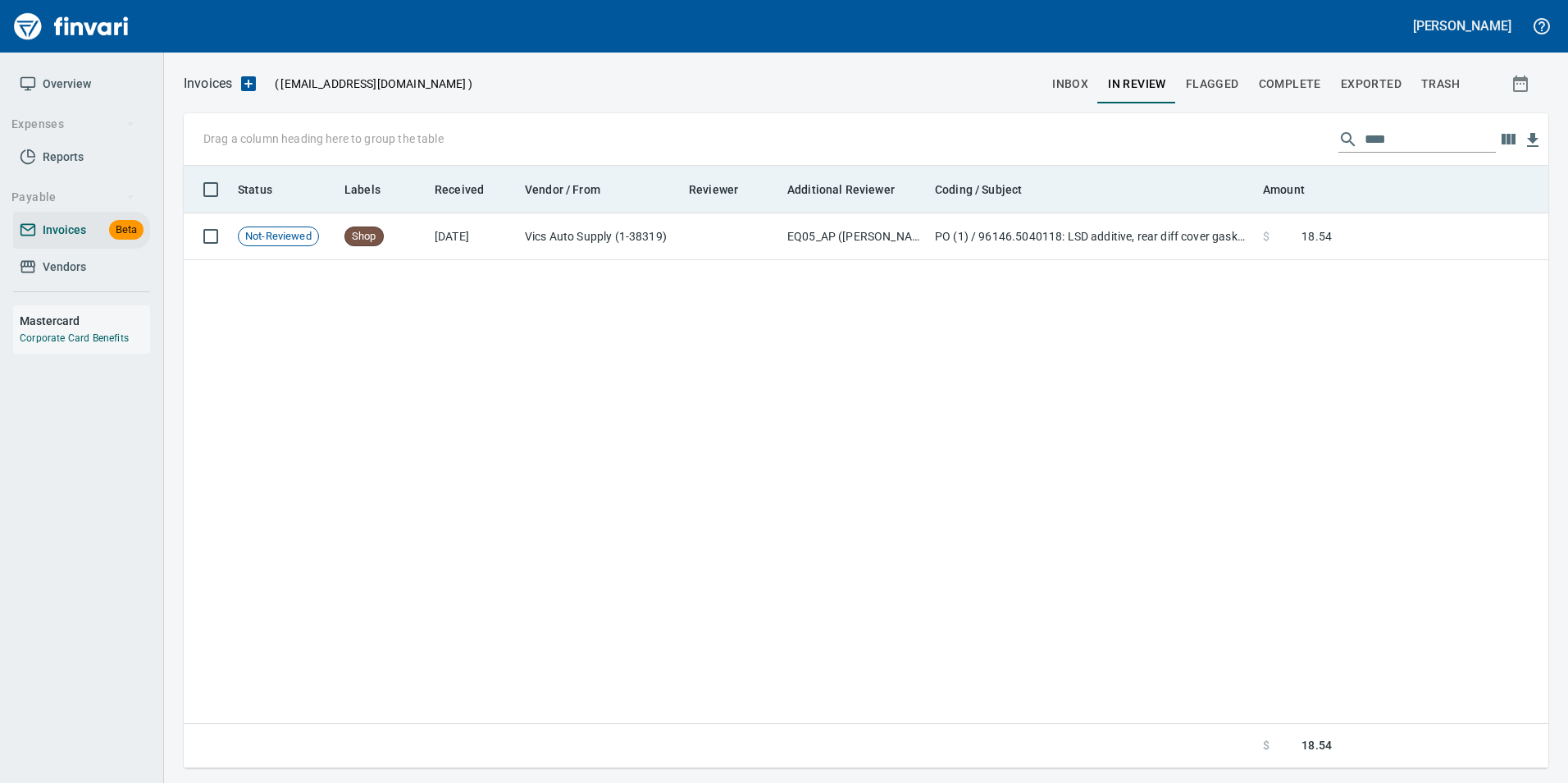
scroll to position [590, 1351]
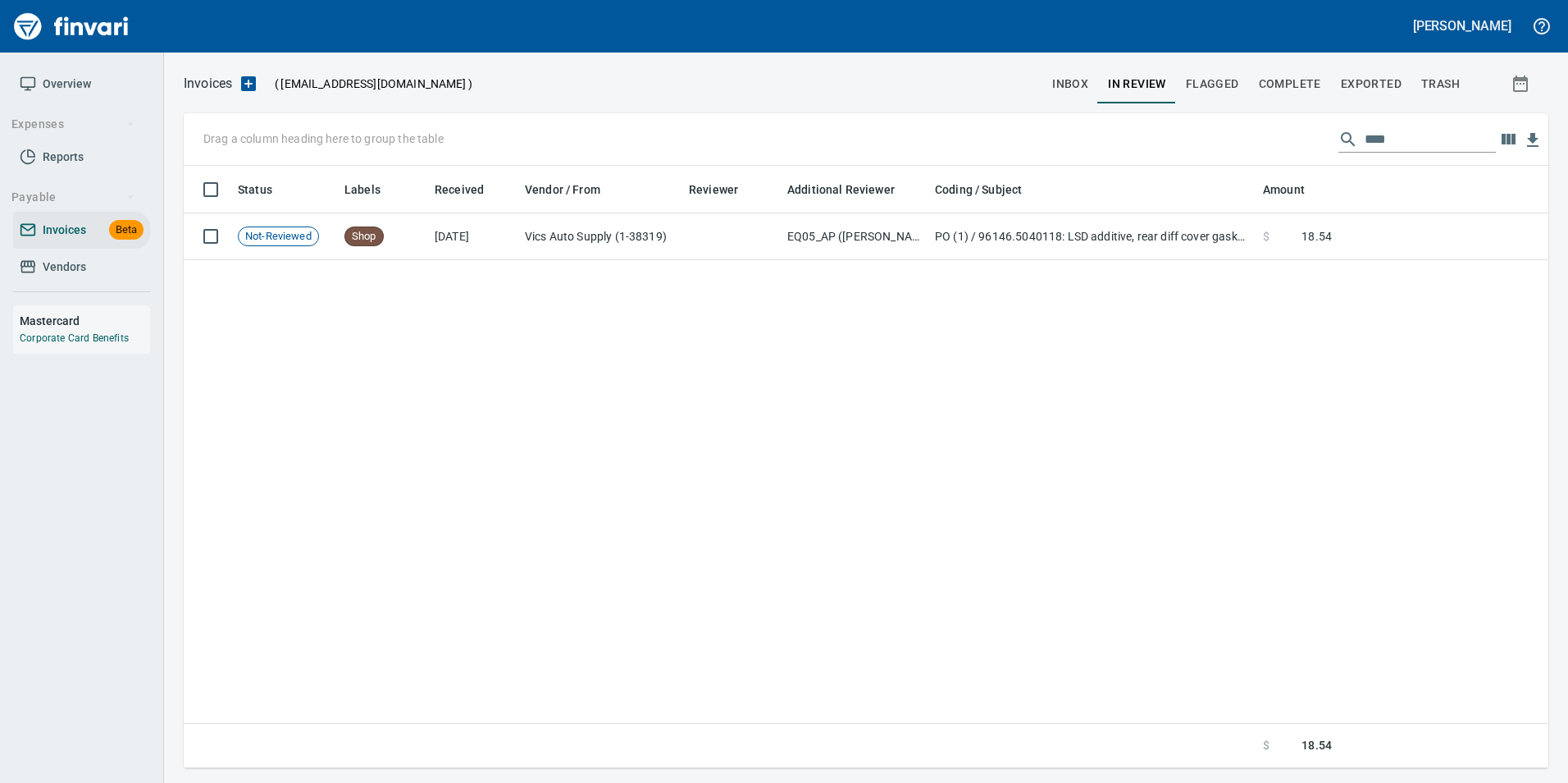
click at [1364, 143] on input "****" at bounding box center [1430, 139] width 131 height 26
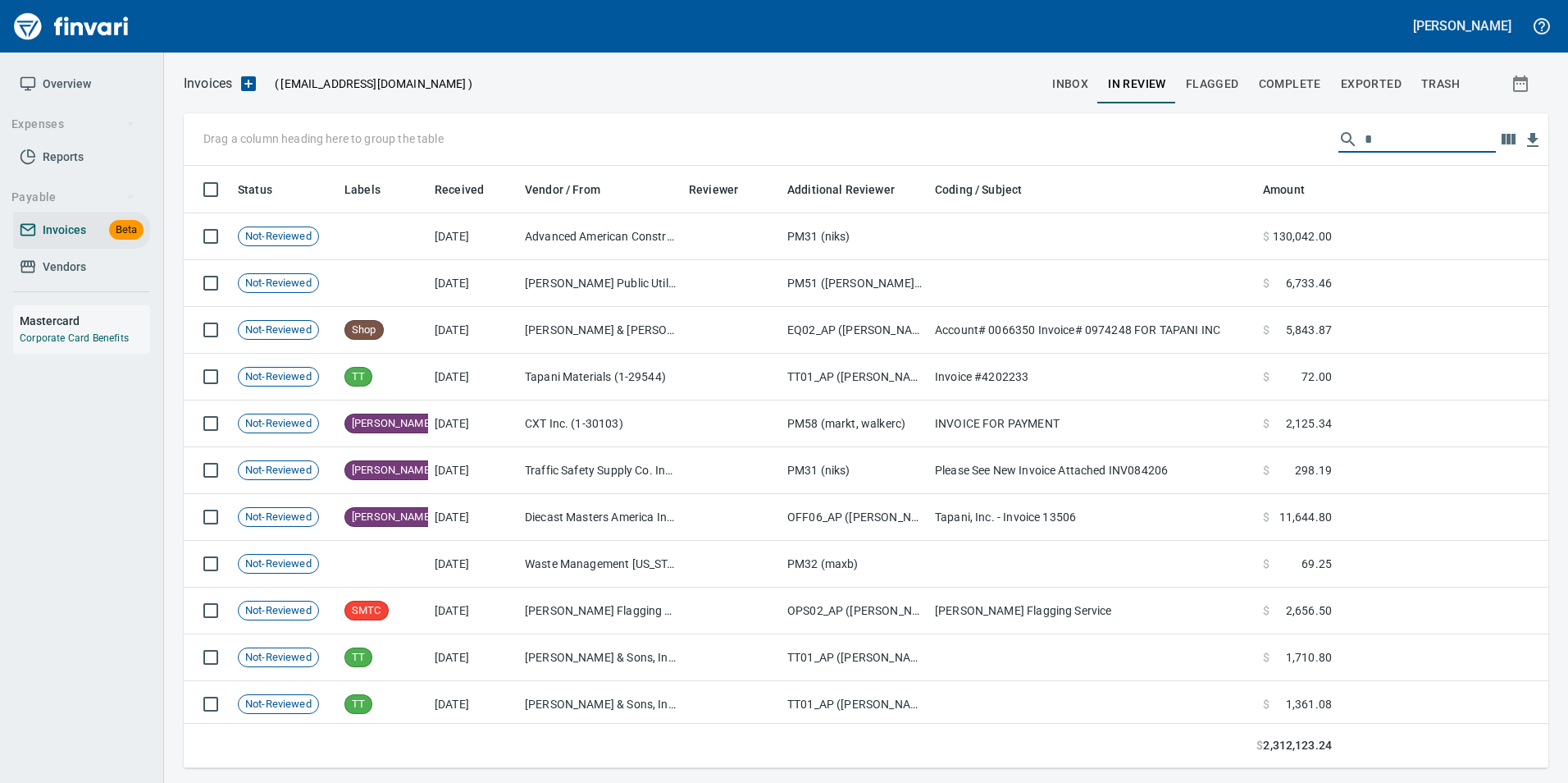
scroll to position [590, 1340]
type input "*"
click at [1392, 147] on input "text" at bounding box center [1430, 139] width 131 height 26
click at [1312, 82] on span "Complete" at bounding box center [1289, 84] width 63 height 20
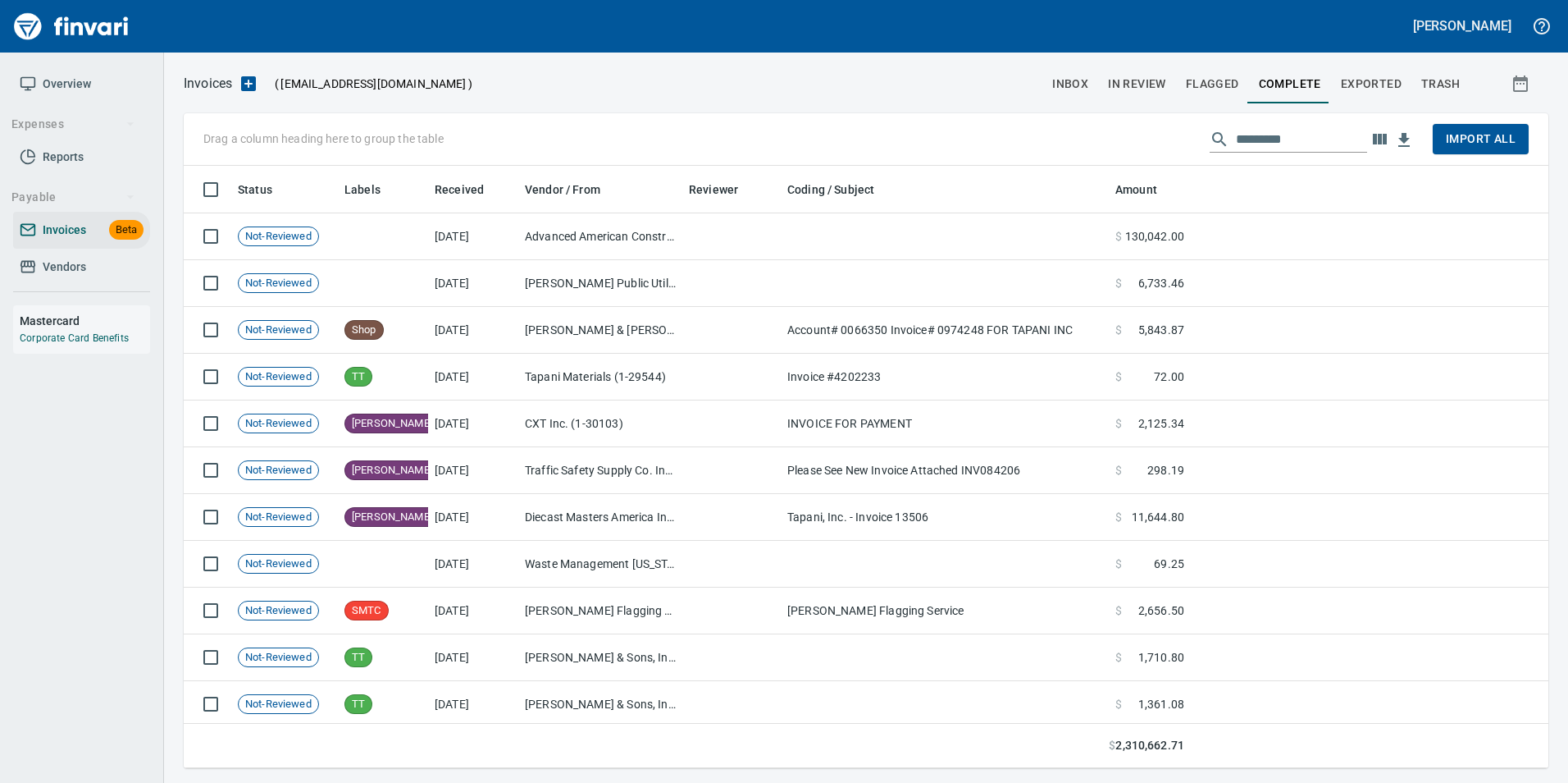
scroll to position [590, 1340]
click at [1240, 136] on input "text" at bounding box center [1301, 139] width 131 height 26
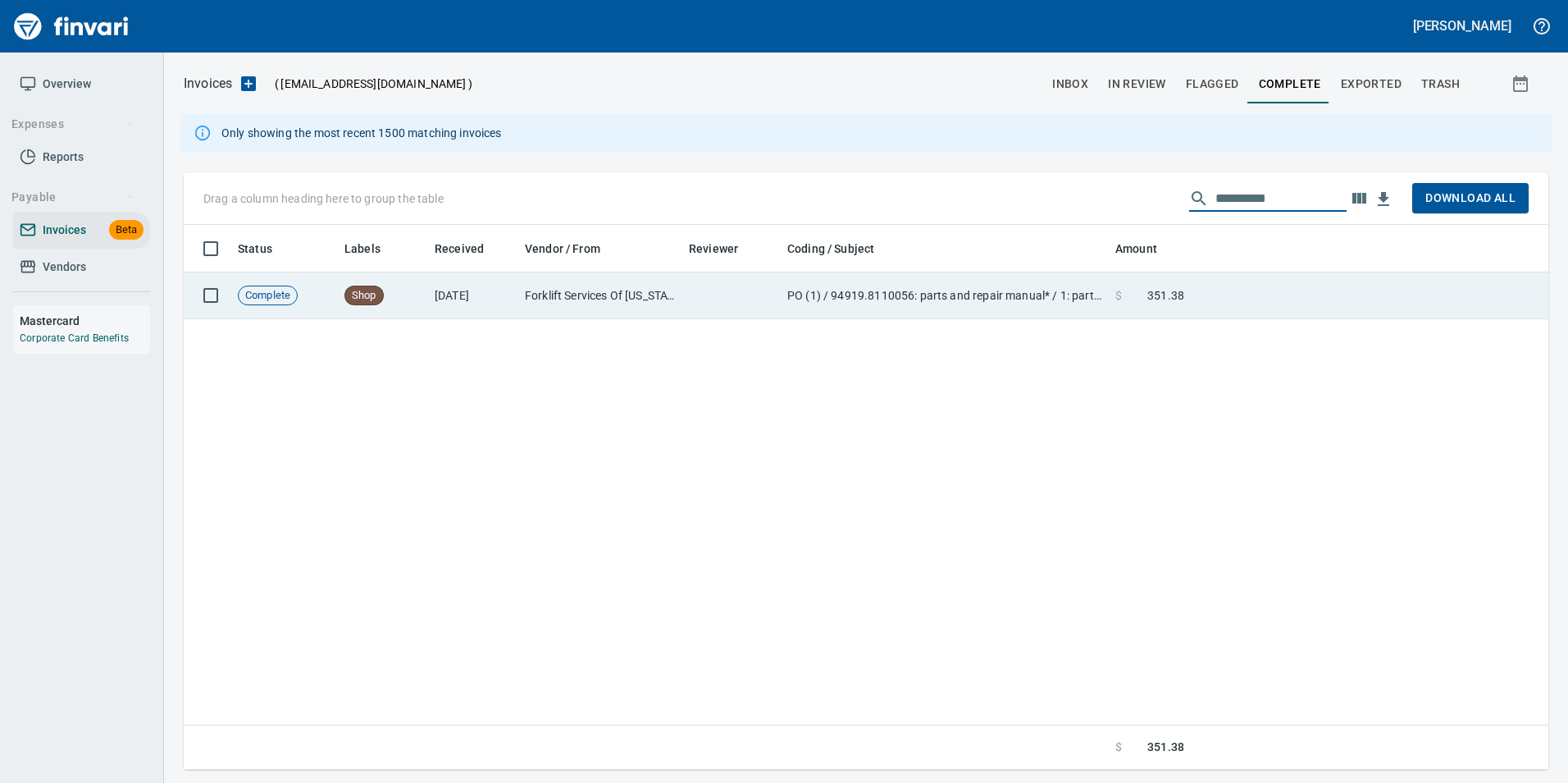
type input "**********"
click at [1218, 303] on td at bounding box center [1370, 295] width 358 height 47
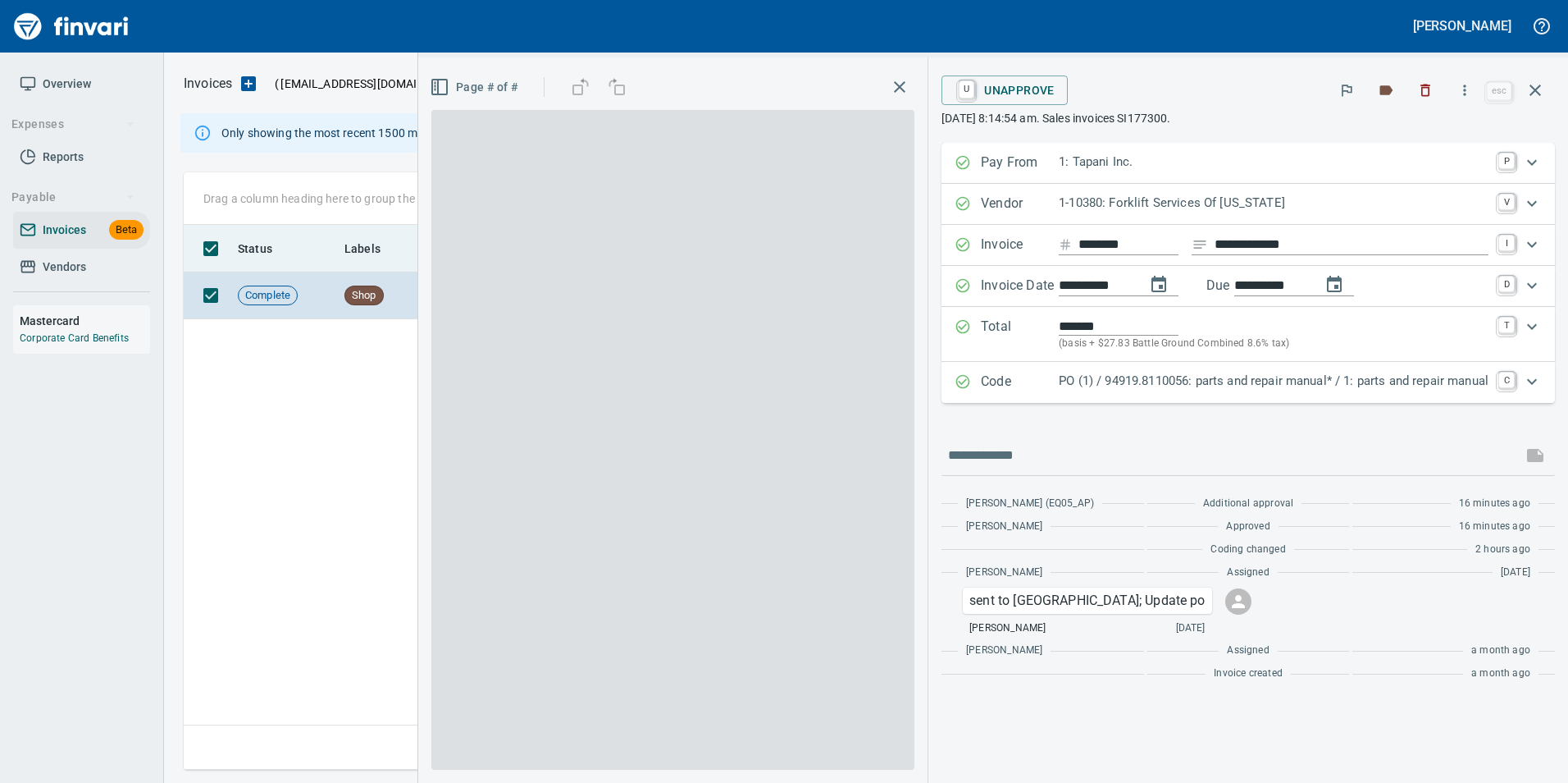
drag, startPoint x: 1536, startPoint y: 92, endPoint x: 1320, endPoint y: 235, distance: 259.0
click at [1536, 91] on icon "button" at bounding box center [1535, 90] width 11 height 11
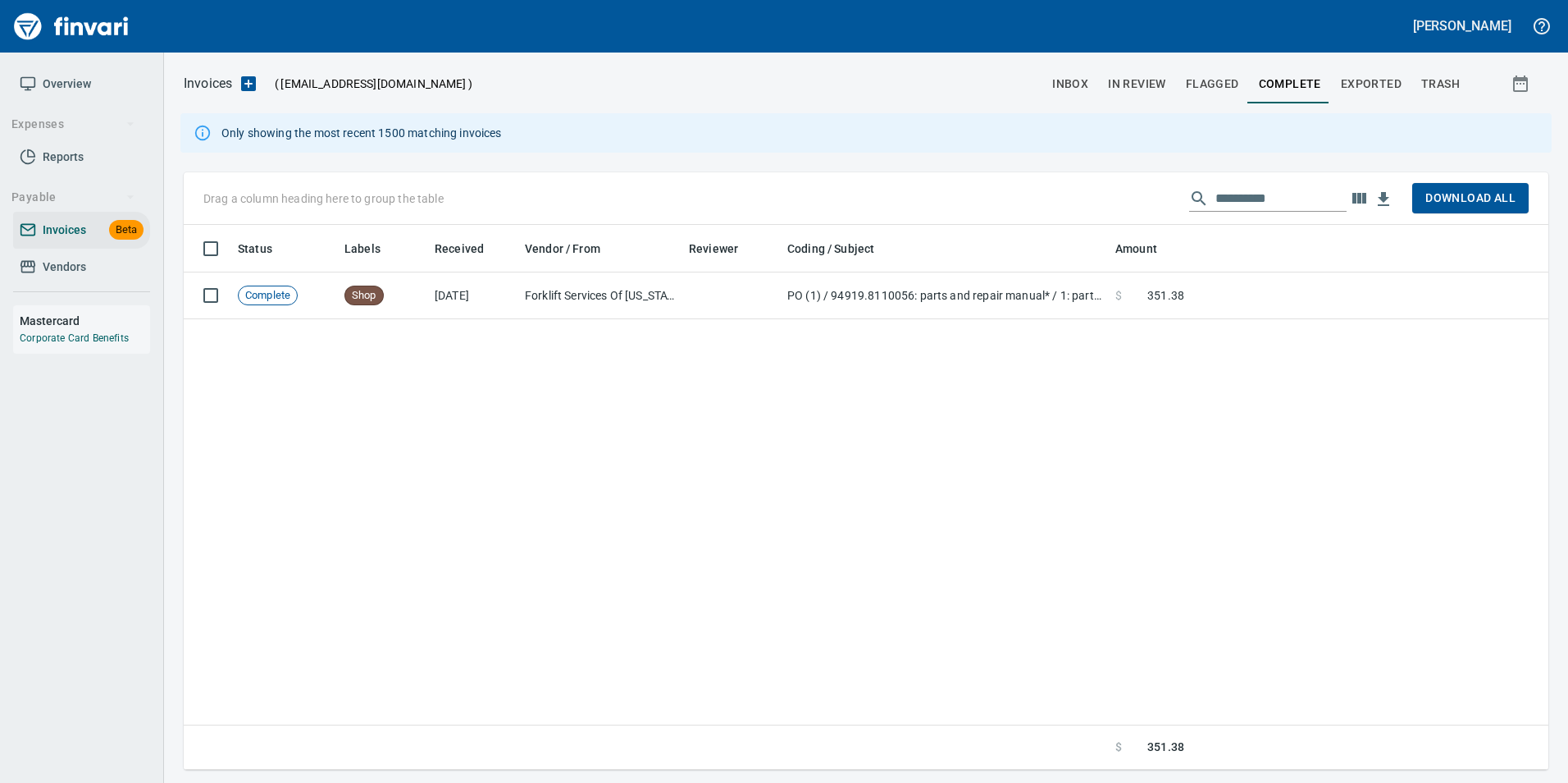
scroll to position [533, 1340]
click at [1277, 194] on input "**********" at bounding box center [1281, 198] width 131 height 26
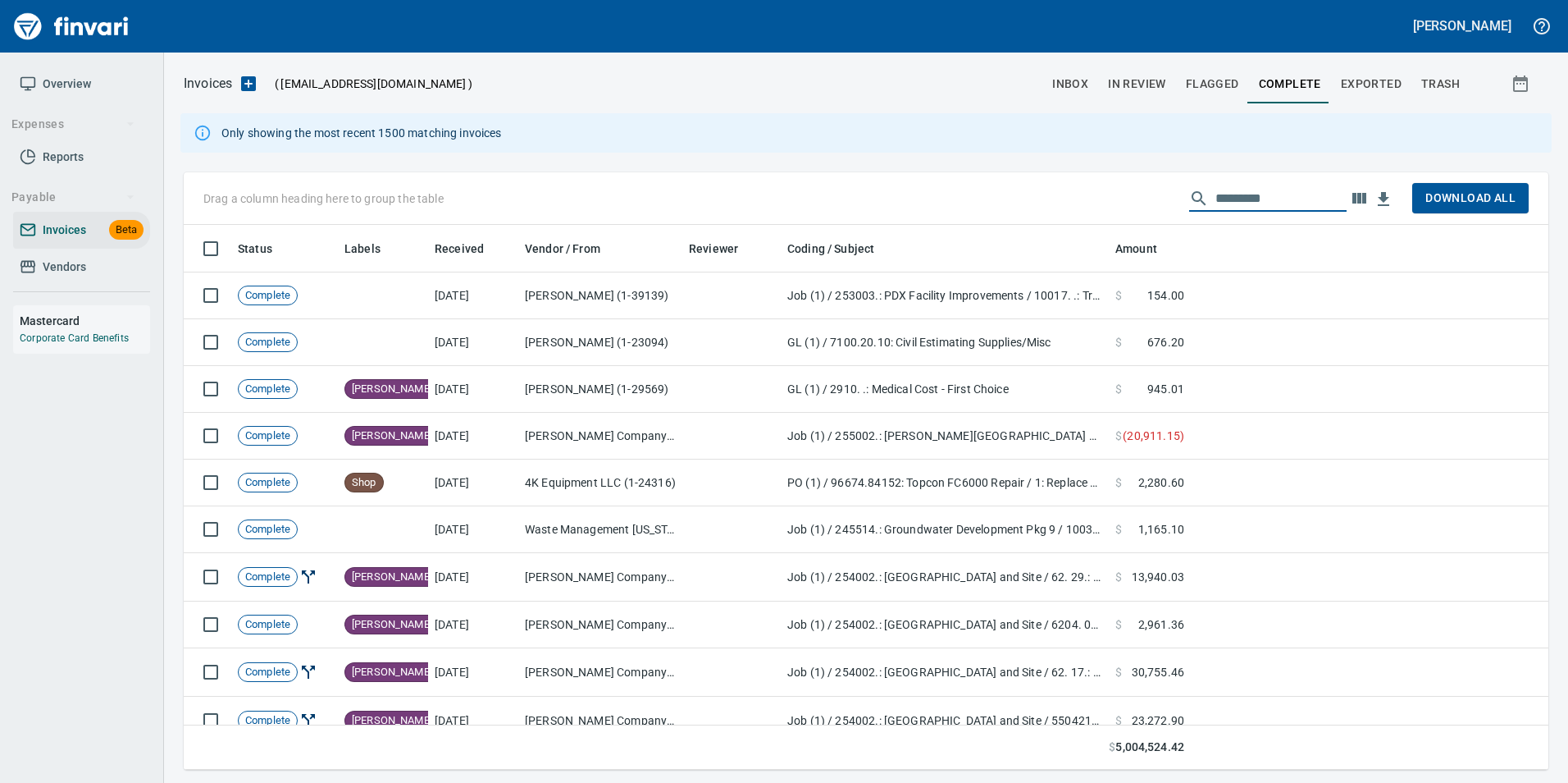
click at [1156, 82] on span "In Review" at bounding box center [1137, 84] width 58 height 20
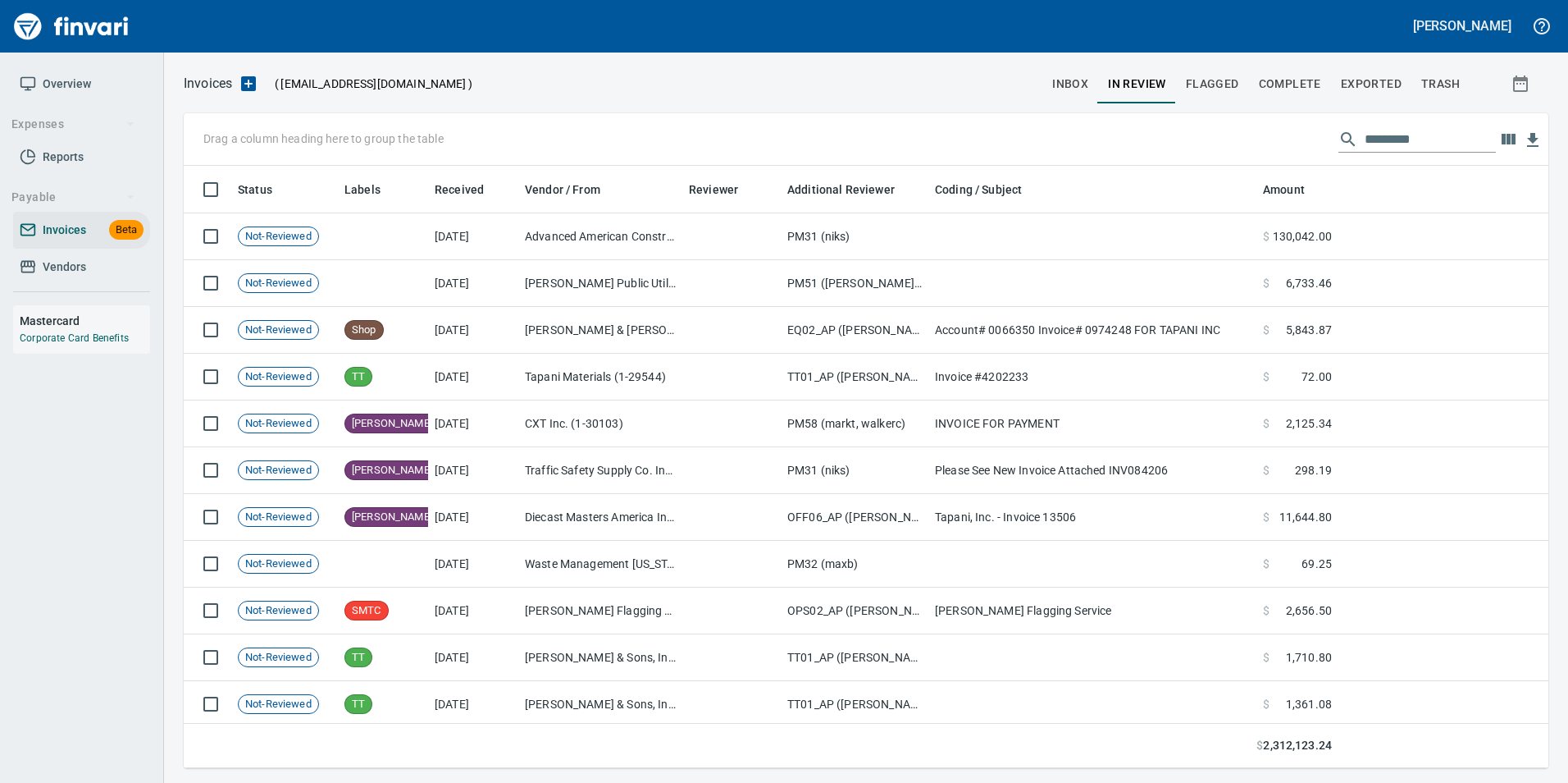
scroll to position [590, 1340]
click at [1393, 140] on input "text" at bounding box center [1430, 139] width 131 height 26
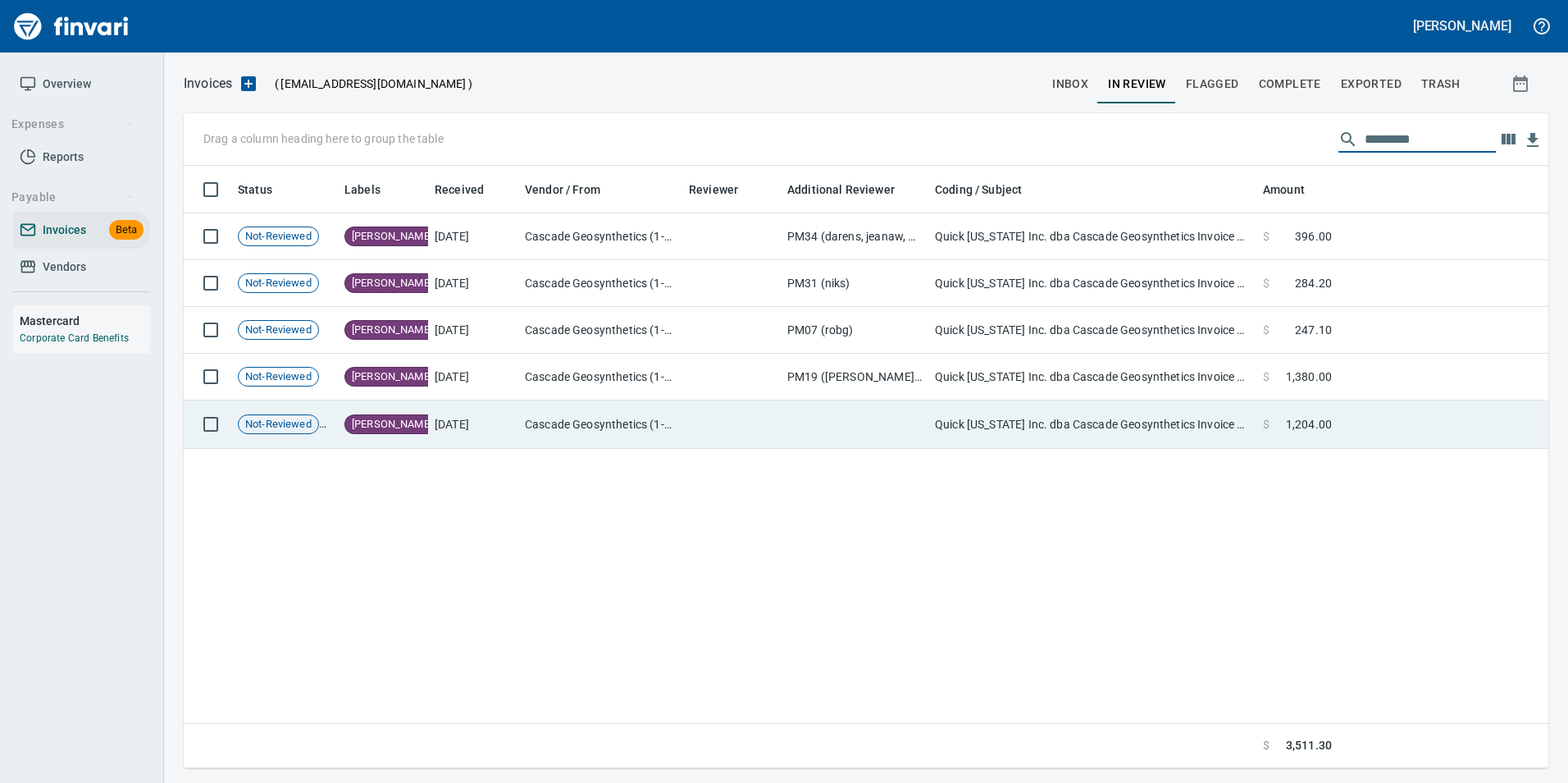
click at [1257, 427] on td "$ 1,204.00" at bounding box center [1297, 424] width 82 height 48
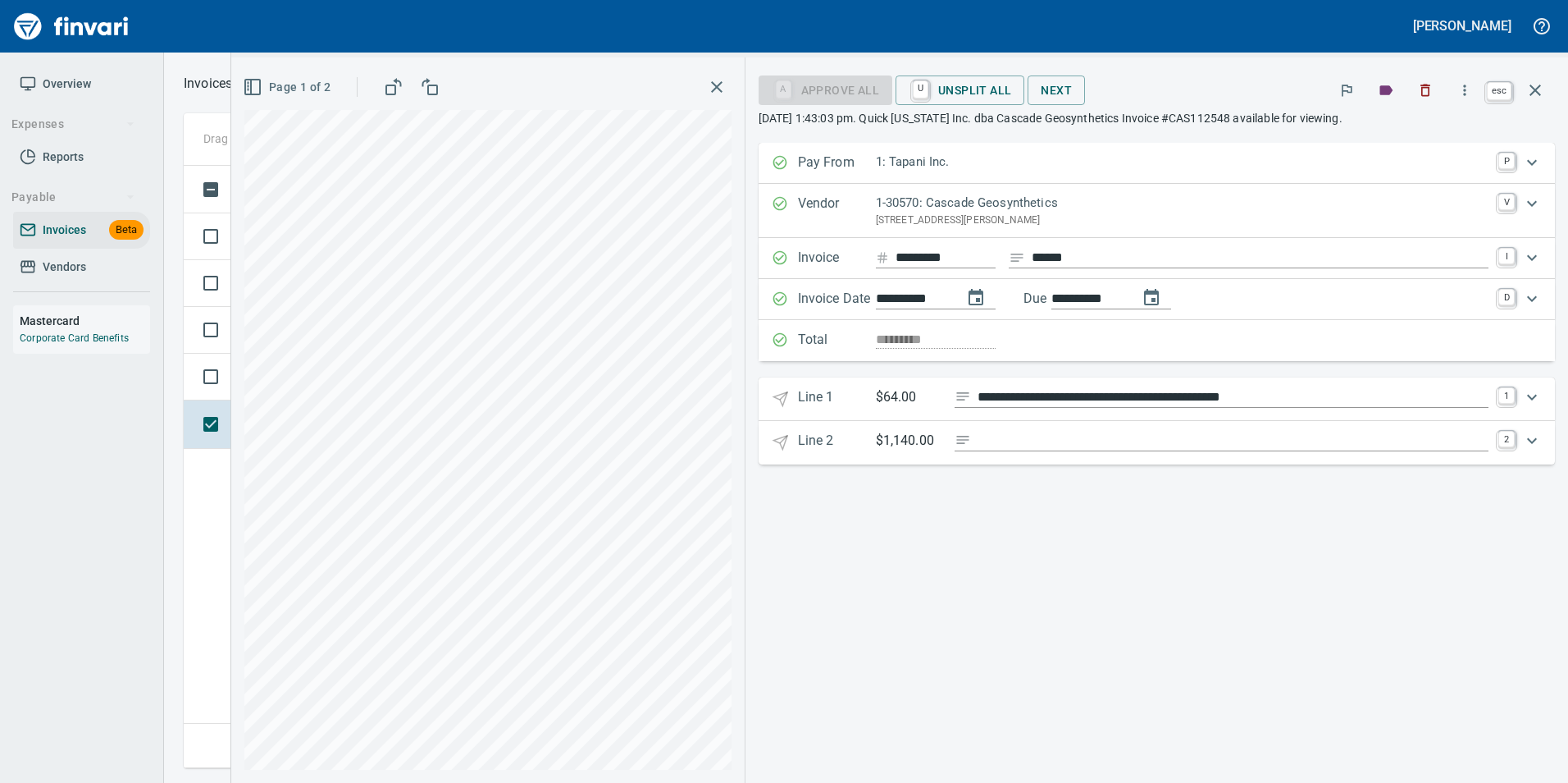
click at [1537, 86] on icon "button" at bounding box center [1535, 90] width 19 height 19
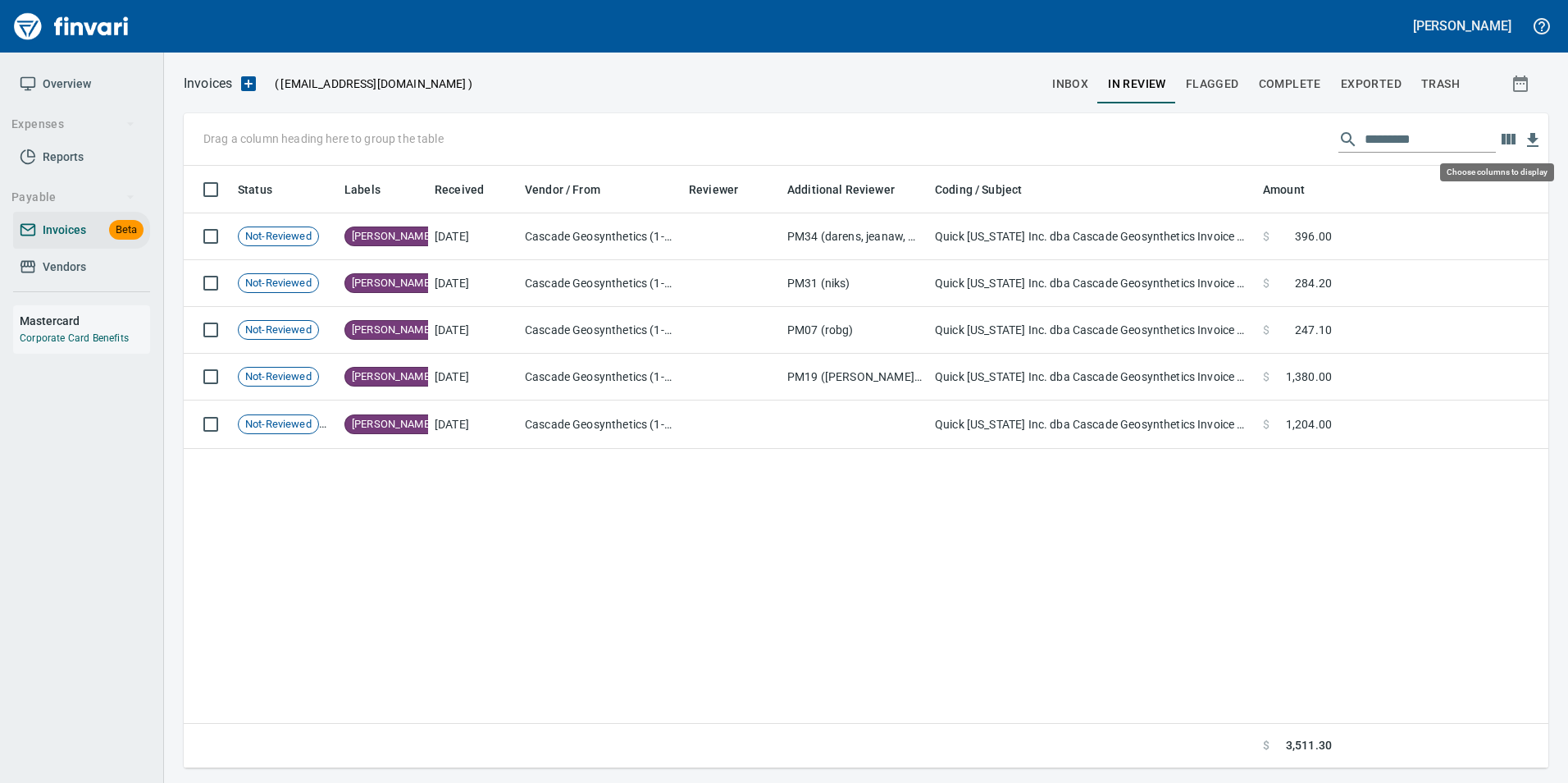
scroll to position [590, 1351]
click at [1428, 136] on input "*********" at bounding box center [1430, 139] width 131 height 26
type input "*"
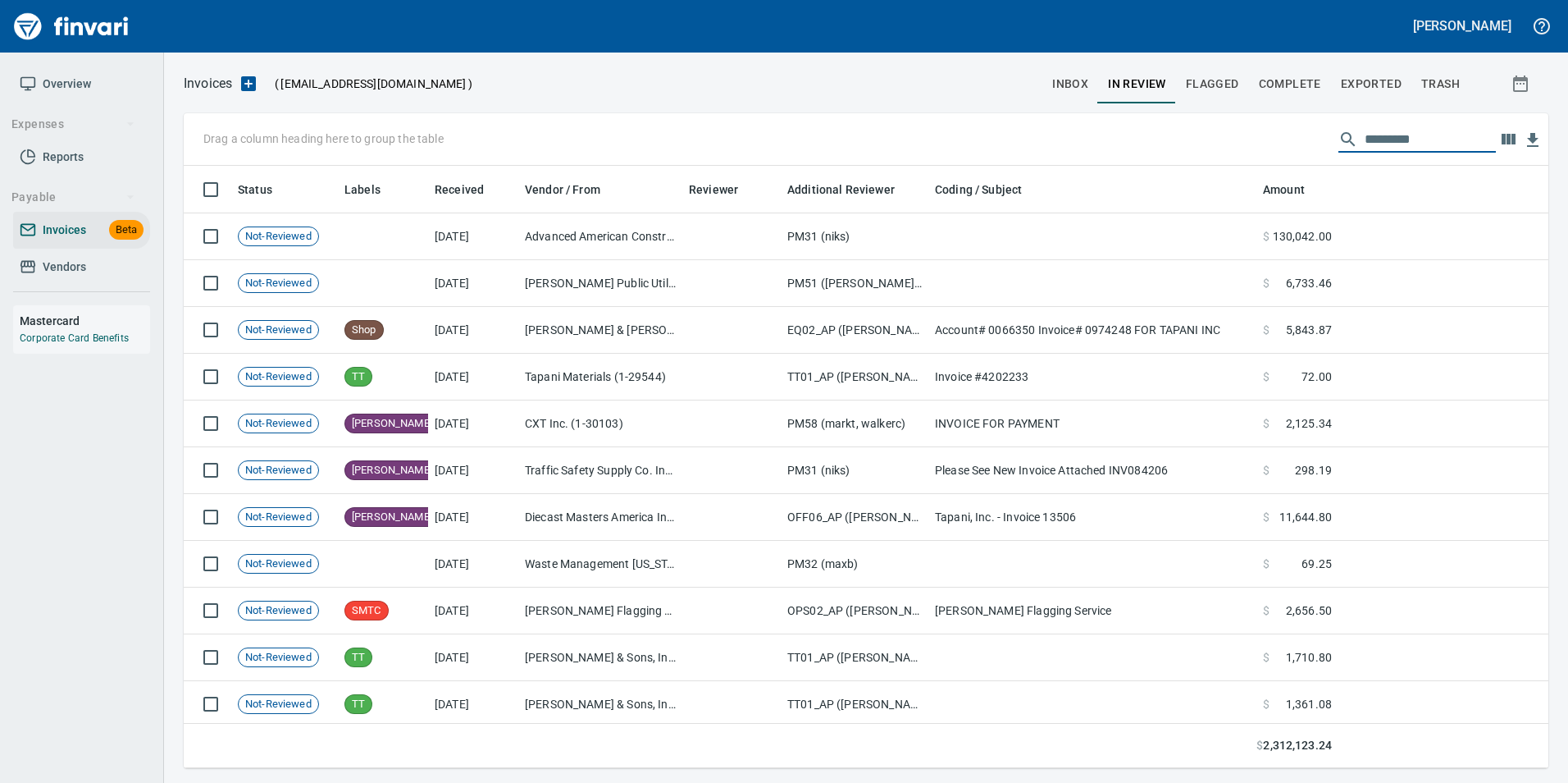
scroll to position [590, 1340]
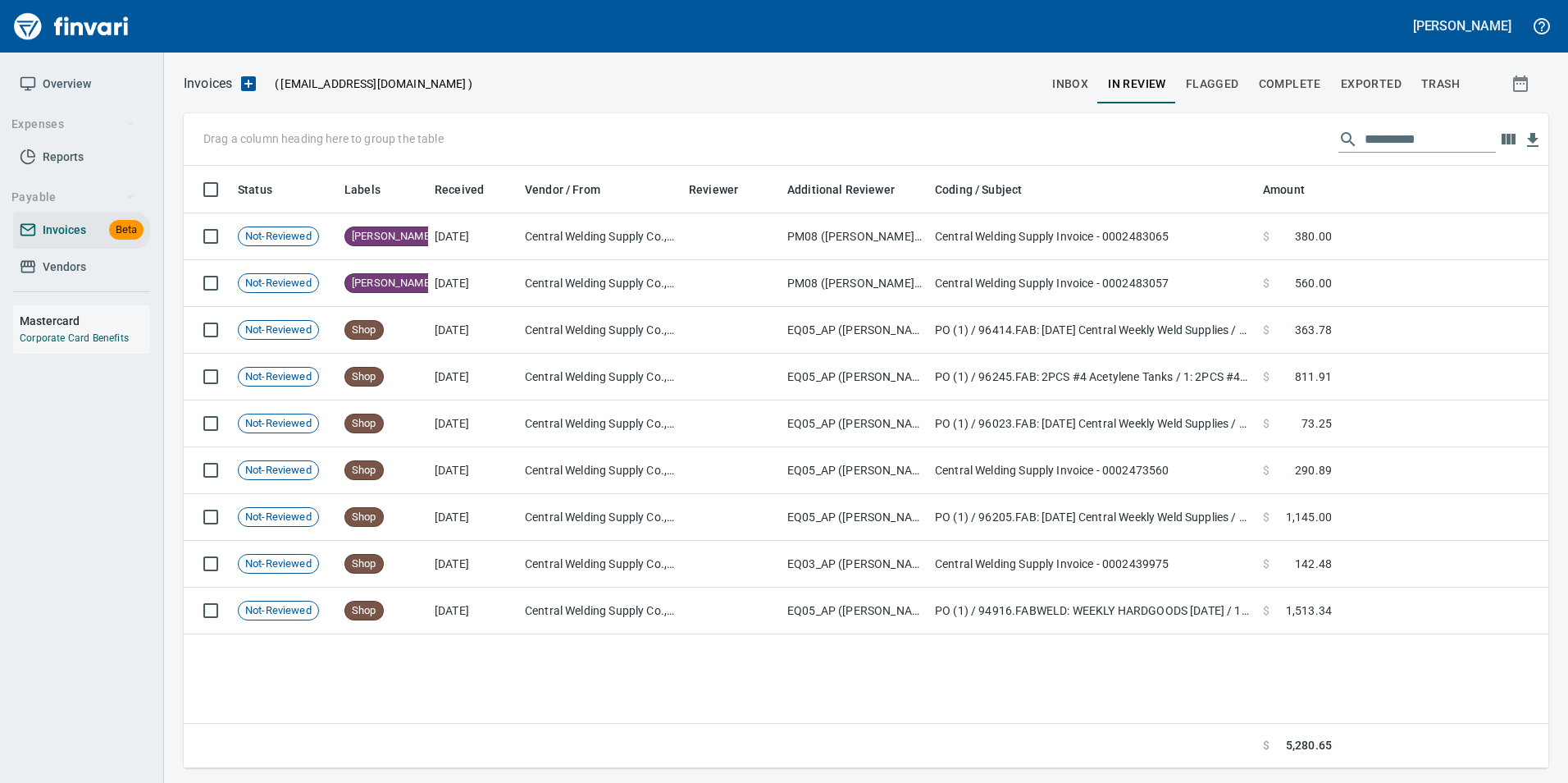
click at [1440, 136] on input "**********" at bounding box center [1430, 139] width 131 height 26
type input "*"
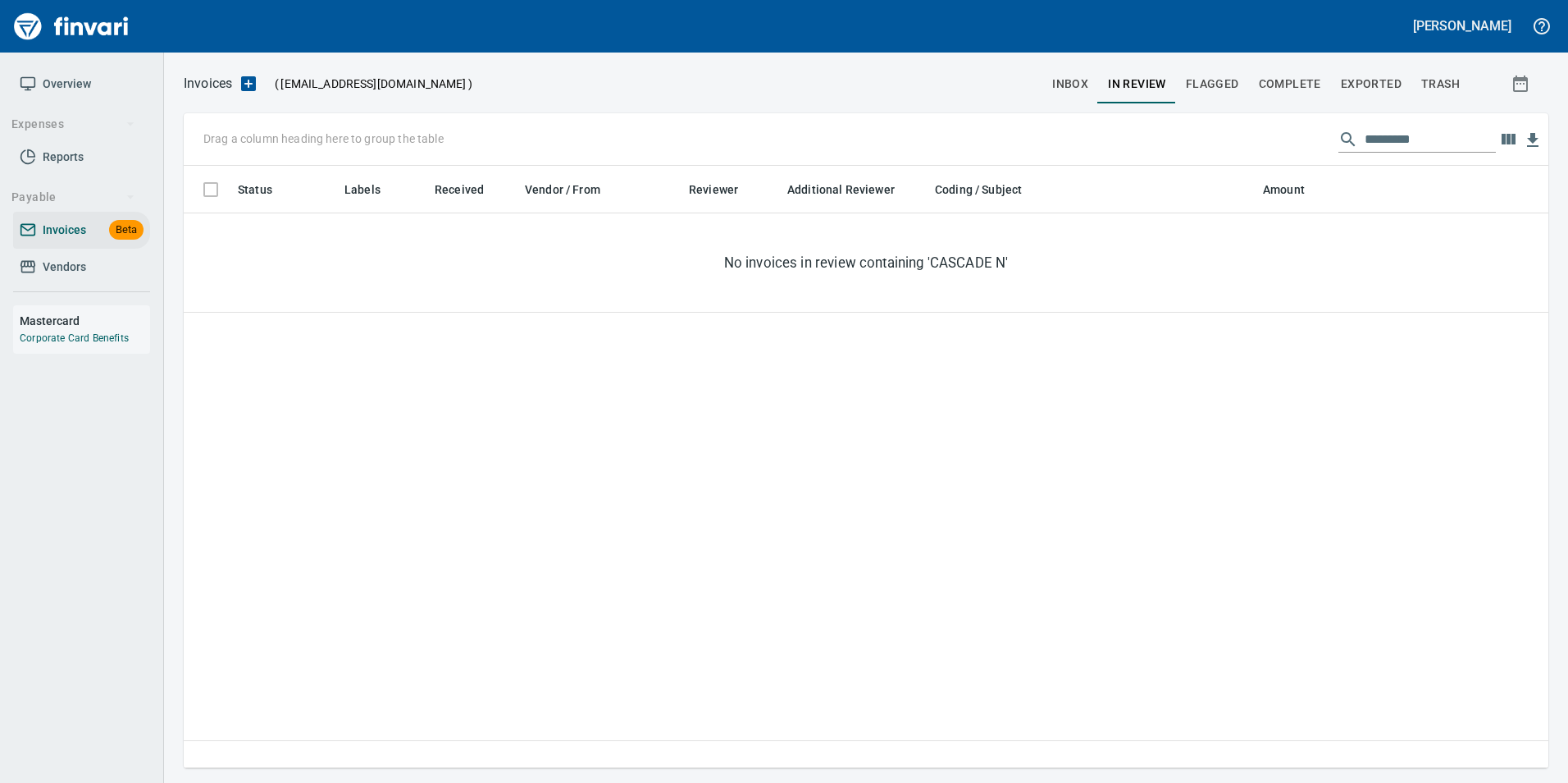
click at [1432, 137] on input "*********" at bounding box center [1430, 139] width 131 height 26
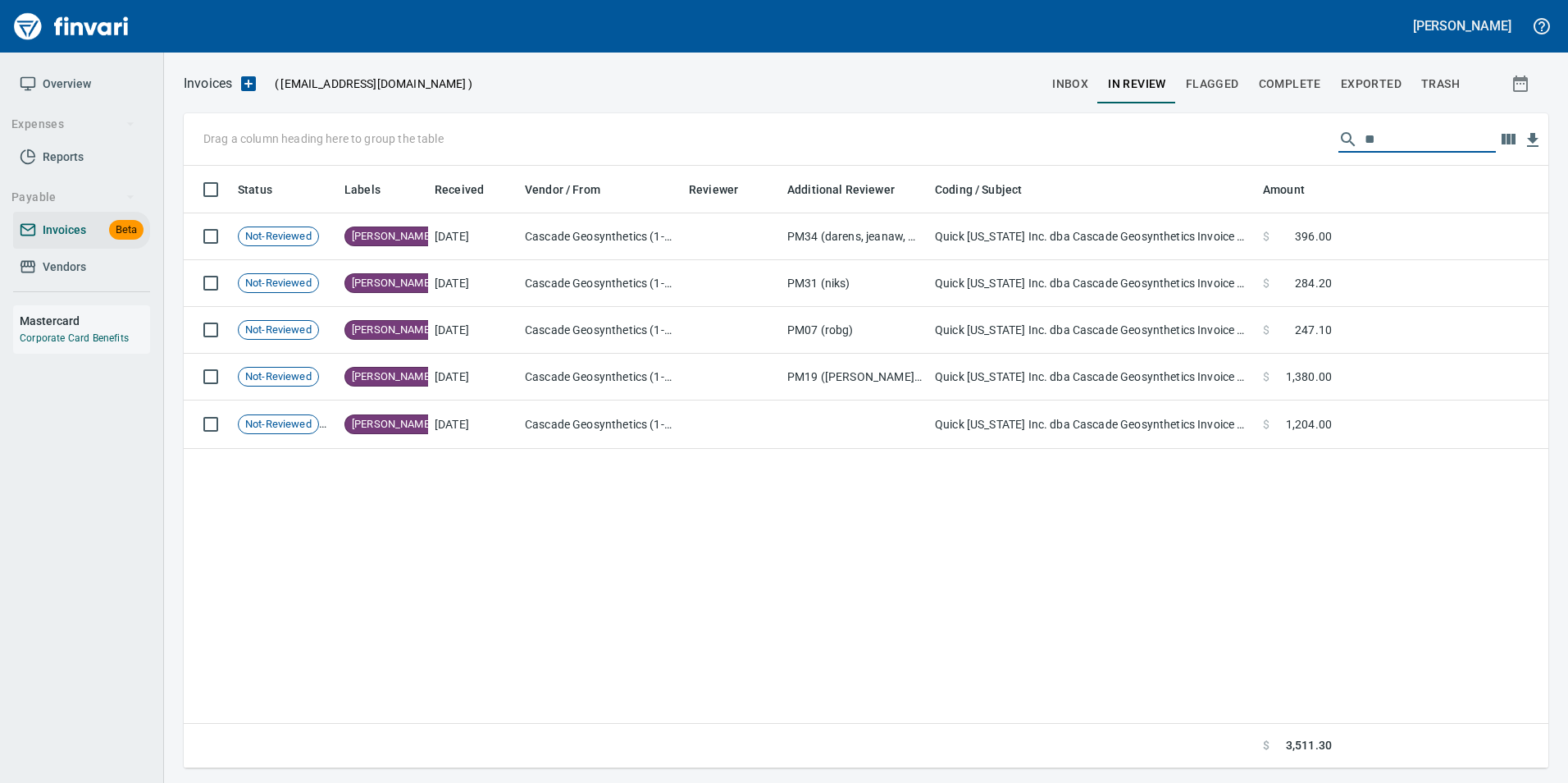
type input "*"
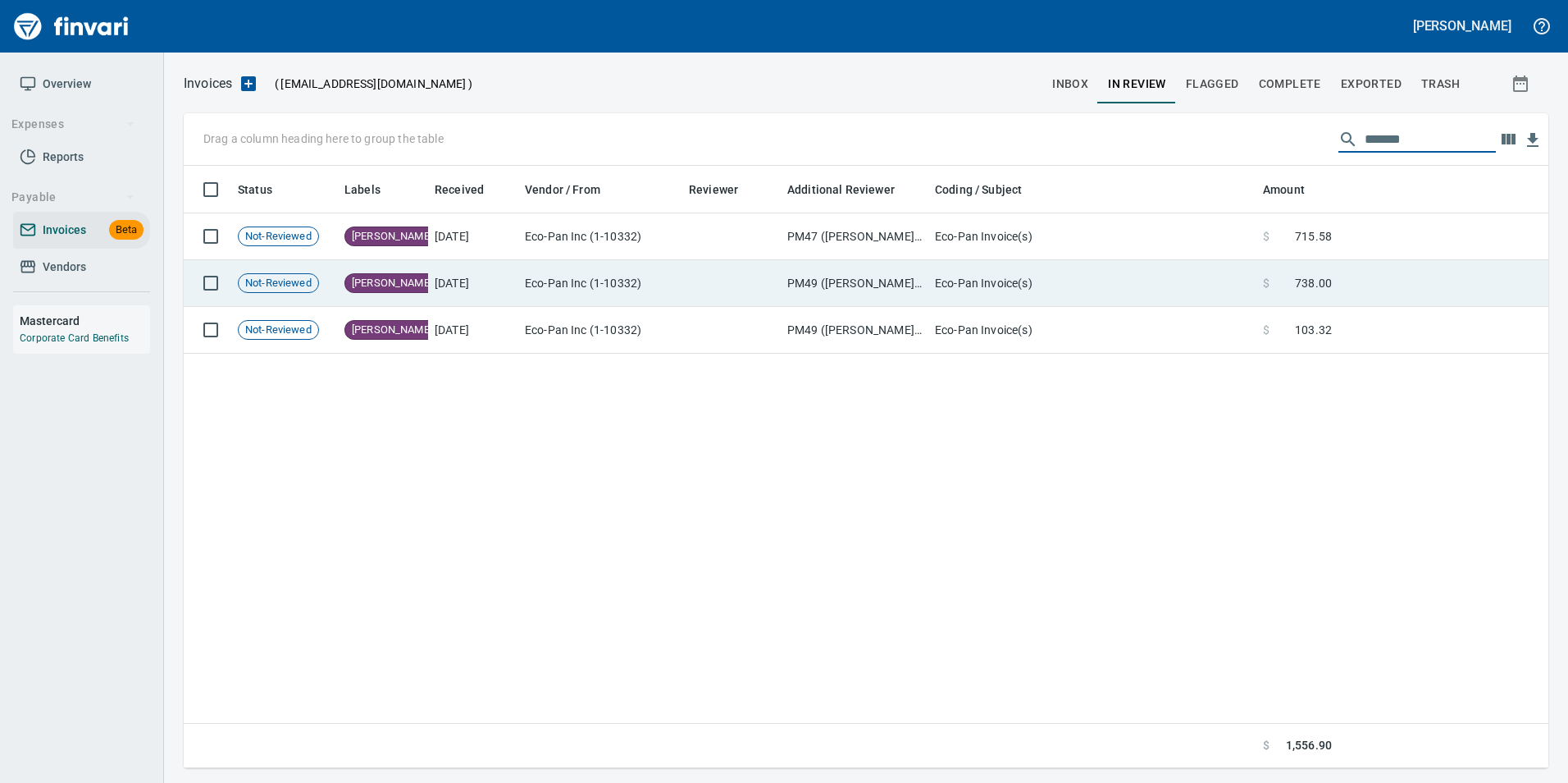
click at [1340, 283] on td at bounding box center [1443, 283] width 210 height 47
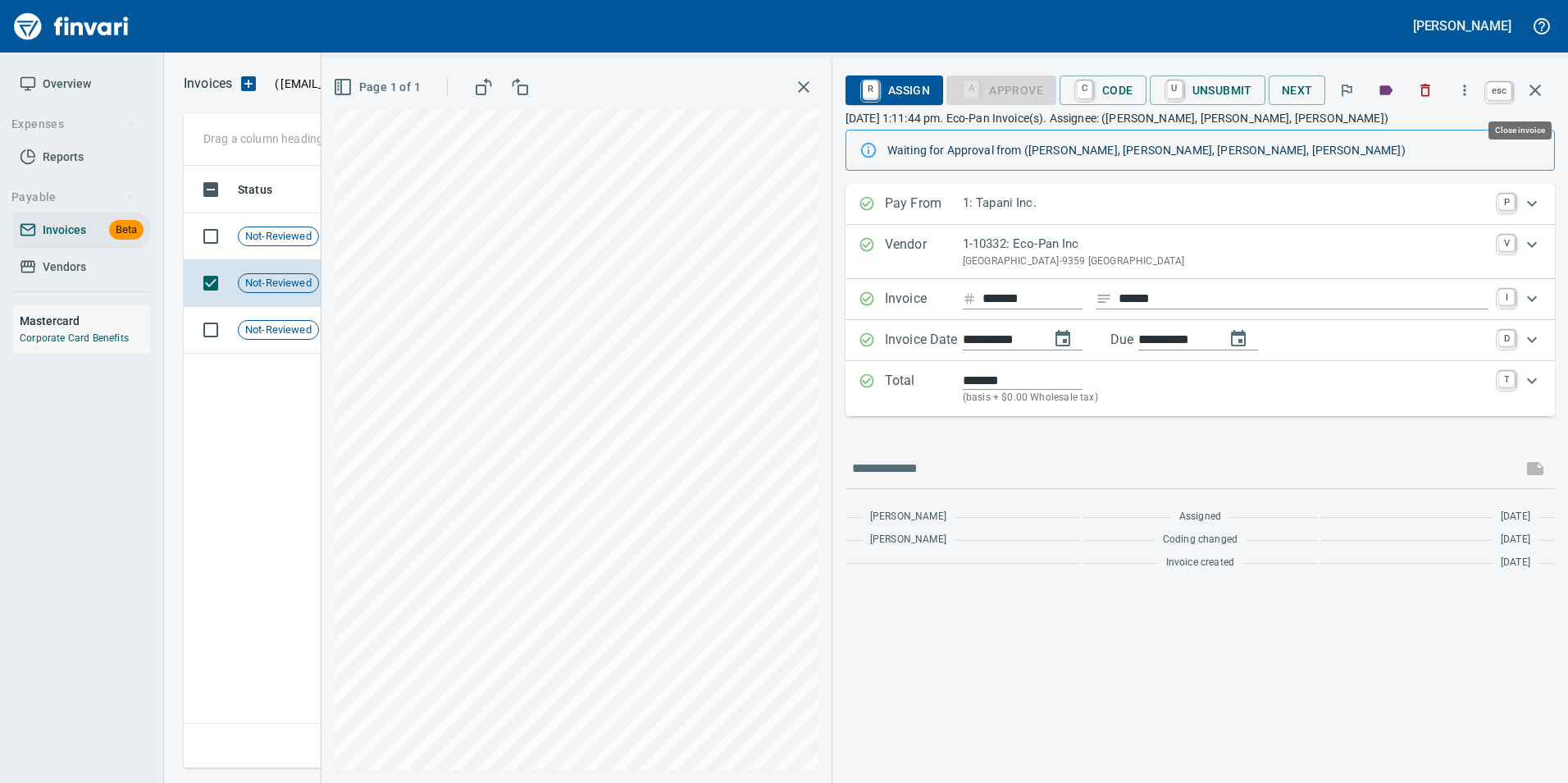
click at [1542, 84] on icon "button" at bounding box center [1535, 90] width 19 height 19
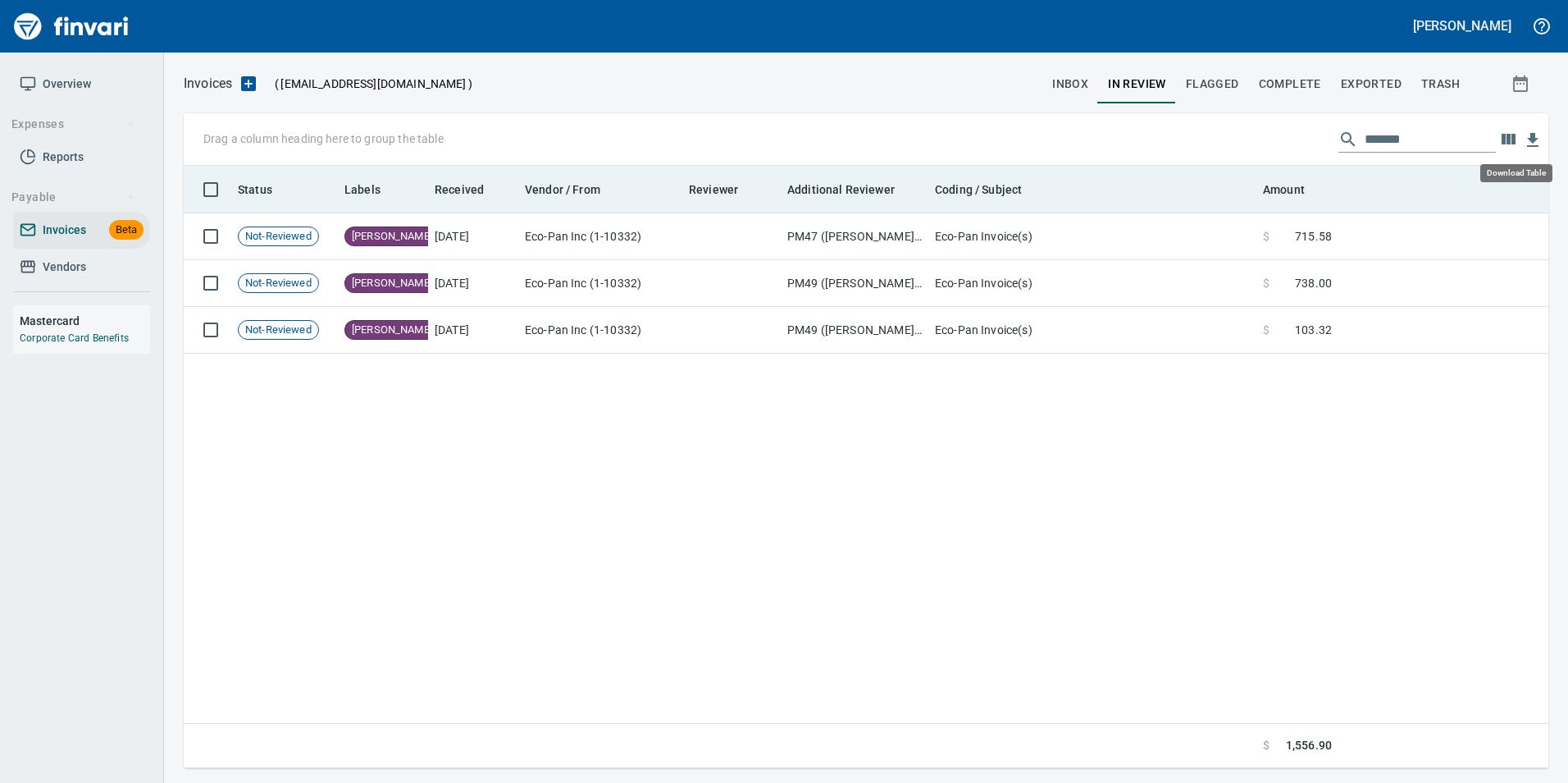
scroll to position [590, 1352]
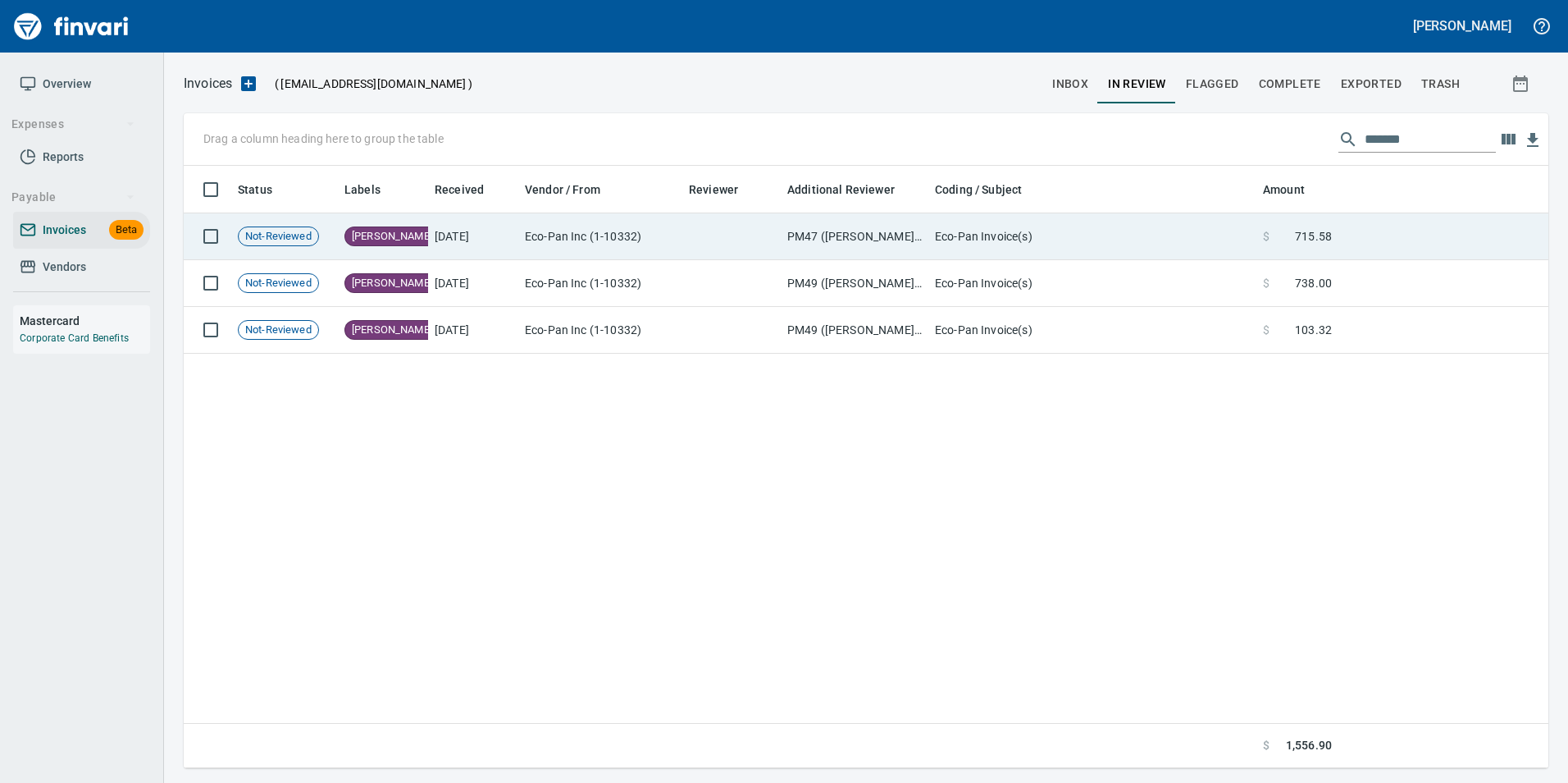
click at [1445, 224] on td at bounding box center [1443, 236] width 210 height 47
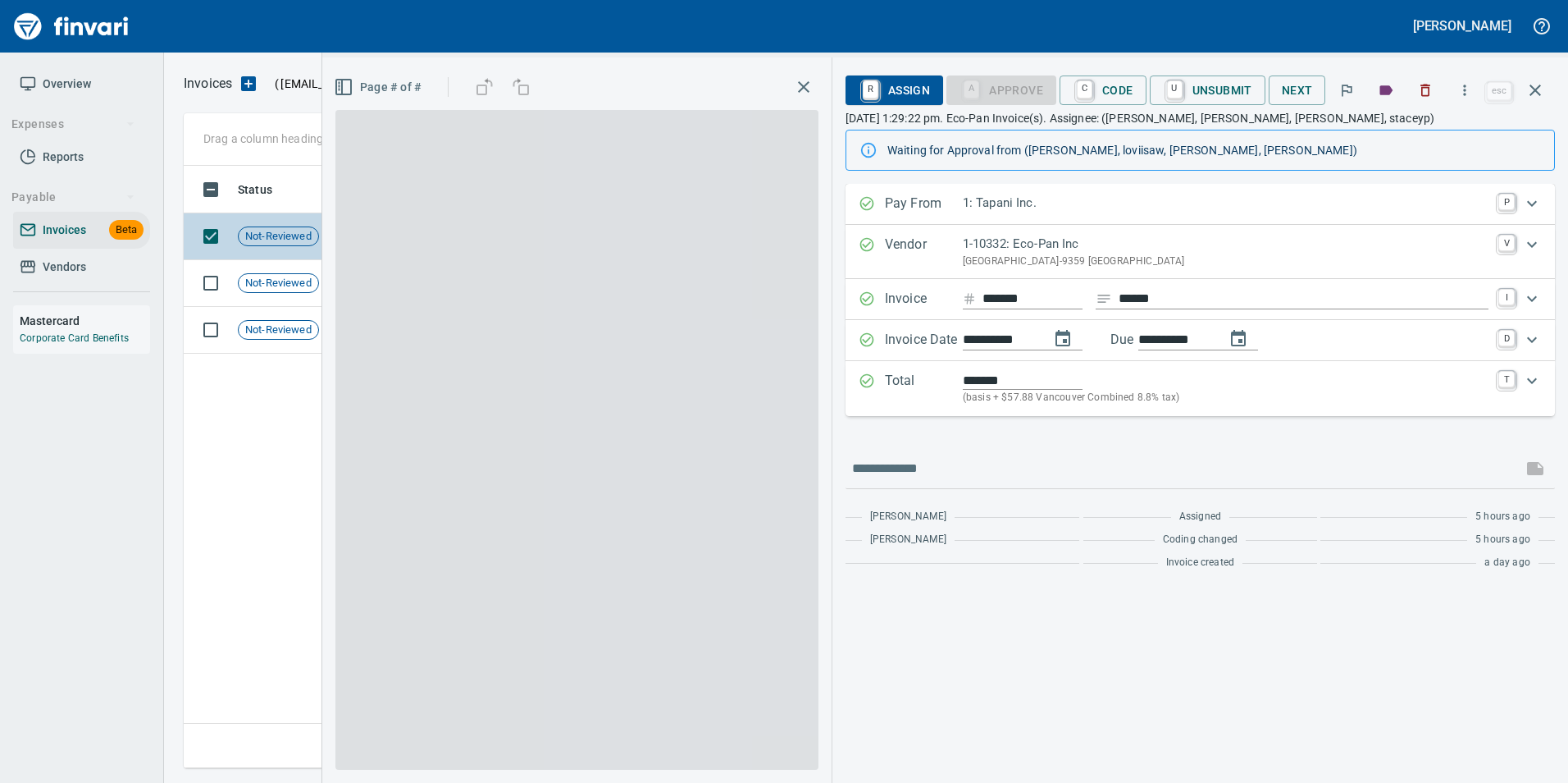
scroll to position [590, 1351]
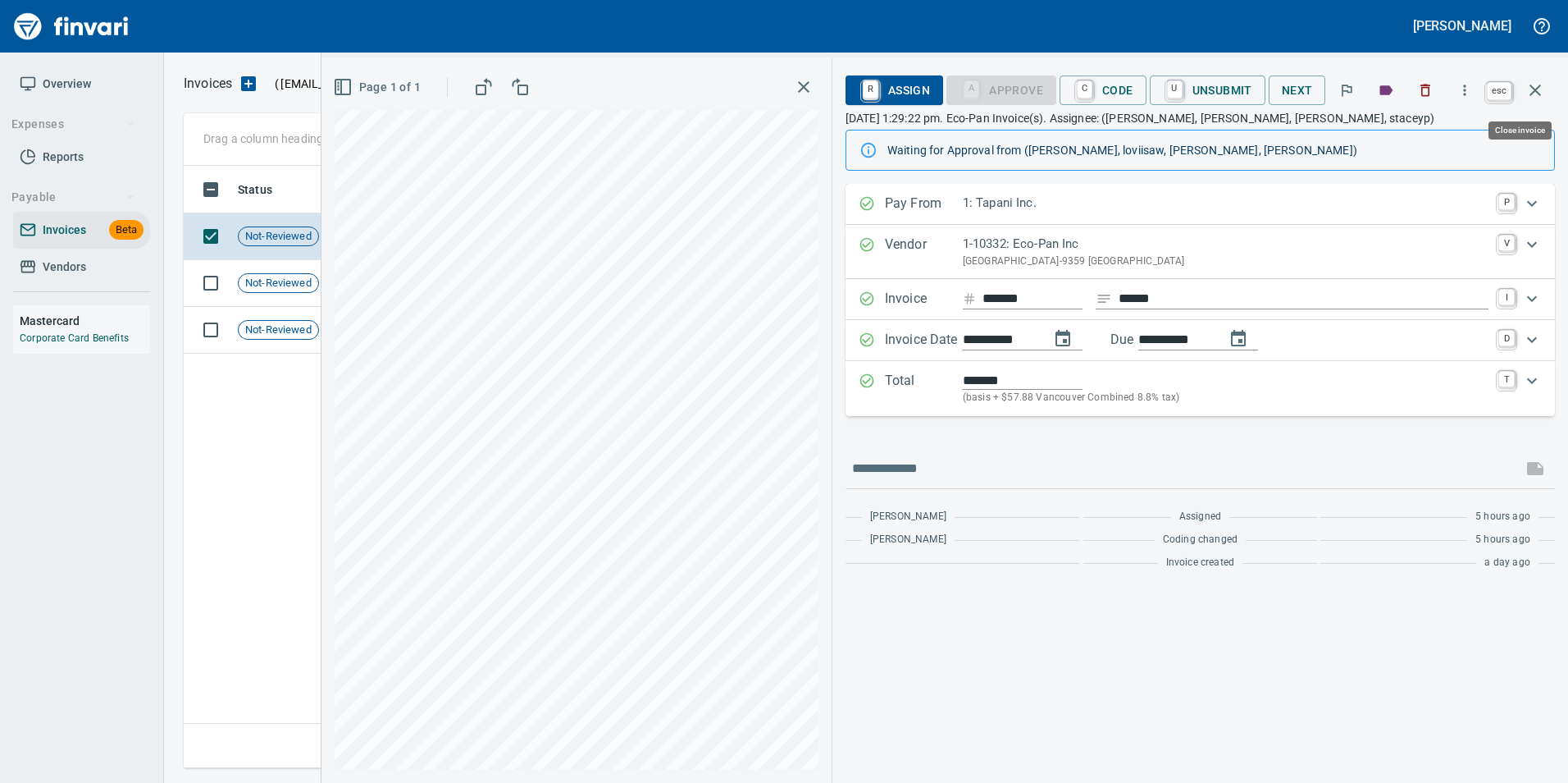
click at [1533, 97] on icon "button" at bounding box center [1535, 90] width 19 height 19
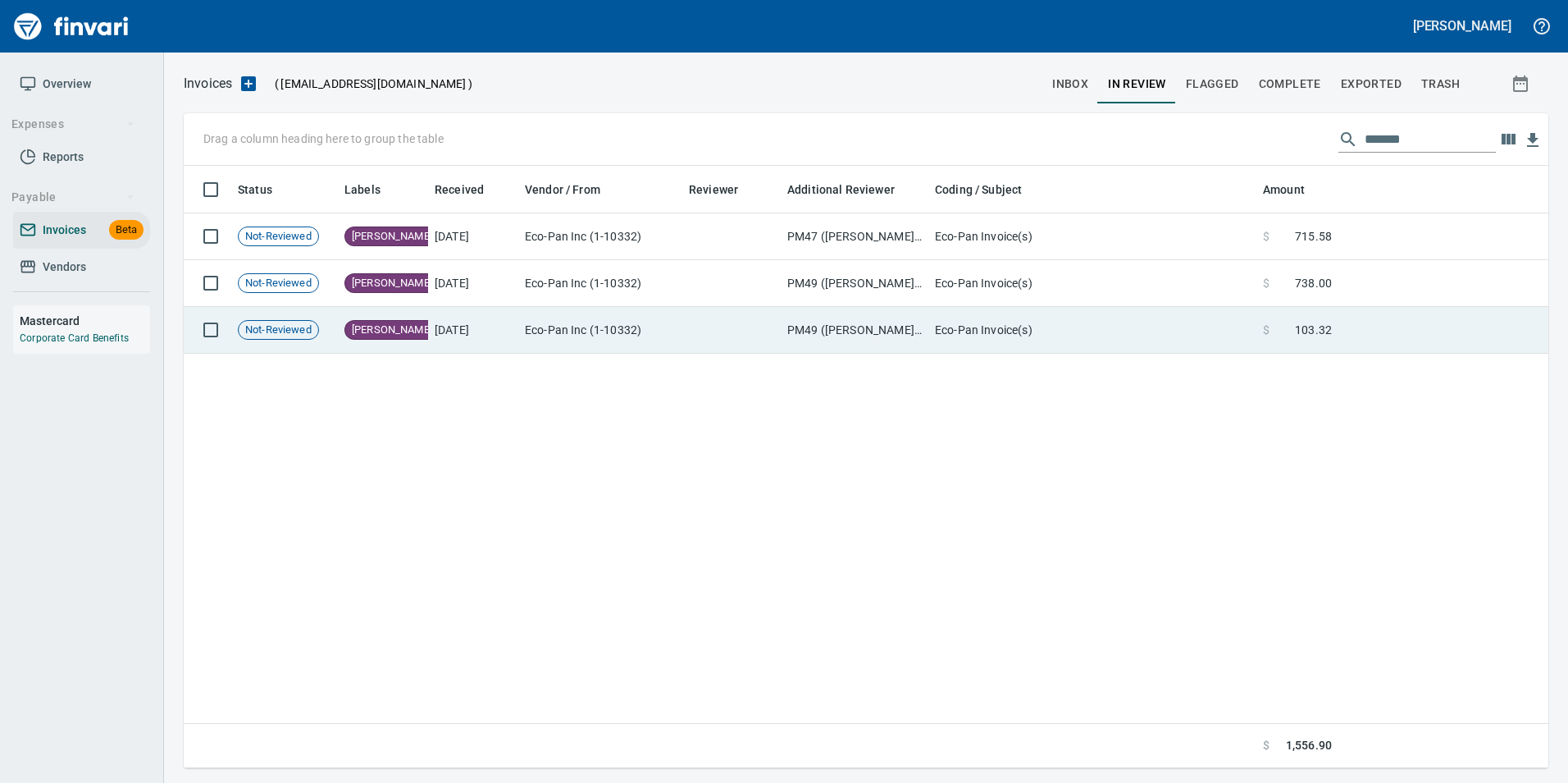
click at [1362, 335] on td at bounding box center [1443, 330] width 210 height 47
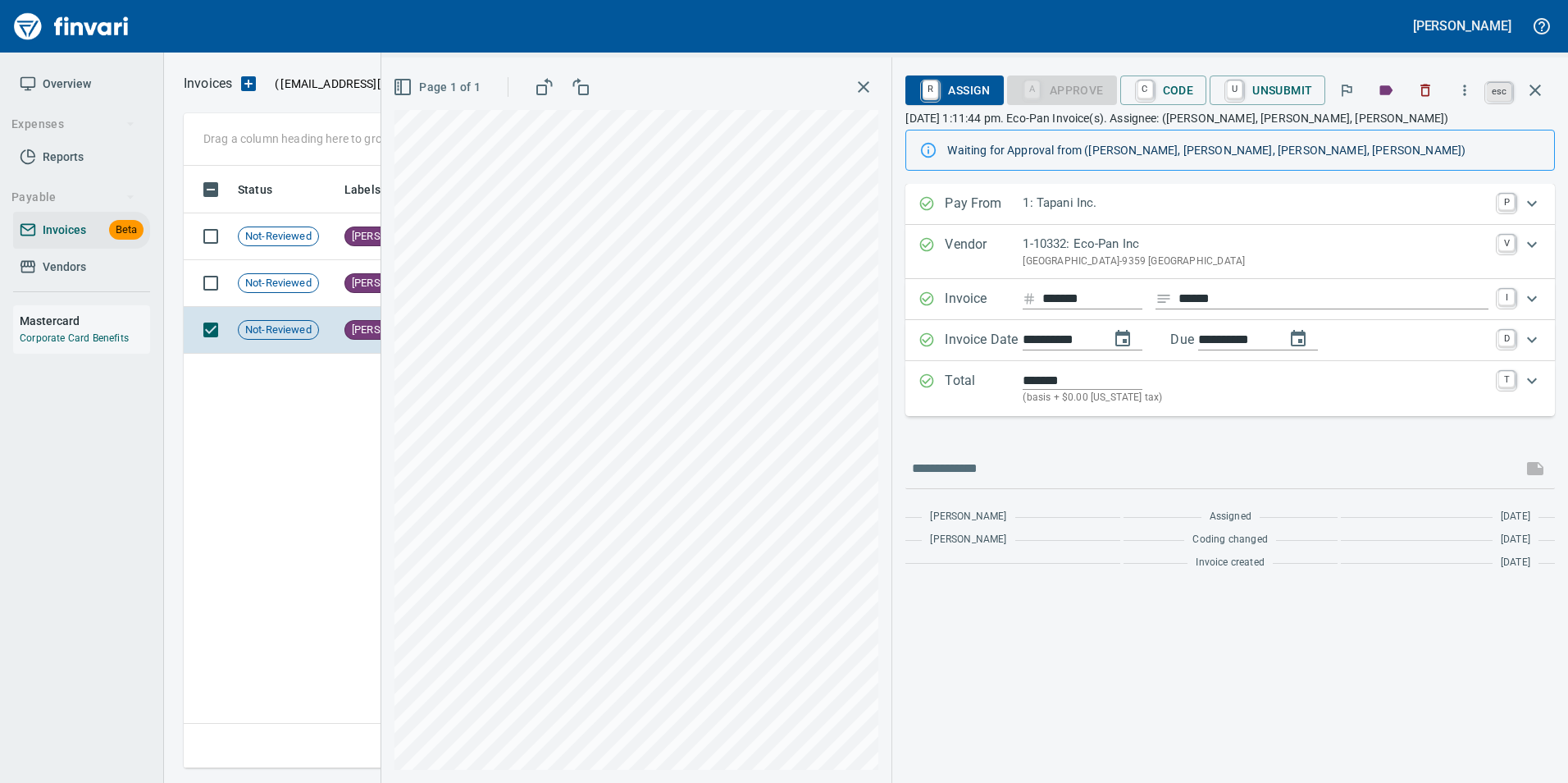
scroll to position [590, 1351]
drag, startPoint x: 1524, startPoint y: 80, endPoint x: 1563, endPoint y: 357, distance: 279.7
click at [1525, 80] on button "button" at bounding box center [1535, 90] width 40 height 40
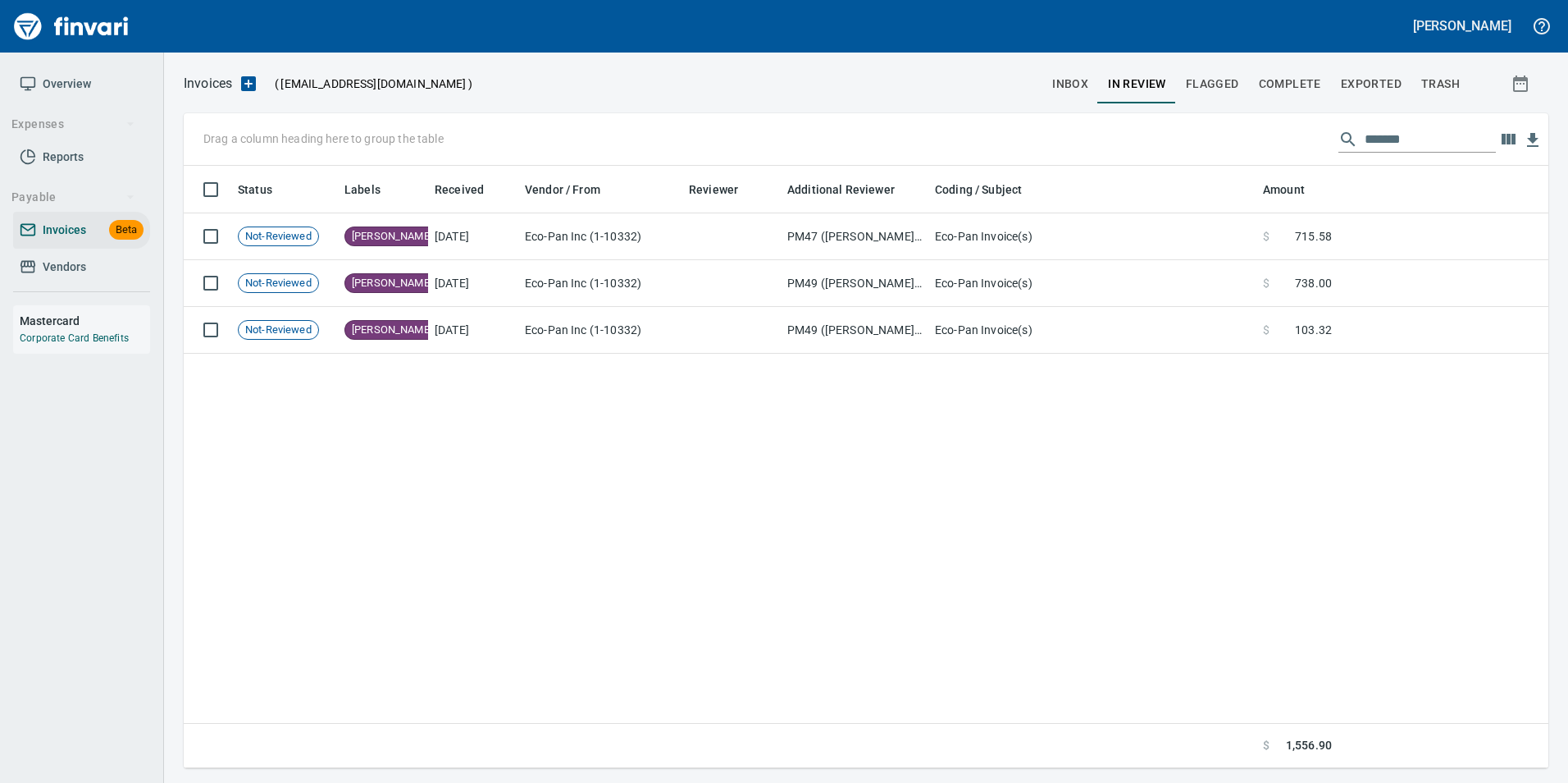
scroll to position [590, 1351]
click at [1409, 142] on input "*******" at bounding box center [1430, 139] width 131 height 26
type input "*"
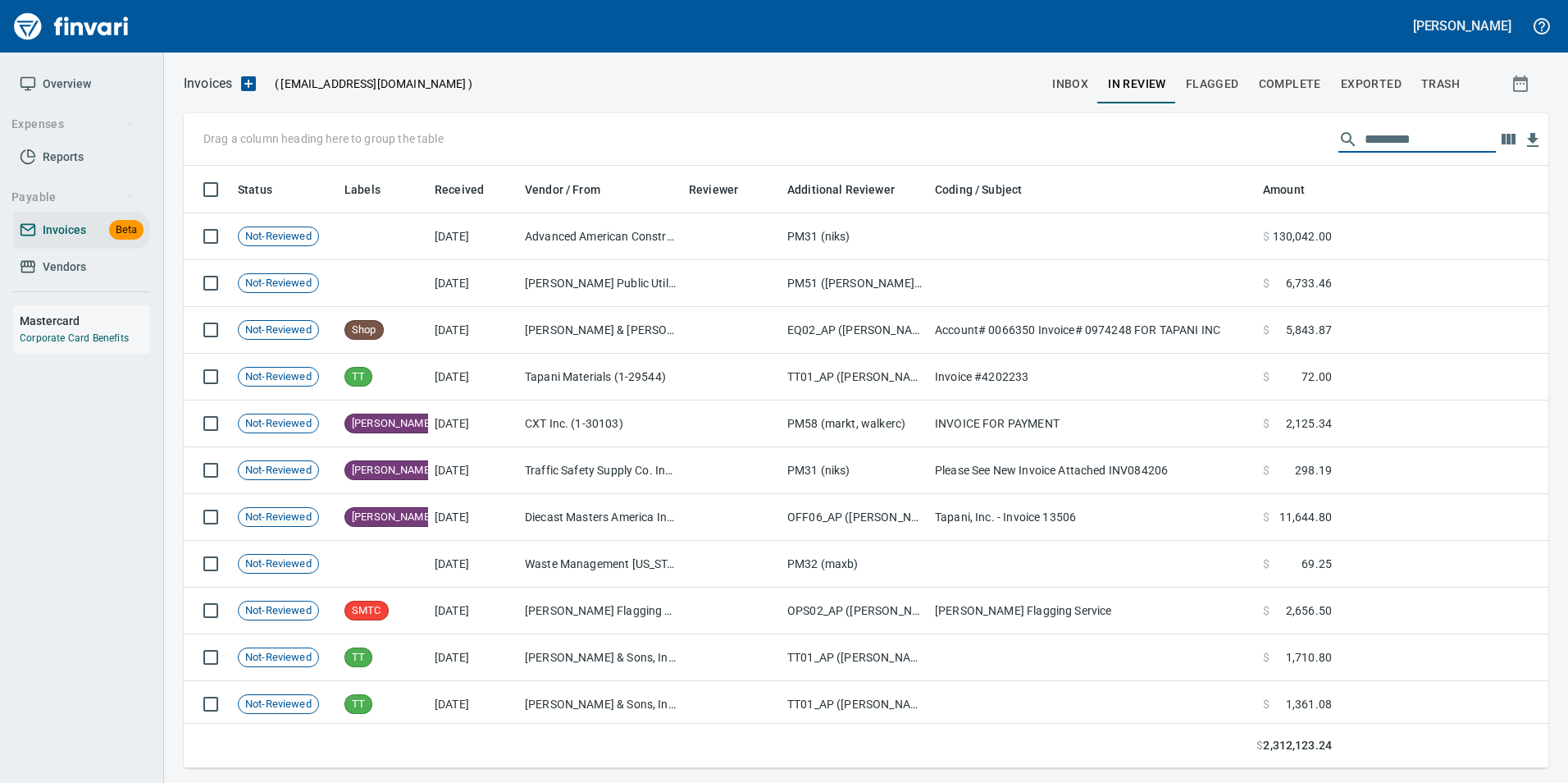
scroll to position [590, 1340]
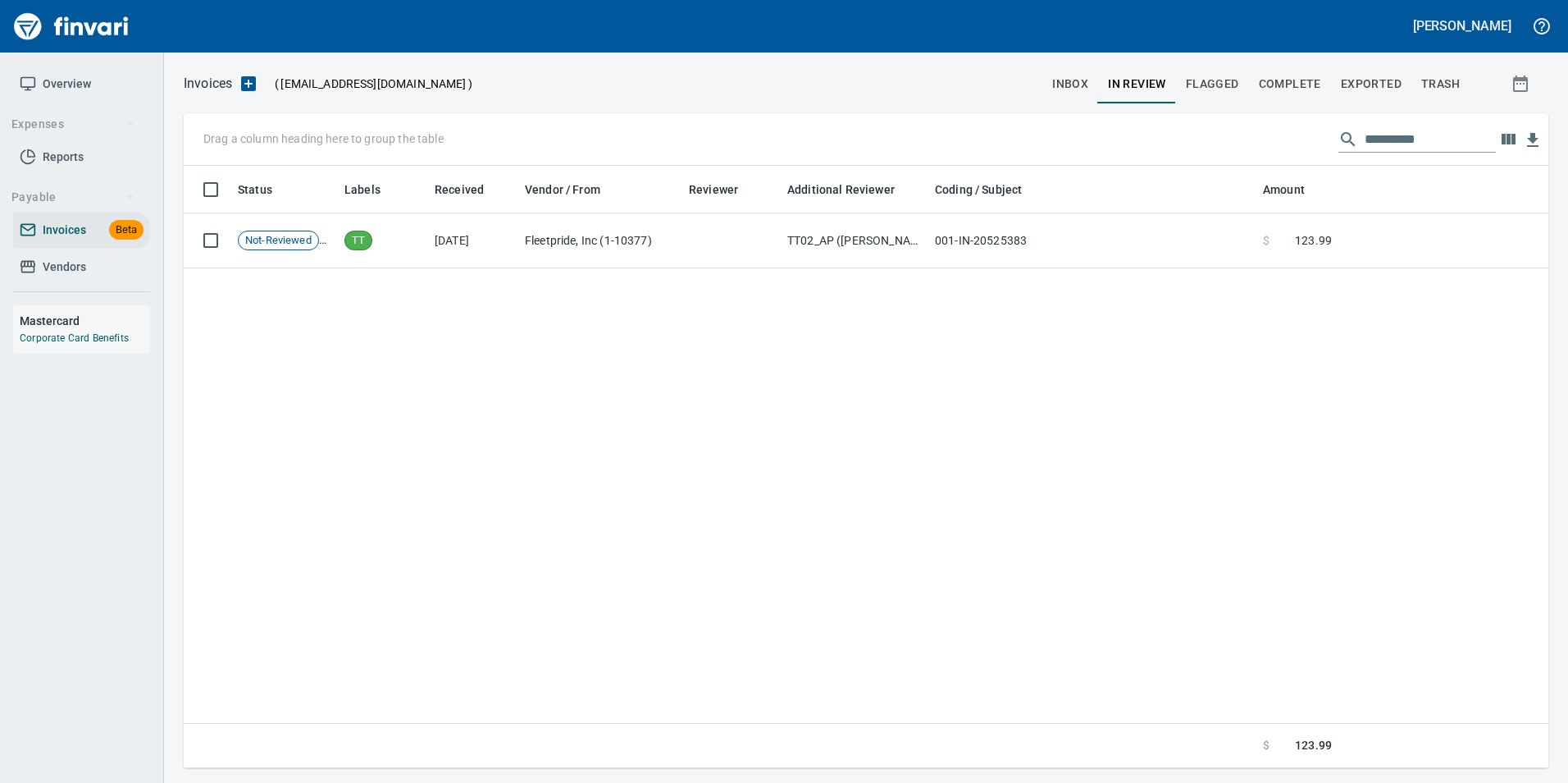
click at [1457, 134] on input "**********" at bounding box center [1430, 139] width 131 height 26
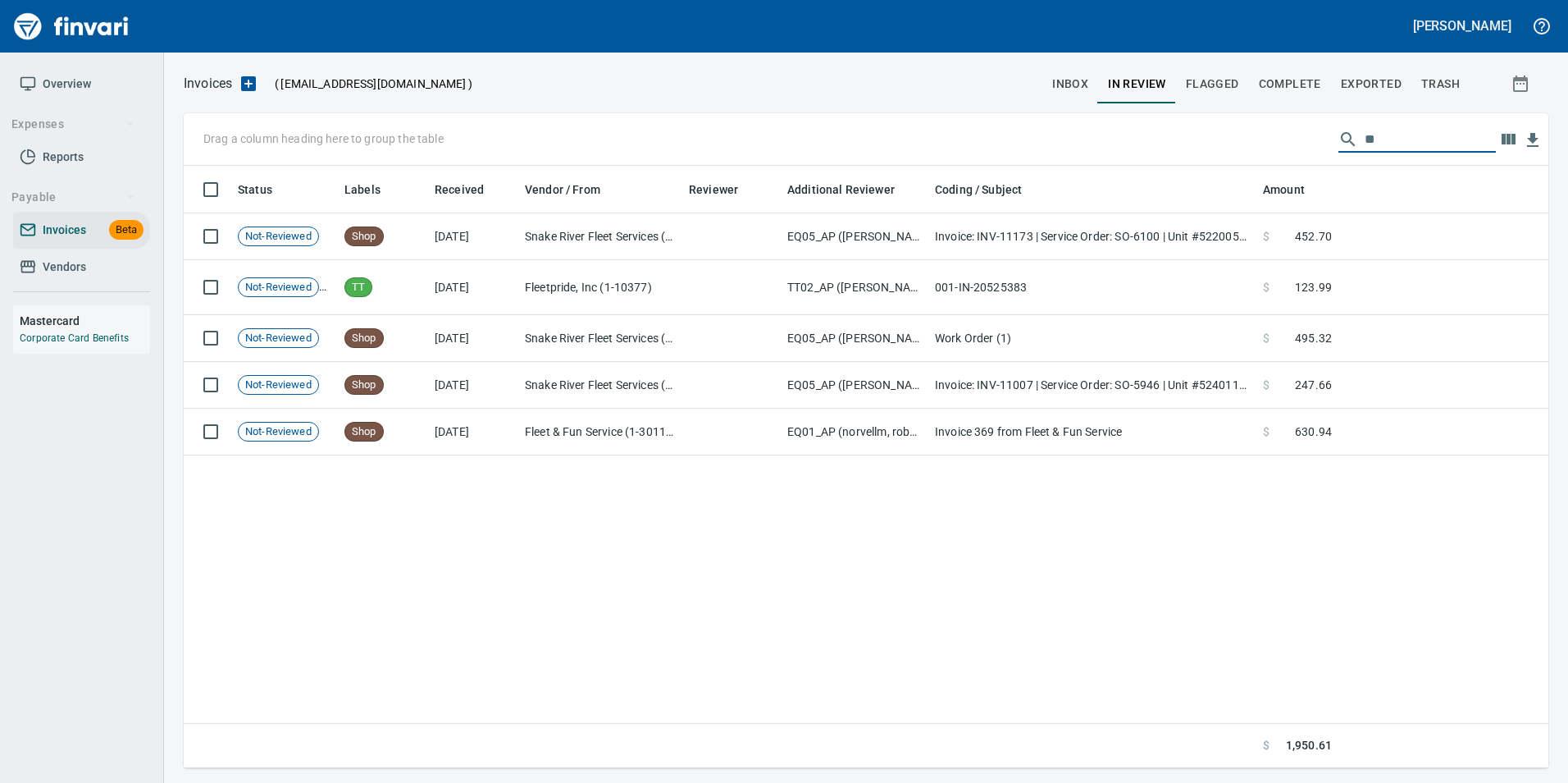
type input "*"
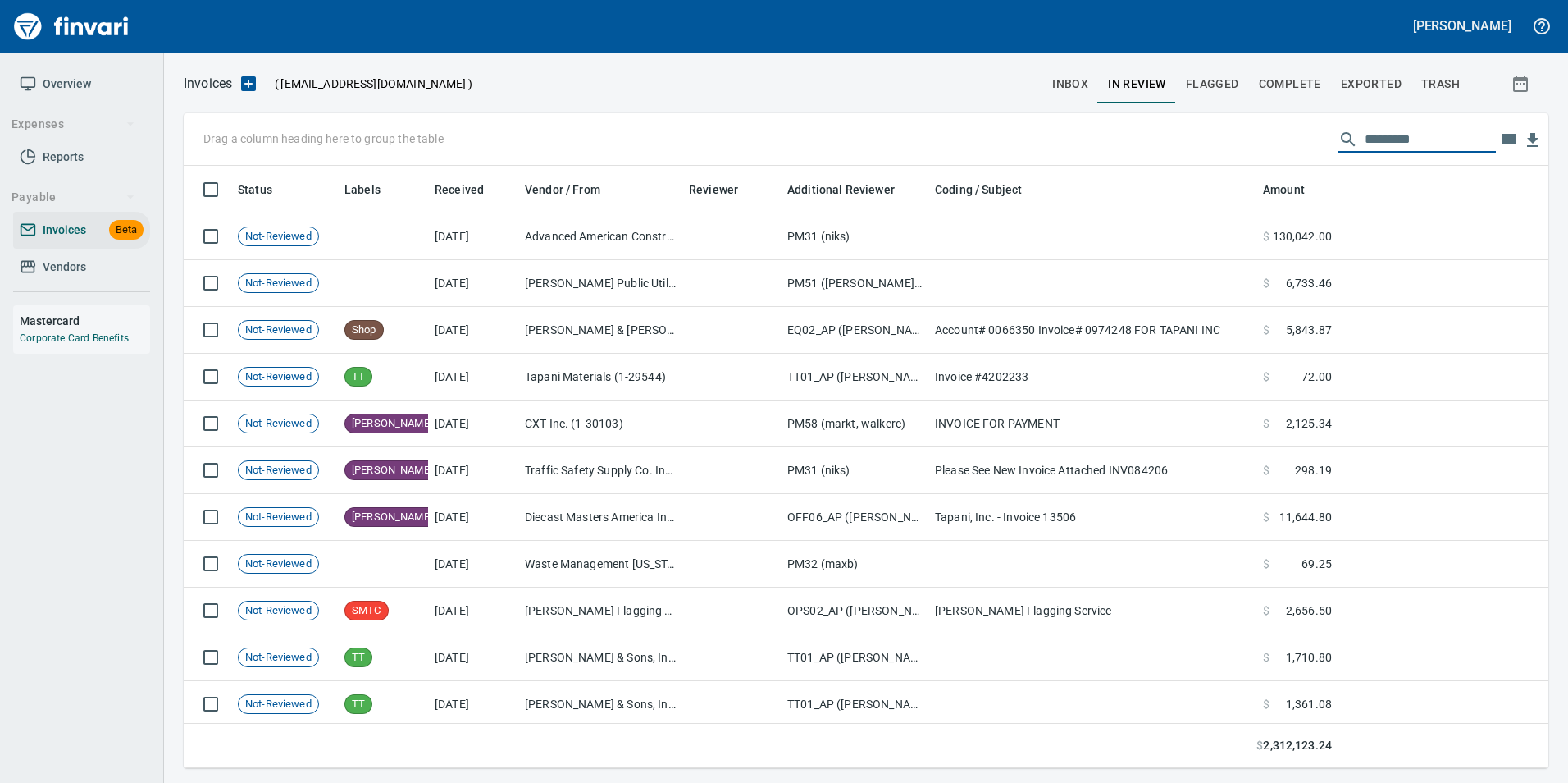
click at [1289, 80] on span "Complete" at bounding box center [1289, 84] width 63 height 20
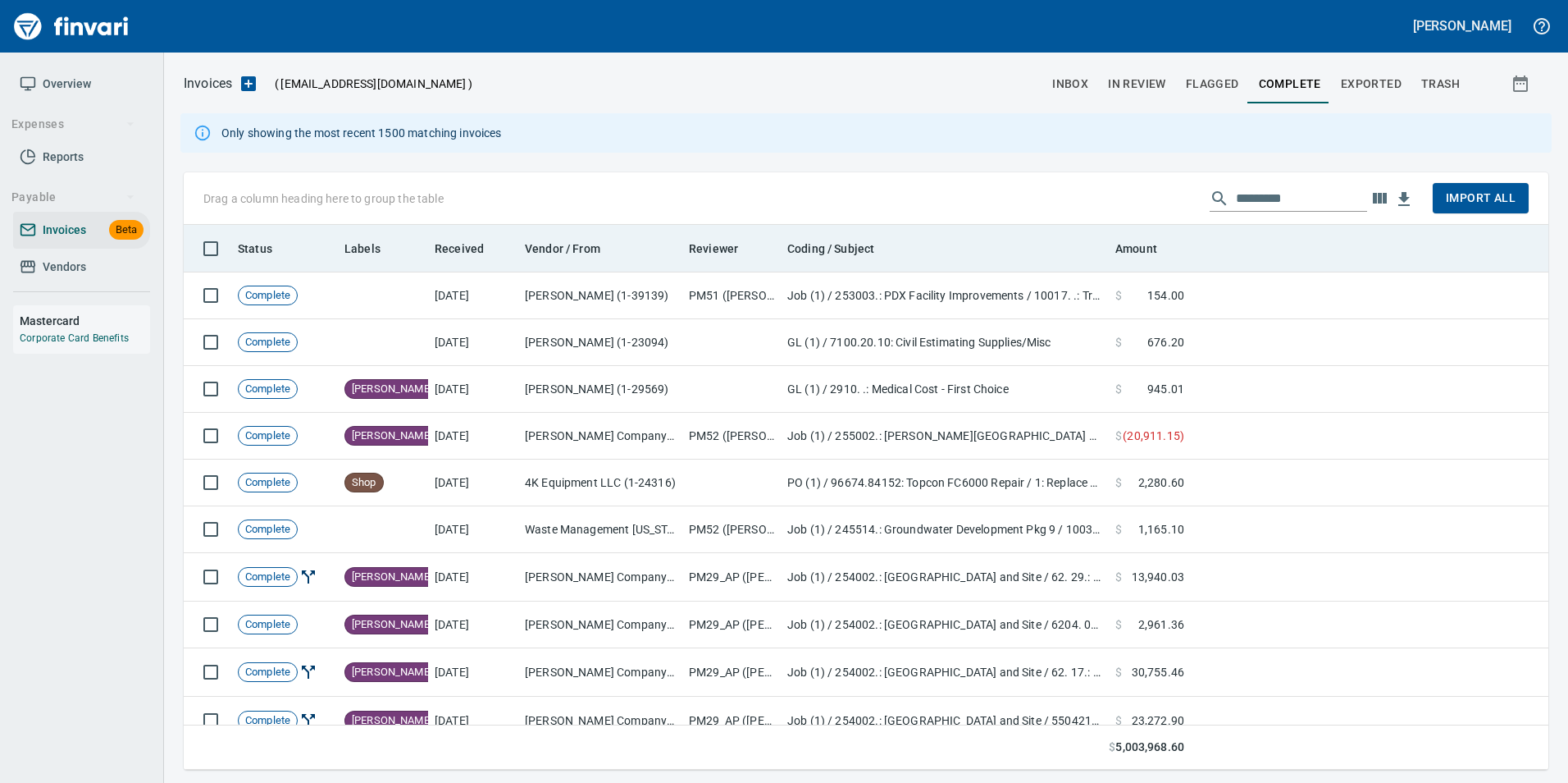
scroll to position [533, 1340]
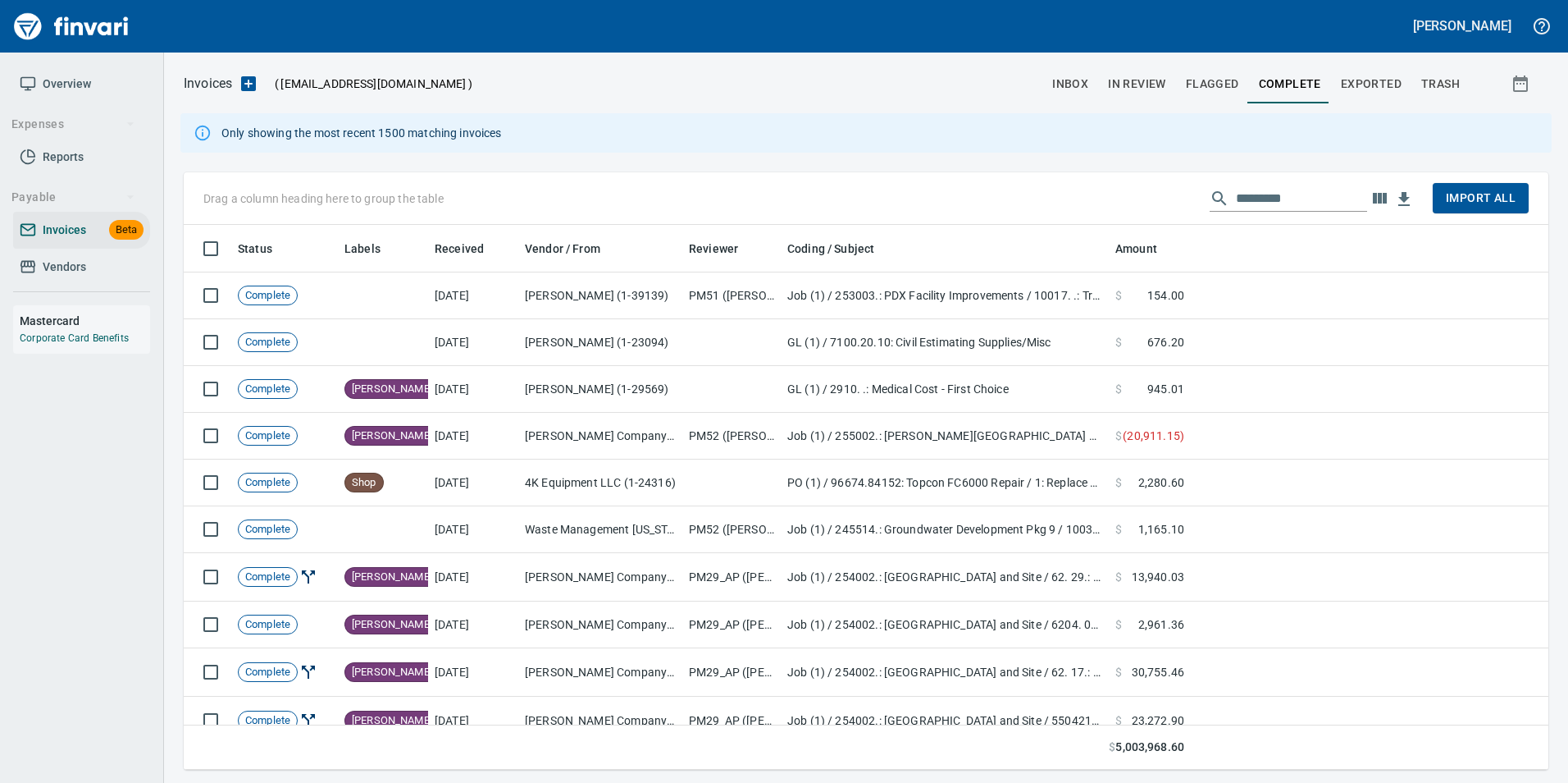
click at [1312, 197] on input "text" at bounding box center [1301, 198] width 131 height 26
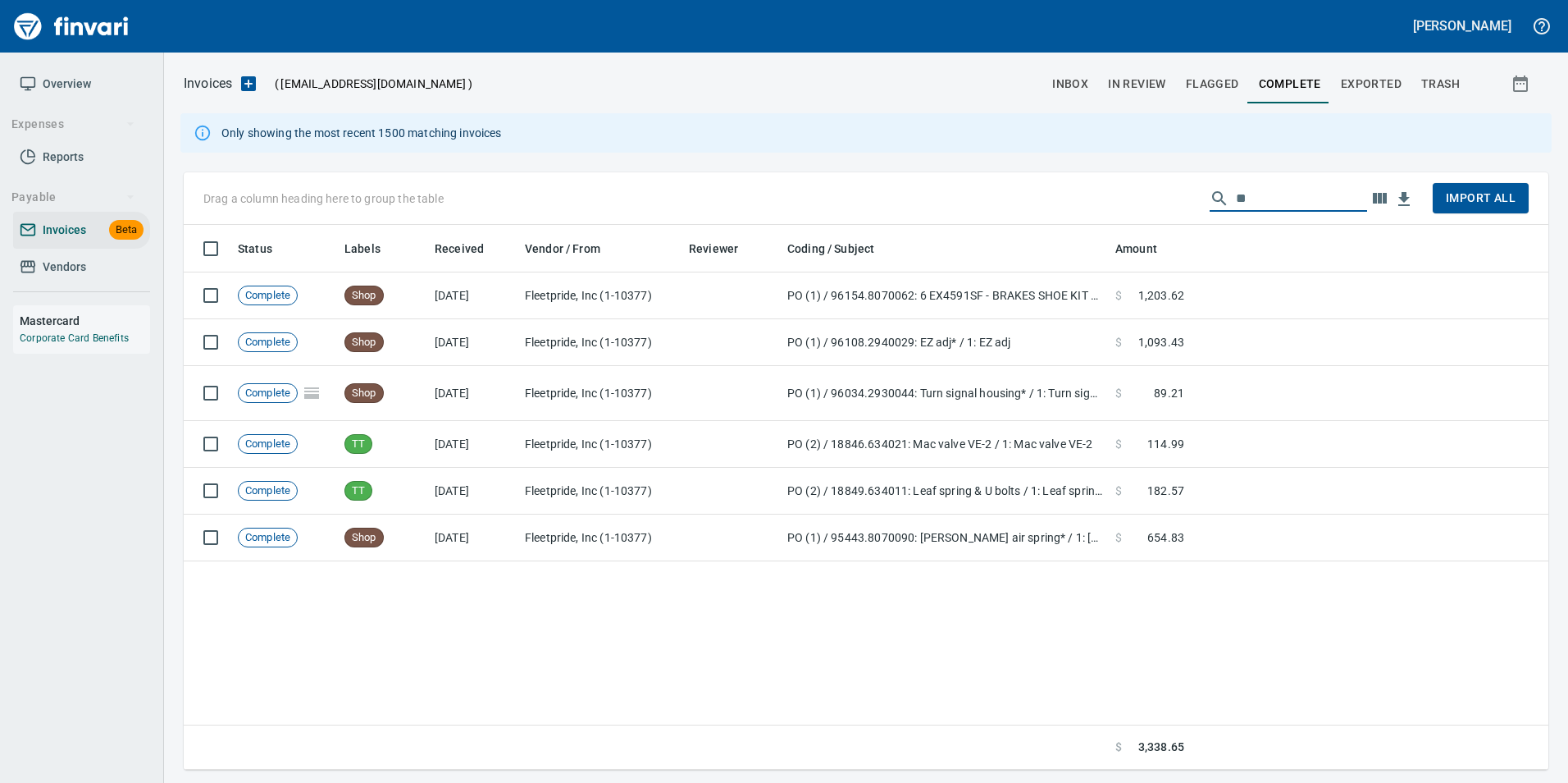
type input "*"
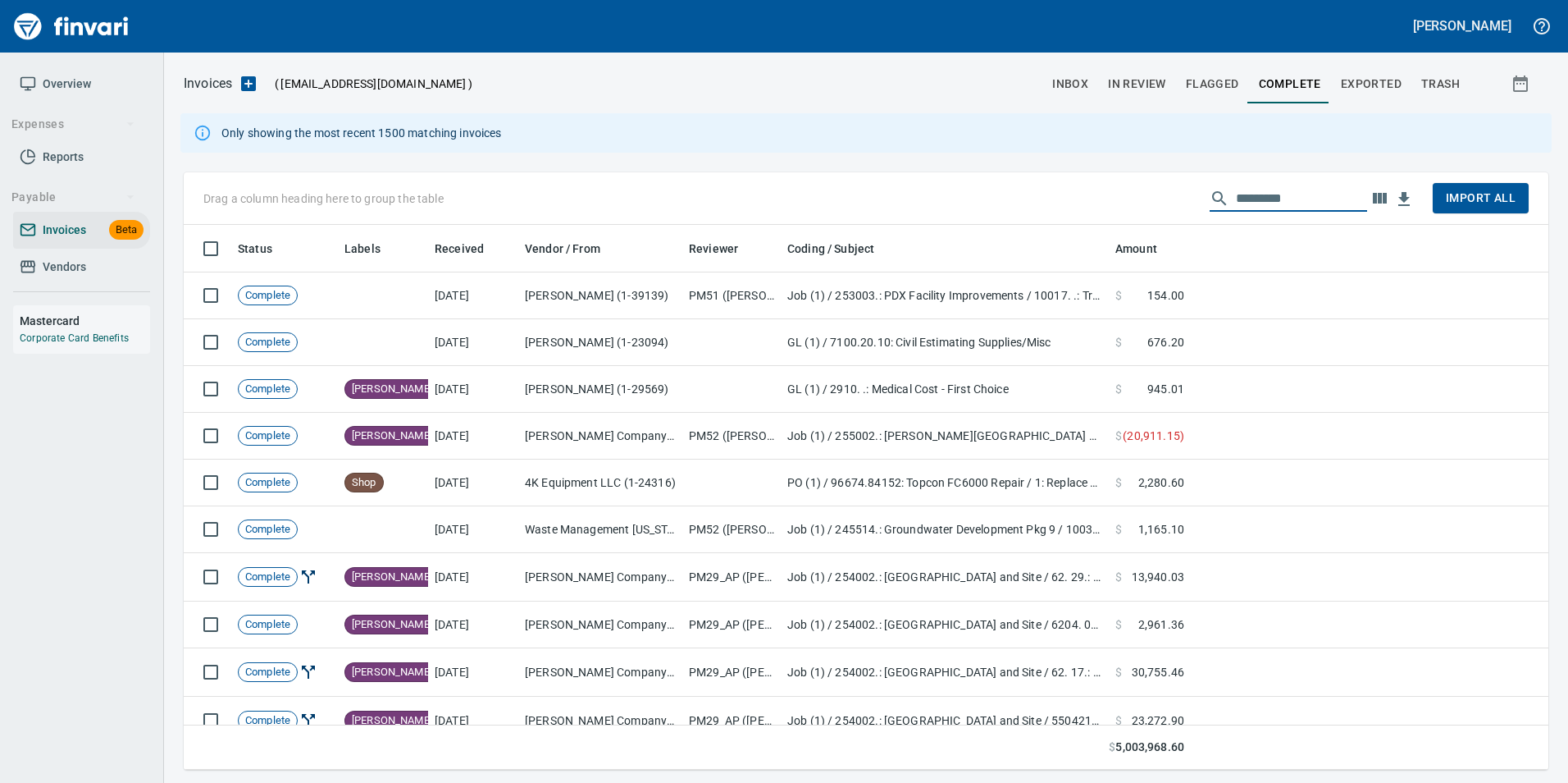
click at [1371, 71] on button "Exported" at bounding box center [1371, 84] width 80 height 40
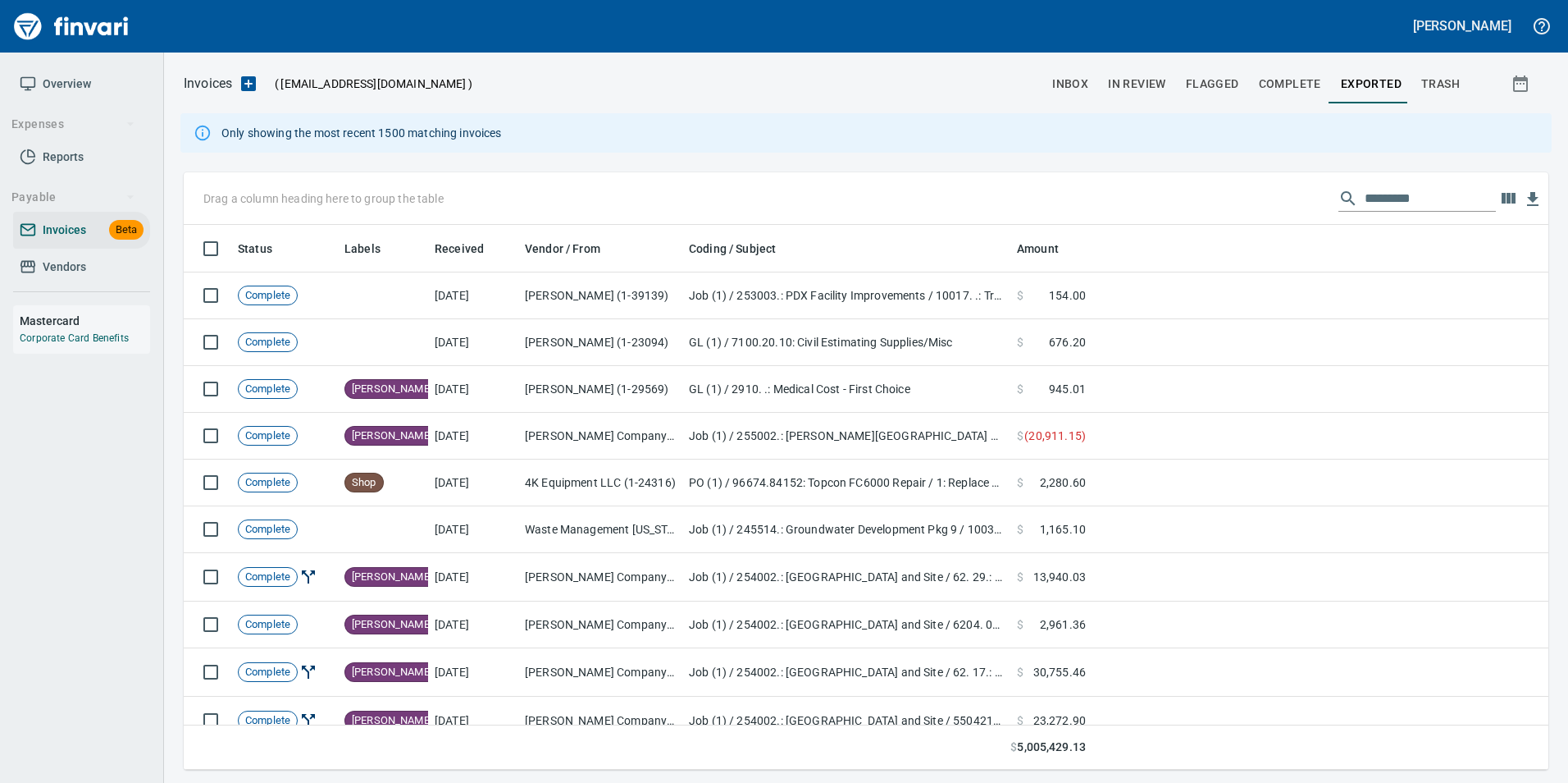
scroll to position [533, 1340]
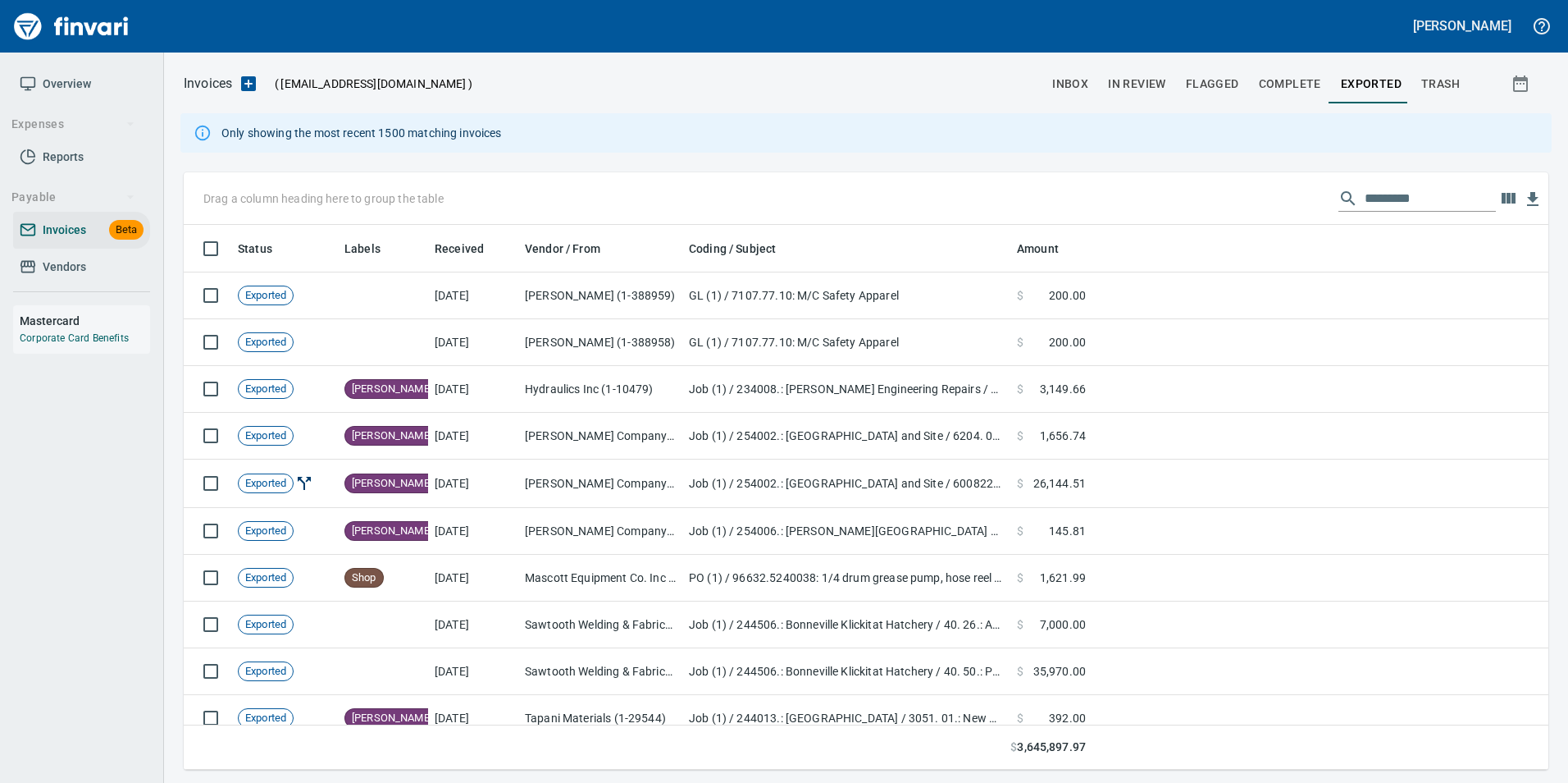
scroll to position [533, 1340]
click at [1382, 193] on input "text" at bounding box center [1430, 198] width 131 height 26
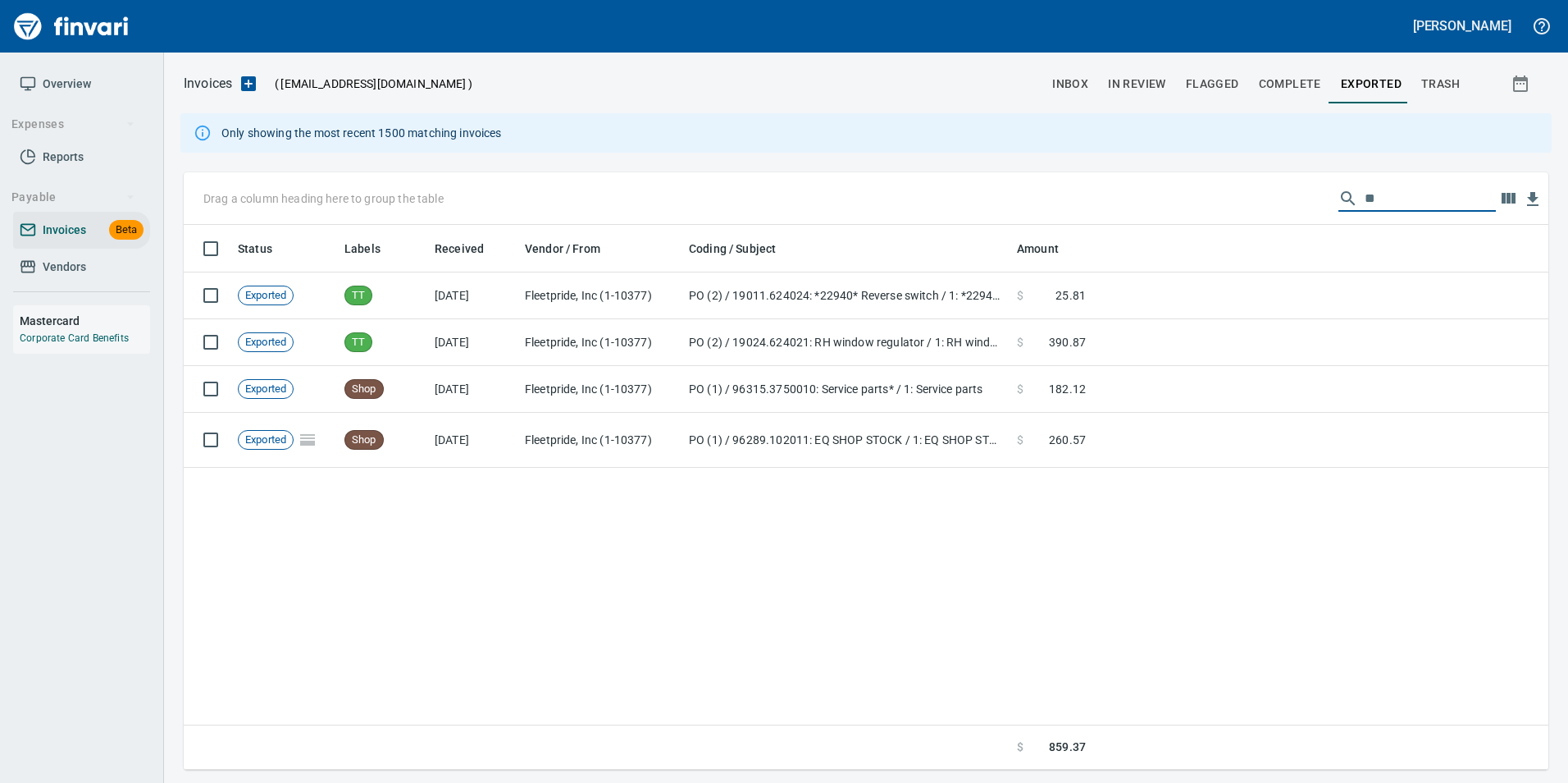
type input "*"
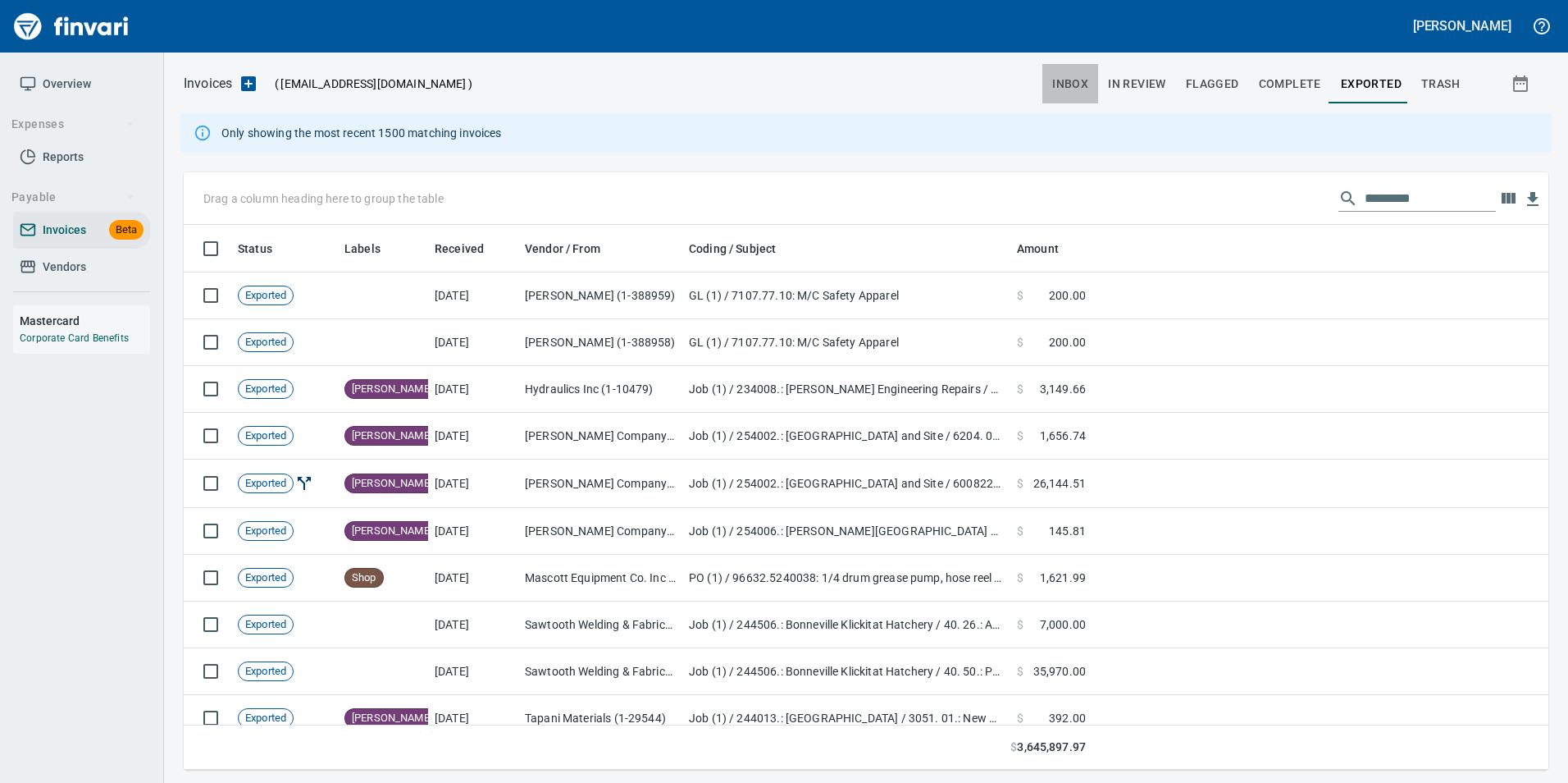
click at [1070, 87] on span "inbox" at bounding box center [1070, 84] width 36 height 20
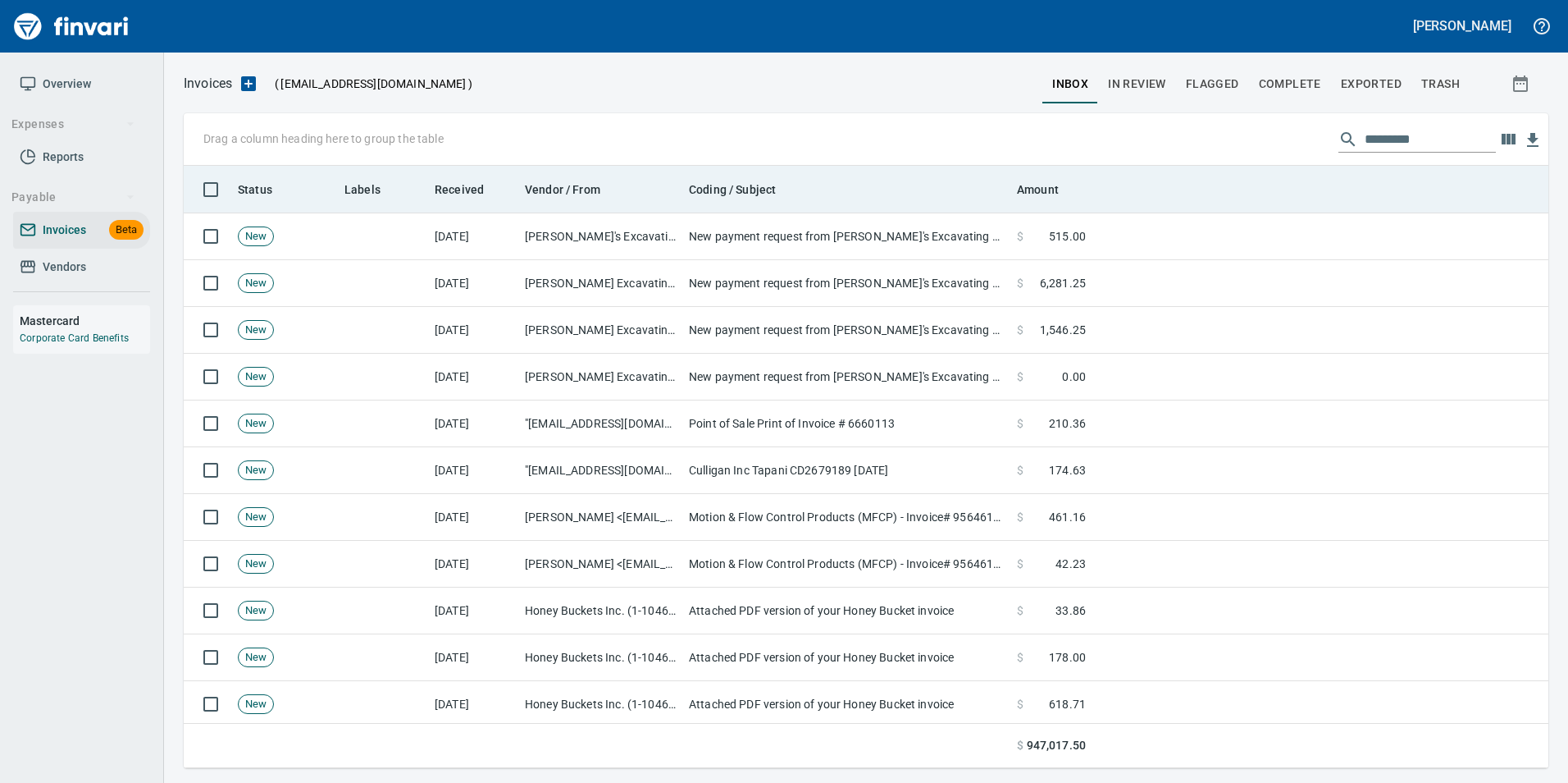
scroll to position [590, 1340]
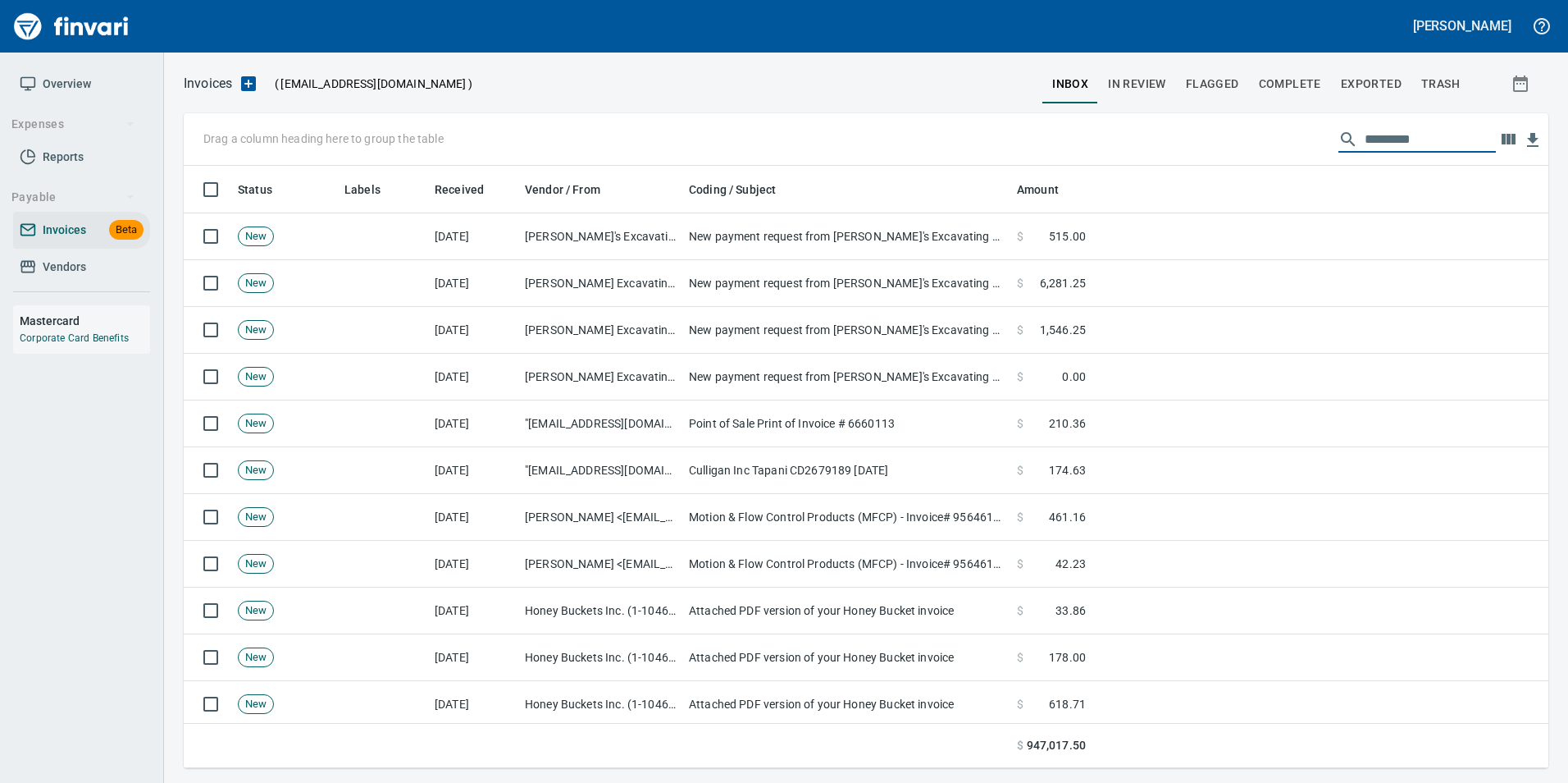
click at [1426, 143] on input "text" at bounding box center [1430, 139] width 131 height 26
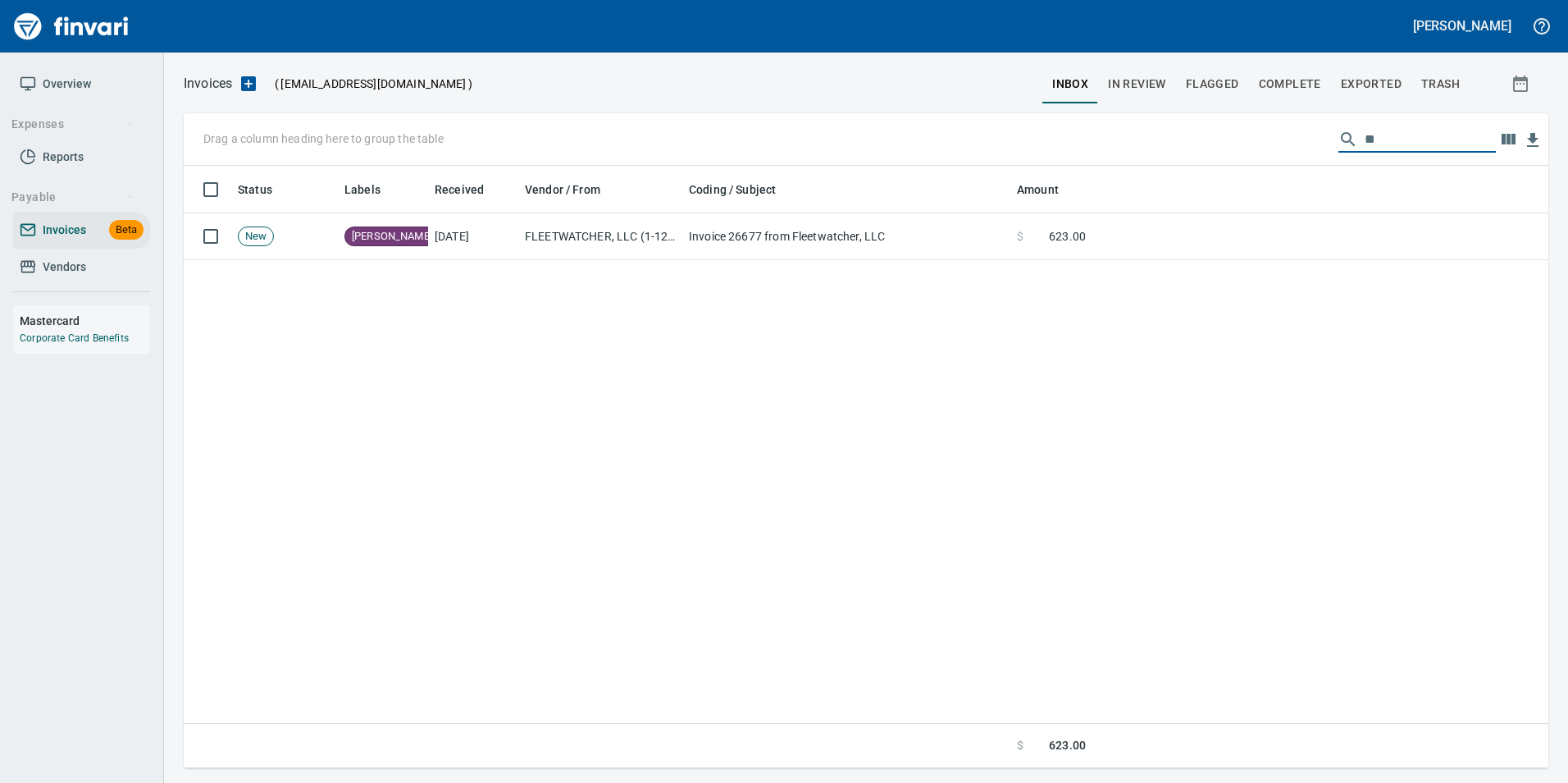
type input "*"
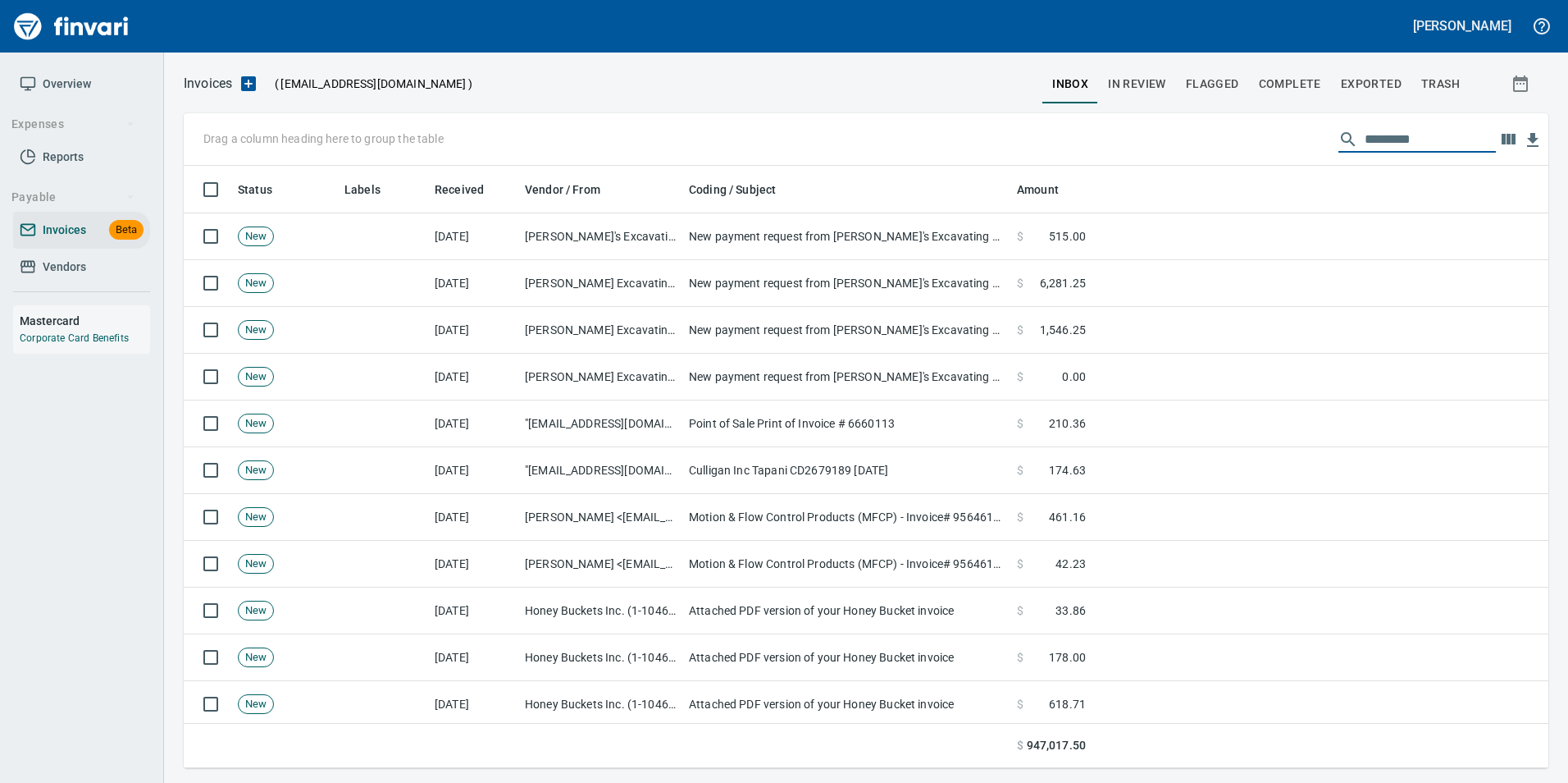
click at [1143, 78] on span "In Review" at bounding box center [1137, 84] width 58 height 20
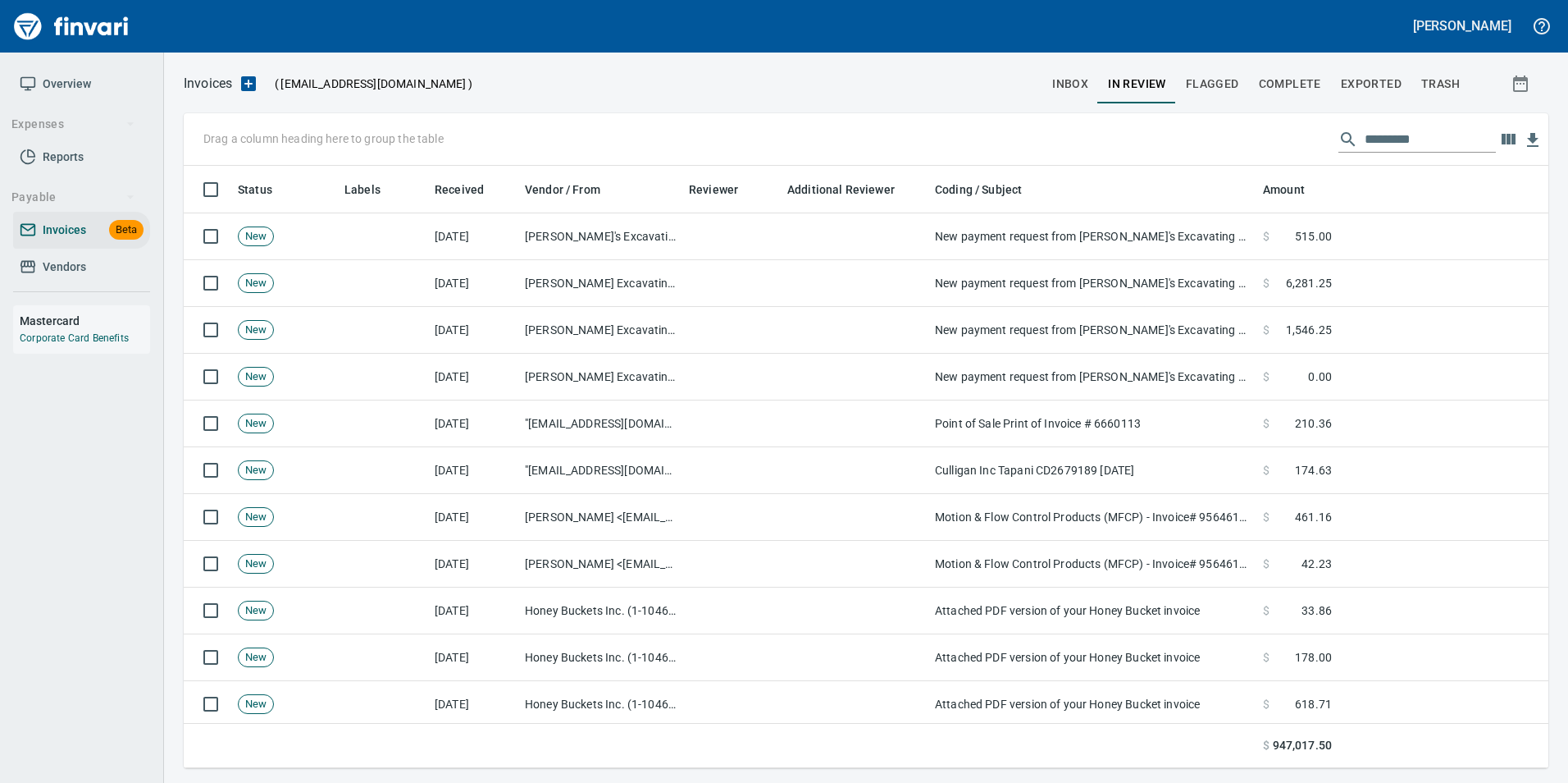
scroll to position [590, 1340]
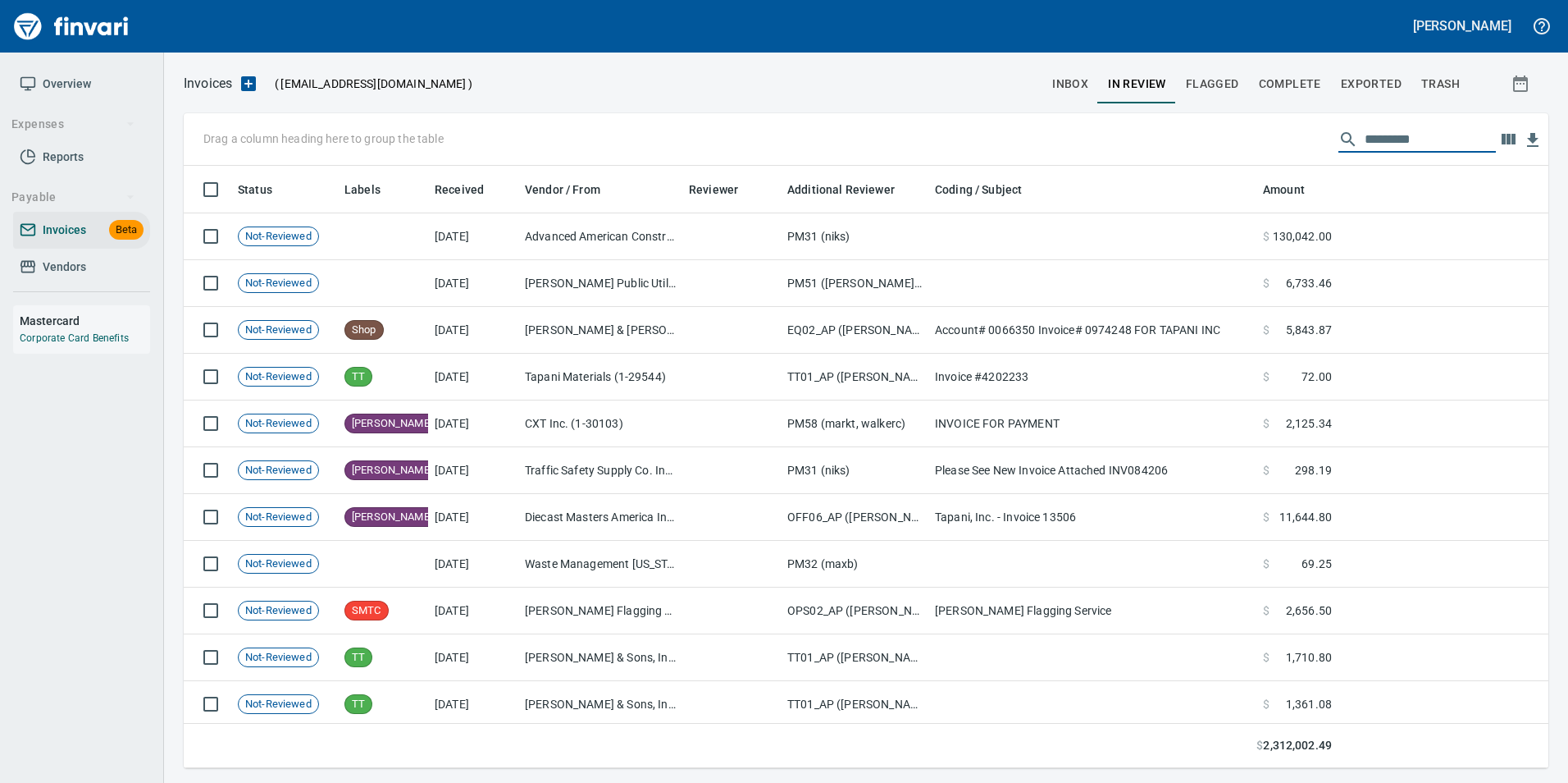
click at [1431, 136] on input "text" at bounding box center [1430, 139] width 131 height 26
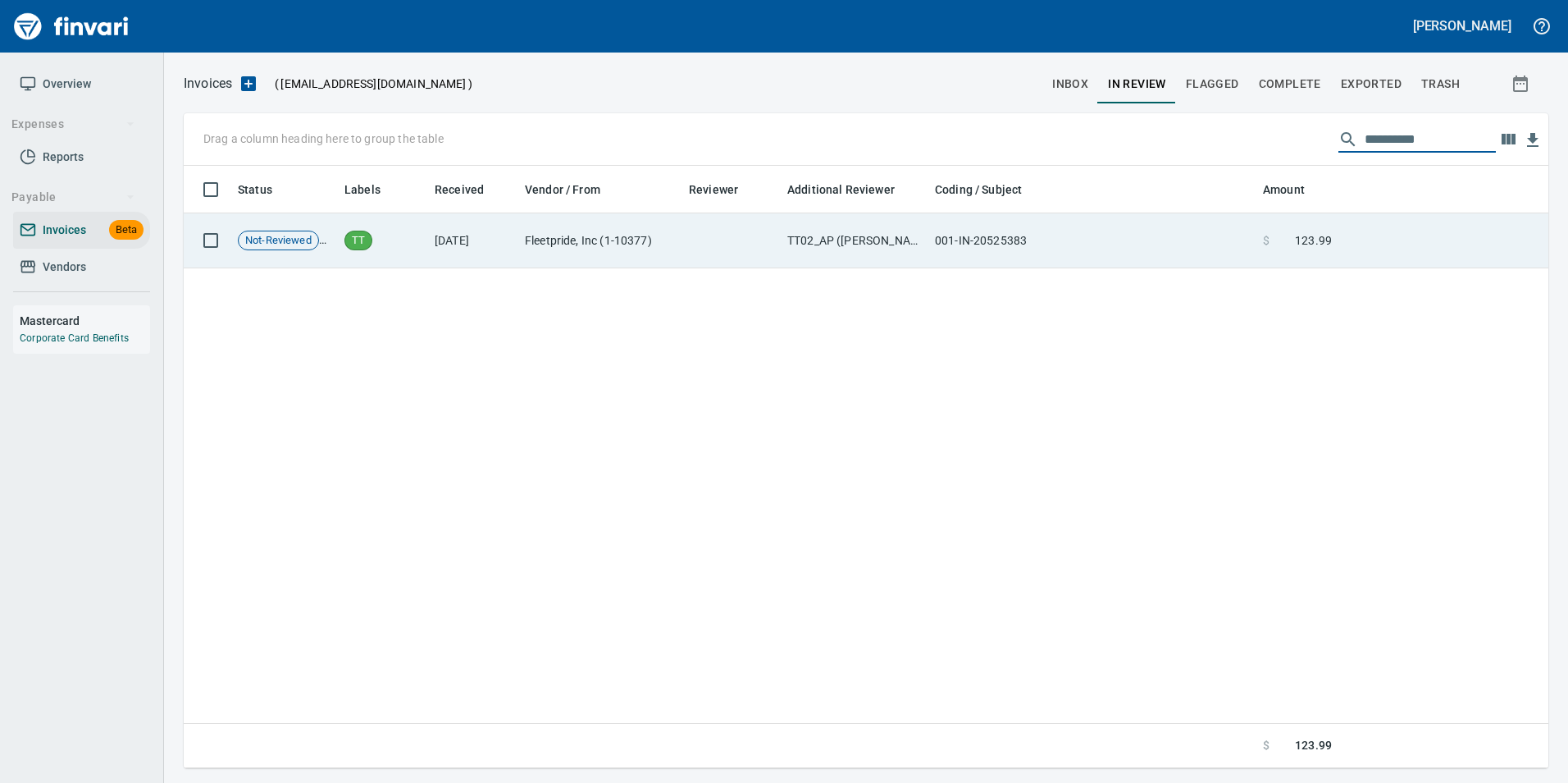
type input "**********"
click at [1415, 252] on td at bounding box center [1443, 241] width 210 height 55
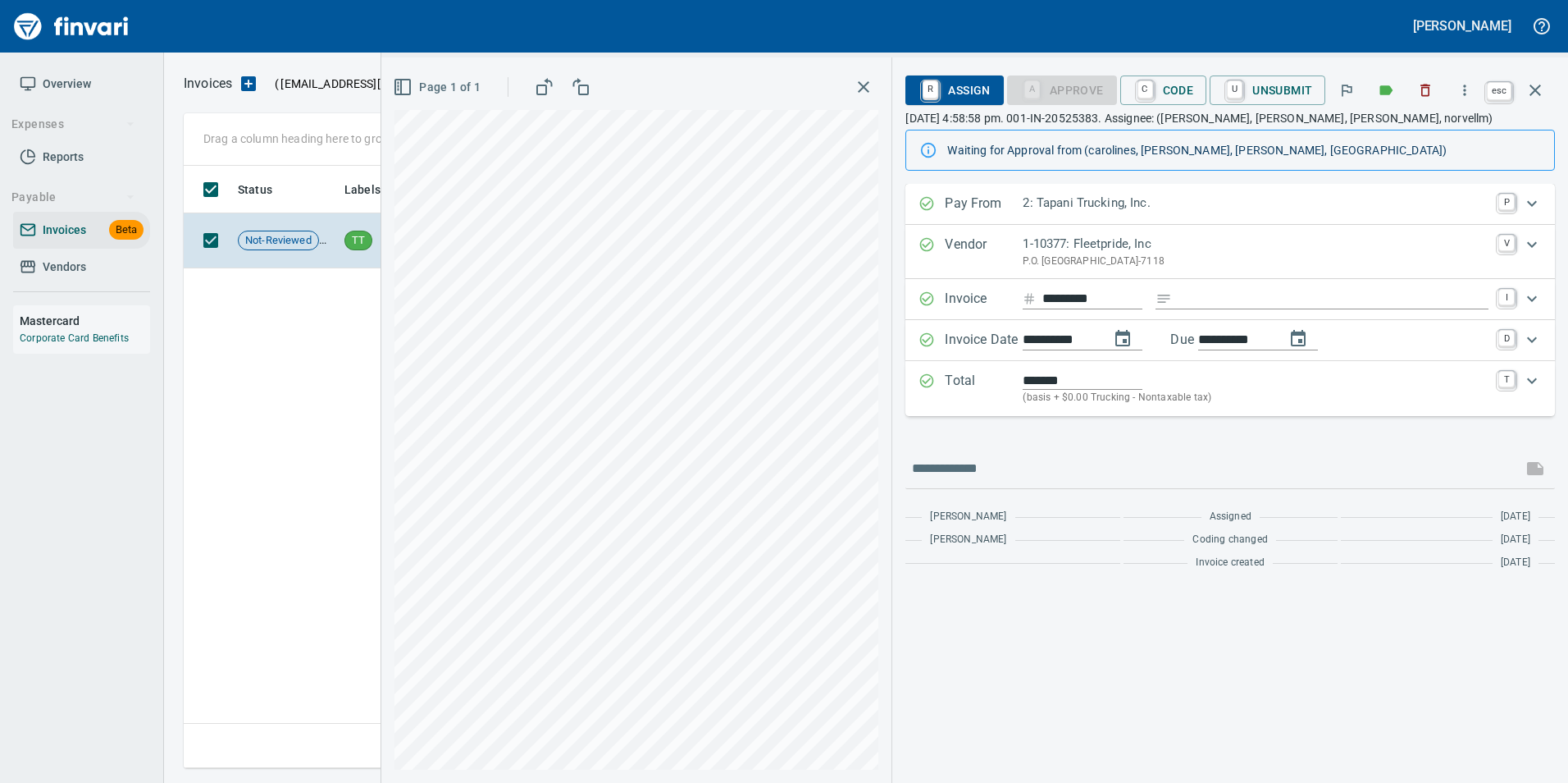
click at [1537, 90] on icon "button" at bounding box center [1535, 90] width 19 height 19
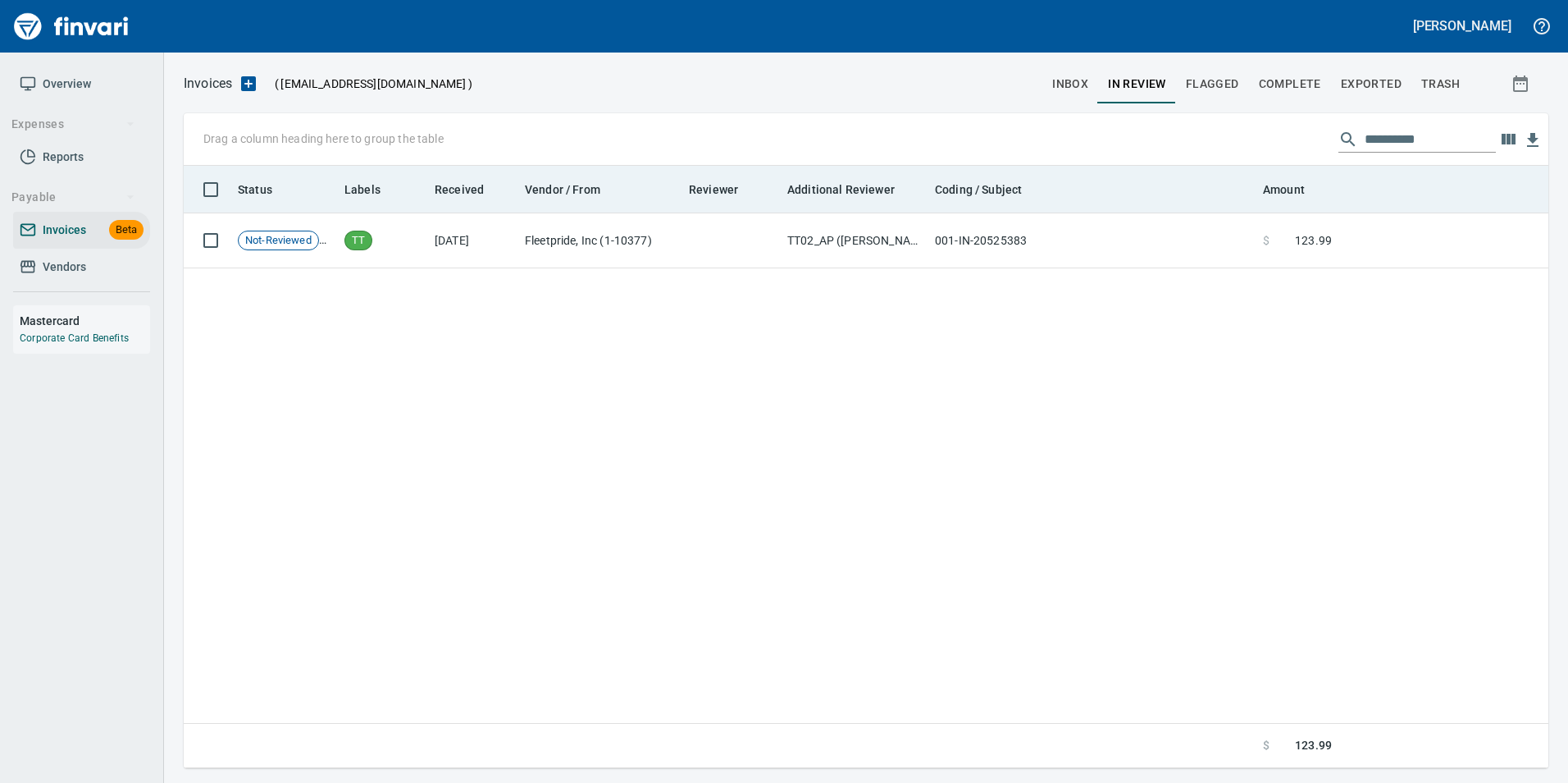
scroll to position [590, 1352]
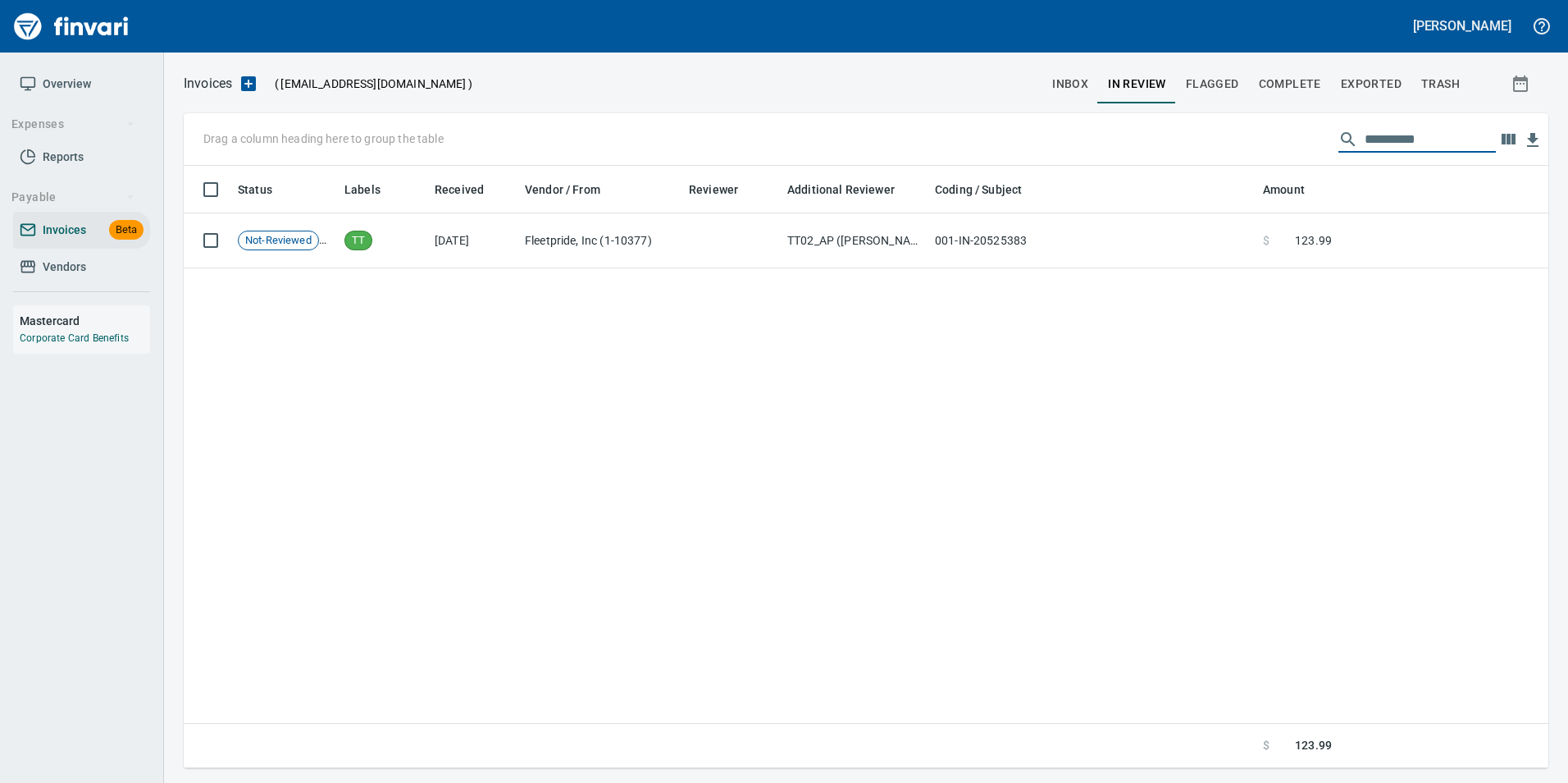
click at [1399, 139] on input "**********" at bounding box center [1430, 139] width 131 height 26
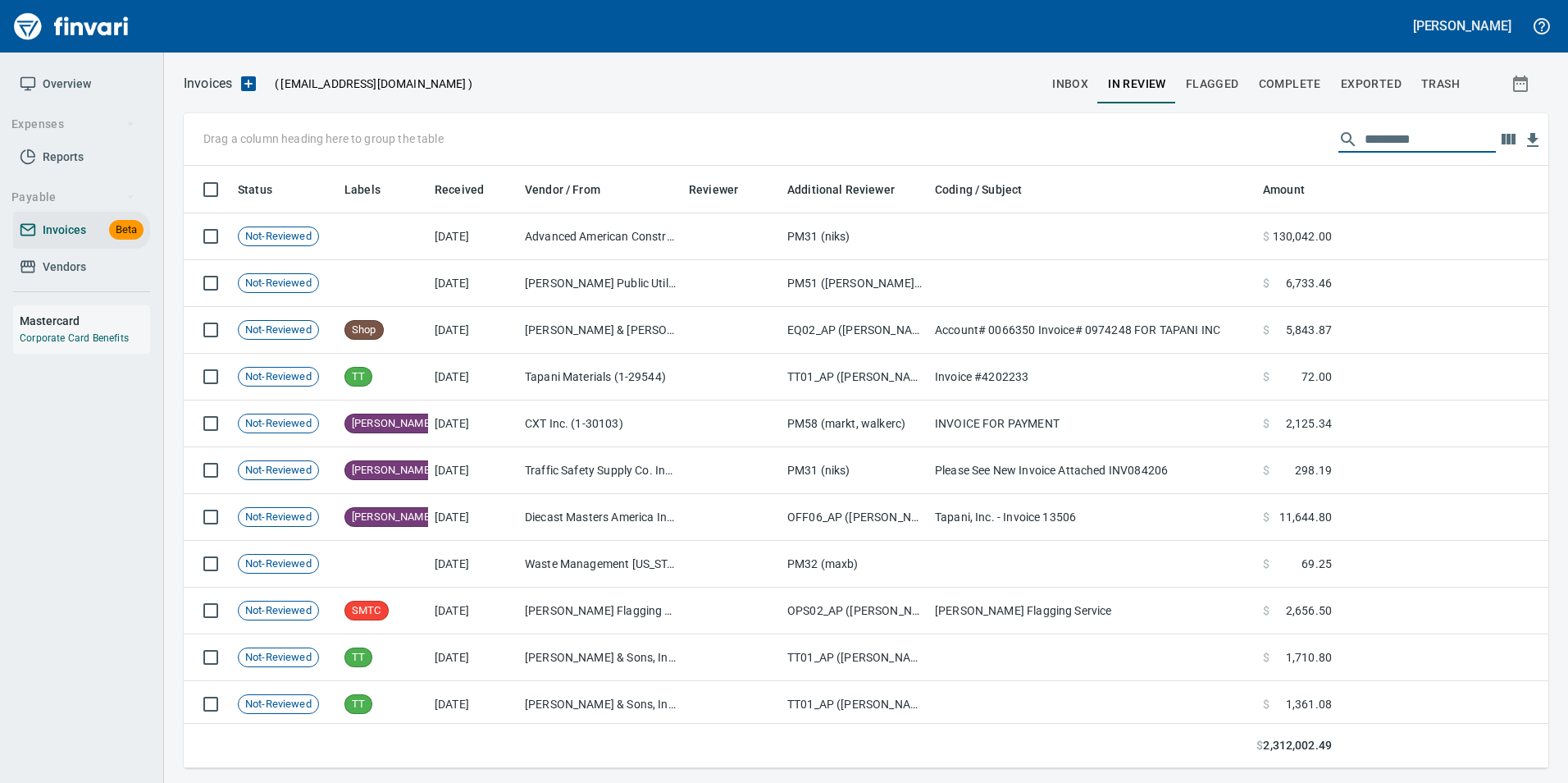
scroll to position [590, 1340]
click at [1387, 133] on input "text" at bounding box center [1430, 139] width 131 height 26
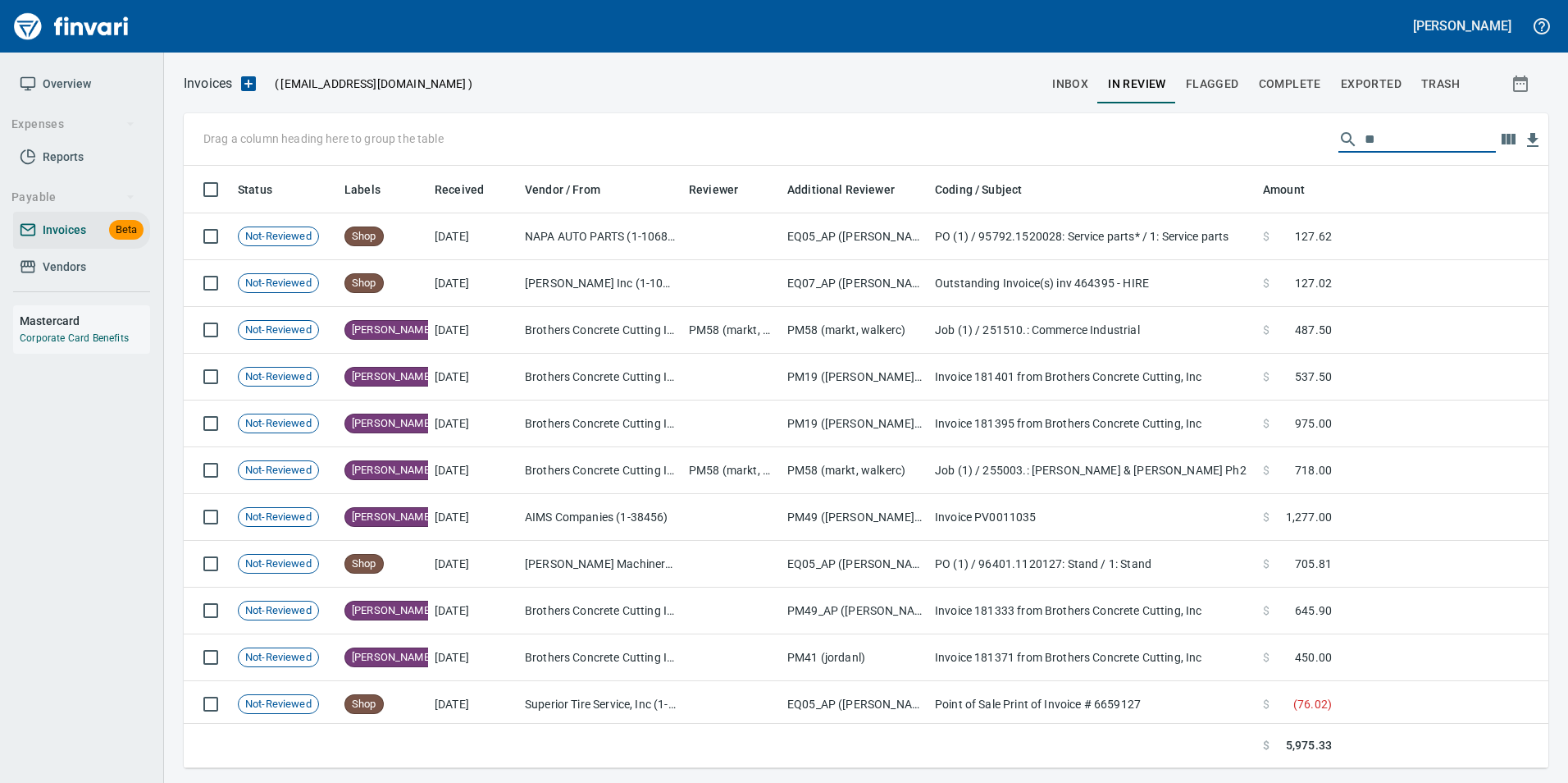
type input "*"
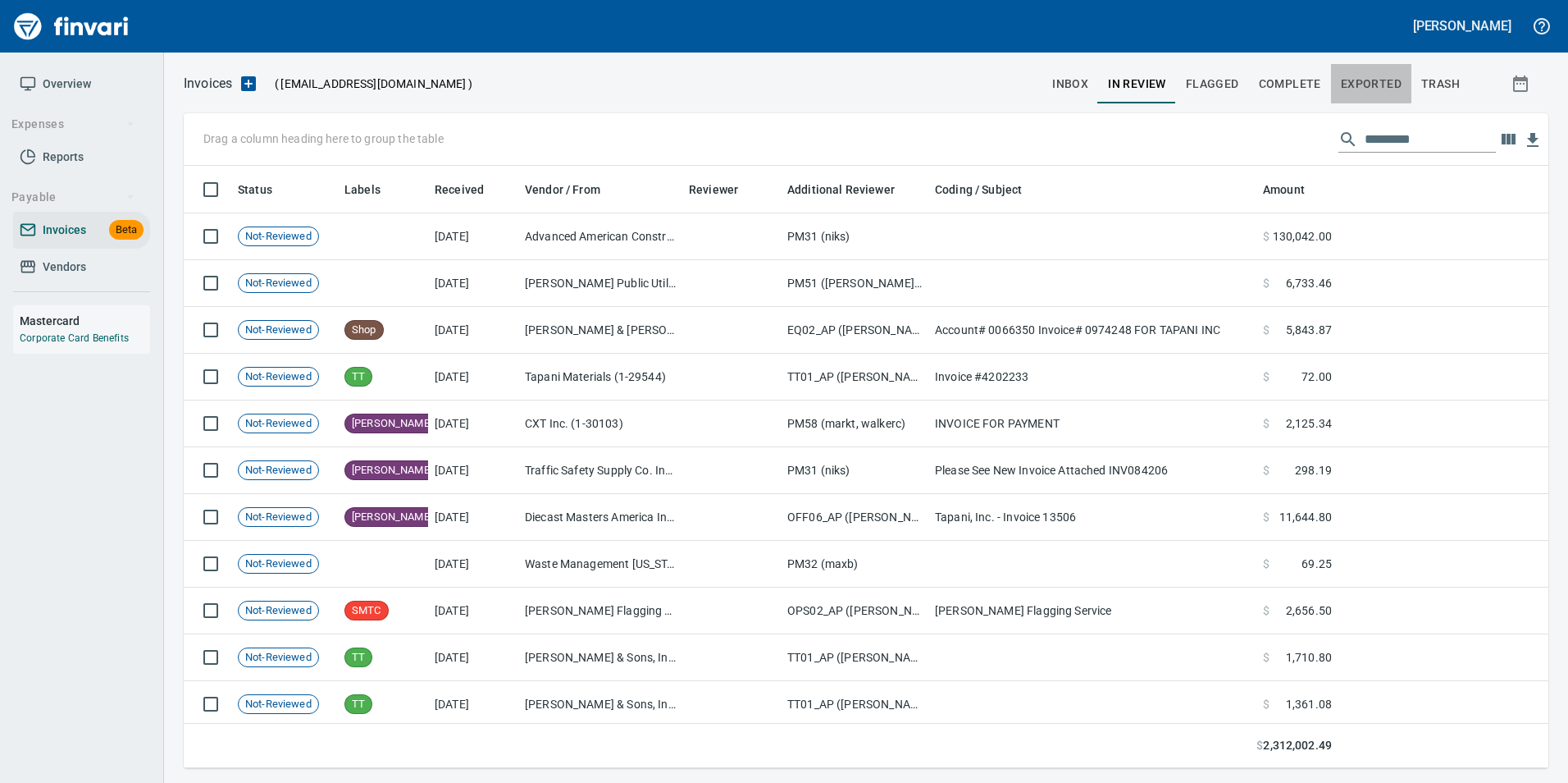
click at [1362, 70] on button "Exported" at bounding box center [1371, 84] width 80 height 40
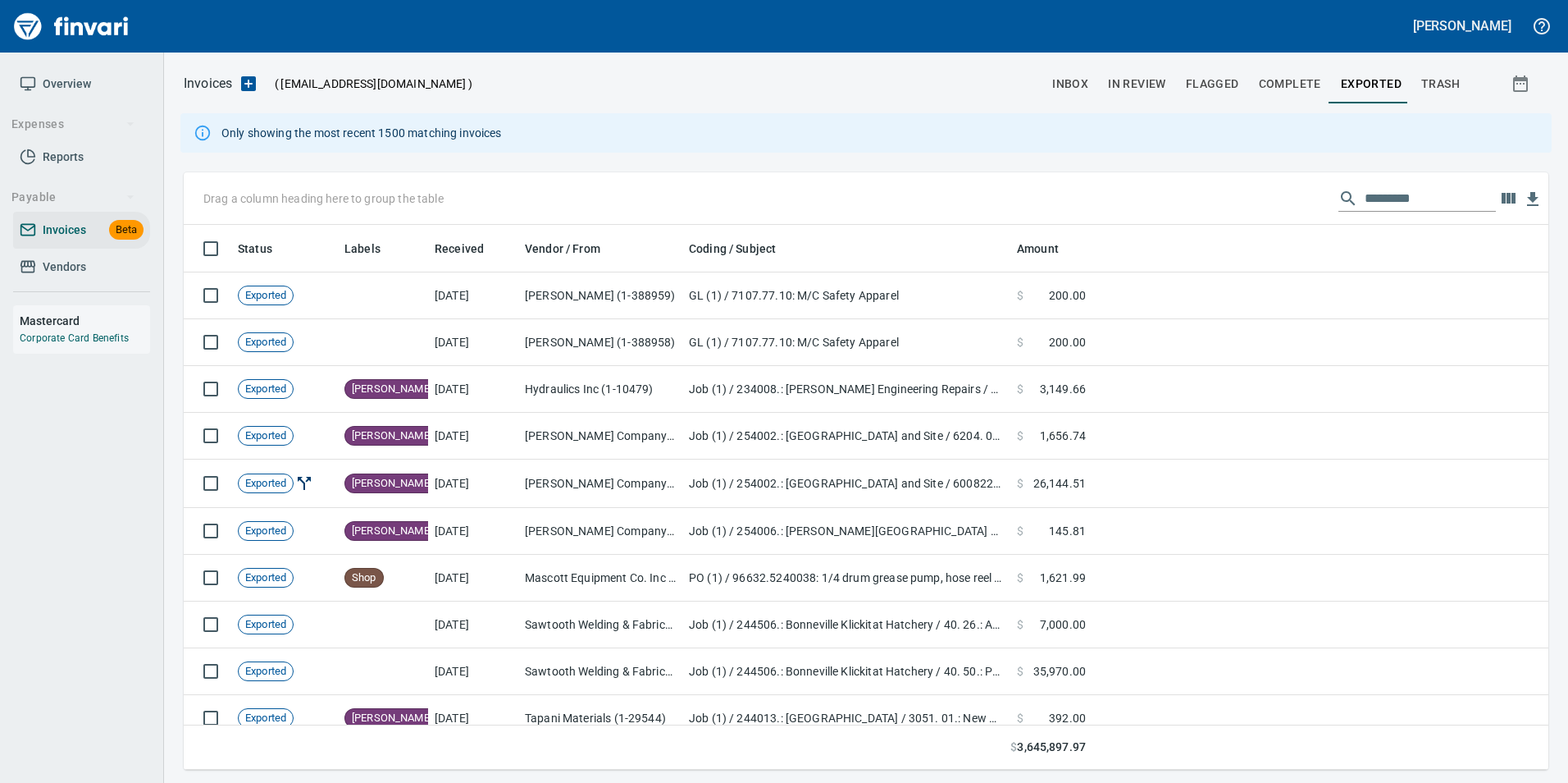
scroll to position [533, 1340]
click at [1409, 214] on div "Drag a column heading here to group the table" at bounding box center [866, 198] width 1364 height 53
click at [1408, 198] on input "text" at bounding box center [1430, 198] width 131 height 26
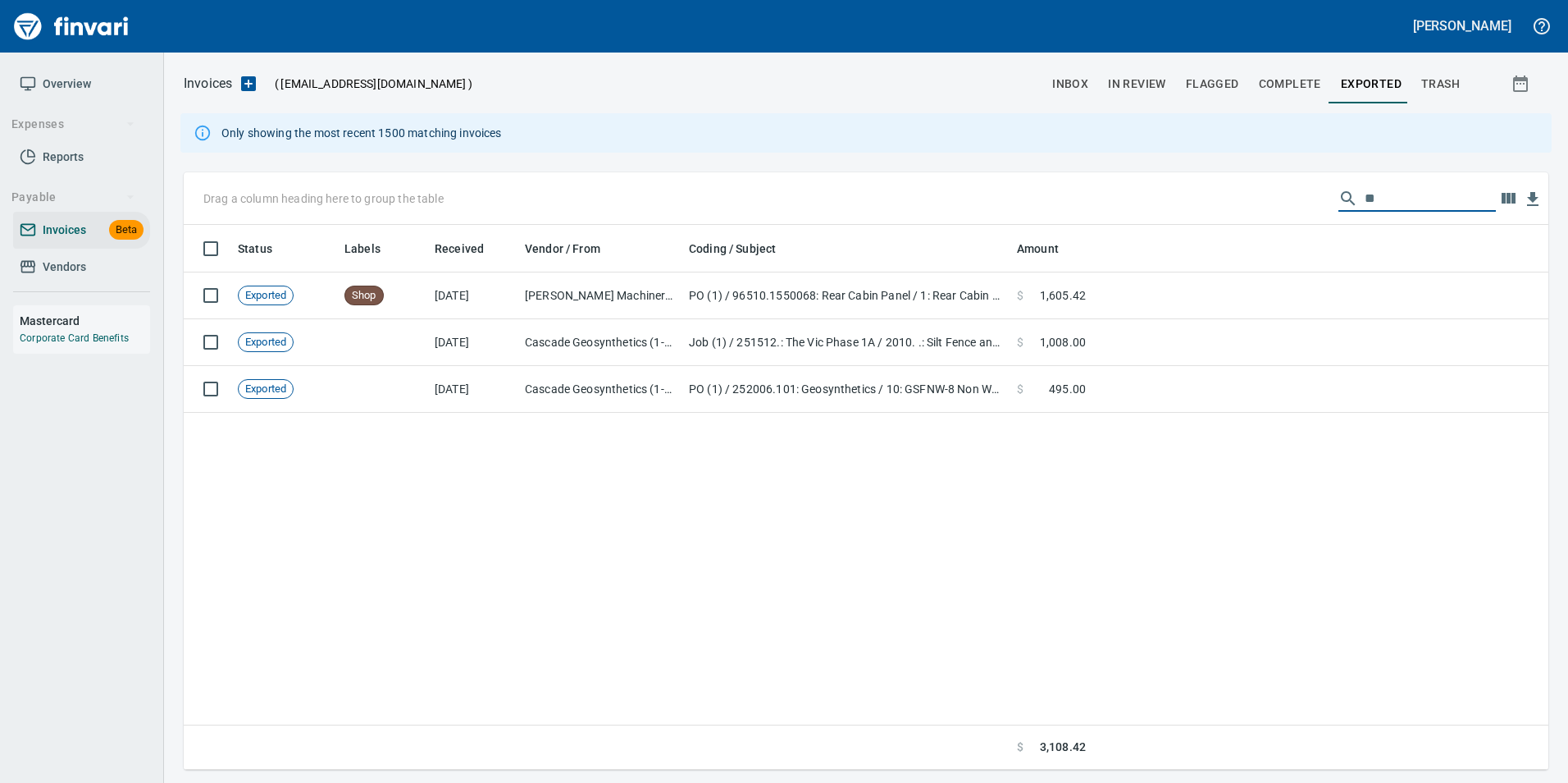
type input "*"
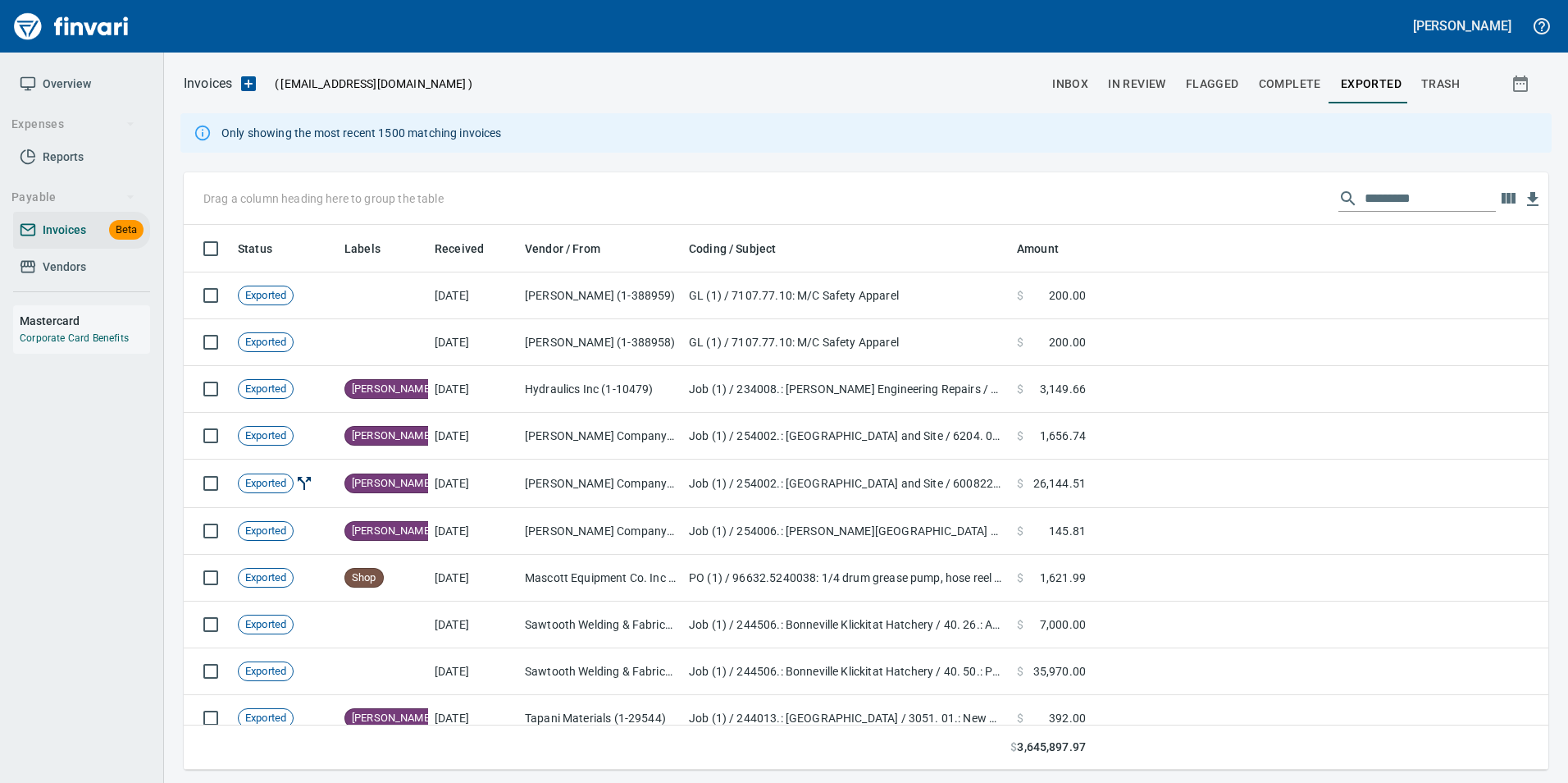
click at [1108, 77] on button "In Review" at bounding box center [1137, 84] width 78 height 40
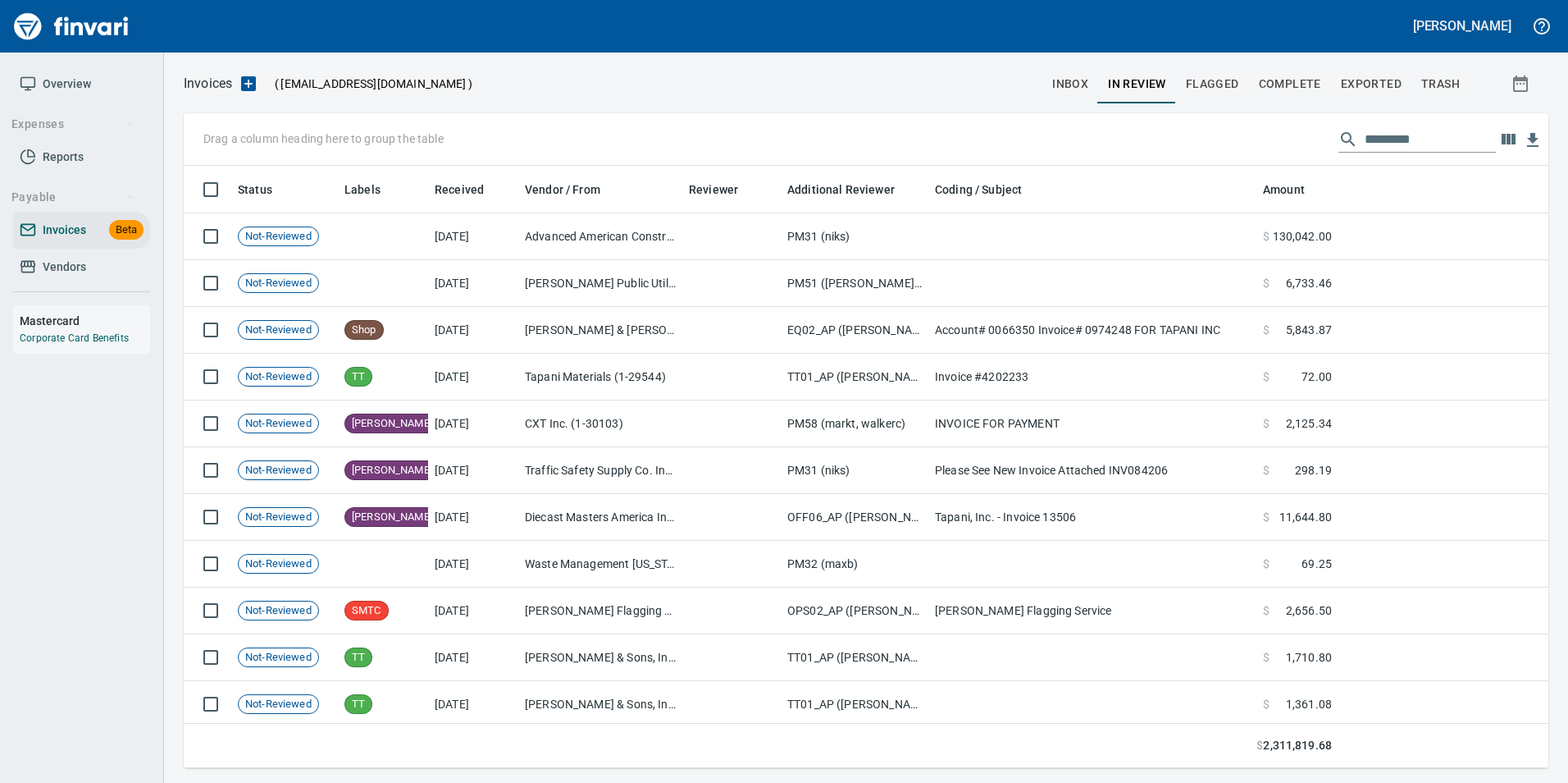
scroll to position [590, 1340]
click at [1416, 145] on input "text" at bounding box center [1430, 139] width 131 height 26
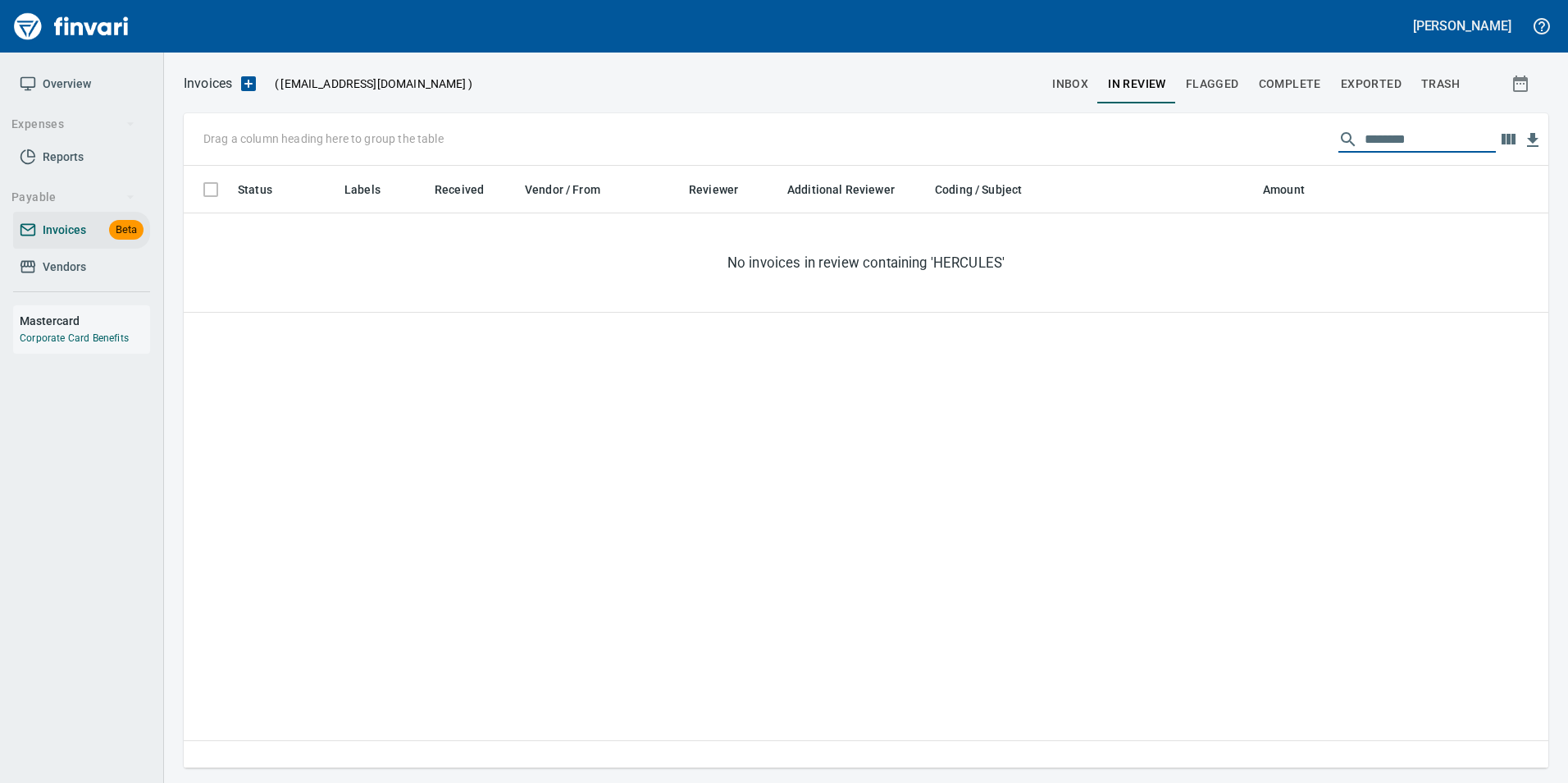
type input "********"
click at [1369, 151] on input "********" at bounding box center [1430, 139] width 131 height 26
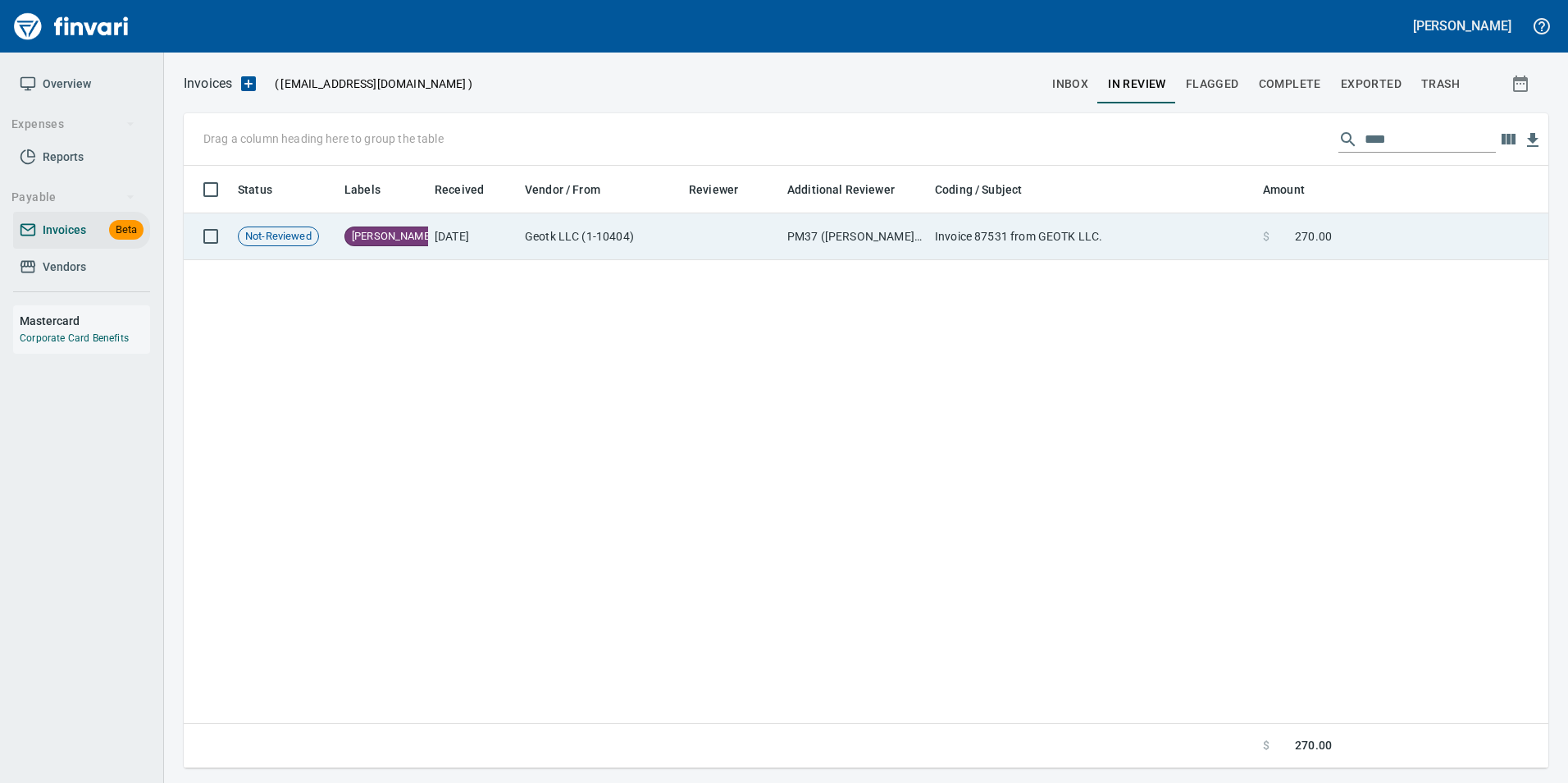
click at [1371, 224] on td at bounding box center [1443, 236] width 210 height 47
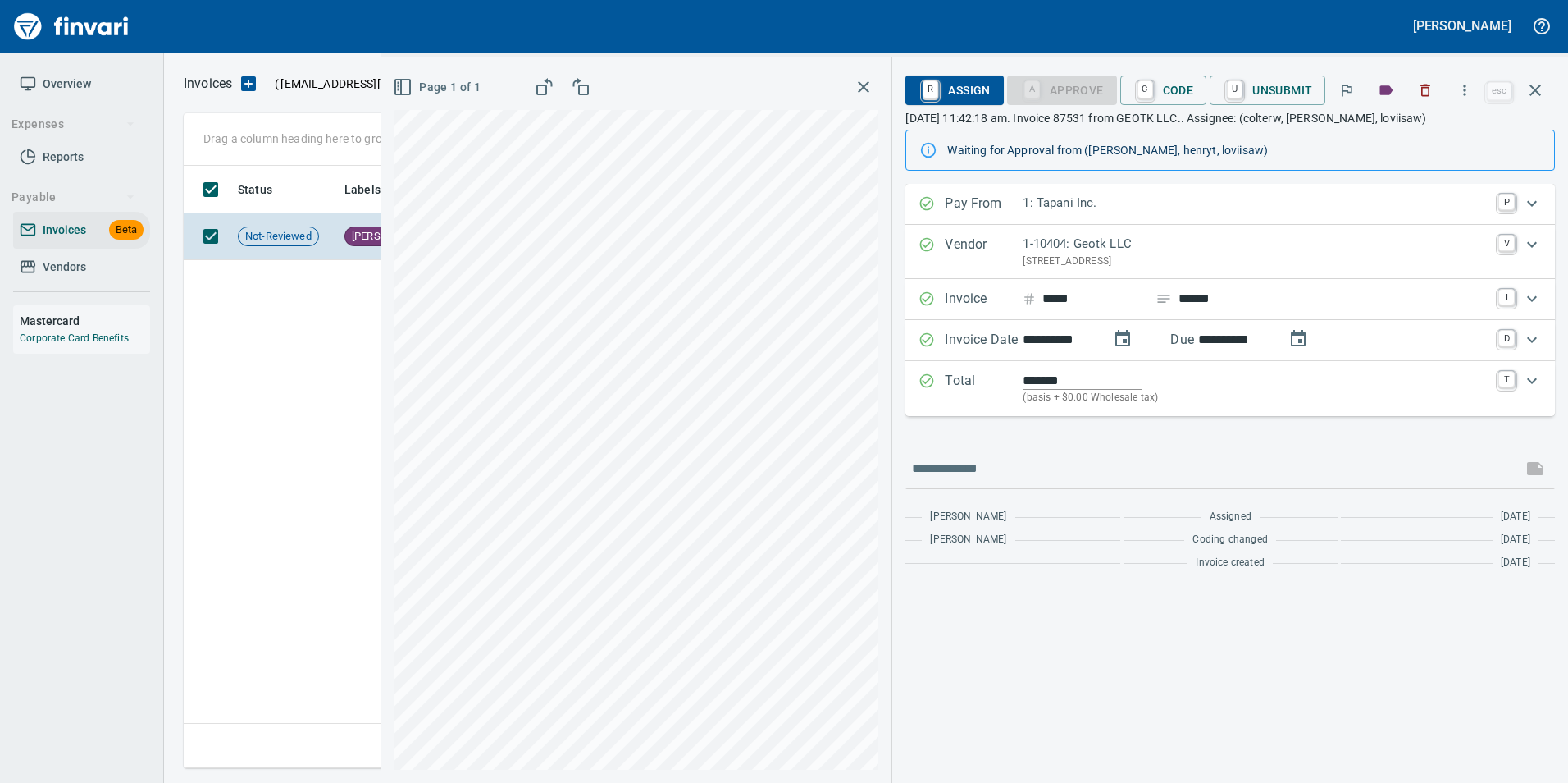
click at [1549, 91] on button "button" at bounding box center [1535, 90] width 40 height 40
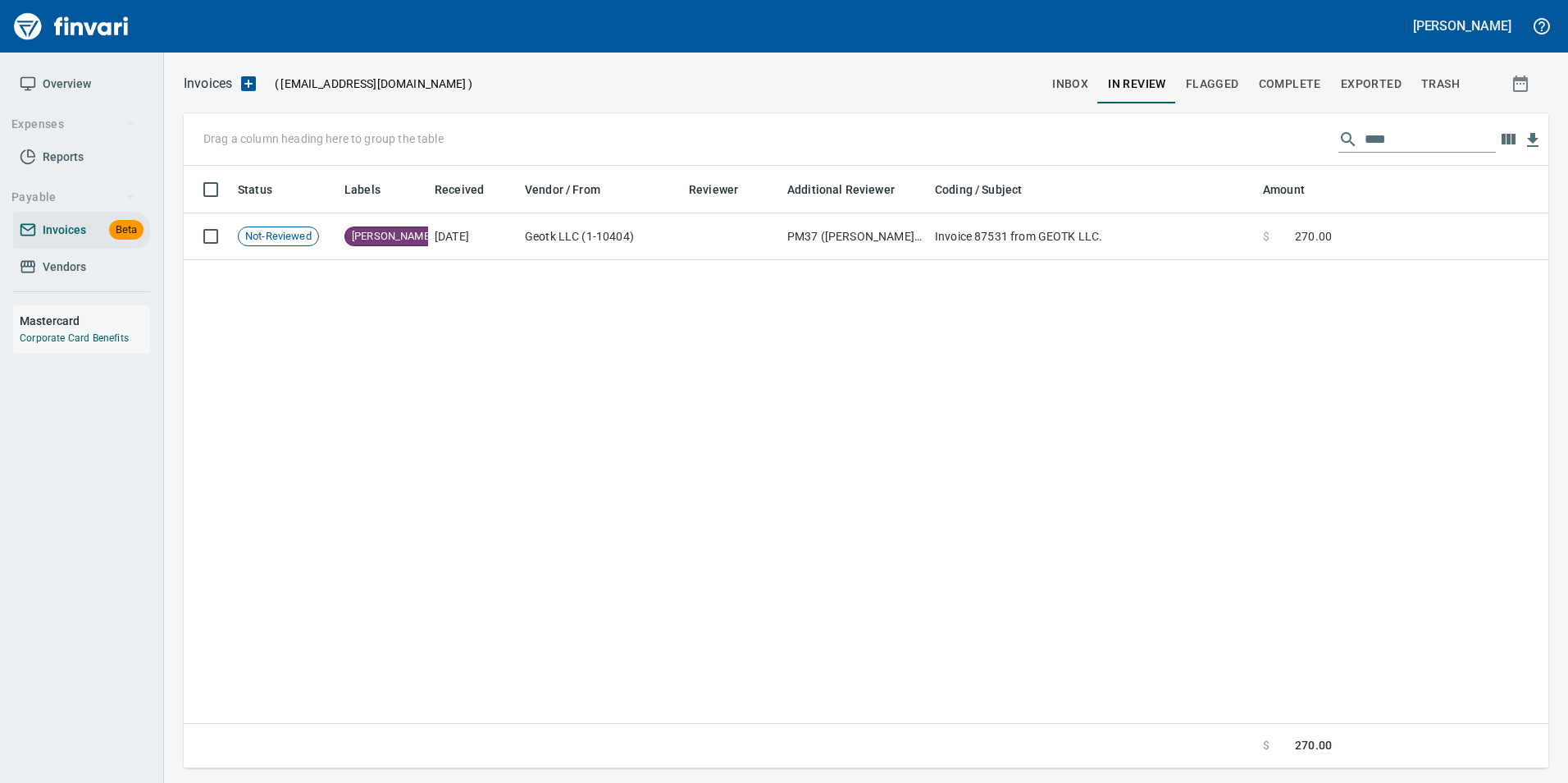
scroll to position [590, 1352]
click at [1485, 135] on input "****" at bounding box center [1430, 139] width 131 height 26
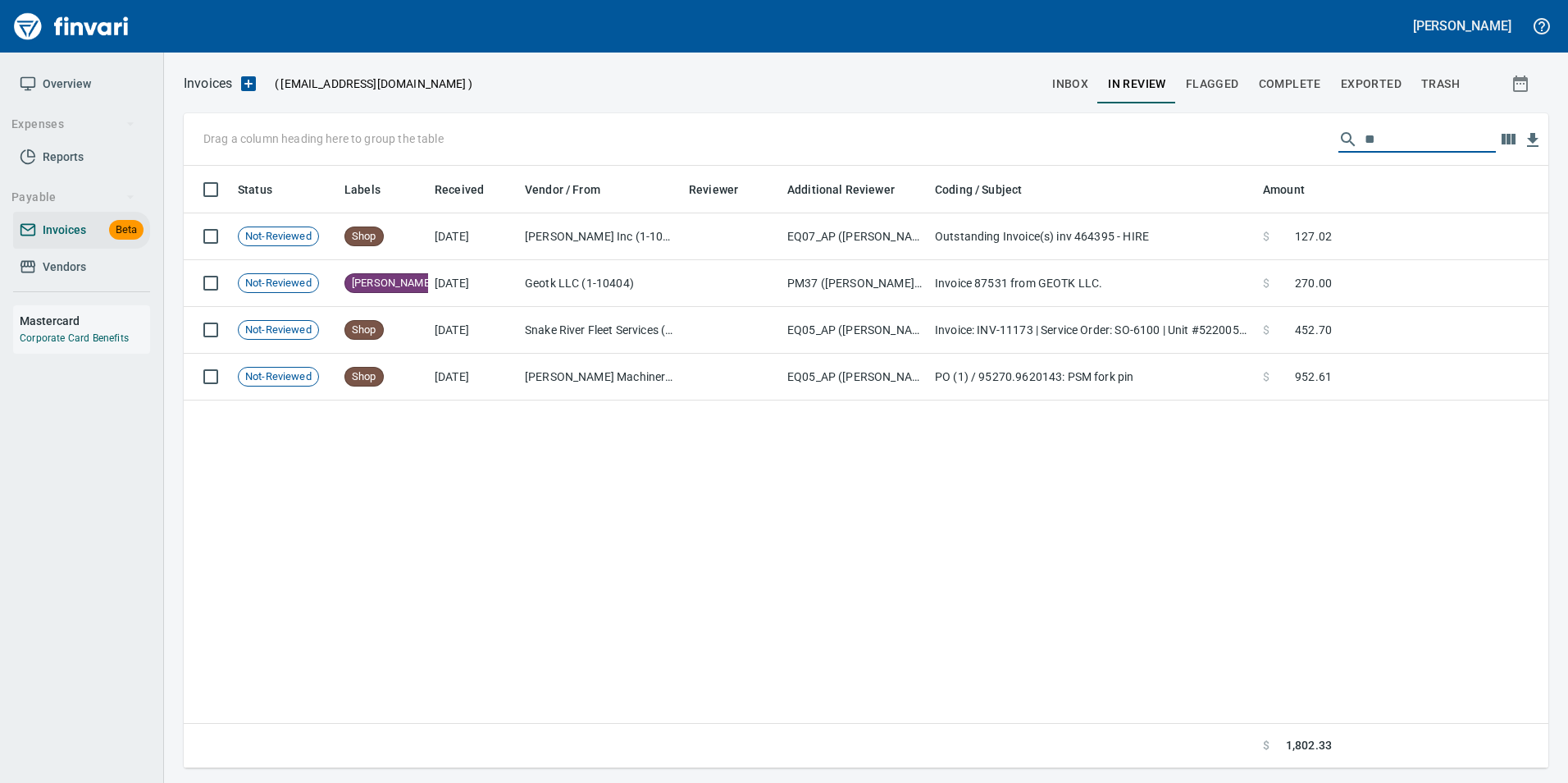
type input "*"
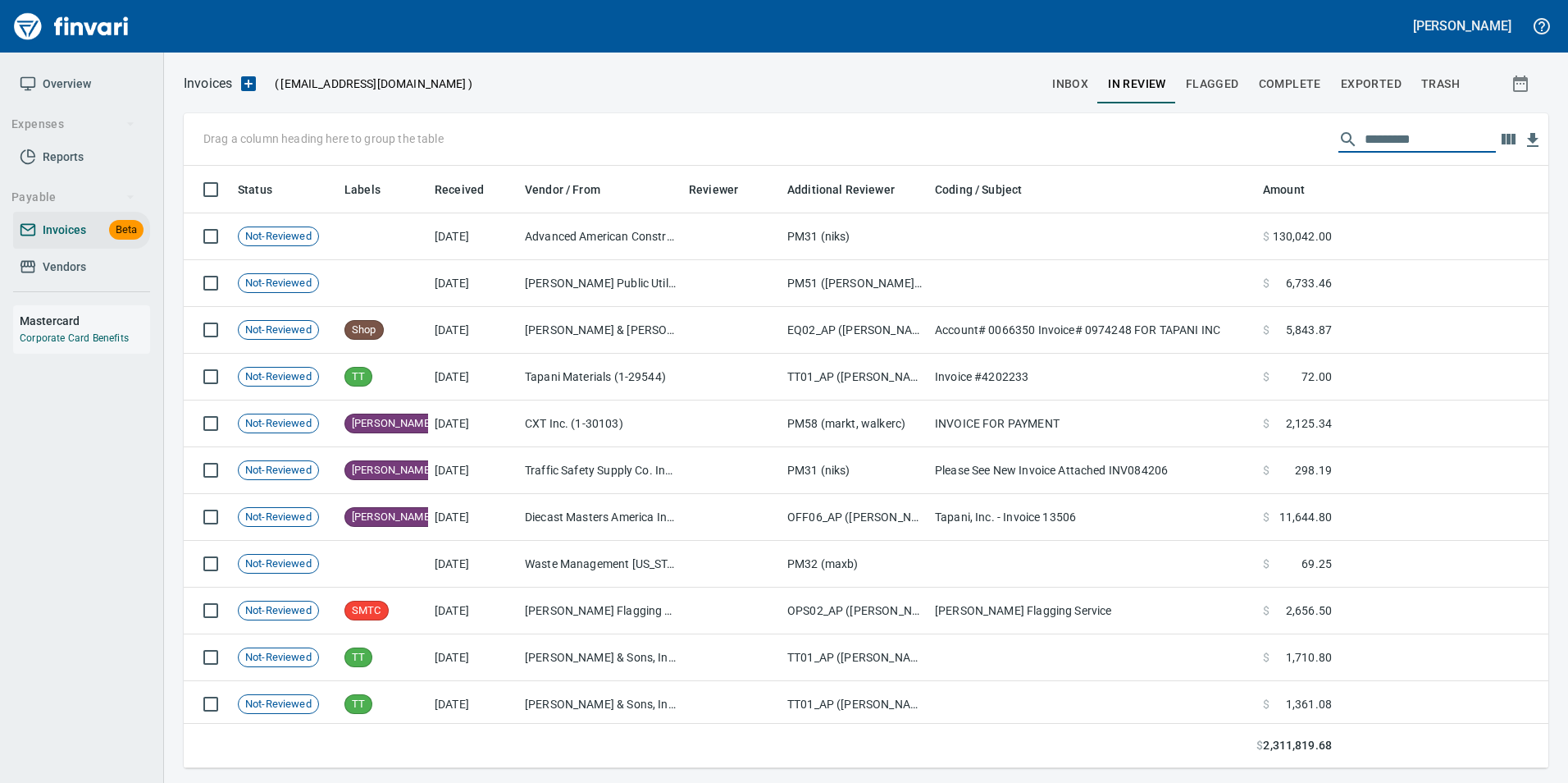
scroll to position [590, 1340]
type input "*"
click at [1300, 90] on span "Complete" at bounding box center [1289, 84] width 63 height 20
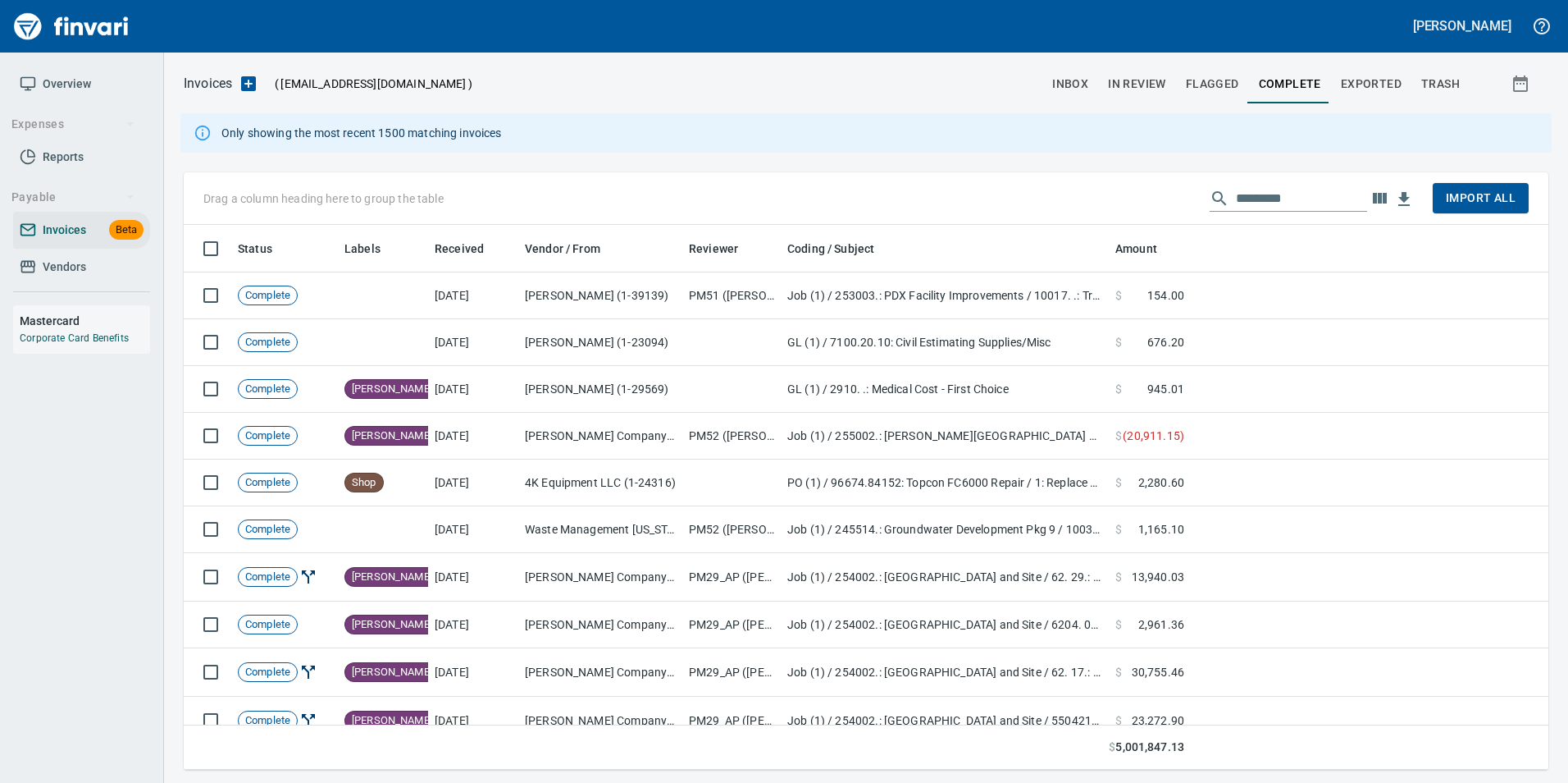
scroll to position [533, 1340]
click at [1247, 213] on div "Drag a column heading here to group the table Import All" at bounding box center [866, 198] width 1364 height 53
click at [1244, 199] on input "text" at bounding box center [1301, 198] width 131 height 26
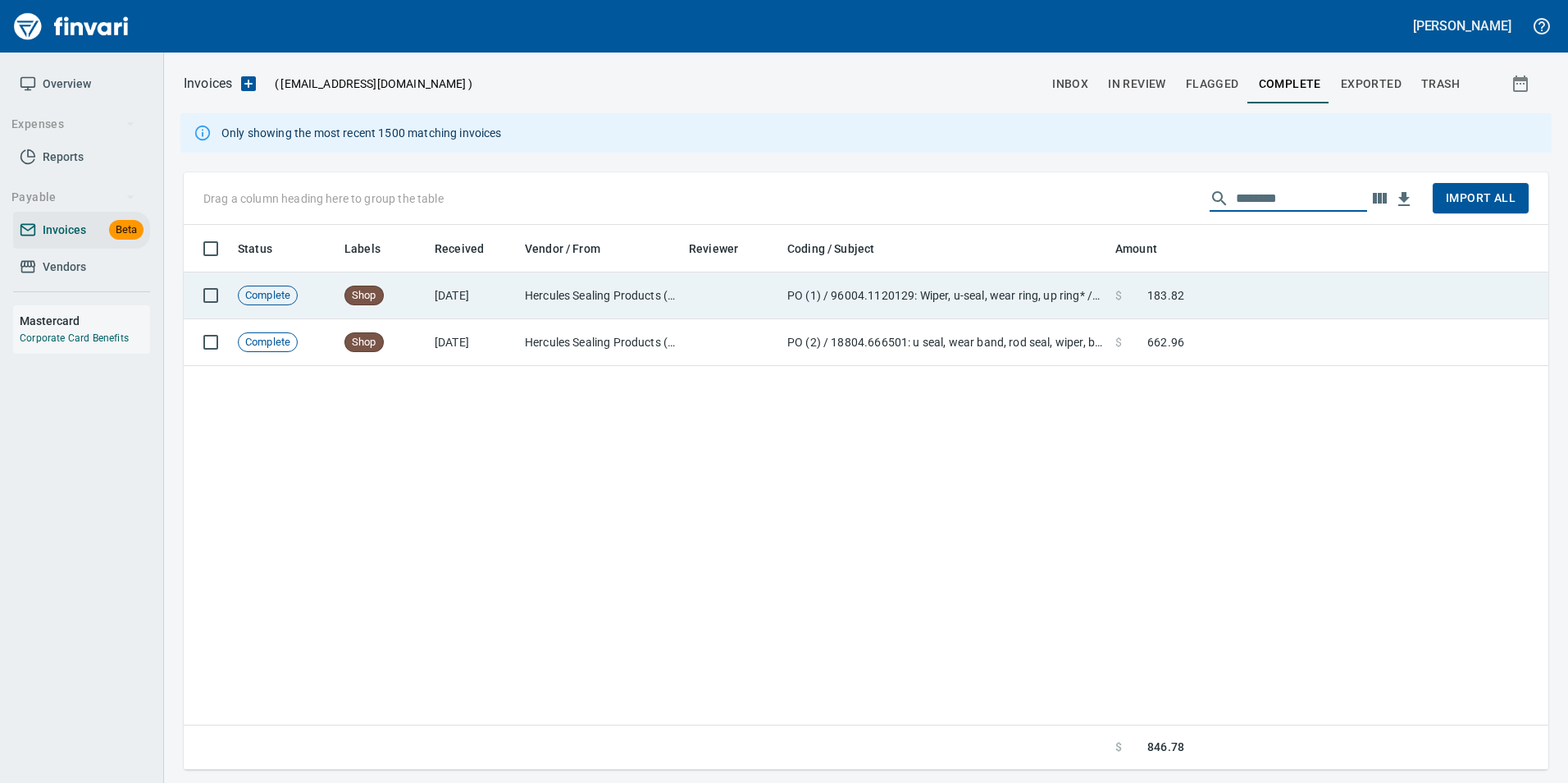
click at [1356, 297] on td at bounding box center [1370, 295] width 358 height 47
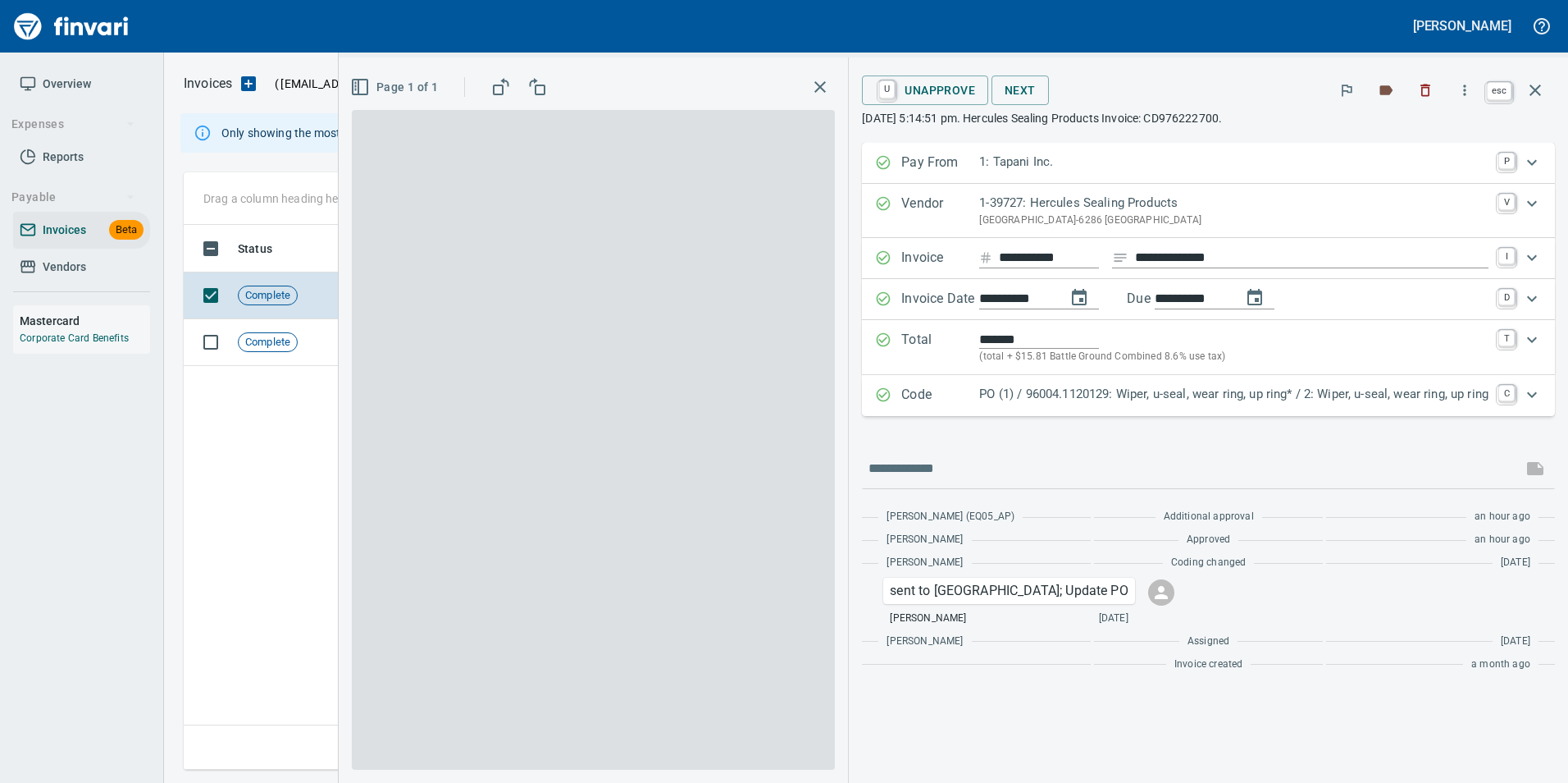
scroll to position [533, 1351]
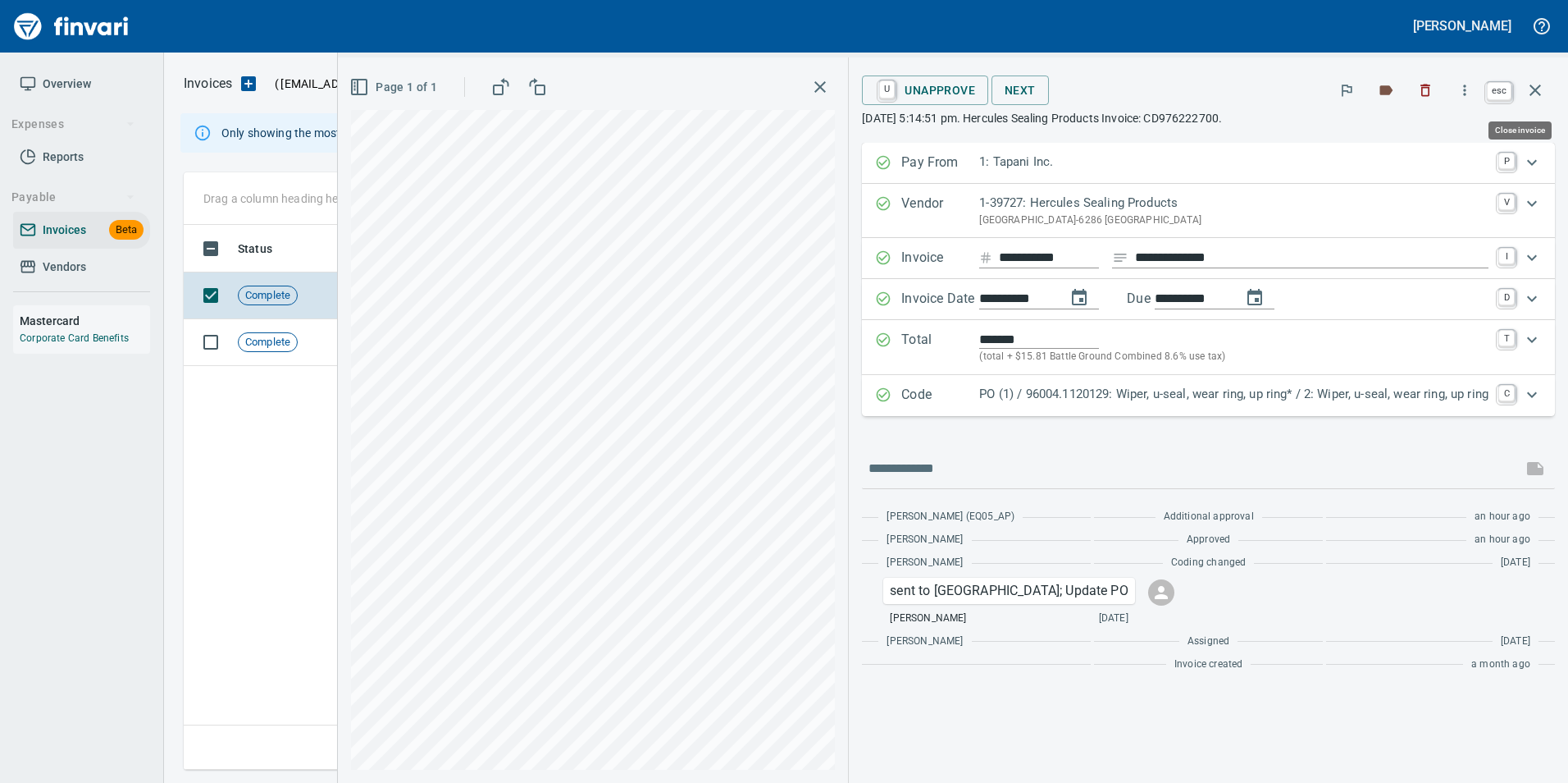
click at [1524, 86] on button "button" at bounding box center [1535, 90] width 40 height 40
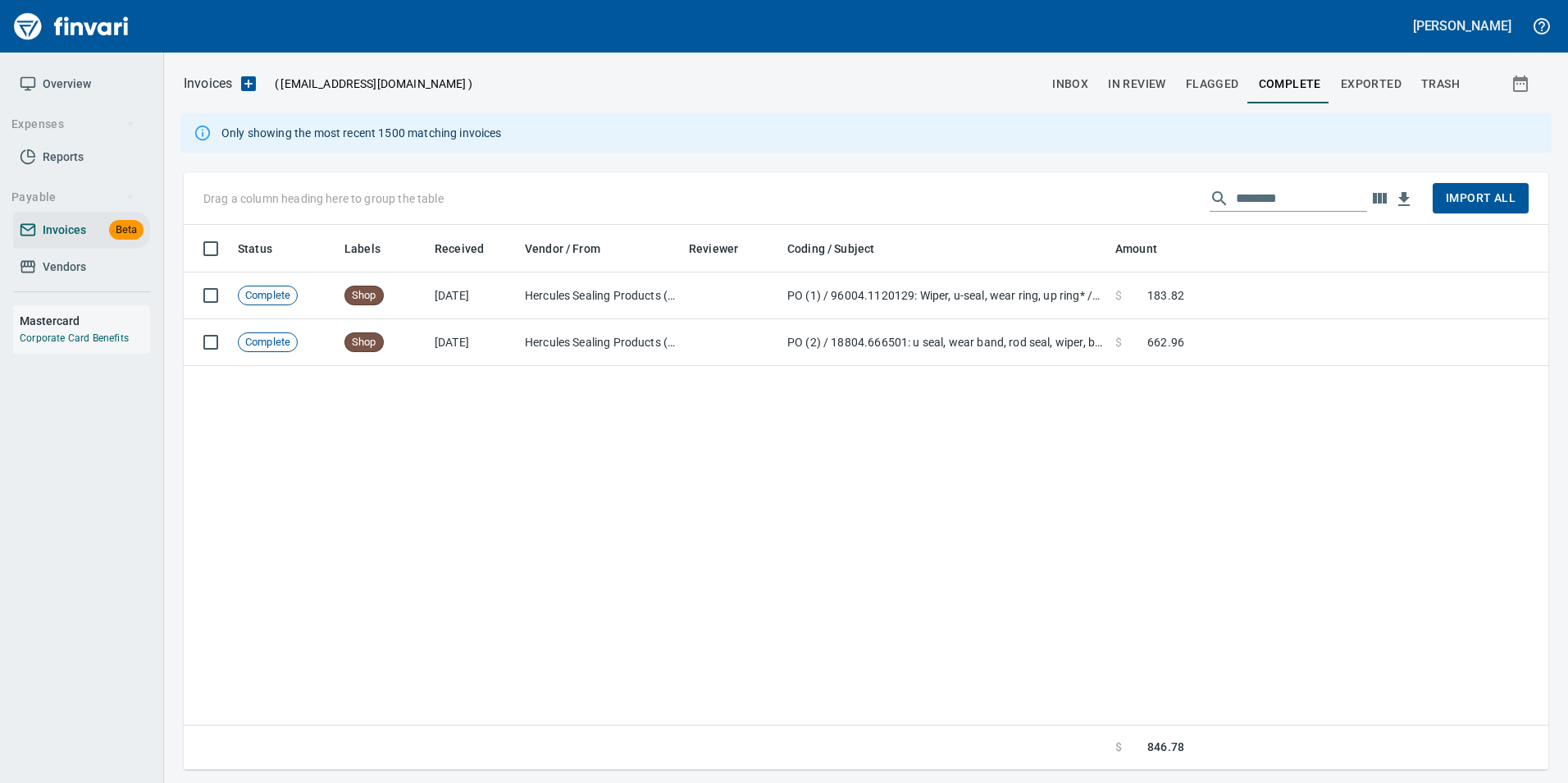
scroll to position [533, 1352]
click at [1312, 211] on div "Drag a column heading here to group the table ******** Import All" at bounding box center [866, 198] width 1364 height 53
click at [1309, 206] on input "********" at bounding box center [1301, 198] width 131 height 26
type input "*"
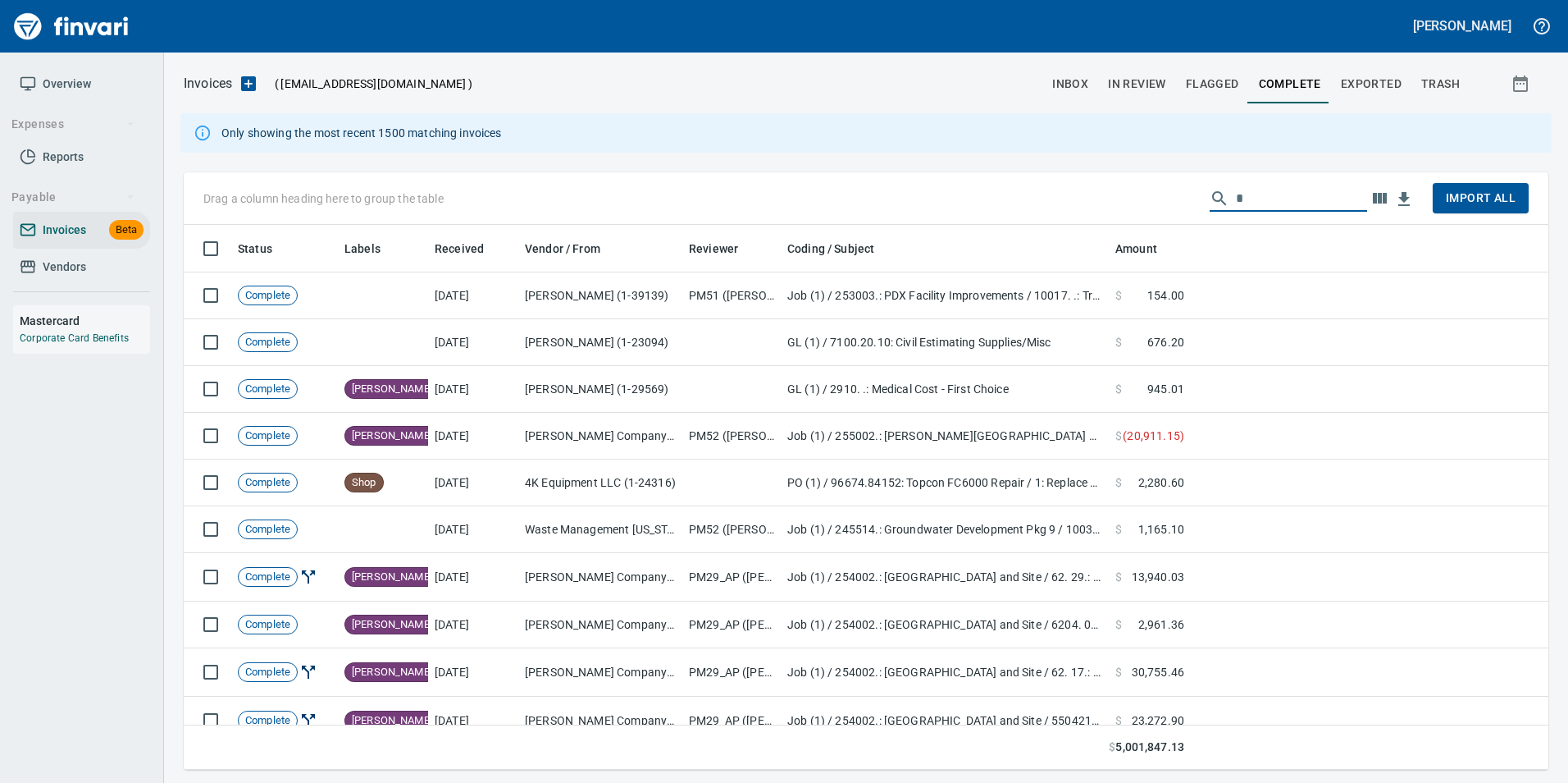
scroll to position [533, 1340]
click at [1271, 195] on input "text" at bounding box center [1301, 198] width 131 height 26
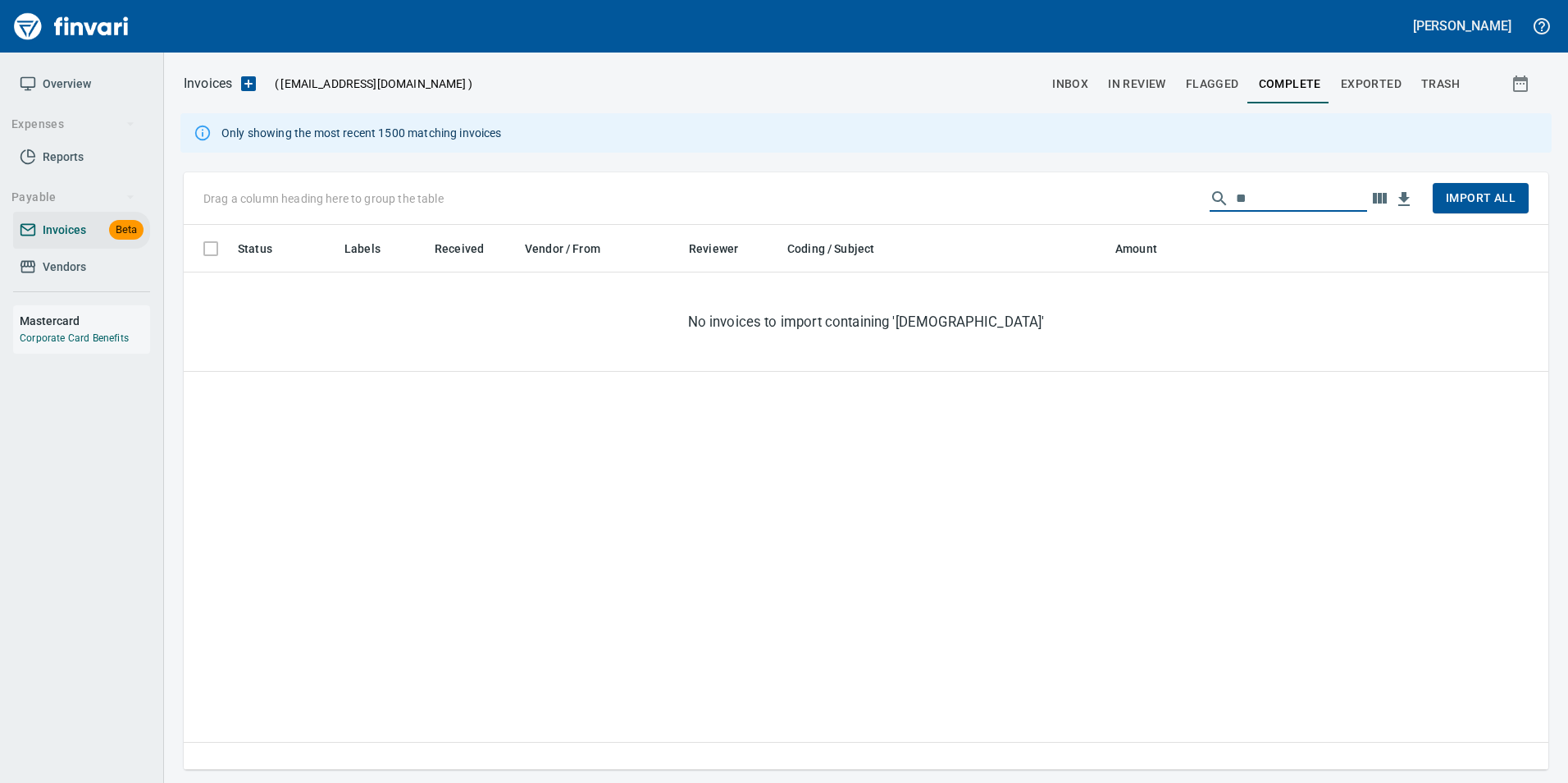
type input "*"
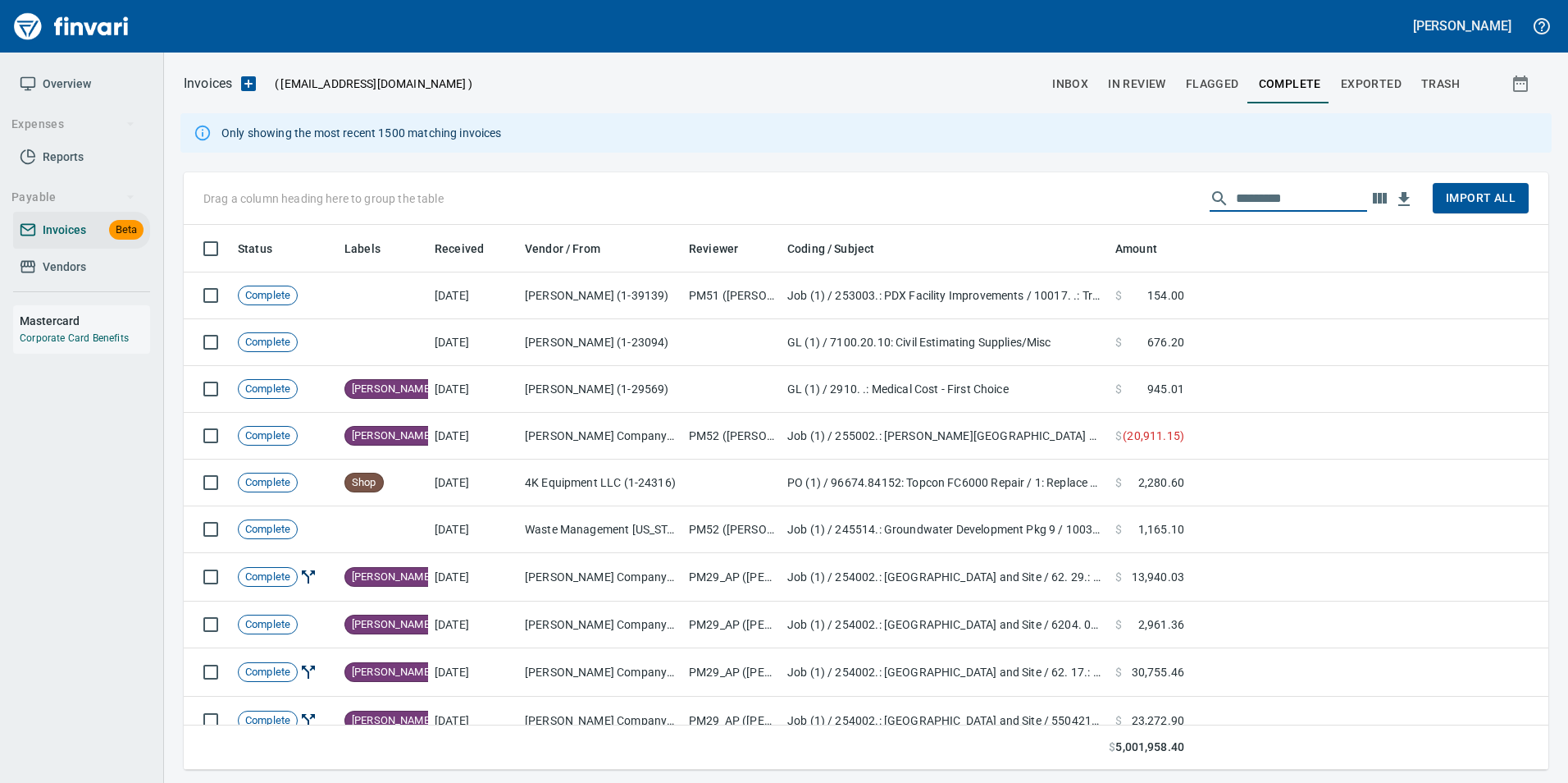
click at [1138, 78] on span "In Review" at bounding box center [1137, 84] width 58 height 20
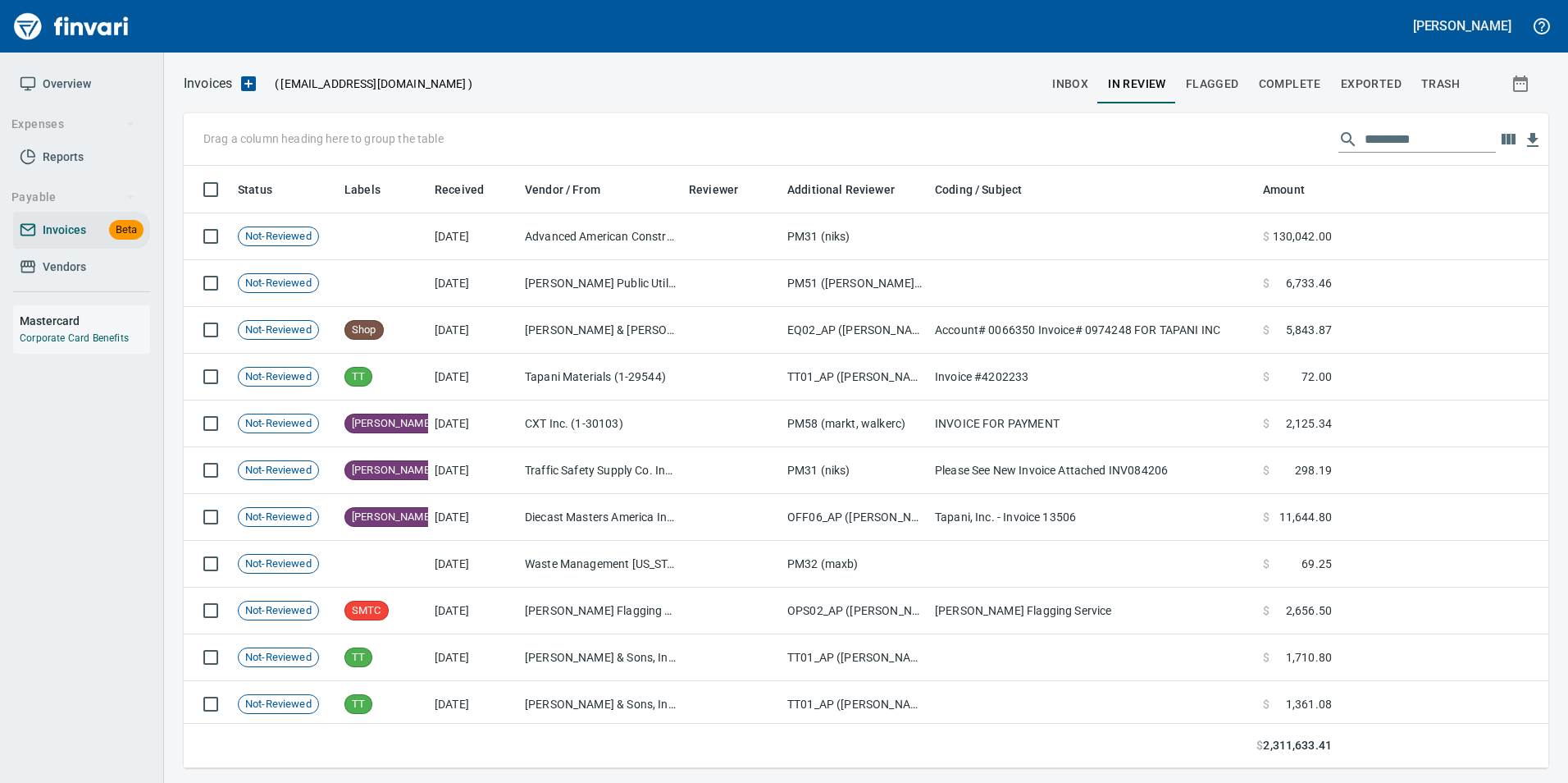
scroll to position [590, 1340]
click at [1383, 122] on div "Drag a column heading here to group the table" at bounding box center [866, 139] width 1364 height 53
click at [1383, 134] on input "text" at bounding box center [1430, 139] width 131 height 26
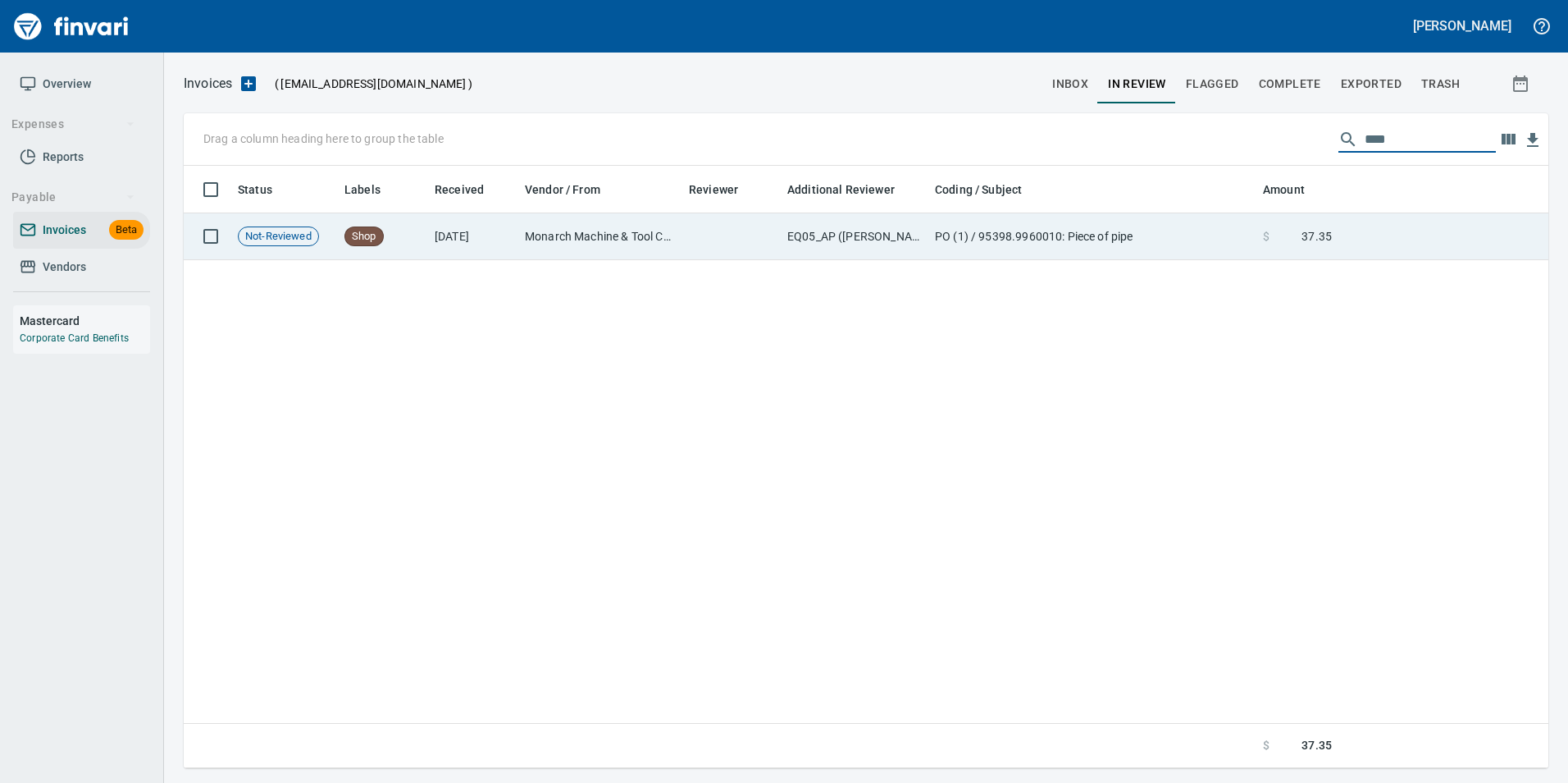
click at [1240, 223] on td "PO (1) / 95398.9960010: Piece of pipe" at bounding box center [1092, 236] width 328 height 47
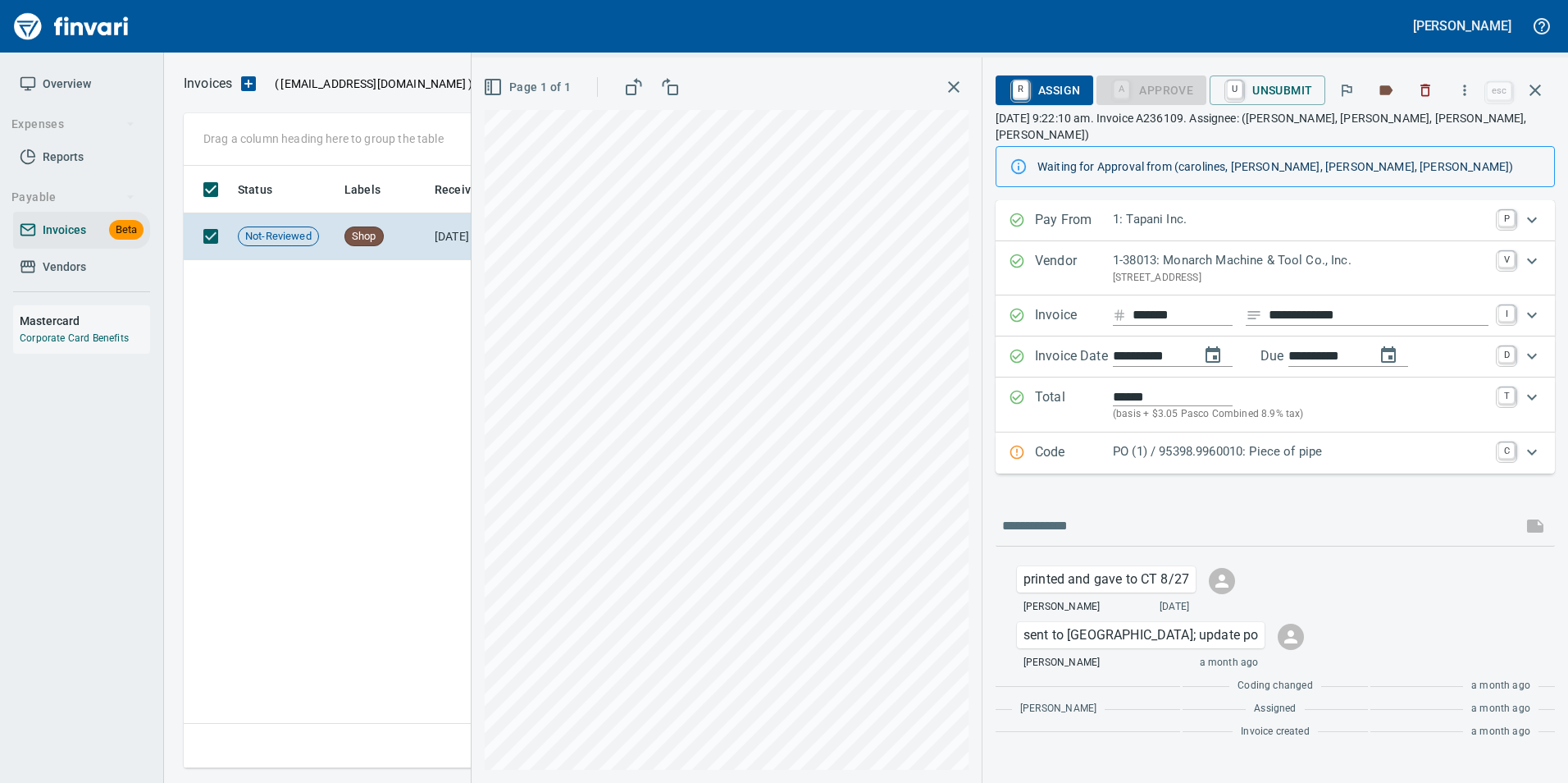
click at [1540, 101] on button "button" at bounding box center [1535, 90] width 40 height 40
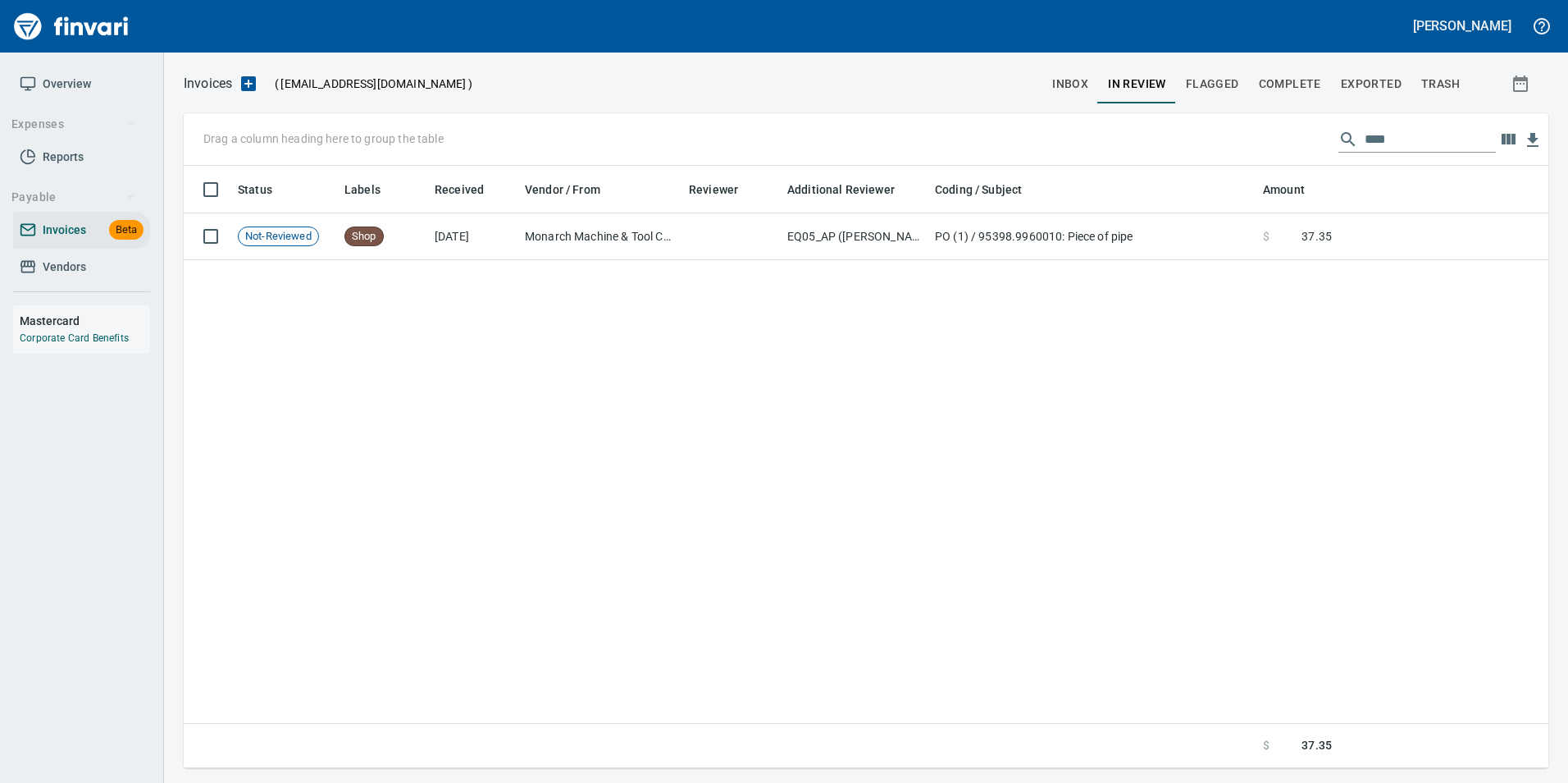
scroll to position [590, 1351]
click at [1403, 127] on input "****" at bounding box center [1430, 139] width 131 height 26
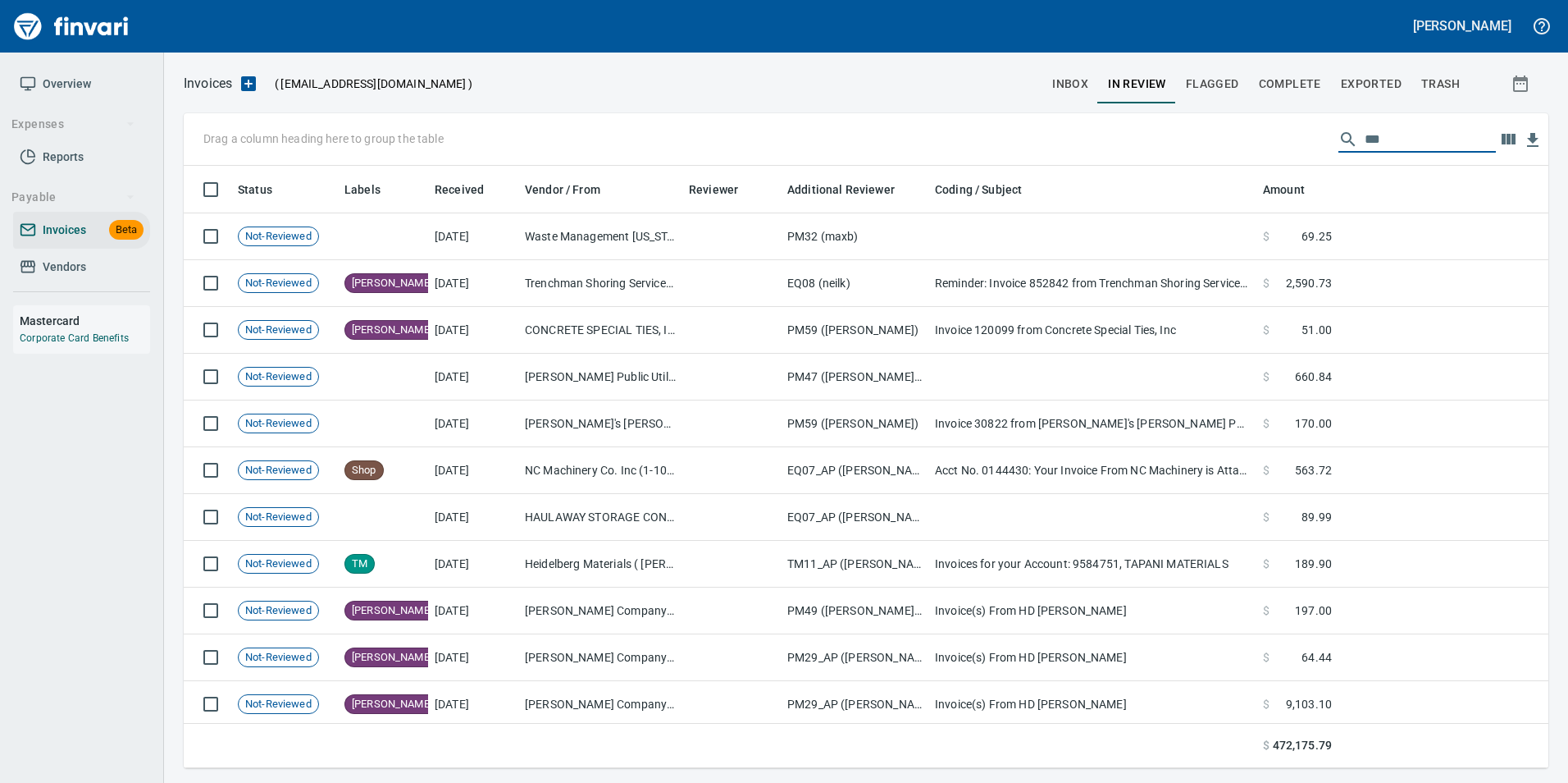
scroll to position [590, 1340]
type input "*"
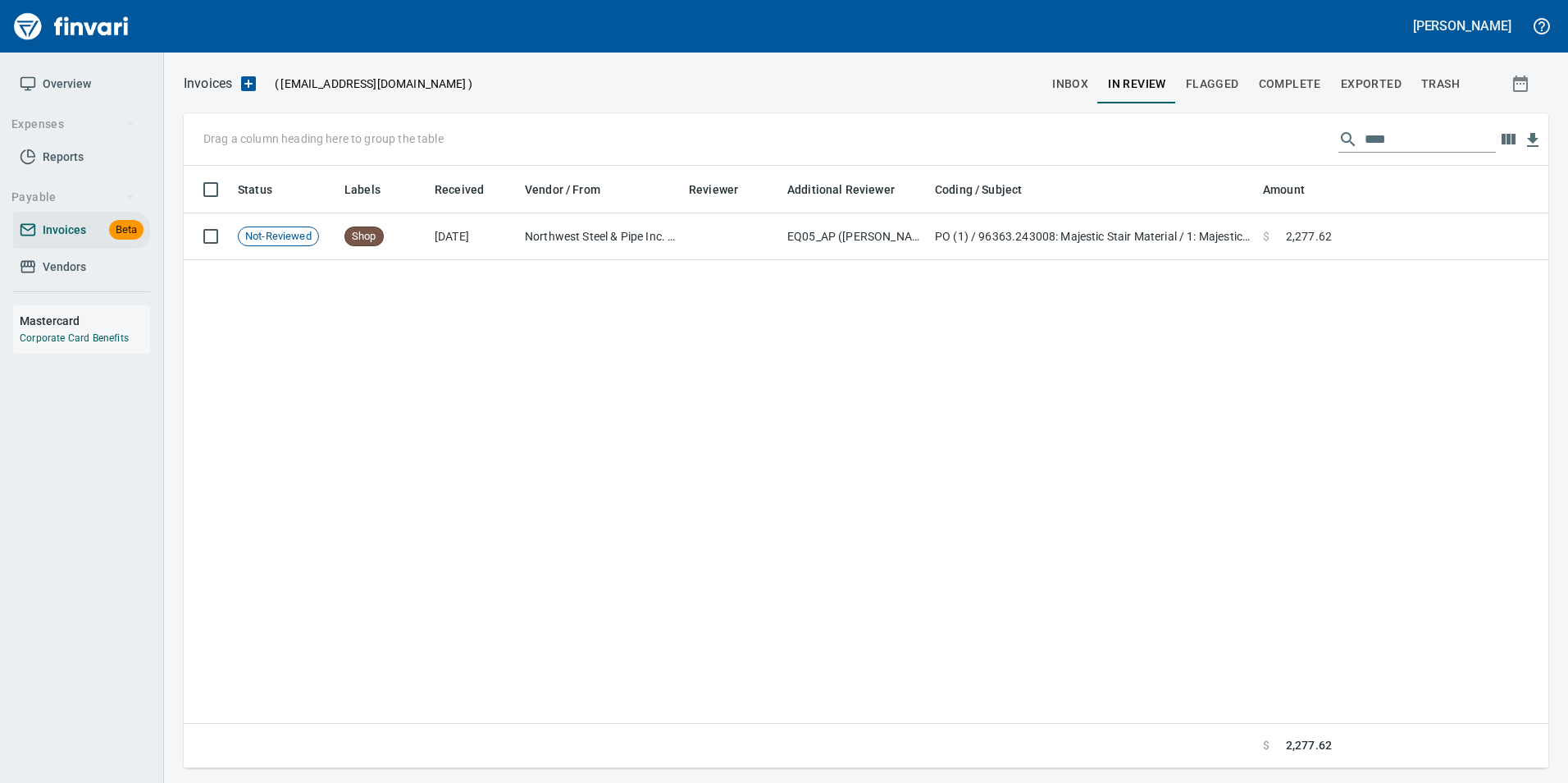
click at [1396, 136] on input "****" at bounding box center [1430, 139] width 131 height 26
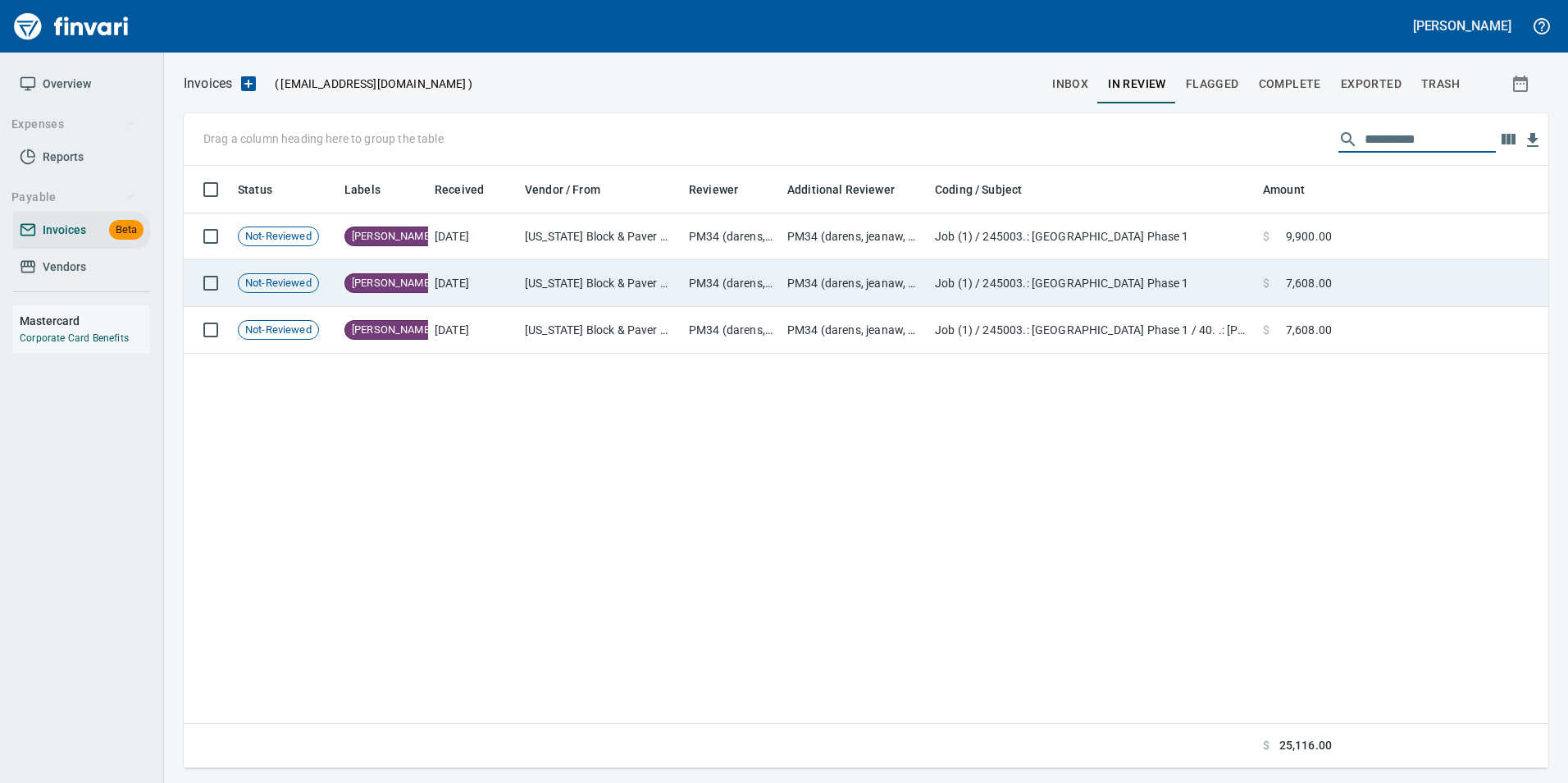
click at [1157, 288] on td "Job (1) / 245003.: Camas Heights Phase 1" at bounding box center [1092, 283] width 328 height 47
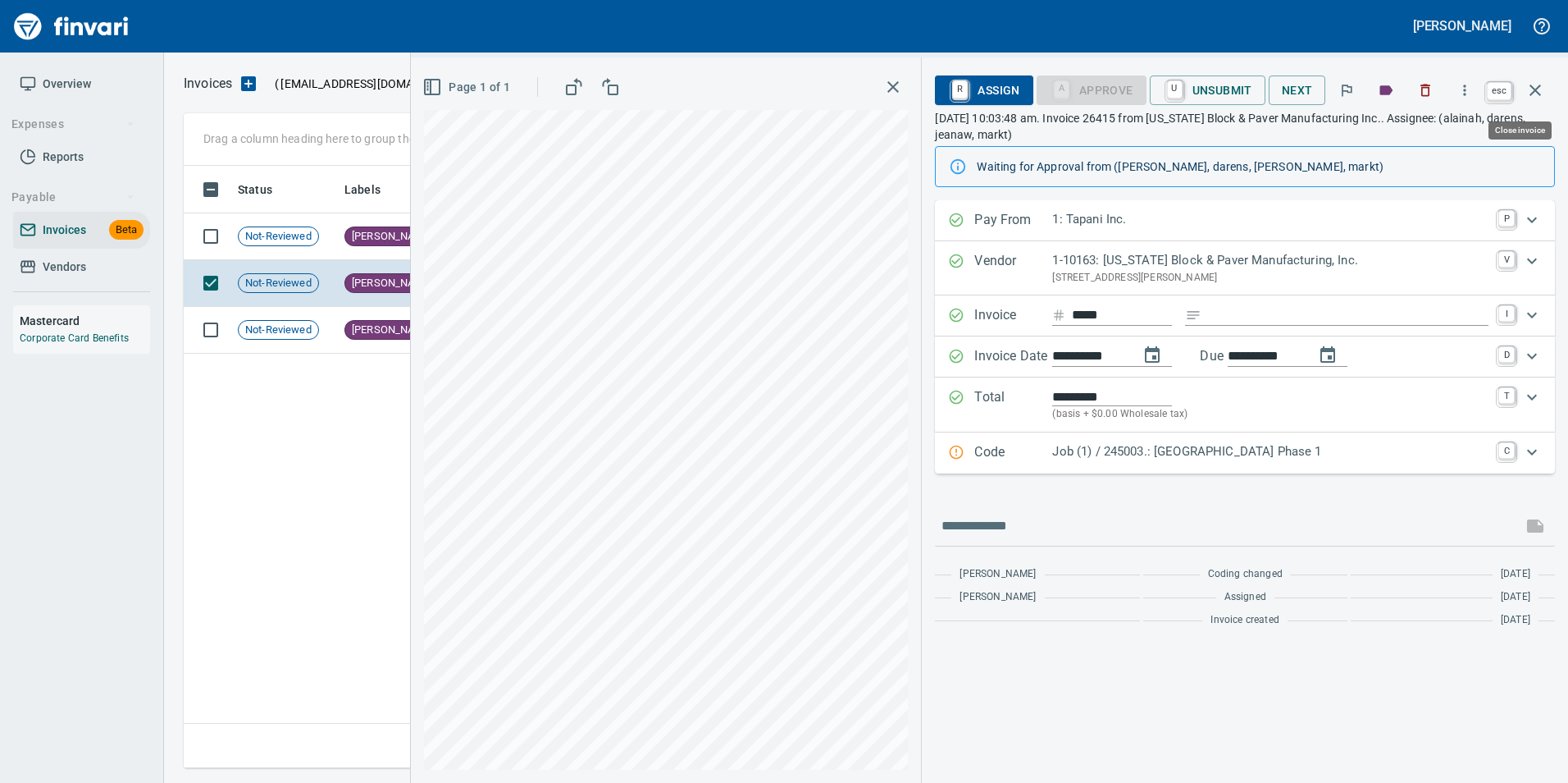
click at [1546, 77] on button "button" at bounding box center [1535, 90] width 40 height 40
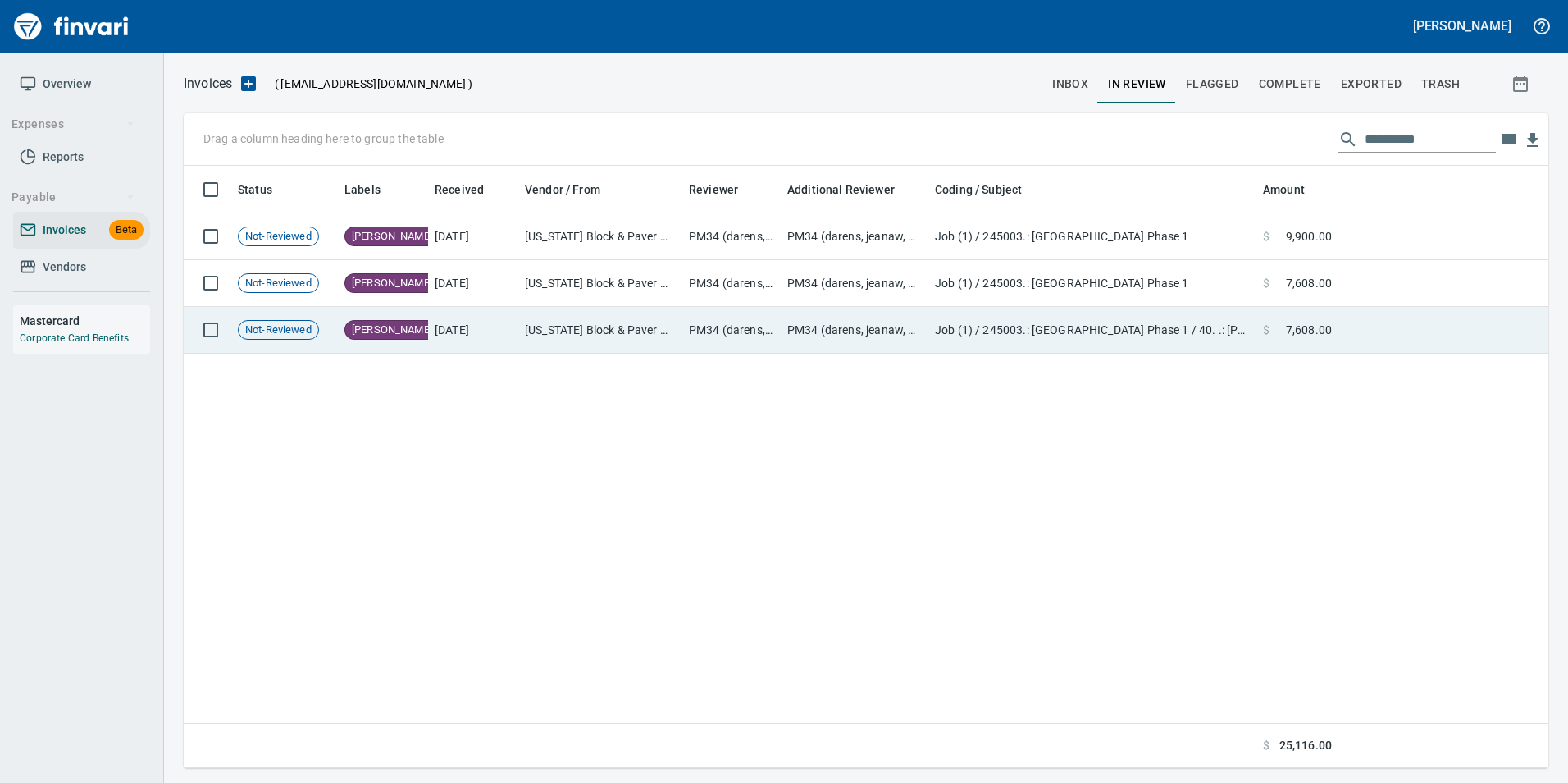
scroll to position [590, 1351]
click at [1431, 334] on td at bounding box center [1443, 330] width 210 height 47
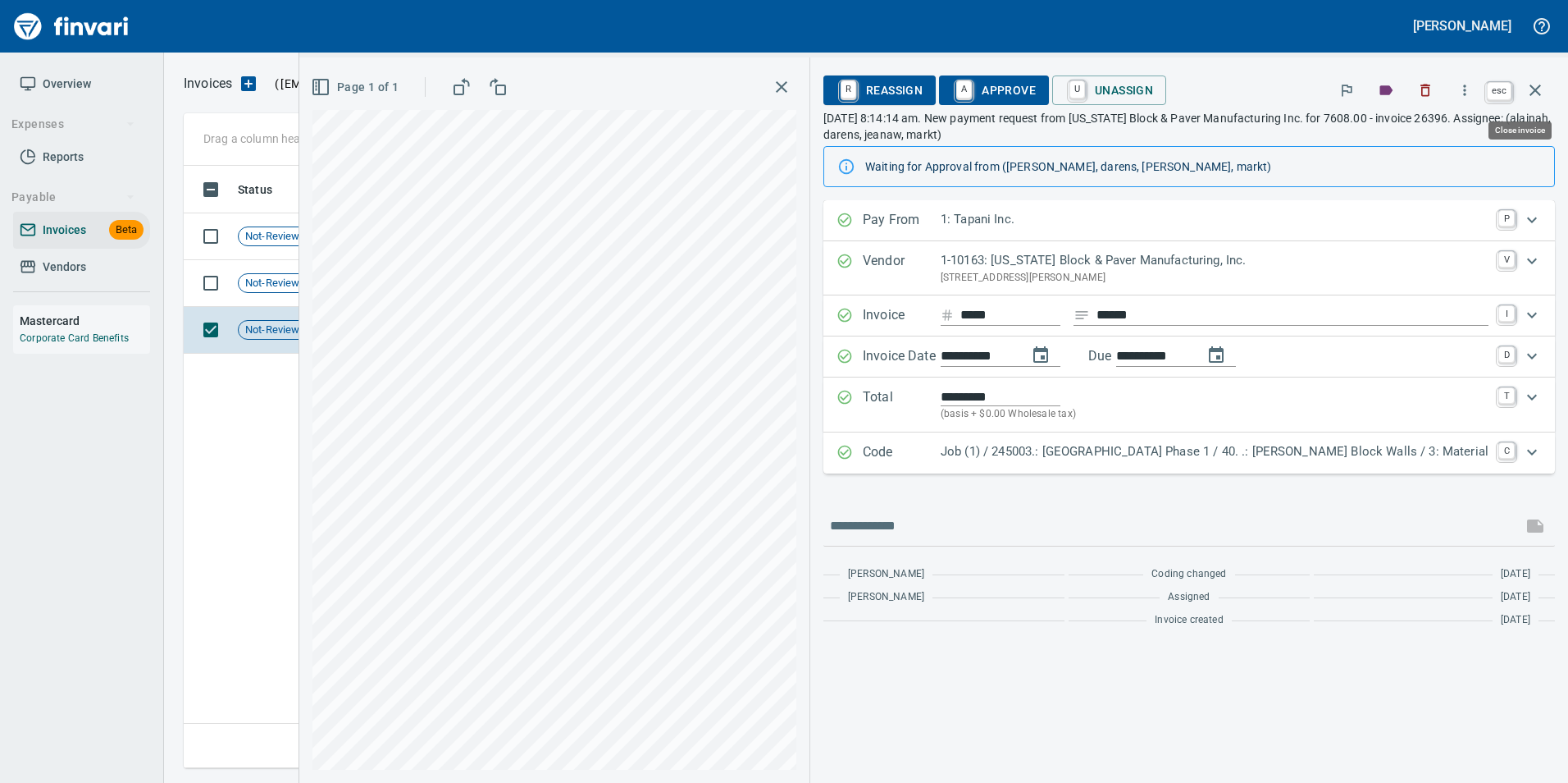
click at [1538, 86] on icon "button" at bounding box center [1535, 90] width 19 height 19
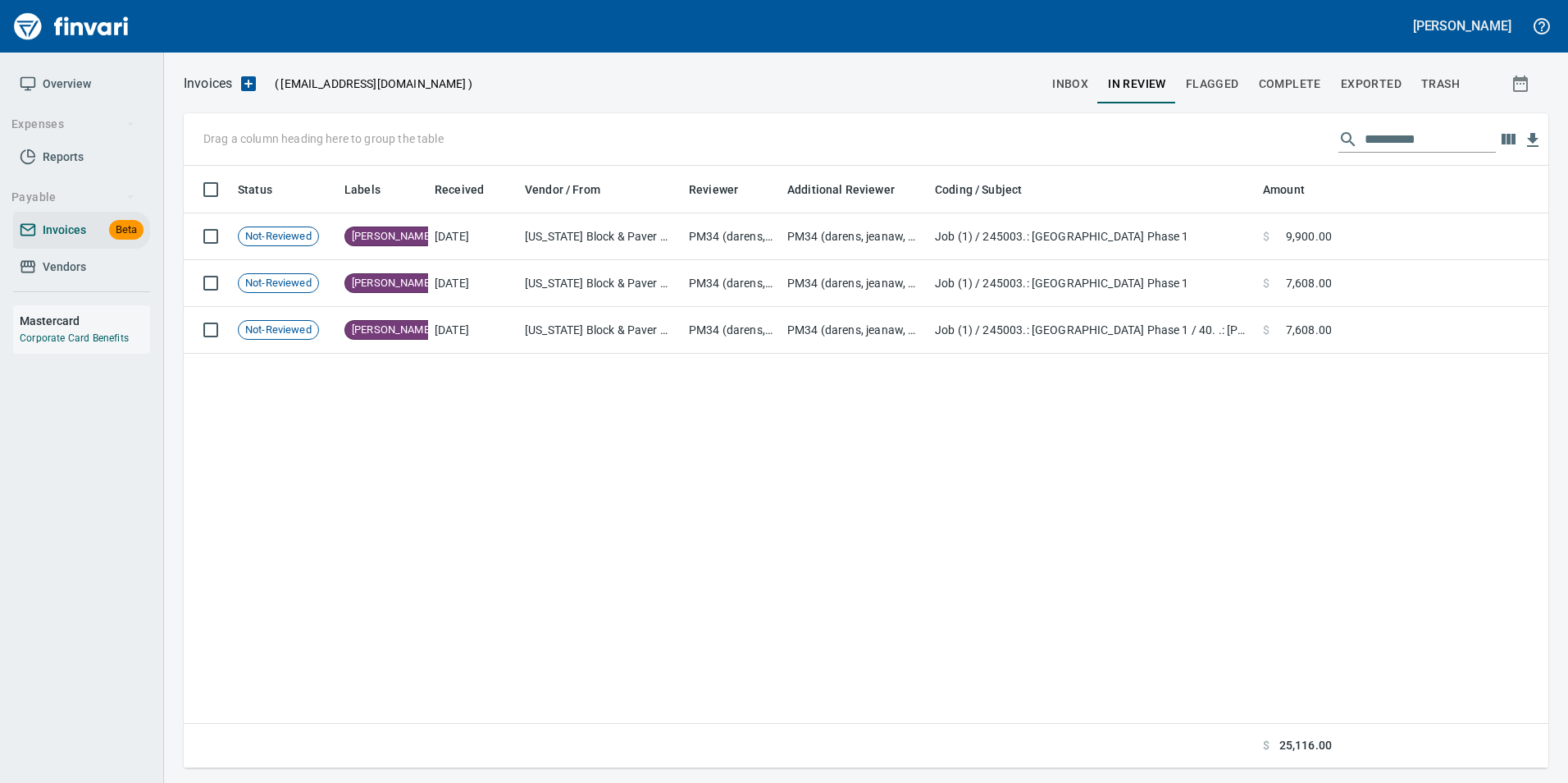
scroll to position [590, 1352]
click at [1463, 138] on input "**********" at bounding box center [1430, 139] width 131 height 26
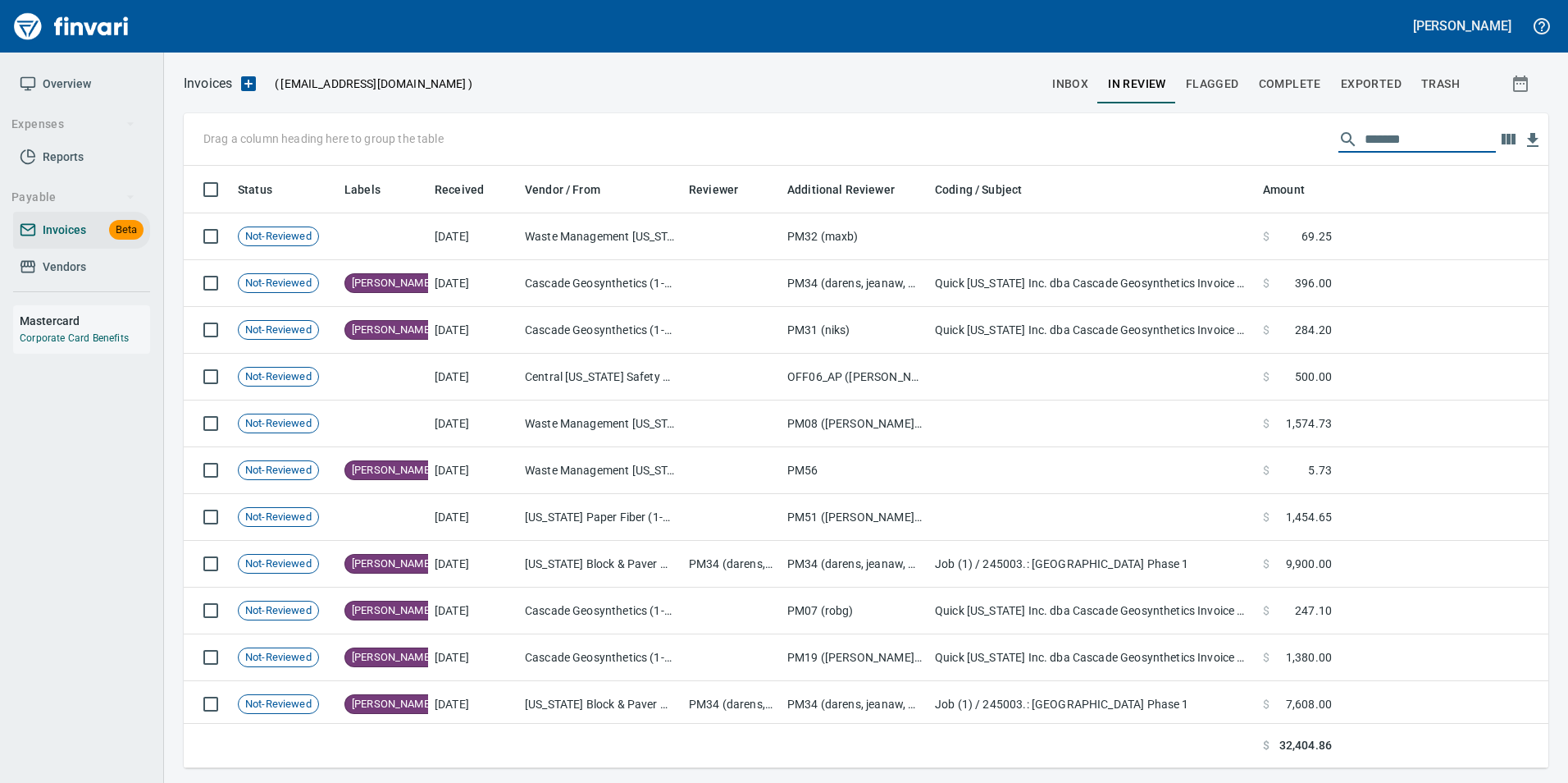
scroll to position [590, 1340]
type input "*"
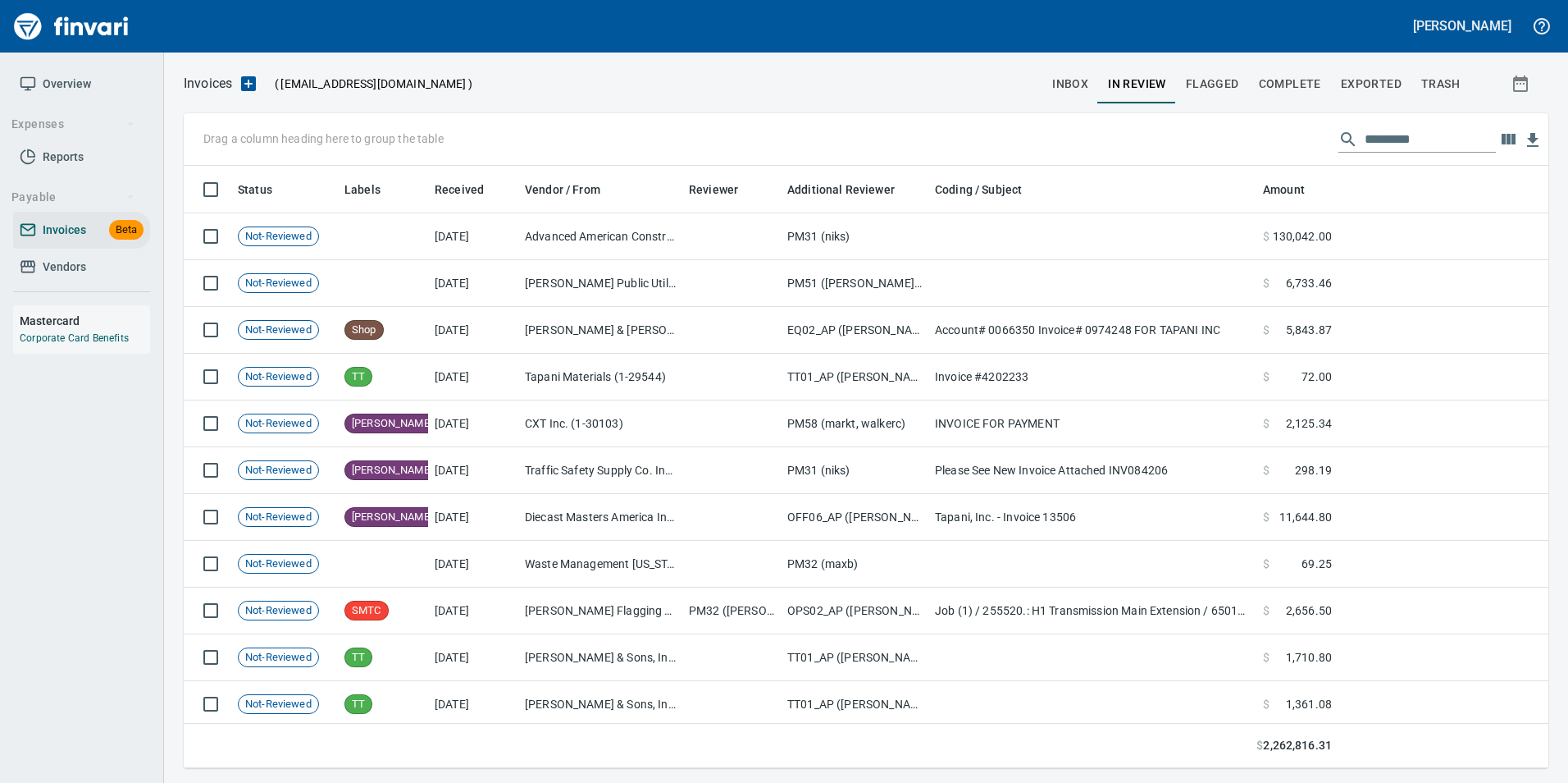
click at [1364, 132] on input "text" at bounding box center [1430, 139] width 131 height 26
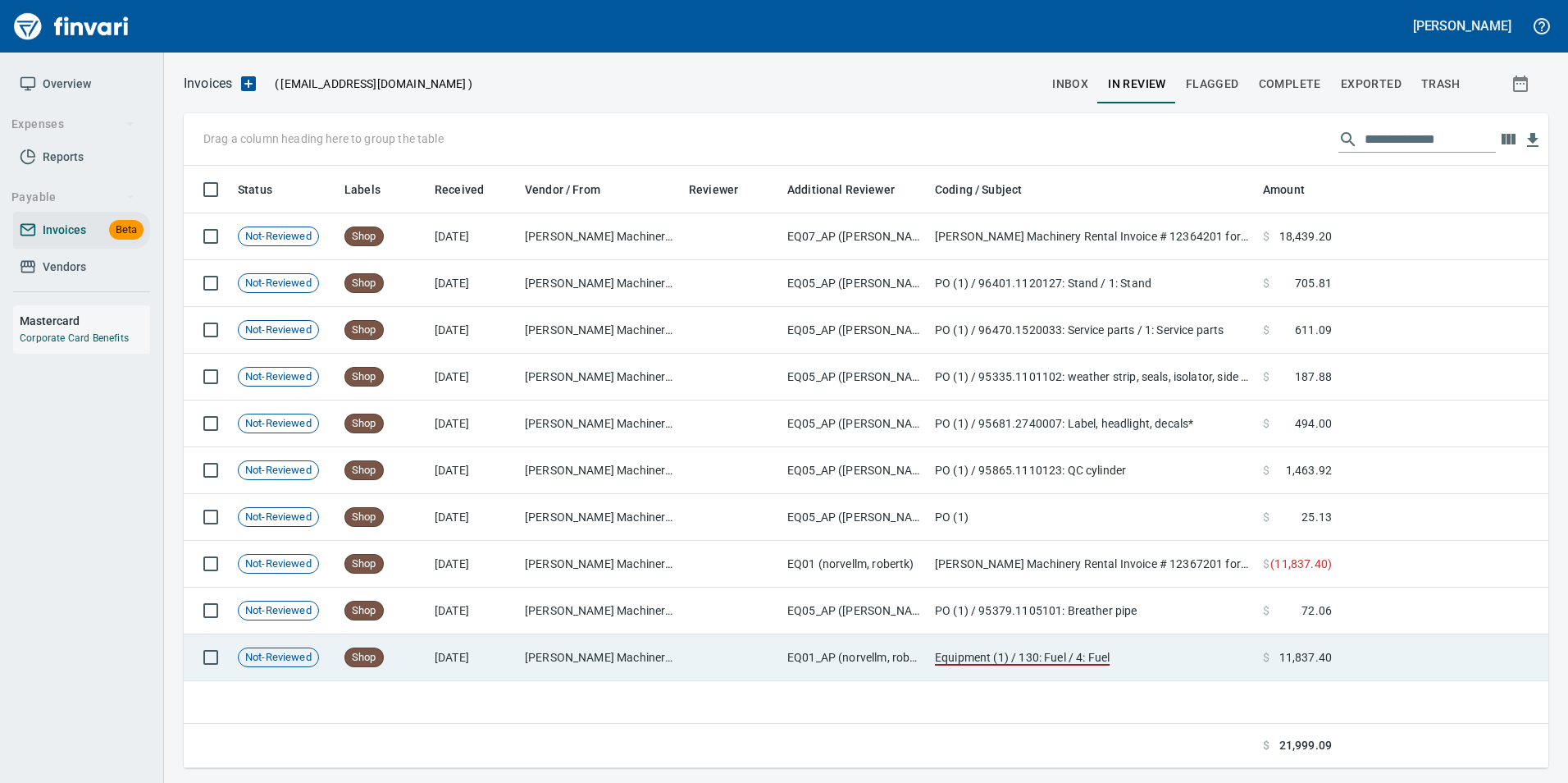
click at [1289, 667] on td "$ 11,837.40" at bounding box center [1297, 657] width 82 height 47
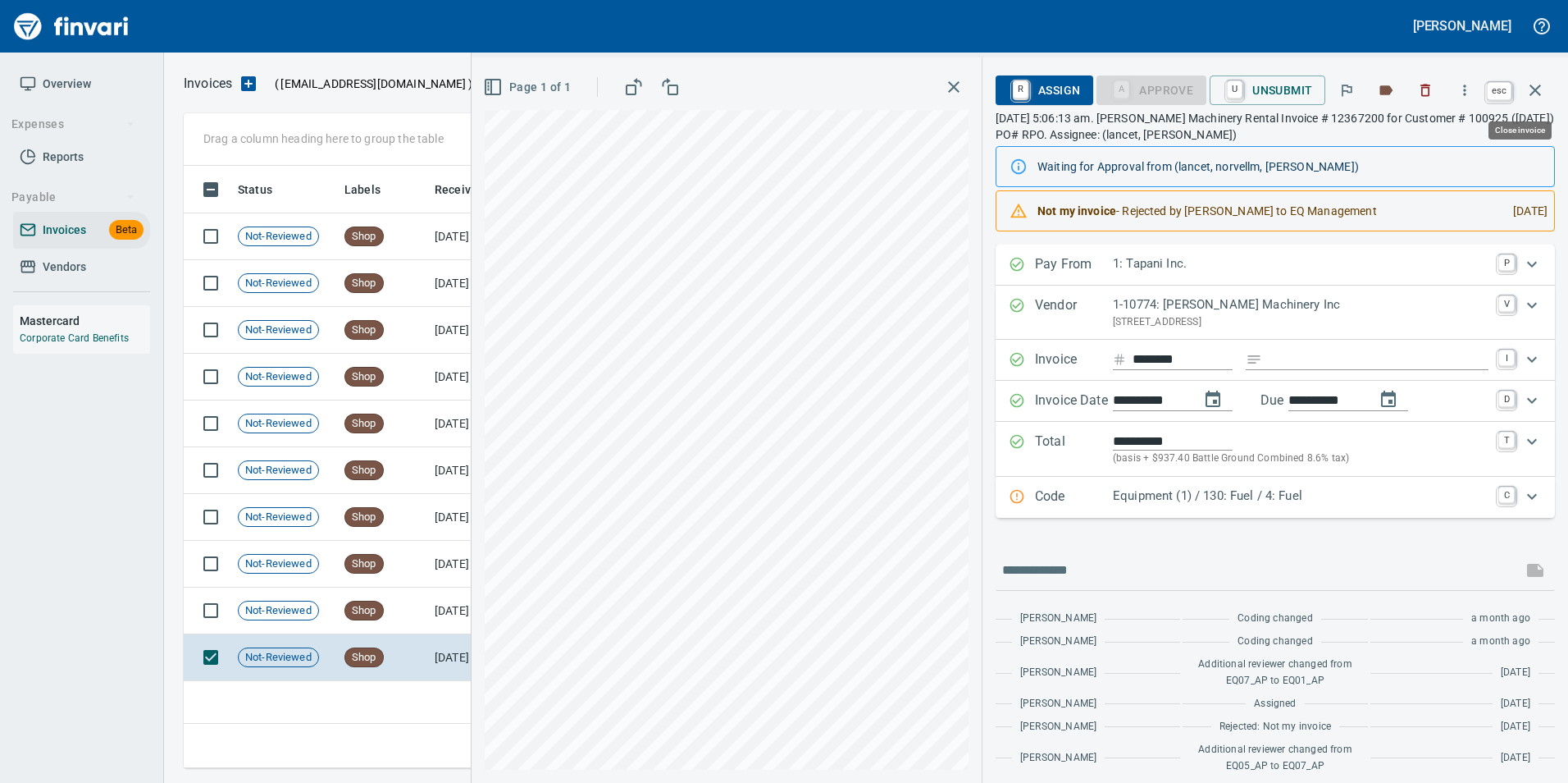
click at [1544, 94] on icon "button" at bounding box center [1535, 90] width 19 height 19
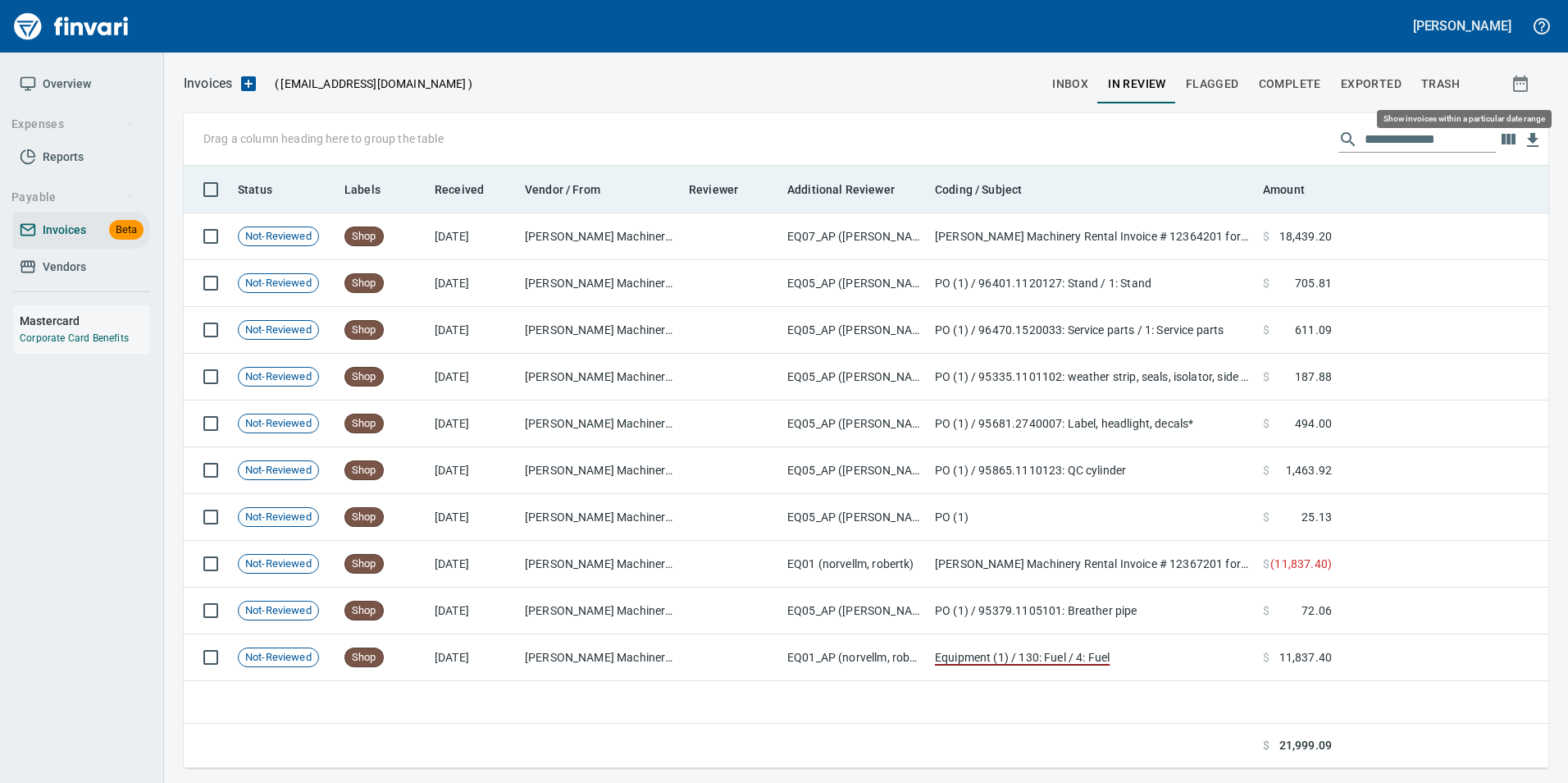
scroll to position [590, 1352]
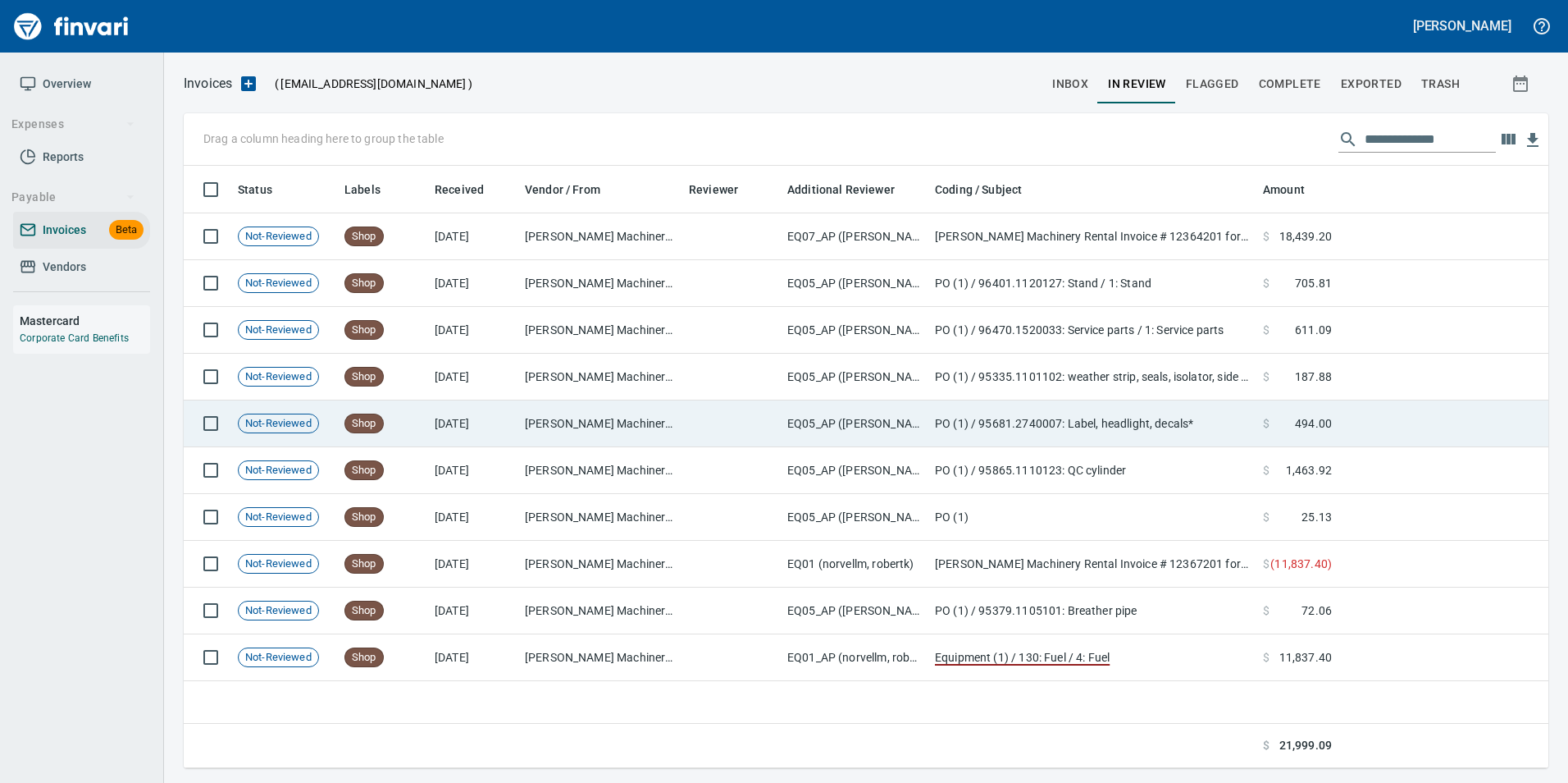
click at [1348, 421] on td at bounding box center [1443, 423] width 210 height 47
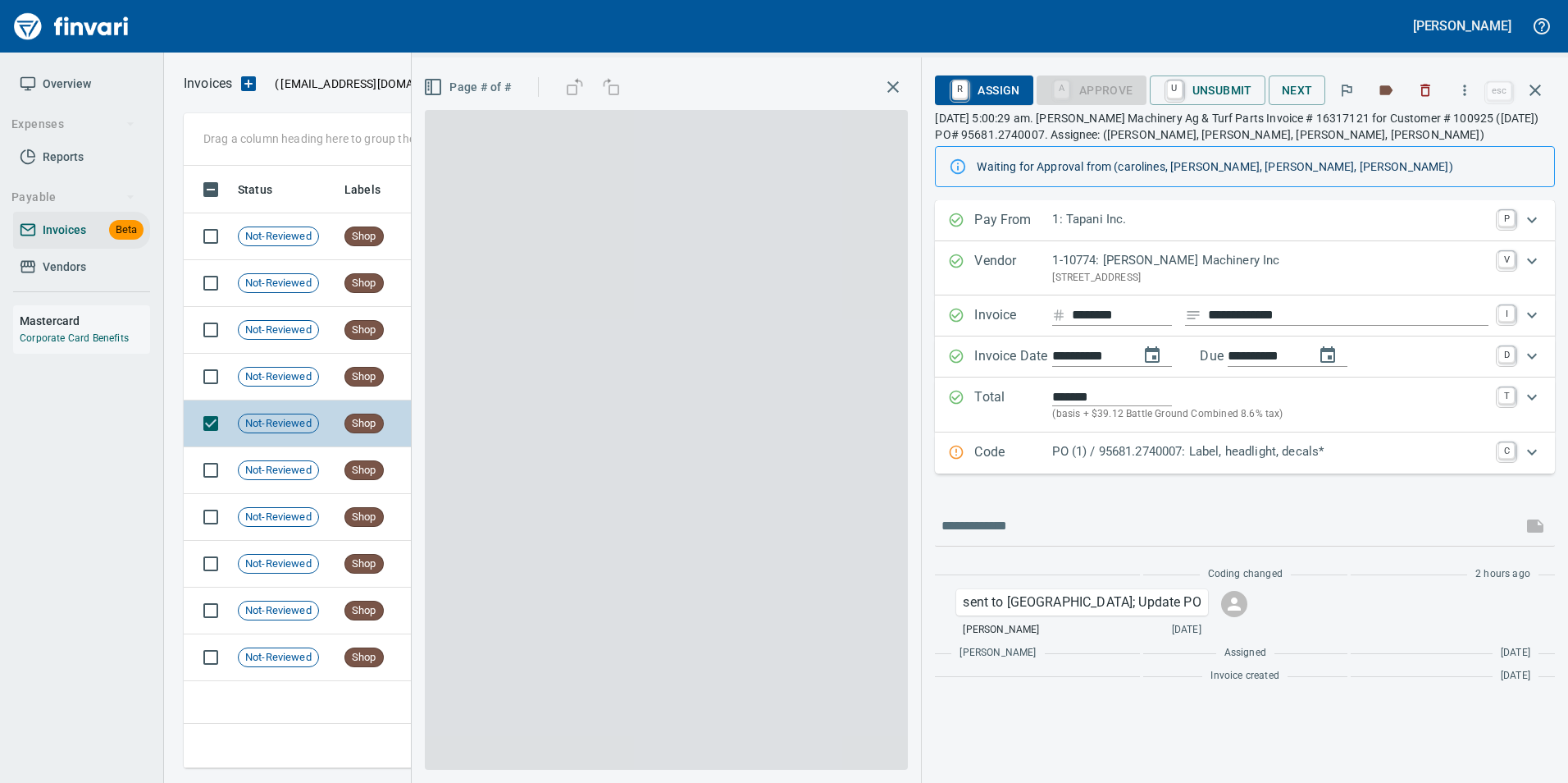
scroll to position [590, 1351]
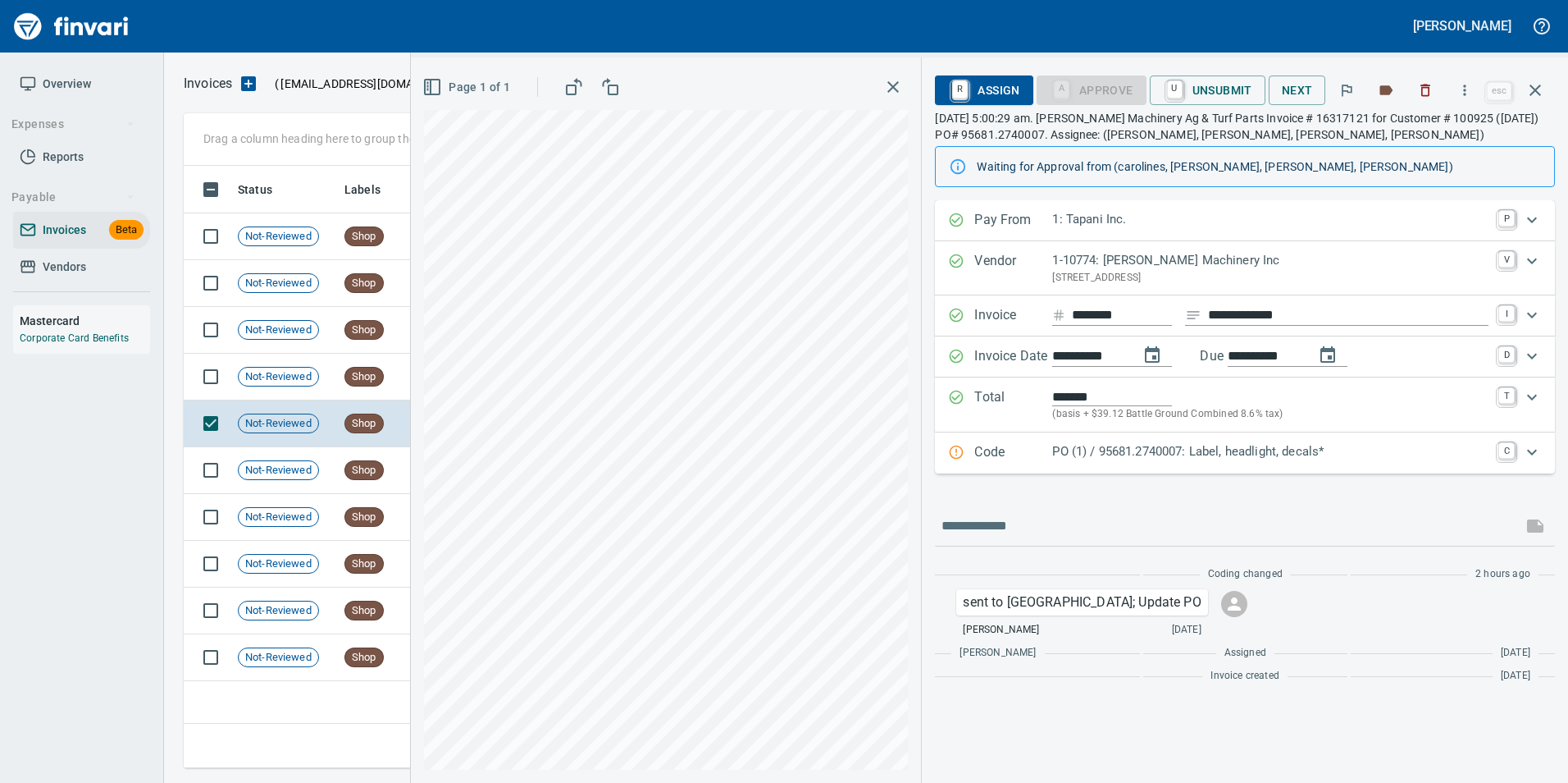
click at [1535, 100] on icon "button" at bounding box center [1535, 90] width 19 height 19
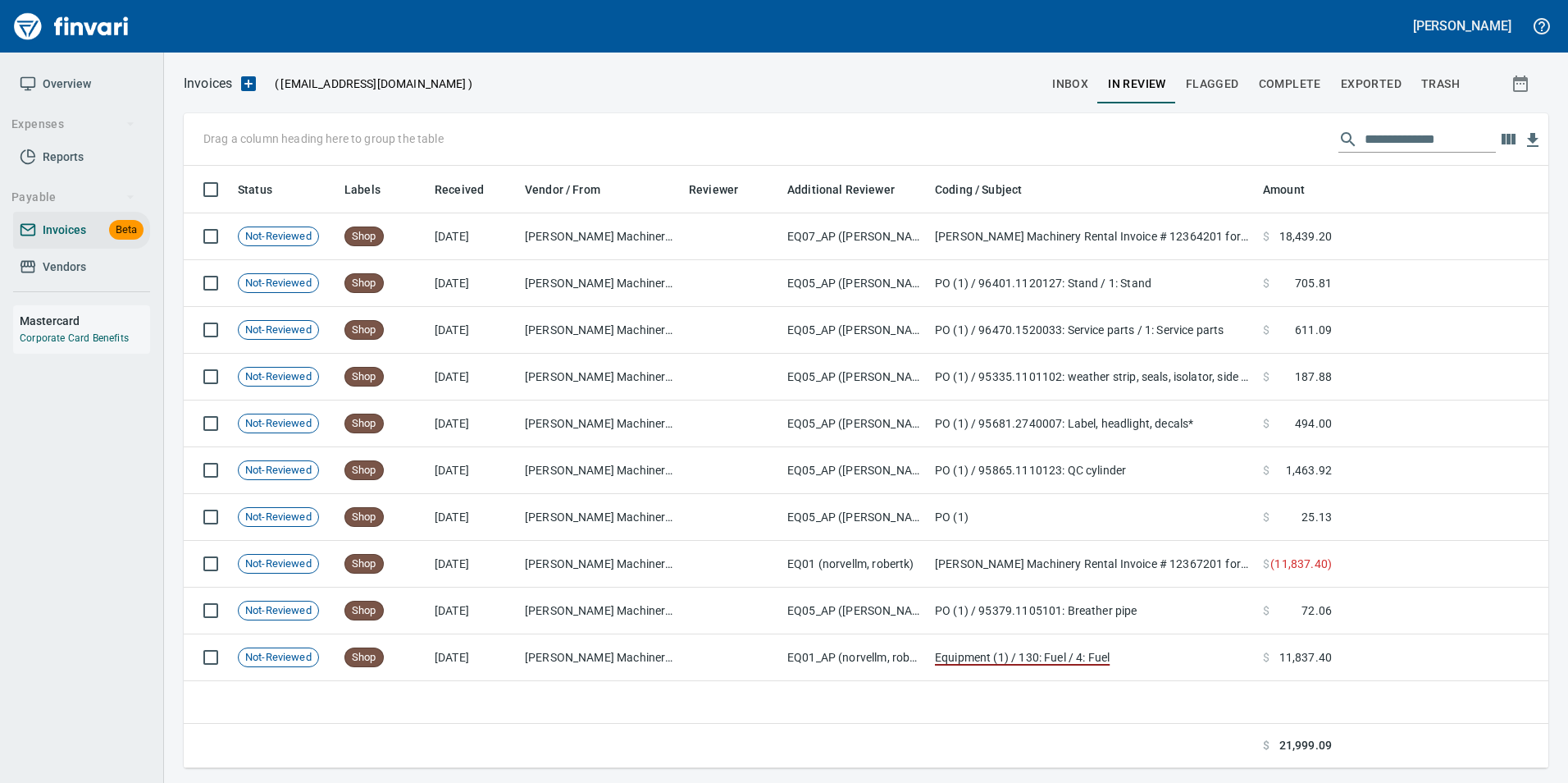
scroll to position [590, 1351]
click at [1425, 139] on input "**********" at bounding box center [1430, 139] width 131 height 26
type input "*"
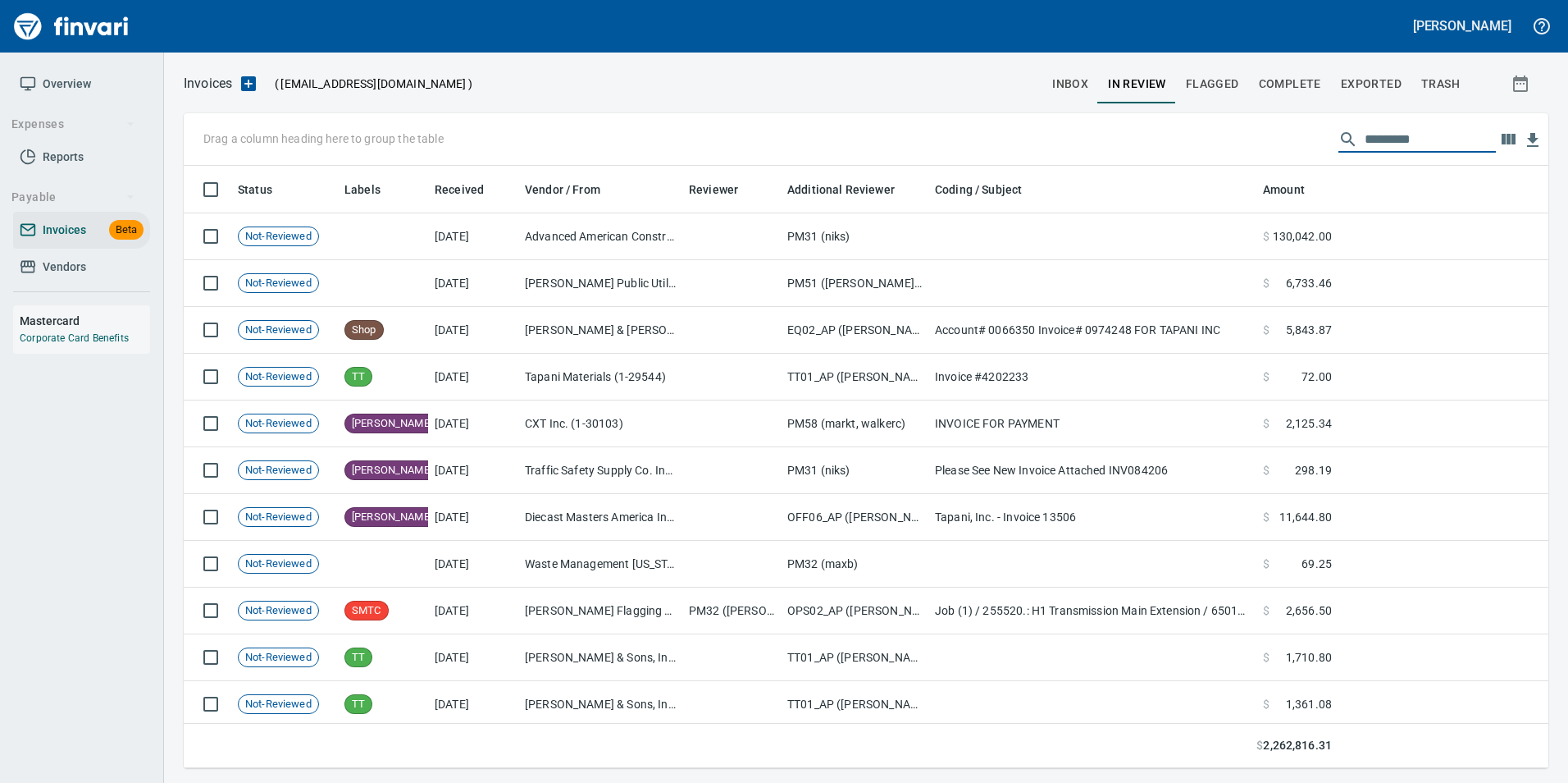
scroll to position [590, 1340]
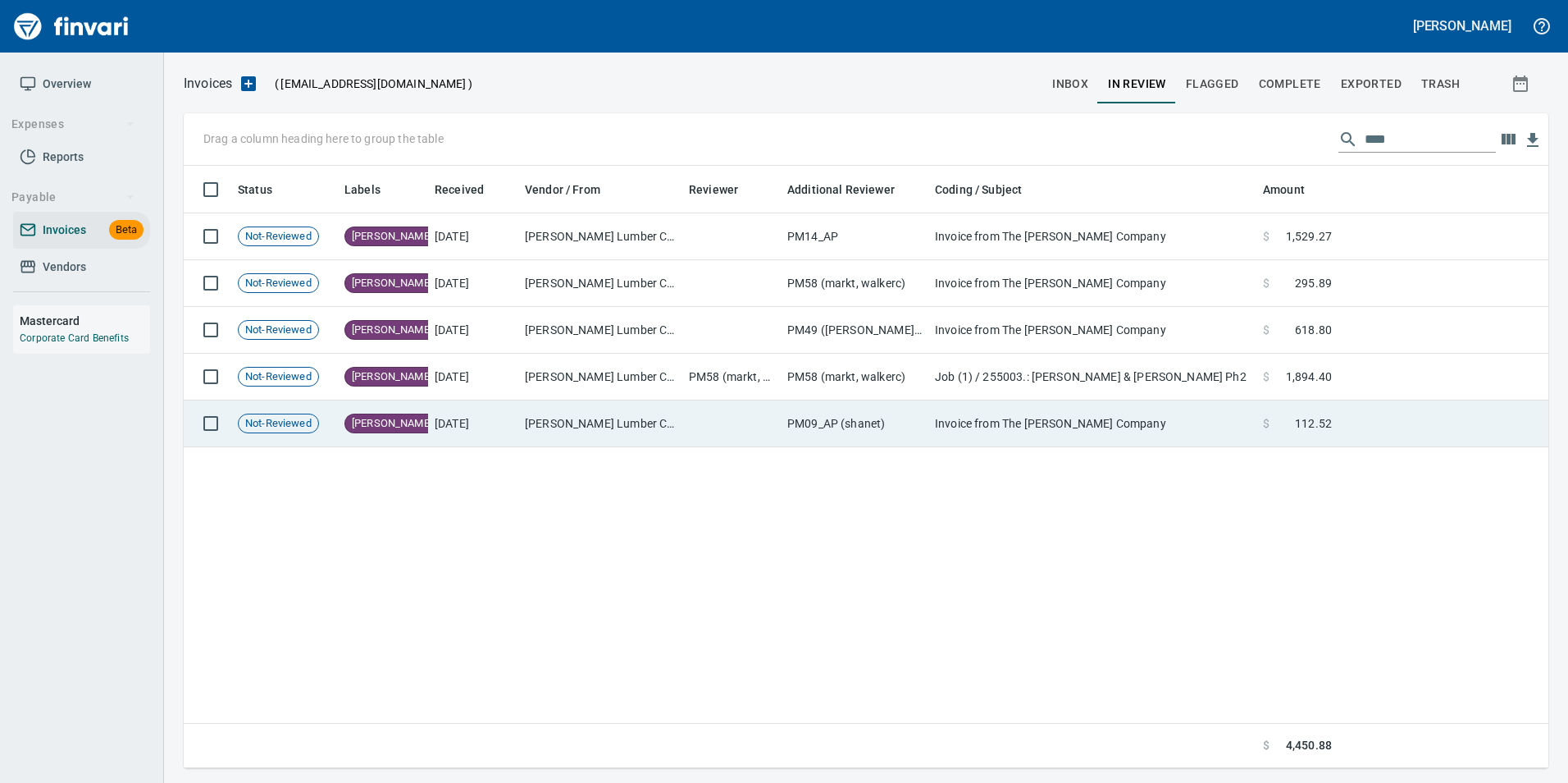
click at [1148, 409] on td "Invoice from The Parr Company" at bounding box center [1092, 423] width 328 height 47
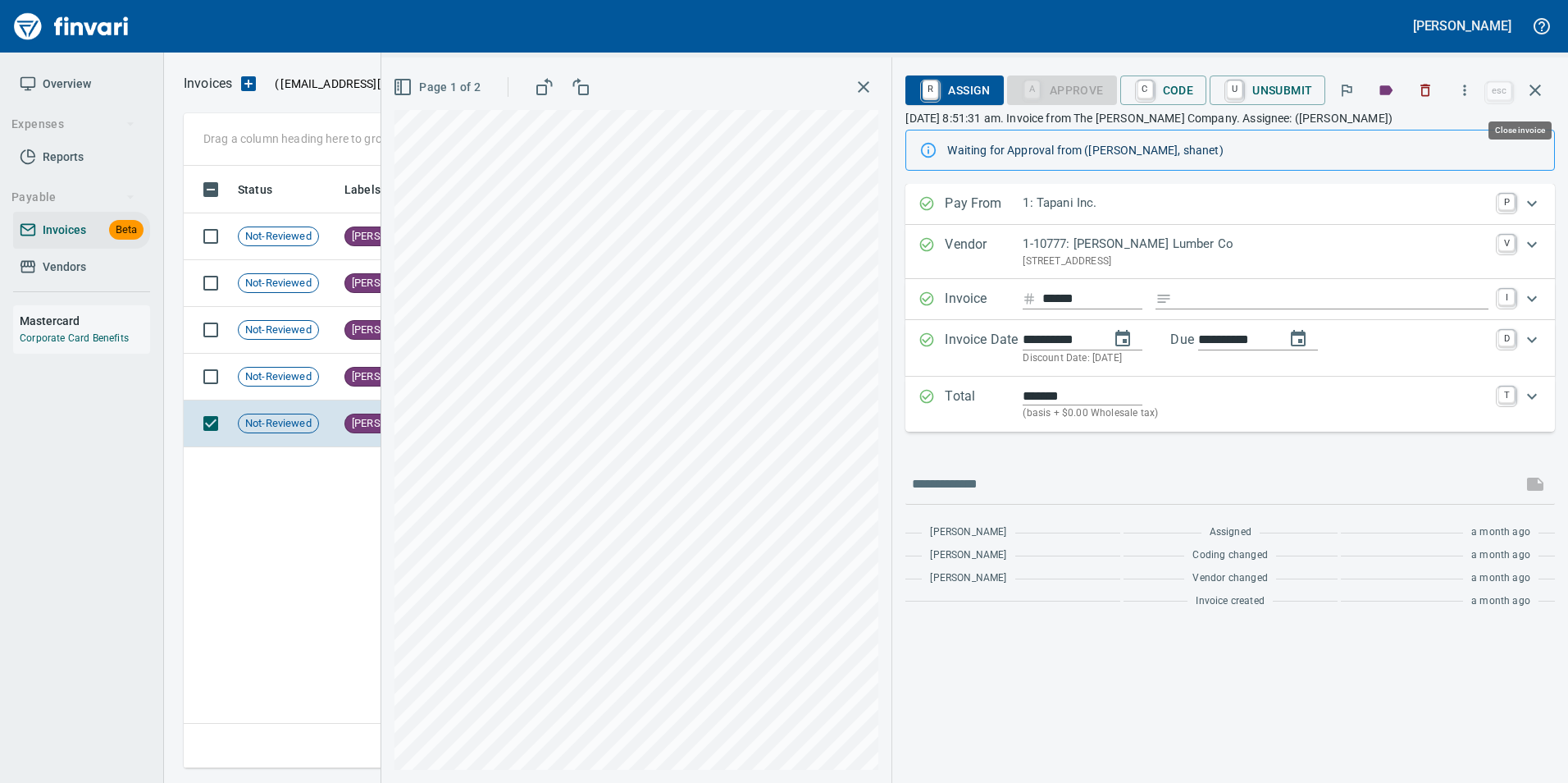
click at [1544, 84] on icon "button" at bounding box center [1535, 90] width 19 height 19
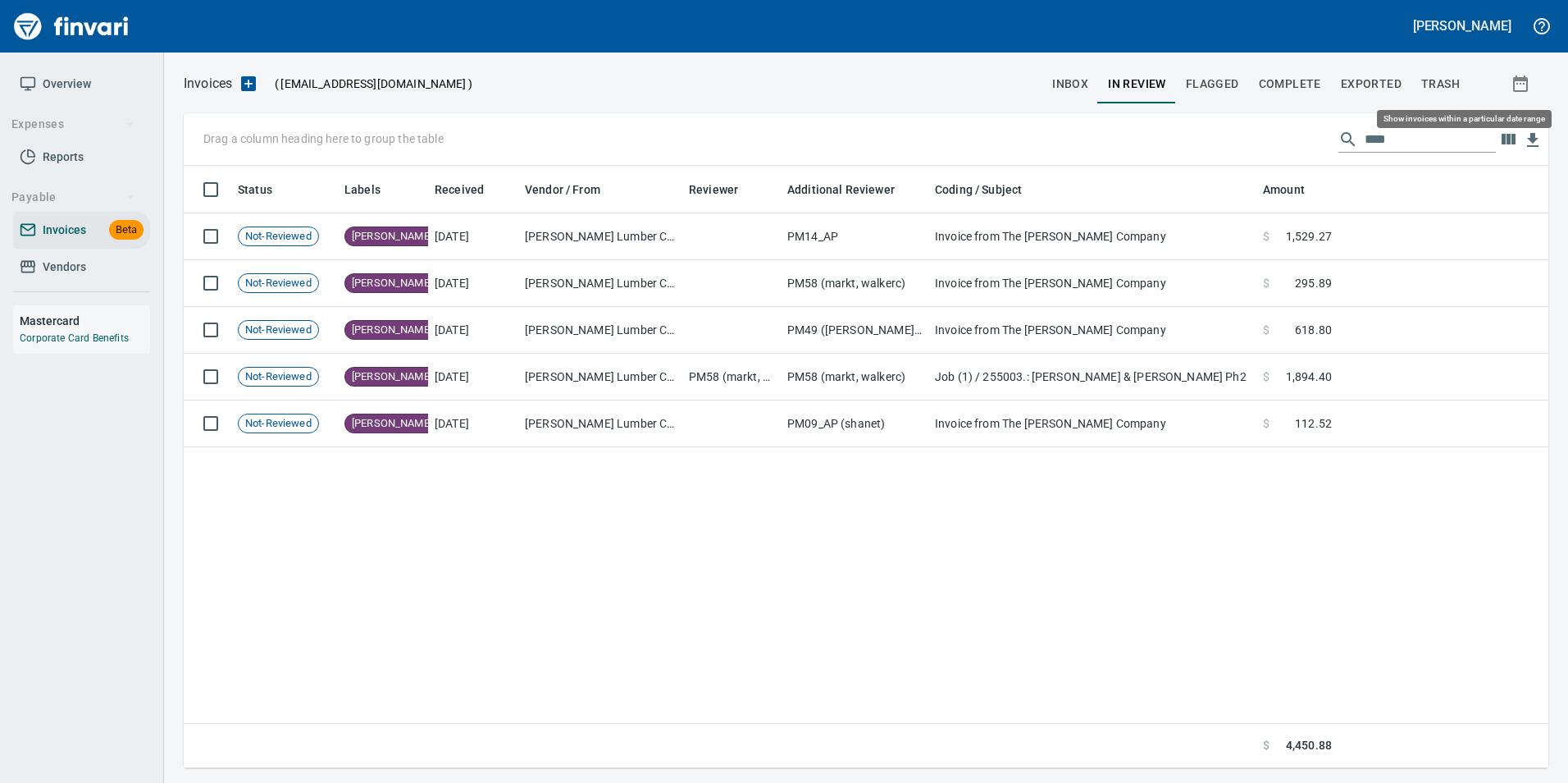
scroll to position [590, 1352]
click at [1389, 135] on input "****" at bounding box center [1430, 139] width 131 height 26
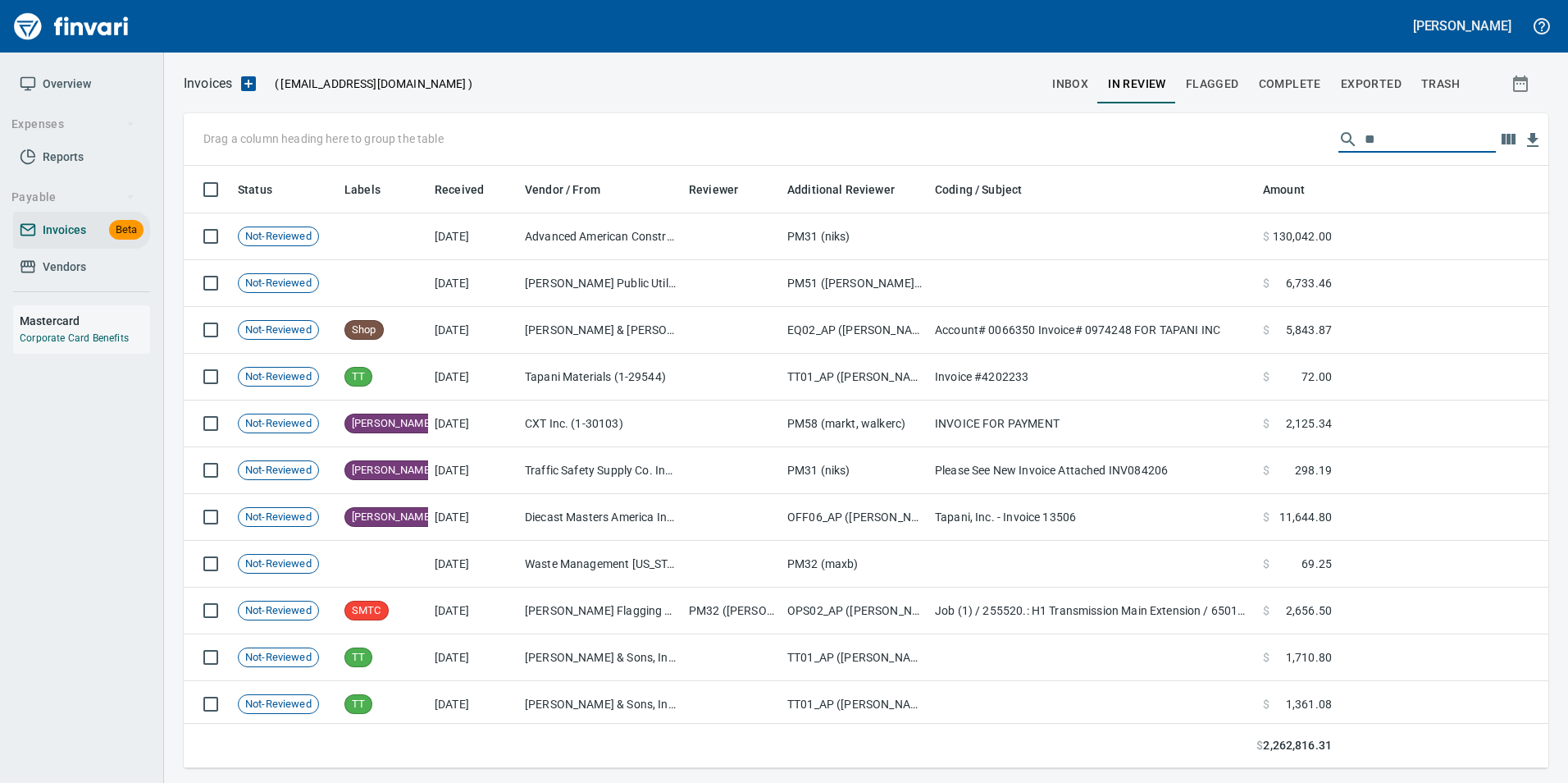
scroll to position [590, 1340]
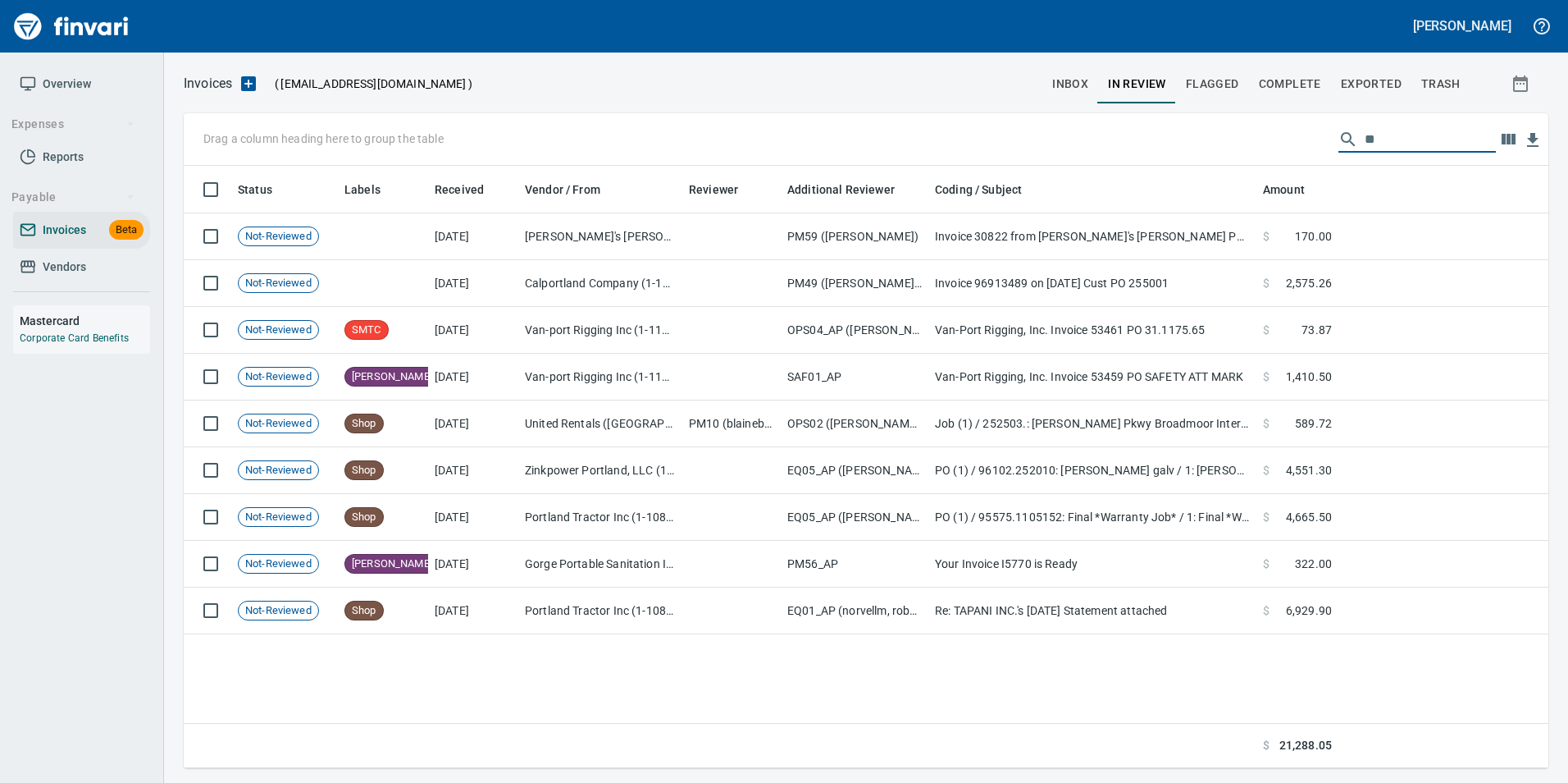
type input "*"
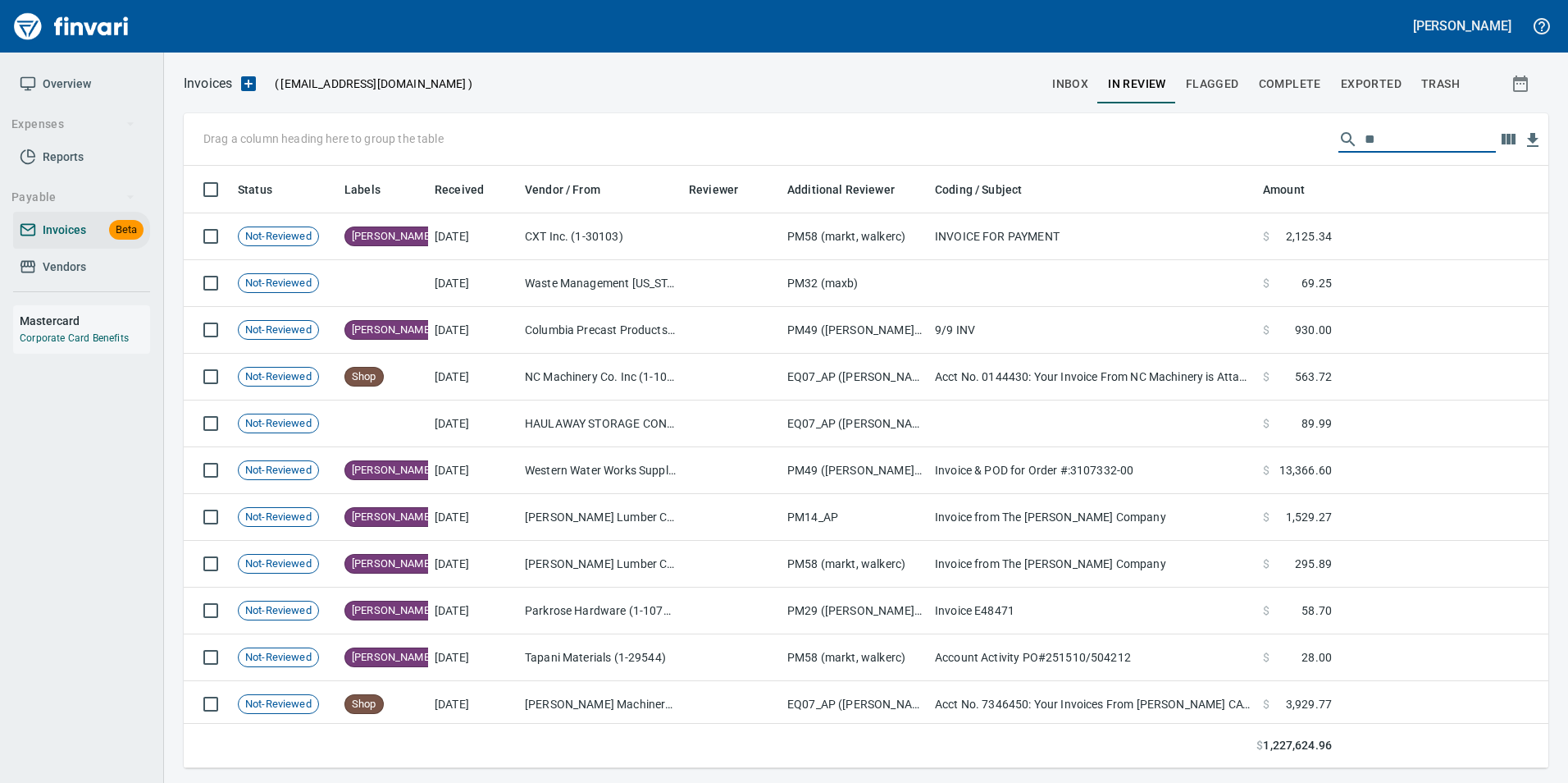
type input "*"
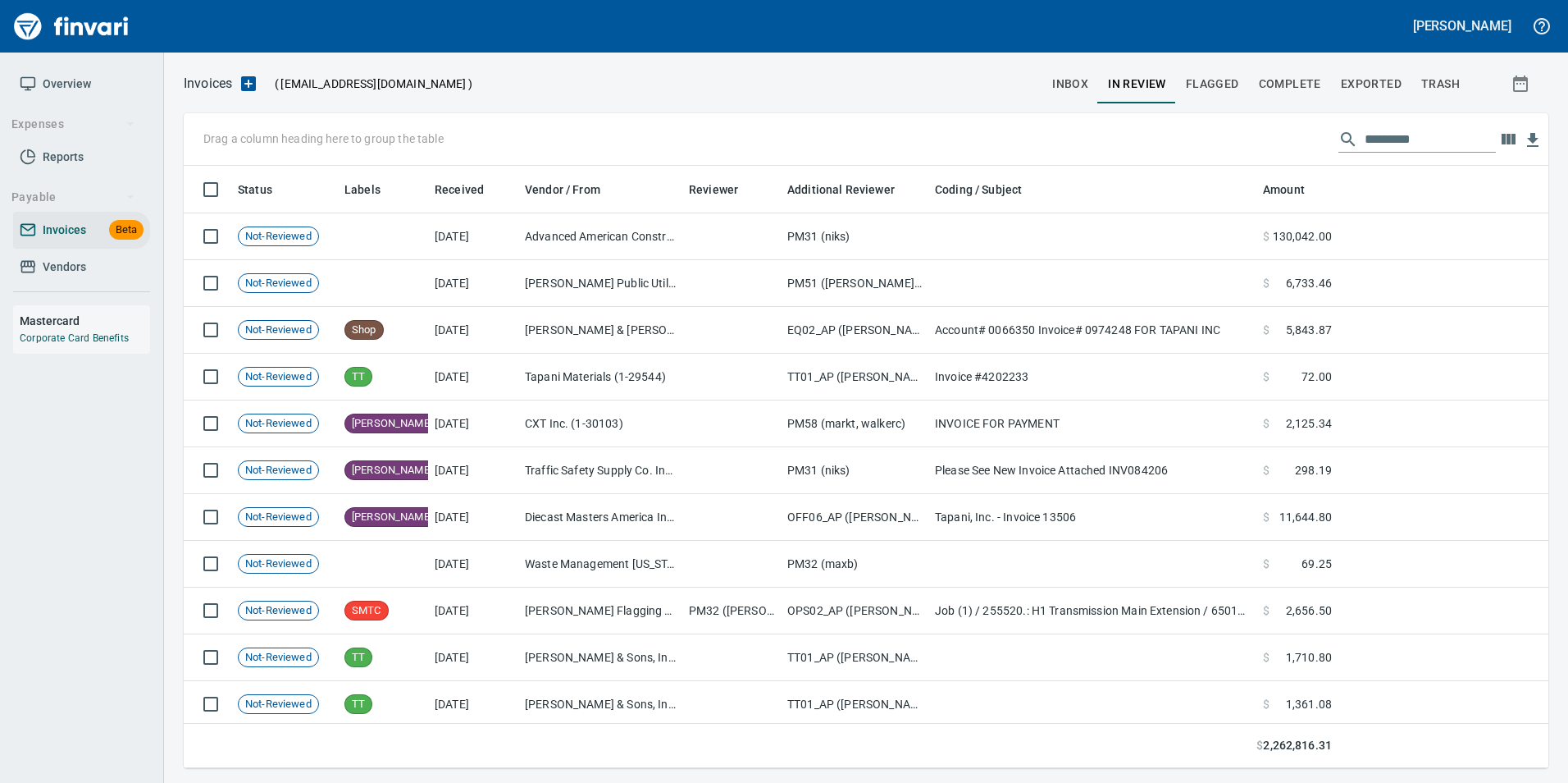
click at [1055, 83] on span "inbox" at bounding box center [1070, 84] width 36 height 20
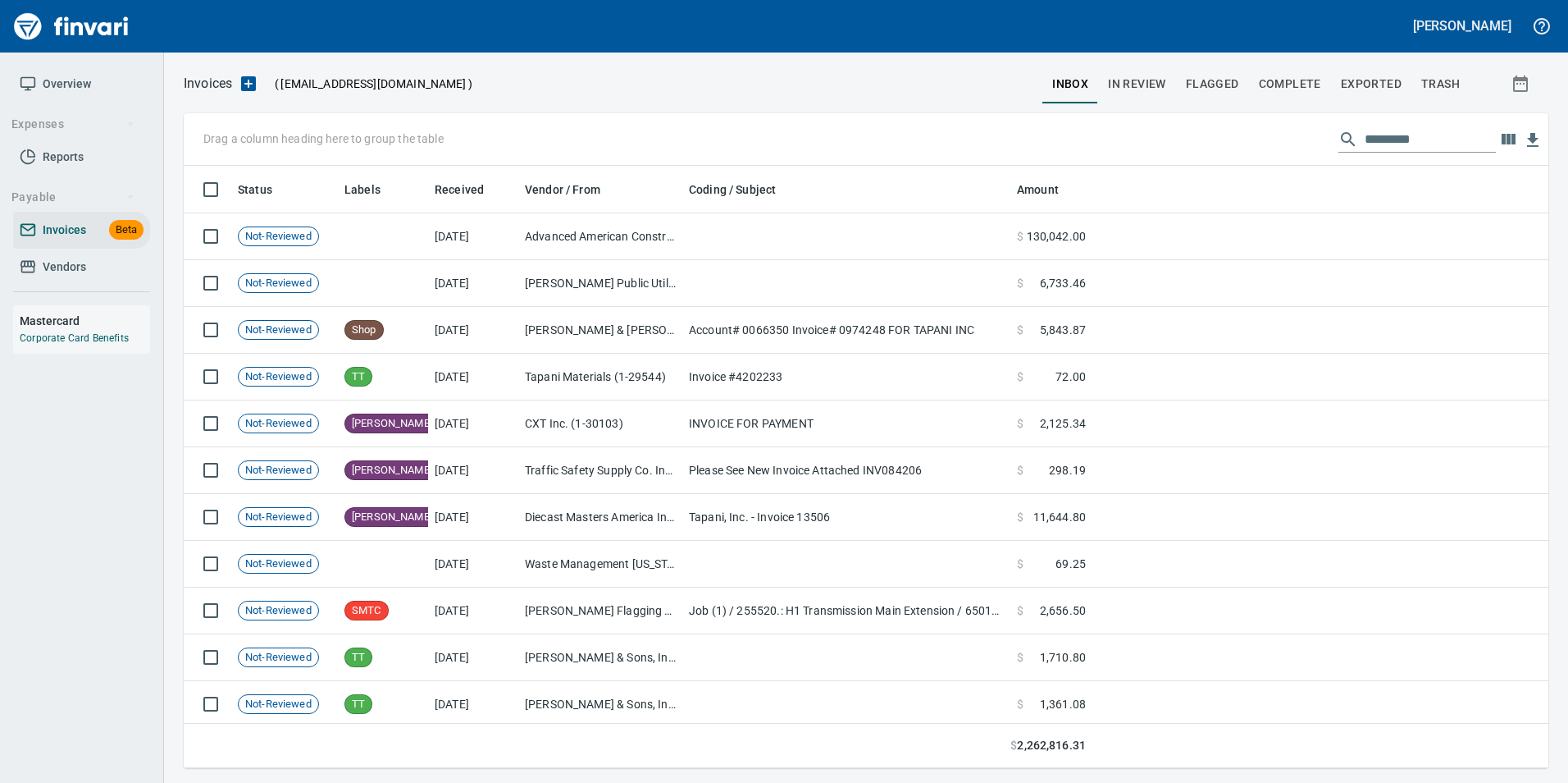
scroll to position [590, 1340]
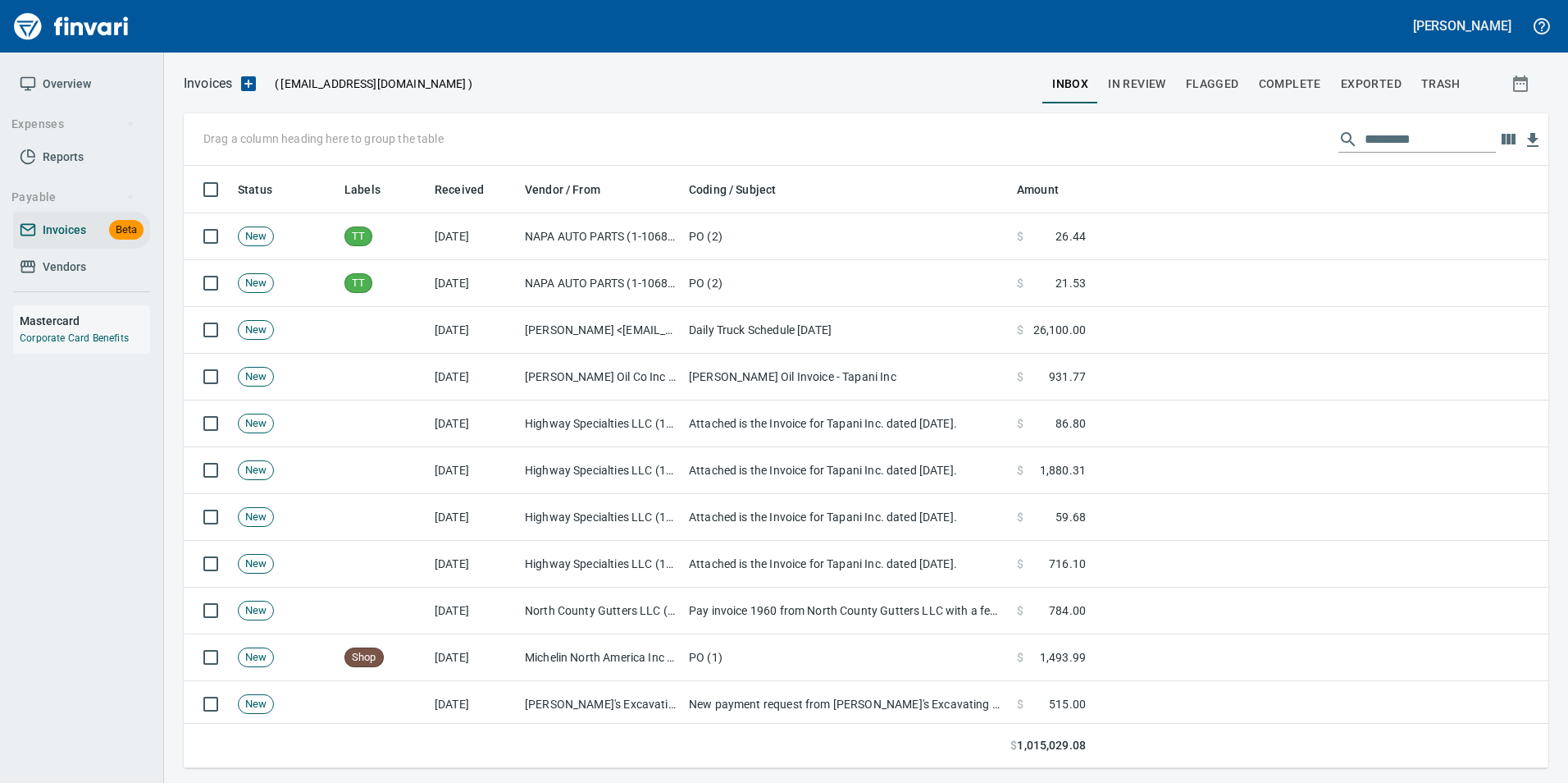
click at [1423, 138] on input "text" at bounding box center [1430, 139] width 131 height 26
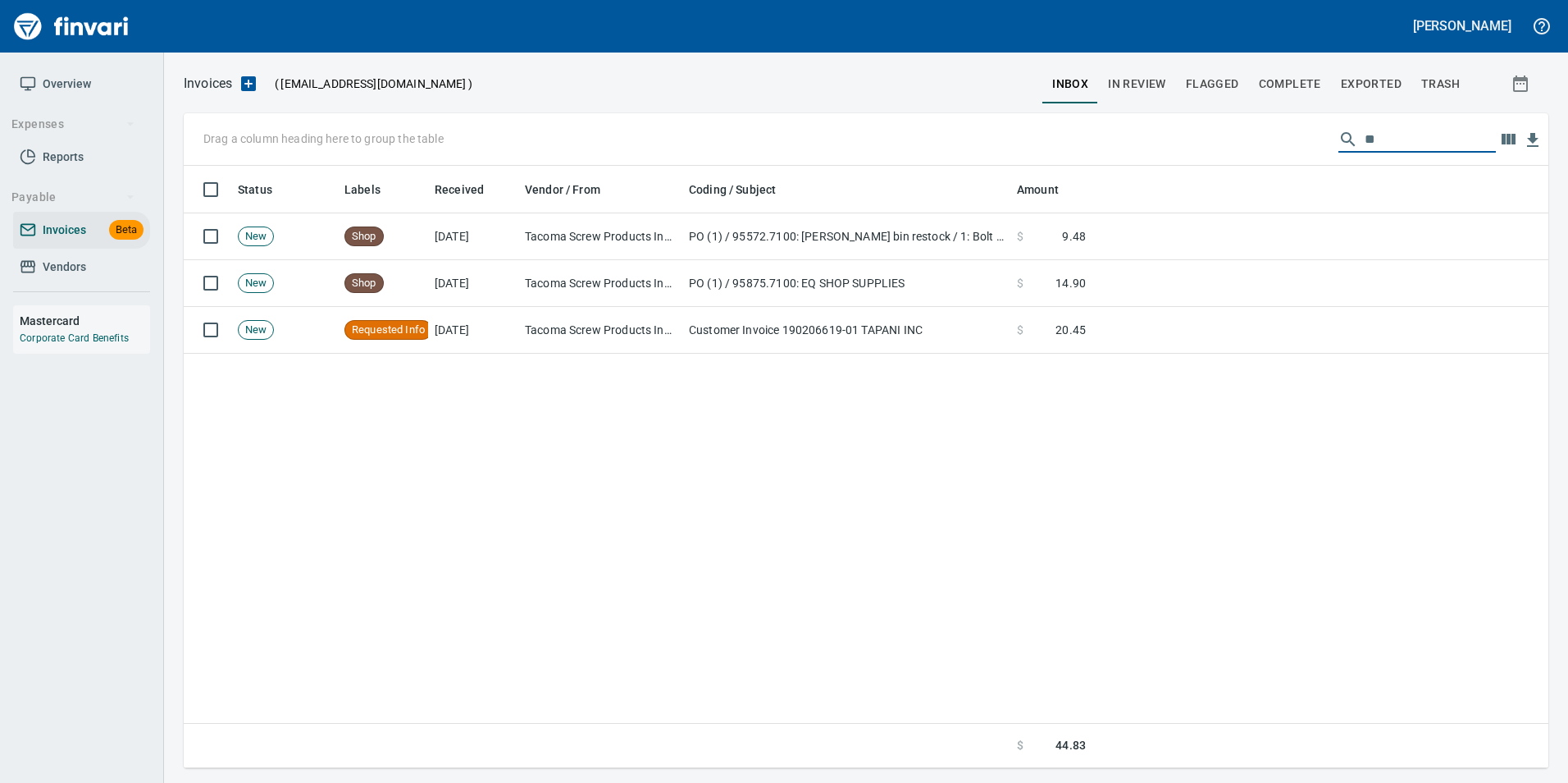
type input "*"
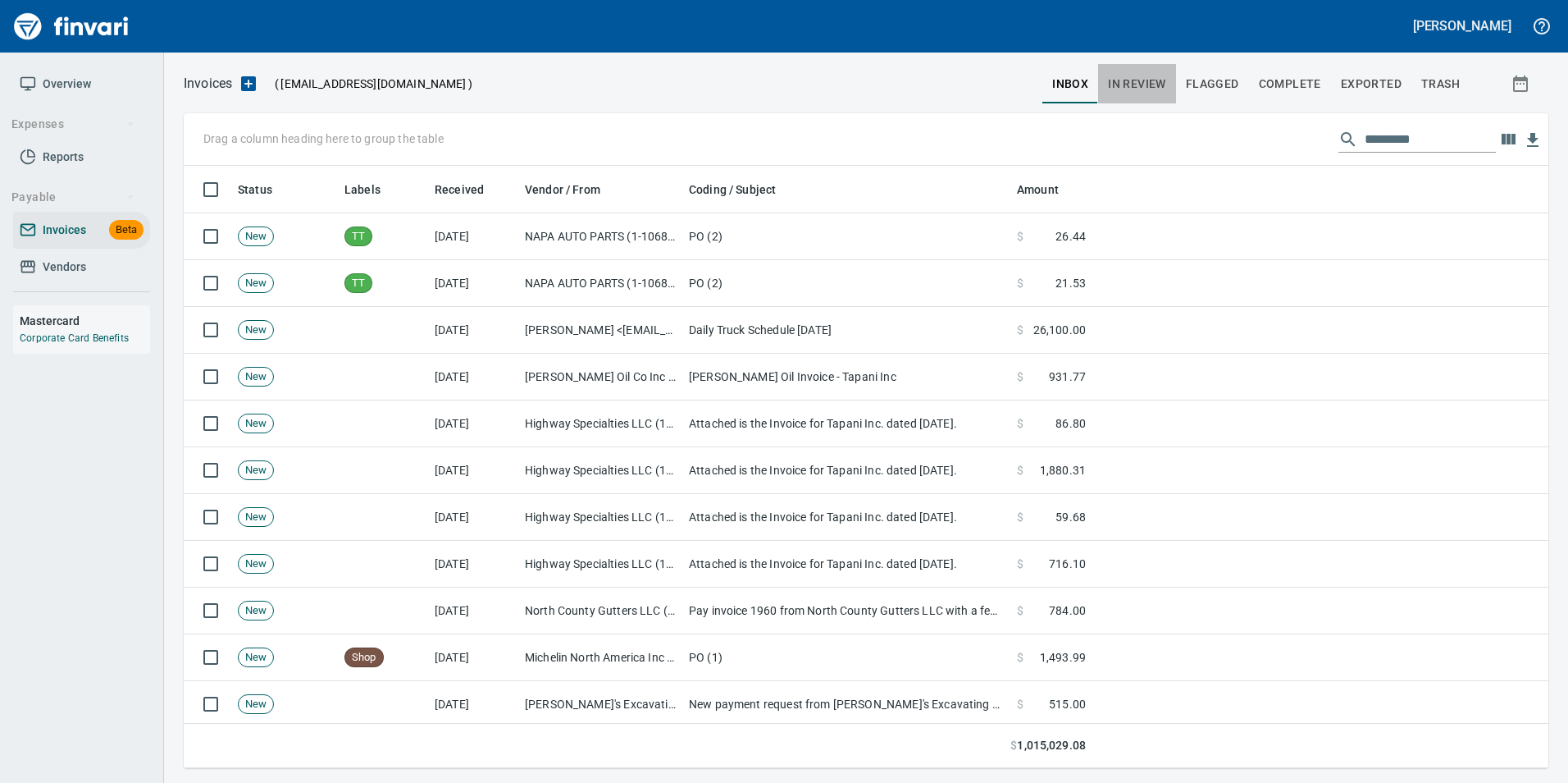
click at [1170, 78] on button "In Review" at bounding box center [1137, 84] width 78 height 40
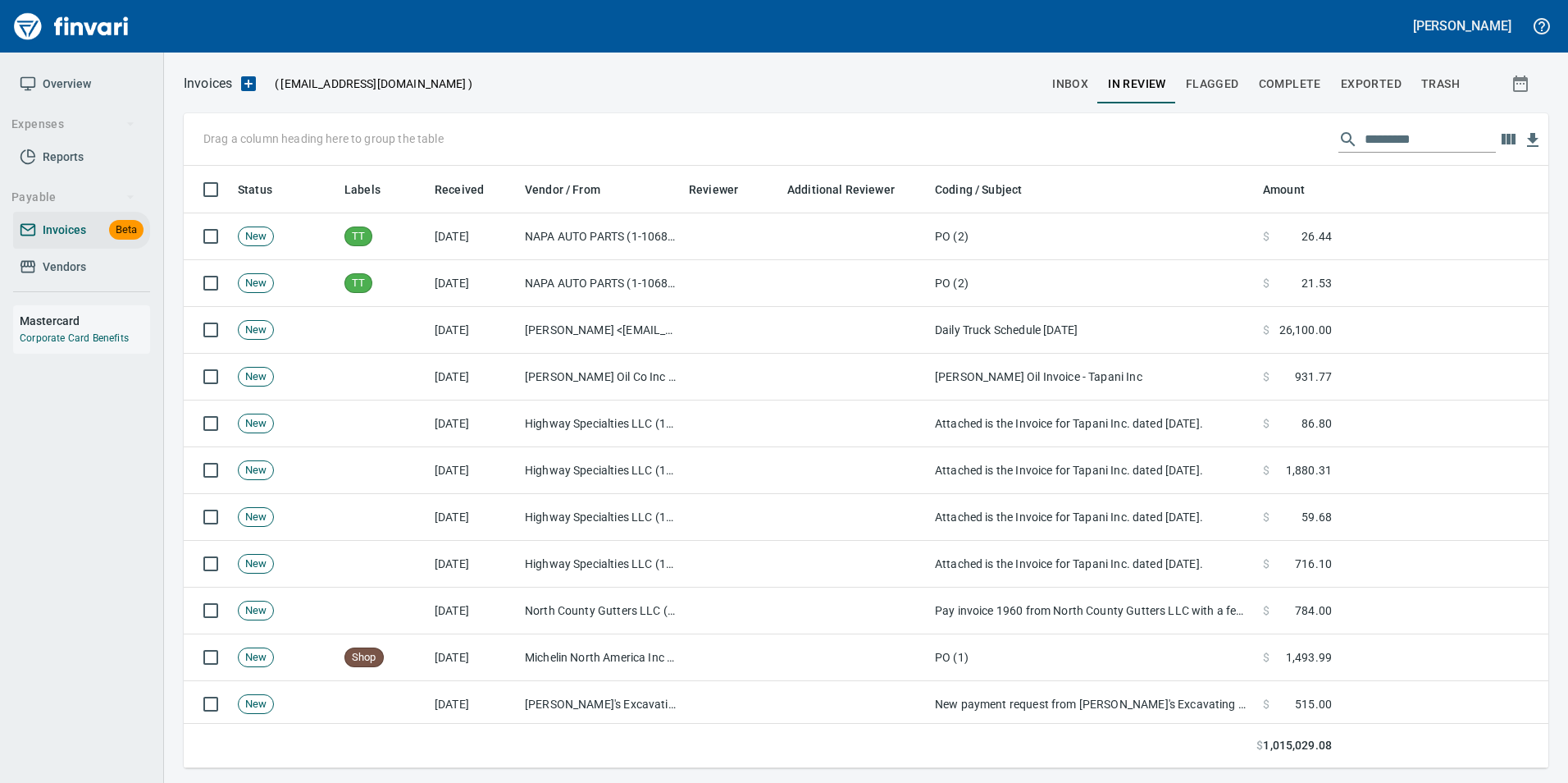
scroll to position [590, 1340]
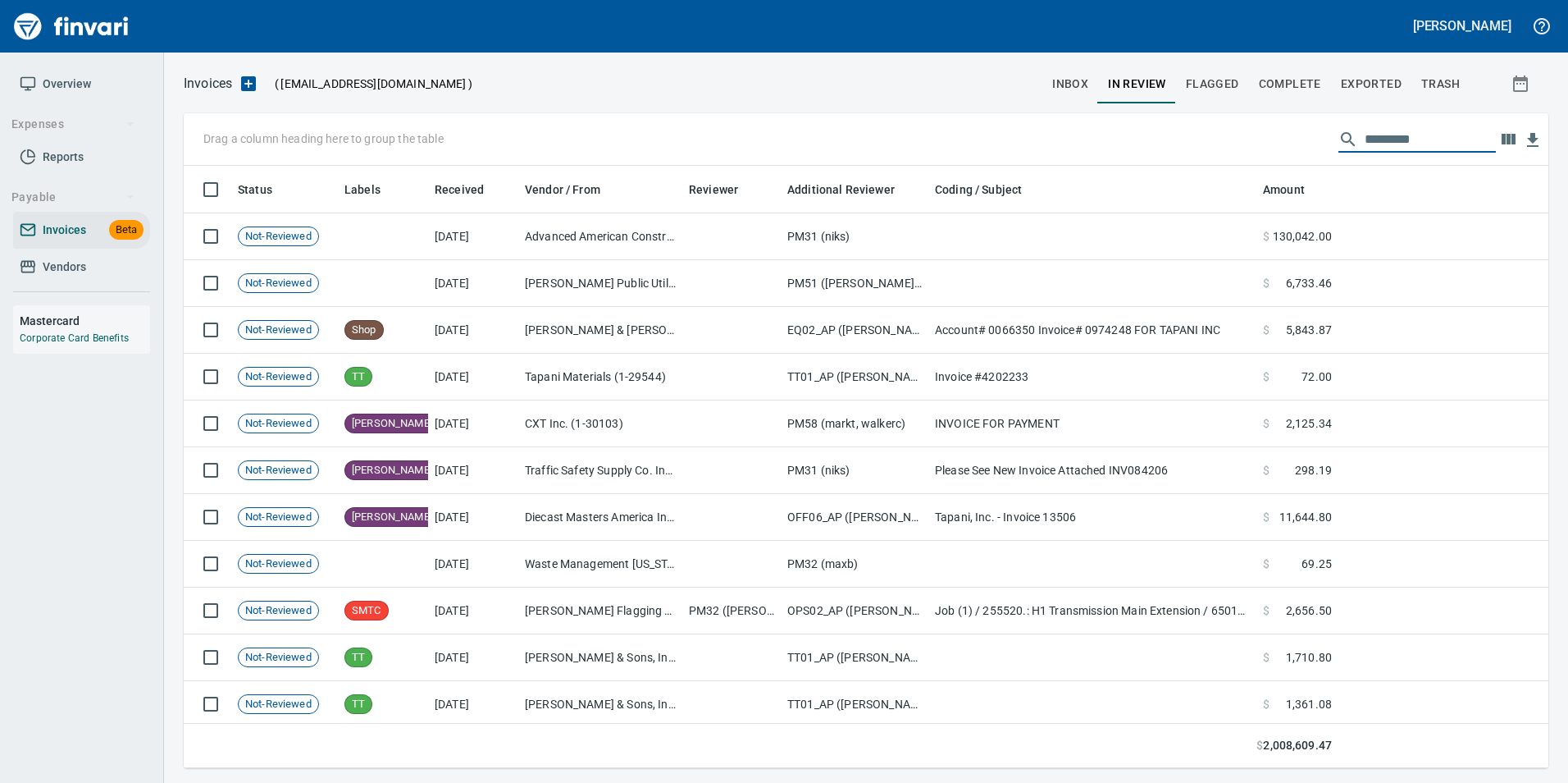
click at [1431, 138] on input "text" at bounding box center [1430, 139] width 131 height 26
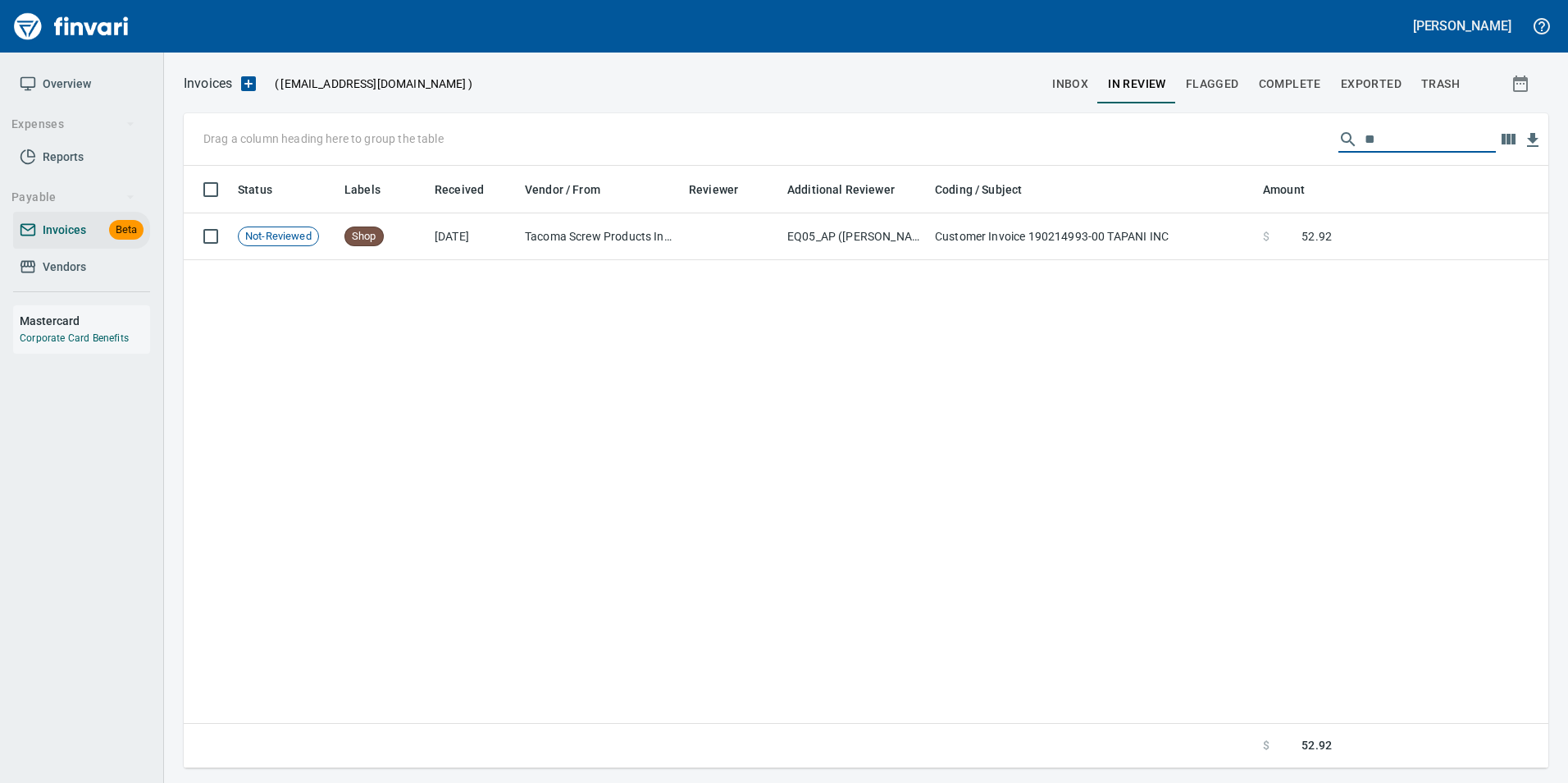
type input "*"
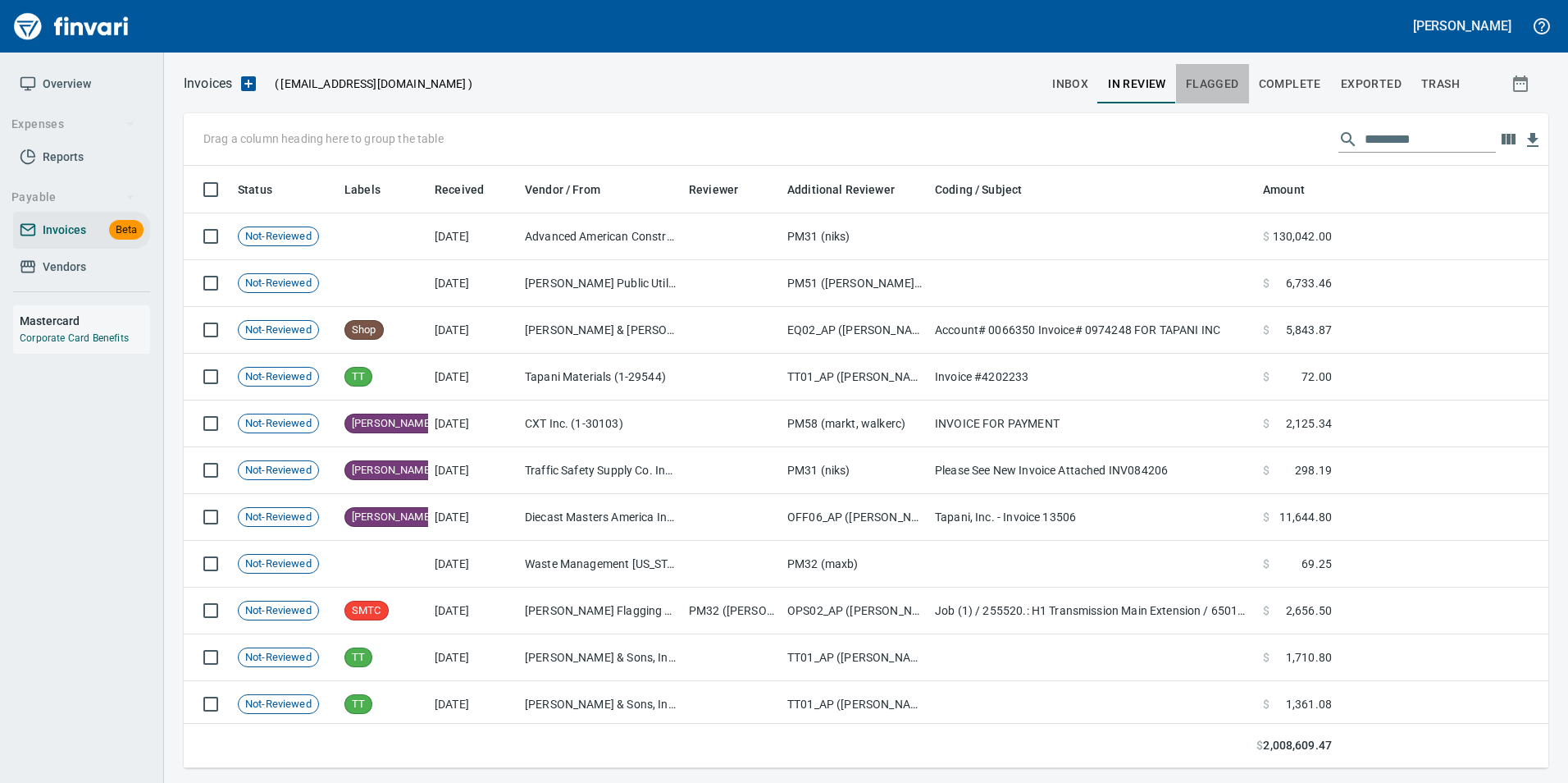
click at [1206, 88] on span "Flagged" at bounding box center [1212, 84] width 53 height 20
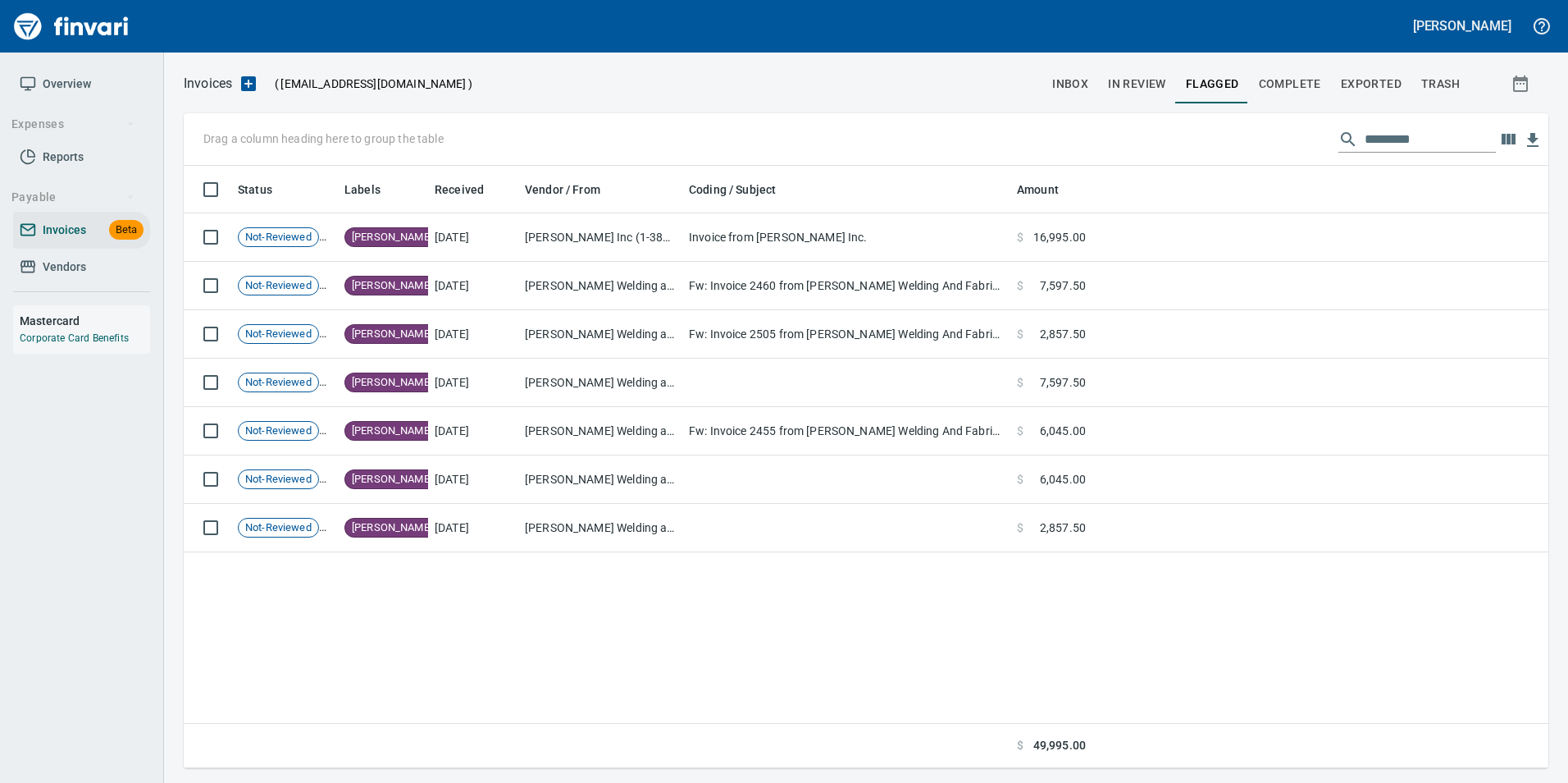
scroll to position [590, 1340]
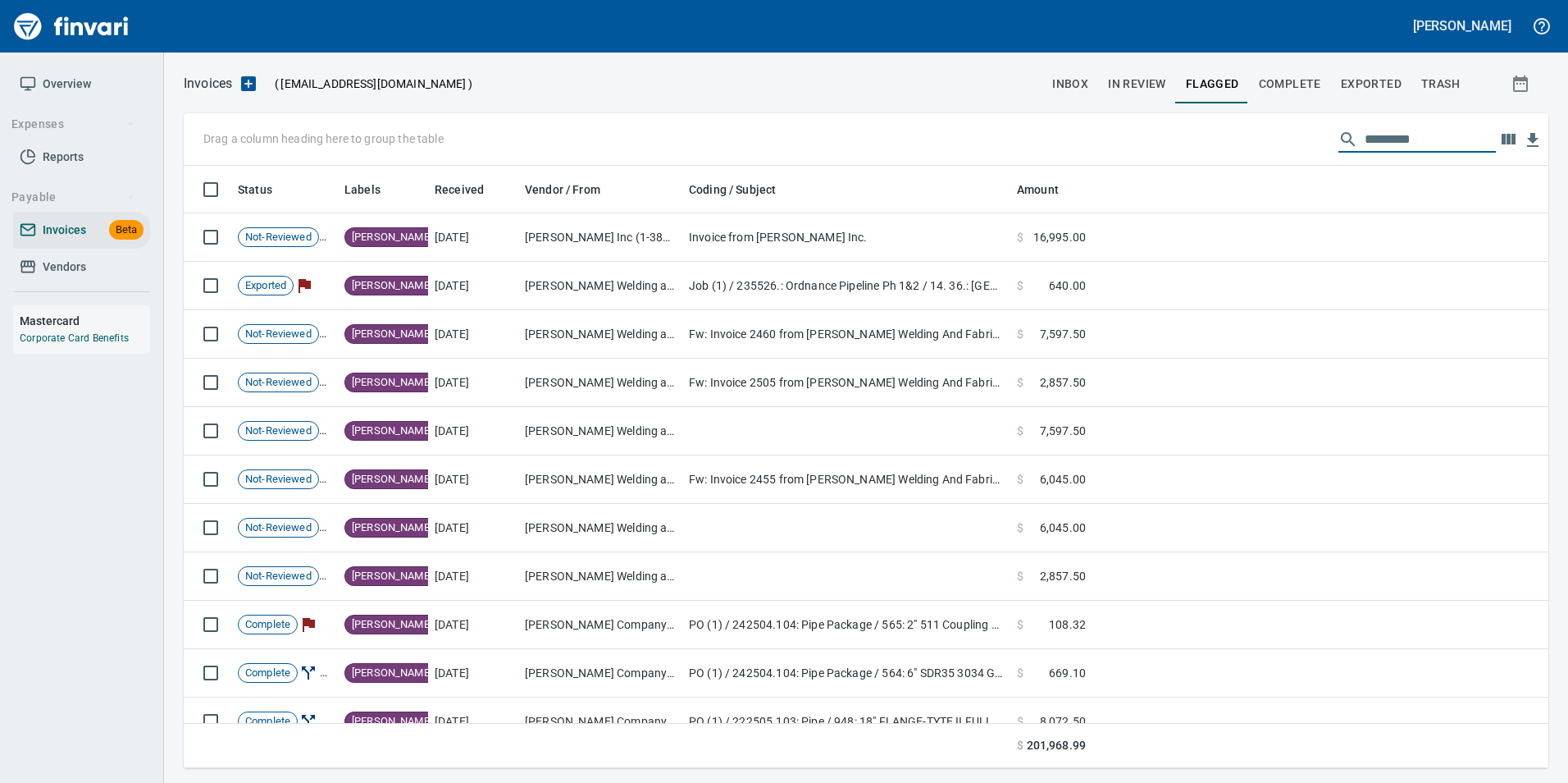
click at [1416, 135] on input "text" at bounding box center [1430, 139] width 131 height 26
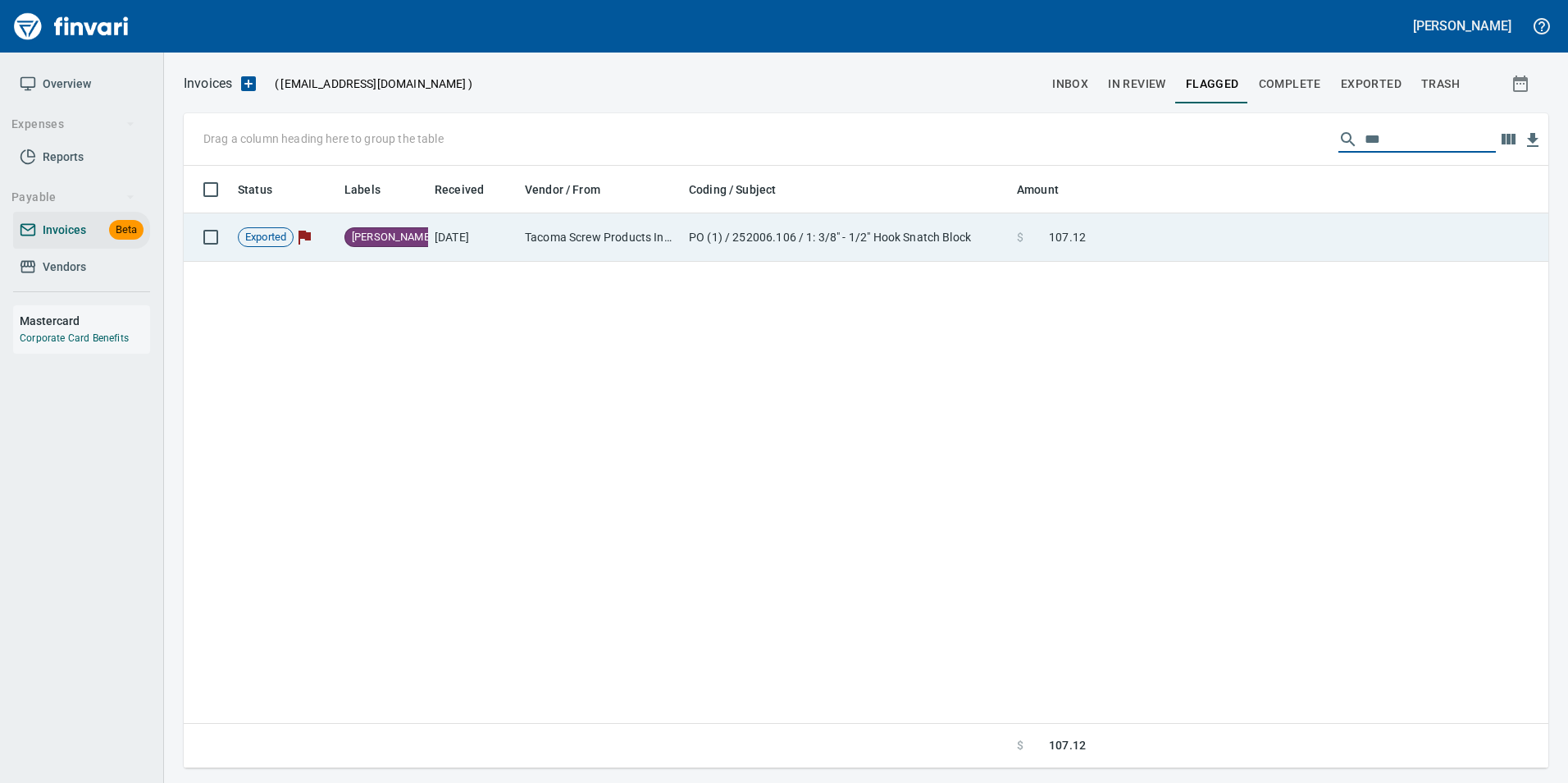
type input "***"
click at [1282, 229] on td at bounding box center [1319, 237] width 456 height 48
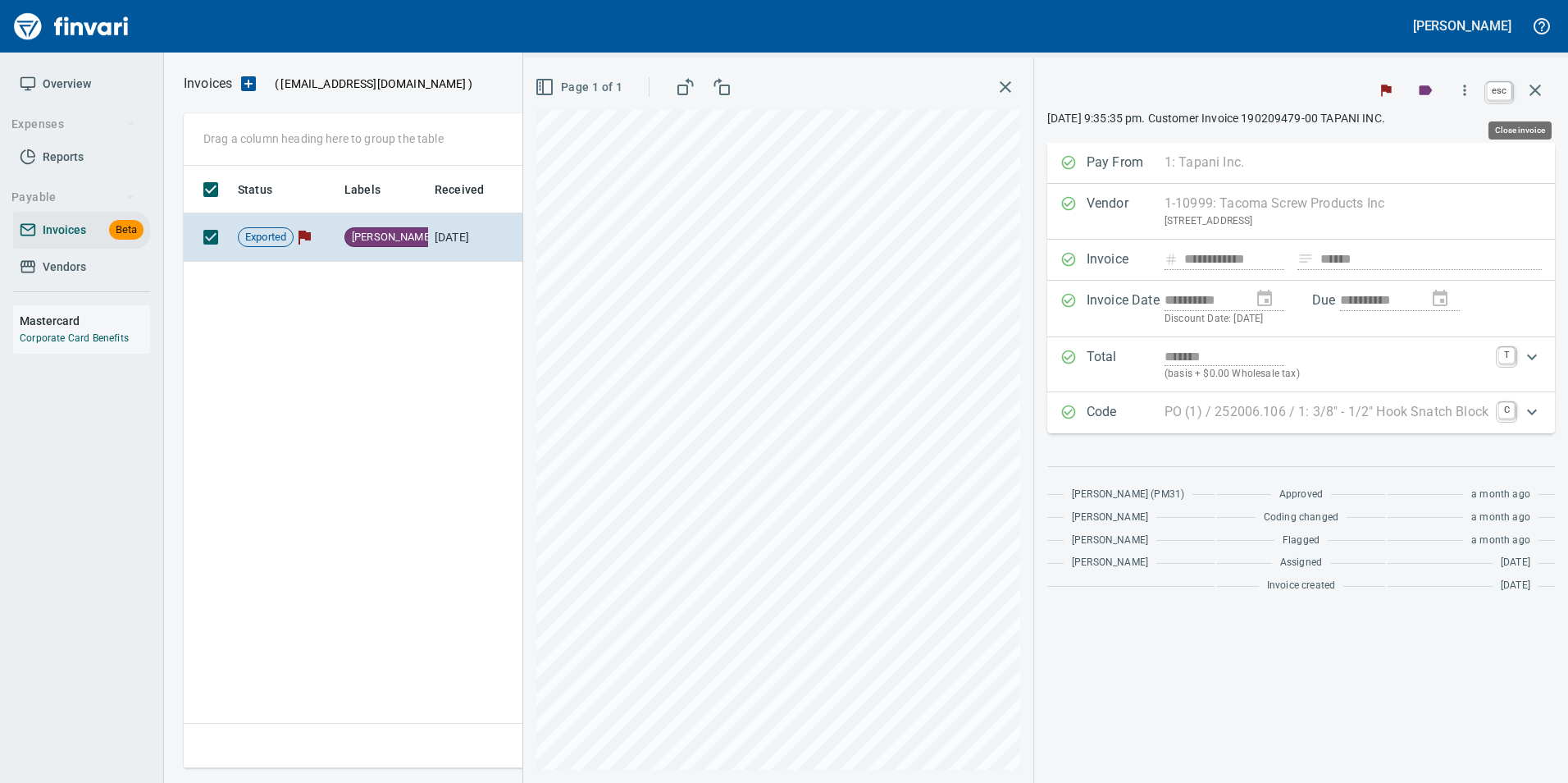
scroll to position [590, 1351]
click at [1540, 101] on button "button" at bounding box center [1535, 90] width 40 height 40
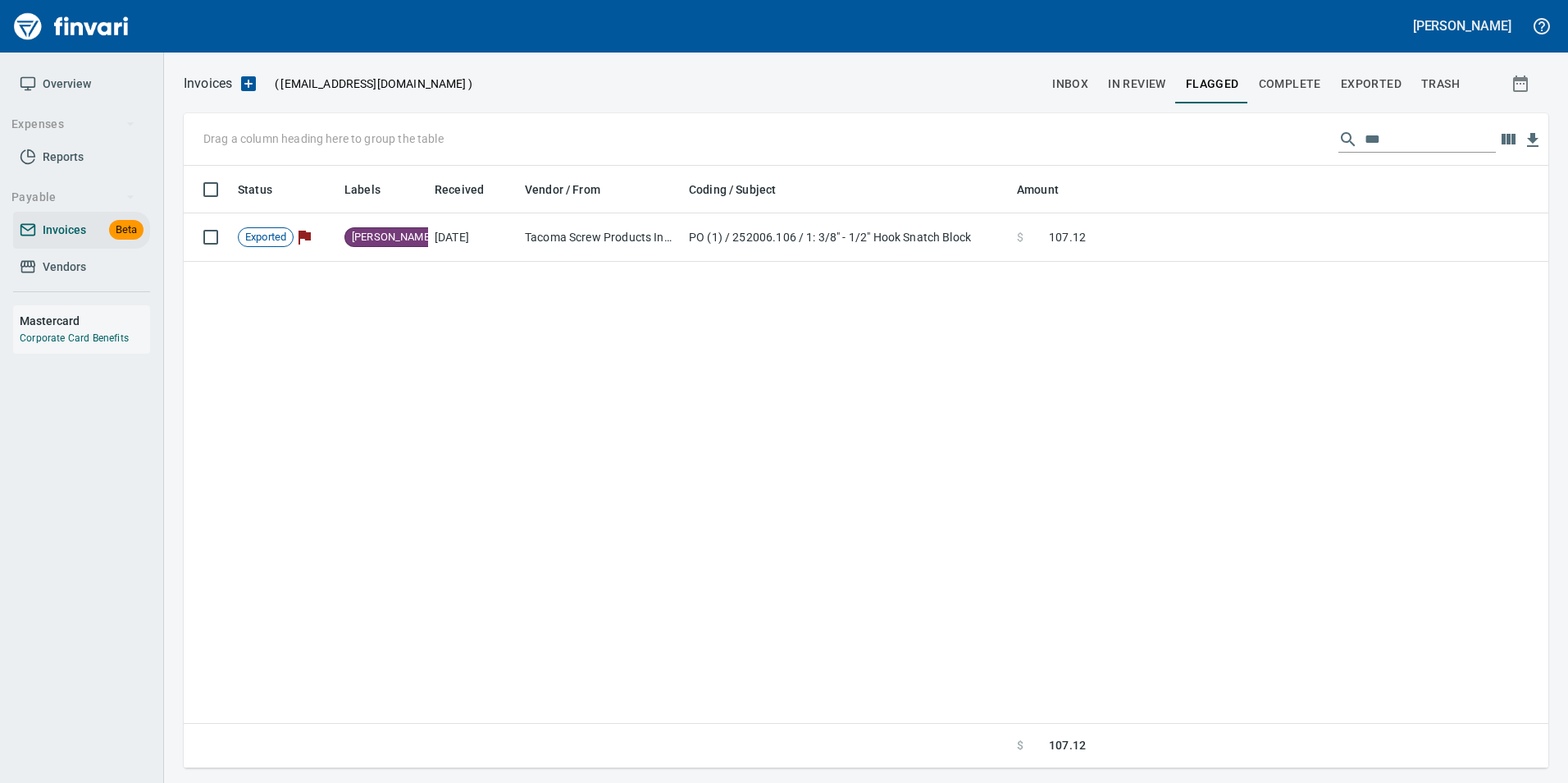
click at [1394, 136] on input "***" at bounding box center [1430, 139] width 131 height 26
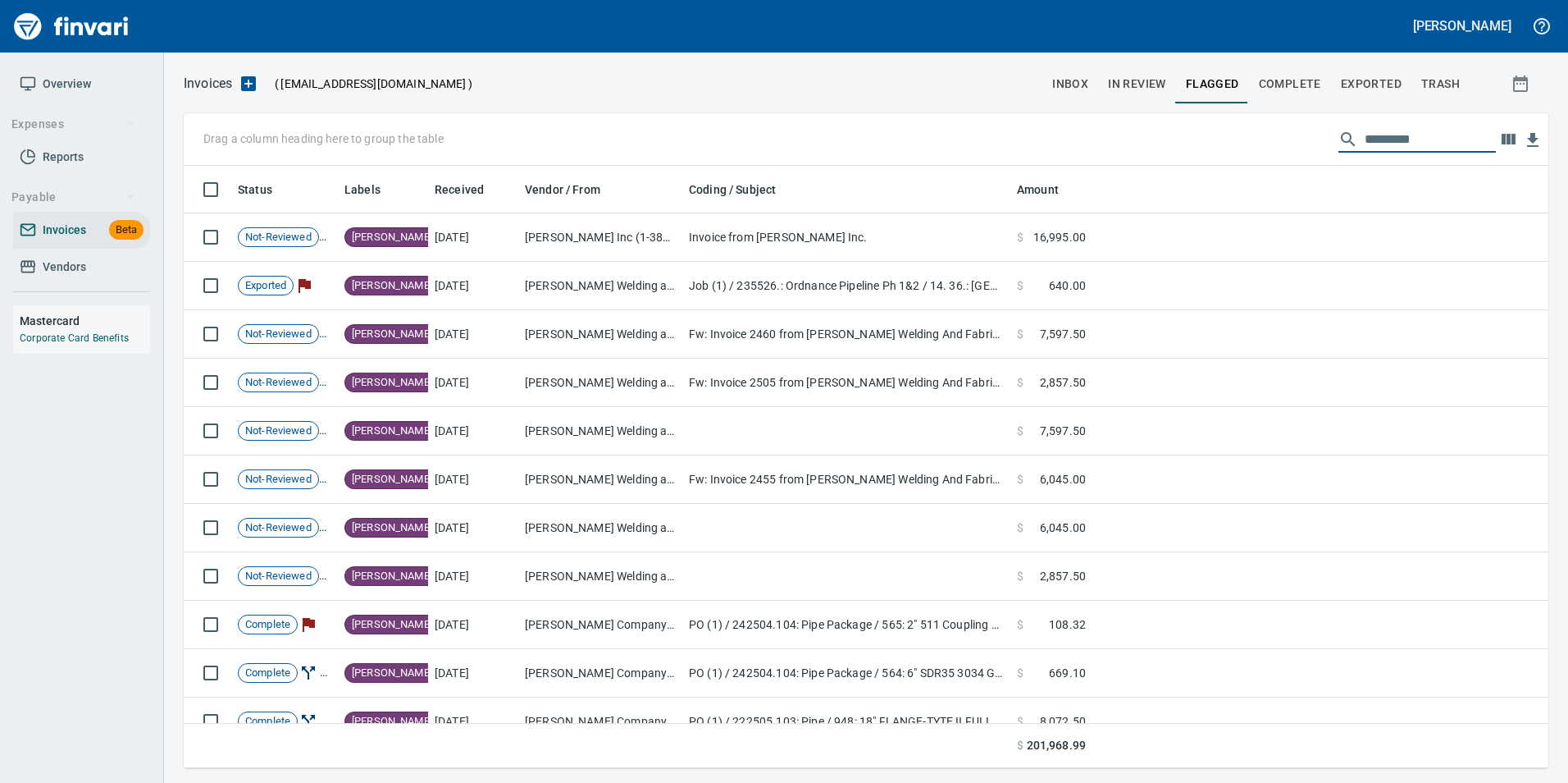
scroll to position [590, 1340]
click at [1299, 70] on button "Complete" at bounding box center [1289, 84] width 82 height 40
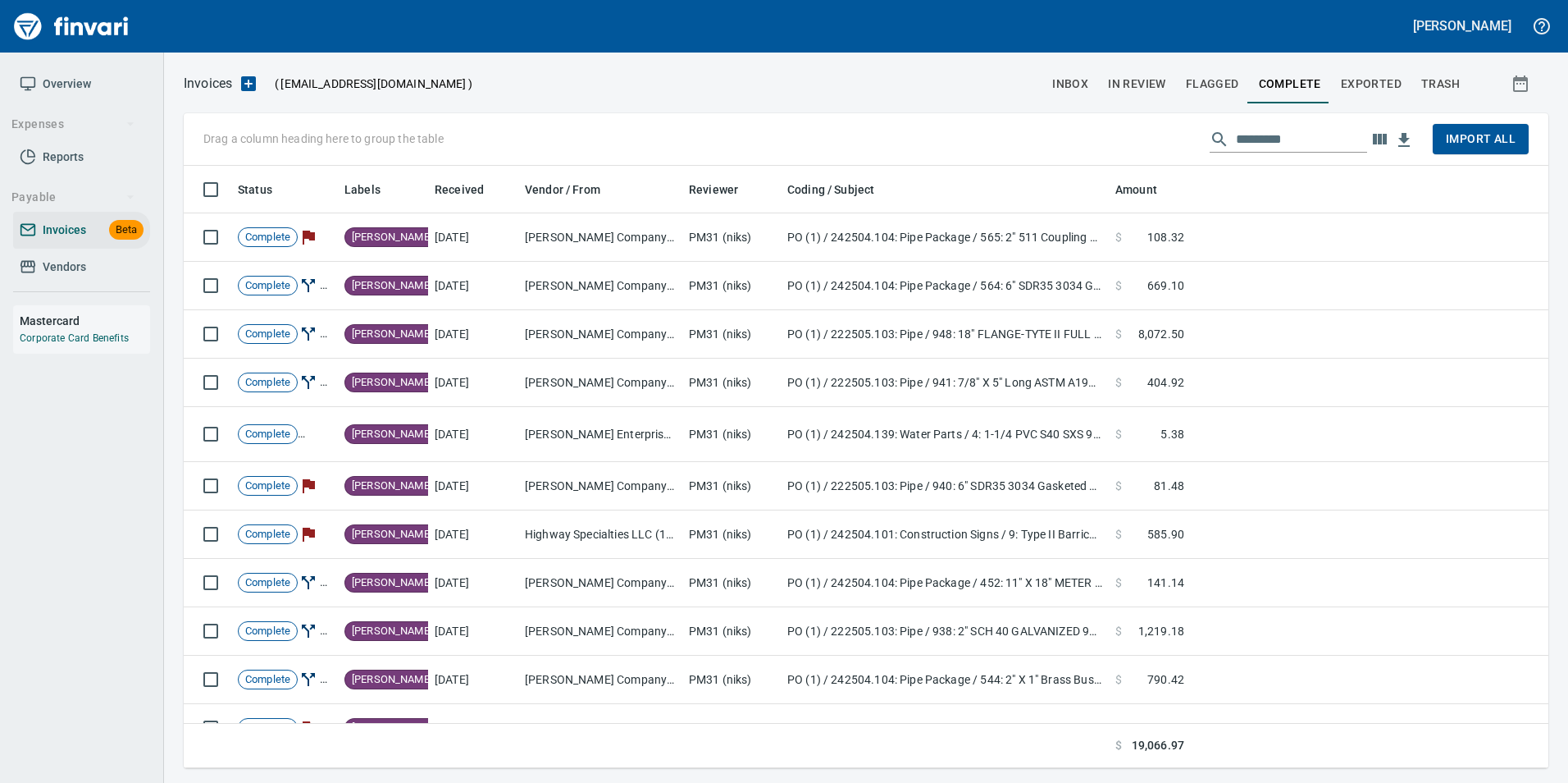
scroll to position [590, 1340]
click at [1313, 142] on input "text" at bounding box center [1301, 139] width 131 height 26
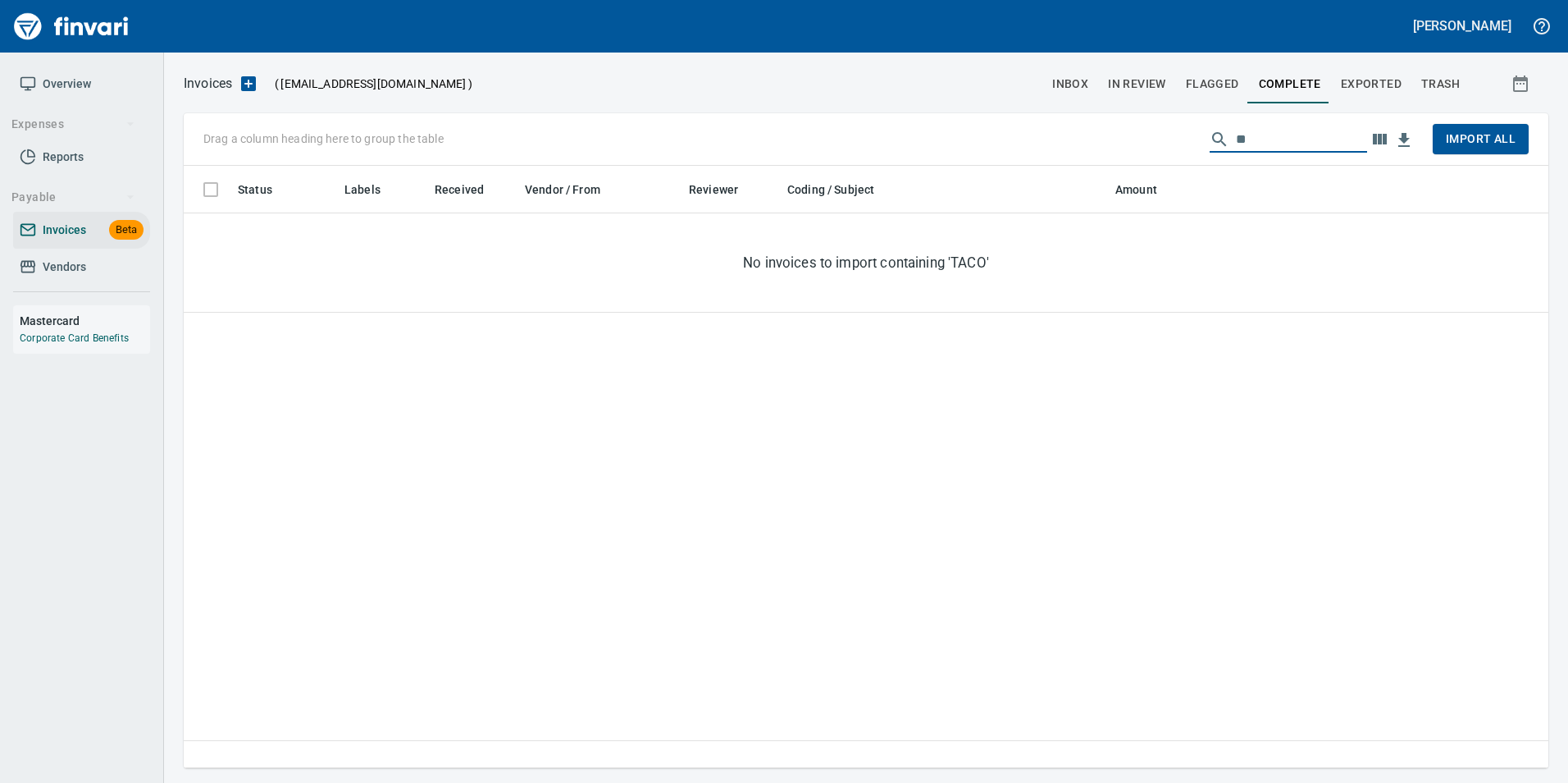
type input "*"
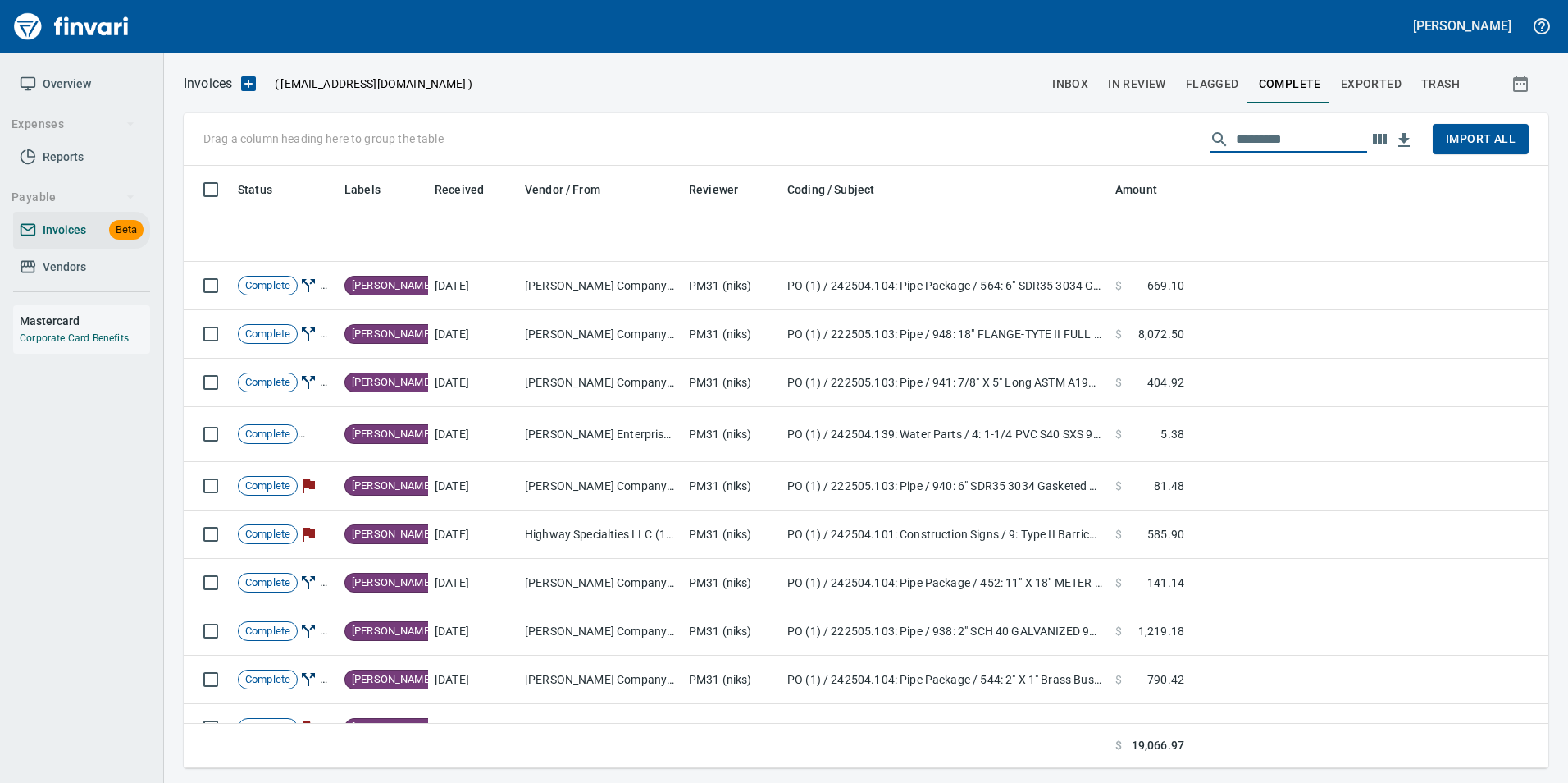
scroll to position [0, 0]
click at [1373, 84] on span "Exported" at bounding box center [1371, 84] width 61 height 20
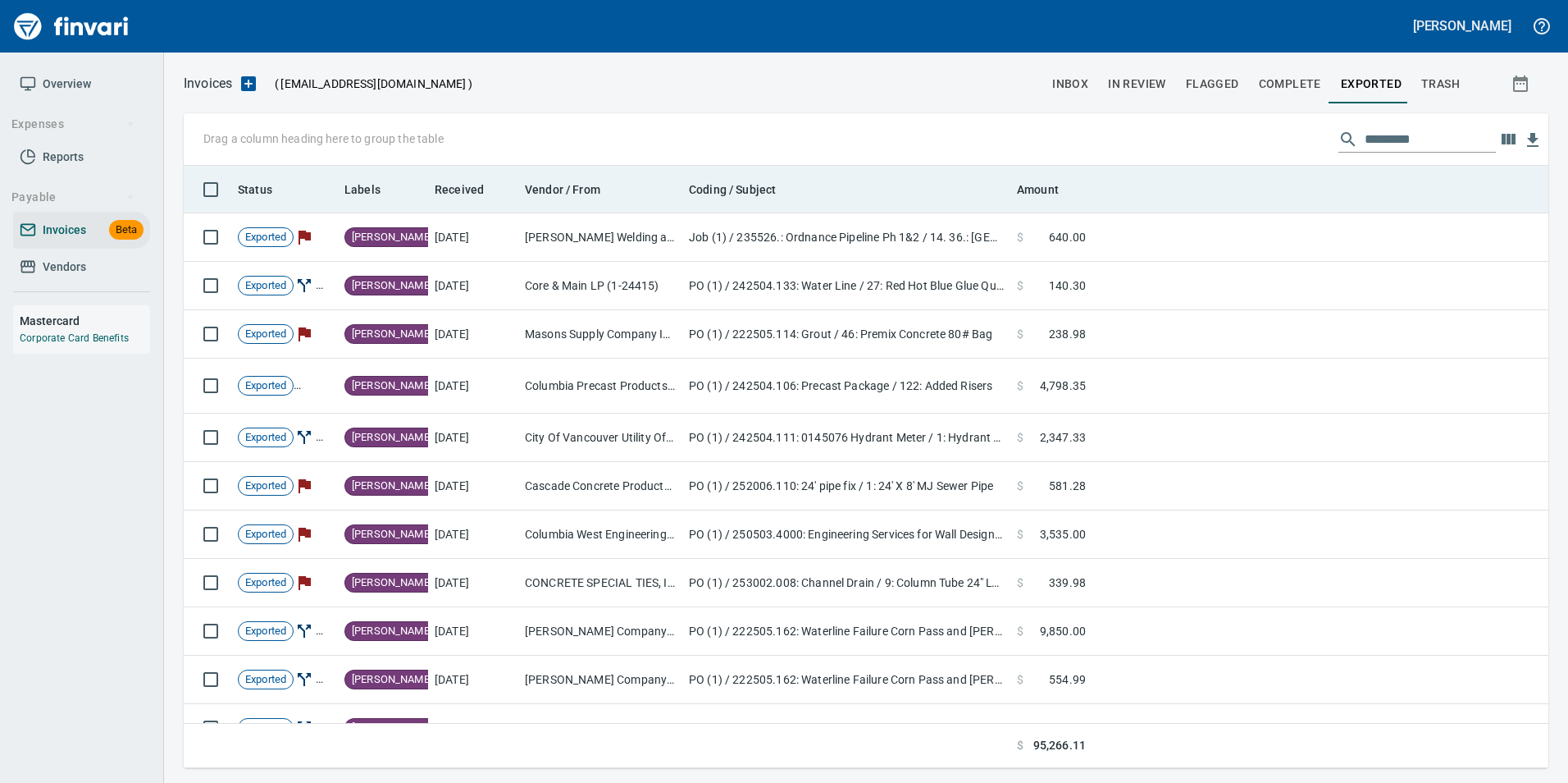
scroll to position [590, 1340]
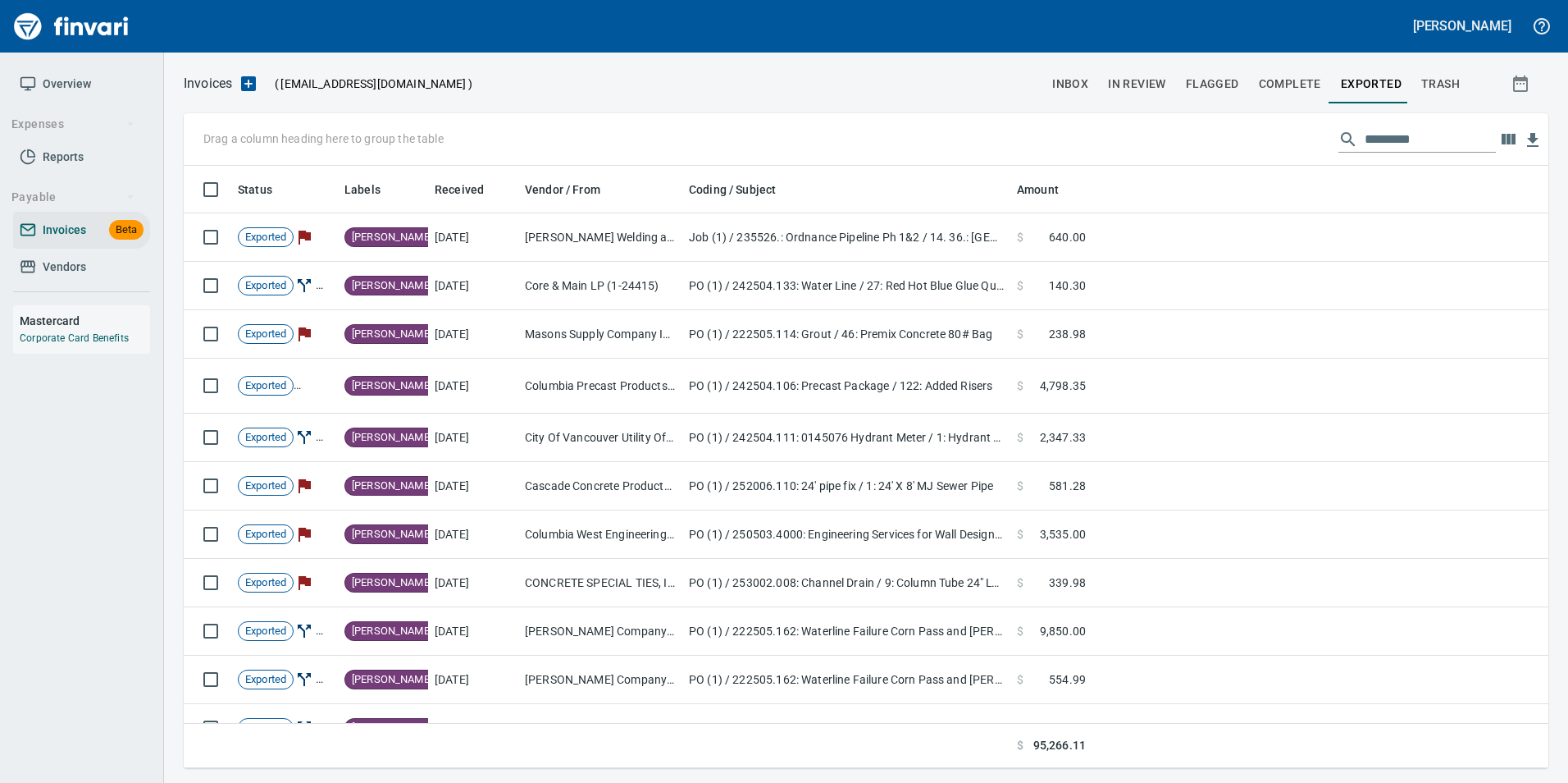
click at [1418, 143] on input "text" at bounding box center [1430, 139] width 131 height 26
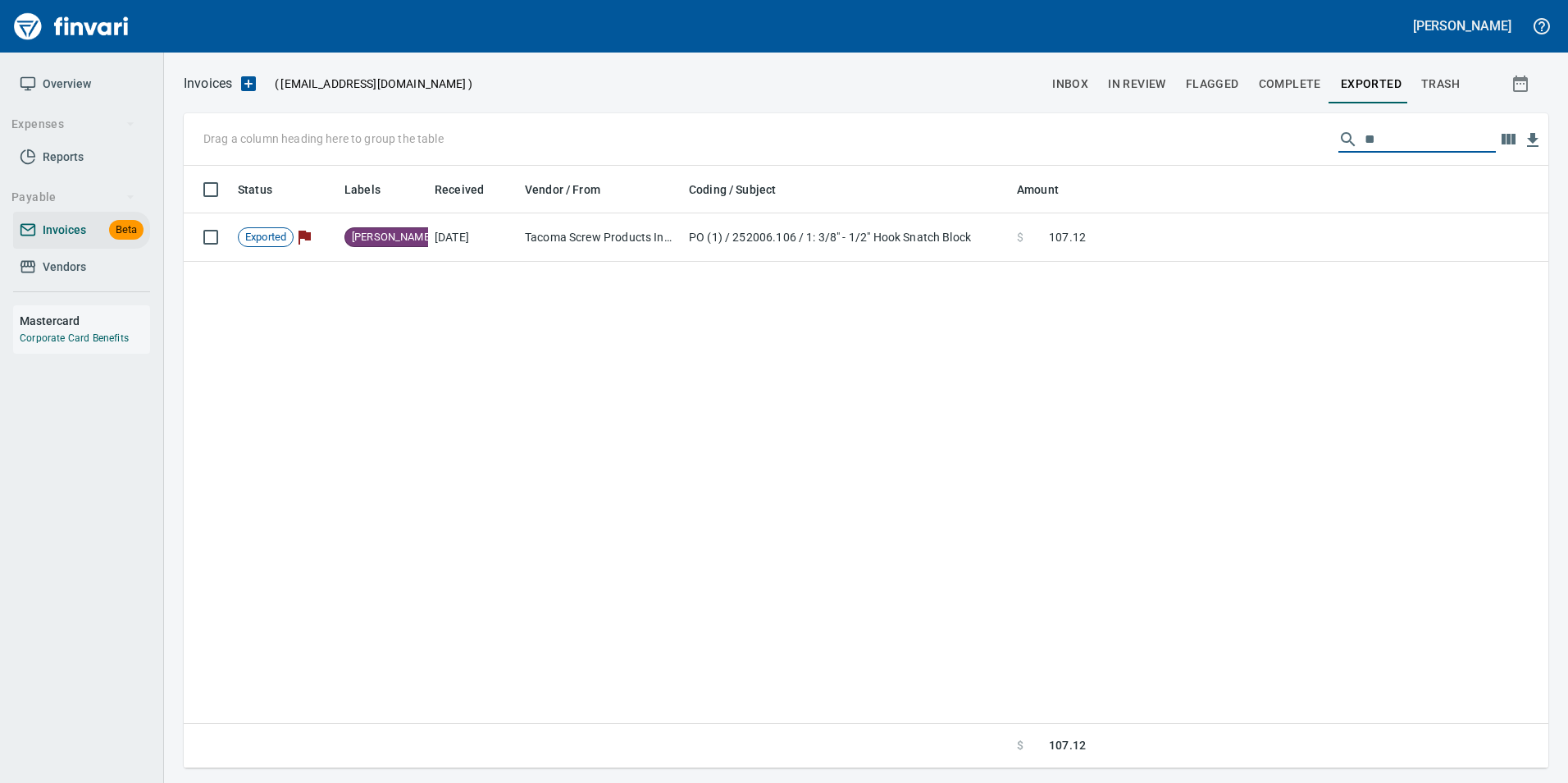
type input "*"
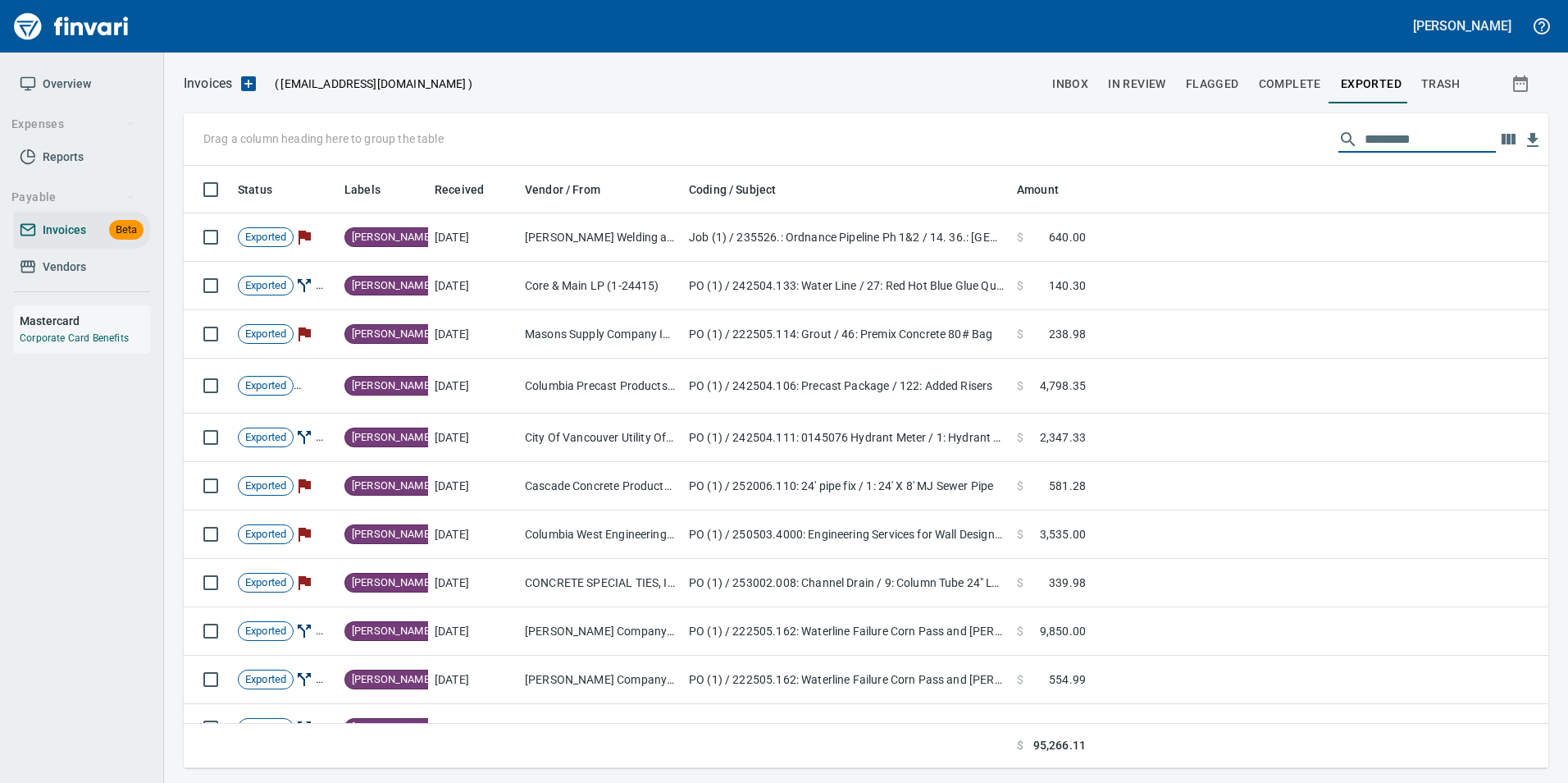
click at [1448, 101] on button "trash" at bounding box center [1440, 84] width 58 height 40
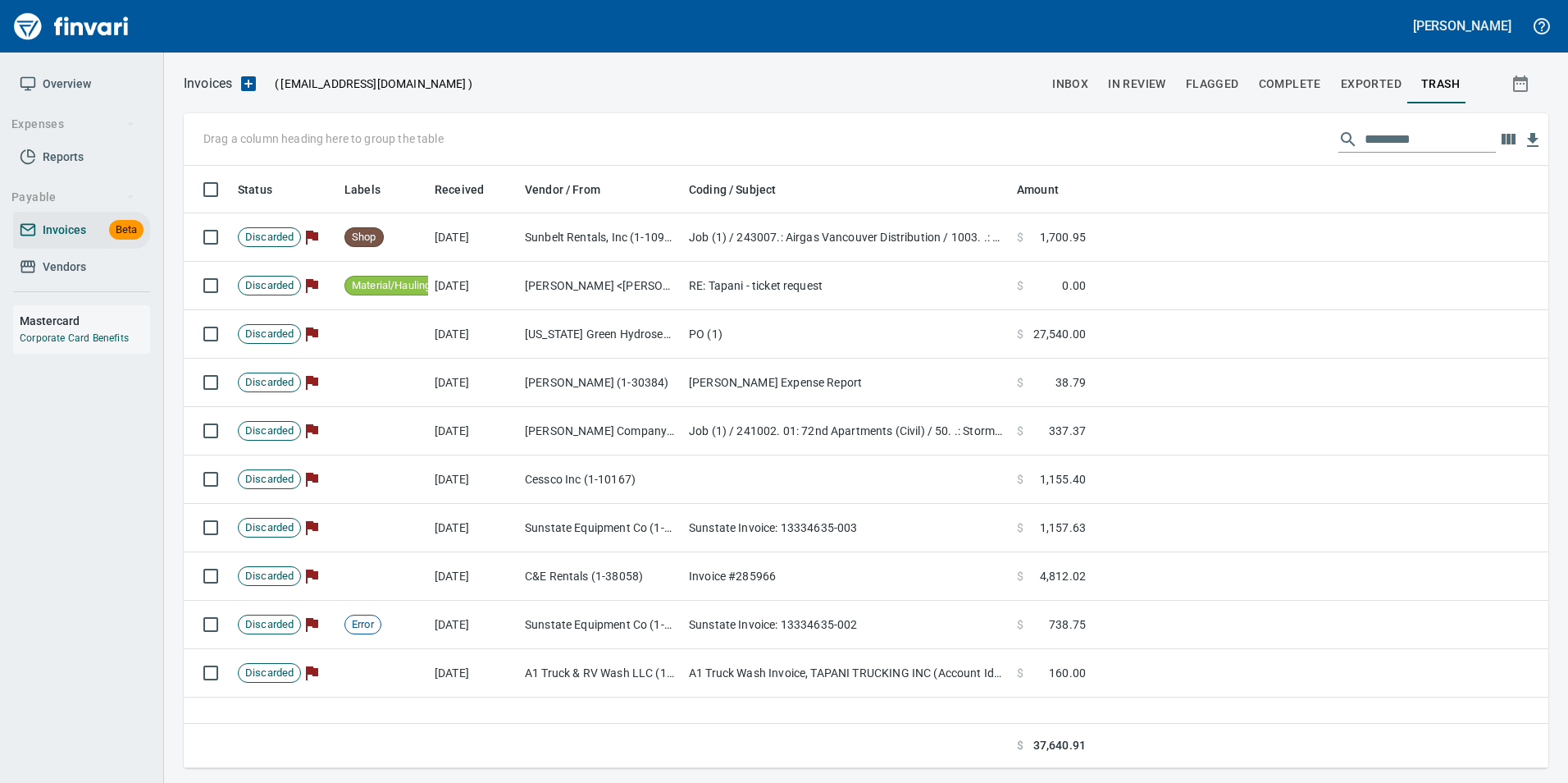
click at [1439, 121] on div "Drag a column heading here to group the table" at bounding box center [866, 139] width 1364 height 53
click at [1426, 139] on input "text" at bounding box center [1430, 139] width 131 height 26
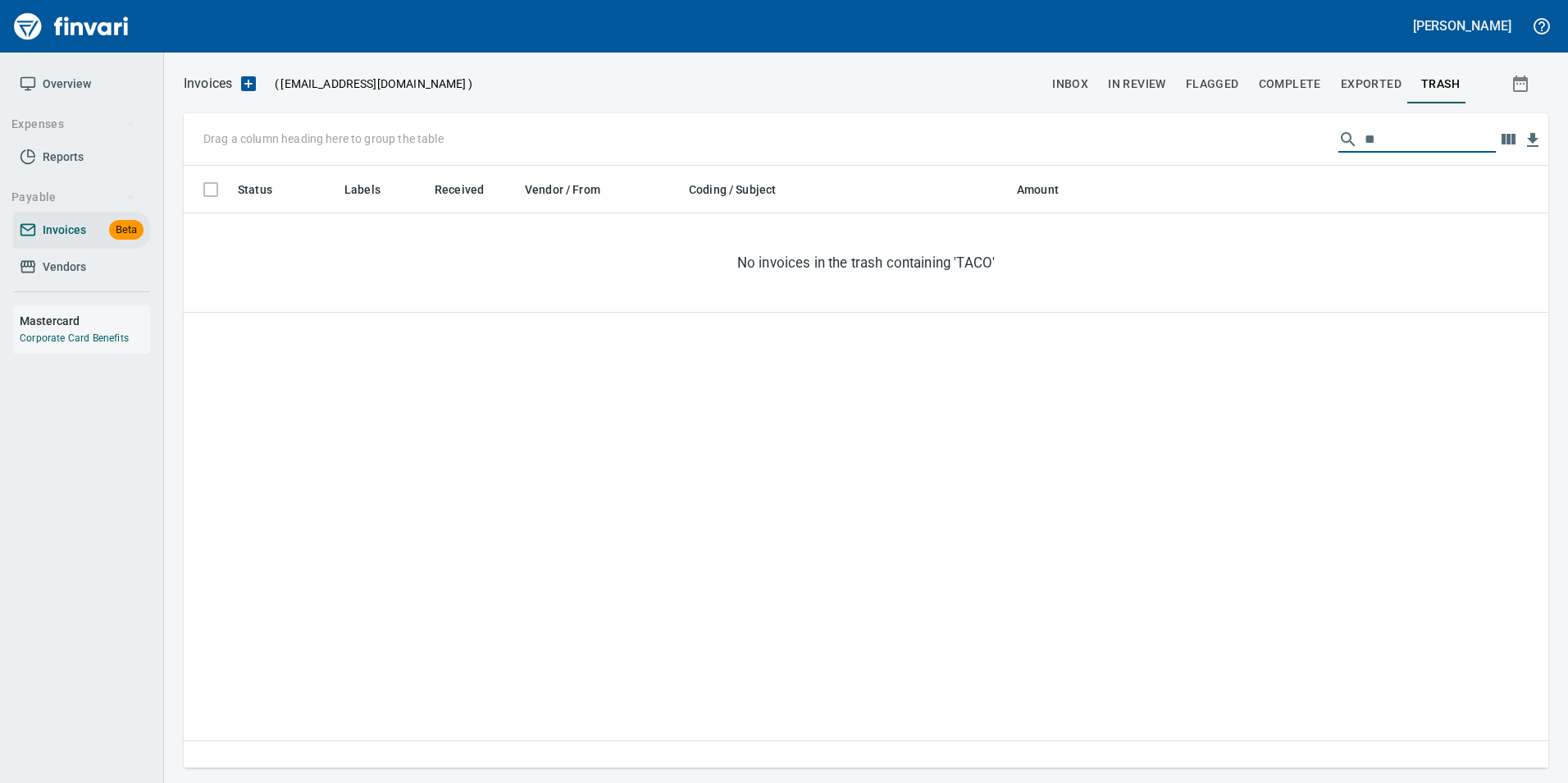
type input "*"
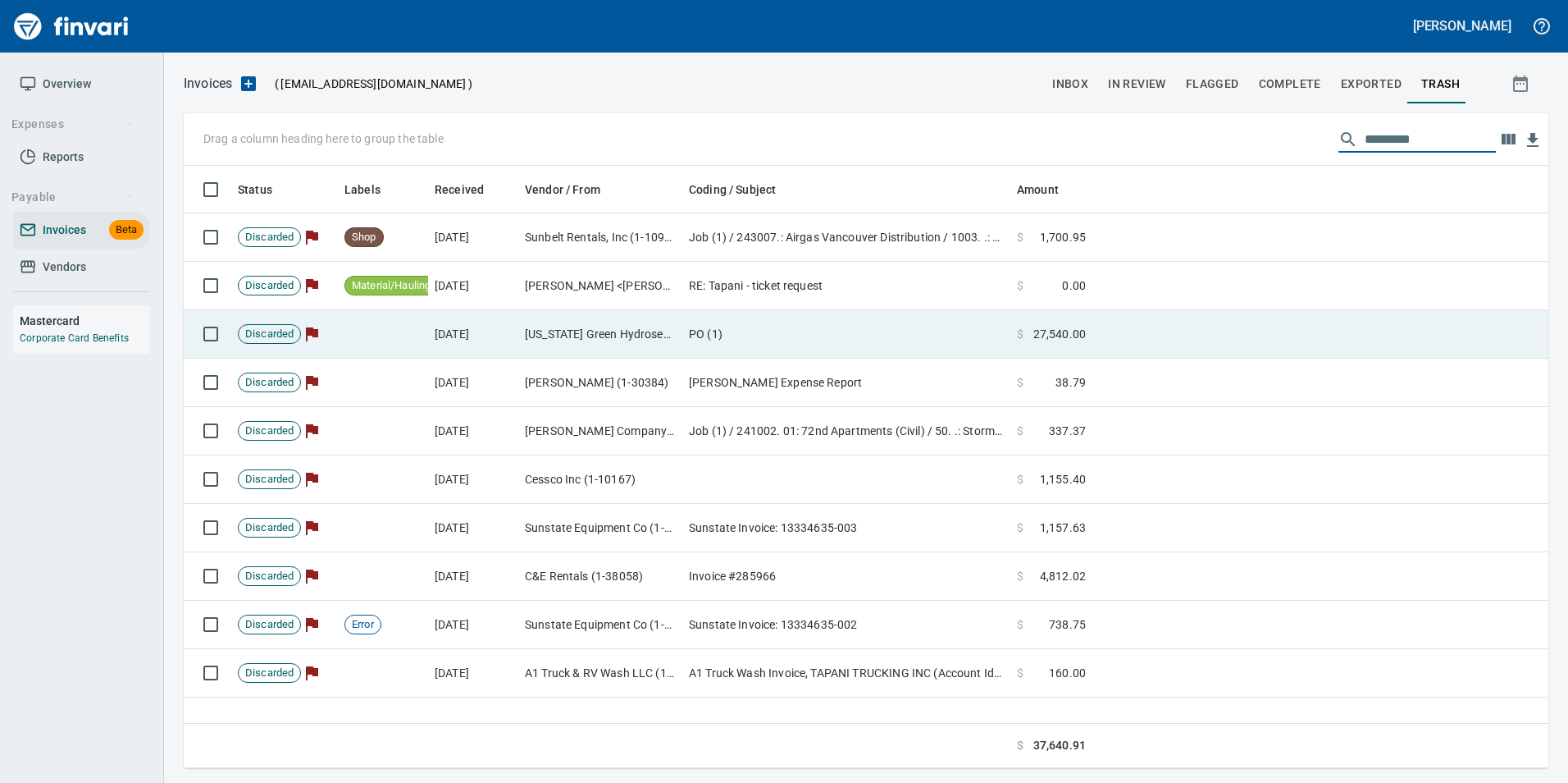
click at [923, 336] on td "PO (1)" at bounding box center [846, 334] width 328 height 48
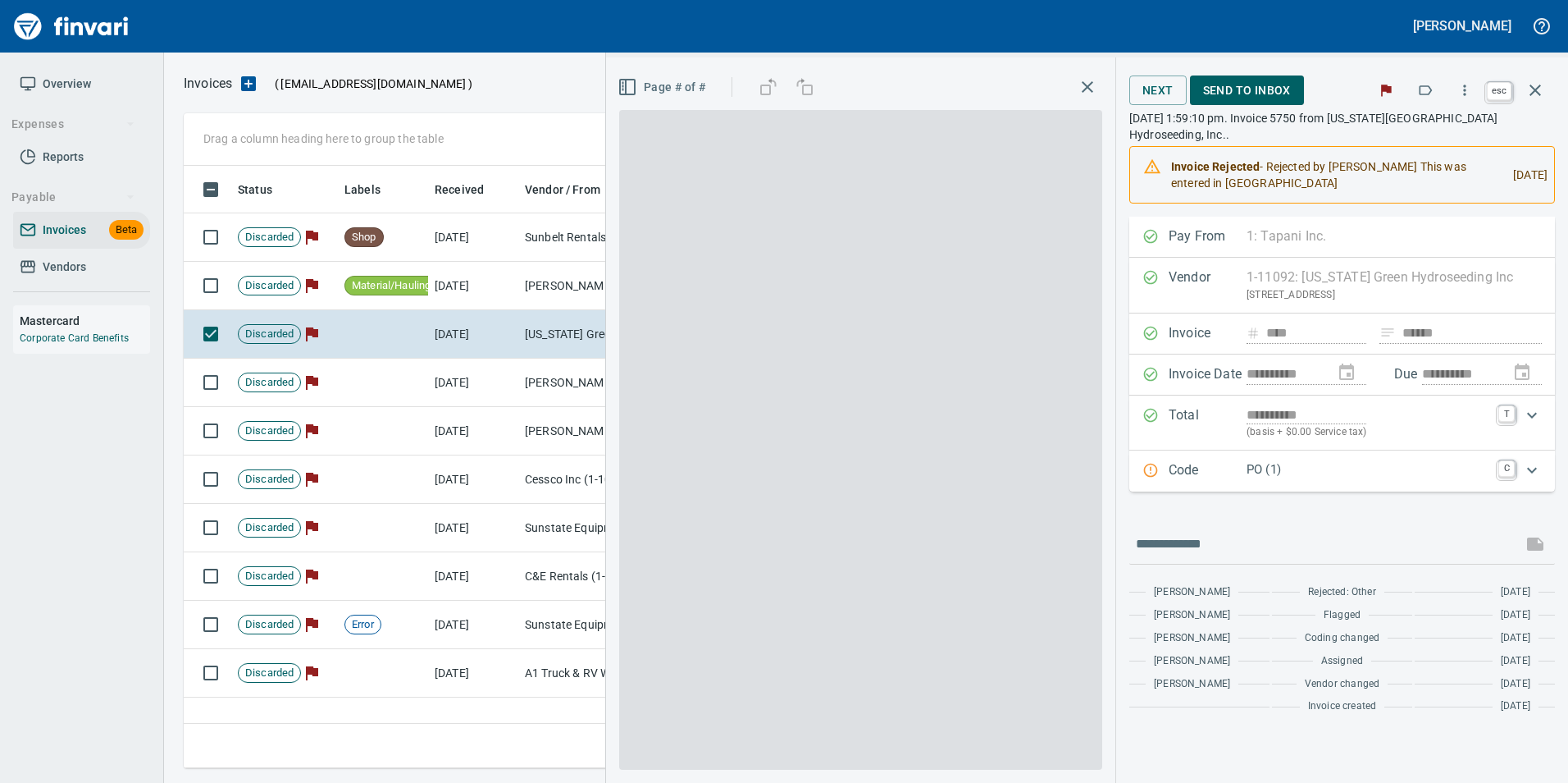
click at [1539, 93] on icon "button" at bounding box center [1535, 90] width 19 height 19
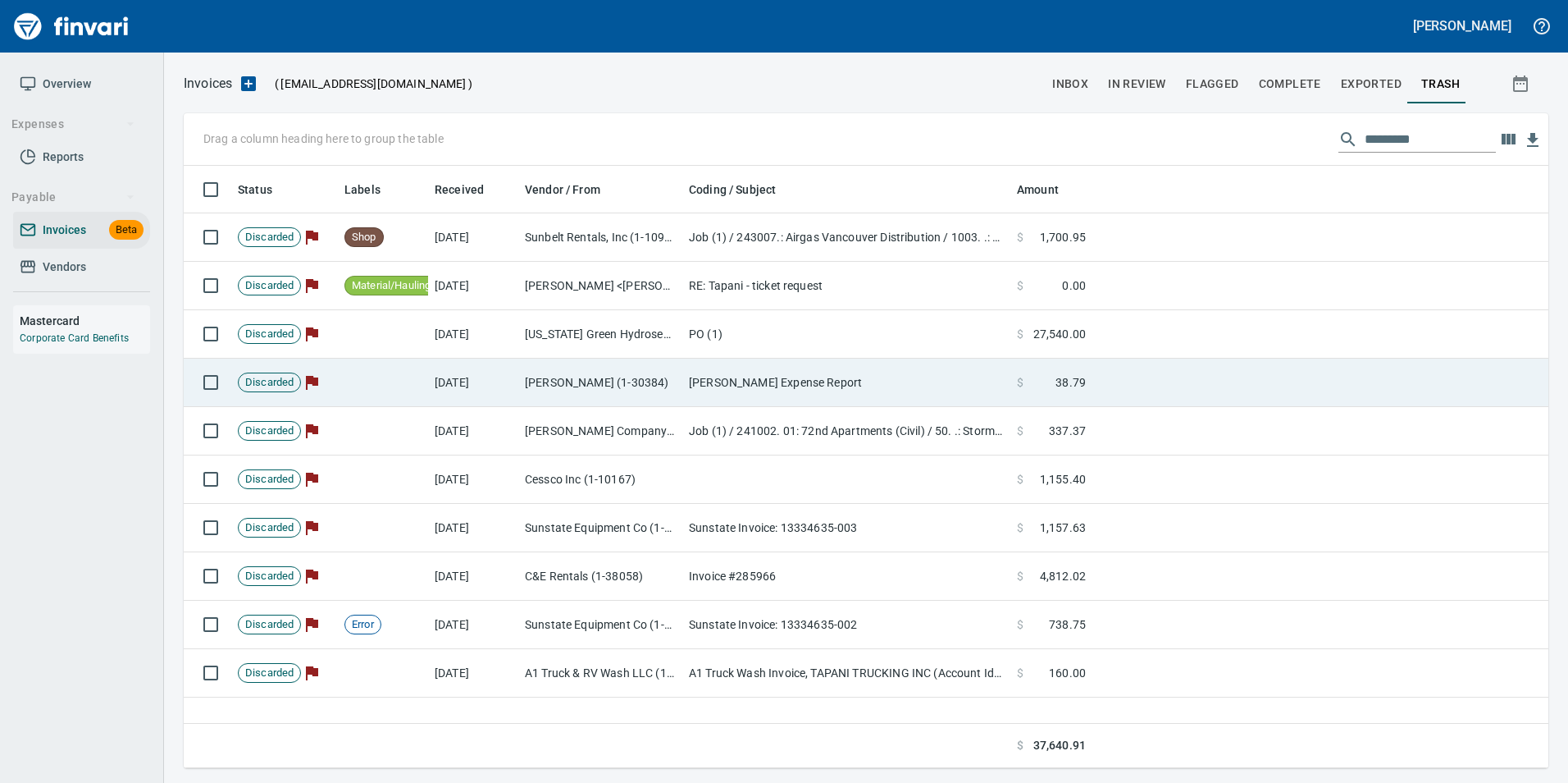
click at [821, 372] on td "Steve H Expense Report" at bounding box center [846, 383] width 328 height 48
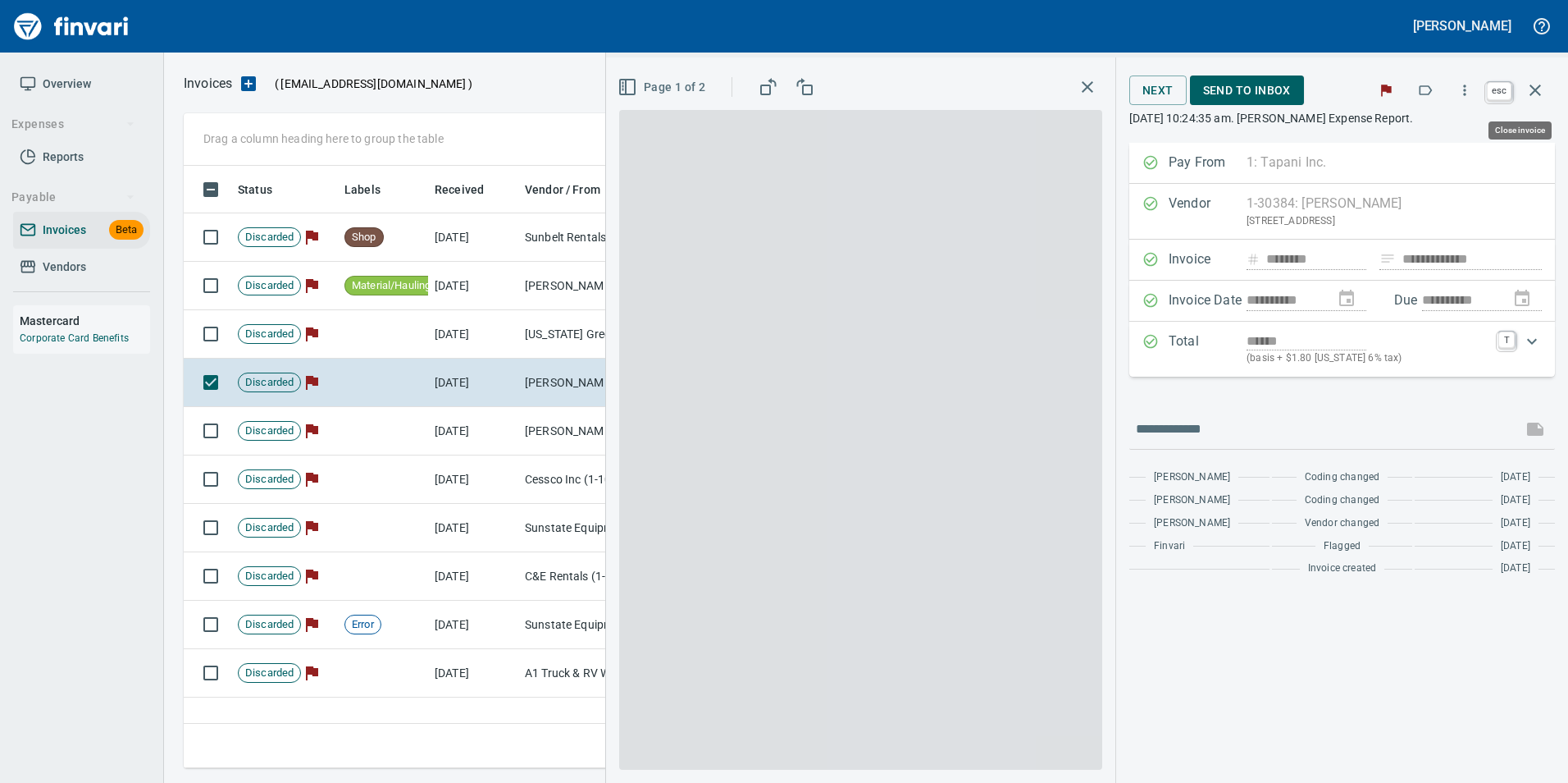
scroll to position [590, 1351]
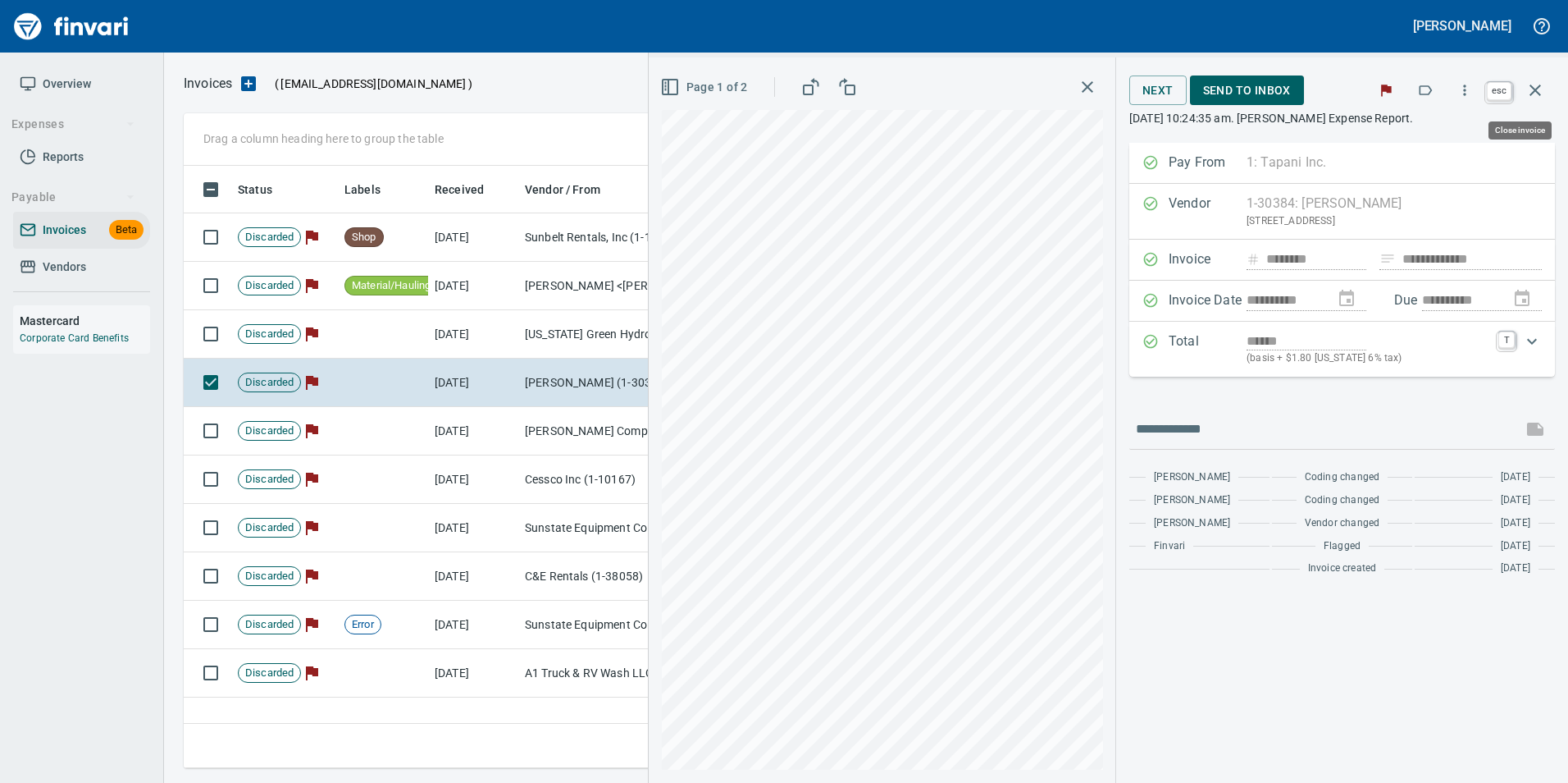
click at [1535, 91] on icon "button" at bounding box center [1535, 90] width 11 height 11
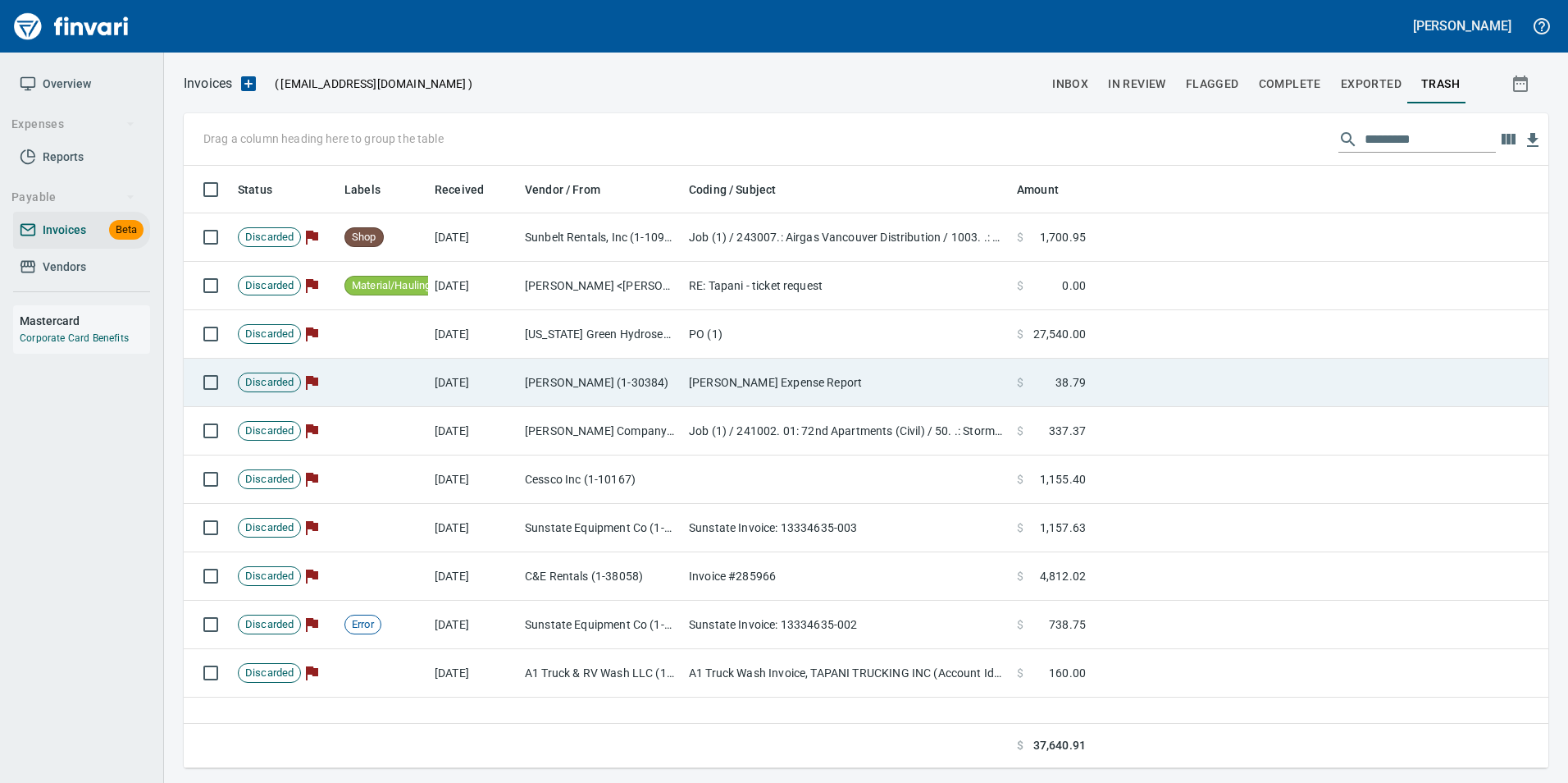
scroll to position [590, 1352]
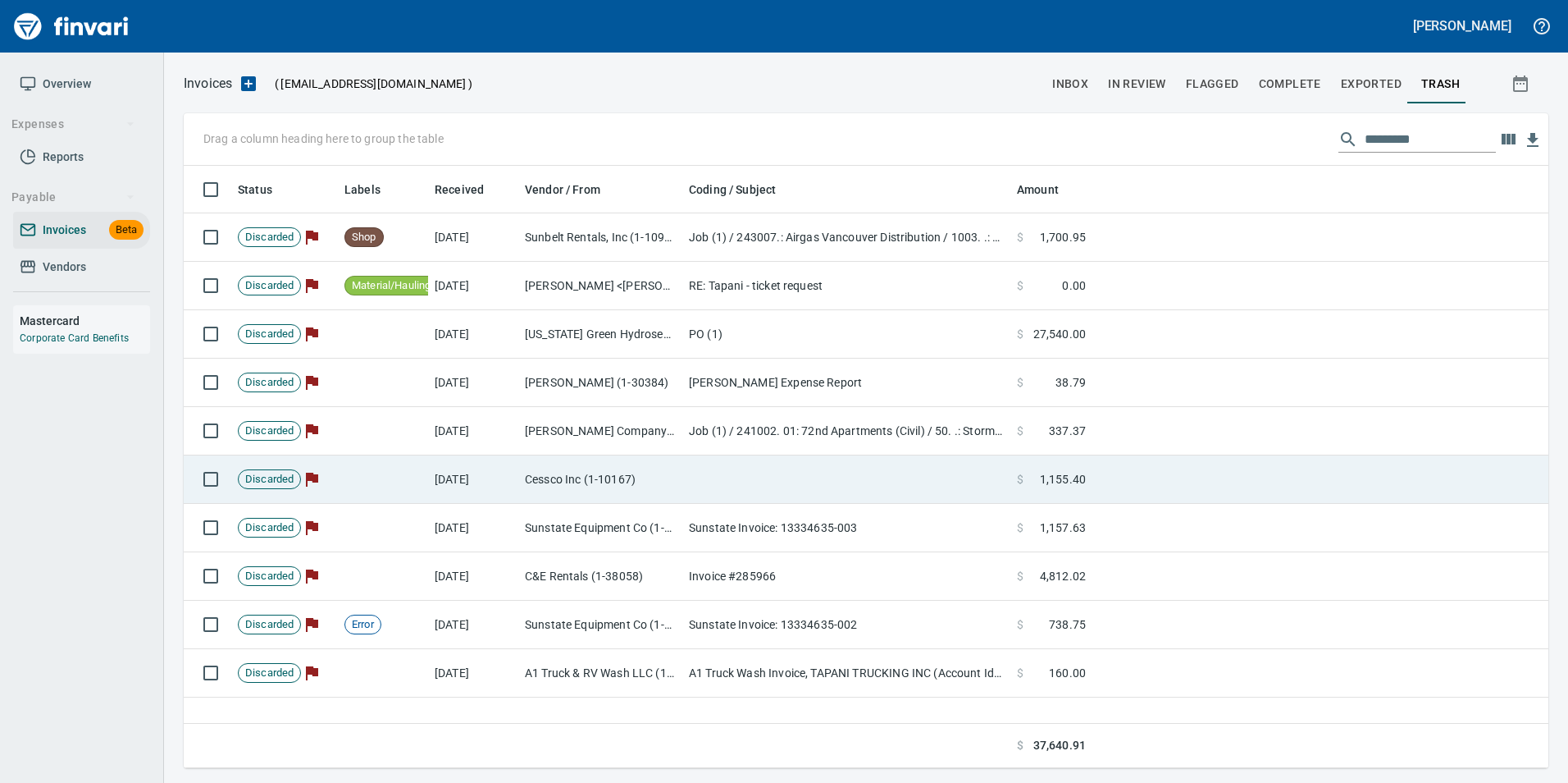
click at [741, 480] on td at bounding box center [846, 479] width 328 height 48
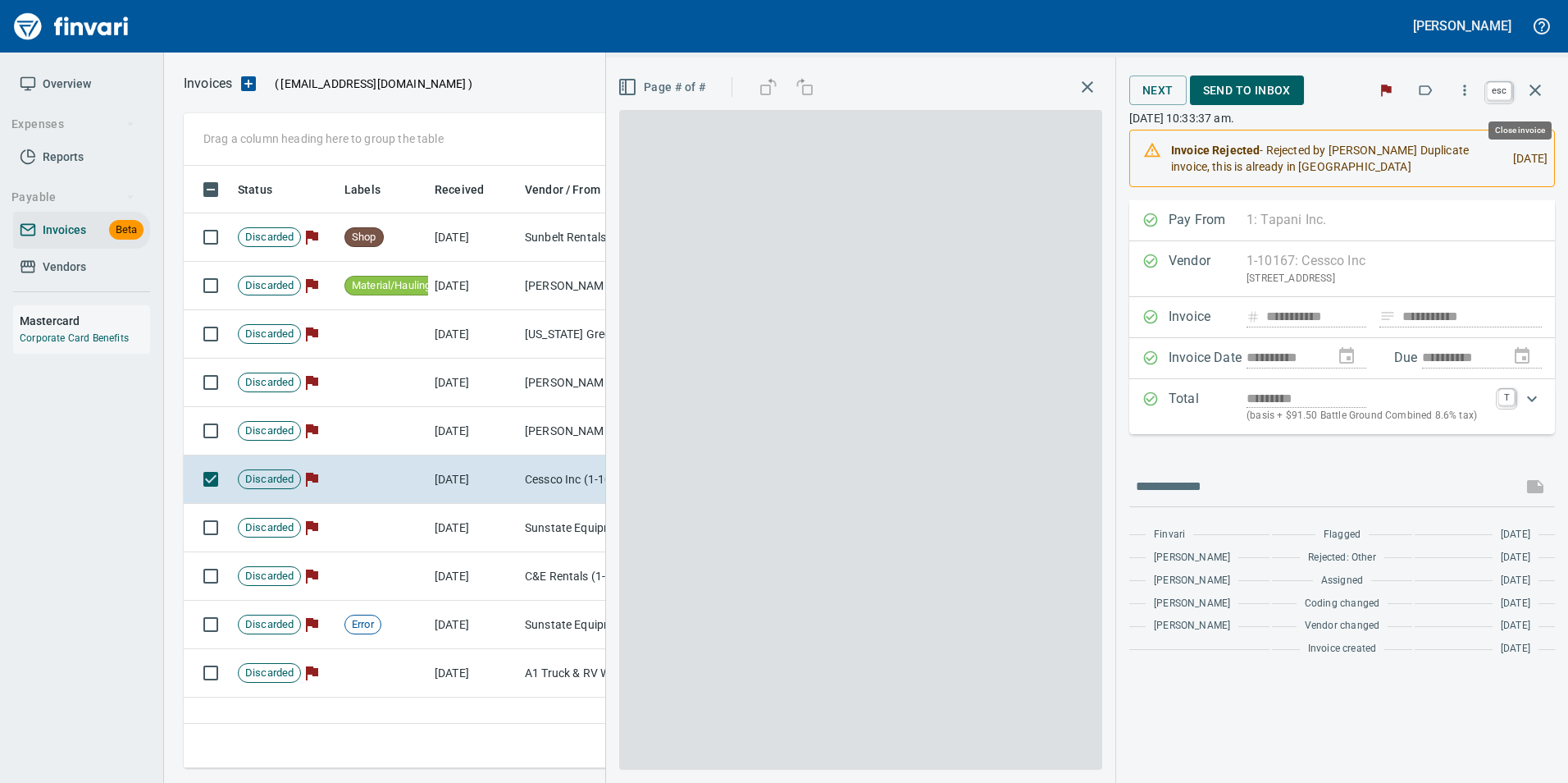
scroll to position [590, 1351]
click at [1536, 99] on icon "button" at bounding box center [1535, 90] width 19 height 19
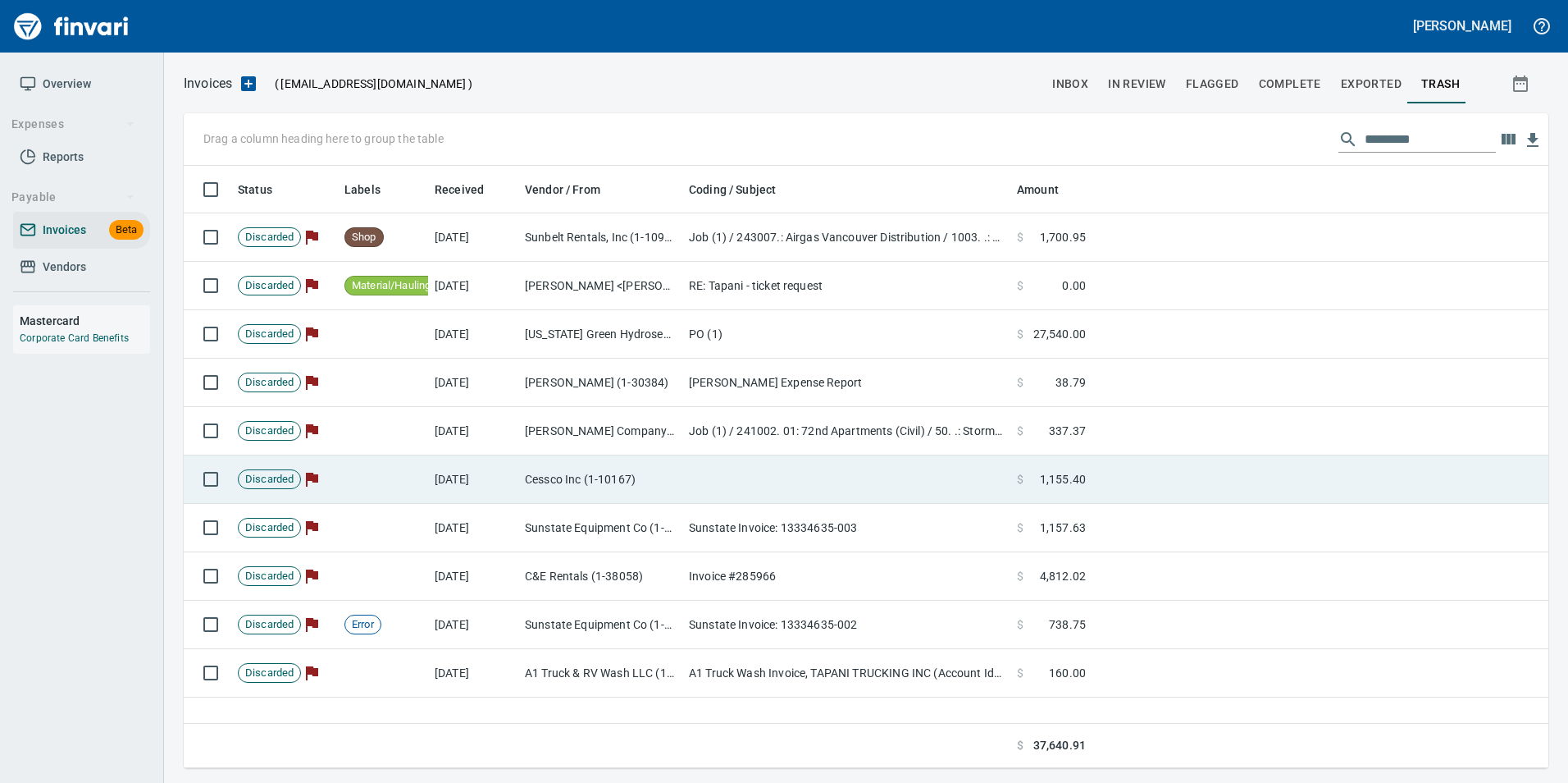
scroll to position [590, 1351]
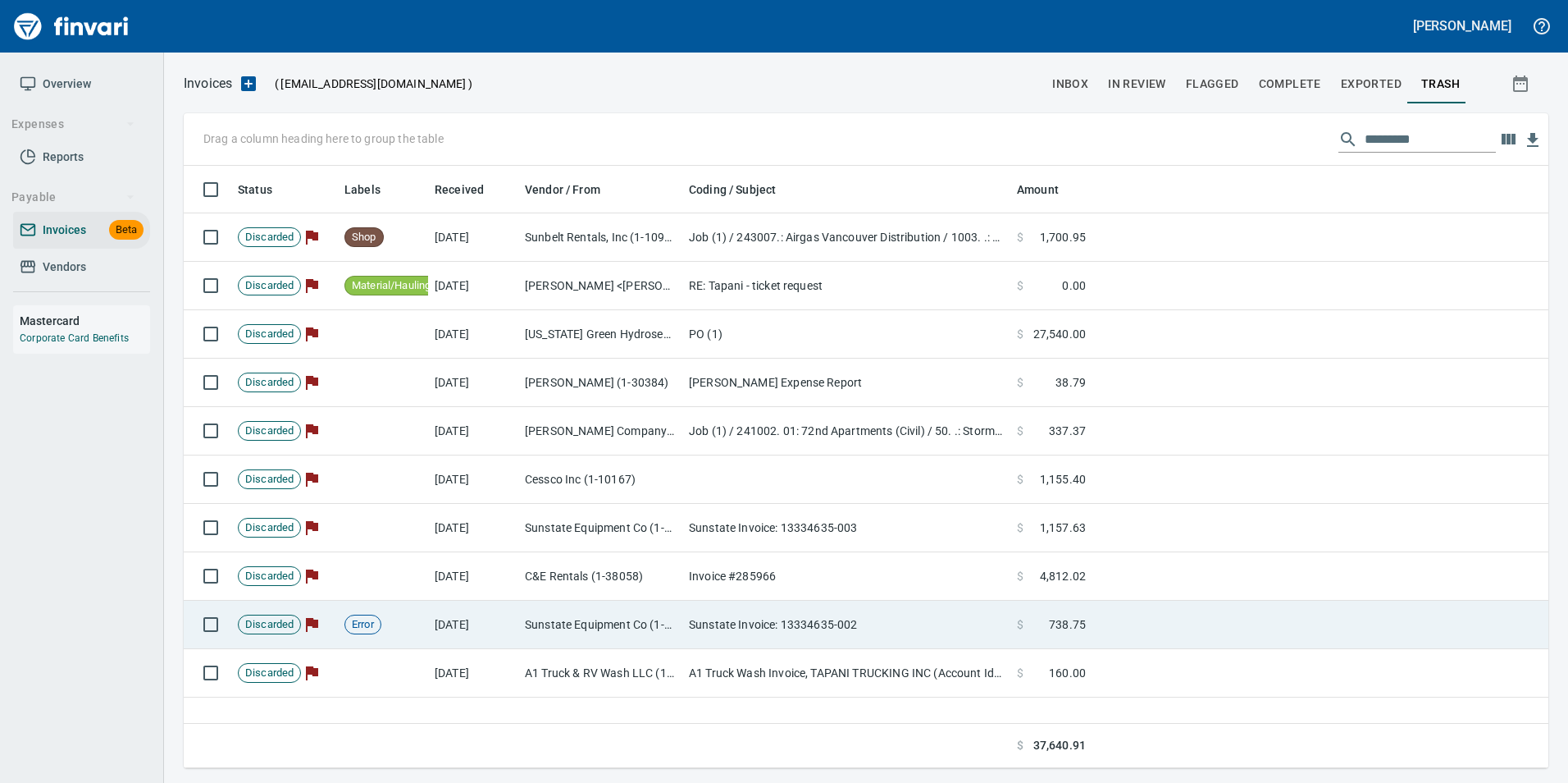
click at [747, 629] on td "Sunstate Invoice: 13334635-002" at bounding box center [846, 624] width 328 height 48
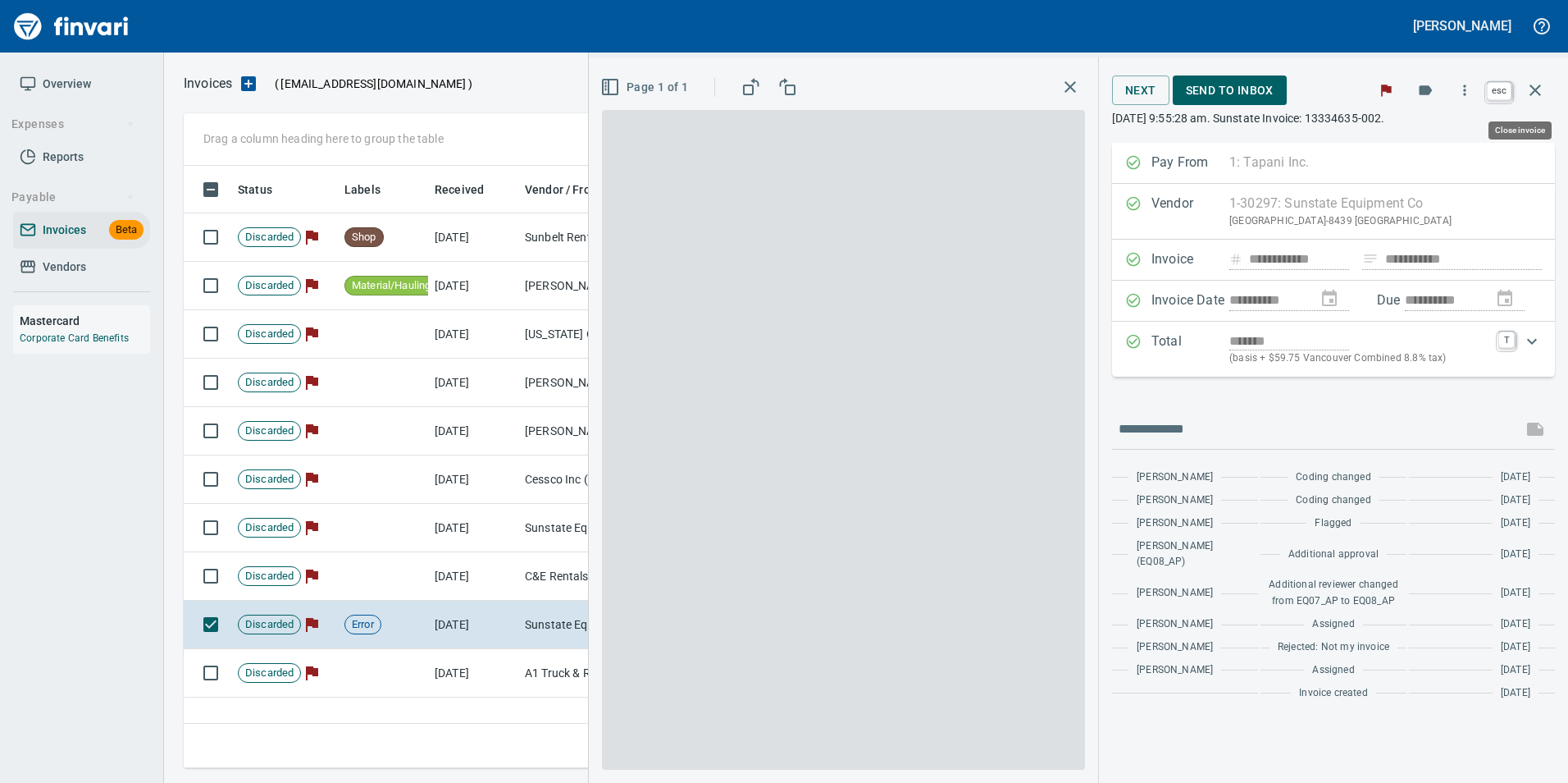
scroll to position [590, 1351]
click at [1535, 94] on icon "button" at bounding box center [1535, 90] width 19 height 19
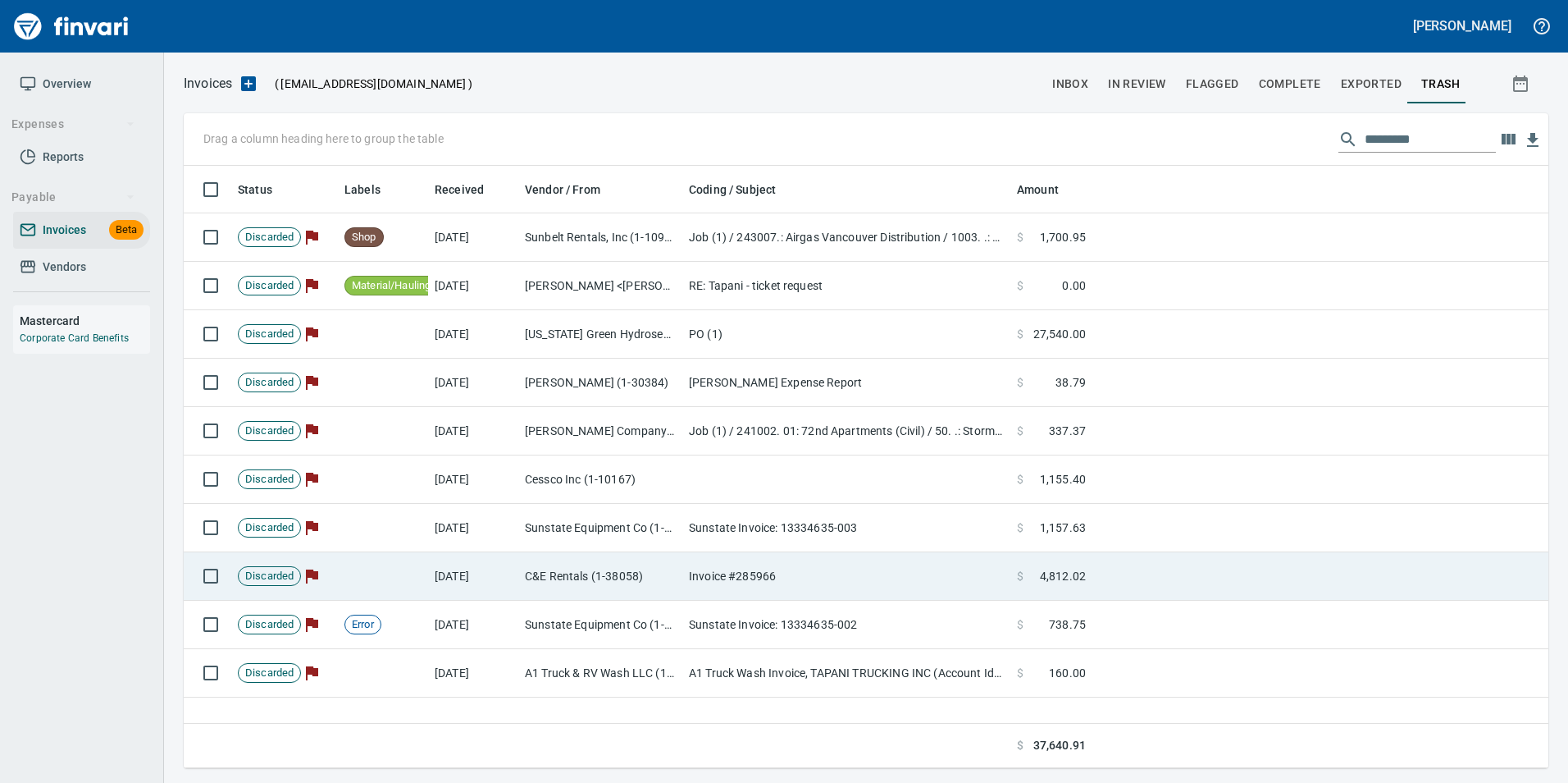
scroll to position [590, 1351]
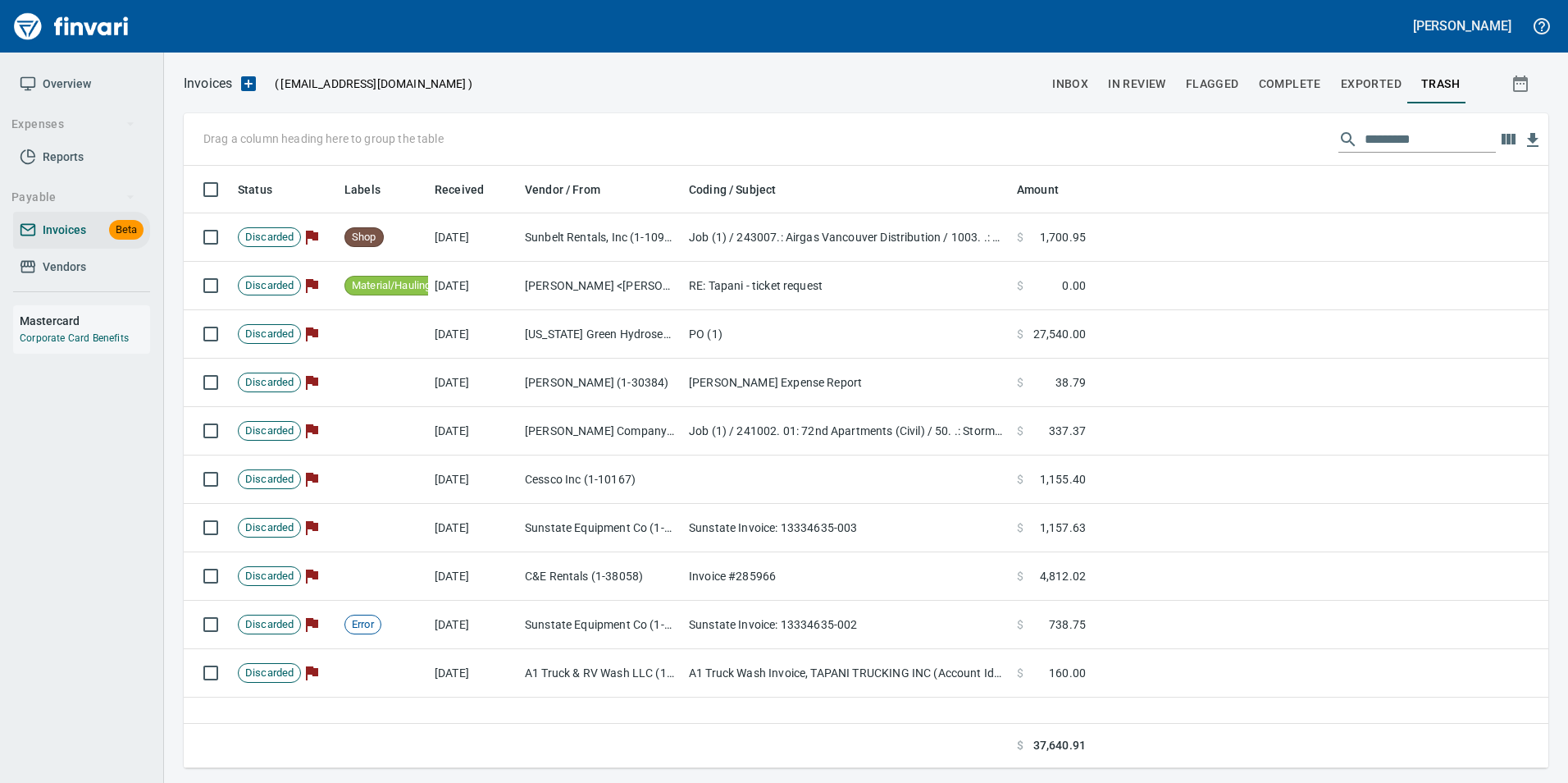
click at [1089, 76] on span "inbox" at bounding box center [1070, 84] width 36 height 20
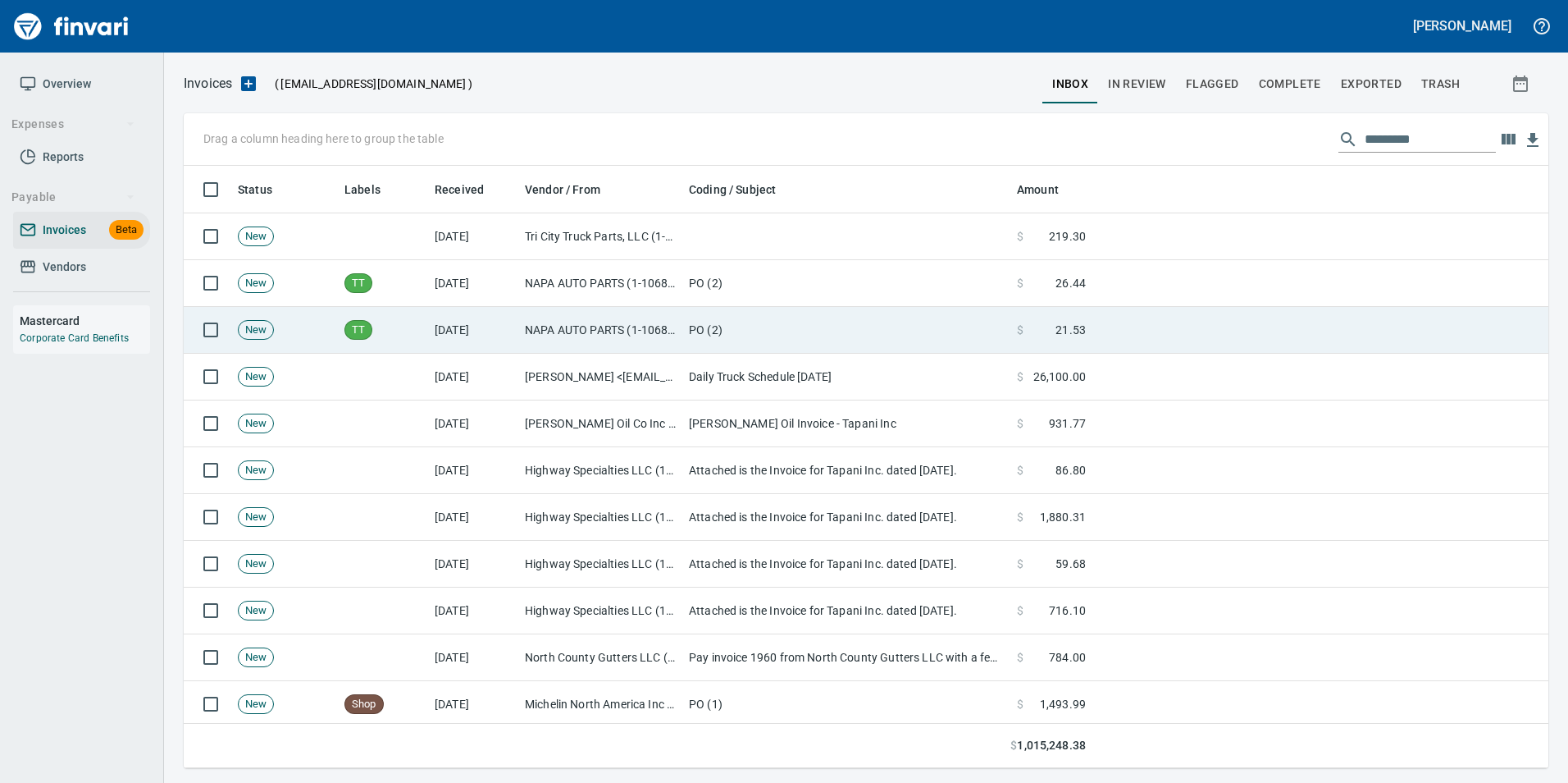
scroll to position [590, 1340]
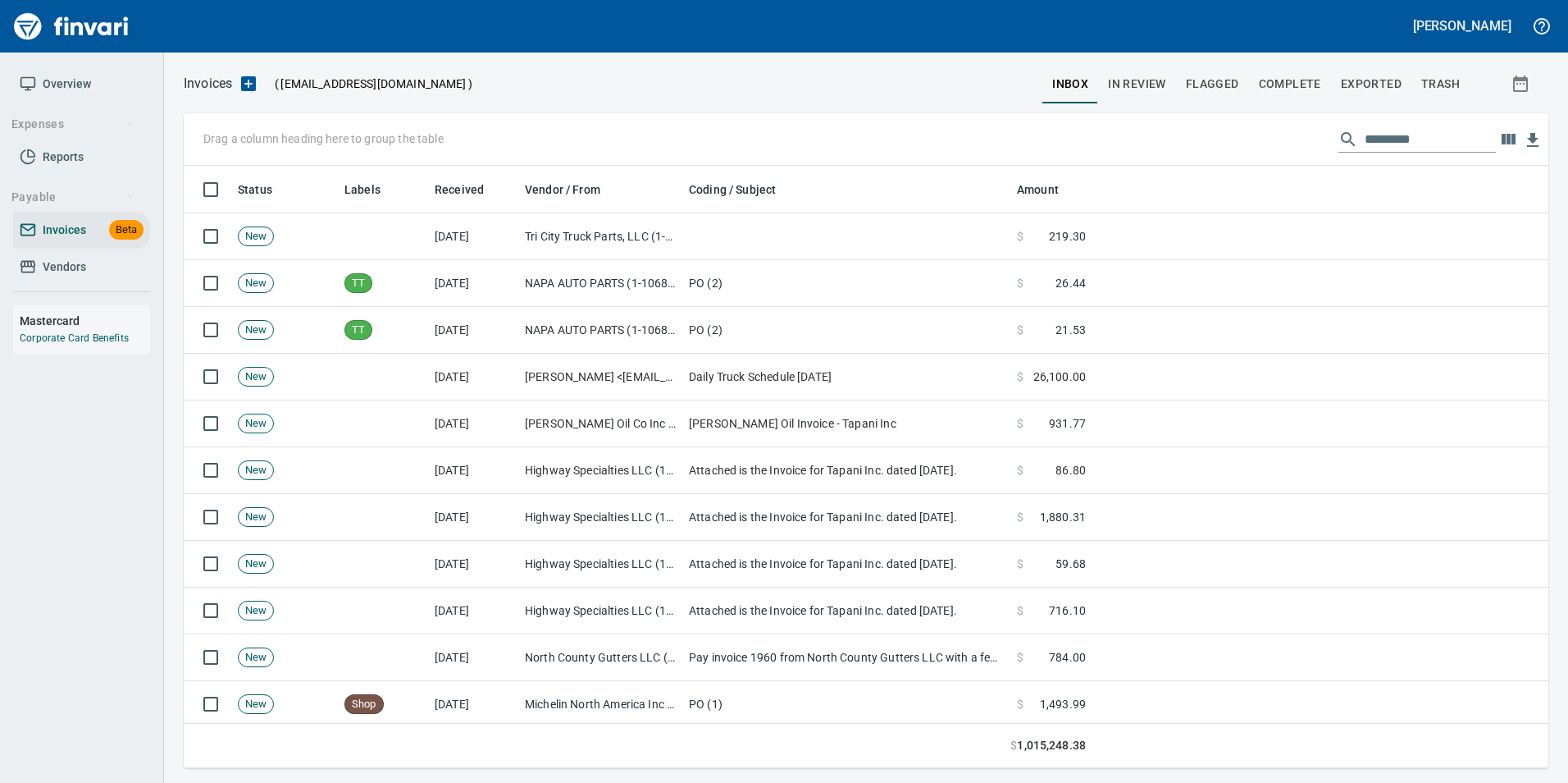
click at [1145, 80] on span "In Review" at bounding box center [1137, 84] width 58 height 20
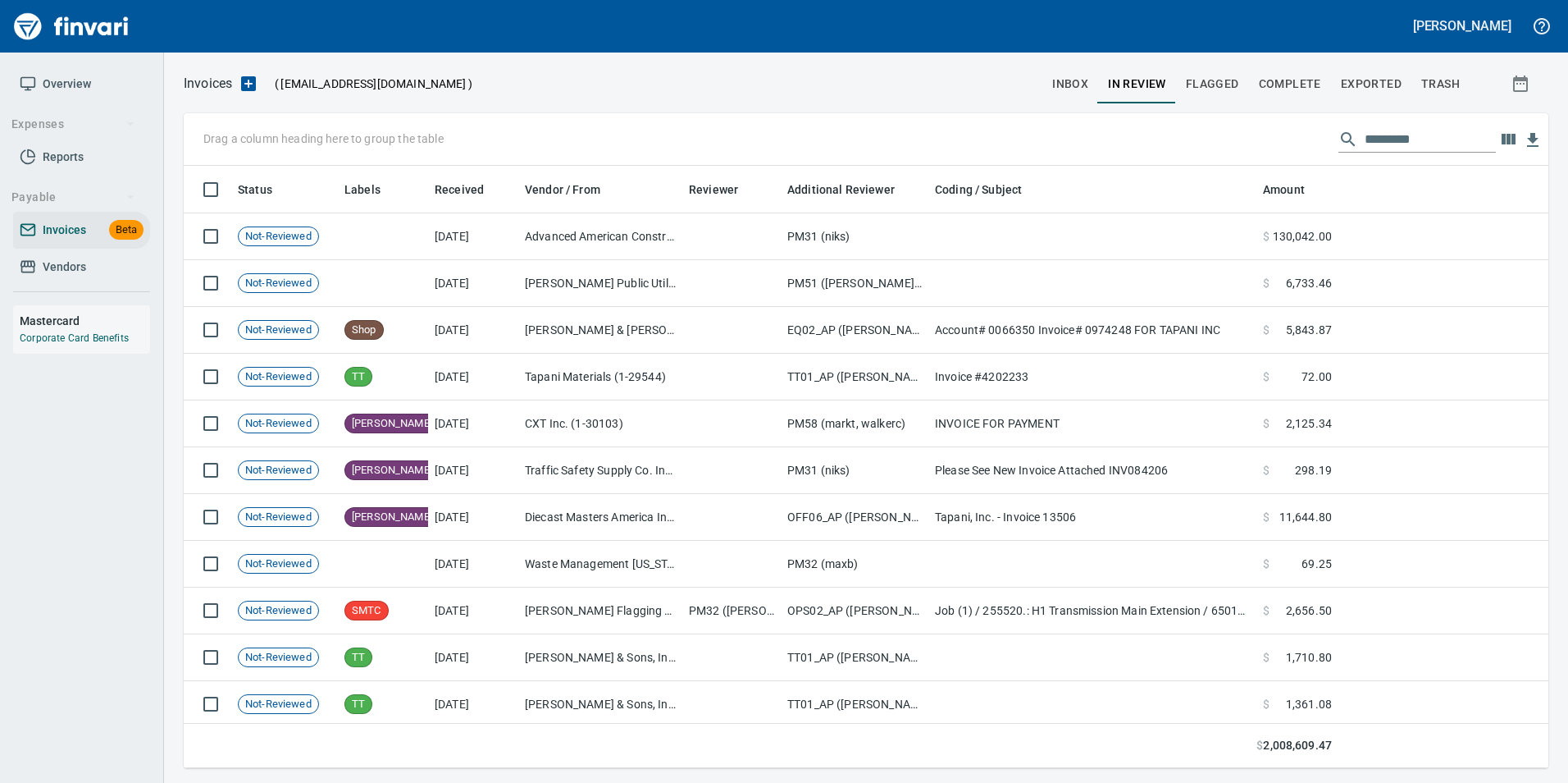
click at [1386, 141] on input "text" at bounding box center [1430, 139] width 131 height 26
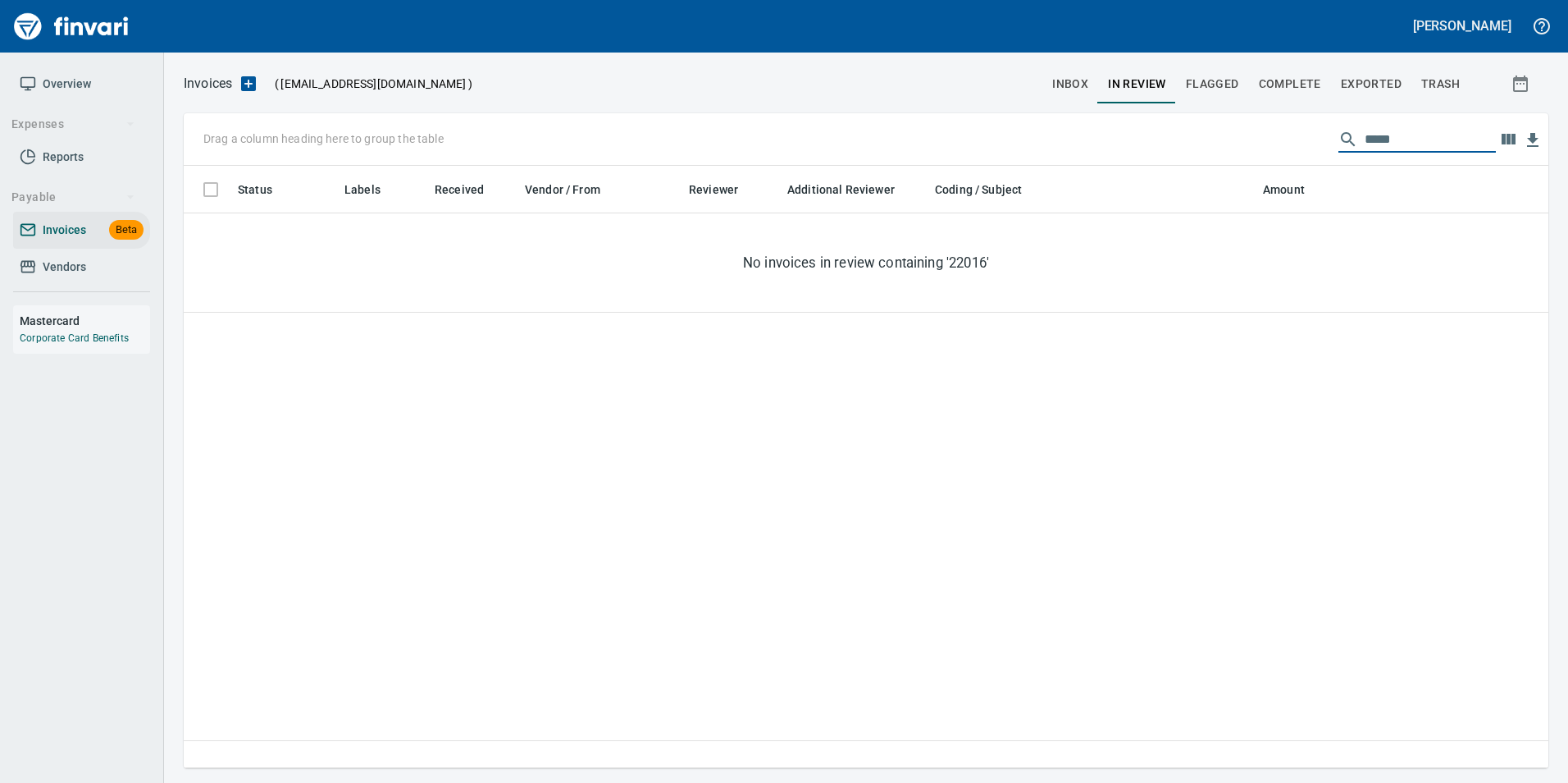
scroll to position [590, 1340]
click at [1370, 136] on input "*****" at bounding box center [1430, 139] width 131 height 26
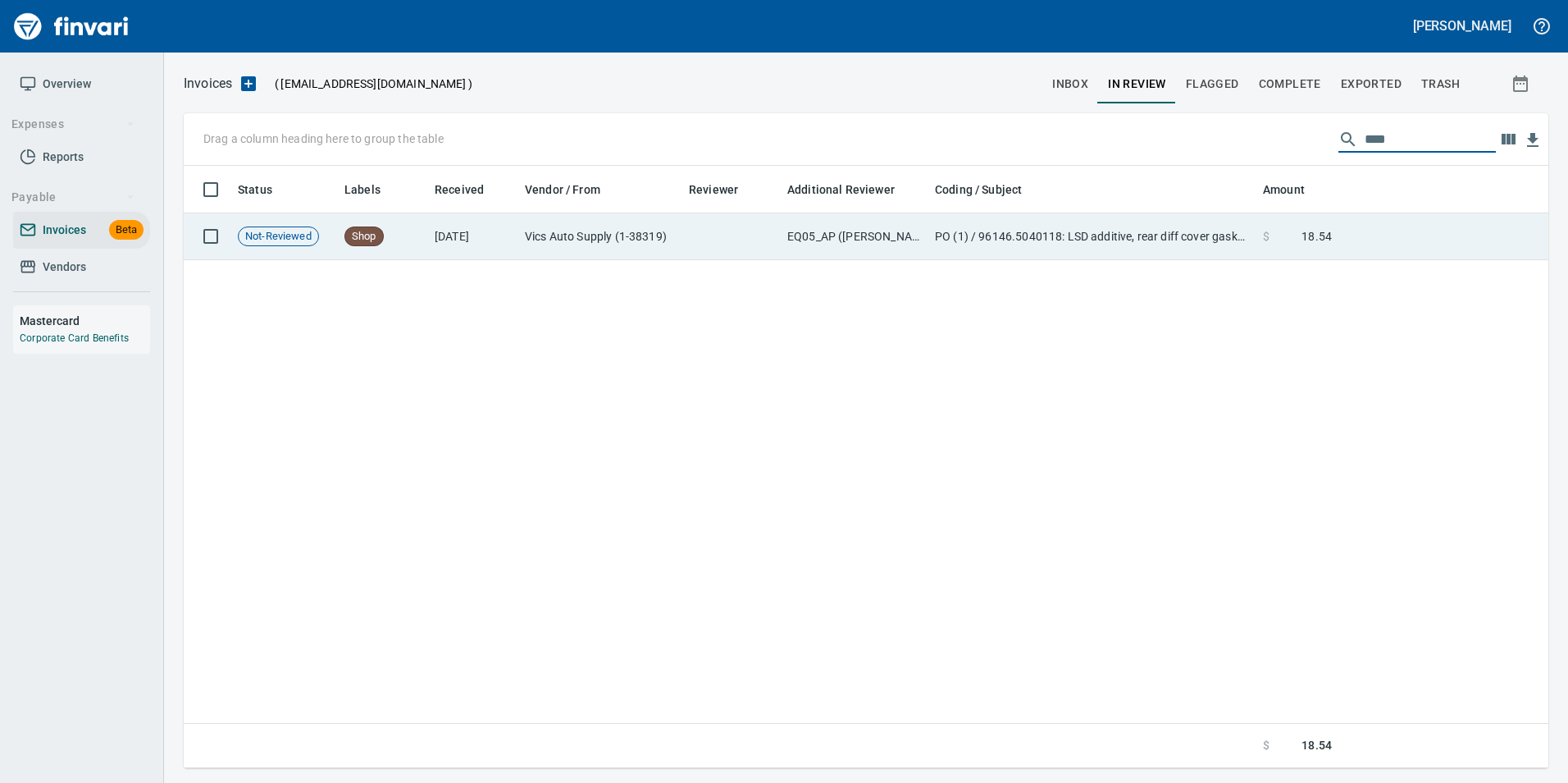
click at [1215, 222] on td "PO (1) / 96146.5040118: LSD additive, rear diff cover gasket / 1: LSD additive,…" at bounding box center [1092, 236] width 328 height 47
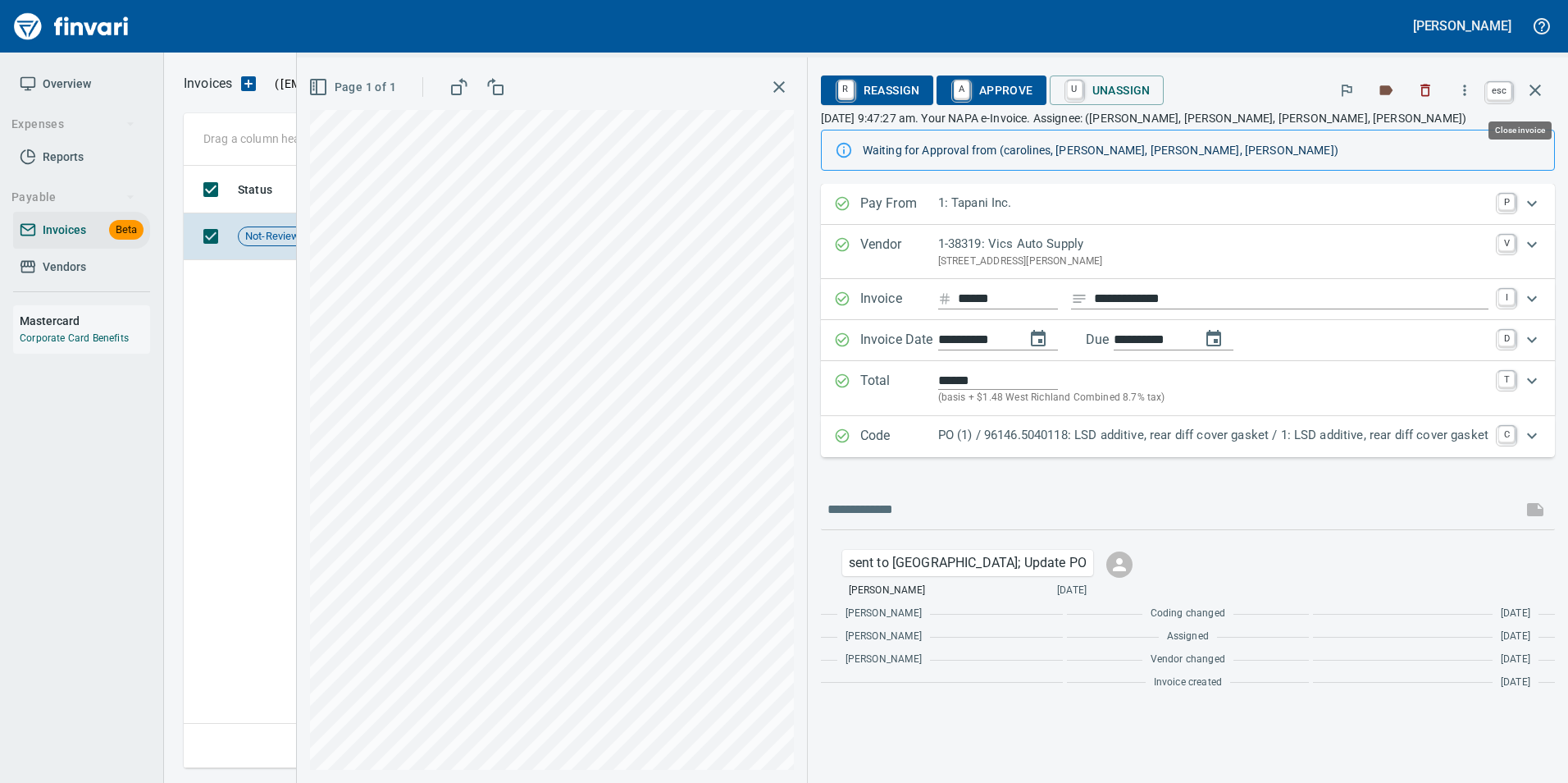
click at [1539, 90] on icon "button" at bounding box center [1535, 90] width 19 height 19
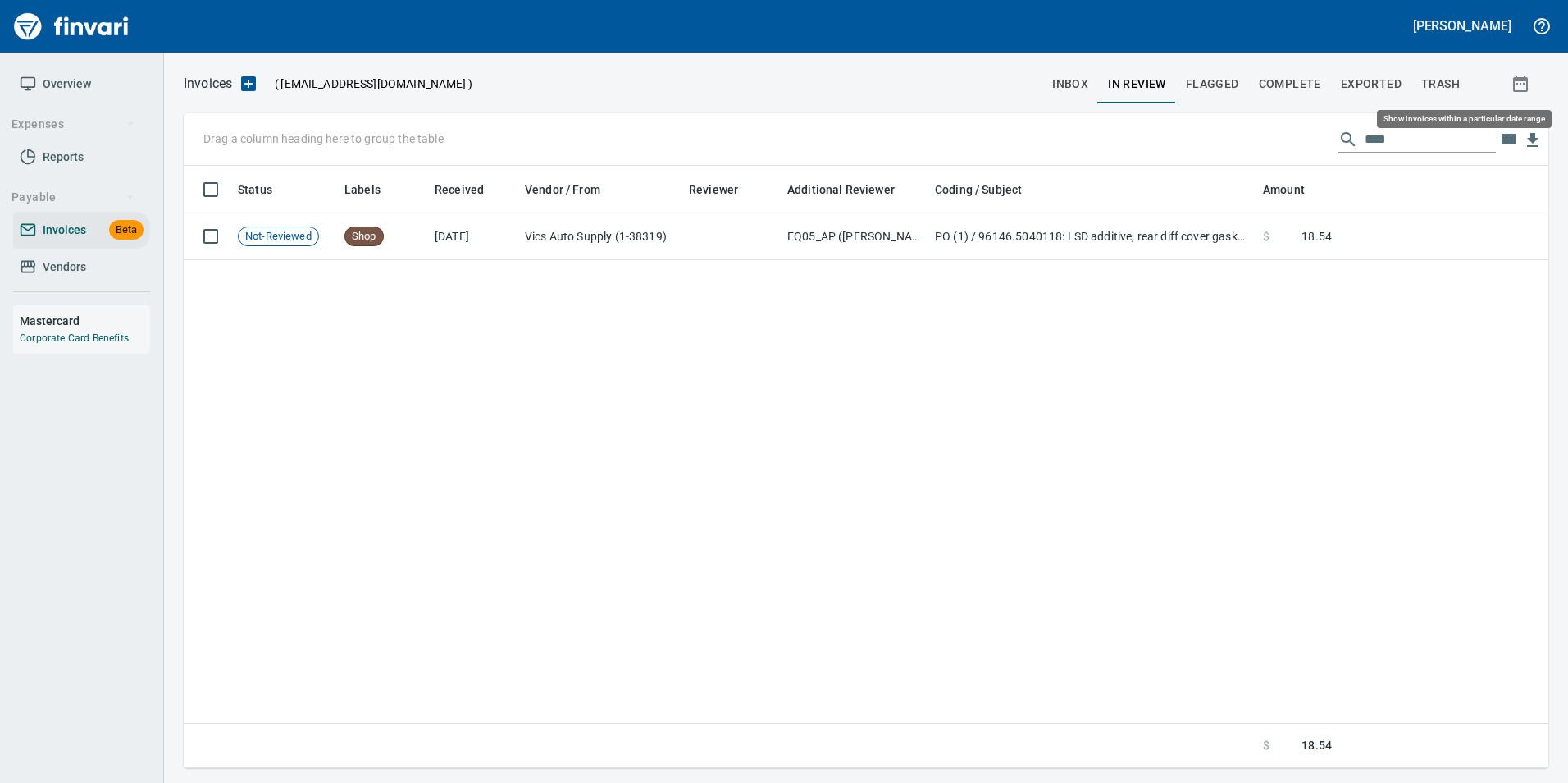
scroll to position [590, 1352]
click at [1377, 138] on input "****" at bounding box center [1430, 139] width 131 height 26
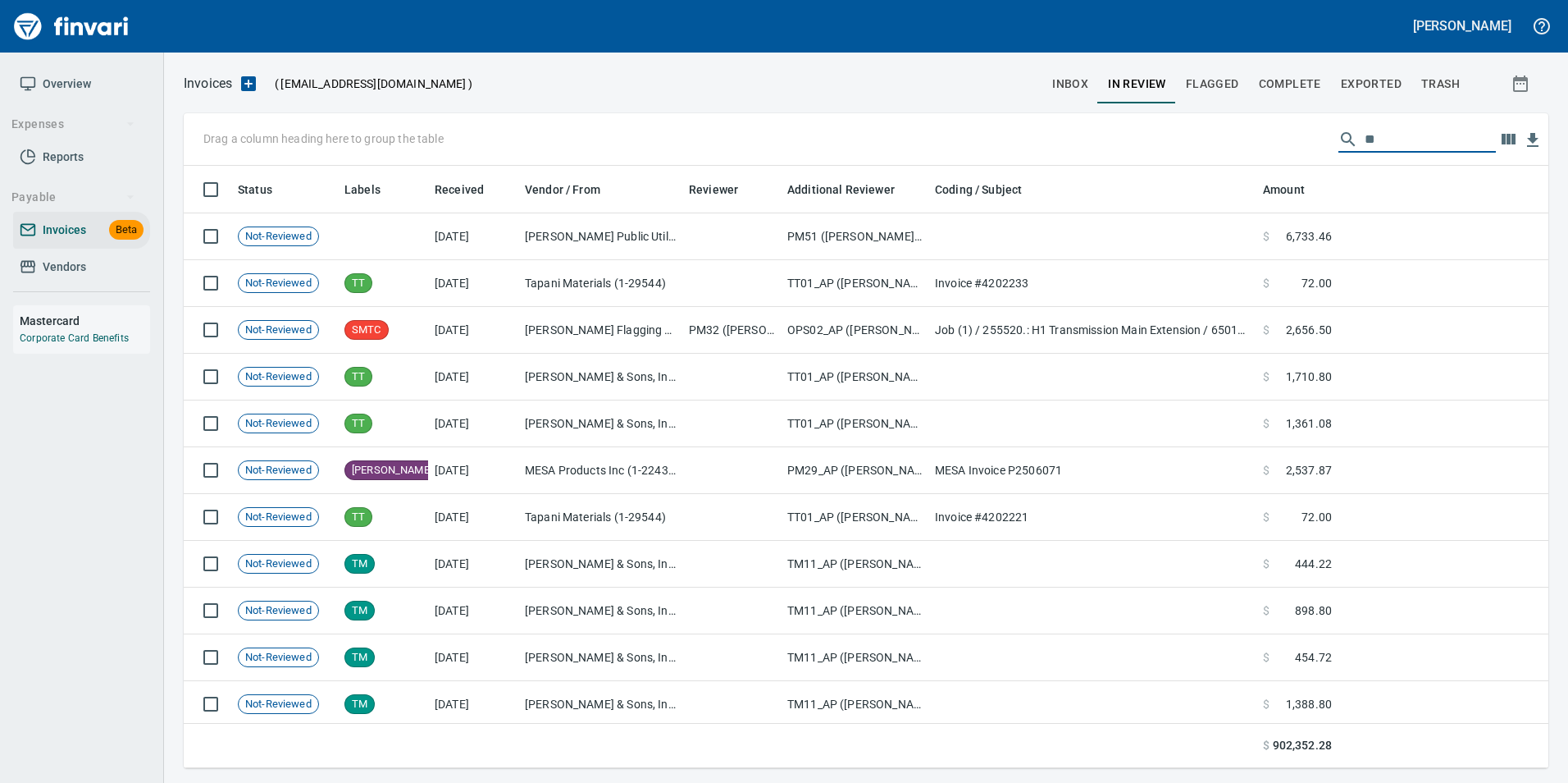
type input "*"
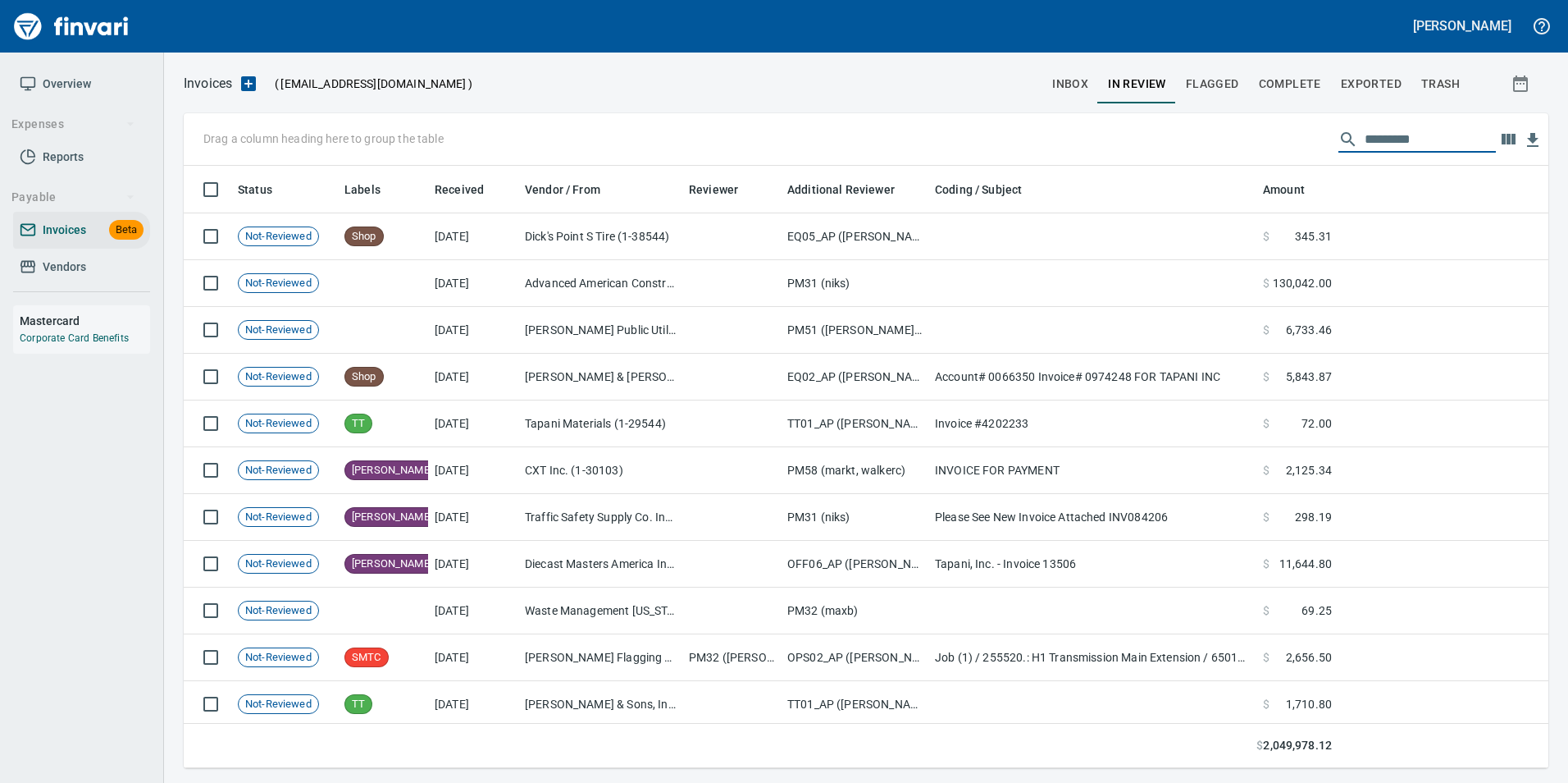
click at [1077, 77] on span "inbox" at bounding box center [1070, 84] width 36 height 20
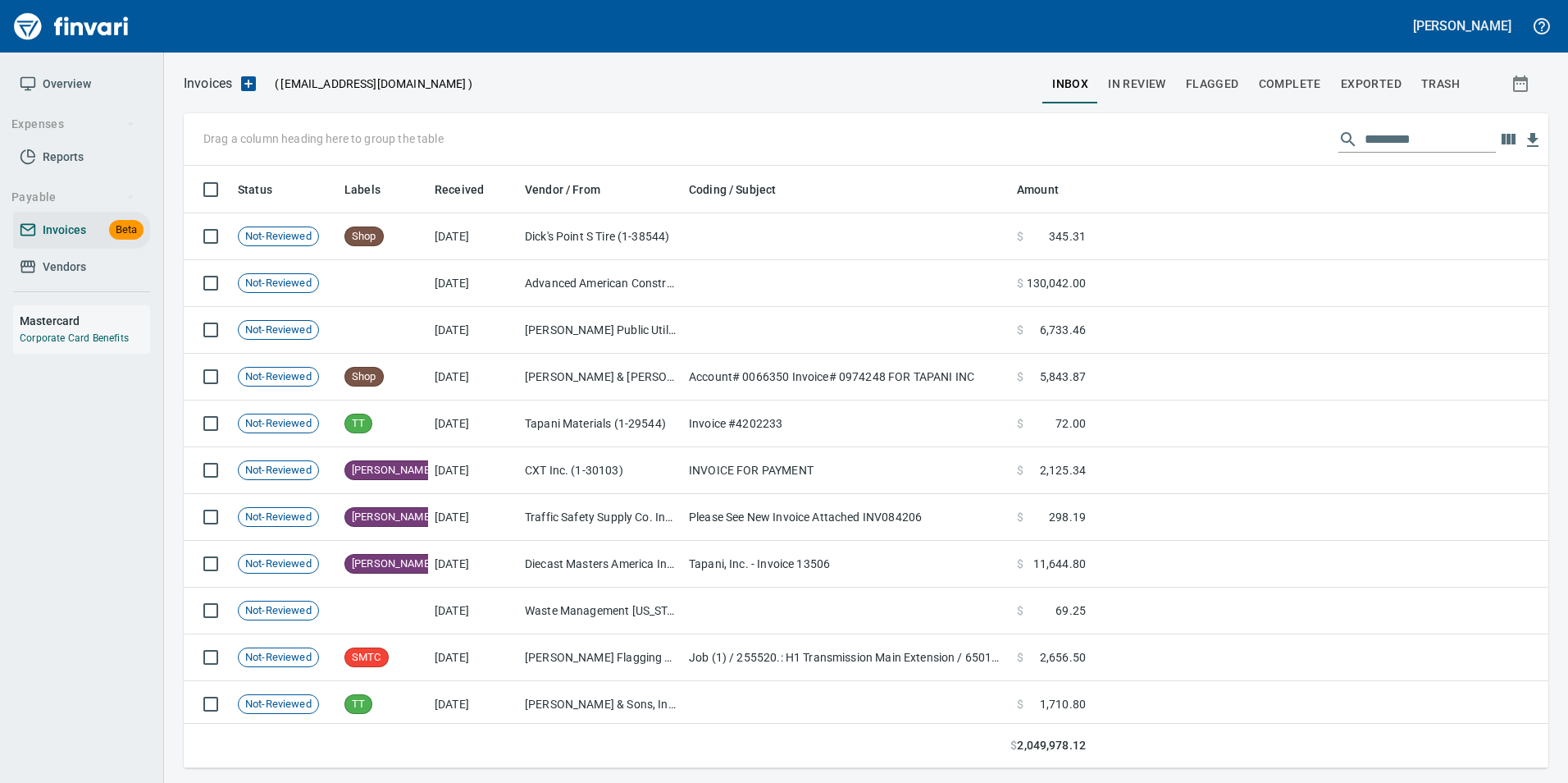
scroll to position [590, 1340]
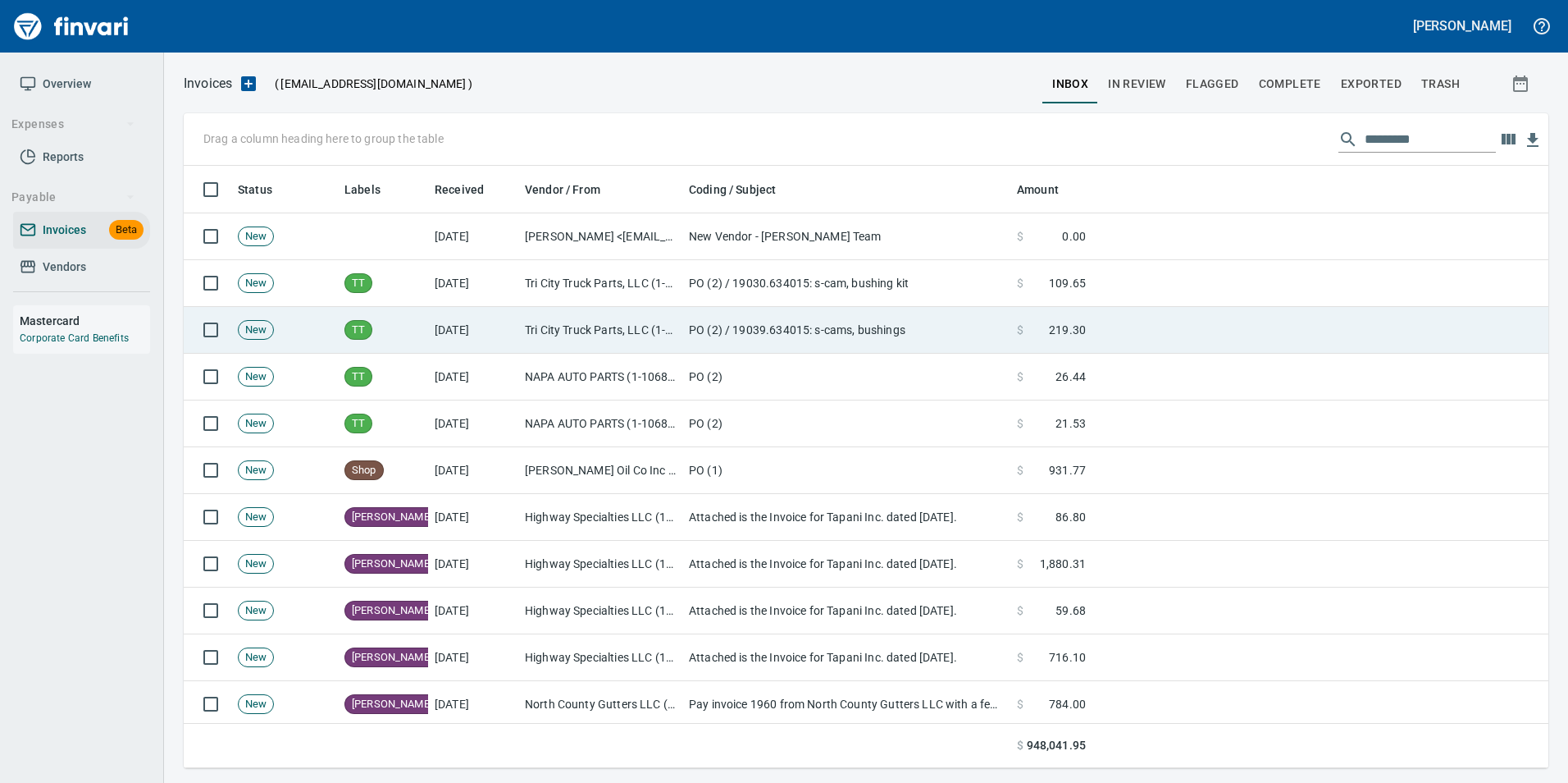
click at [483, 317] on td "[DATE]" at bounding box center [473, 330] width 90 height 47
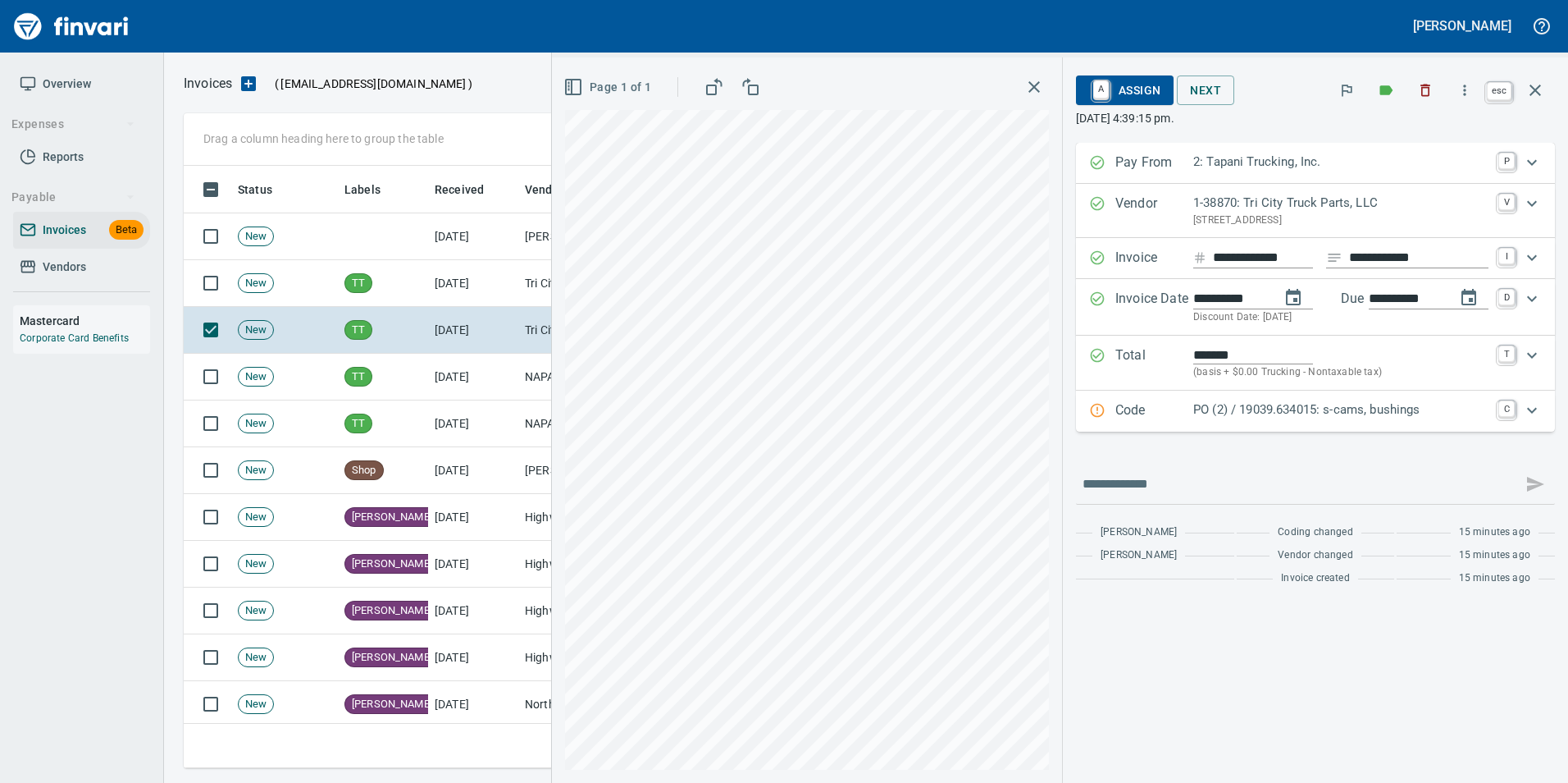
scroll to position [590, 1339]
click at [1546, 93] on button "button" at bounding box center [1535, 90] width 40 height 40
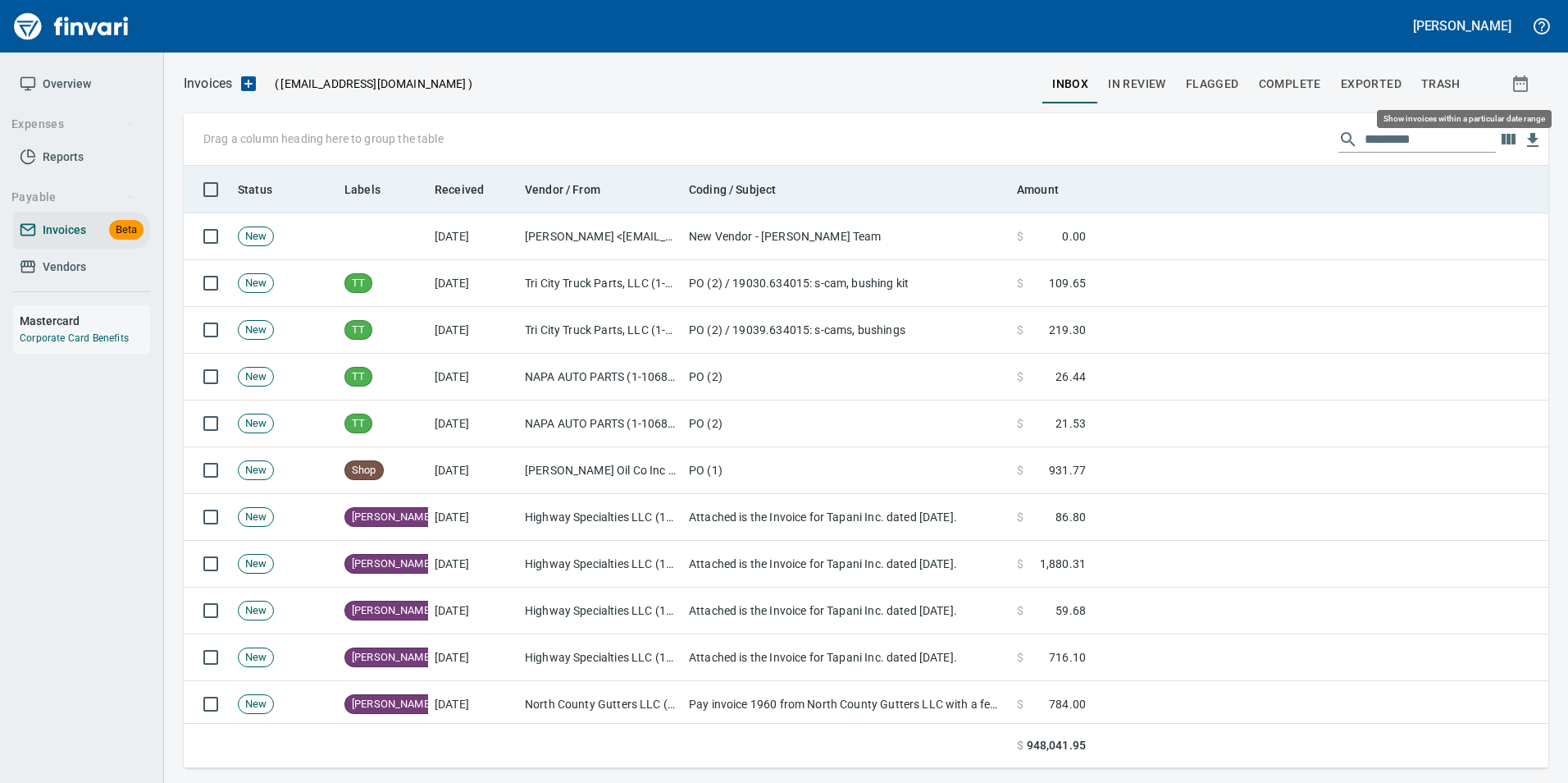
scroll to position [590, 1340]
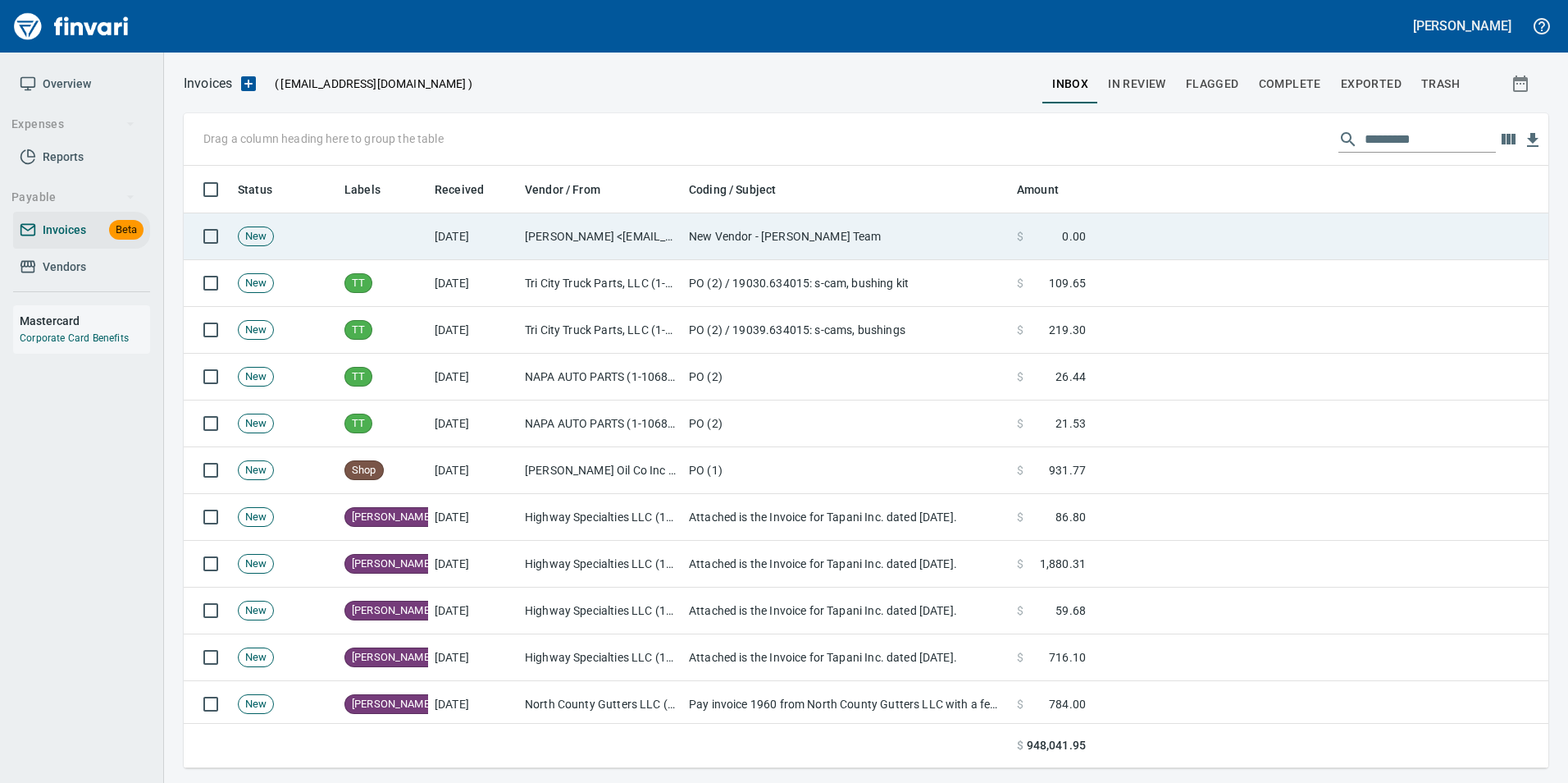
click at [984, 242] on td "New Vendor - [PERSON_NAME] Team" at bounding box center [846, 236] width 328 height 47
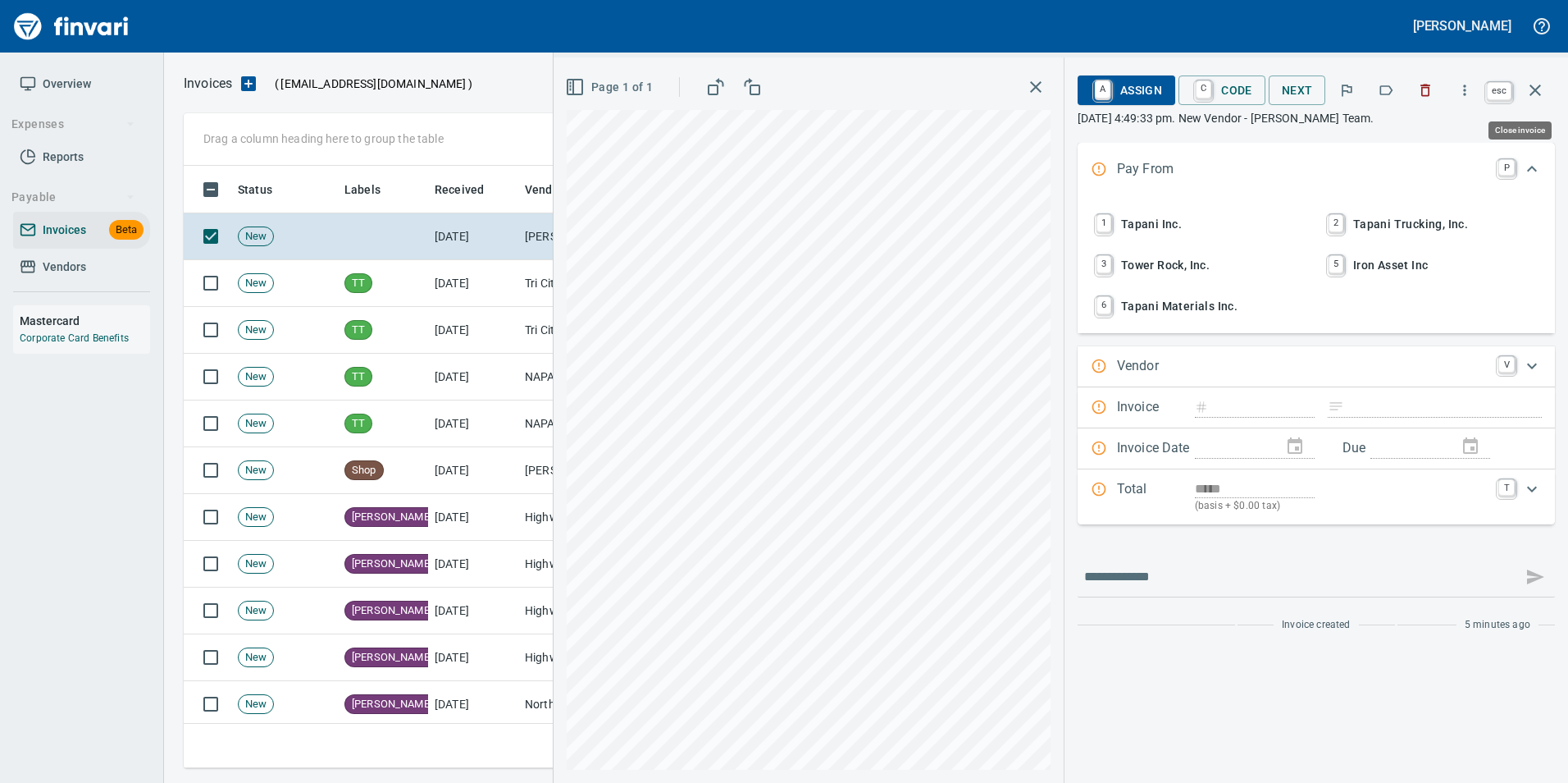
scroll to position [590, 1339]
click at [1543, 86] on icon "button" at bounding box center [1535, 90] width 19 height 19
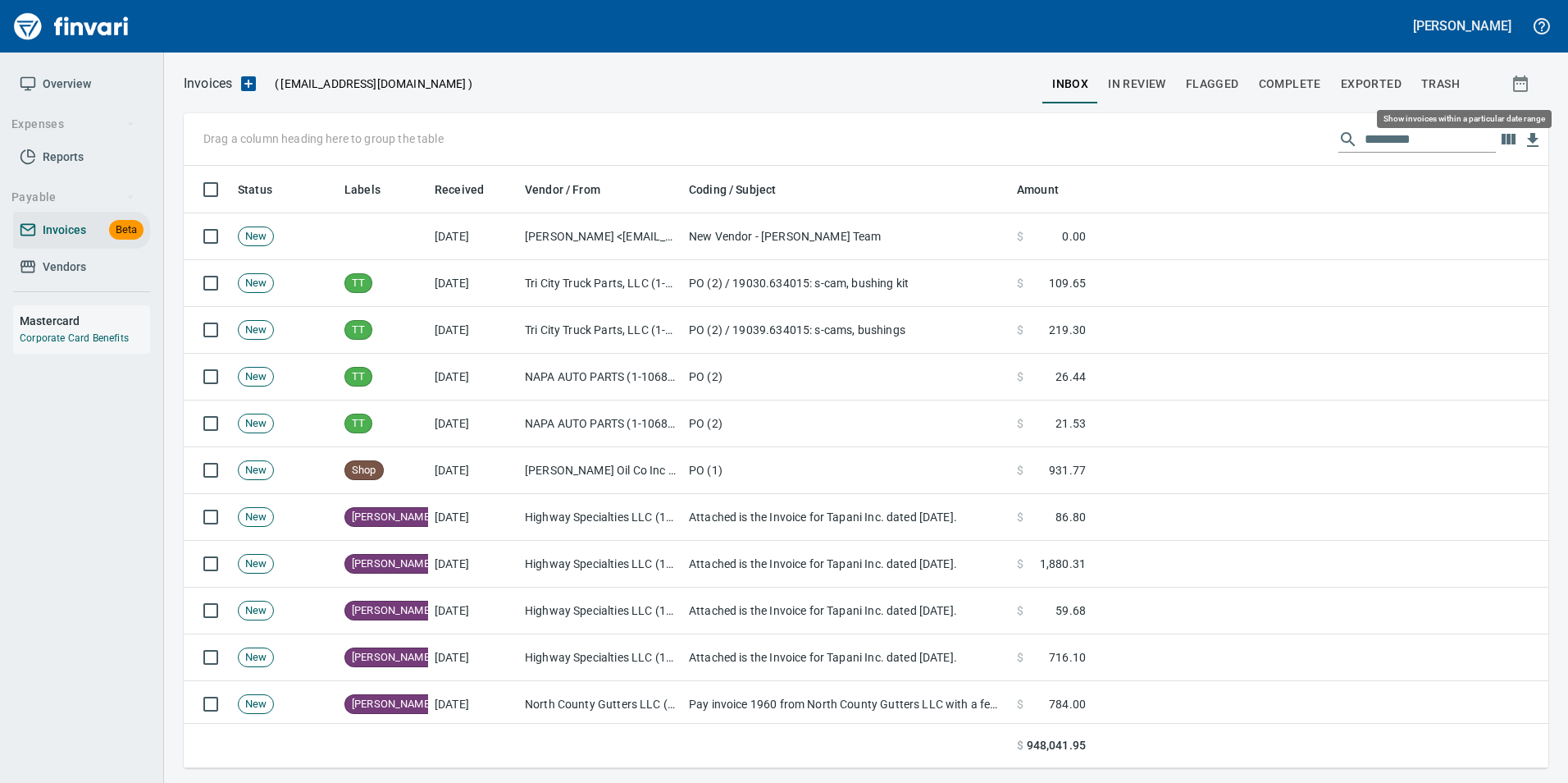
scroll to position [590, 1340]
